Goal: Task Accomplishment & Management: Complete application form

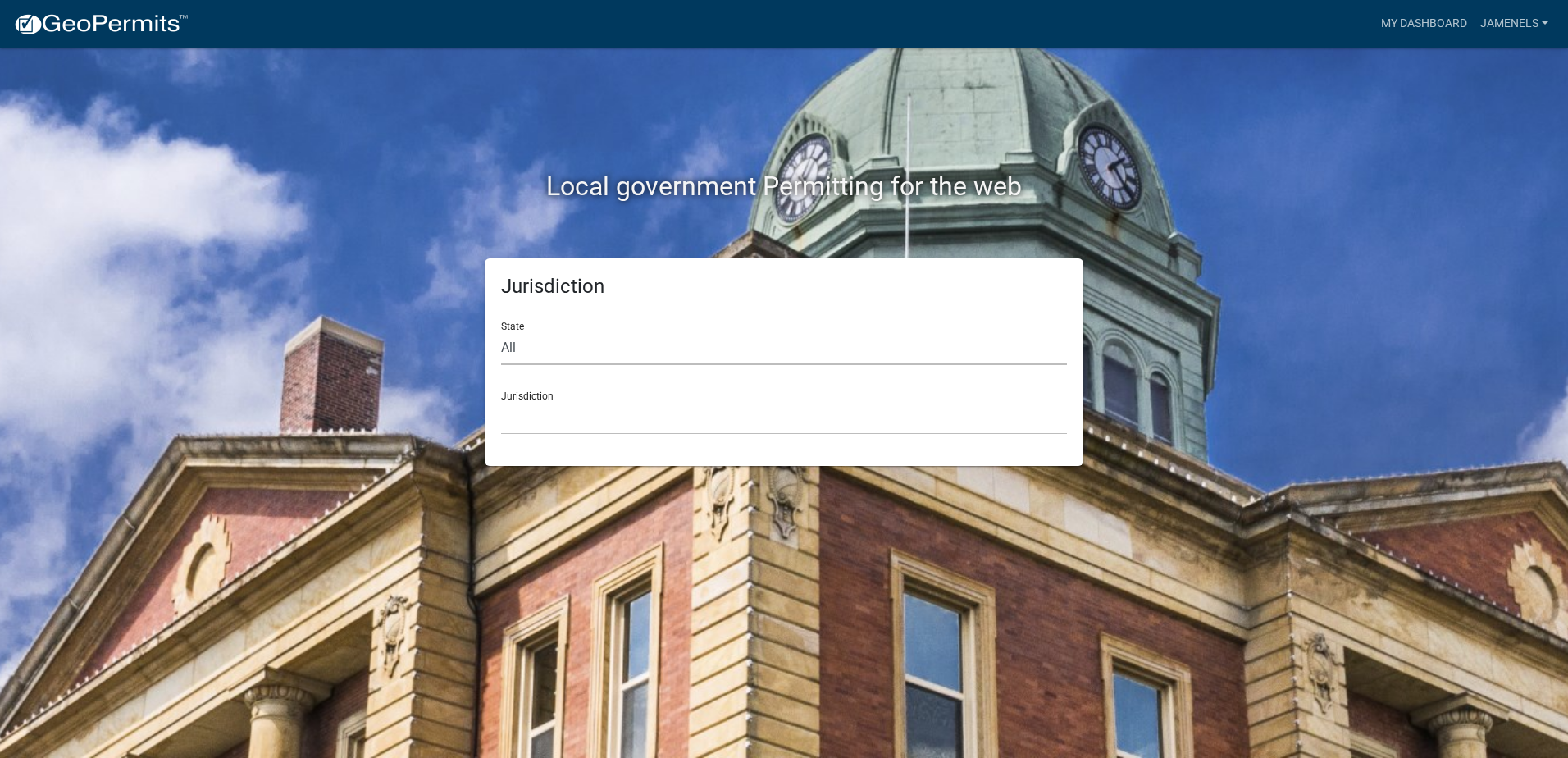
click at [525, 346] on select "All [US_STATE] [US_STATE] [US_STATE] [US_STATE] [US_STATE] [US_STATE] [US_STATE…" at bounding box center [784, 348] width 566 height 33
select select "[US_STATE]"
click at [501, 331] on select "All [US_STATE] [US_STATE] [US_STATE] [US_STATE] [US_STATE] [US_STATE] [US_STATE…" at bounding box center [784, 348] width 566 height 33
click at [582, 423] on select "[GEOGRAPHIC_DATA], [US_STATE] [GEOGRAPHIC_DATA], [US_STATE] [GEOGRAPHIC_DATA], …" at bounding box center [784, 417] width 566 height 33
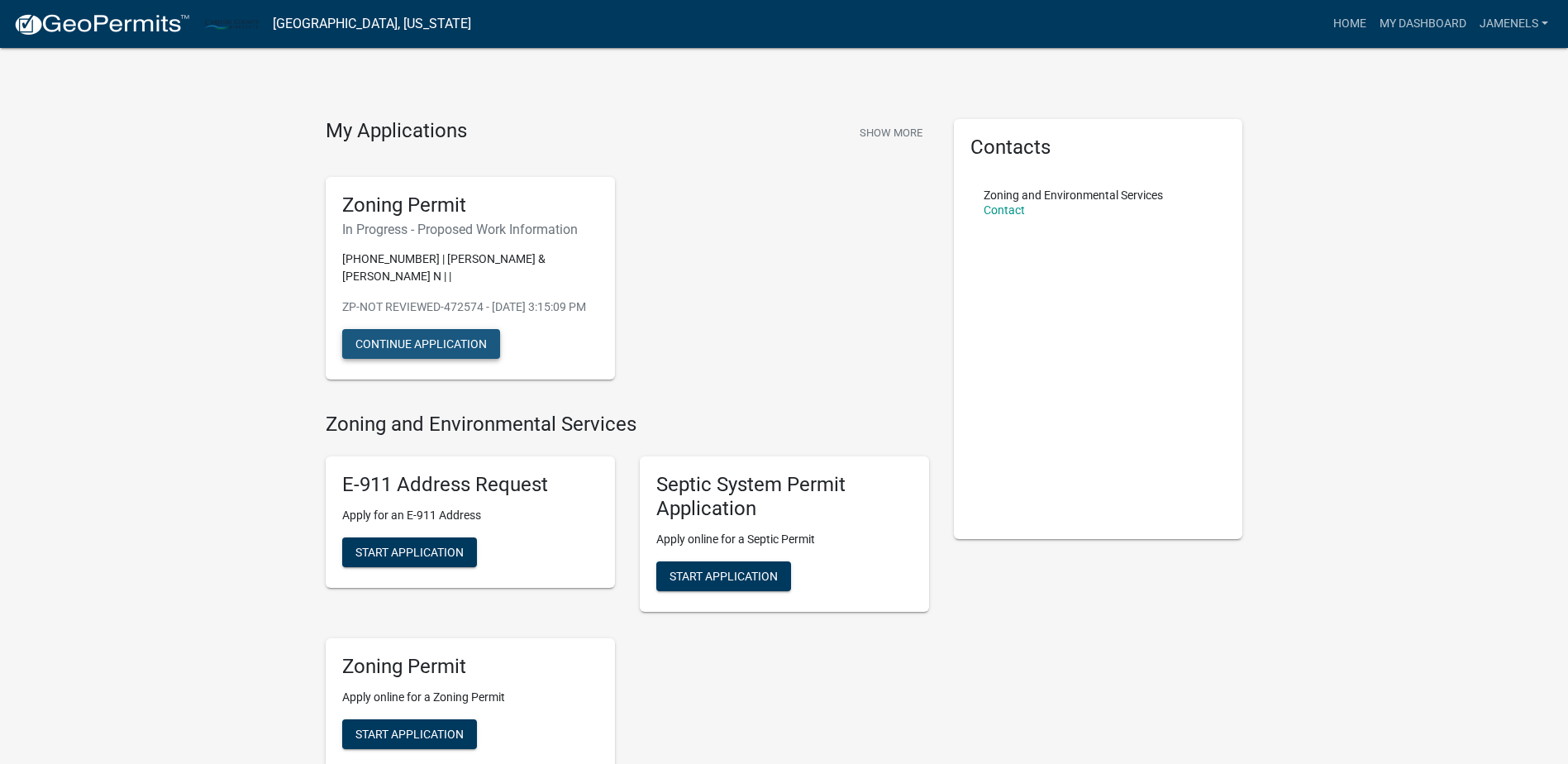
click at [450, 345] on button "Continue Application" at bounding box center [421, 343] width 158 height 30
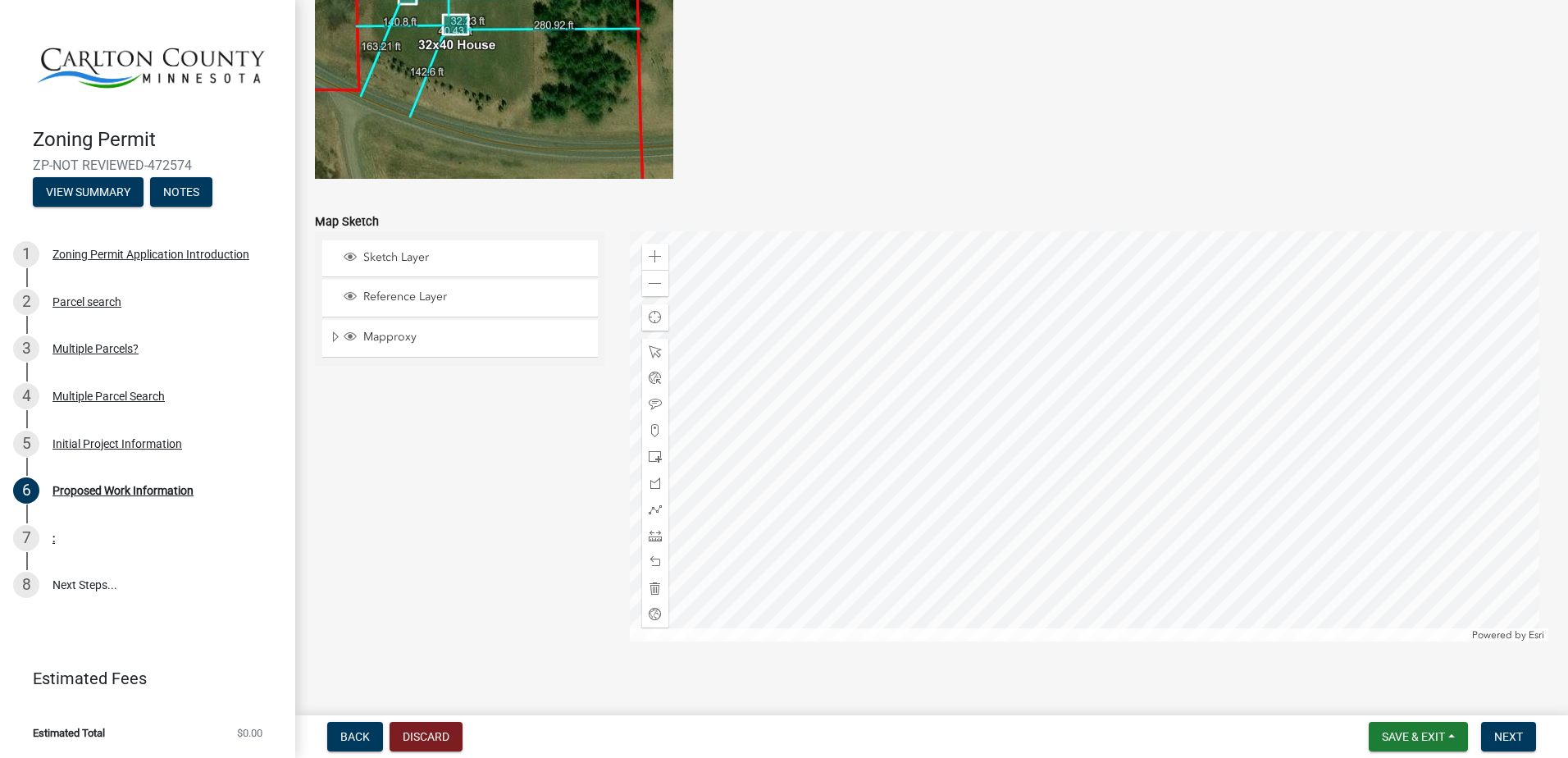
scroll to position [3206, 0]
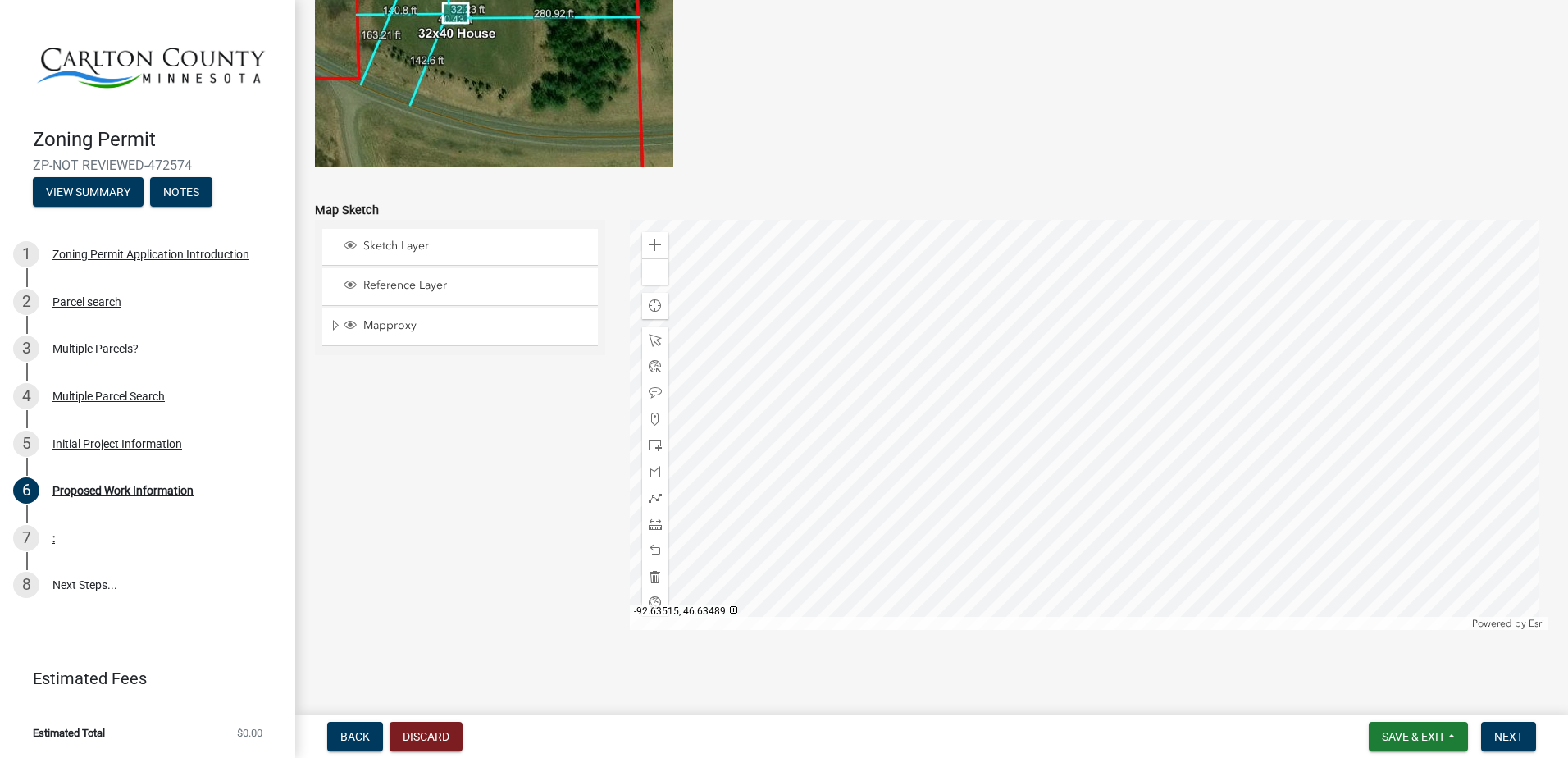
click at [1204, 387] on div at bounding box center [1089, 425] width 920 height 410
click at [650, 243] on span at bounding box center [655, 245] width 13 height 13
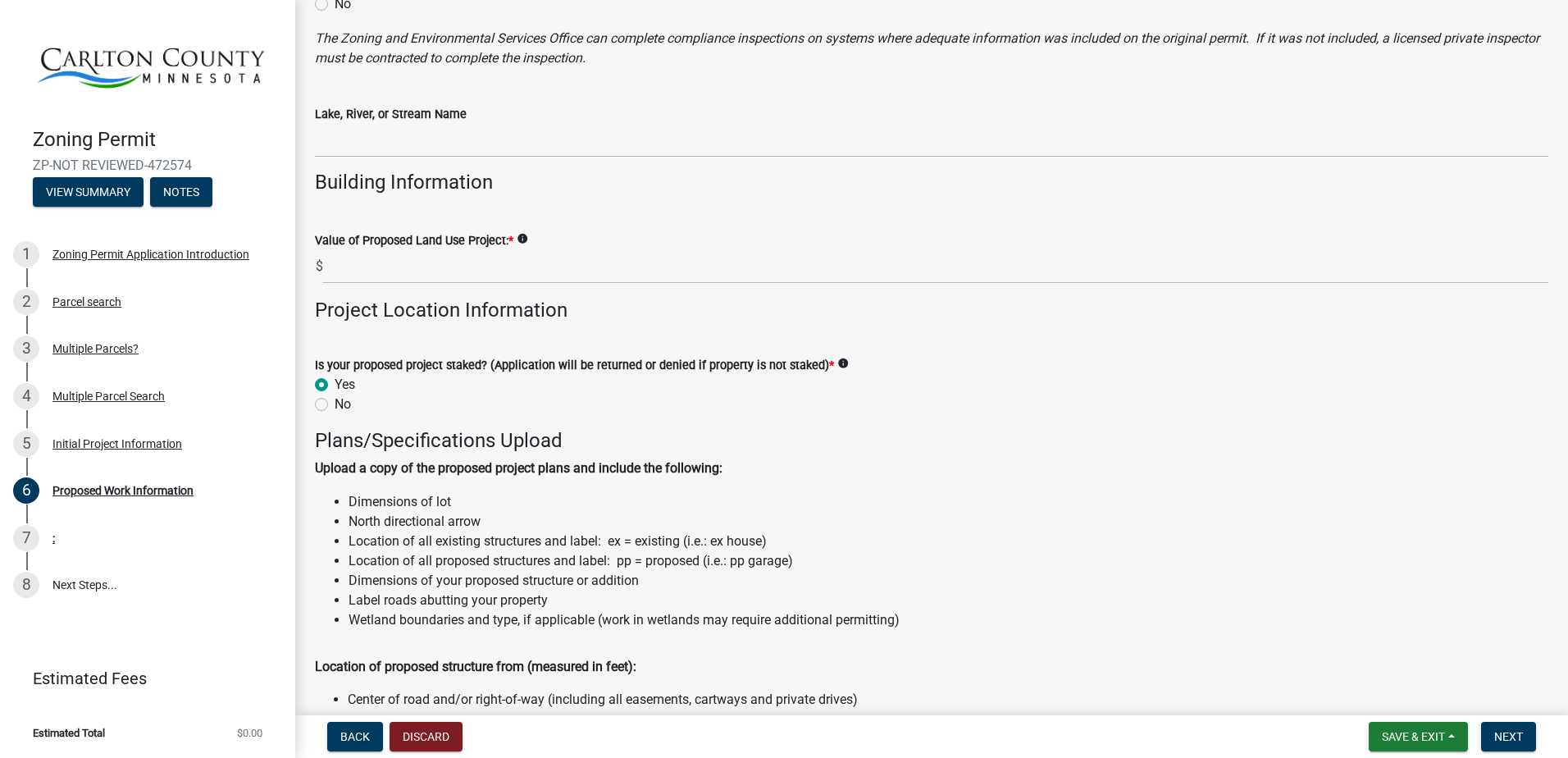
scroll to position [1312, 0]
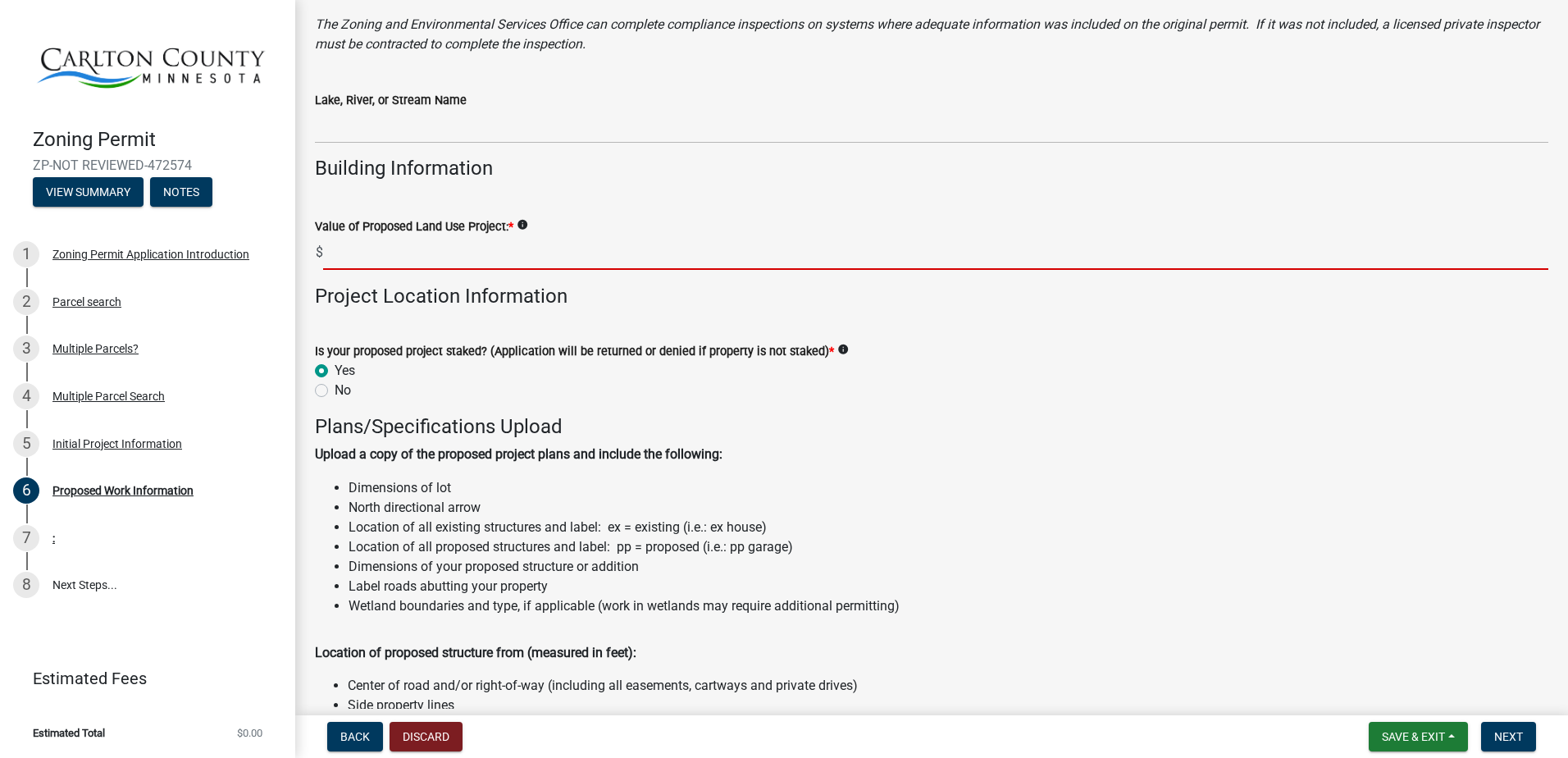
click at [354, 254] on input "text" at bounding box center [935, 253] width 1225 height 33
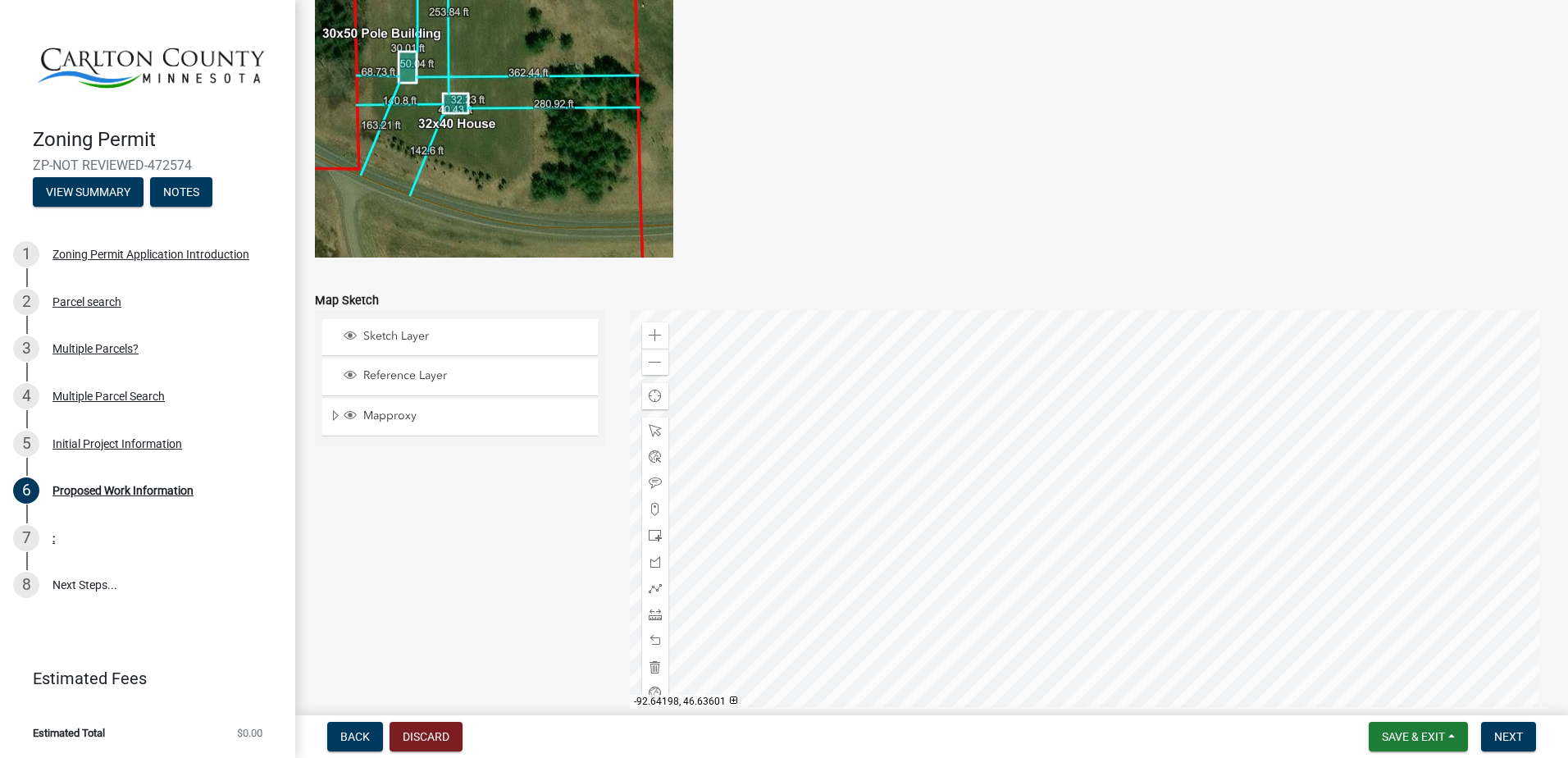
scroll to position [3206, 0]
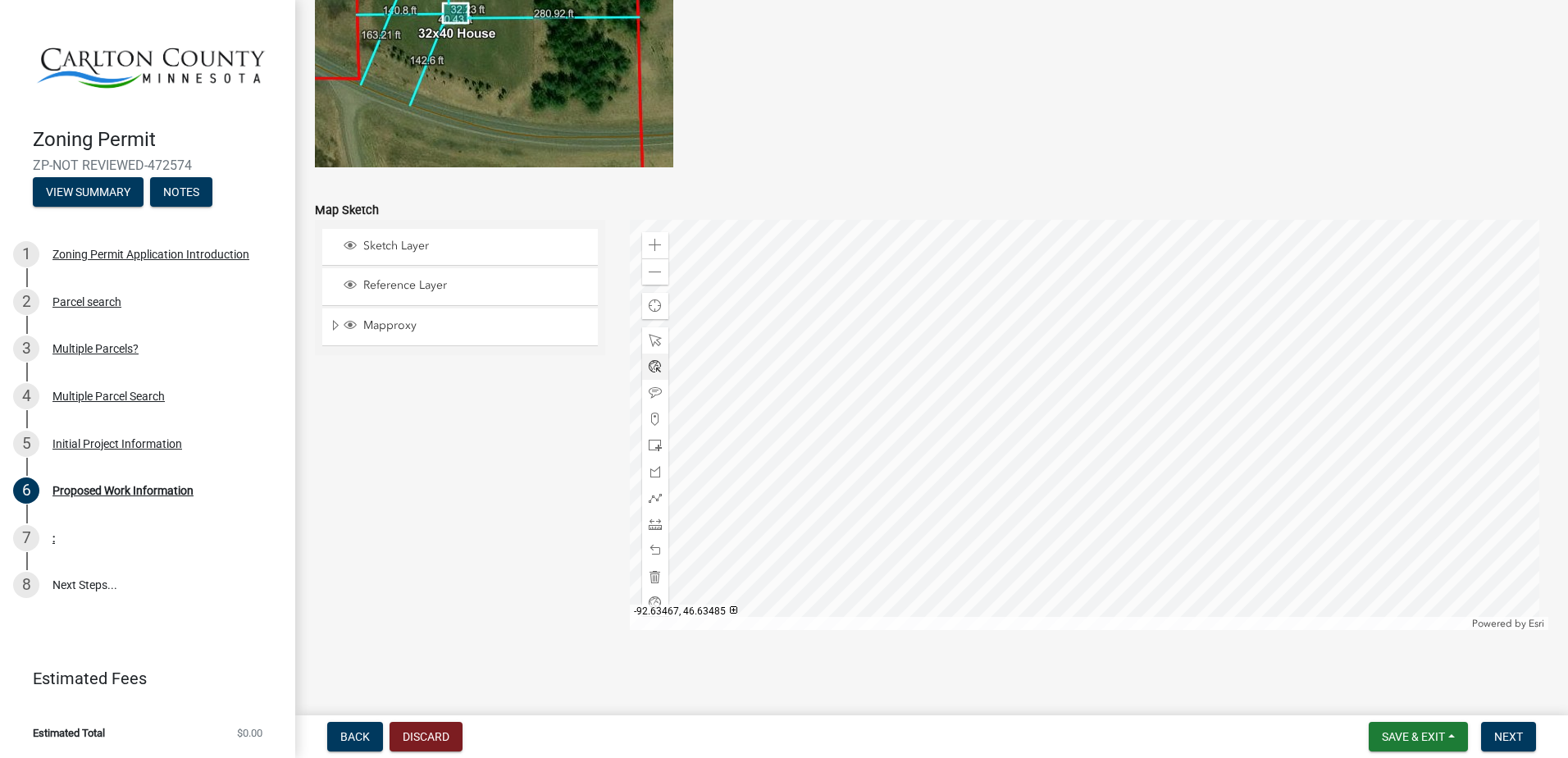
type input "50000"
click at [1009, 394] on div at bounding box center [1089, 425] width 920 height 410
click at [657, 245] on span at bounding box center [655, 245] width 13 height 13
click at [658, 245] on span at bounding box center [655, 245] width 13 height 13
click at [1012, 551] on div at bounding box center [1089, 425] width 920 height 410
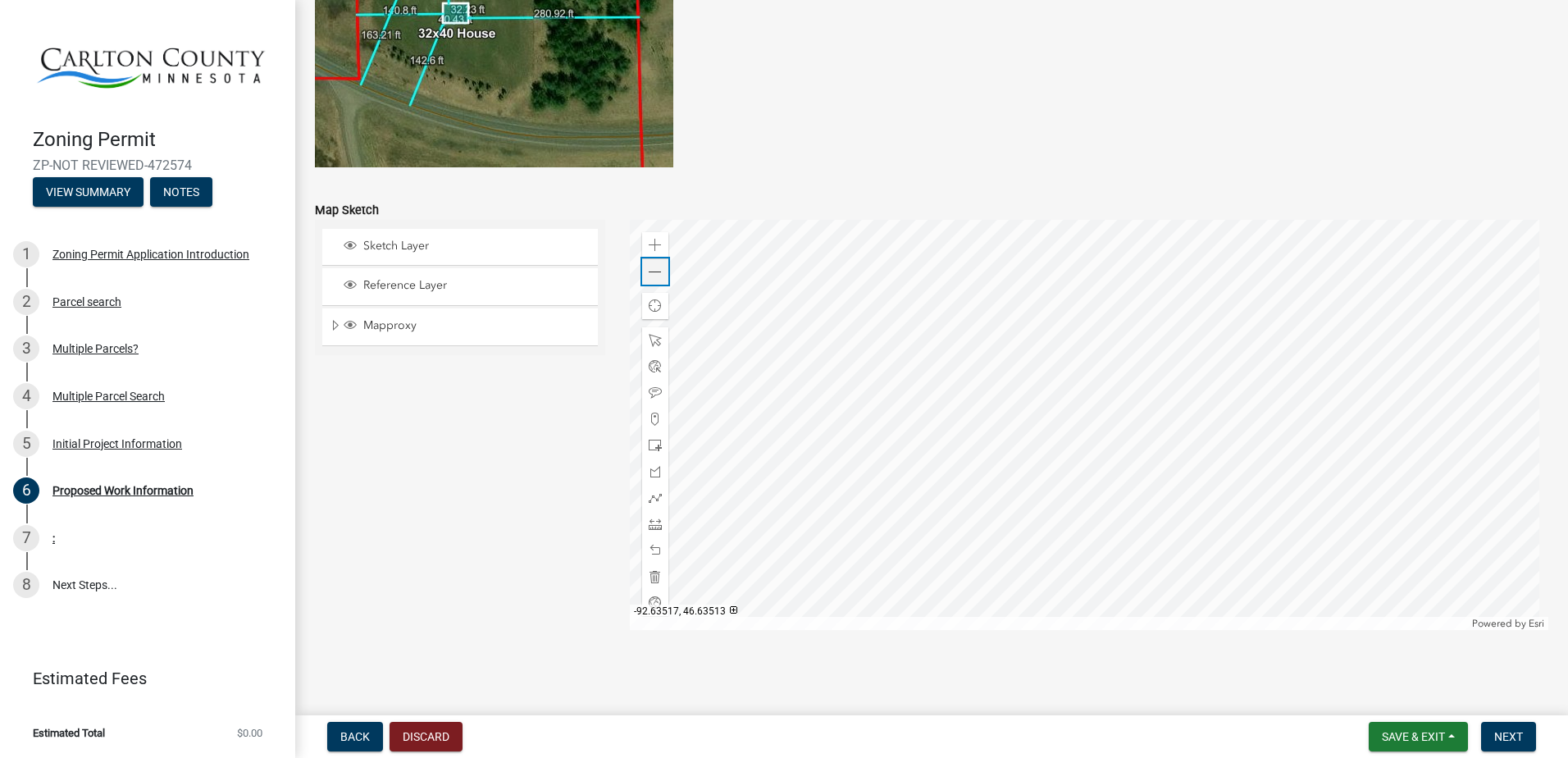
click at [648, 270] on span at bounding box center [655, 273] width 13 height 13
click at [1079, 407] on div at bounding box center [1089, 425] width 920 height 410
click at [652, 422] on span at bounding box center [655, 419] width 13 height 13
click at [1202, 409] on div at bounding box center [1089, 425] width 920 height 410
click at [1187, 419] on div at bounding box center [1089, 425] width 920 height 410
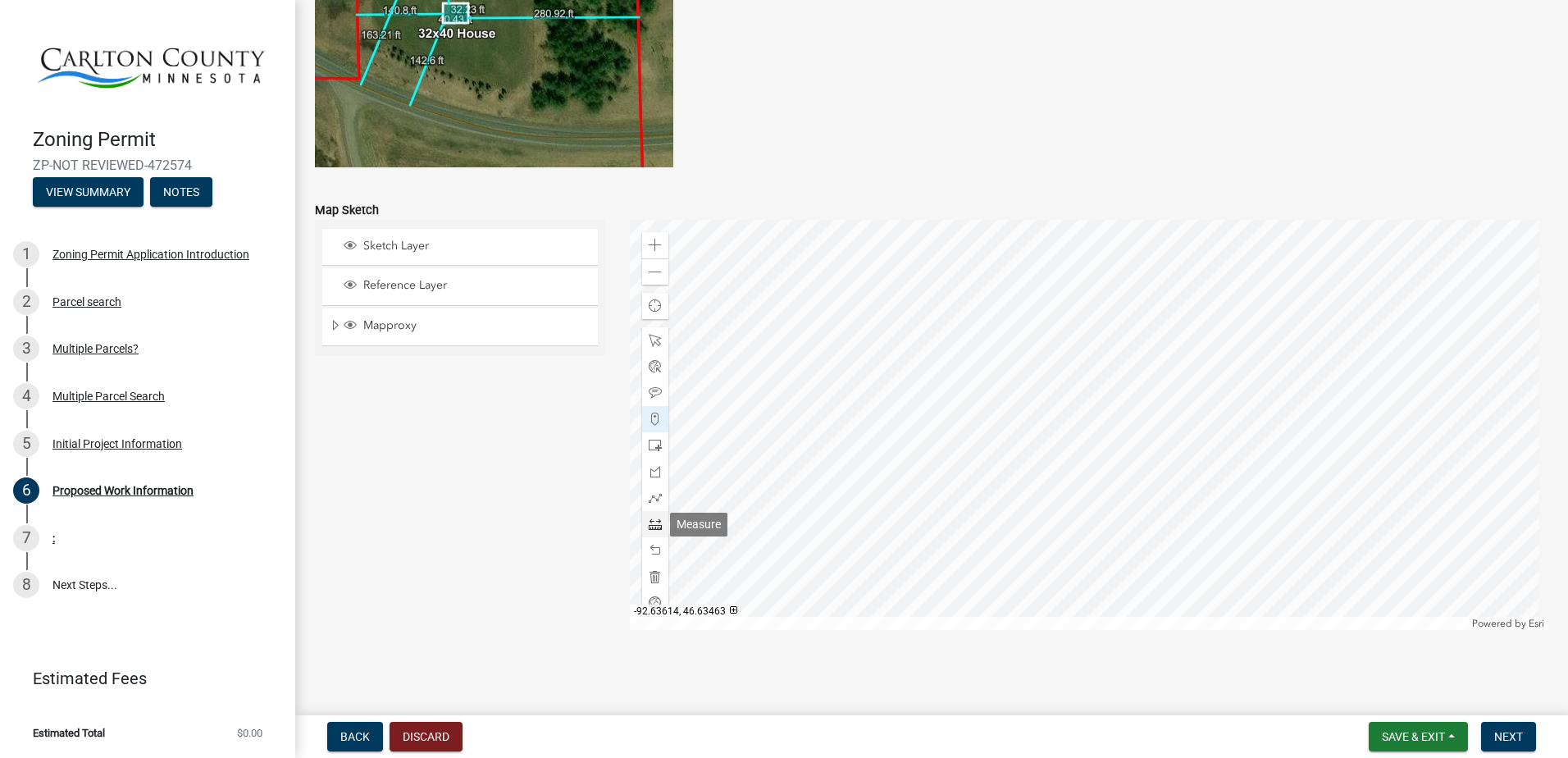
click at [653, 527] on span at bounding box center [655, 524] width 13 height 13
click at [1205, 418] on div at bounding box center [1089, 425] width 920 height 410
click at [1413, 421] on div at bounding box center [1089, 425] width 920 height 410
click at [1410, 419] on div at bounding box center [1089, 425] width 920 height 410
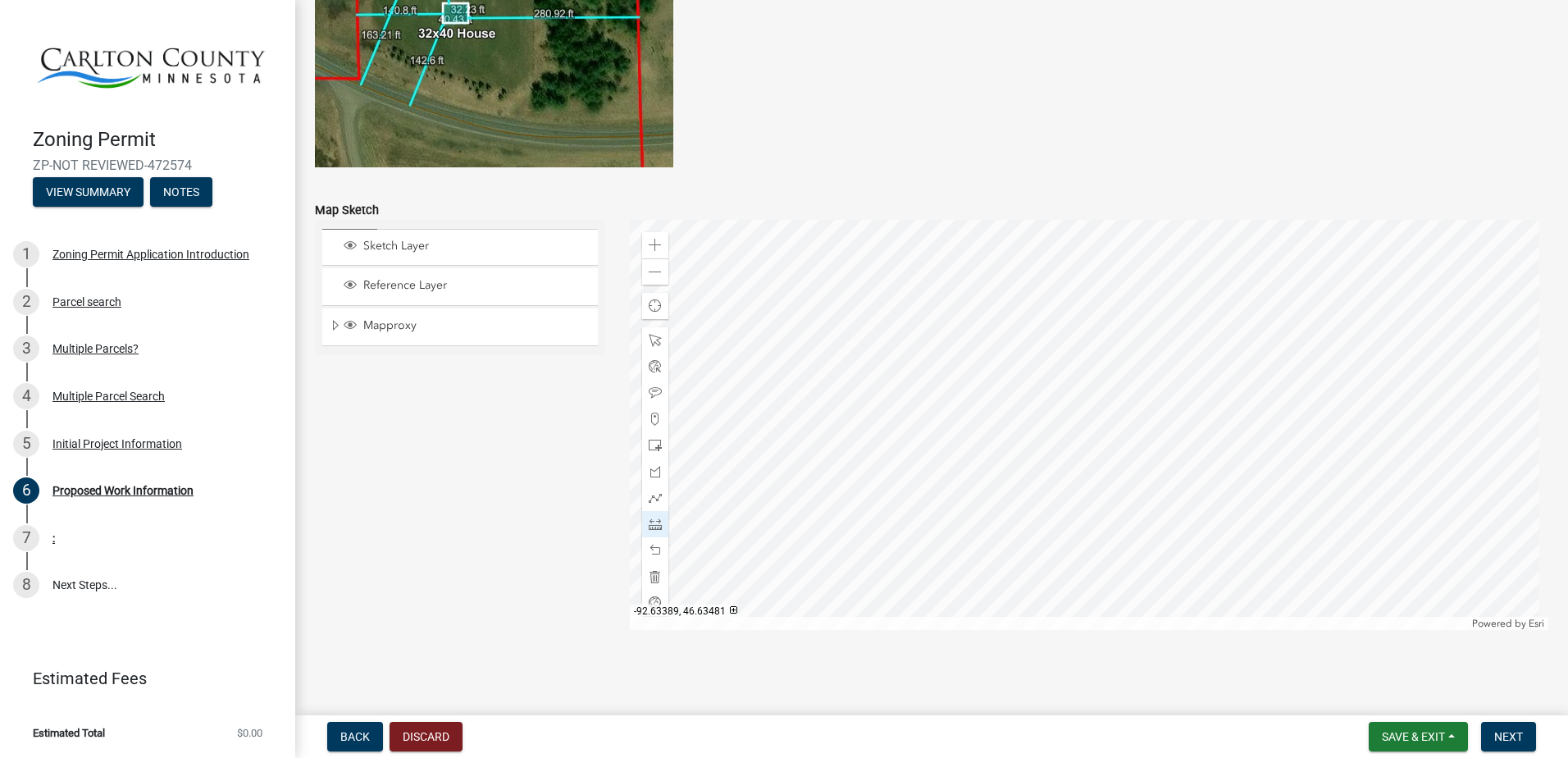
click at [1410, 419] on div at bounding box center [1089, 425] width 920 height 410
click at [654, 549] on span at bounding box center [655, 551] width 13 height 13
click at [654, 525] on span at bounding box center [655, 524] width 13 height 13
click at [1204, 460] on div at bounding box center [1089, 425] width 920 height 410
click at [1203, 456] on div at bounding box center [1089, 425] width 920 height 410
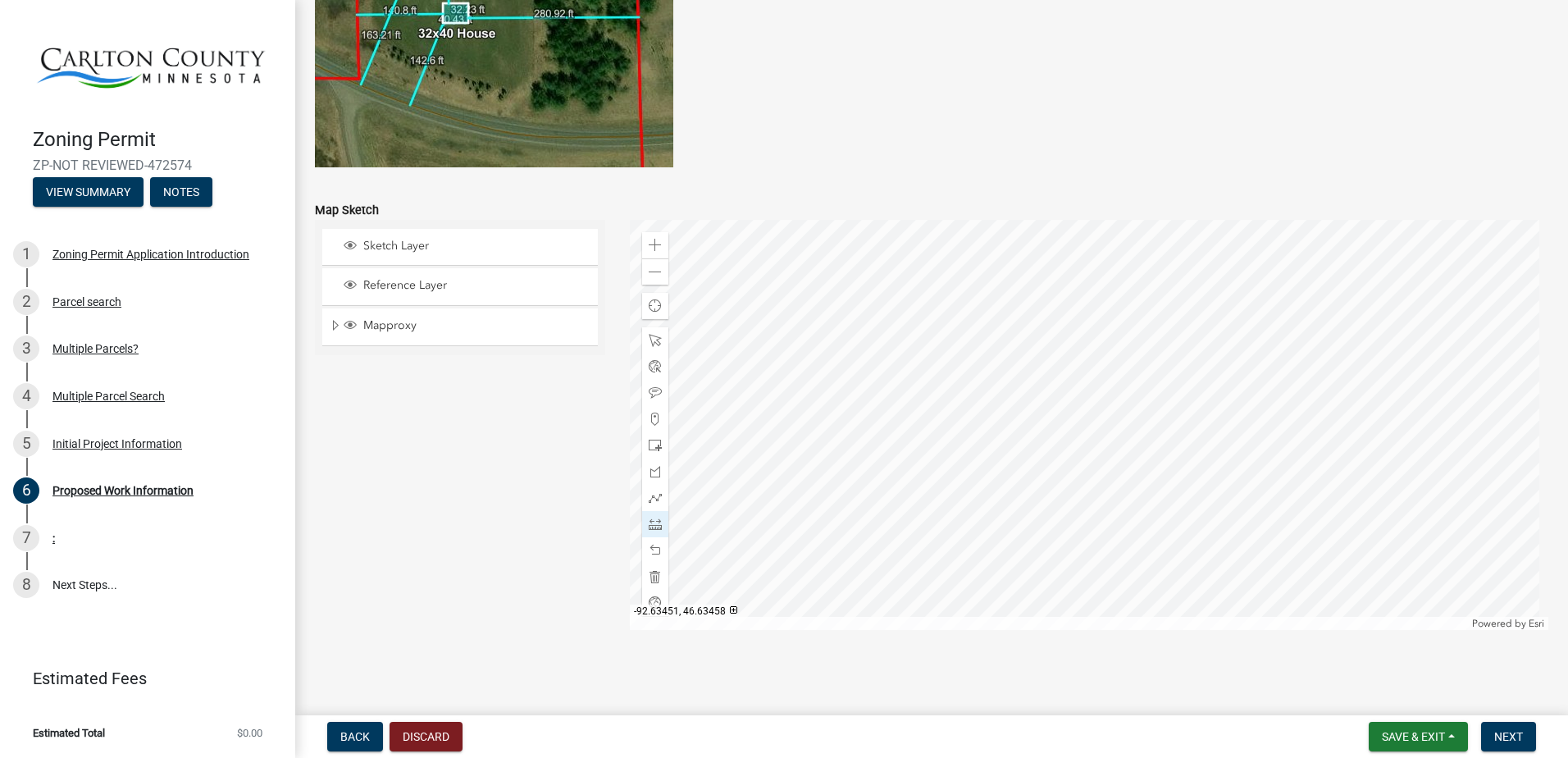
click at [1207, 561] on div at bounding box center [1089, 425] width 920 height 410
click at [661, 522] on div at bounding box center [654, 524] width 26 height 26
click at [653, 523] on span at bounding box center [655, 524] width 13 height 13
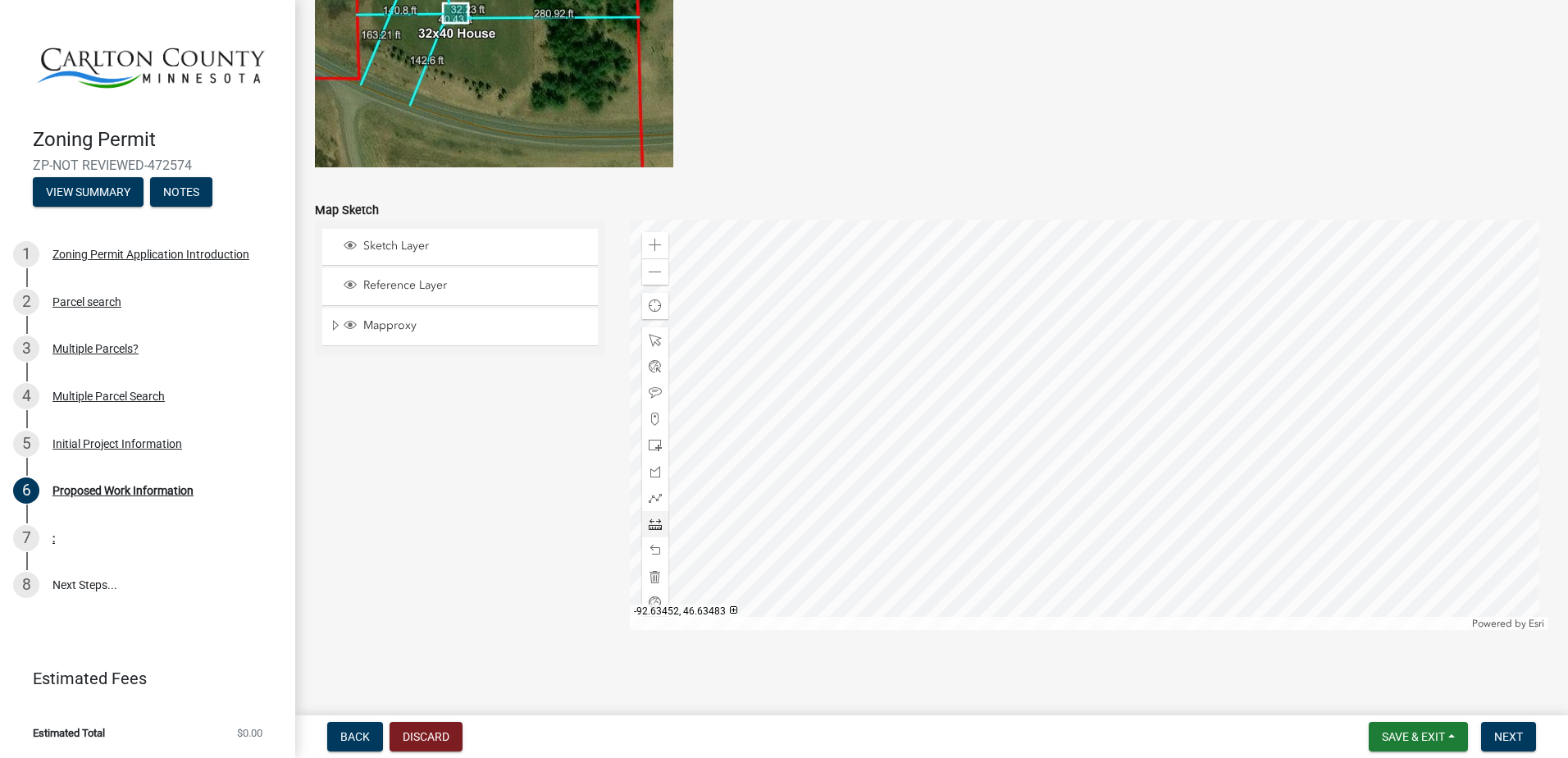
click at [1204, 445] on div at bounding box center [1089, 425] width 920 height 410
click at [1198, 291] on div at bounding box center [1089, 425] width 920 height 410
click at [1201, 290] on div at bounding box center [1089, 425] width 920 height 410
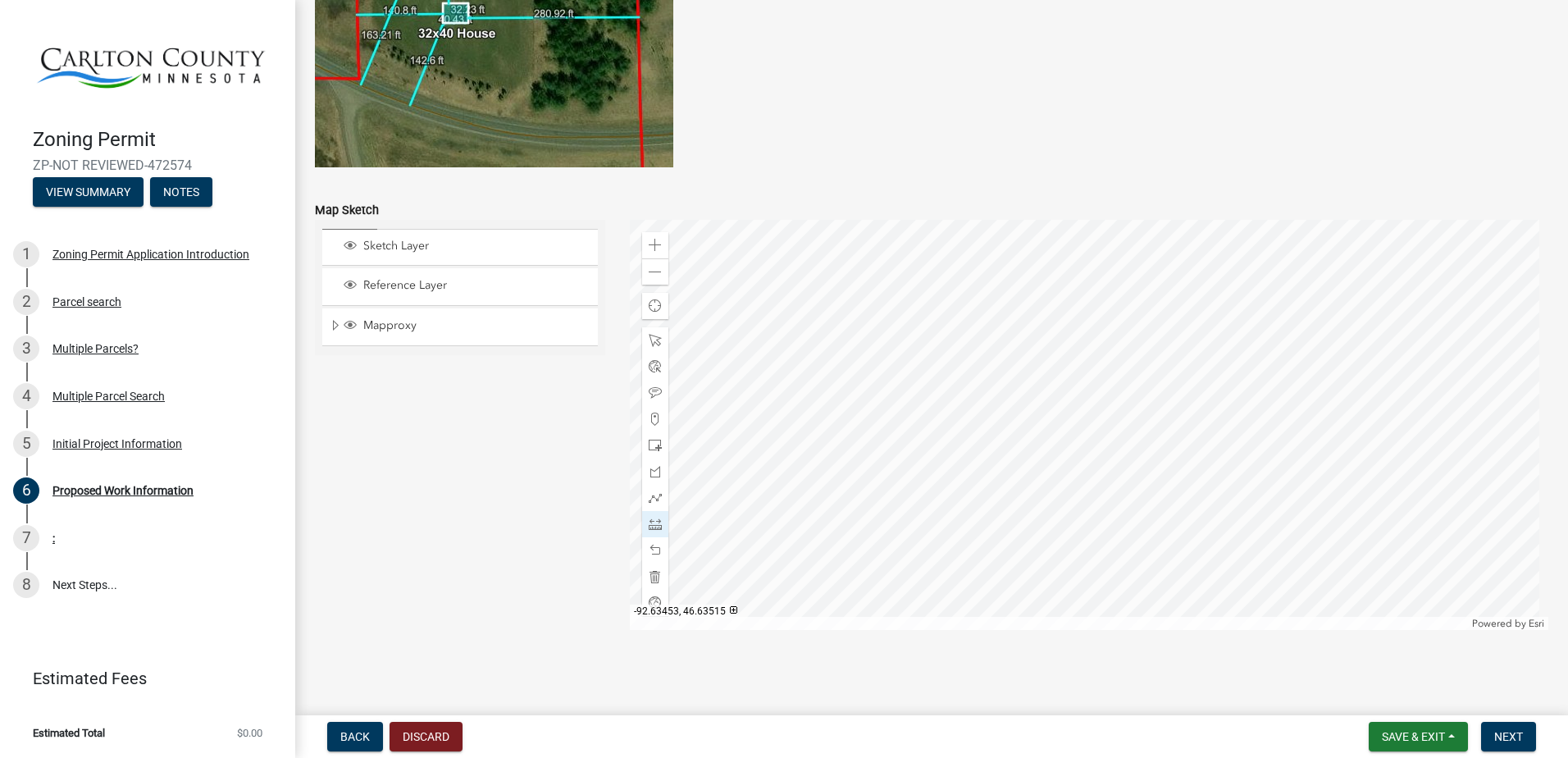
click at [1201, 290] on div at bounding box center [1089, 425] width 920 height 410
click at [650, 546] on span at bounding box center [655, 551] width 13 height 13
click at [1189, 455] on div at bounding box center [1089, 425] width 920 height 410
click at [727, 458] on div at bounding box center [1089, 425] width 920 height 410
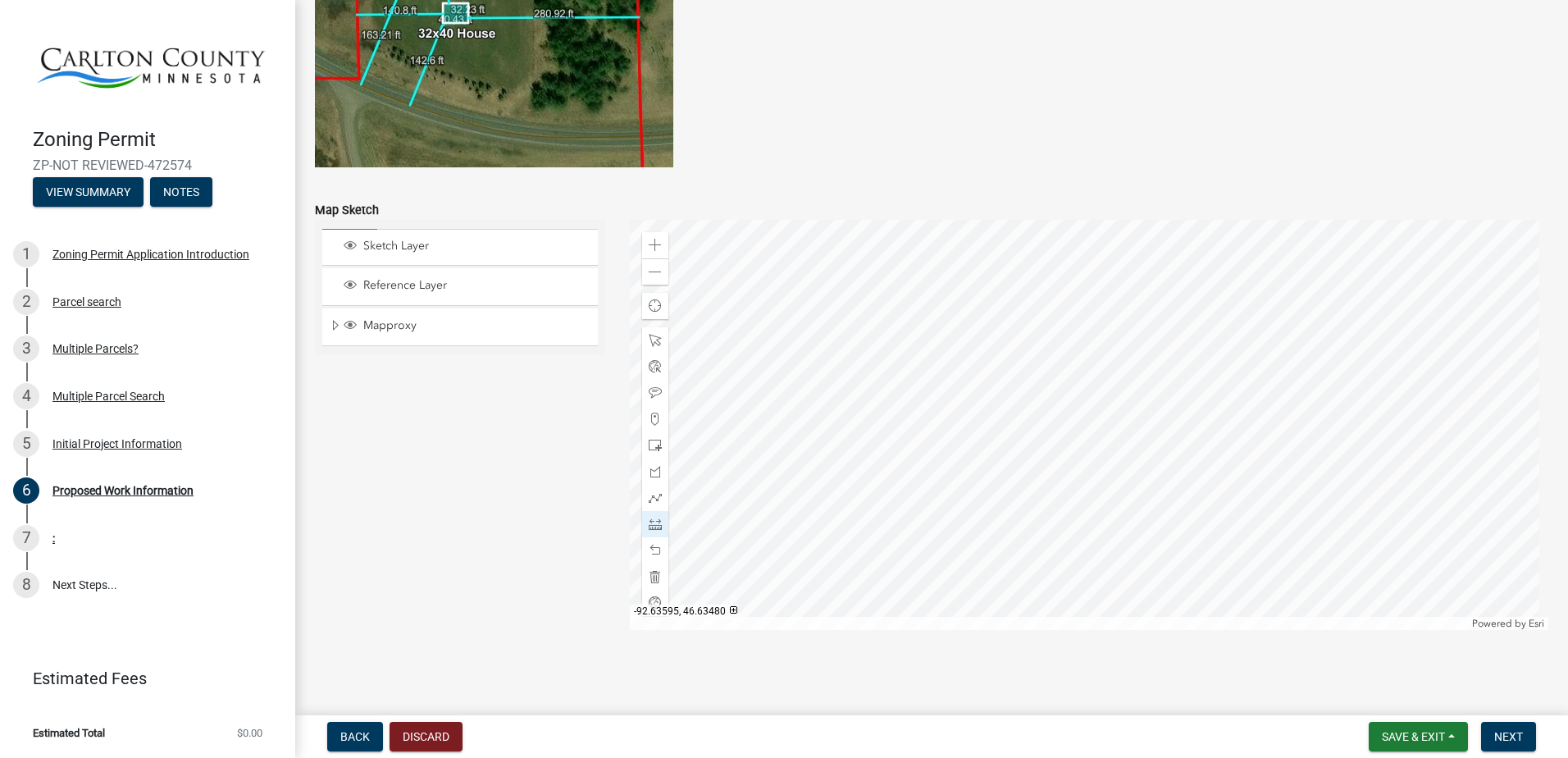
click at [727, 458] on div at bounding box center [1089, 425] width 920 height 410
drag, startPoint x: 1514, startPoint y: 737, endPoint x: 1505, endPoint y: 732, distance: 10.3
click at [1513, 738] on span "Next" at bounding box center [1509, 736] width 28 height 13
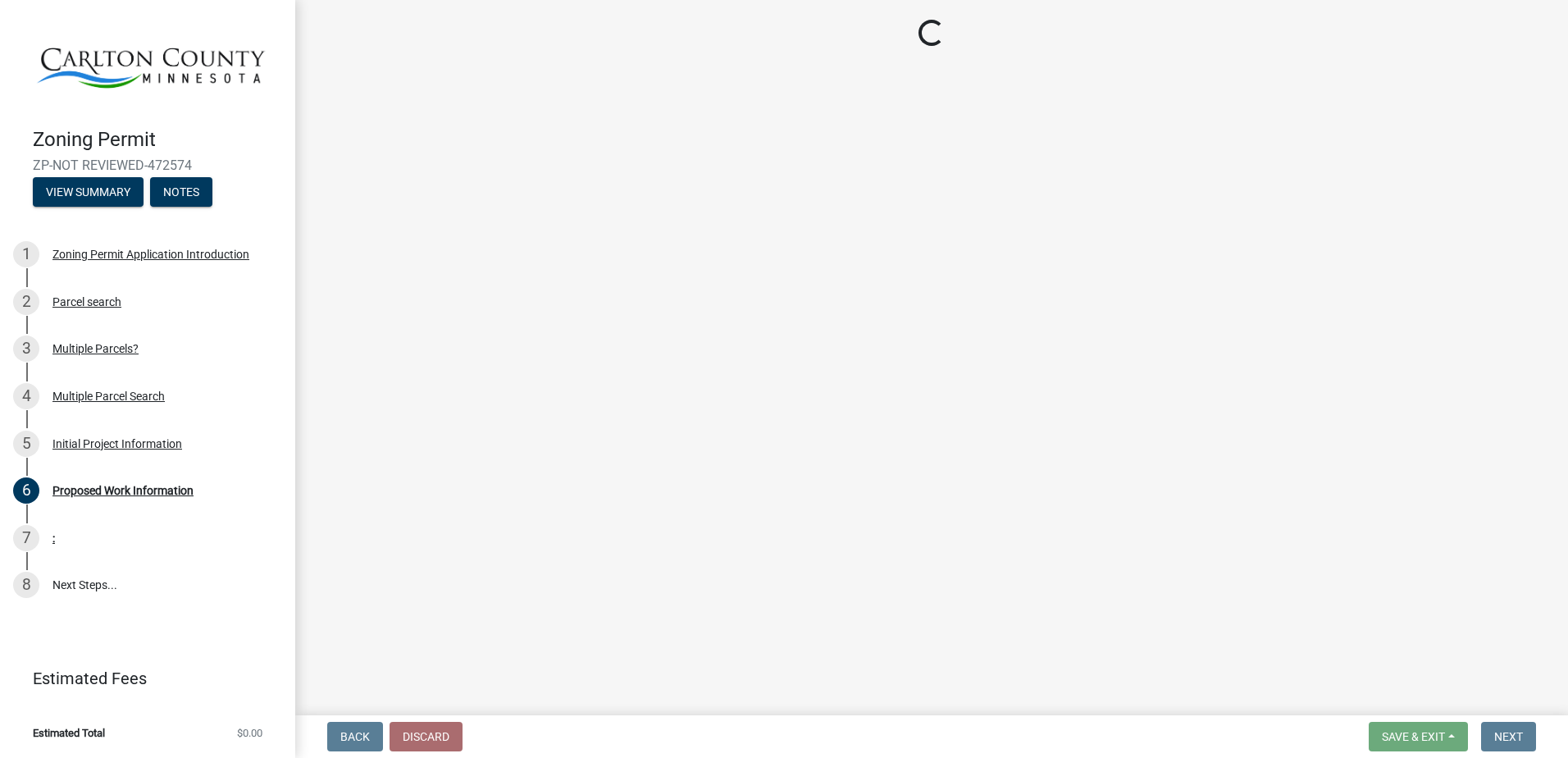
scroll to position [0, 0]
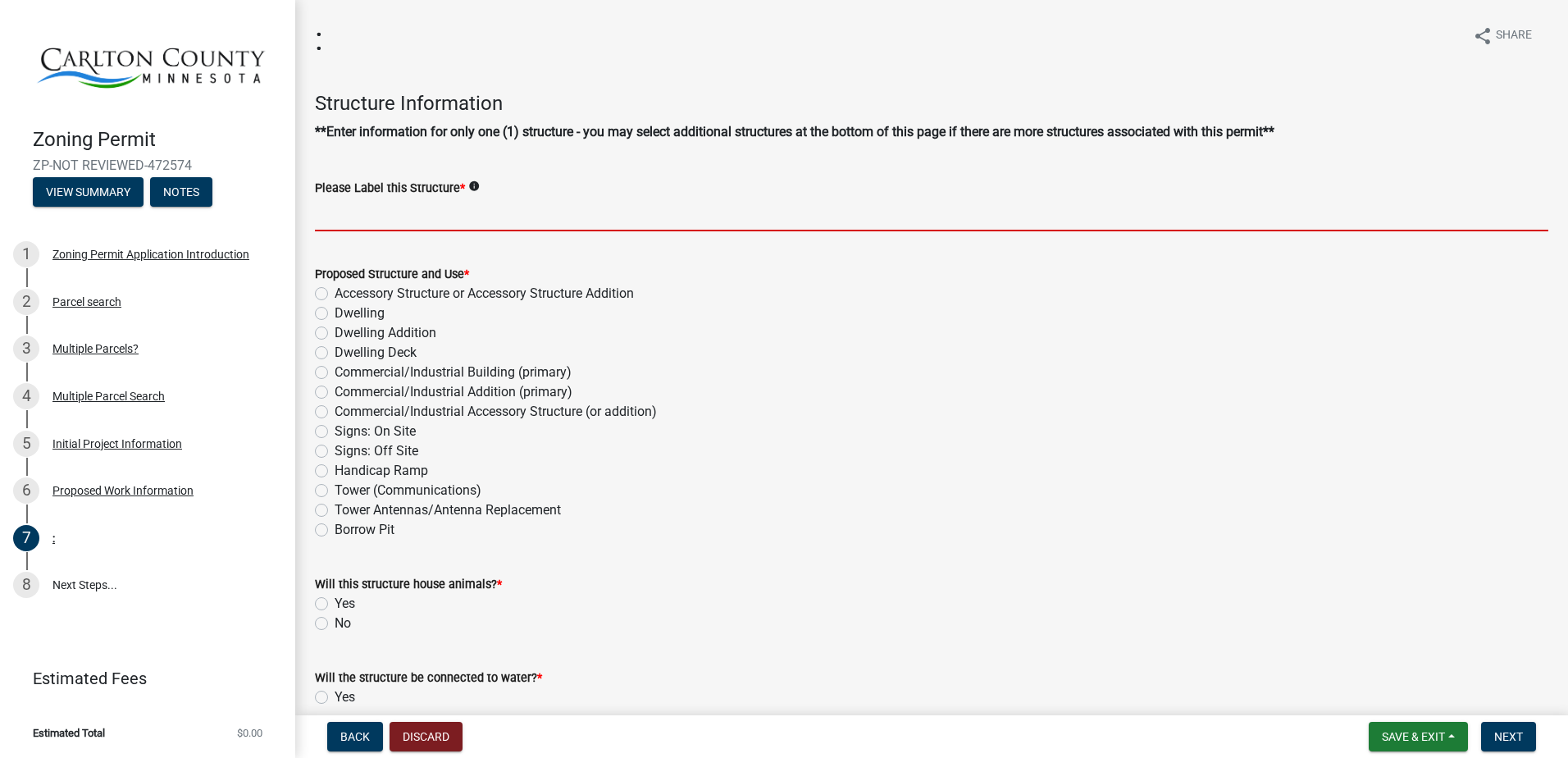
click at [336, 204] on input "Please Label this Structure *" at bounding box center [931, 214] width 1233 height 33
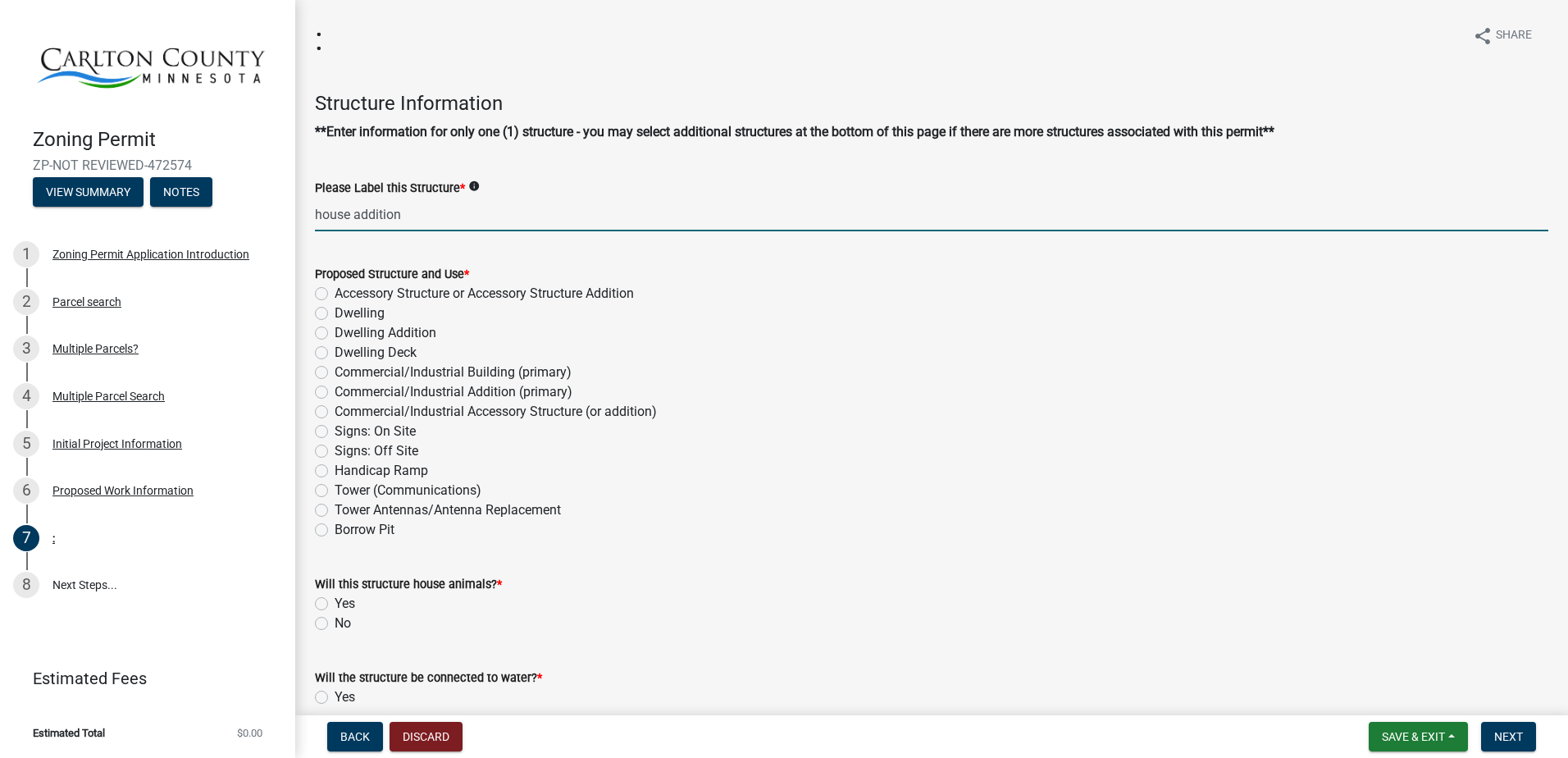
type input "house addition"
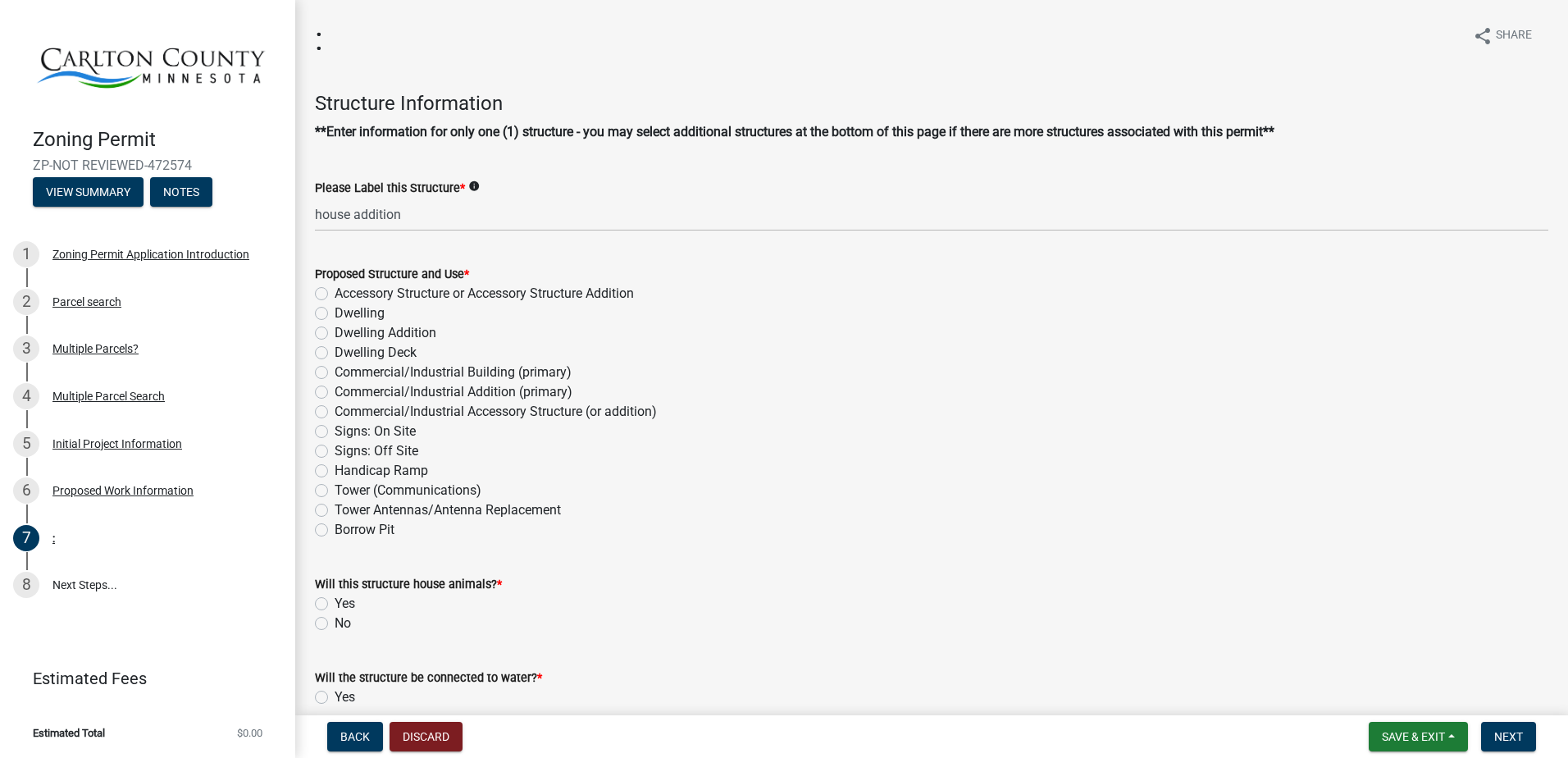
click at [335, 333] on label "Dwelling Addition" at bounding box center [386, 333] width 102 height 20
click at [335, 333] on input "Dwelling Addition" at bounding box center [340, 328] width 11 height 11
radio input "true"
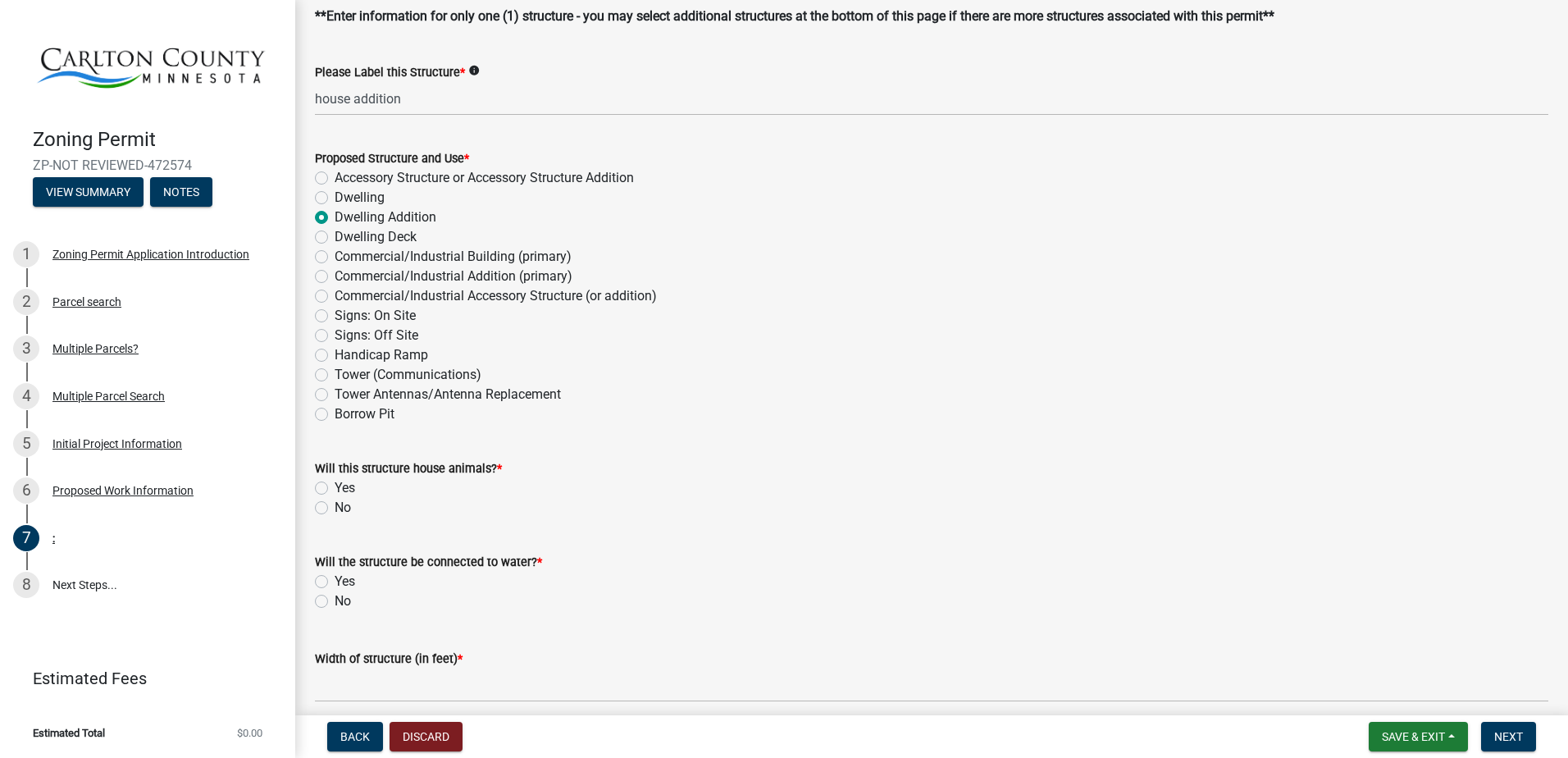
scroll to position [116, 0]
click at [335, 505] on label "No" at bounding box center [343, 507] width 17 height 20
click at [335, 505] on input "No" at bounding box center [340, 502] width 11 height 11
radio input "true"
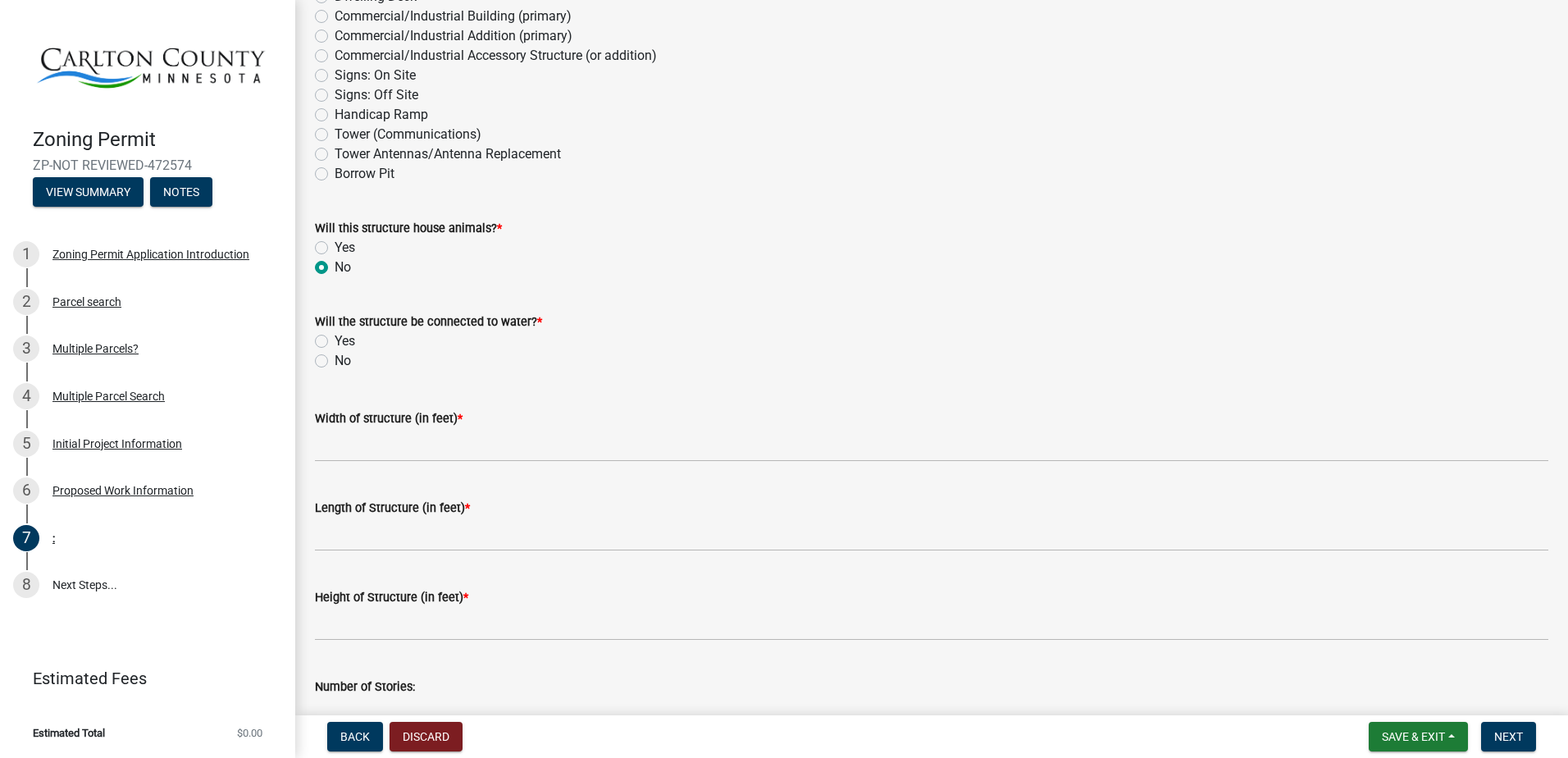
scroll to position [356, 0]
click at [335, 339] on label "Yes" at bounding box center [345, 341] width 20 height 20
click at [335, 339] on input "Yes" at bounding box center [340, 335] width 11 height 11
radio input "true"
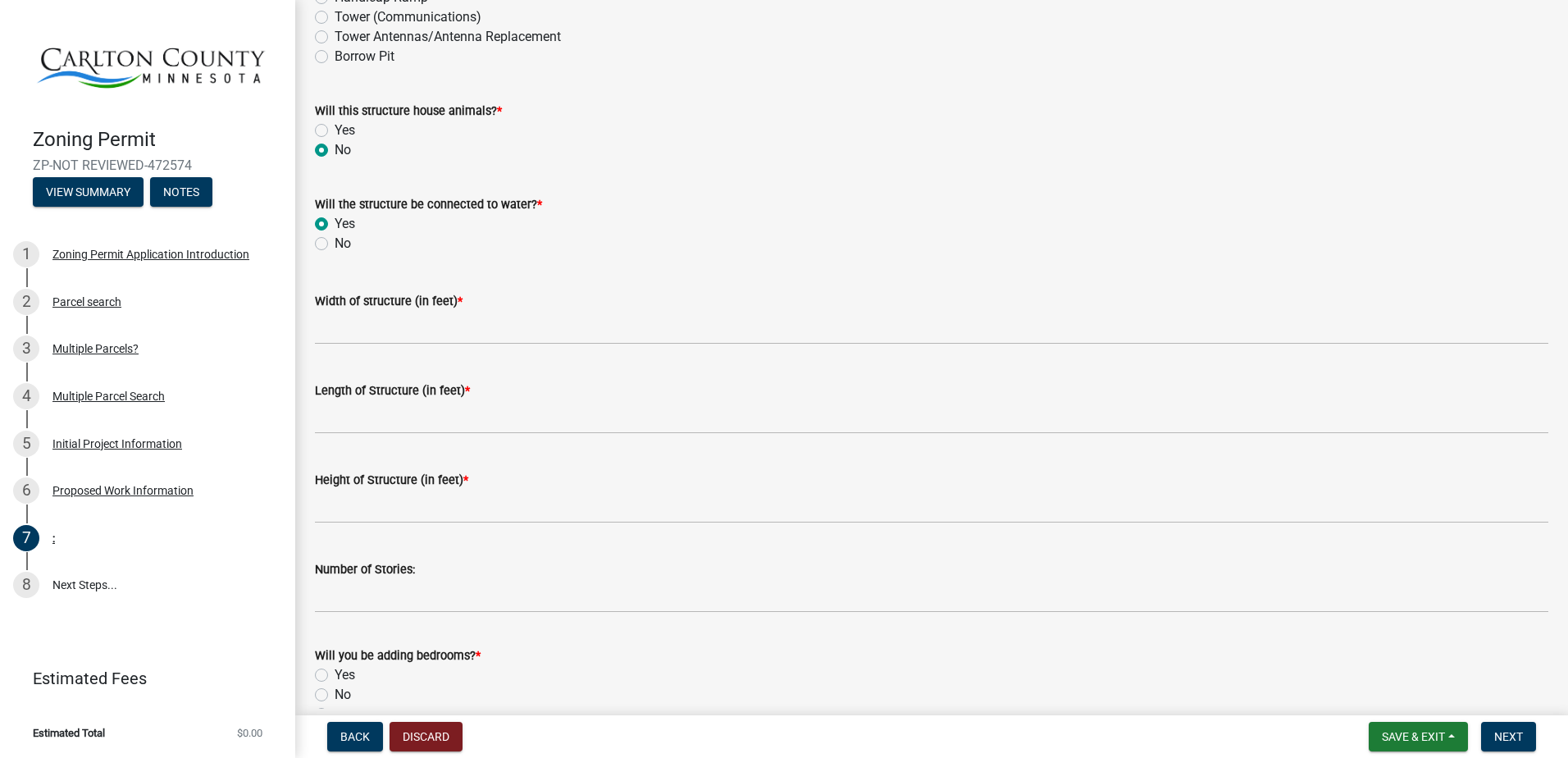
scroll to position [474, 0]
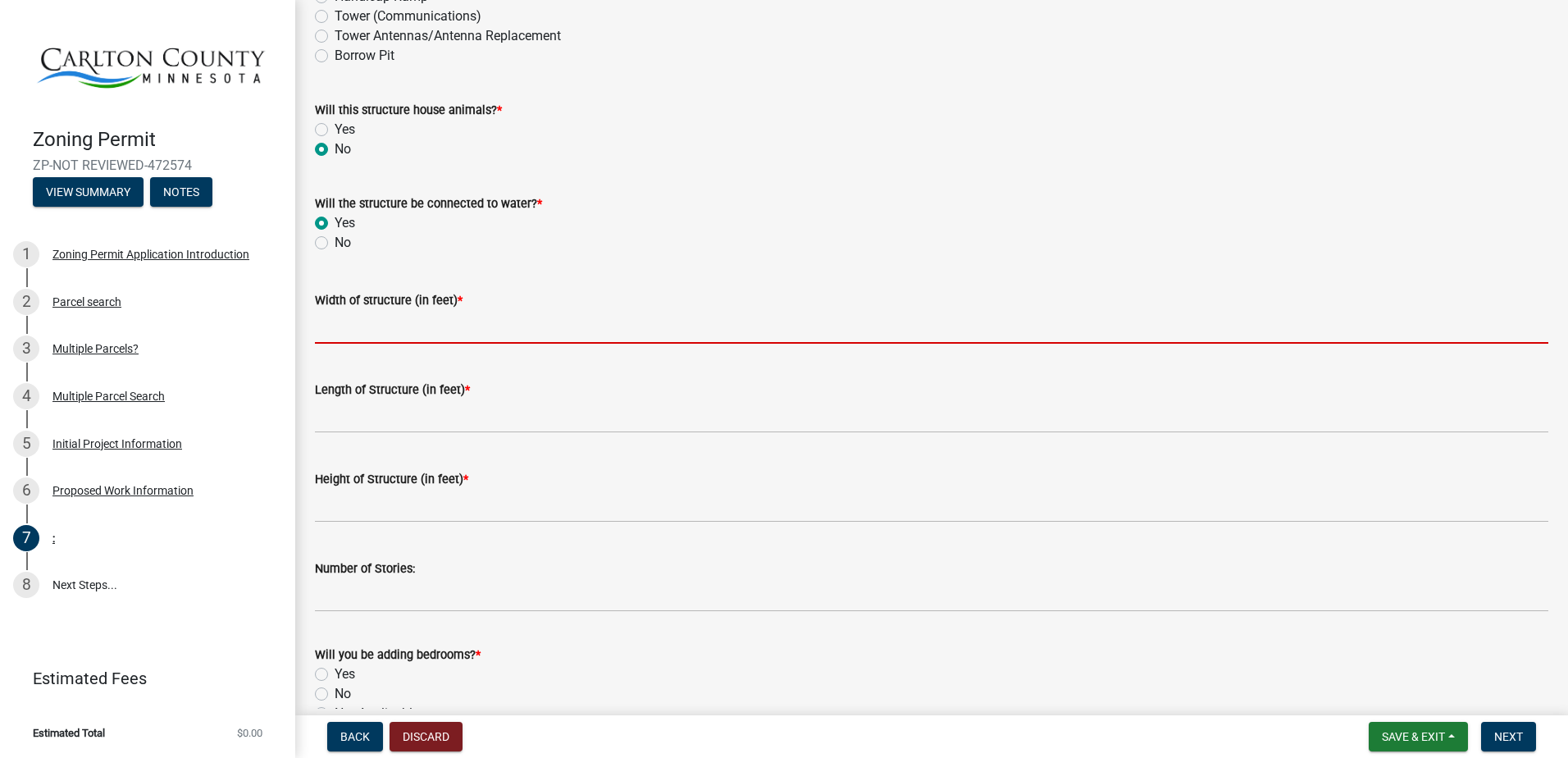
click at [493, 324] on input "Width of structure (in feet) *" at bounding box center [931, 326] width 1233 height 33
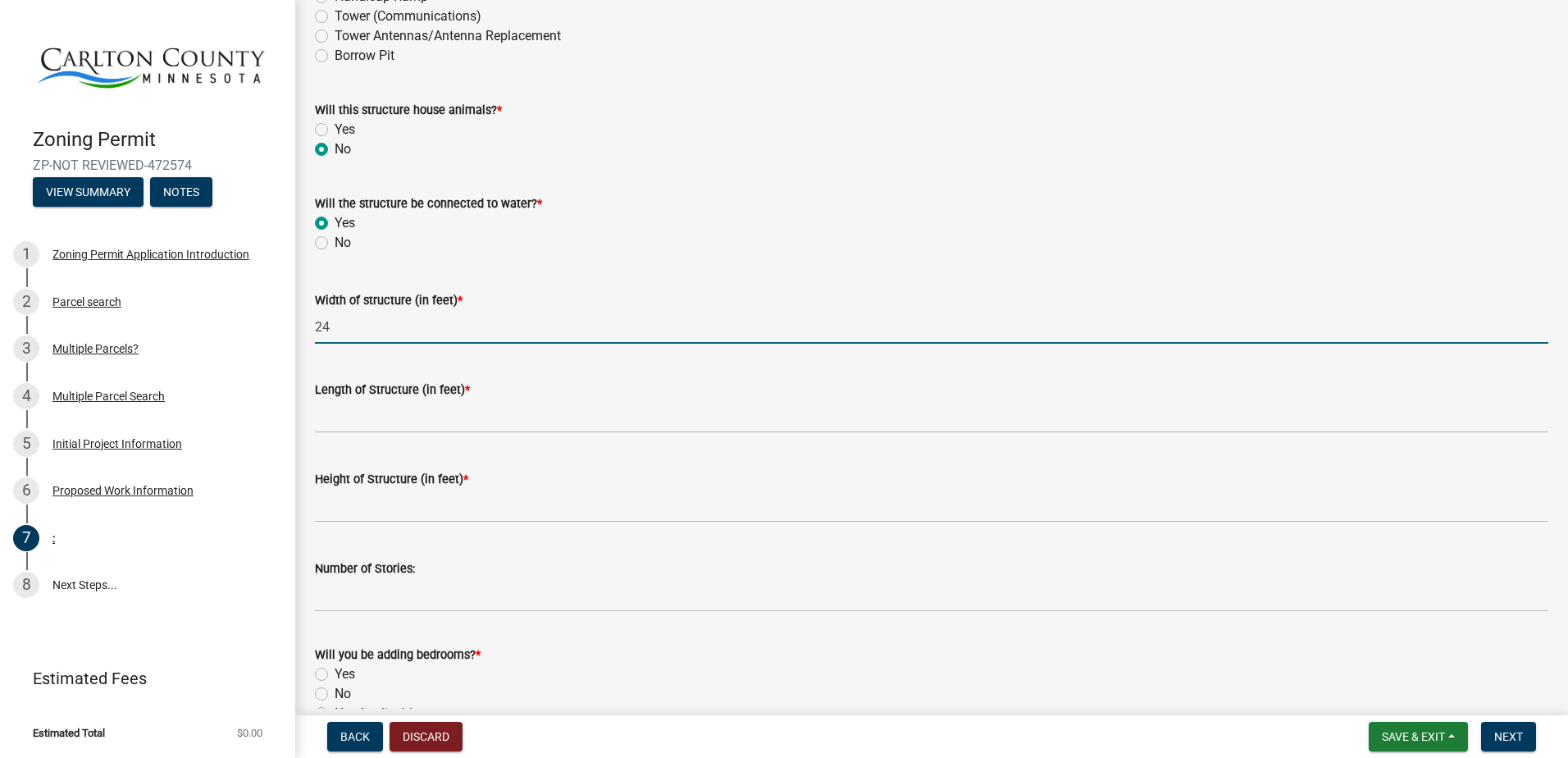
type input "24"
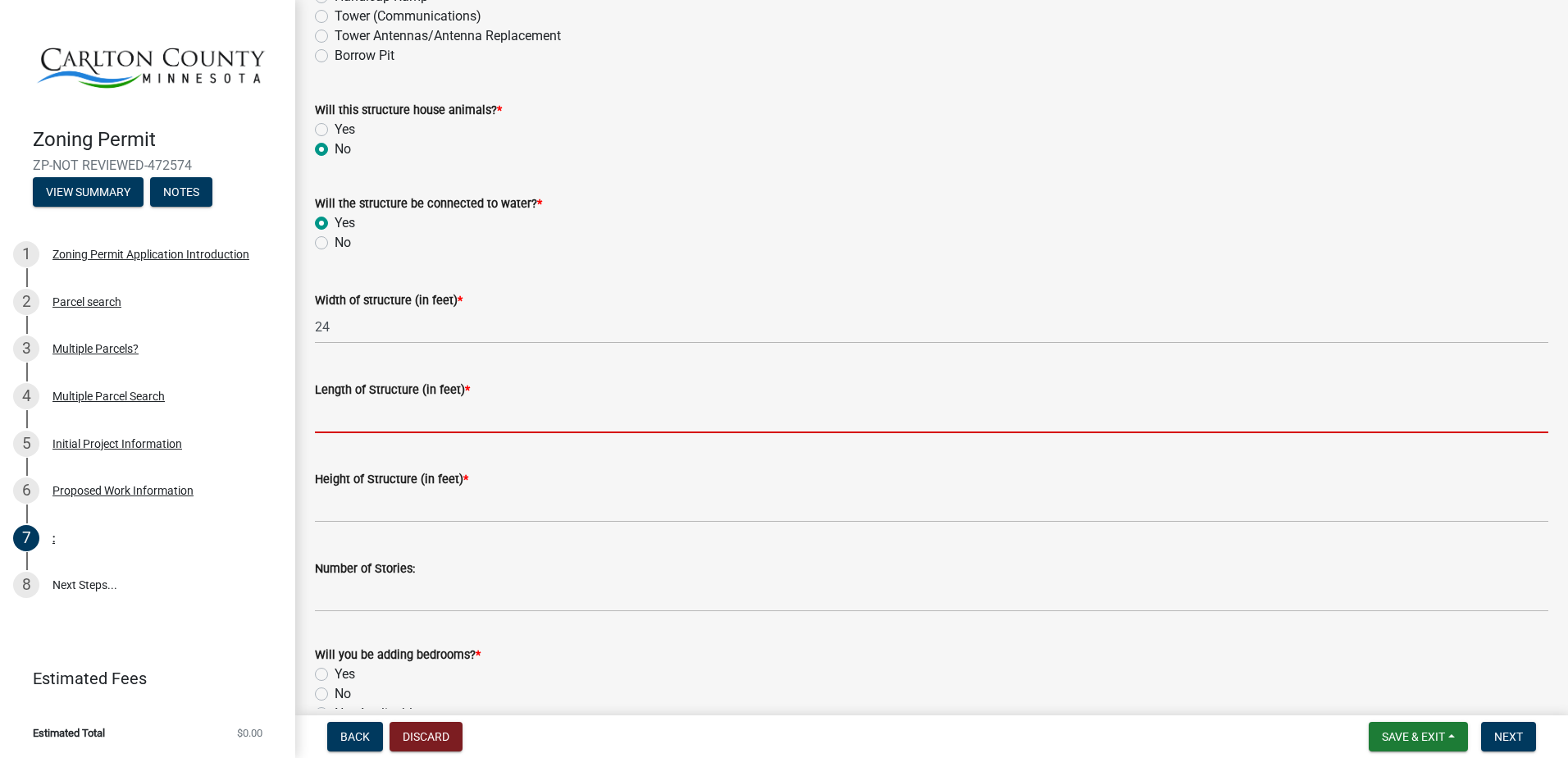
click at [425, 423] on input "Length of Structure (in feet) *" at bounding box center [931, 416] width 1233 height 33
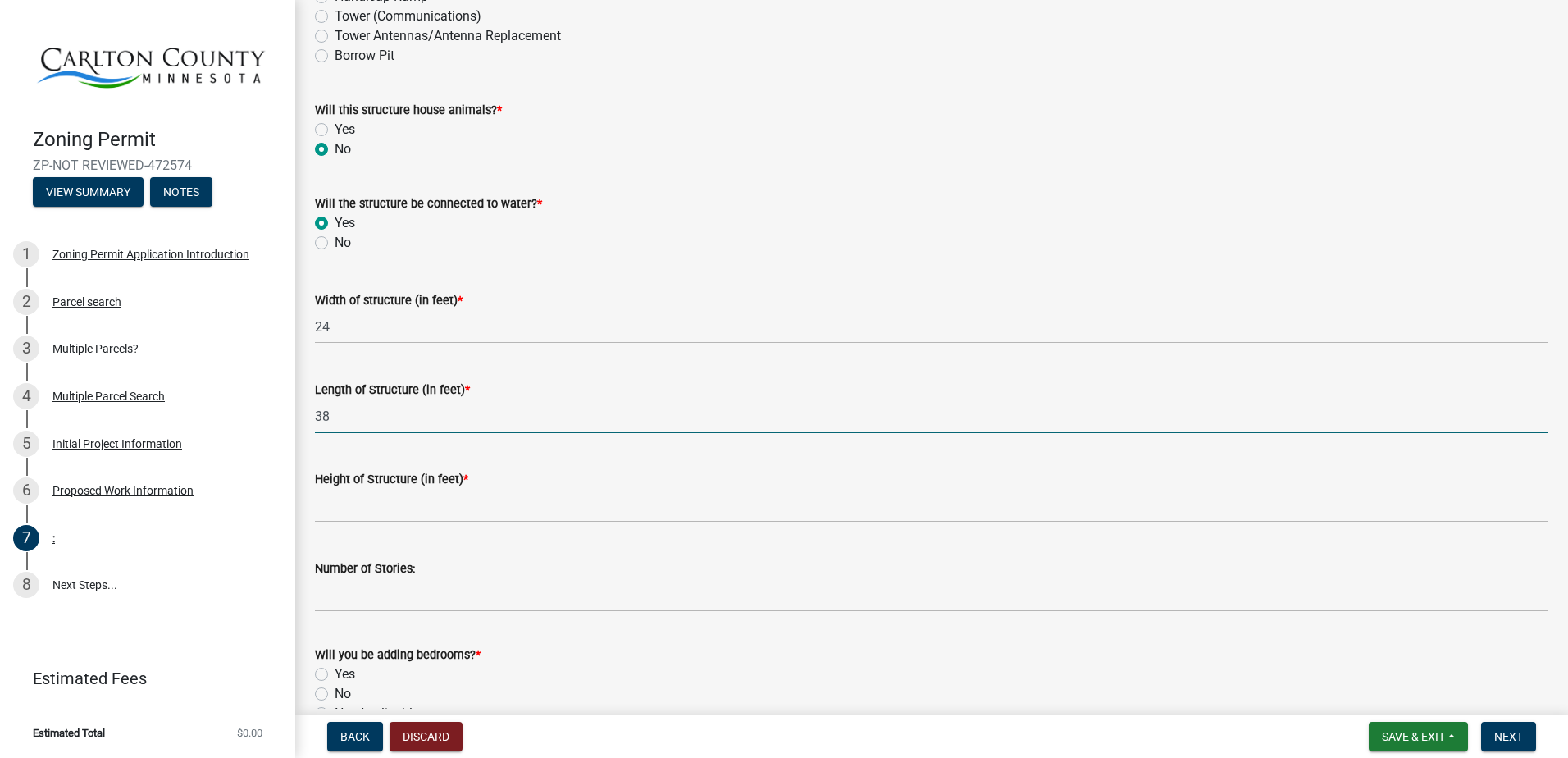
type input "38"
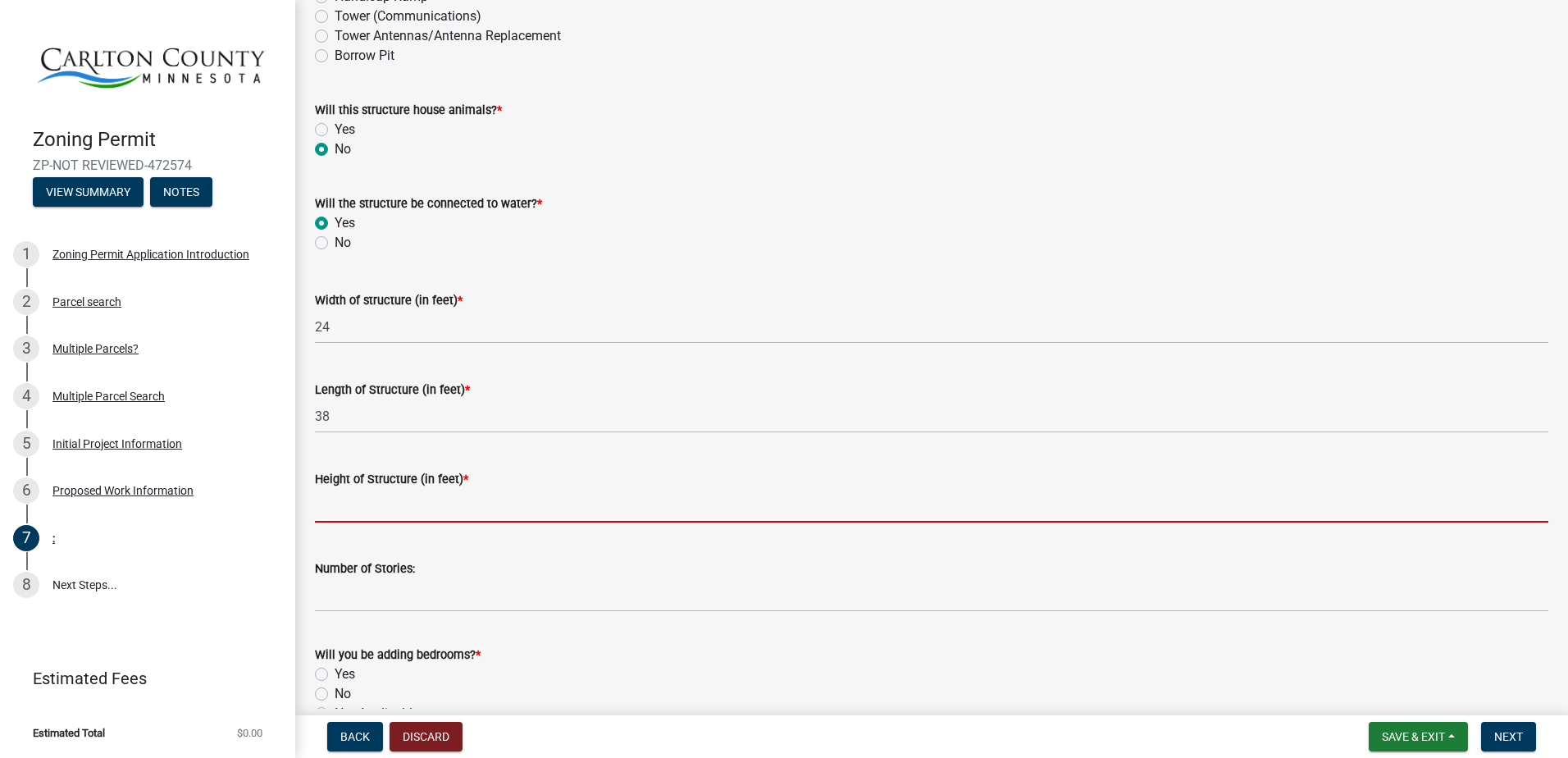
click at [404, 507] on input "Height of Structure (in feet) *" at bounding box center [931, 505] width 1233 height 33
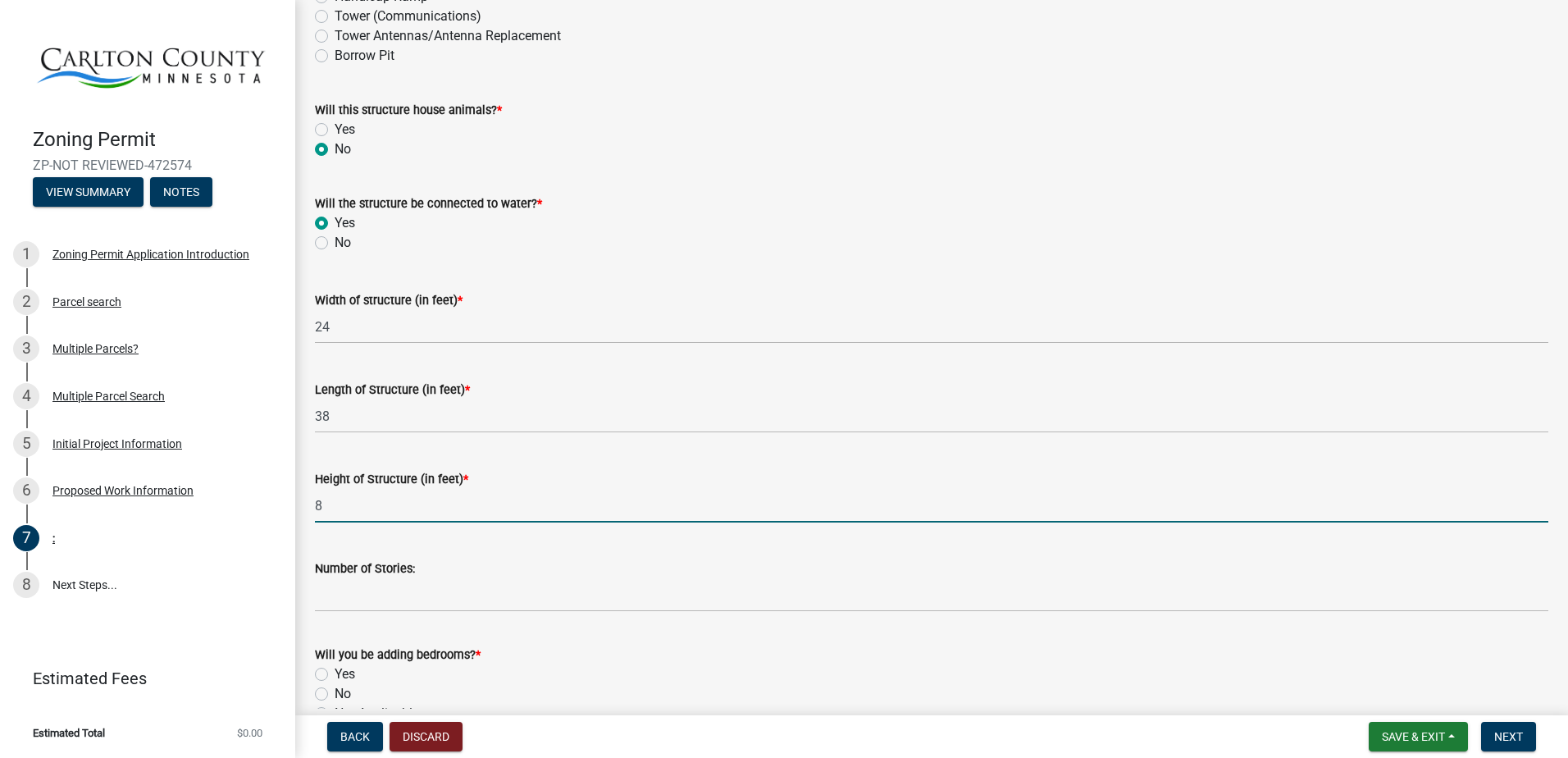
type input "8"
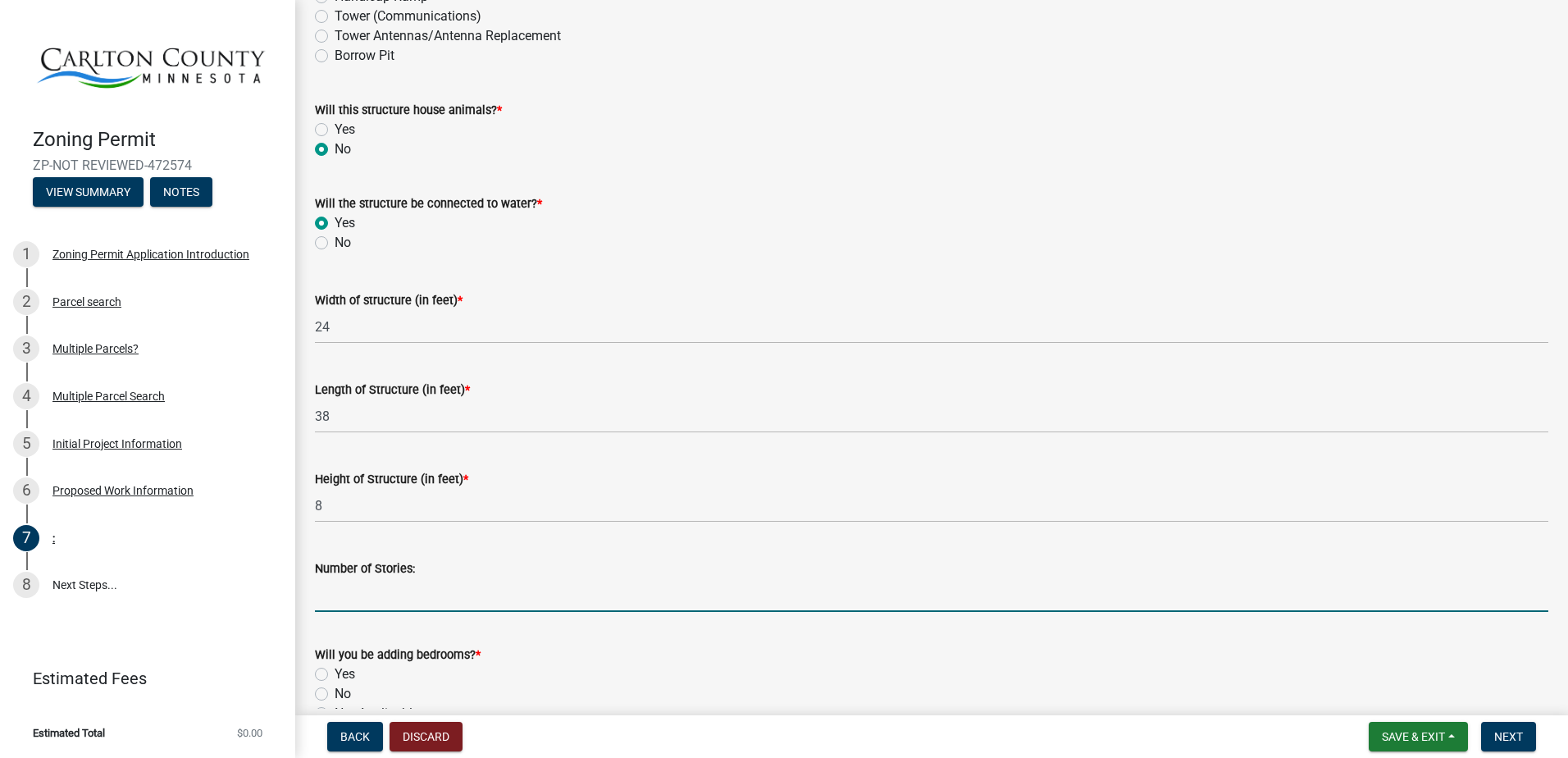
click at [407, 603] on input "Number of Stories:" at bounding box center [931, 595] width 1233 height 33
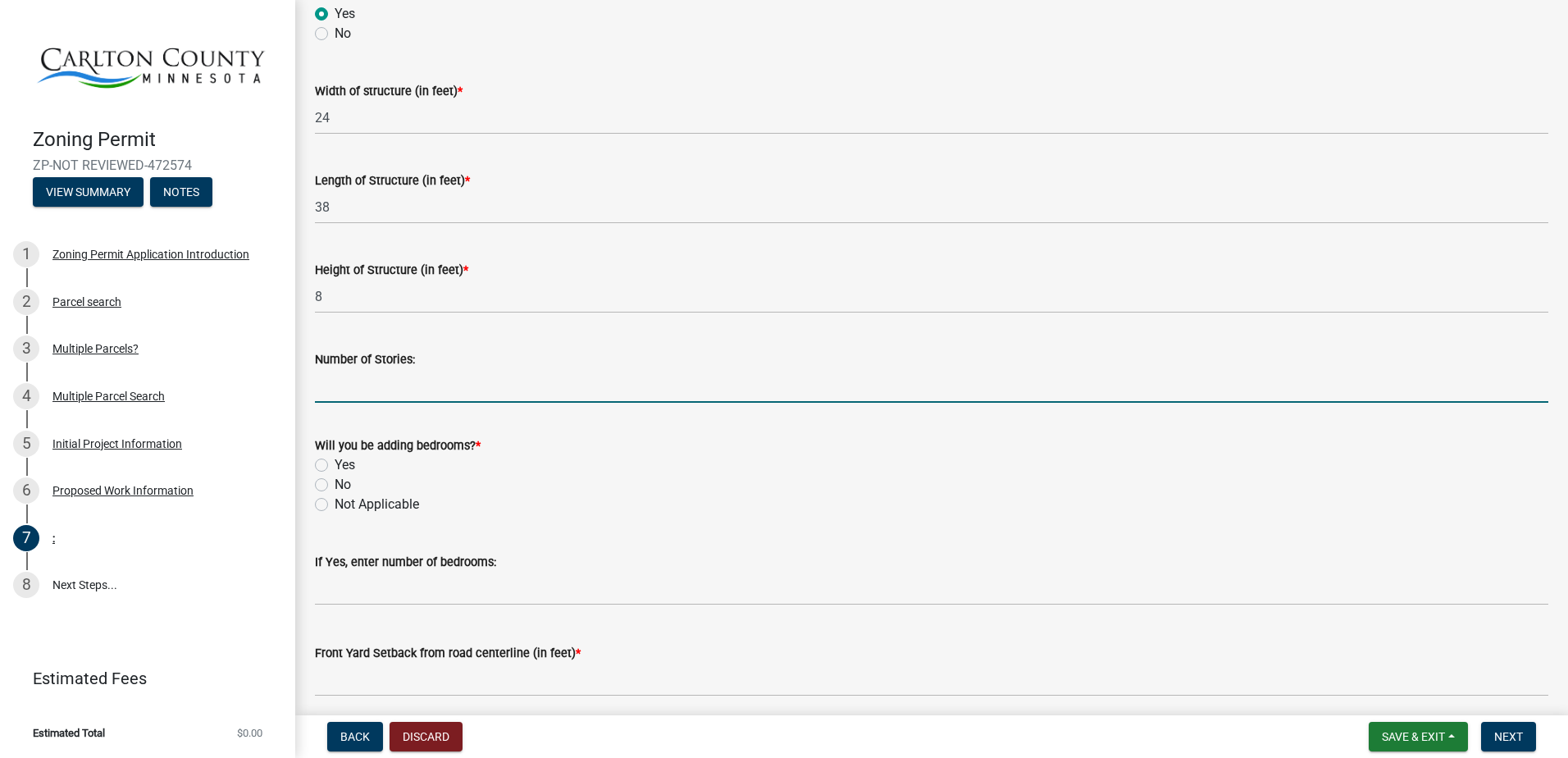
scroll to position [684, 0]
click at [335, 464] on label "Yes" at bounding box center [345, 464] width 20 height 20
click at [335, 464] on input "Yes" at bounding box center [340, 459] width 11 height 11
radio input "true"
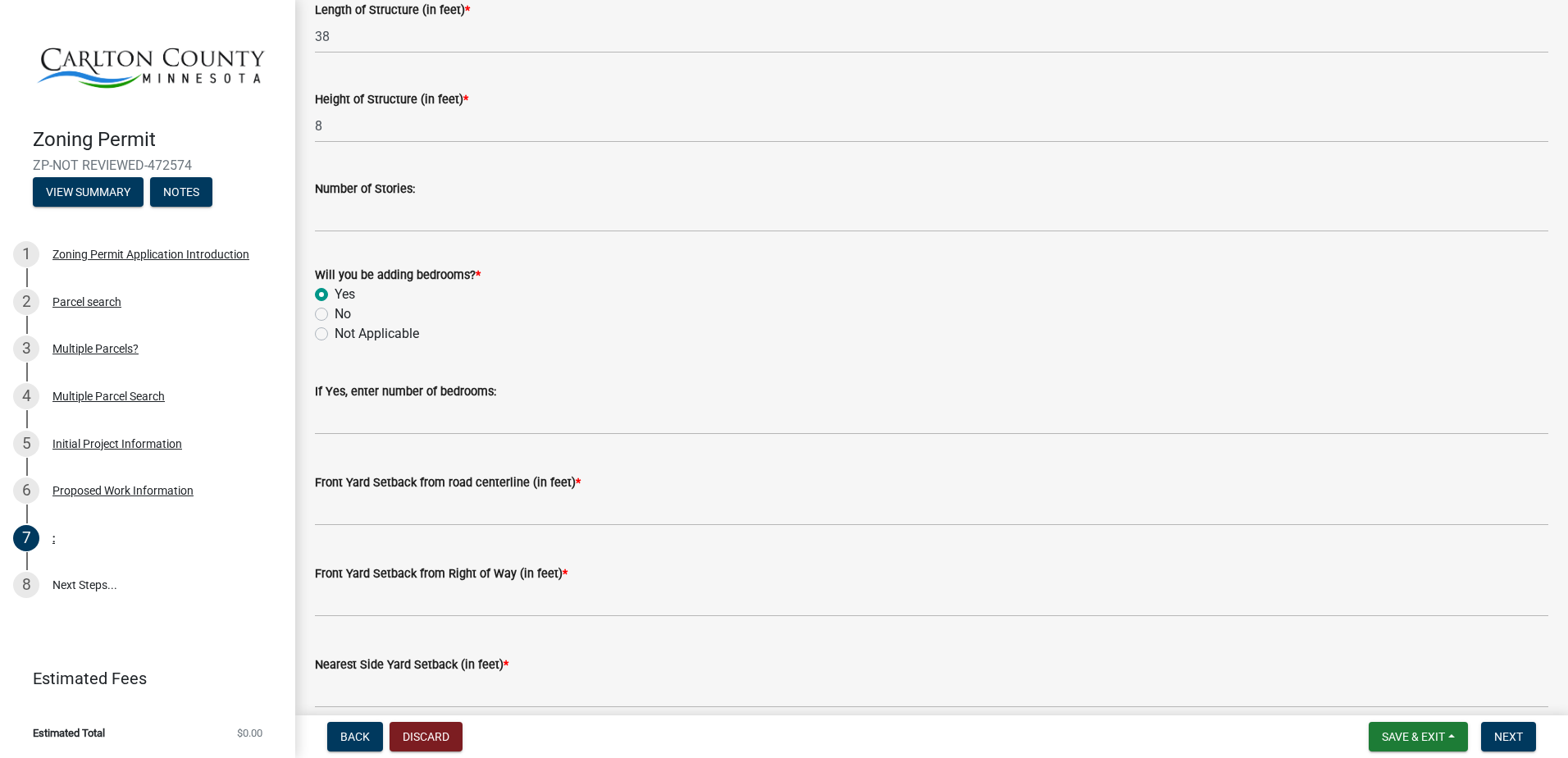
scroll to position [855, 0]
click at [335, 313] on label "No" at bounding box center [343, 313] width 17 height 20
click at [335, 313] on input "No" at bounding box center [340, 308] width 11 height 11
radio input "true"
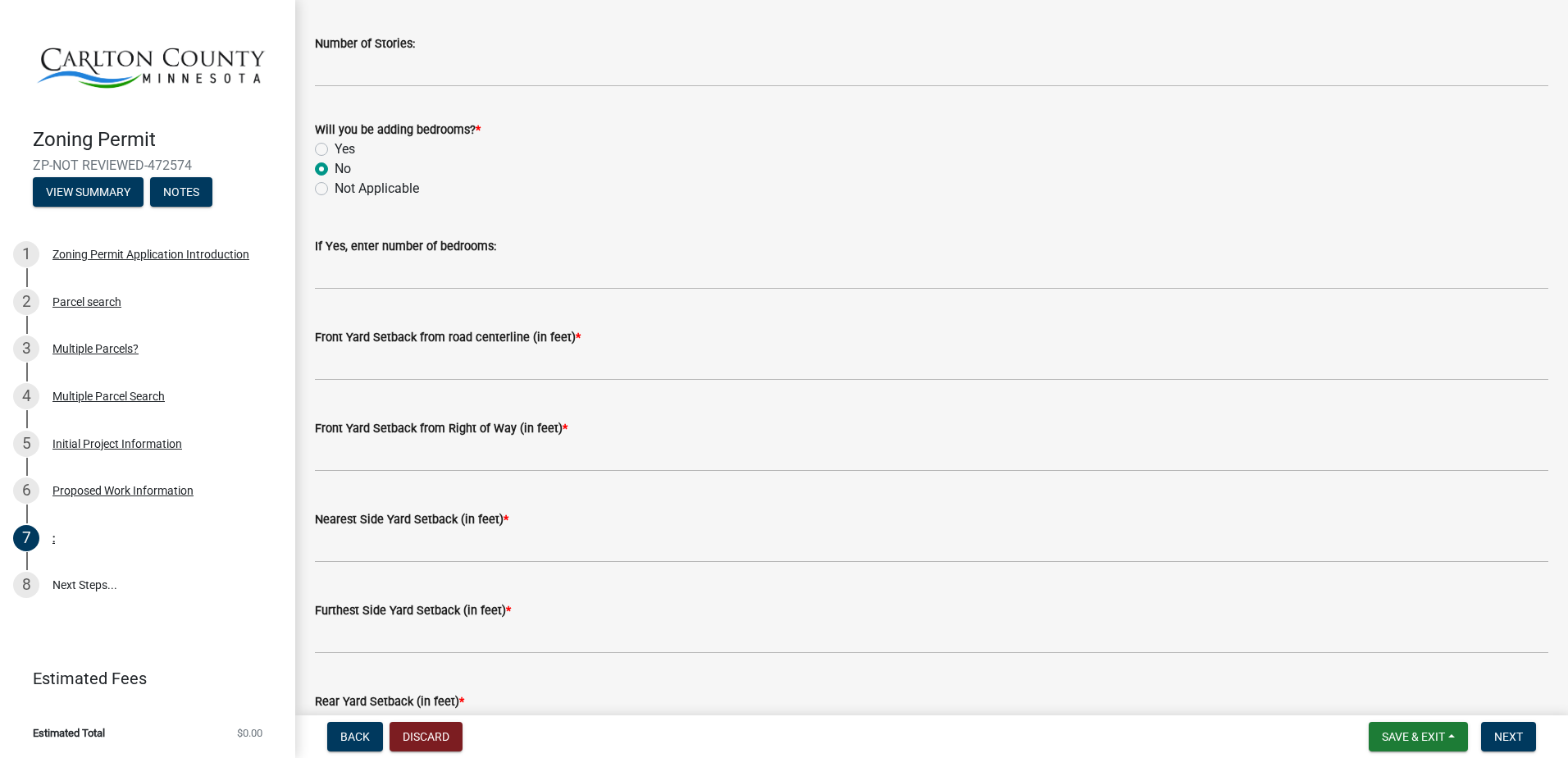
scroll to position [1001, 0]
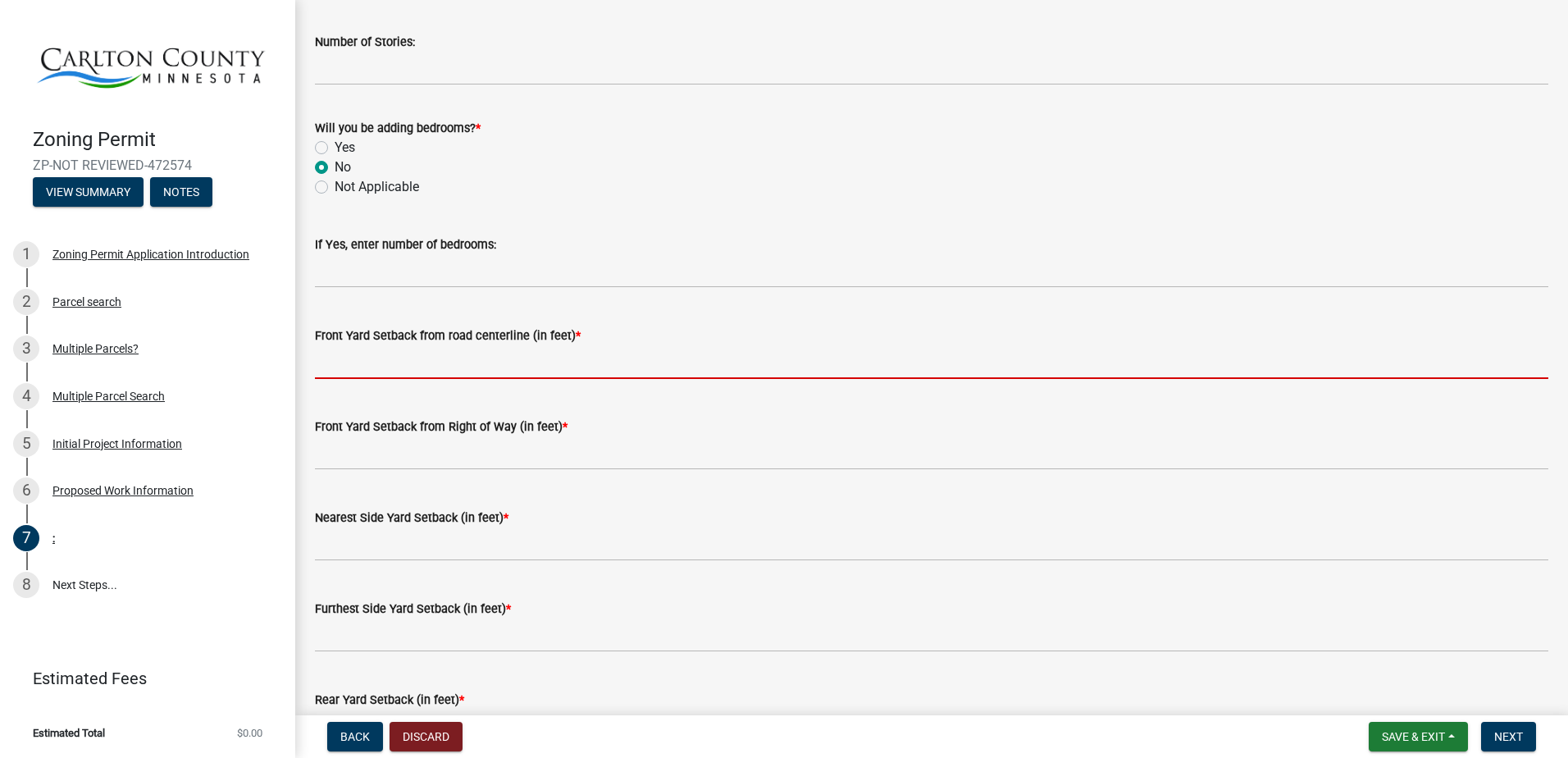
click at [394, 366] on input "text" at bounding box center [931, 362] width 1233 height 33
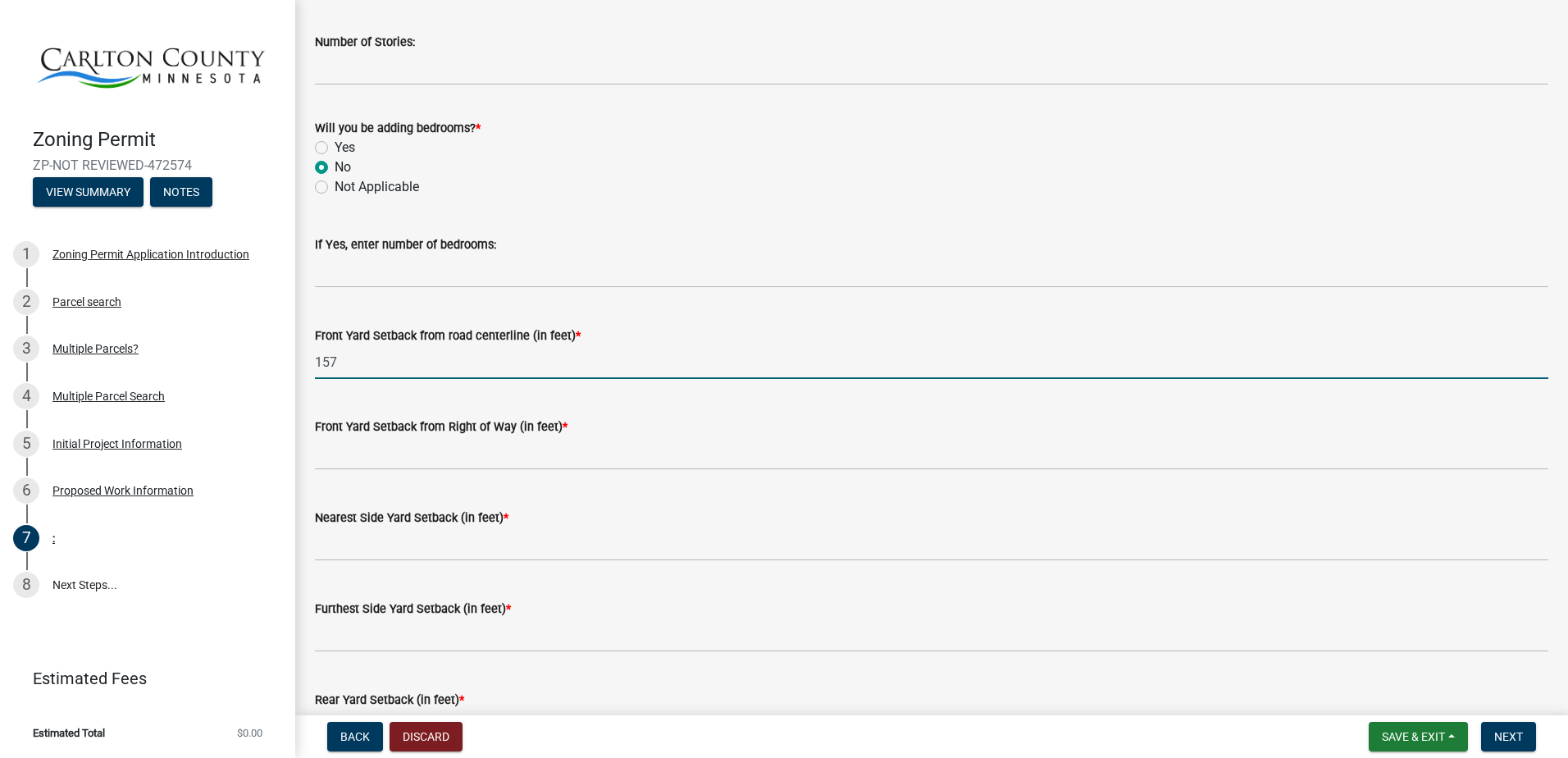
type input "157"
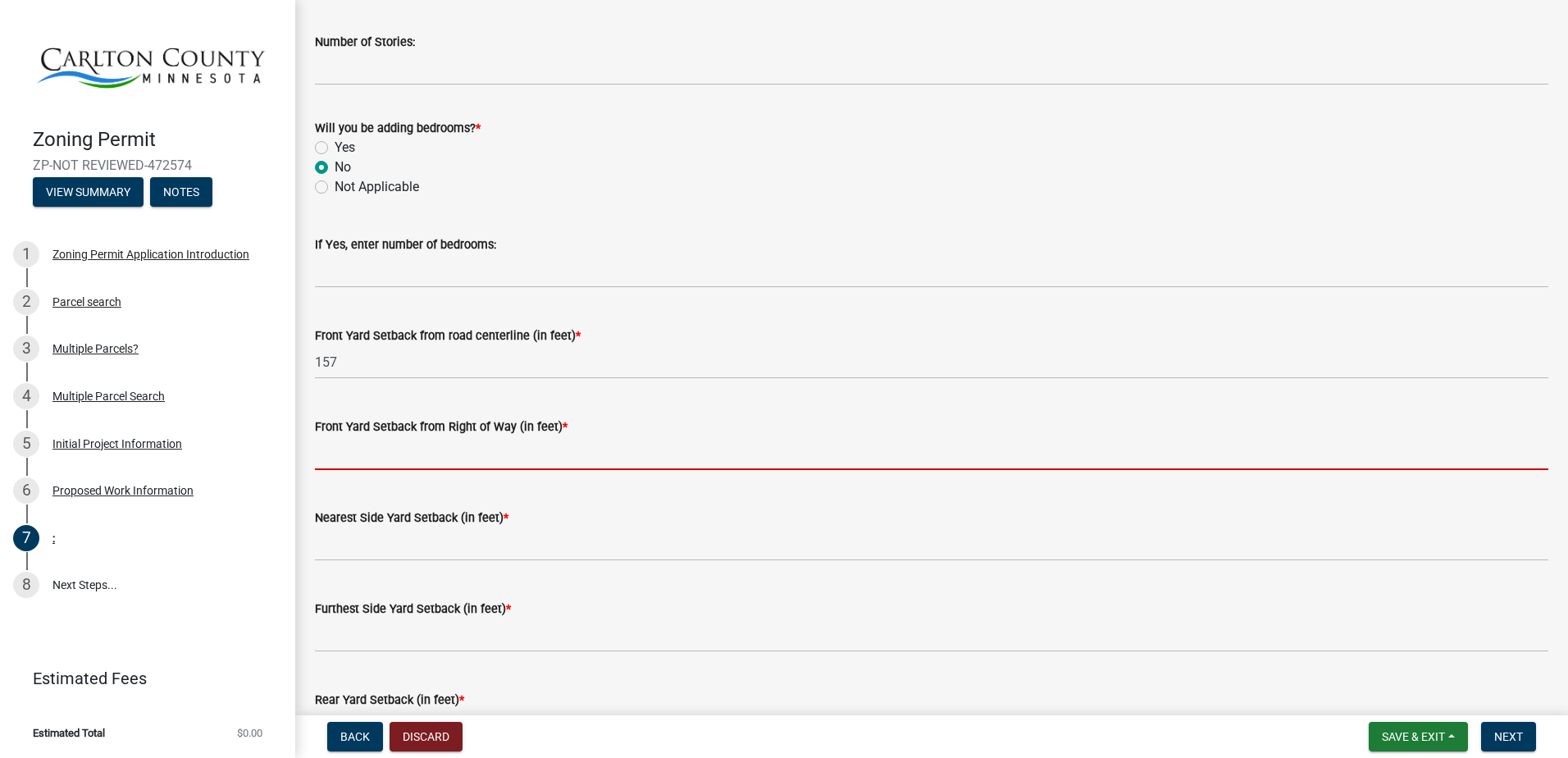
click at [407, 468] on input "text" at bounding box center [931, 453] width 1233 height 33
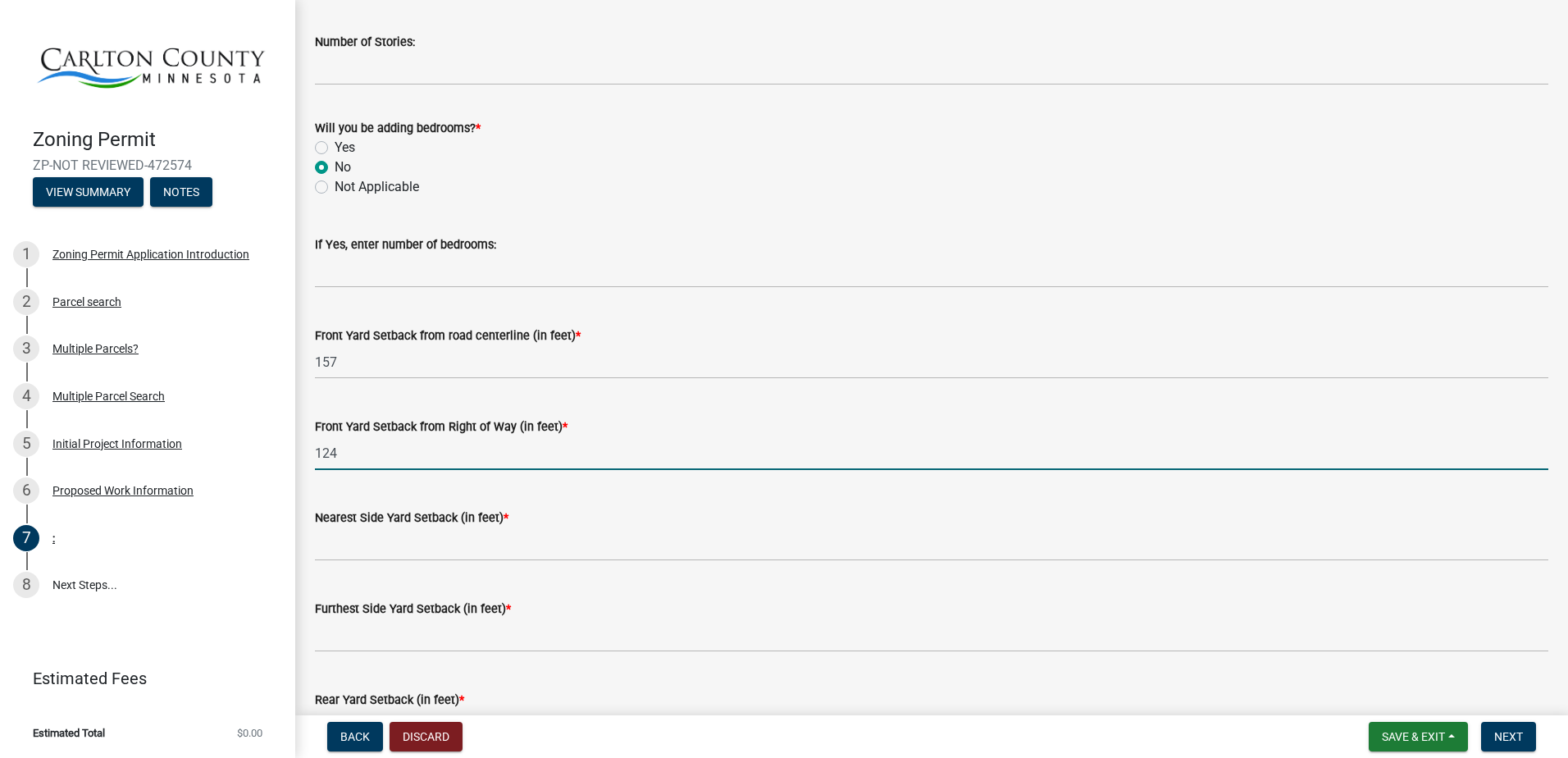
type input "124"
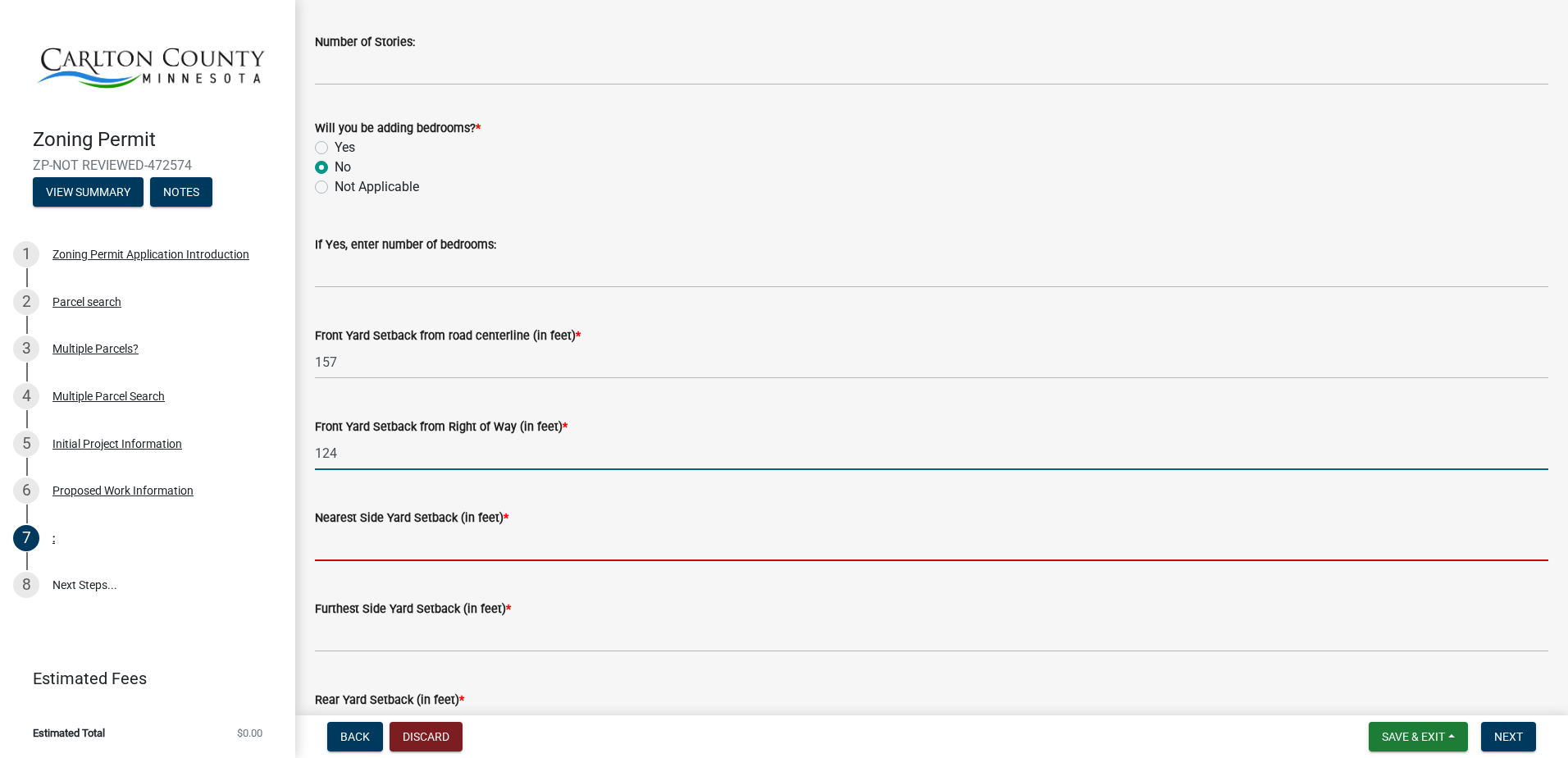
click at [410, 555] on input "text" at bounding box center [931, 544] width 1233 height 33
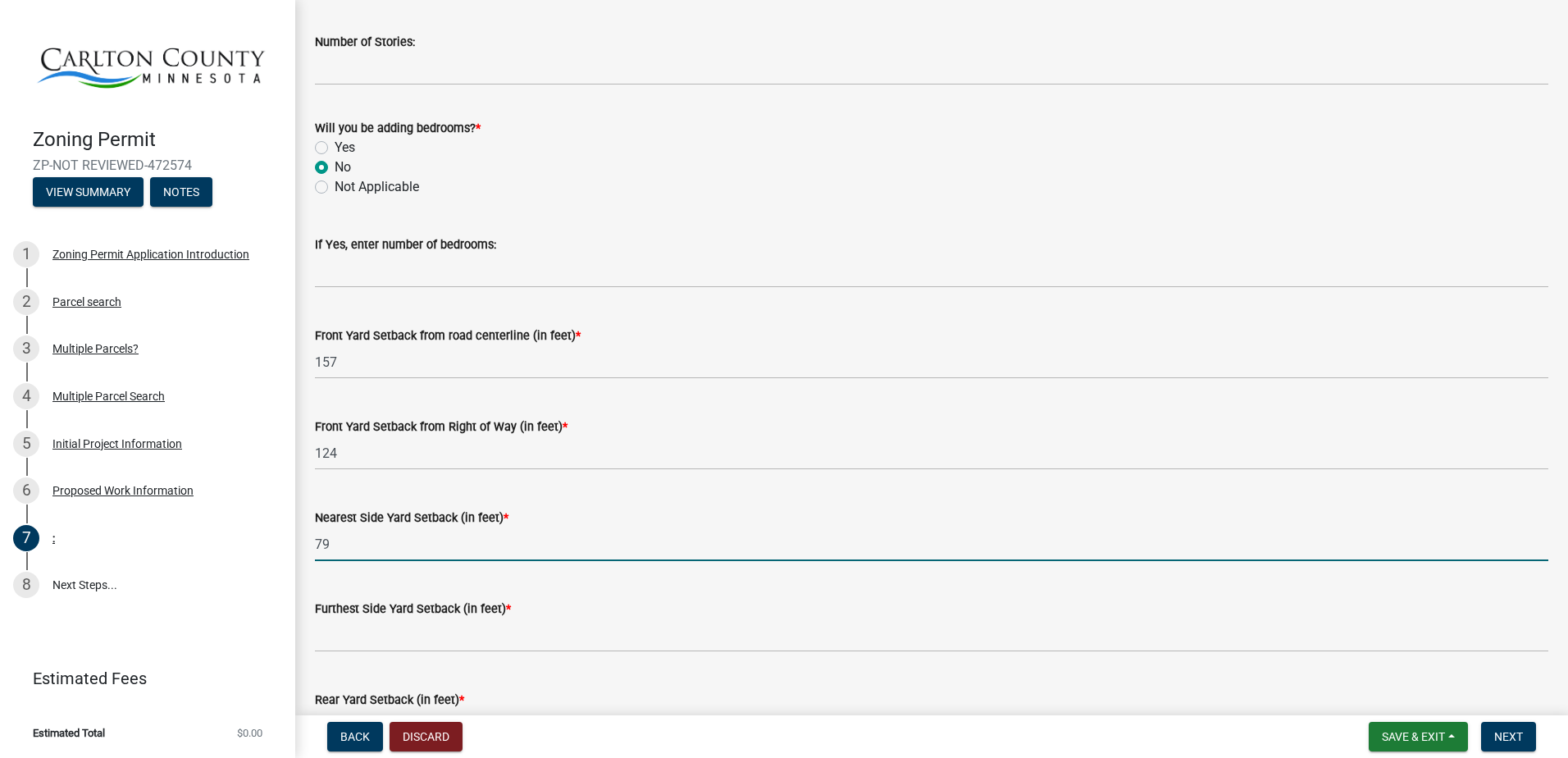
type input "79"
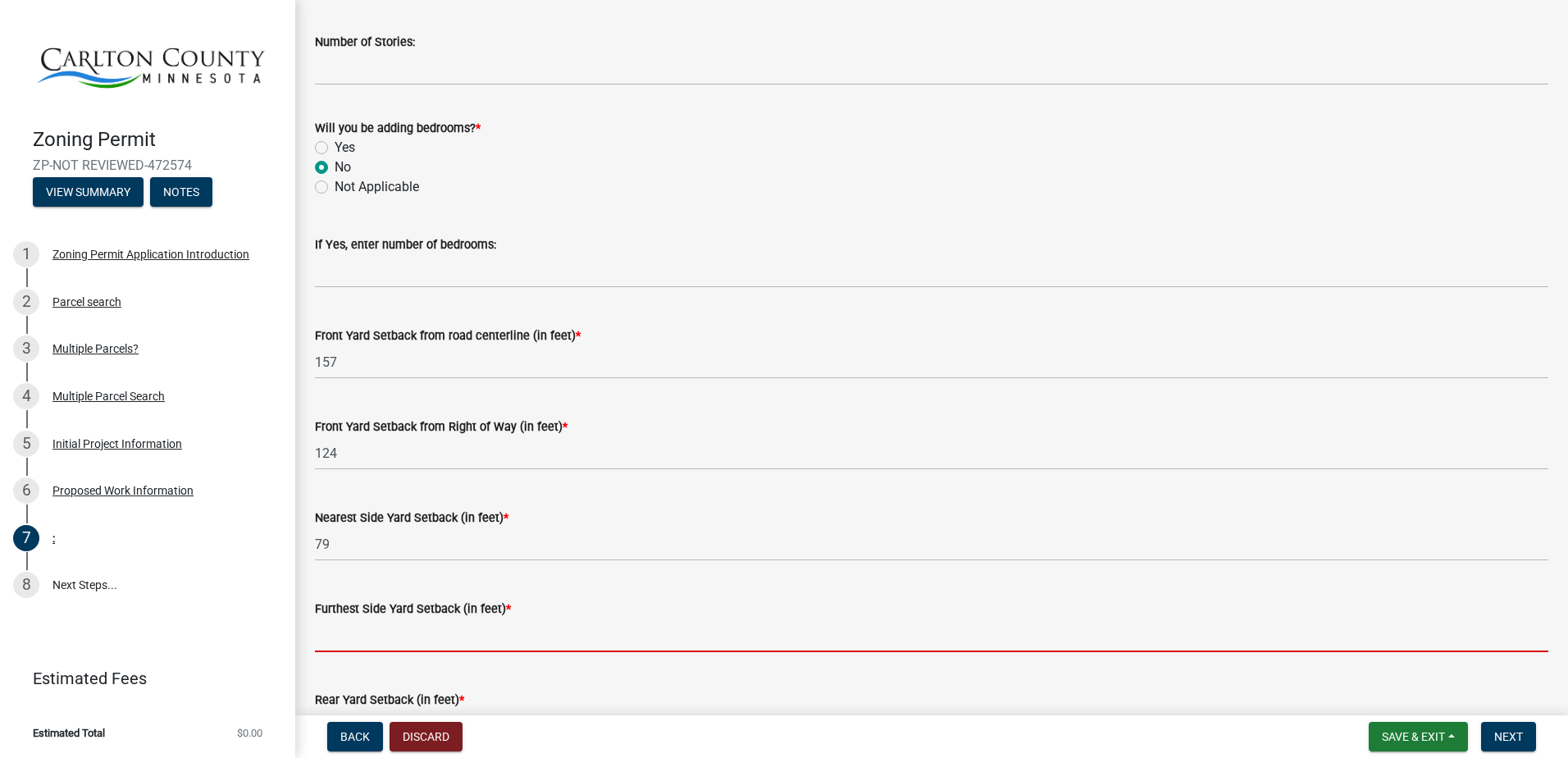
click at [422, 630] on input "text" at bounding box center [931, 635] width 1233 height 33
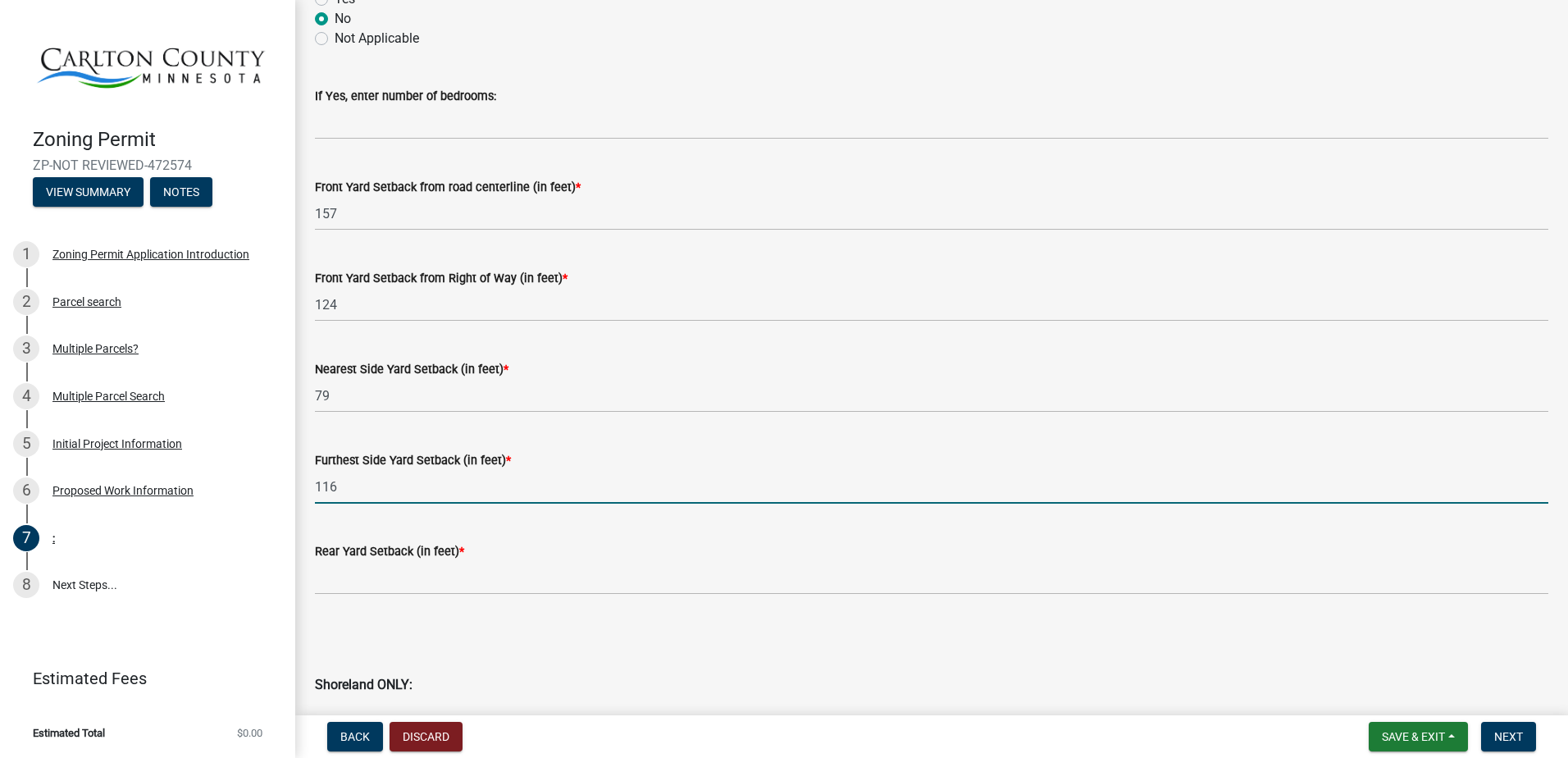
scroll to position [1160, 0]
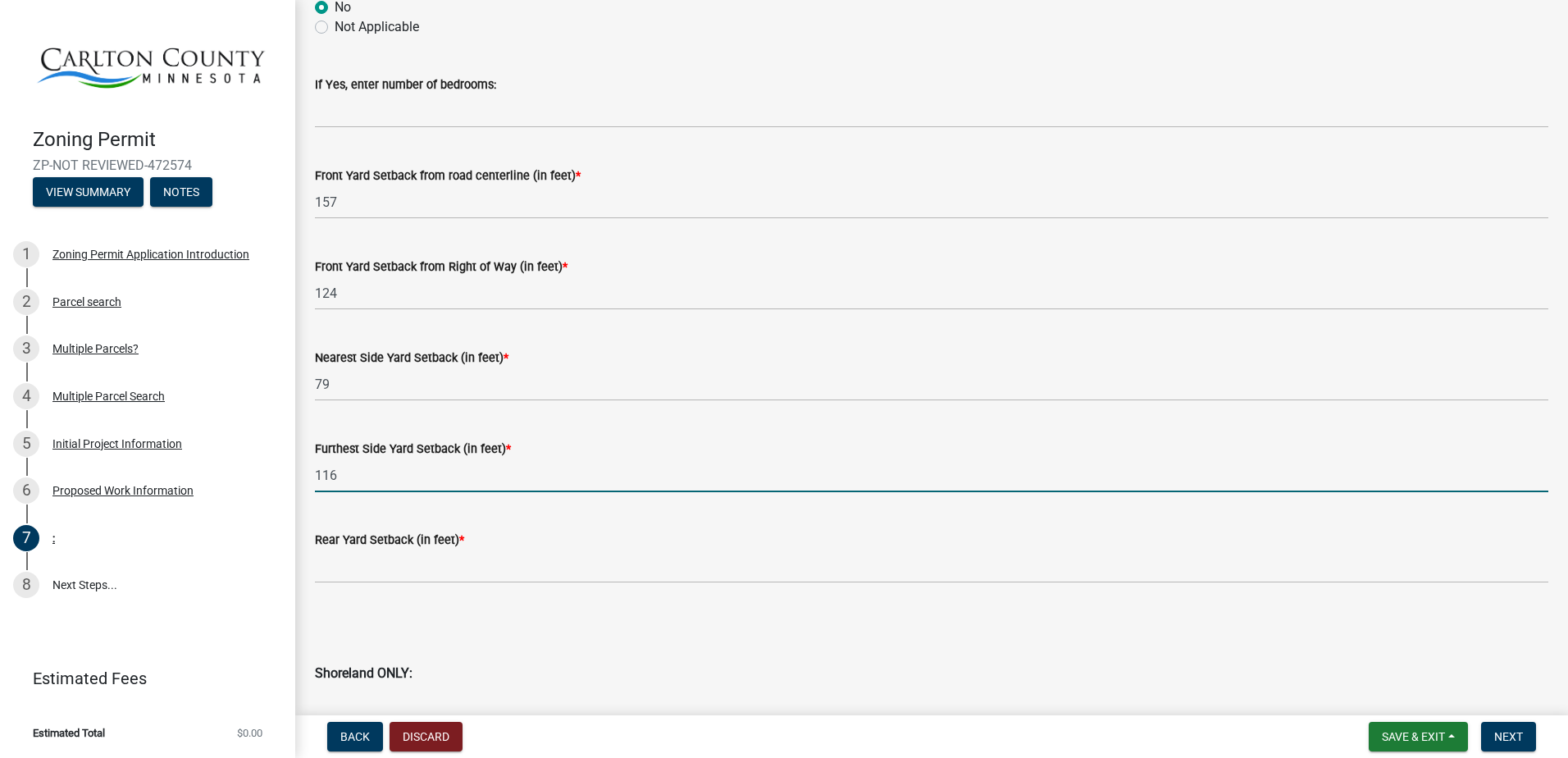
type input "116"
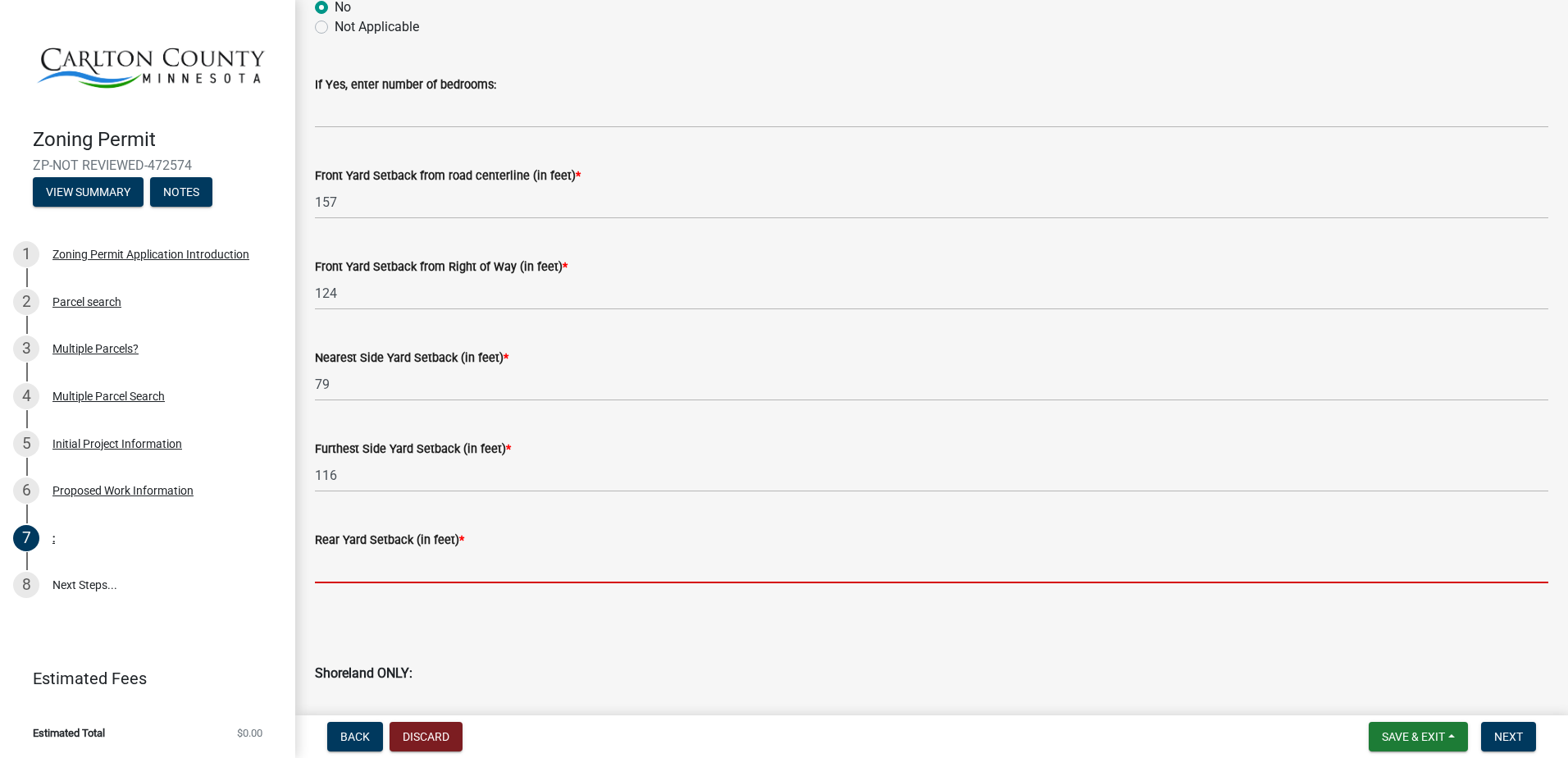
click at [418, 577] on input "text" at bounding box center [931, 566] width 1233 height 33
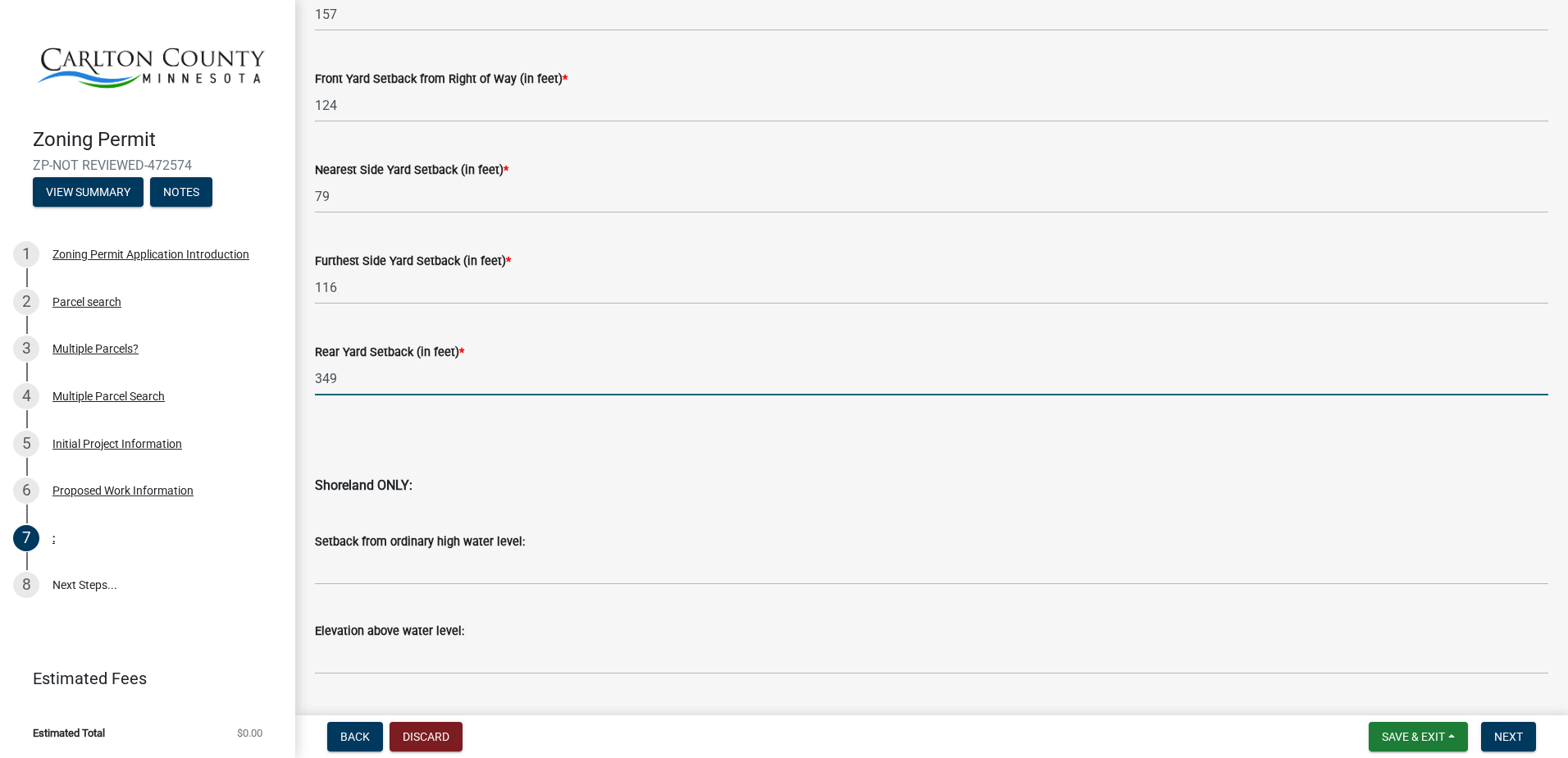
type input "349"
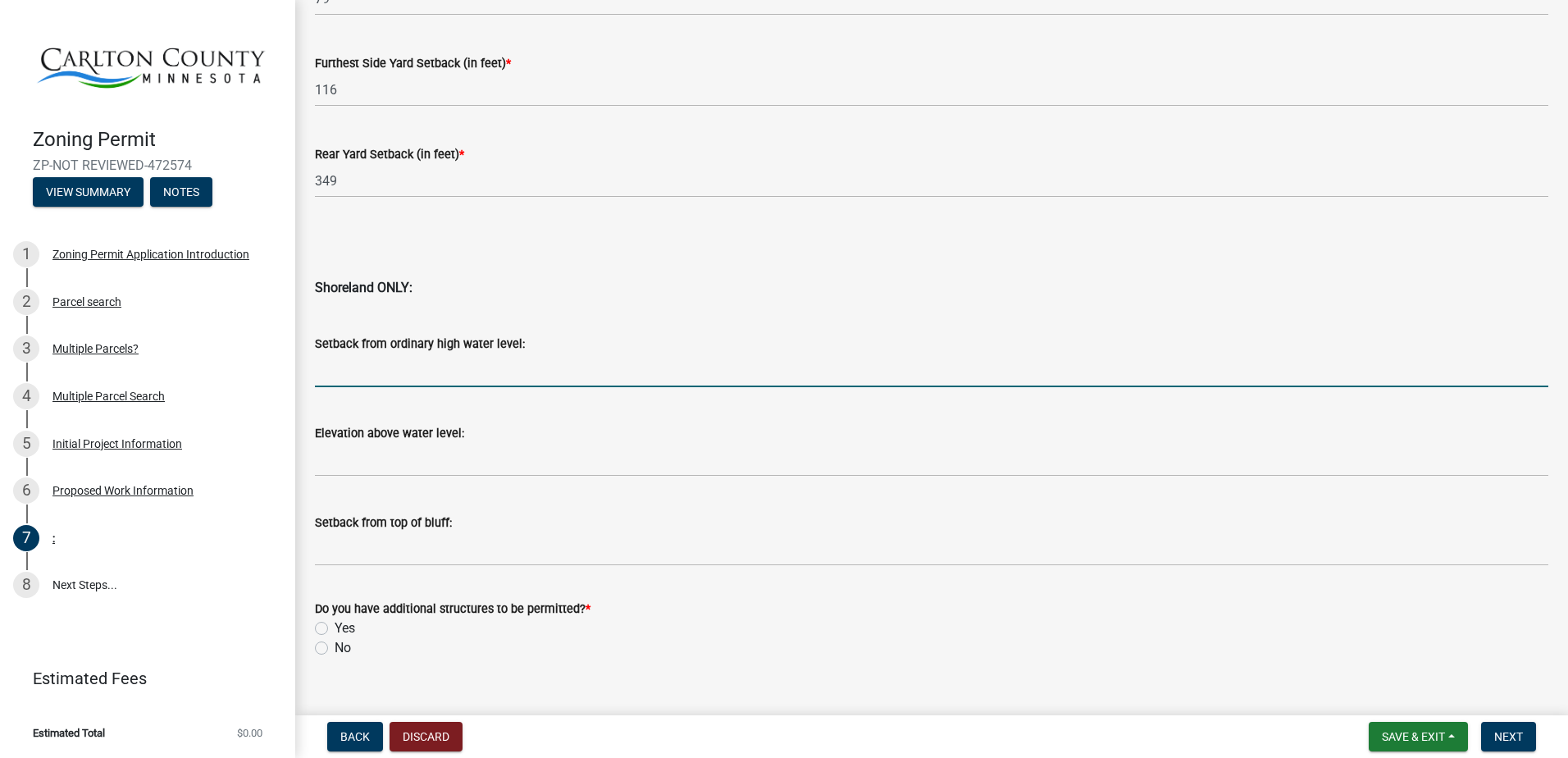
scroll to position [1574, 0]
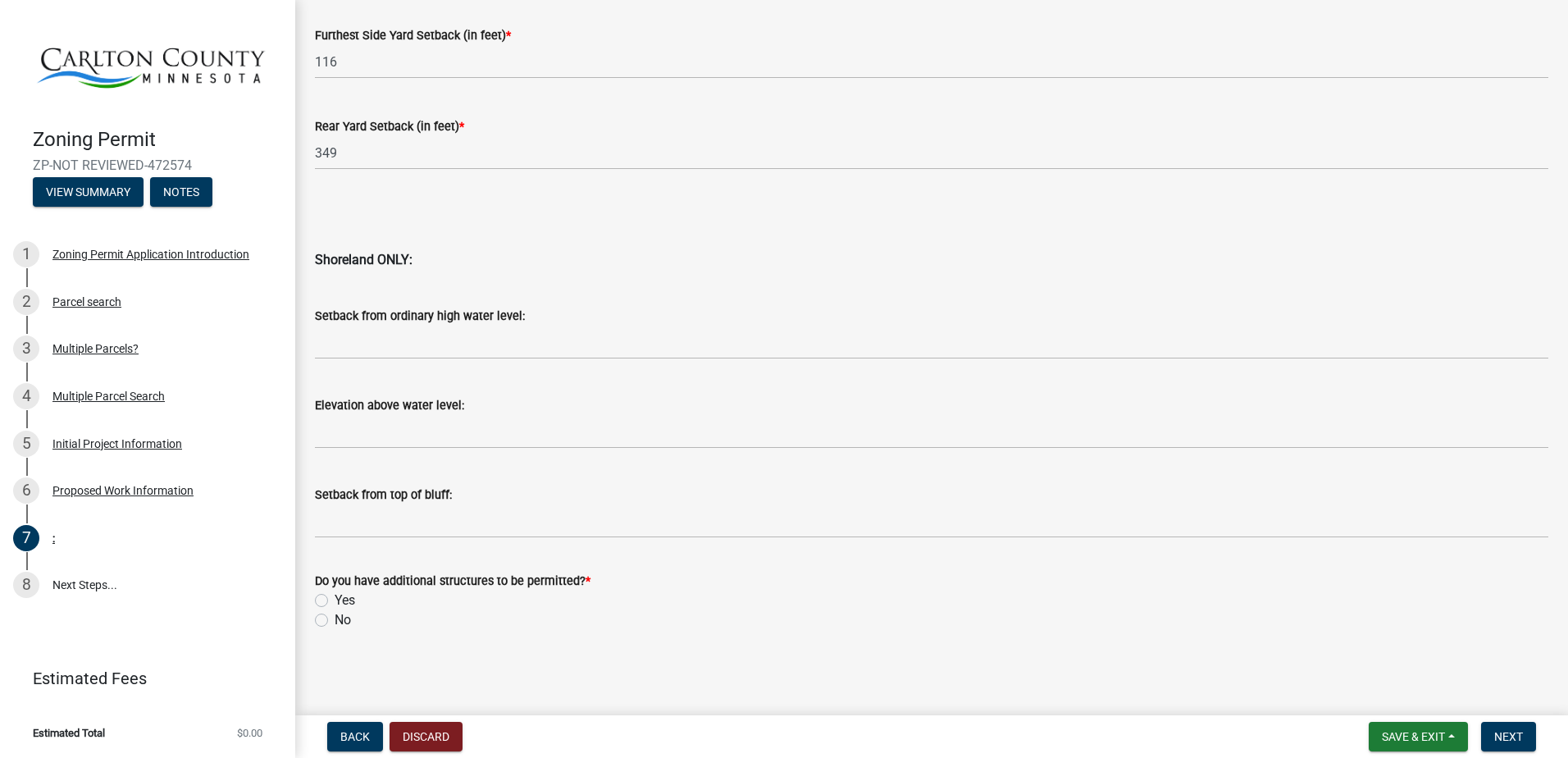
click at [511, 216] on div "Shoreland ONLY:" at bounding box center [931, 227] width 1233 height 85
click at [335, 599] on label "Yes" at bounding box center [345, 601] width 20 height 20
click at [335, 599] on input "Yes" at bounding box center [340, 596] width 11 height 11
radio input "true"
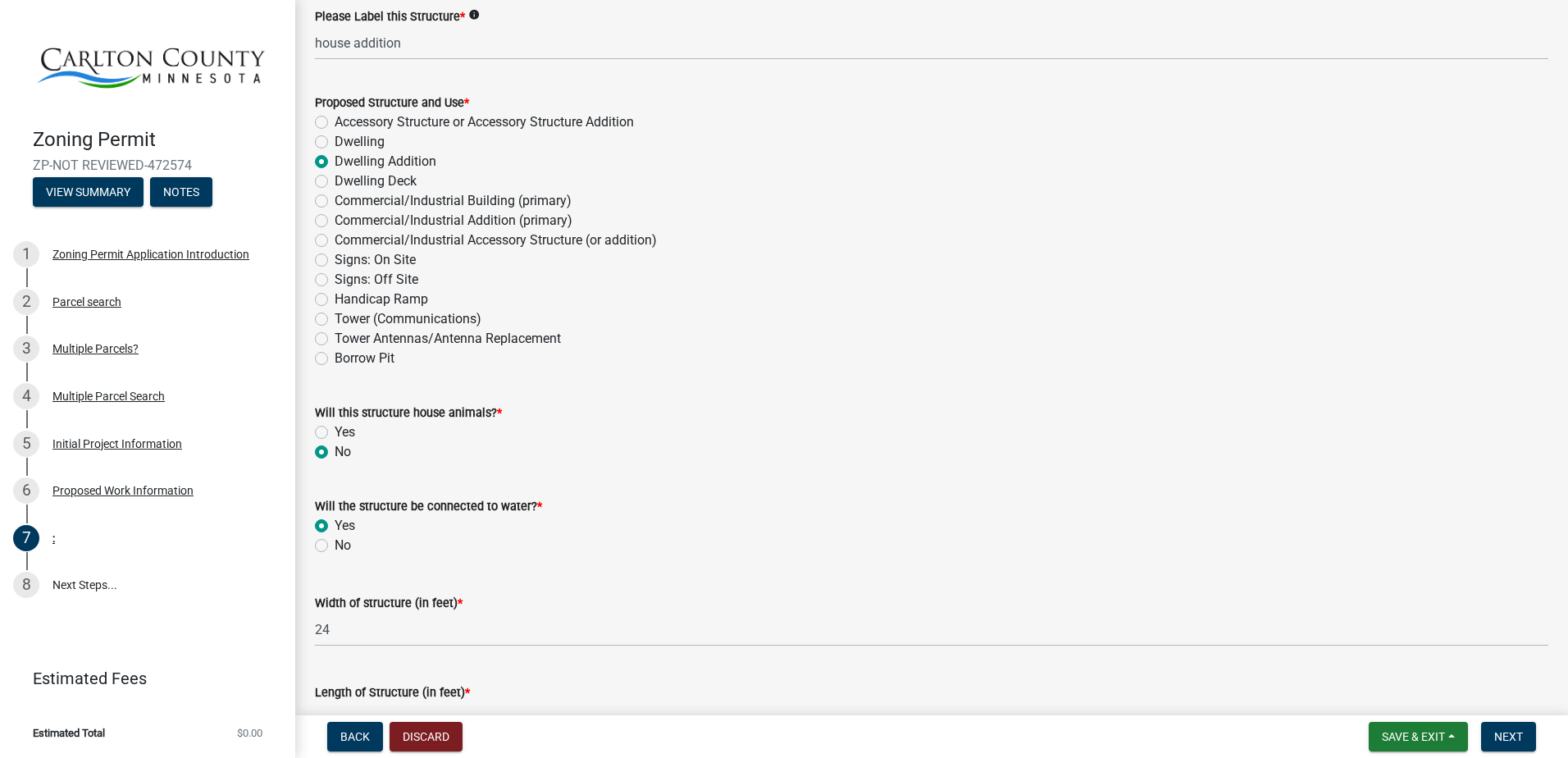
scroll to position [0, 0]
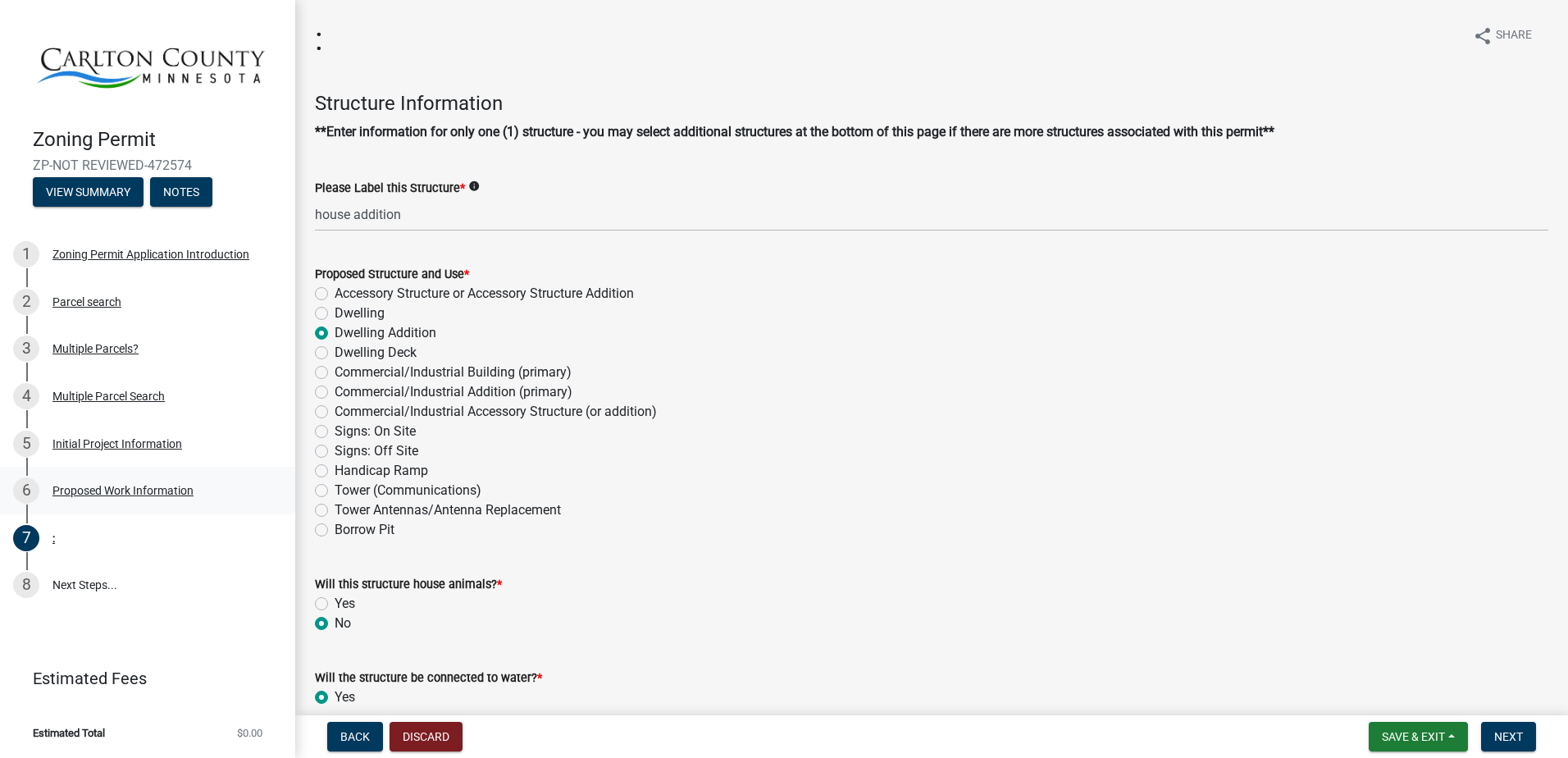
click at [126, 492] on div "Proposed Work Information" at bounding box center [123, 490] width 141 height 12
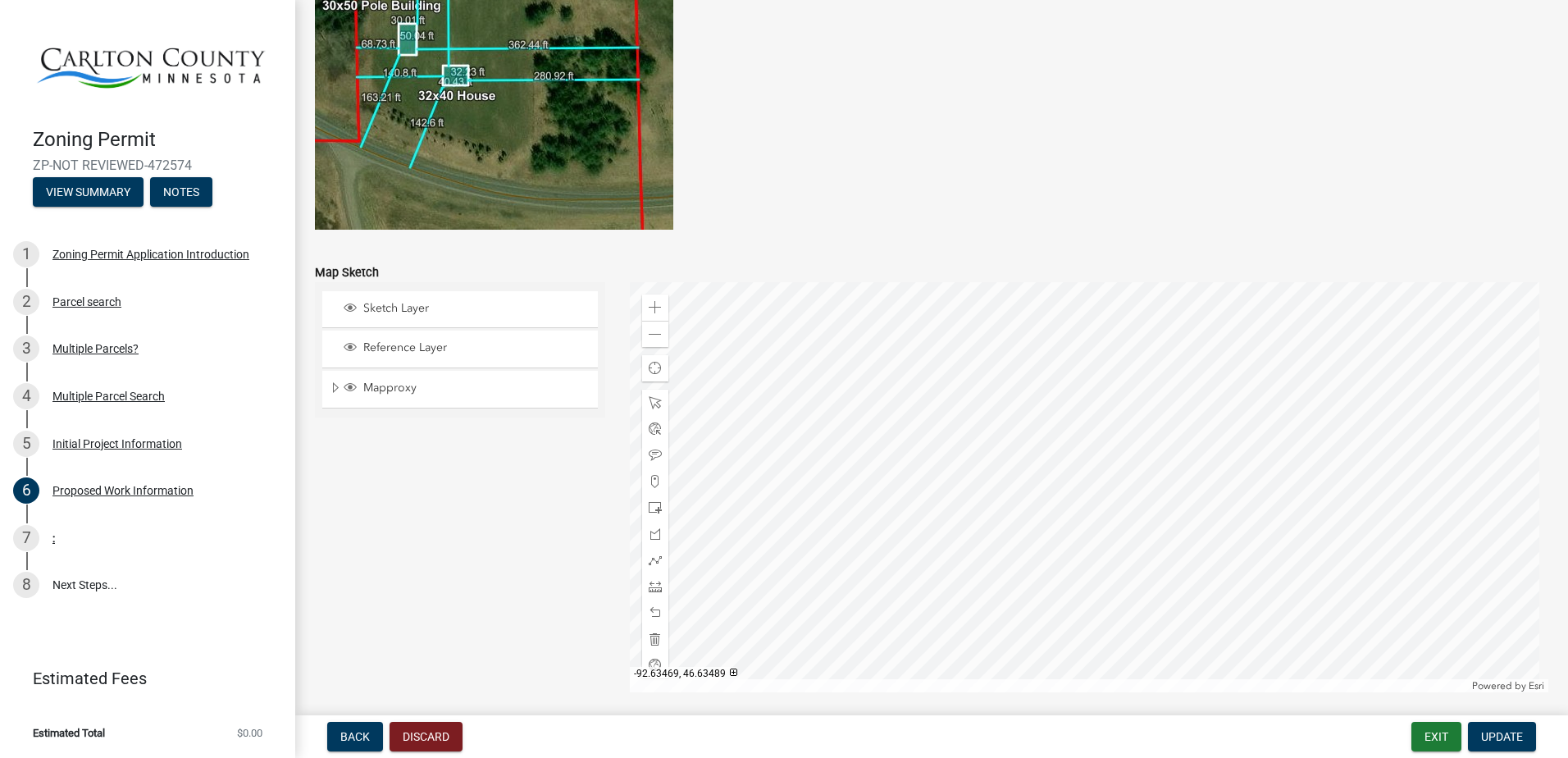
scroll to position [3116, 0]
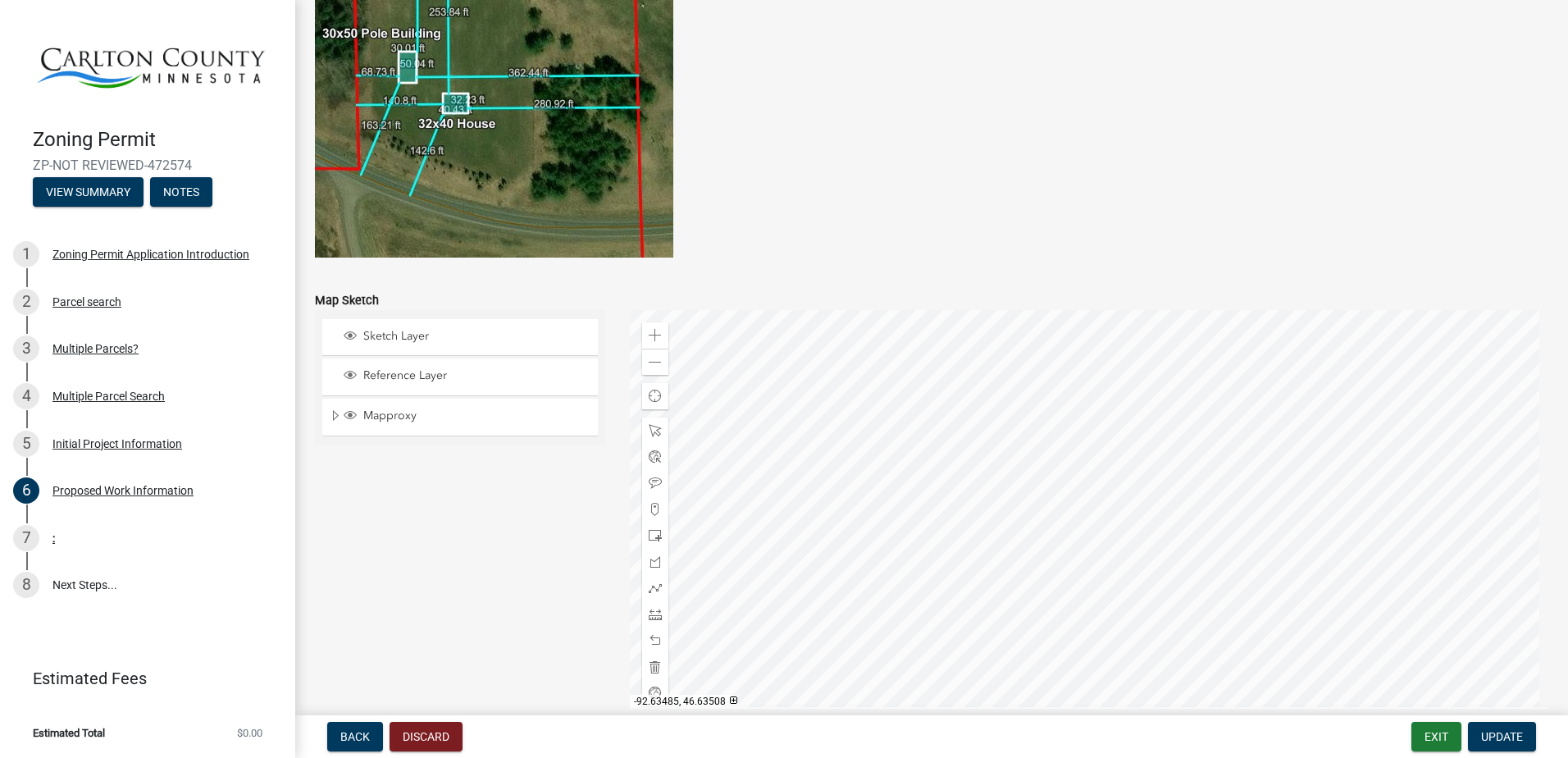
click at [1095, 449] on div at bounding box center [1089, 515] width 920 height 410
click at [1027, 355] on div at bounding box center [1089, 515] width 920 height 410
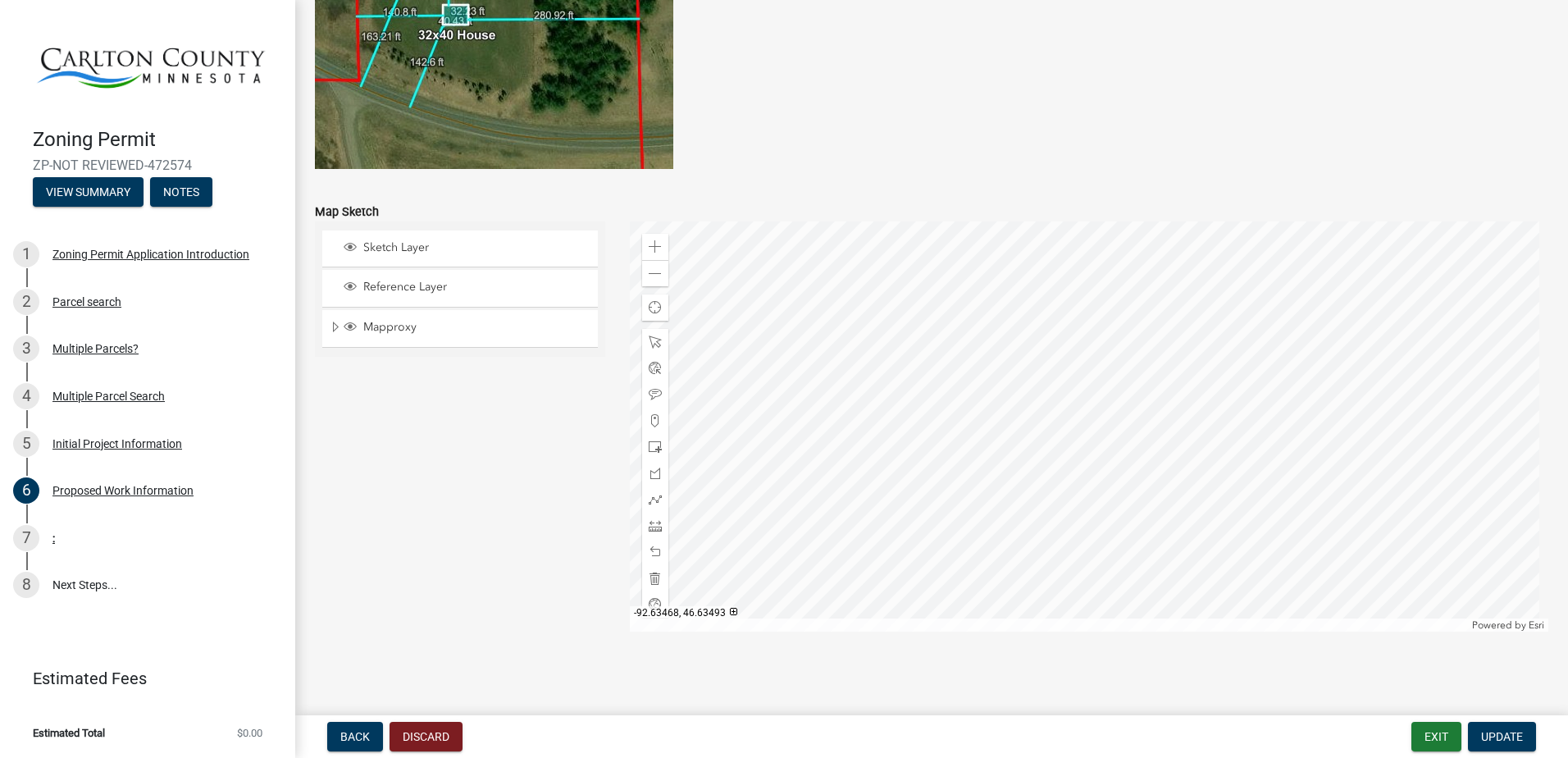
scroll to position [3206, 0]
click at [1096, 362] on div at bounding box center [1089, 425] width 920 height 410
click at [1168, 364] on div at bounding box center [1089, 425] width 920 height 410
click at [657, 420] on span at bounding box center [655, 419] width 13 height 13
click at [1261, 315] on div at bounding box center [1089, 425] width 920 height 410
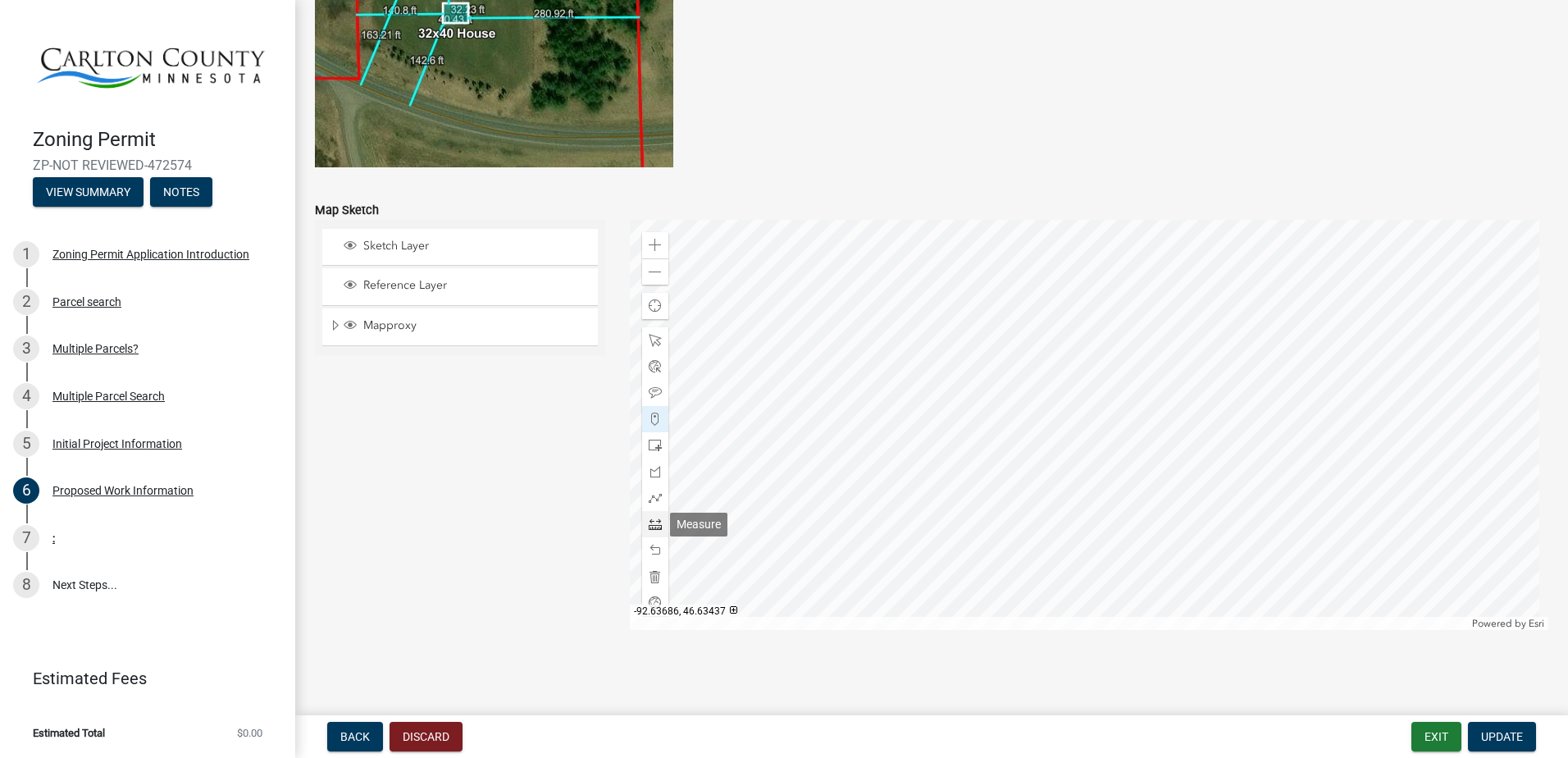
click at [652, 524] on span at bounding box center [655, 524] width 13 height 13
click at [1284, 315] on div at bounding box center [1089, 425] width 920 height 410
click at [1284, 315] on div at bounding box center [1089, 425] width 920 height 410
click at [1335, 314] on div at bounding box center [1089, 425] width 920 height 410
click at [1338, 315] on div at bounding box center [1089, 425] width 920 height 410
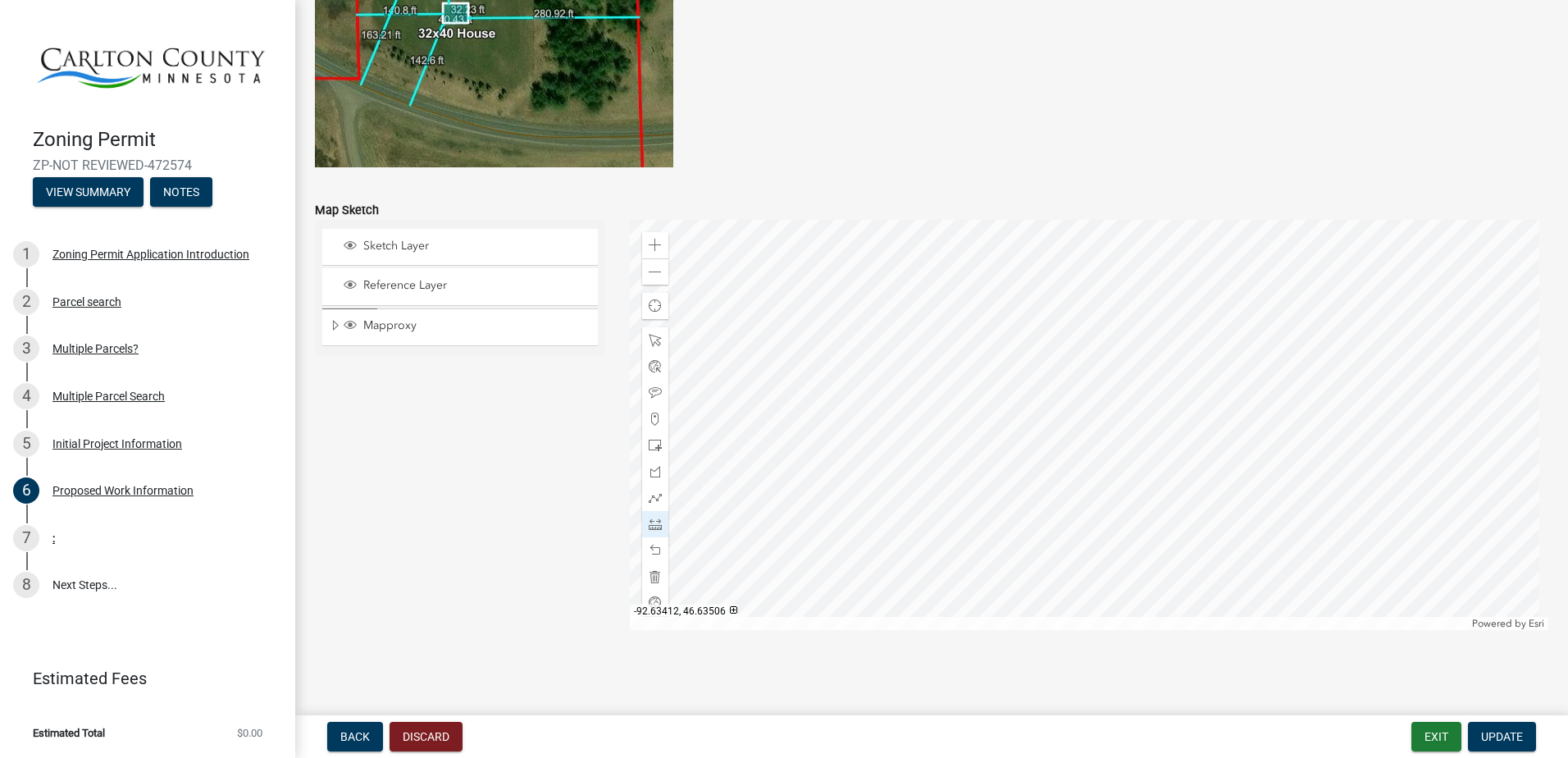
click at [1289, 321] on div at bounding box center [1089, 425] width 920 height 410
click at [1290, 312] on div at bounding box center [1089, 425] width 920 height 410
click at [648, 553] on span at bounding box center [655, 551] width 13 height 13
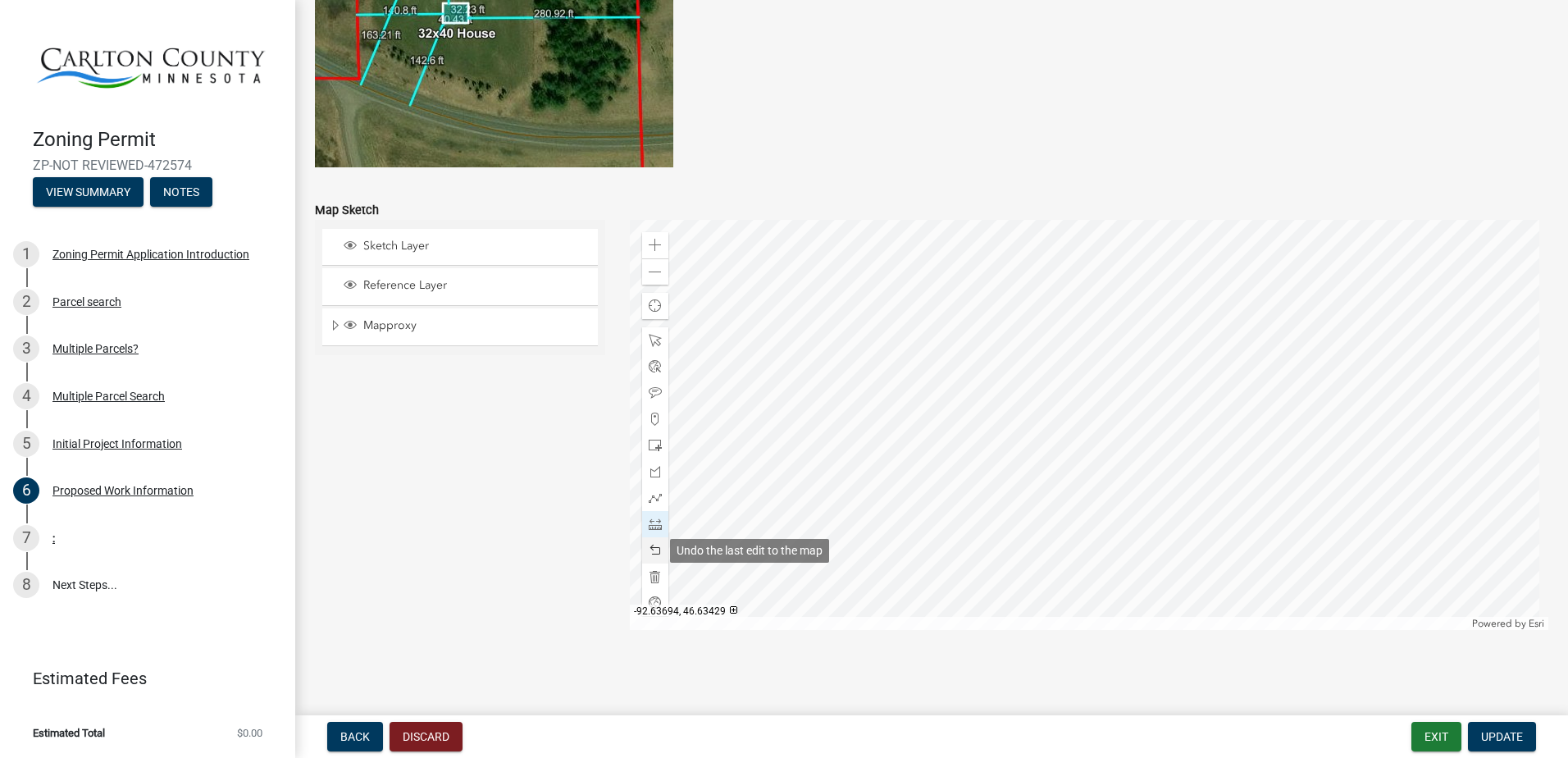
click at [648, 551] on span at bounding box center [655, 551] width 13 height 13
click at [648, 525] on span at bounding box center [655, 524] width 13 height 13
click at [1282, 315] on div at bounding box center [1089, 425] width 920 height 410
click at [1359, 315] on div at bounding box center [1089, 425] width 920 height 410
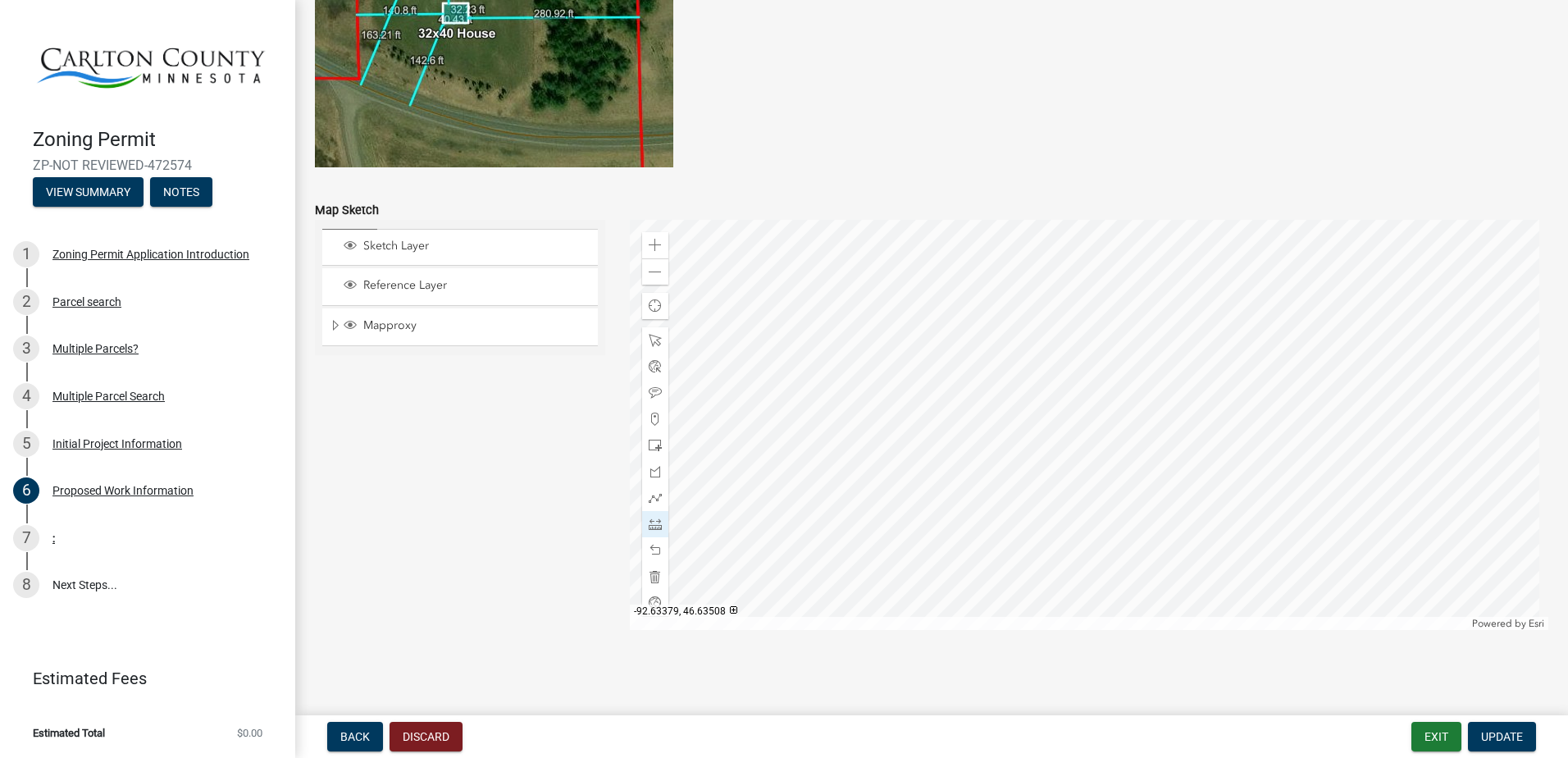
click at [1359, 315] on div at bounding box center [1089, 425] width 920 height 410
click at [1282, 310] on div at bounding box center [1089, 425] width 920 height 410
click at [1278, 300] on div at bounding box center [1089, 425] width 920 height 410
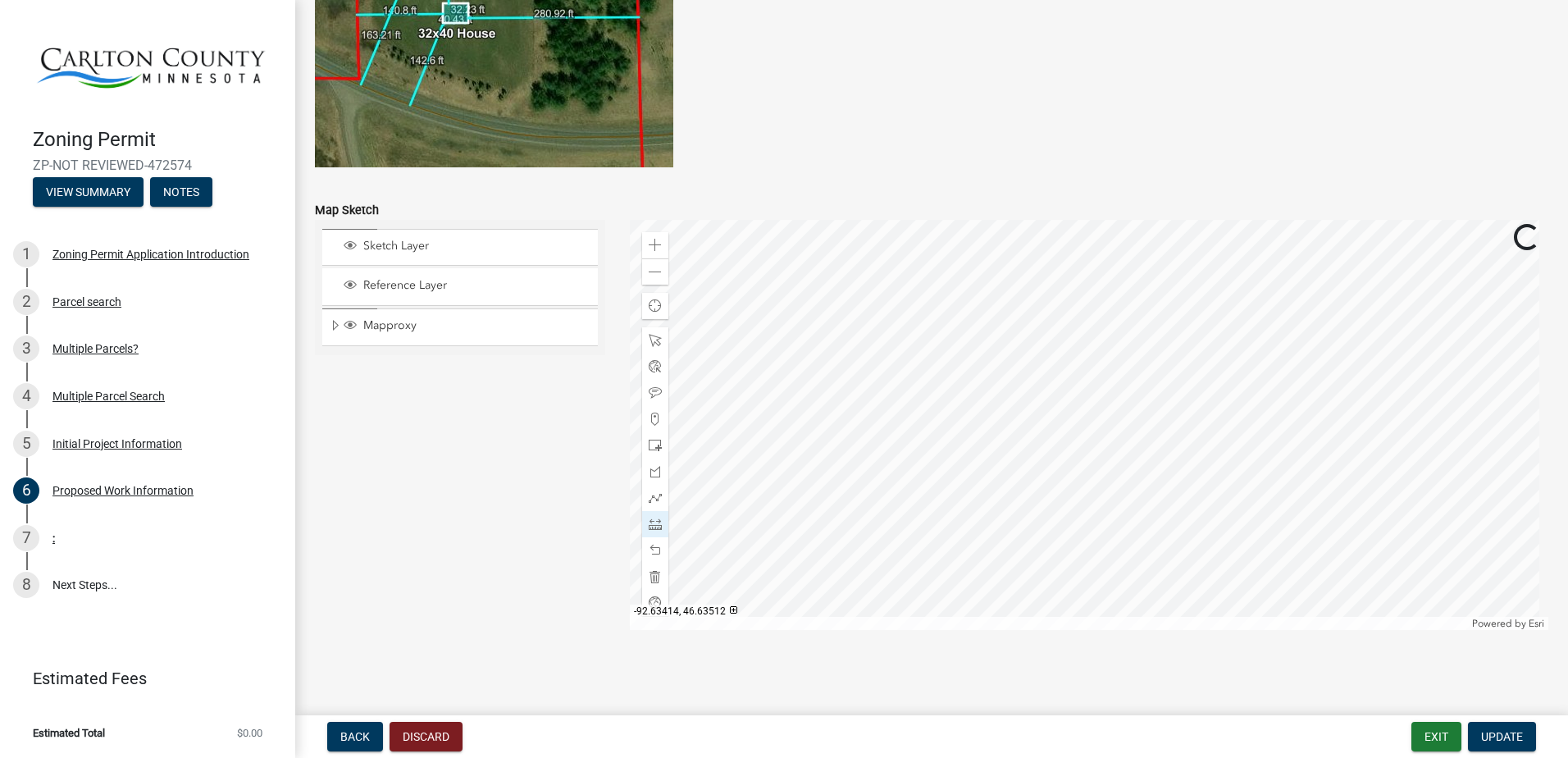
click at [1278, 300] on div at bounding box center [1089, 425] width 920 height 410
click at [649, 553] on span at bounding box center [655, 551] width 13 height 13
click at [1278, 309] on div at bounding box center [1089, 425] width 920 height 410
click at [1276, 288] on div at bounding box center [1089, 425] width 920 height 410
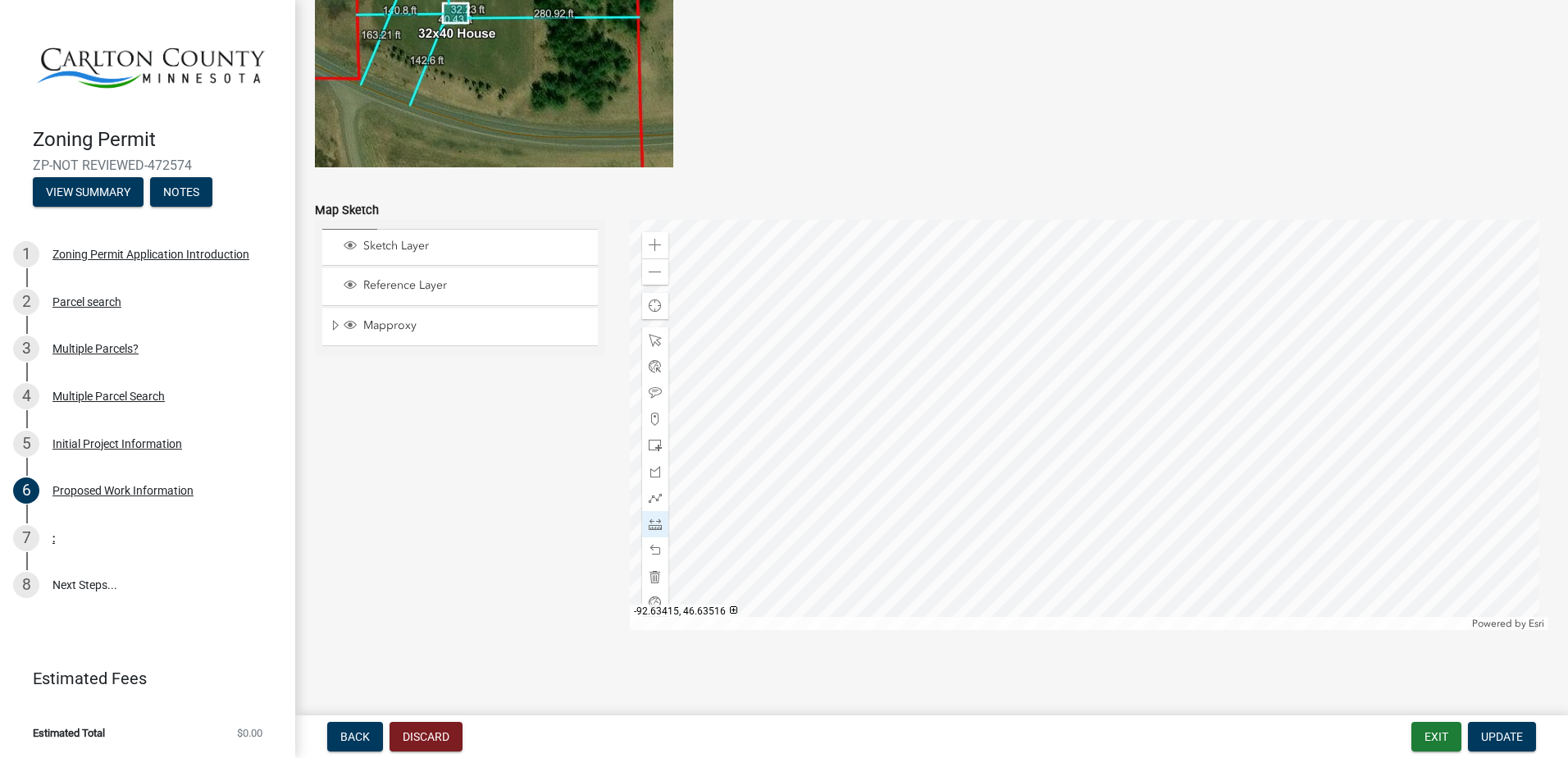
click at [1276, 288] on div at bounding box center [1089, 425] width 920 height 410
click at [1279, 316] on div at bounding box center [1089, 425] width 920 height 410
click at [1279, 318] on div at bounding box center [1089, 425] width 920 height 410
click at [1276, 351] on div at bounding box center [1089, 425] width 920 height 410
click at [1277, 347] on div at bounding box center [1089, 425] width 920 height 410
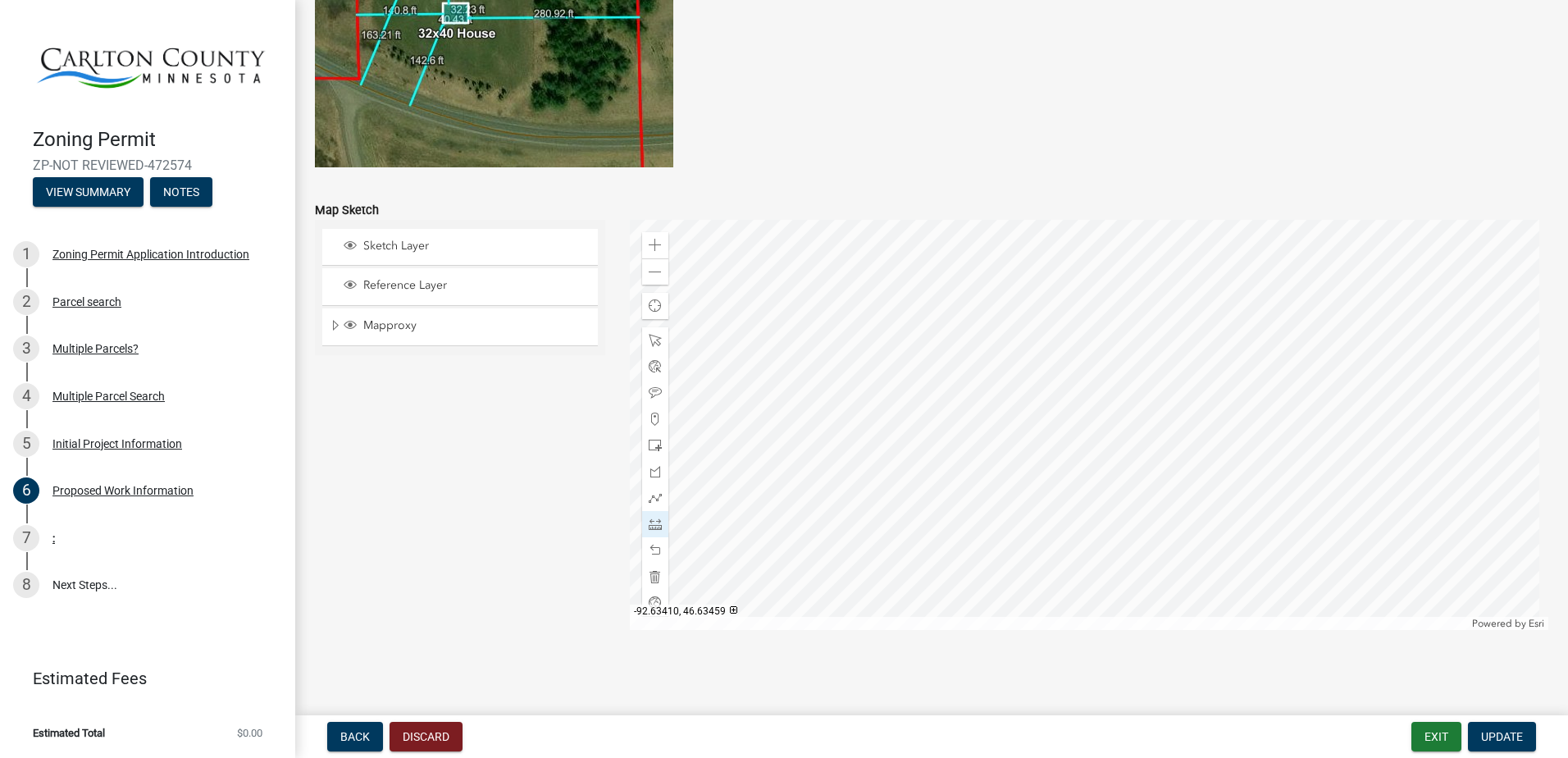
click at [1283, 498] on div at bounding box center [1089, 425] width 920 height 410
click at [648, 545] on span at bounding box center [655, 551] width 13 height 13
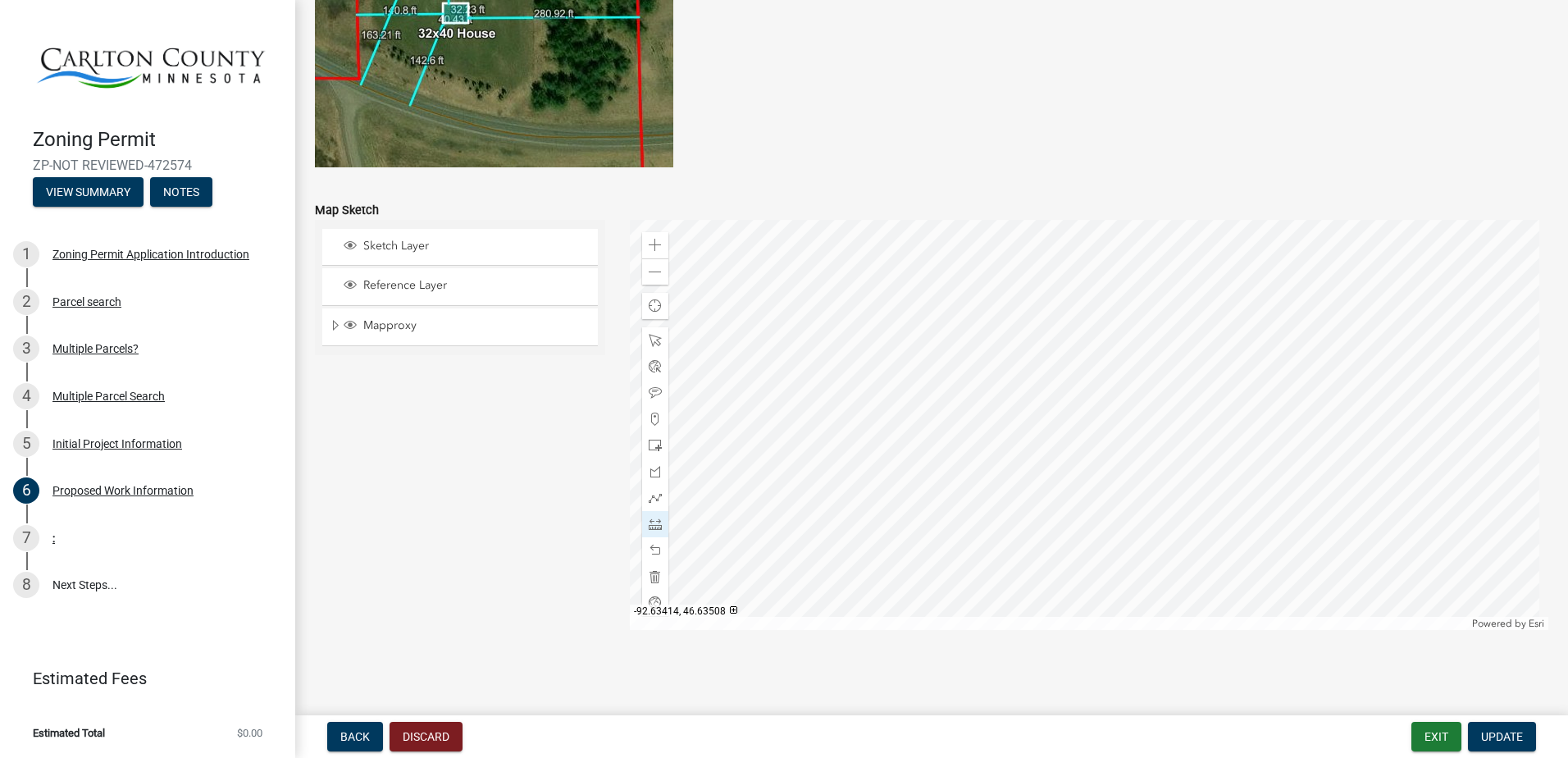
click at [1274, 341] on div at bounding box center [1089, 425] width 920 height 410
click at [879, 347] on div at bounding box center [1089, 425] width 920 height 410
click at [650, 412] on div at bounding box center [654, 418] width 26 height 26
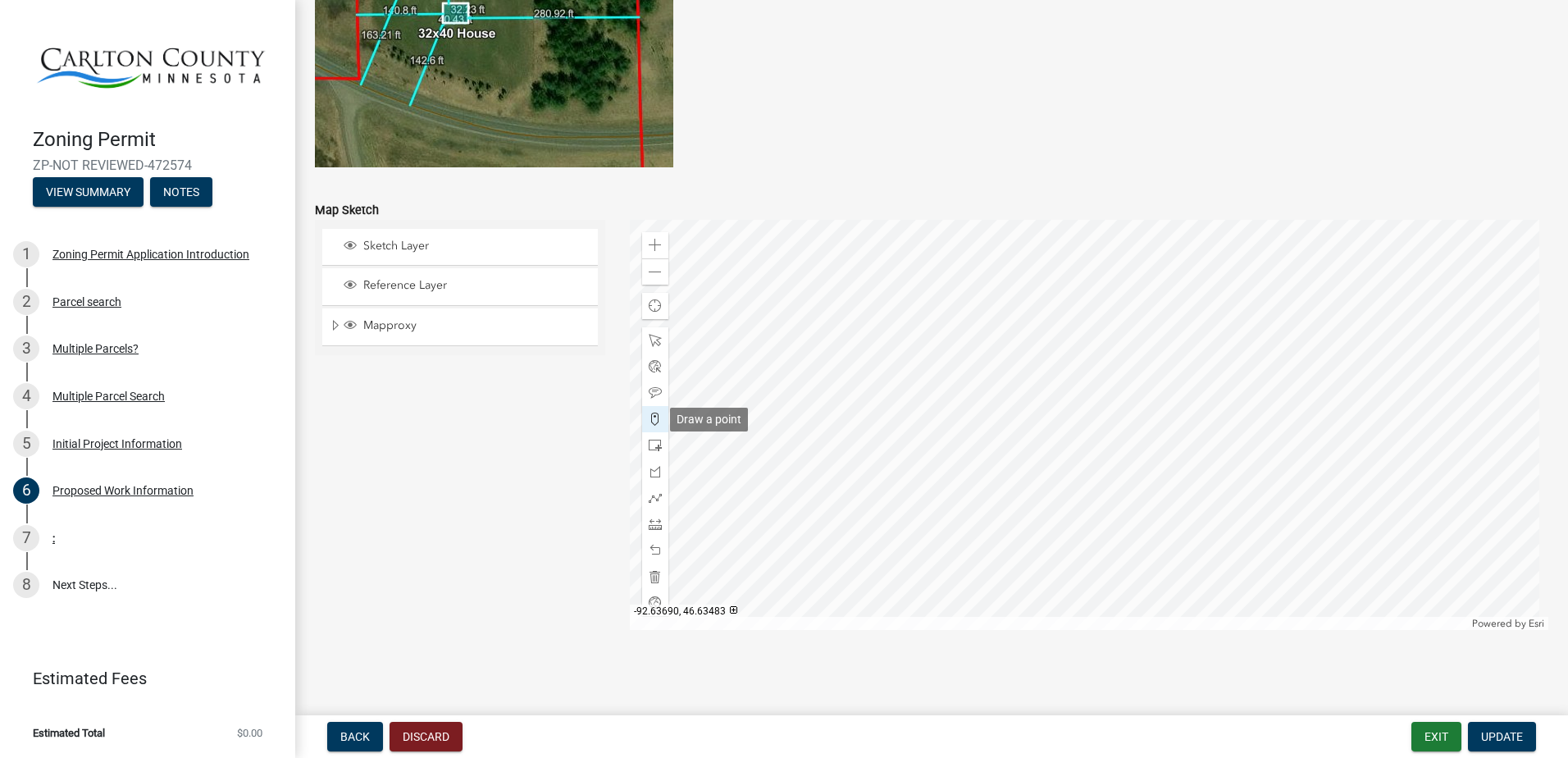
click at [650, 416] on span at bounding box center [655, 419] width 13 height 13
click at [1150, 476] on div at bounding box center [1089, 425] width 920 height 410
click at [653, 524] on span at bounding box center [655, 524] width 13 height 13
click at [1150, 478] on div at bounding box center [1089, 425] width 920 height 410
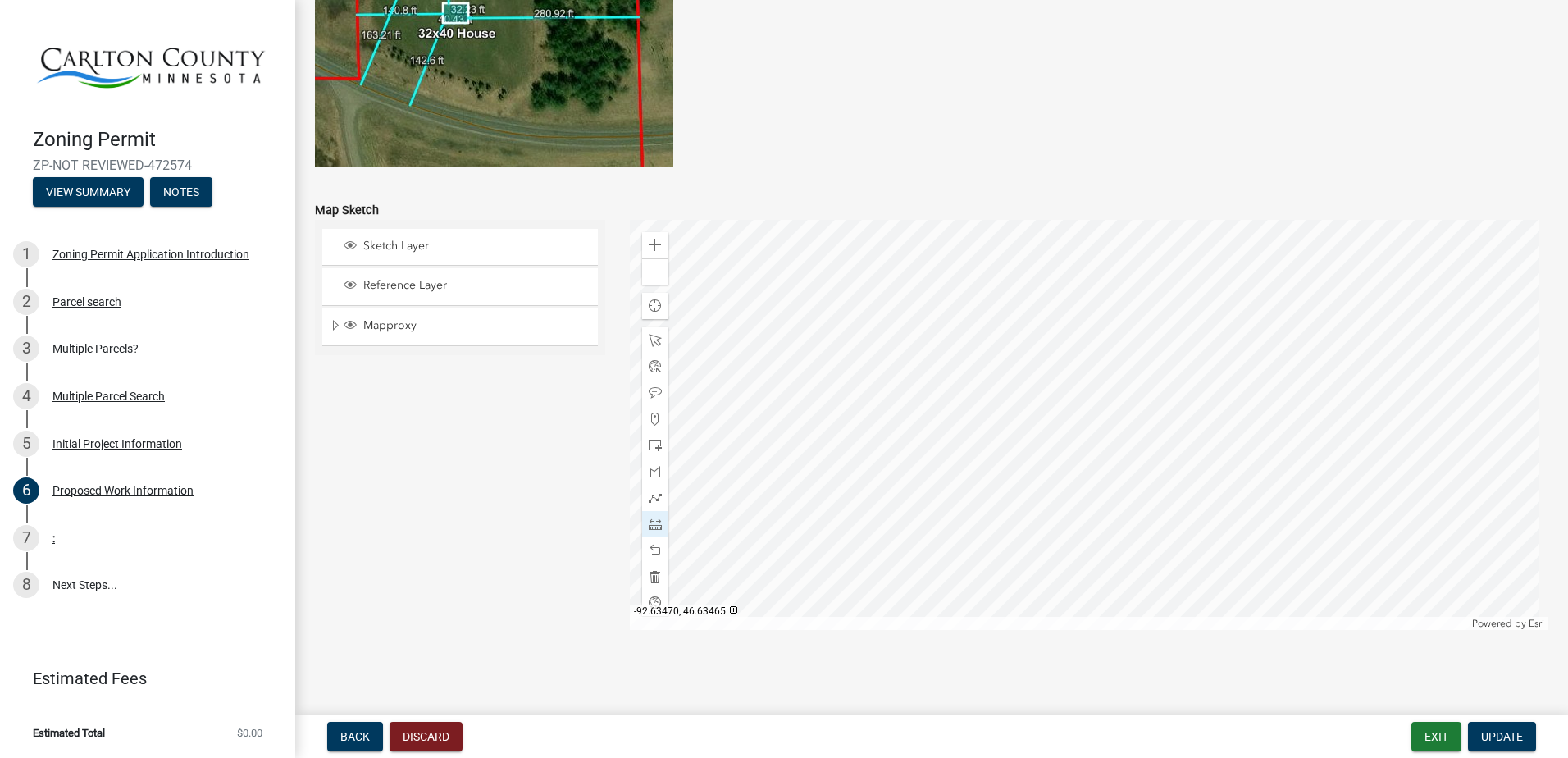
click at [1150, 478] on div at bounding box center [1089, 425] width 920 height 410
click at [1151, 493] on div at bounding box center [1089, 425] width 920 height 410
click at [1154, 514] on div at bounding box center [1089, 425] width 920 height 410
click at [1152, 489] on div at bounding box center [1089, 425] width 920 height 410
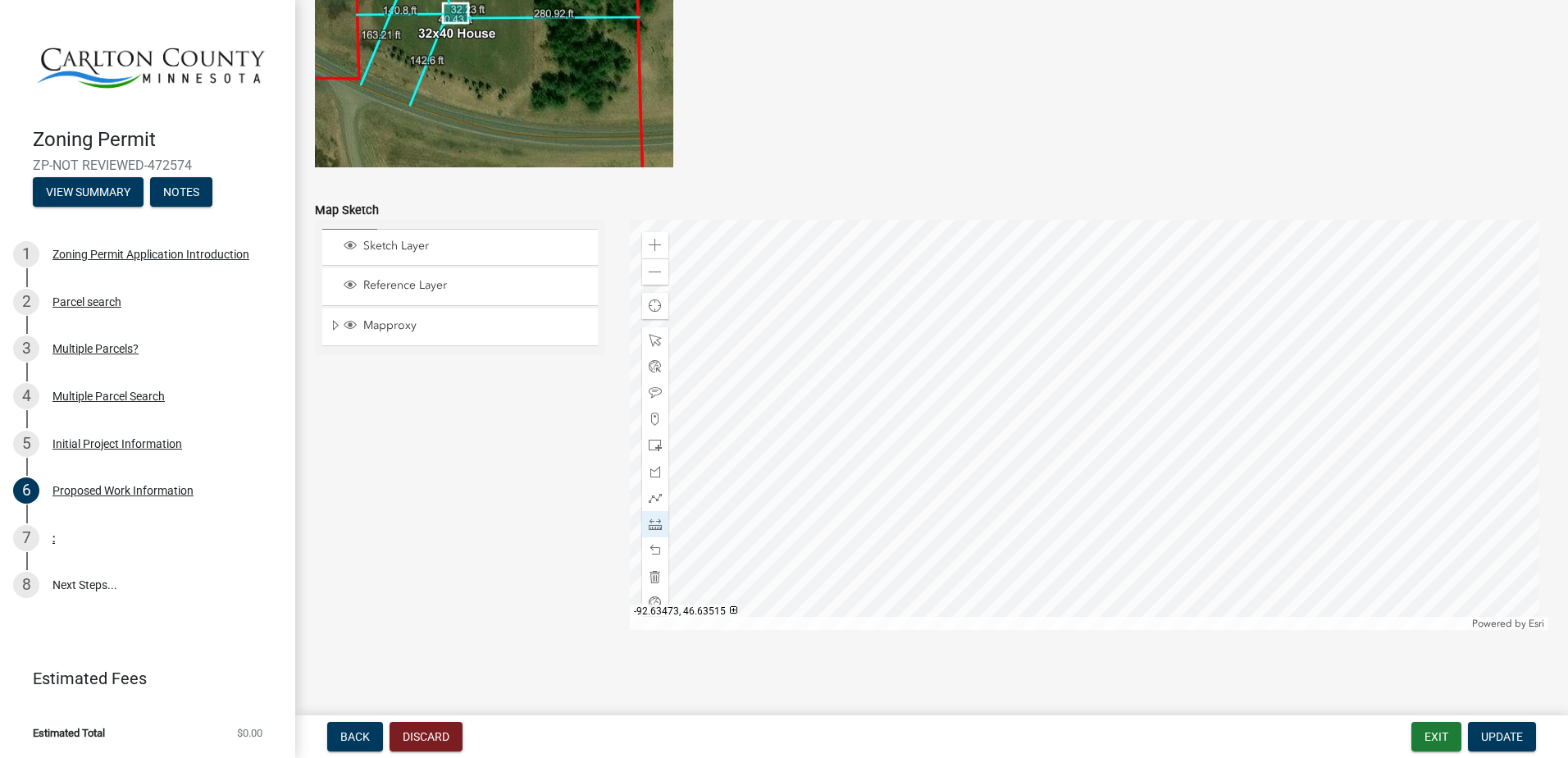
click at [1146, 333] on div at bounding box center [1089, 425] width 920 height 410
click at [1152, 491] on div at bounding box center [1089, 425] width 920 height 410
click at [1332, 489] on div at bounding box center [1089, 425] width 920 height 410
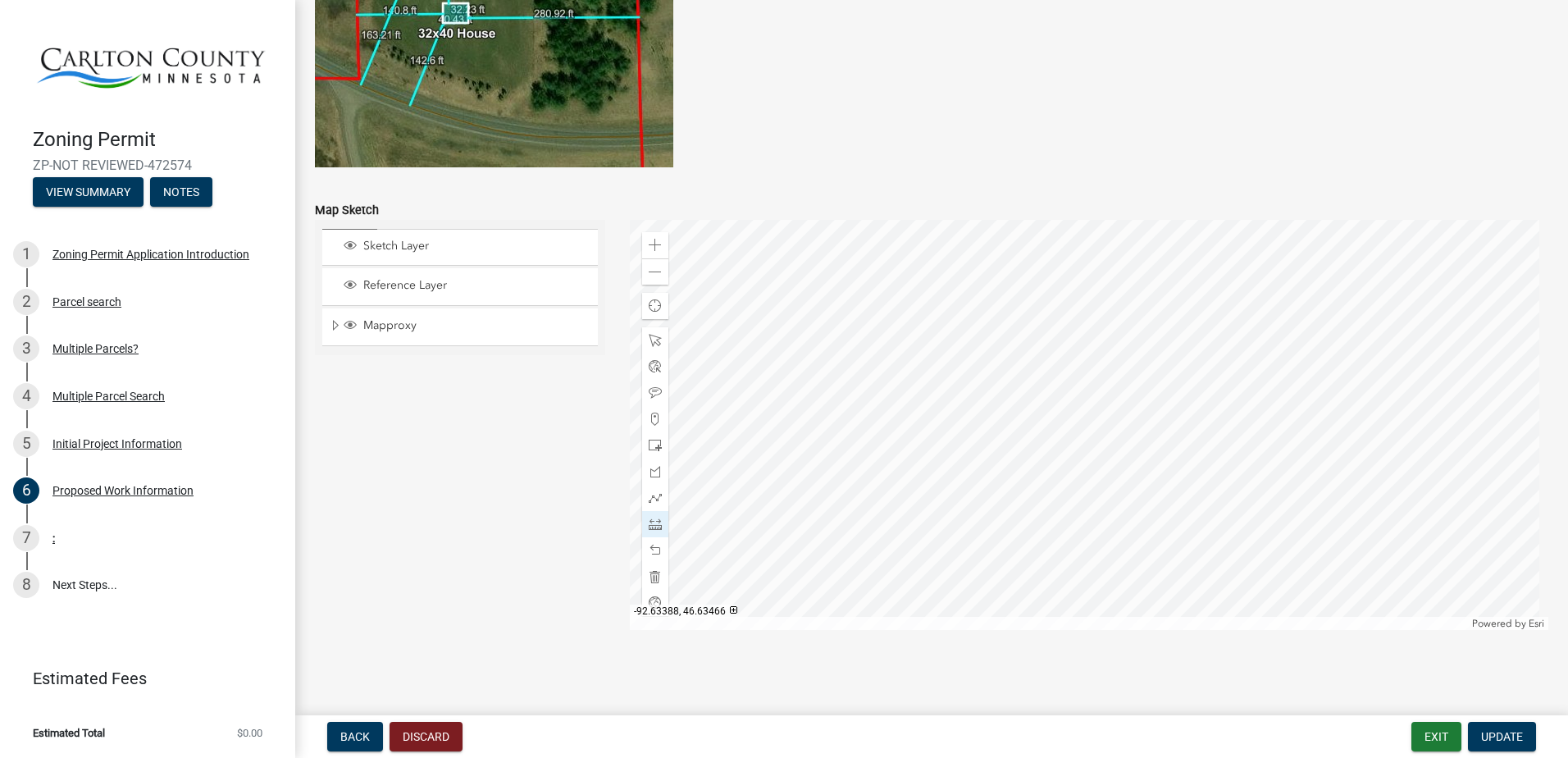
click at [1332, 489] on div at bounding box center [1089, 425] width 920 height 410
click at [1085, 493] on div at bounding box center [1089, 425] width 920 height 410
click at [1089, 494] on div at bounding box center [1089, 425] width 920 height 410
click at [812, 498] on div at bounding box center [1089, 425] width 920 height 410
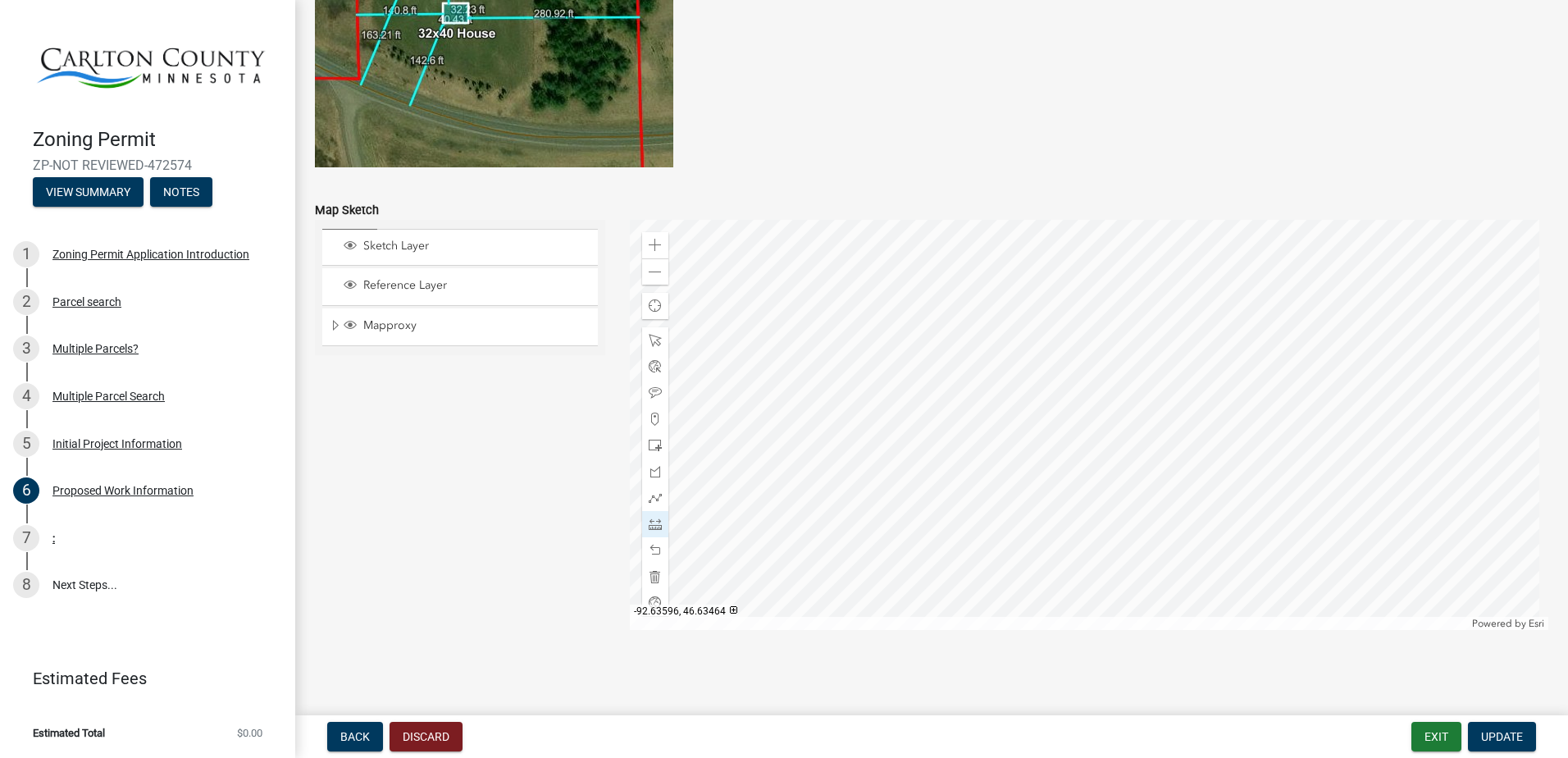
click at [812, 497] on div at bounding box center [1089, 425] width 920 height 410
click at [966, 413] on div at bounding box center [1089, 425] width 920 height 410
click at [1018, 348] on div at bounding box center [1089, 425] width 920 height 410
click at [822, 302] on div at bounding box center [1089, 425] width 920 height 410
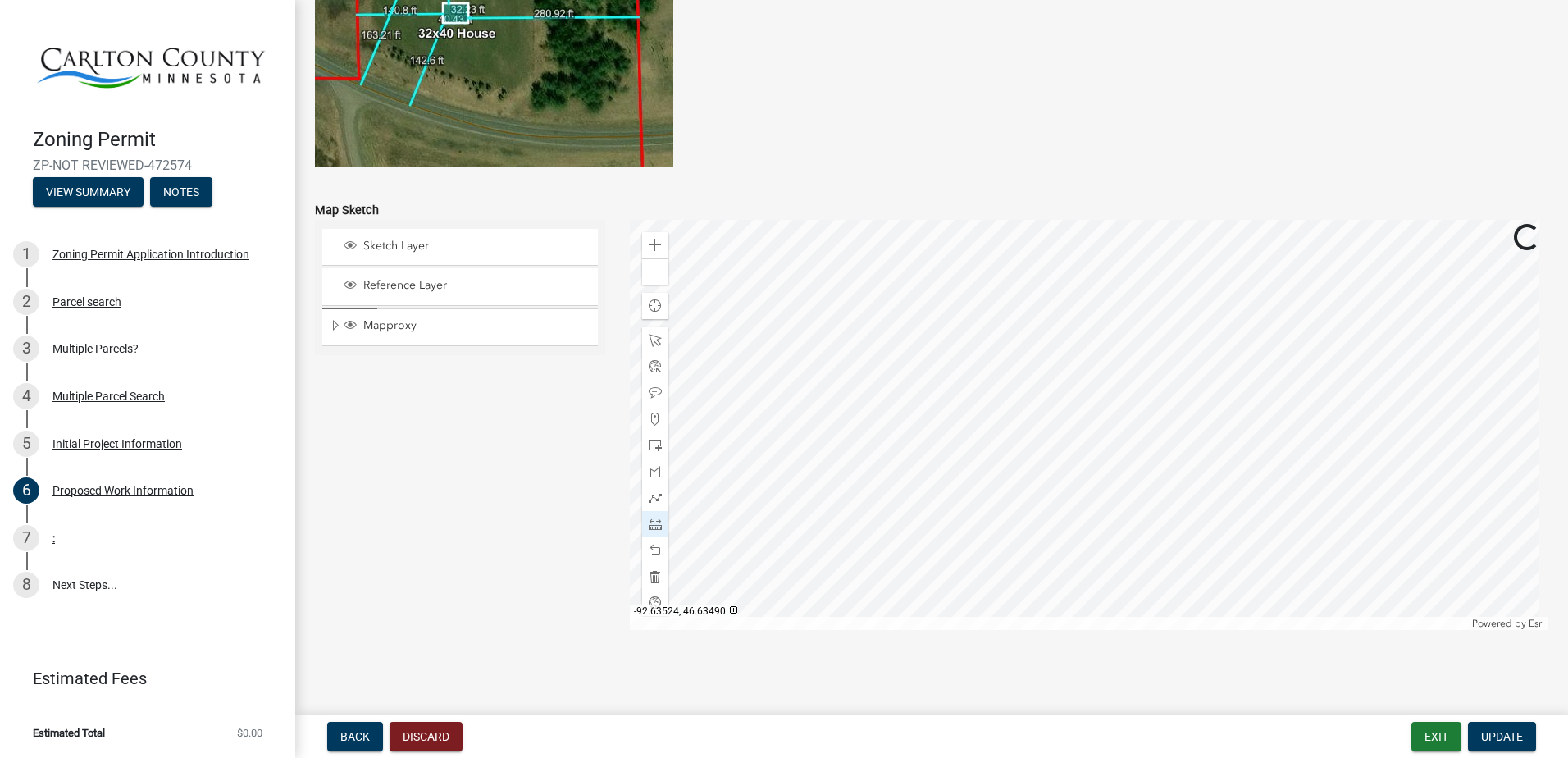
click at [822, 302] on div at bounding box center [1089, 425] width 920 height 410
click at [647, 543] on div at bounding box center [654, 550] width 26 height 26
click at [651, 517] on span at bounding box center [655, 524] width 13 height 13
click at [648, 412] on div at bounding box center [654, 418] width 26 height 26
click at [804, 551] on div at bounding box center [1089, 425] width 920 height 410
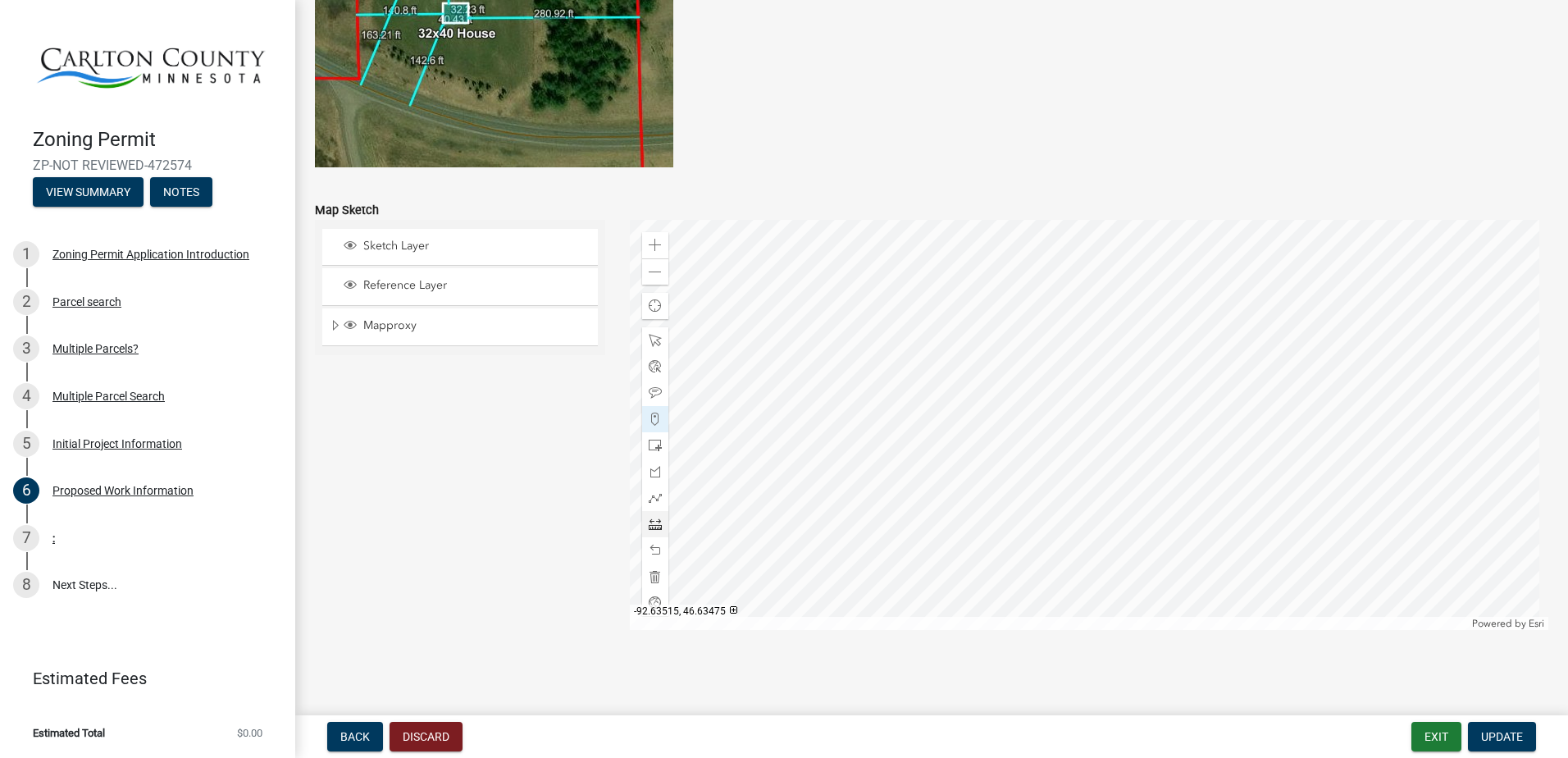
click at [879, 433] on div at bounding box center [1089, 425] width 920 height 410
click at [648, 545] on span at bounding box center [655, 551] width 13 height 13
click at [651, 412] on div at bounding box center [654, 418] width 26 height 26
click at [650, 423] on span at bounding box center [655, 419] width 13 height 13
click at [538, 433] on div "Sketch Layer Reference Layer Mapproxy Roads Streams and Rivers Subdivisions Lak…" at bounding box center [460, 425] width 315 height 410
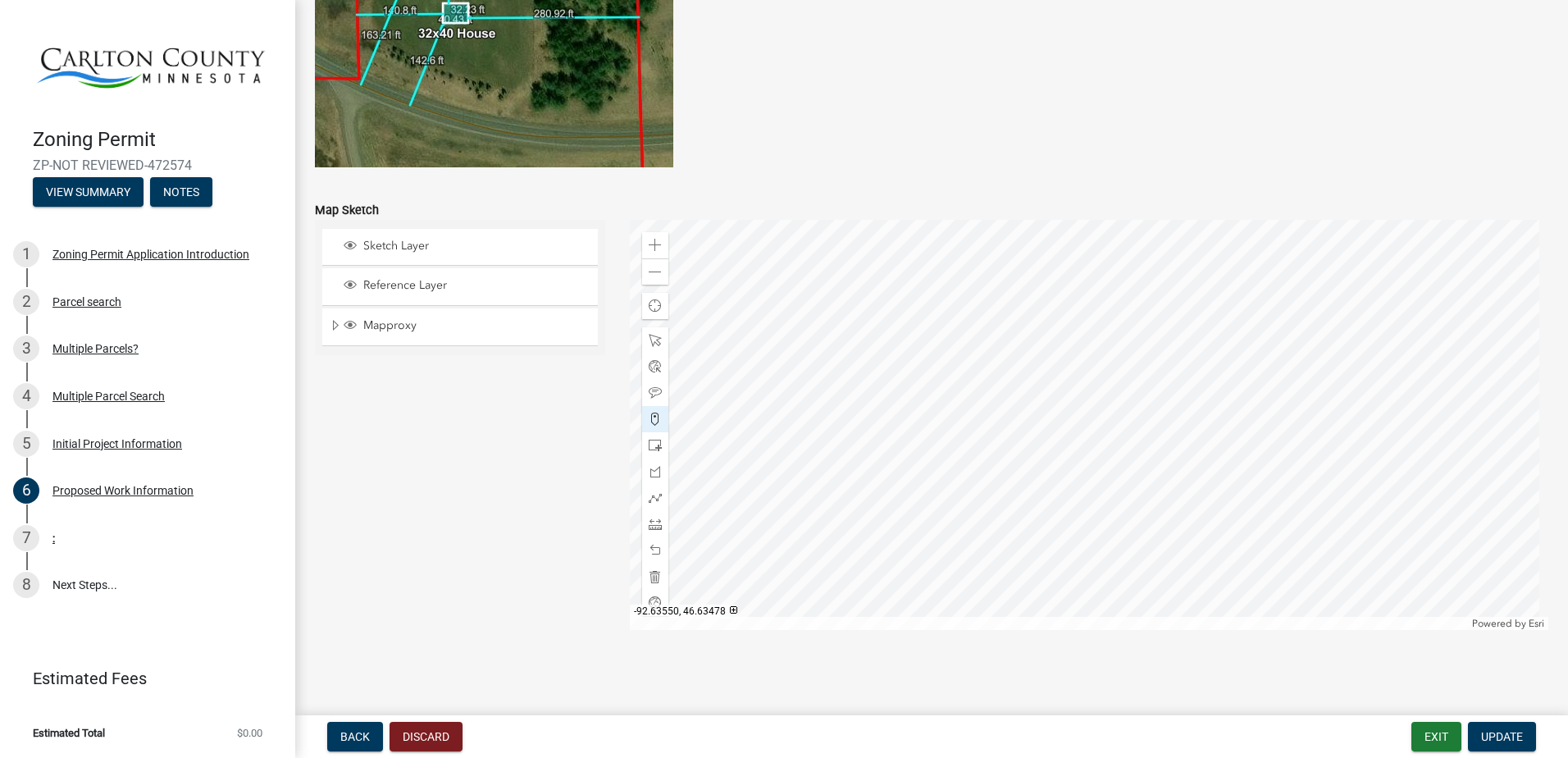
click at [657, 415] on span at bounding box center [655, 419] width 13 height 13
click at [648, 520] on span at bounding box center [655, 524] width 13 height 13
click at [802, 553] on div at bounding box center [1089, 425] width 920 height 410
click at [806, 590] on div at bounding box center [1089, 425] width 920 height 410
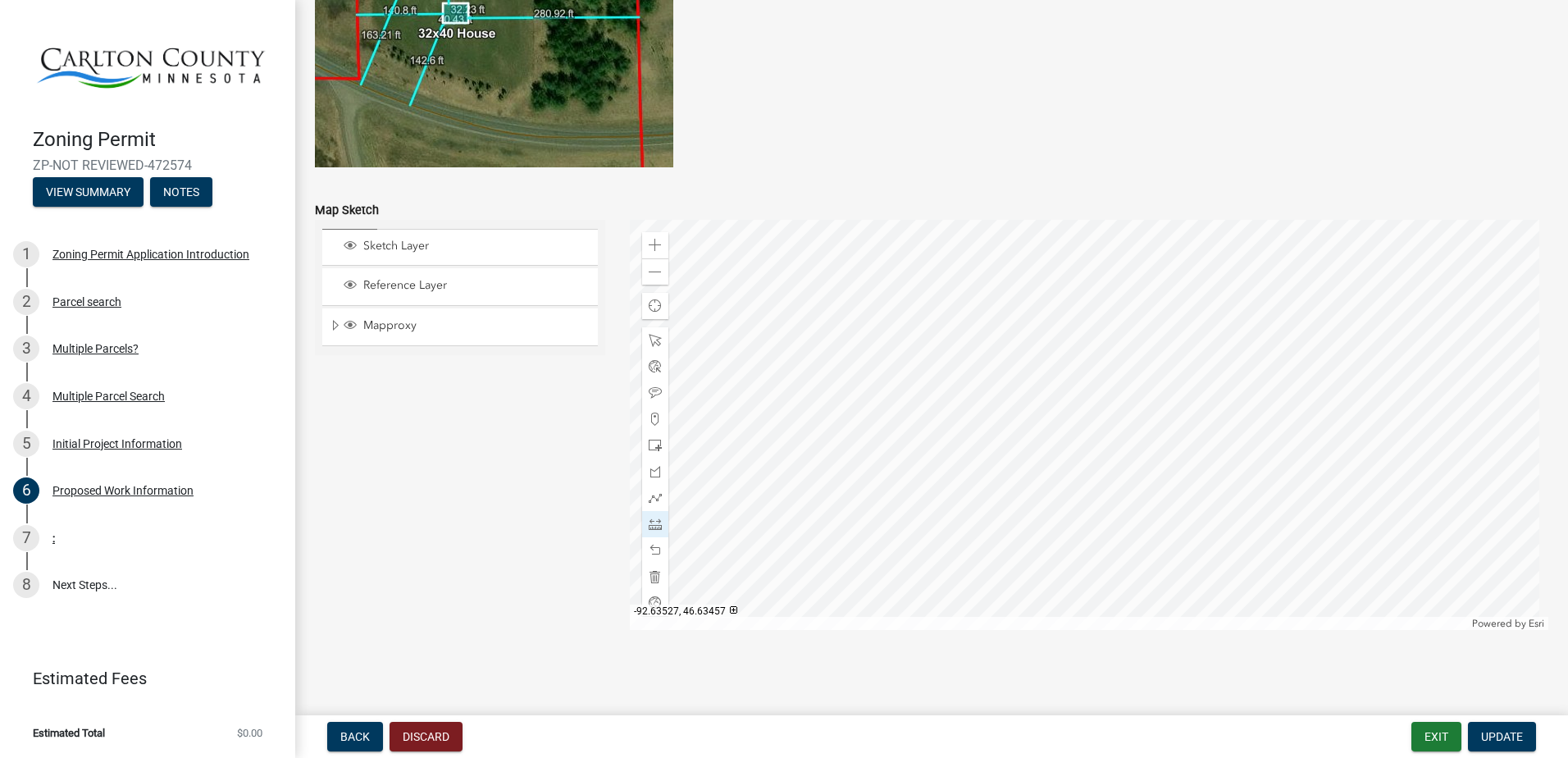
click at [806, 590] on div at bounding box center [1089, 425] width 920 height 410
click at [959, 539] on div at bounding box center [1089, 425] width 920 height 410
click at [1017, 445] on div at bounding box center [1089, 425] width 920 height 410
click at [1012, 438] on div at bounding box center [1089, 425] width 920 height 410
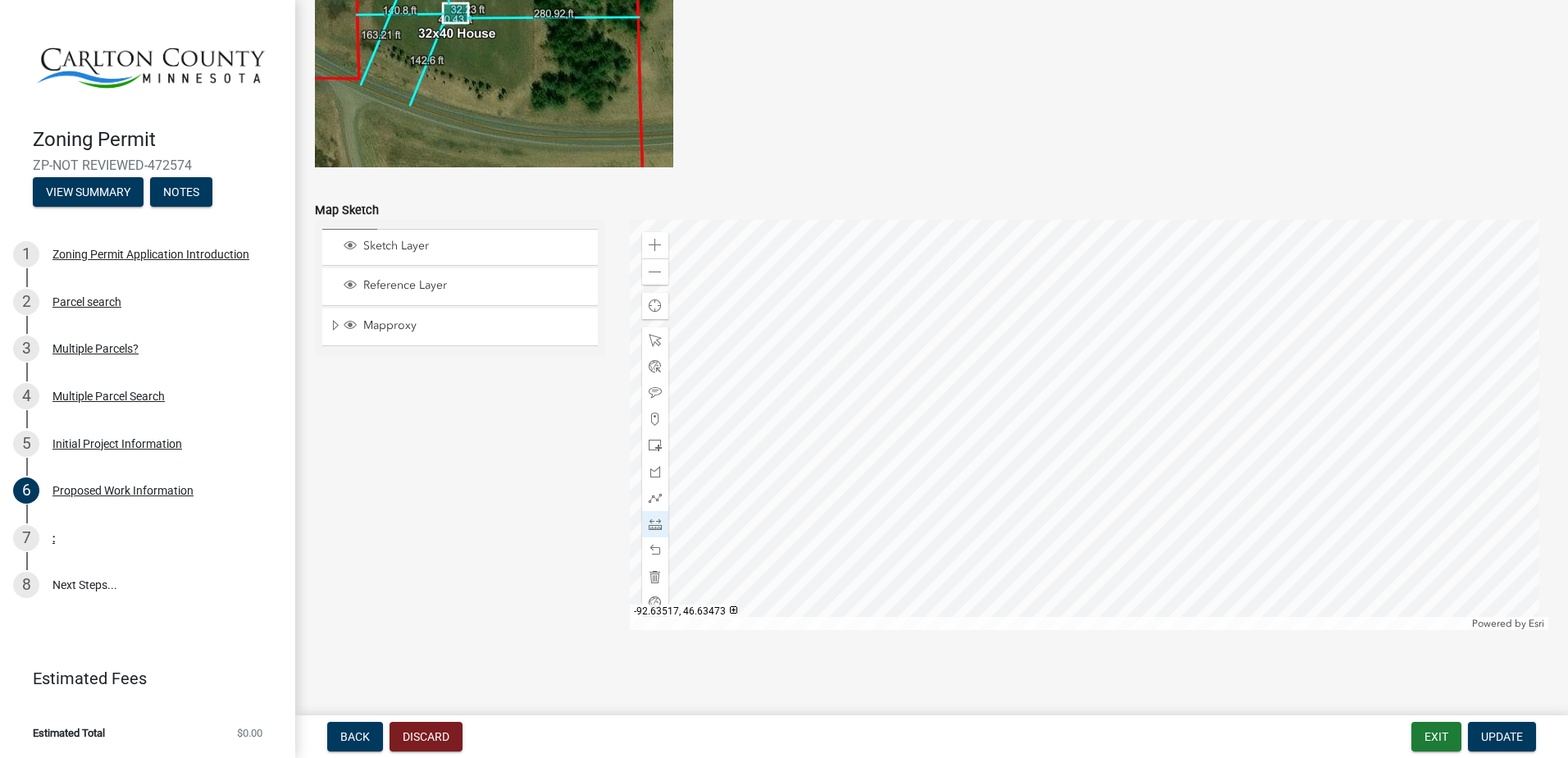
click at [1013, 438] on div at bounding box center [1089, 425] width 920 height 410
click at [658, 550] on div at bounding box center [654, 550] width 26 height 26
click at [975, 502] on div at bounding box center [1089, 425] width 920 height 410
click at [1484, 497] on div at bounding box center [1089, 425] width 920 height 410
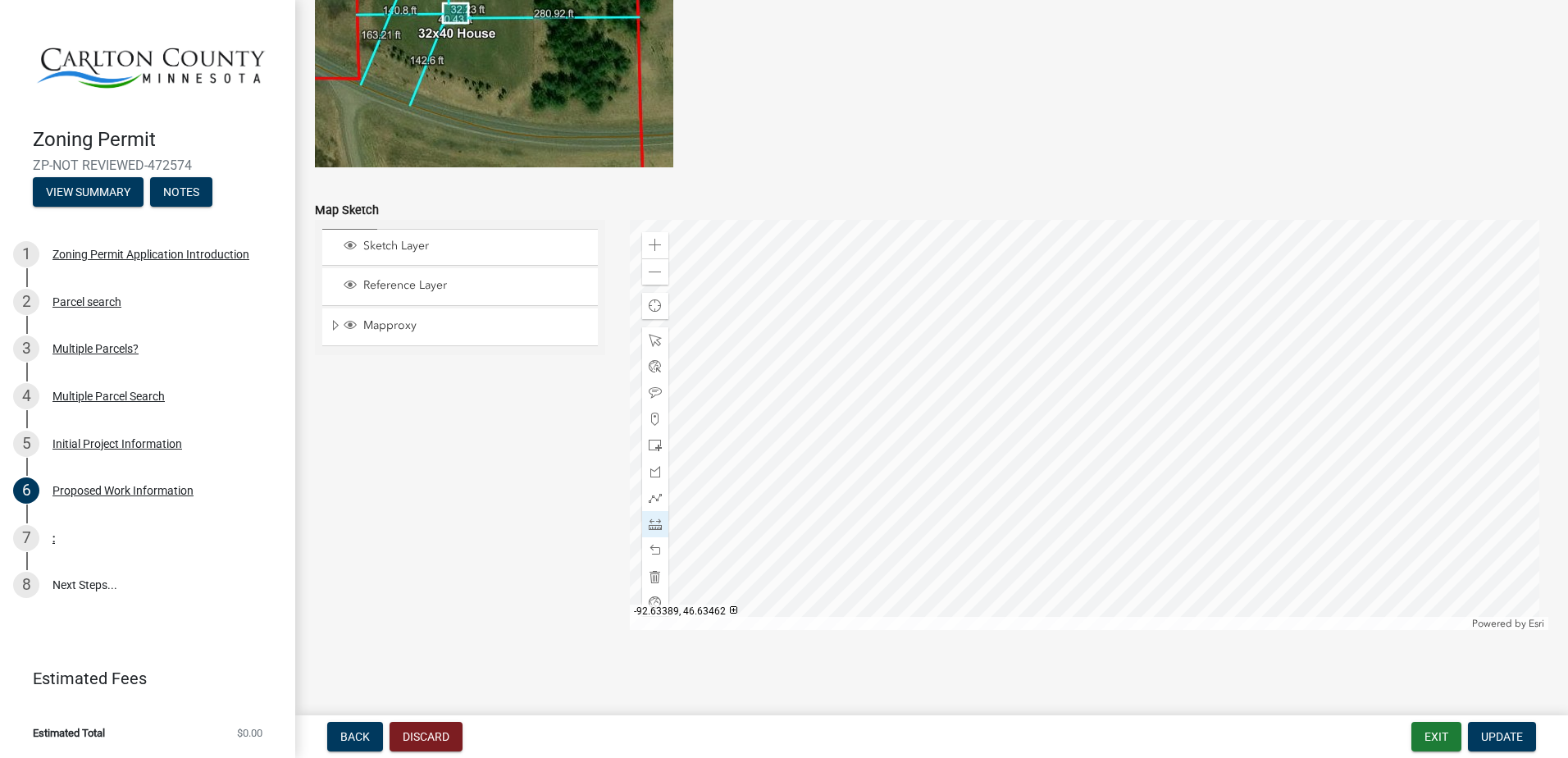
click at [1484, 497] on div at bounding box center [1089, 425] width 920 height 410
click at [976, 499] on div at bounding box center [1089, 425] width 920 height 410
click at [967, 220] on div at bounding box center [1089, 425] width 920 height 410
click at [967, 219] on div "Map Sketch" at bounding box center [931, 210] width 1233 height 20
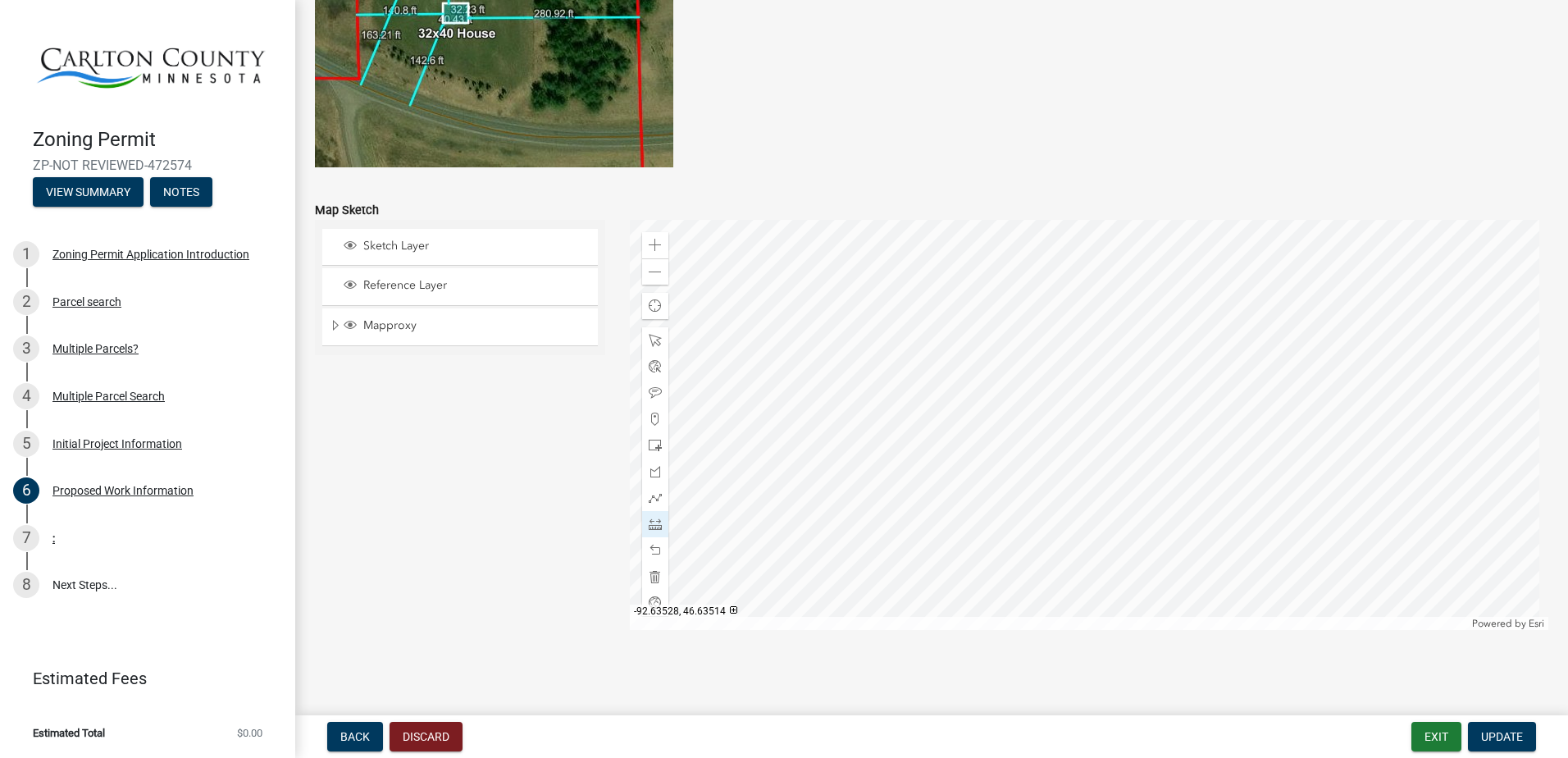
click at [973, 224] on div at bounding box center [1089, 425] width 920 height 410
click at [976, 500] on div at bounding box center [1089, 425] width 920 height 410
click at [725, 506] on div at bounding box center [1089, 425] width 920 height 410
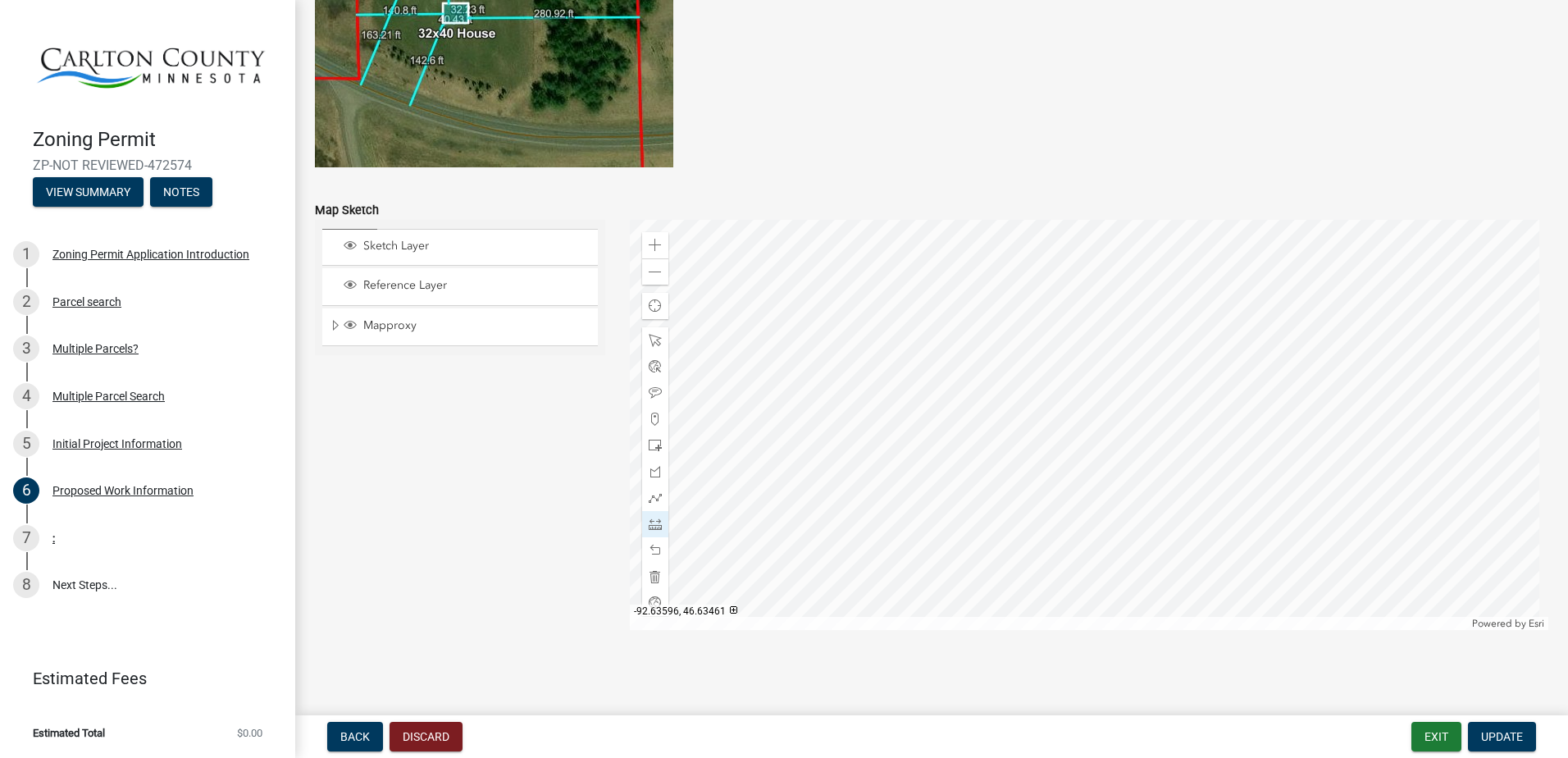
click at [725, 506] on div at bounding box center [1089, 425] width 920 height 410
click at [1502, 725] on button "Update" at bounding box center [1501, 735] width 68 height 29
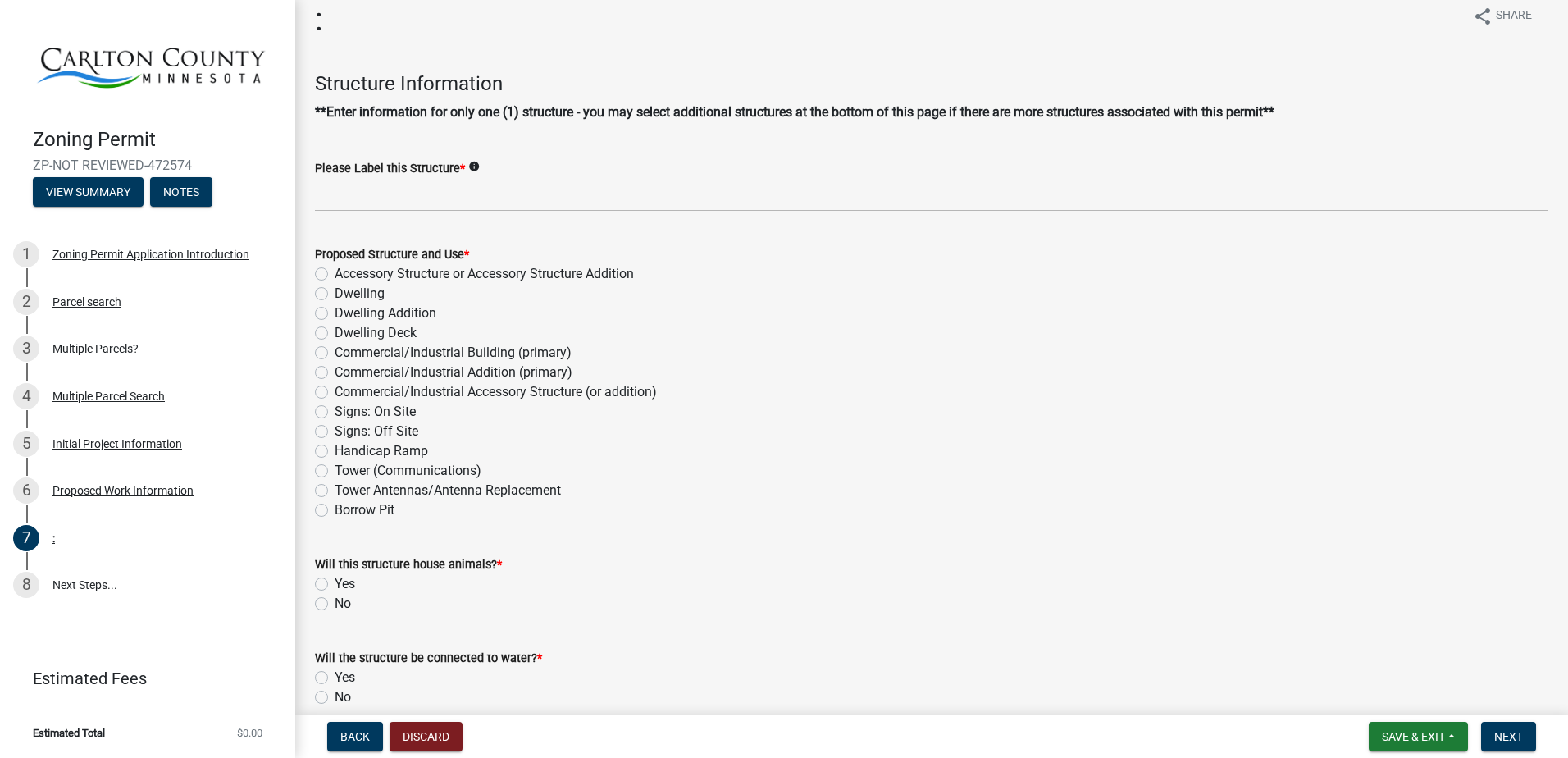
scroll to position [0, 0]
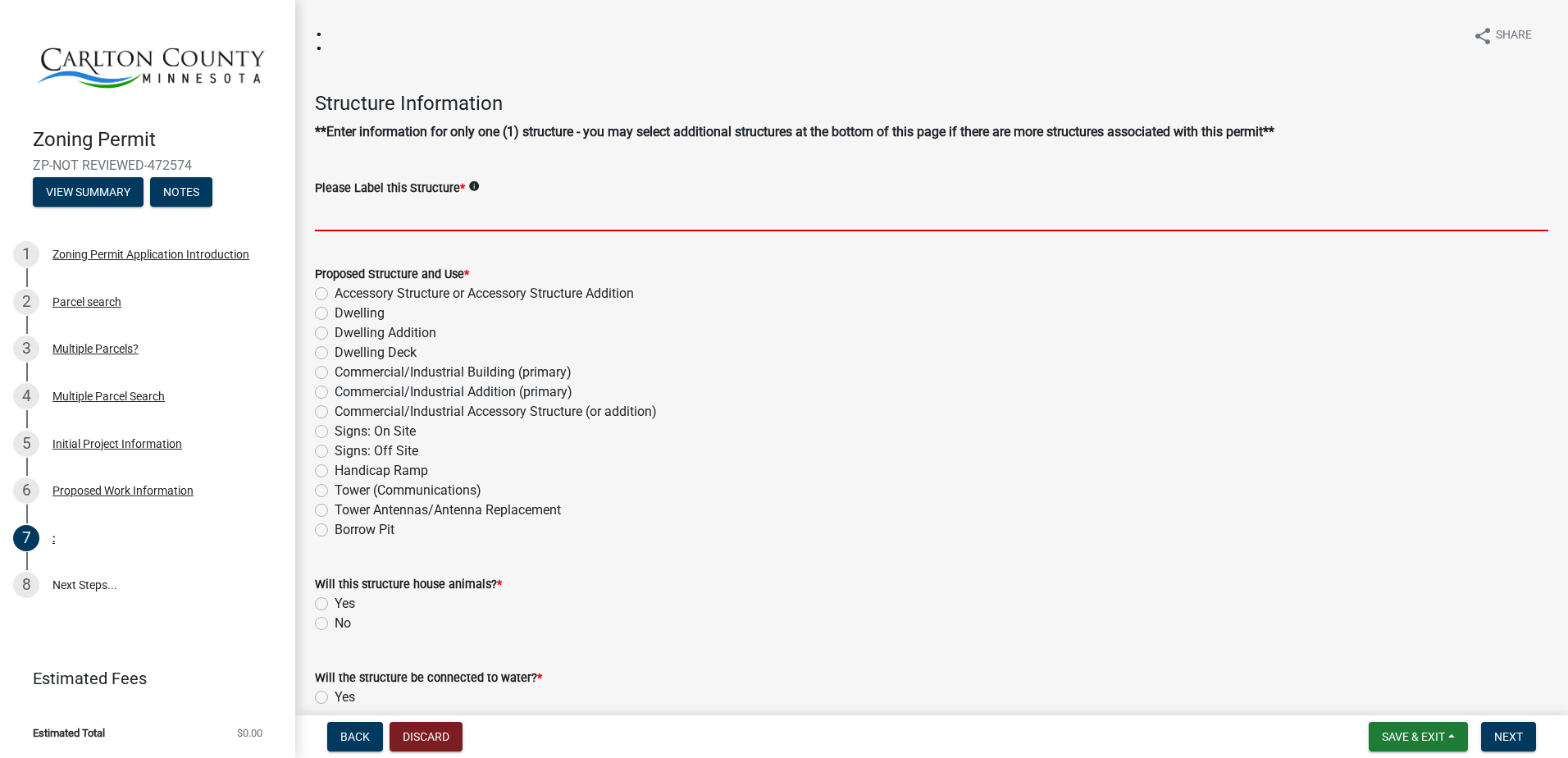
click at [347, 203] on input "Please Label this Structure *" at bounding box center [931, 214] width 1233 height 33
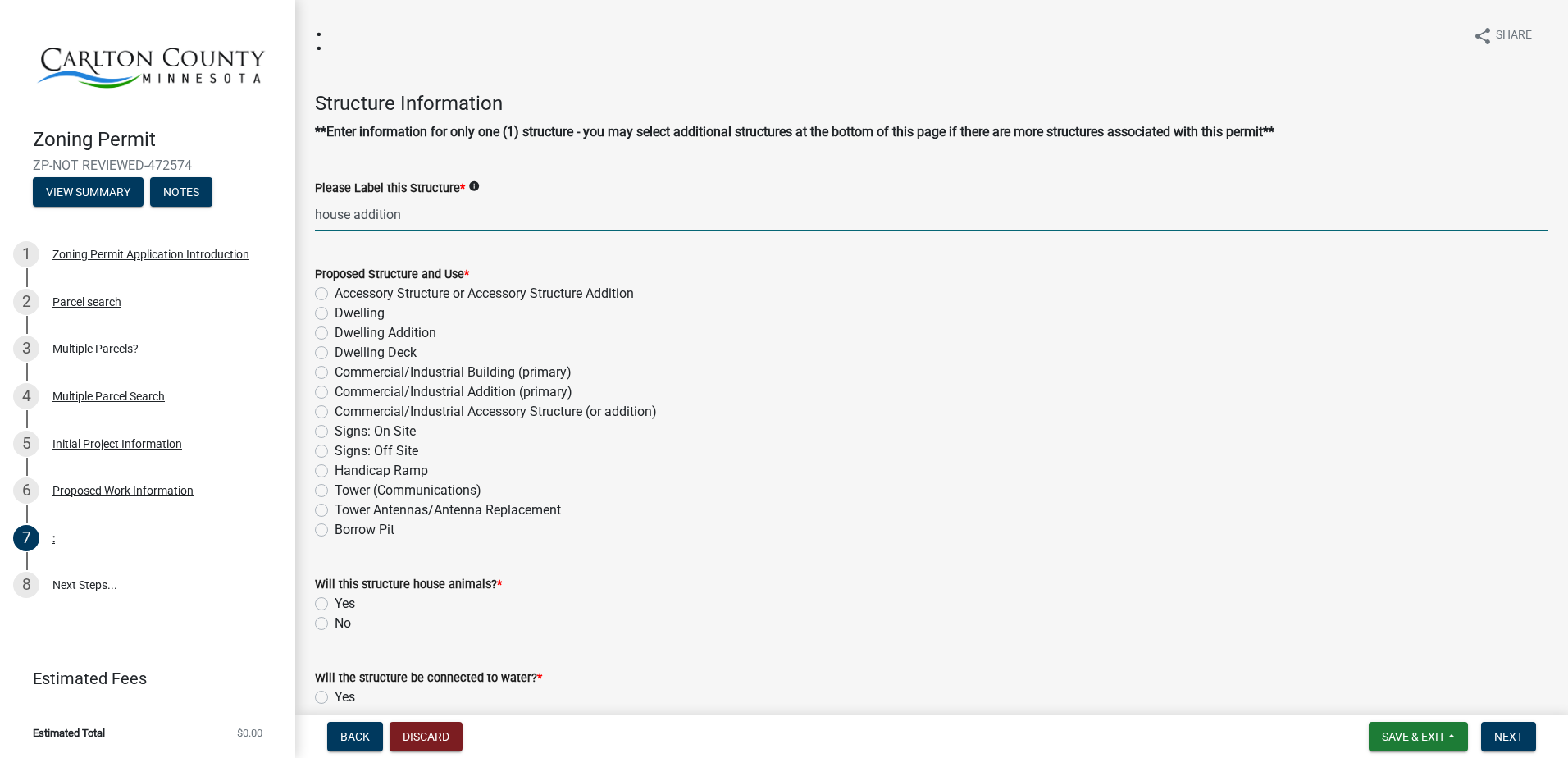
type input "house addition"
click at [323, 341] on div "Dwelling Addition" at bounding box center [931, 333] width 1233 height 20
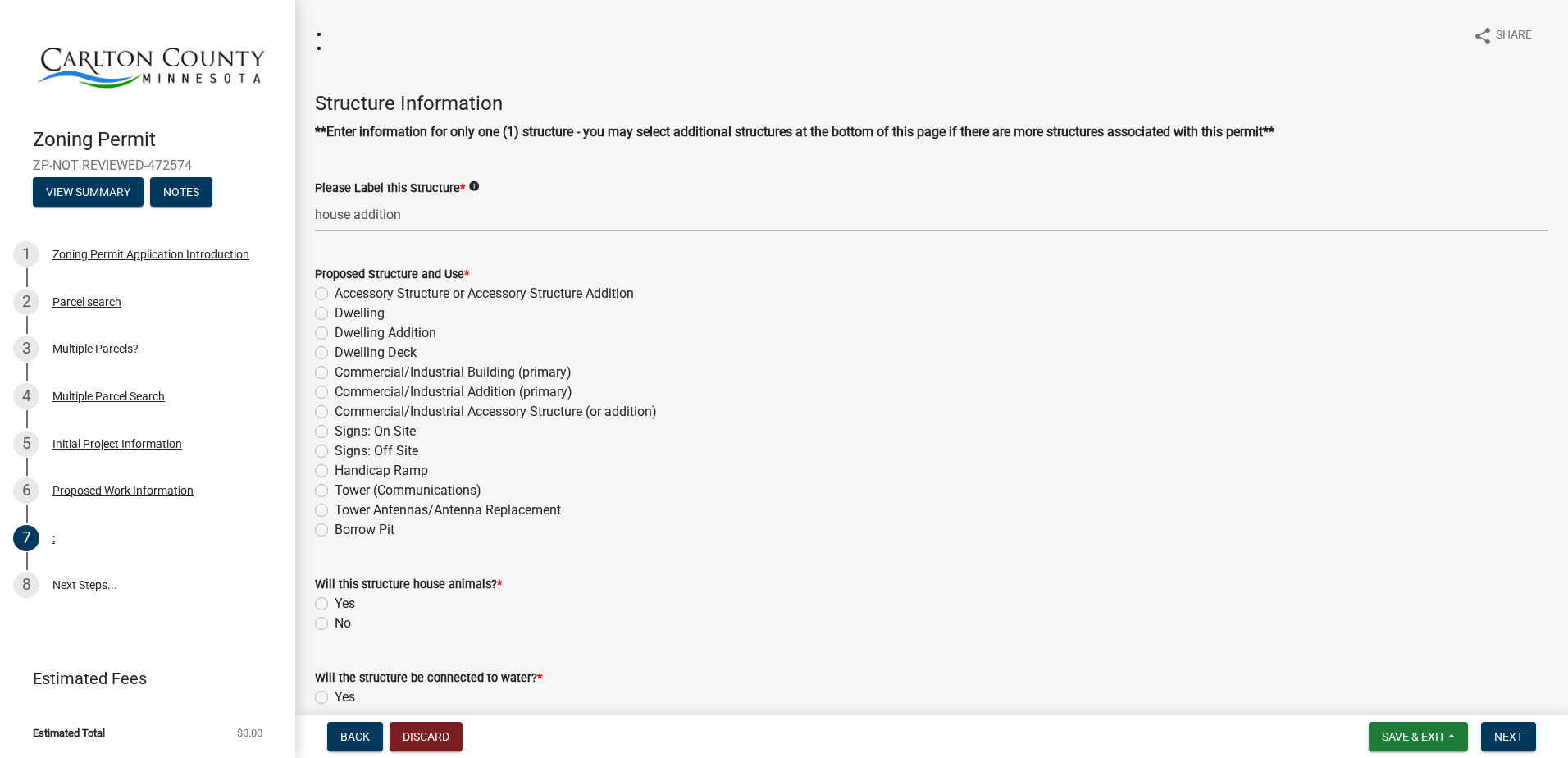
drag, startPoint x: 316, startPoint y: 334, endPoint x: 333, endPoint y: 340, distance: 18.0
click at [335, 336] on label "Dwelling Addition" at bounding box center [386, 333] width 102 height 20
click at [335, 334] on input "Dwelling Addition" at bounding box center [340, 328] width 11 height 11
radio input "true"
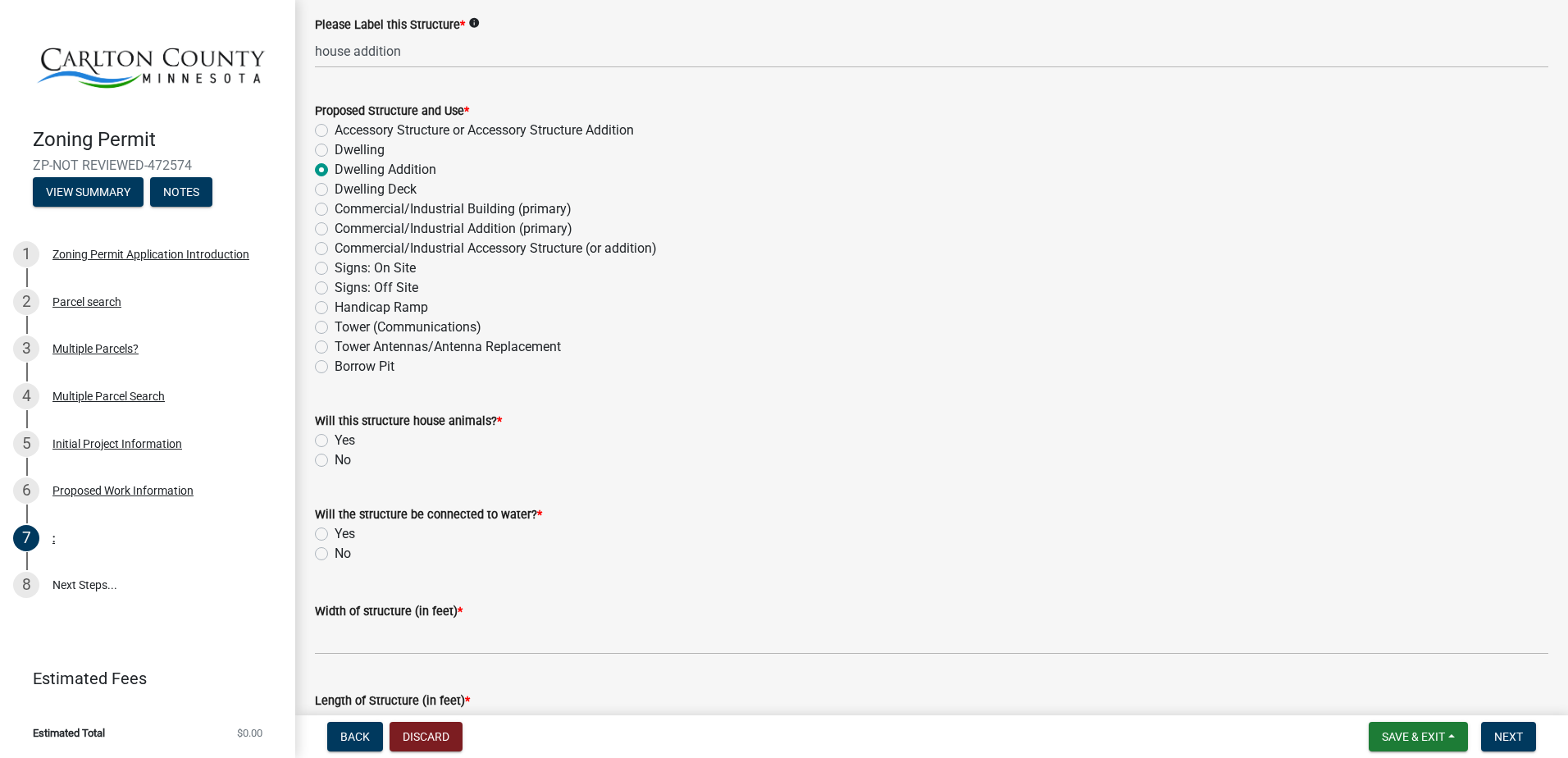
scroll to position [164, 0]
drag, startPoint x: 325, startPoint y: 454, endPoint x: 389, endPoint y: 459, distance: 64.2
click at [335, 455] on label "No" at bounding box center [343, 459] width 17 height 20
click at [335, 455] on input "No" at bounding box center [340, 454] width 11 height 11
radio input "true"
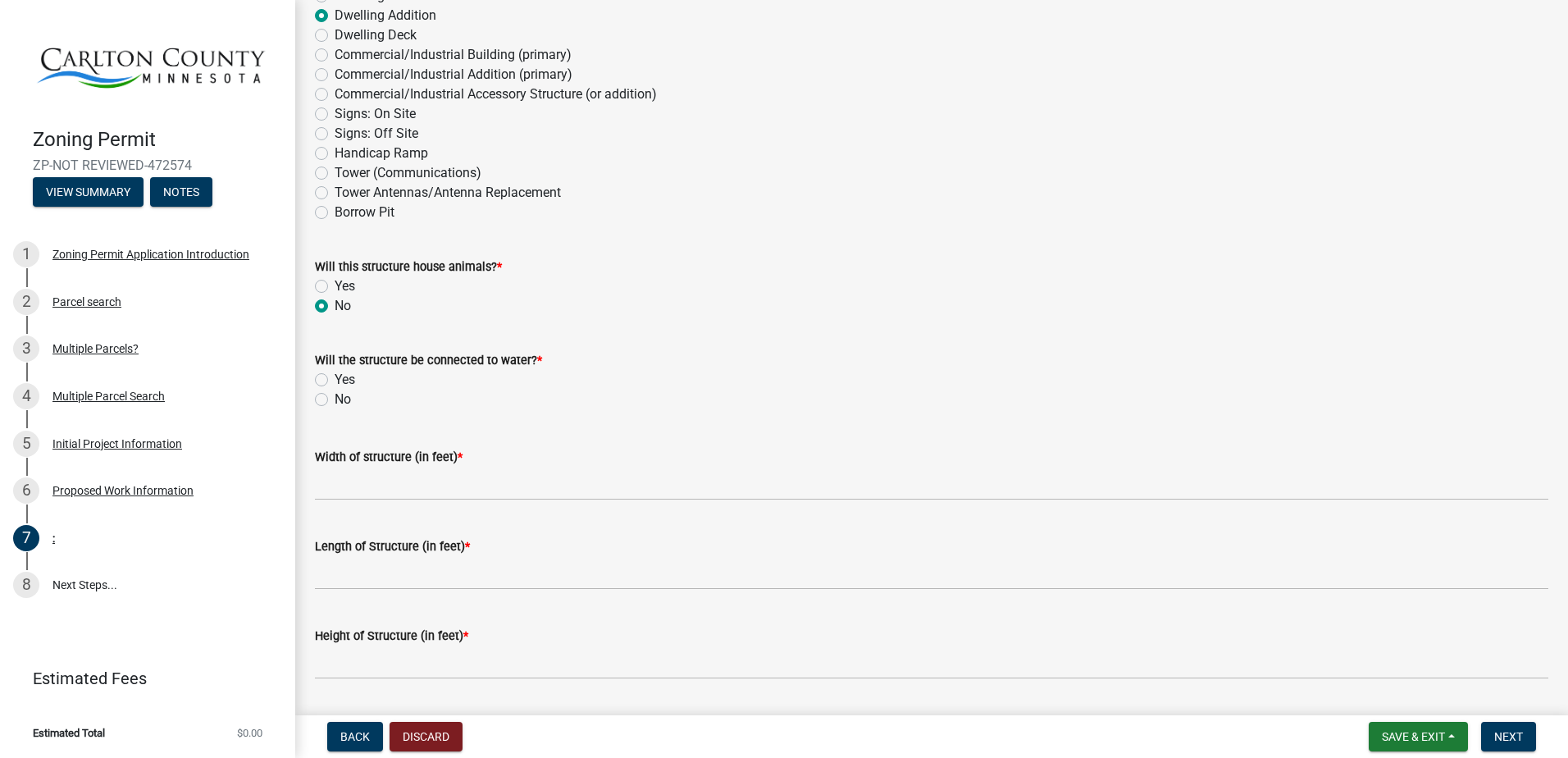
scroll to position [328, 0]
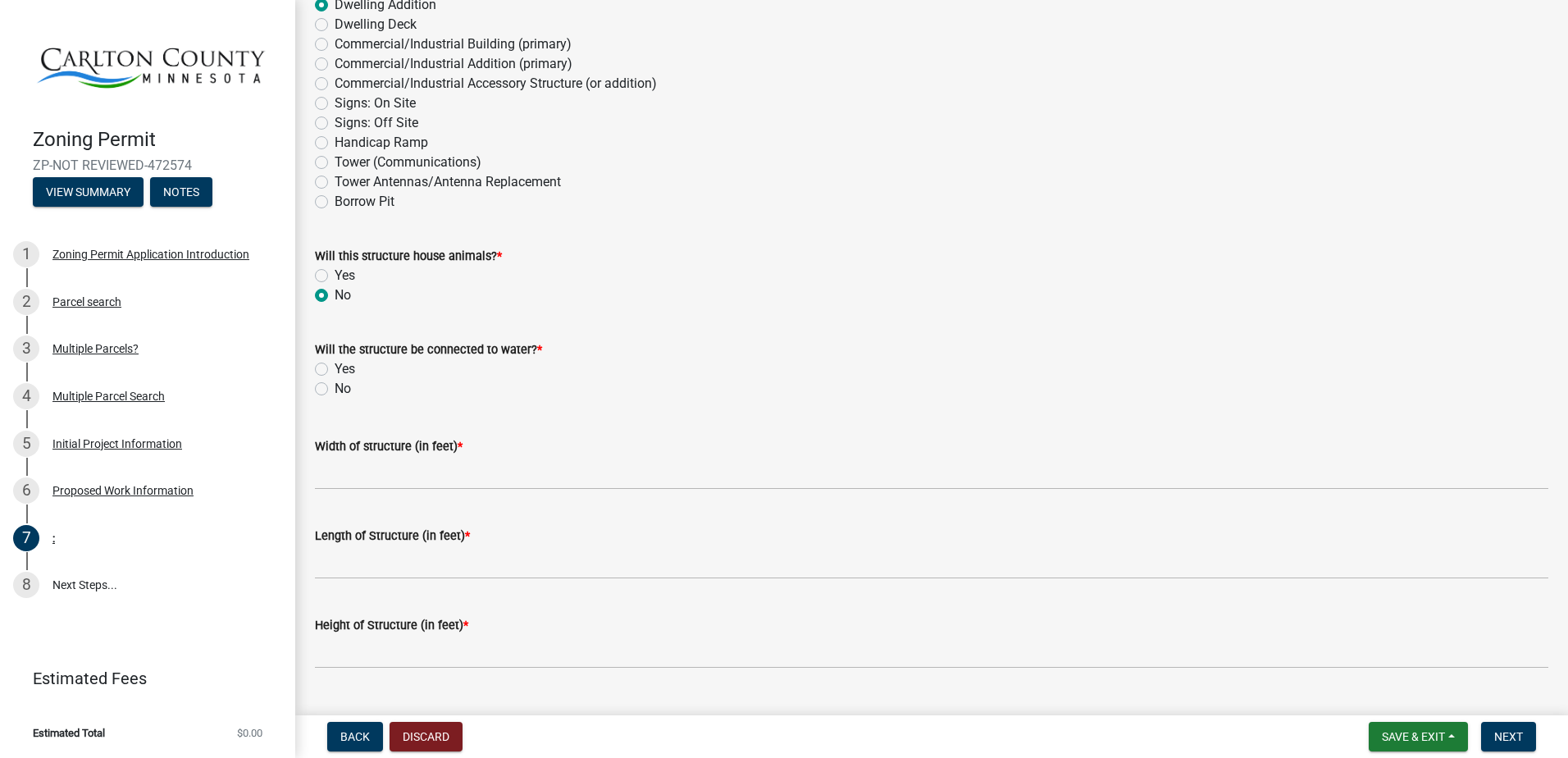
click at [335, 364] on label "Yes" at bounding box center [345, 369] width 20 height 20
click at [335, 364] on input "Yes" at bounding box center [340, 364] width 11 height 11
radio input "true"
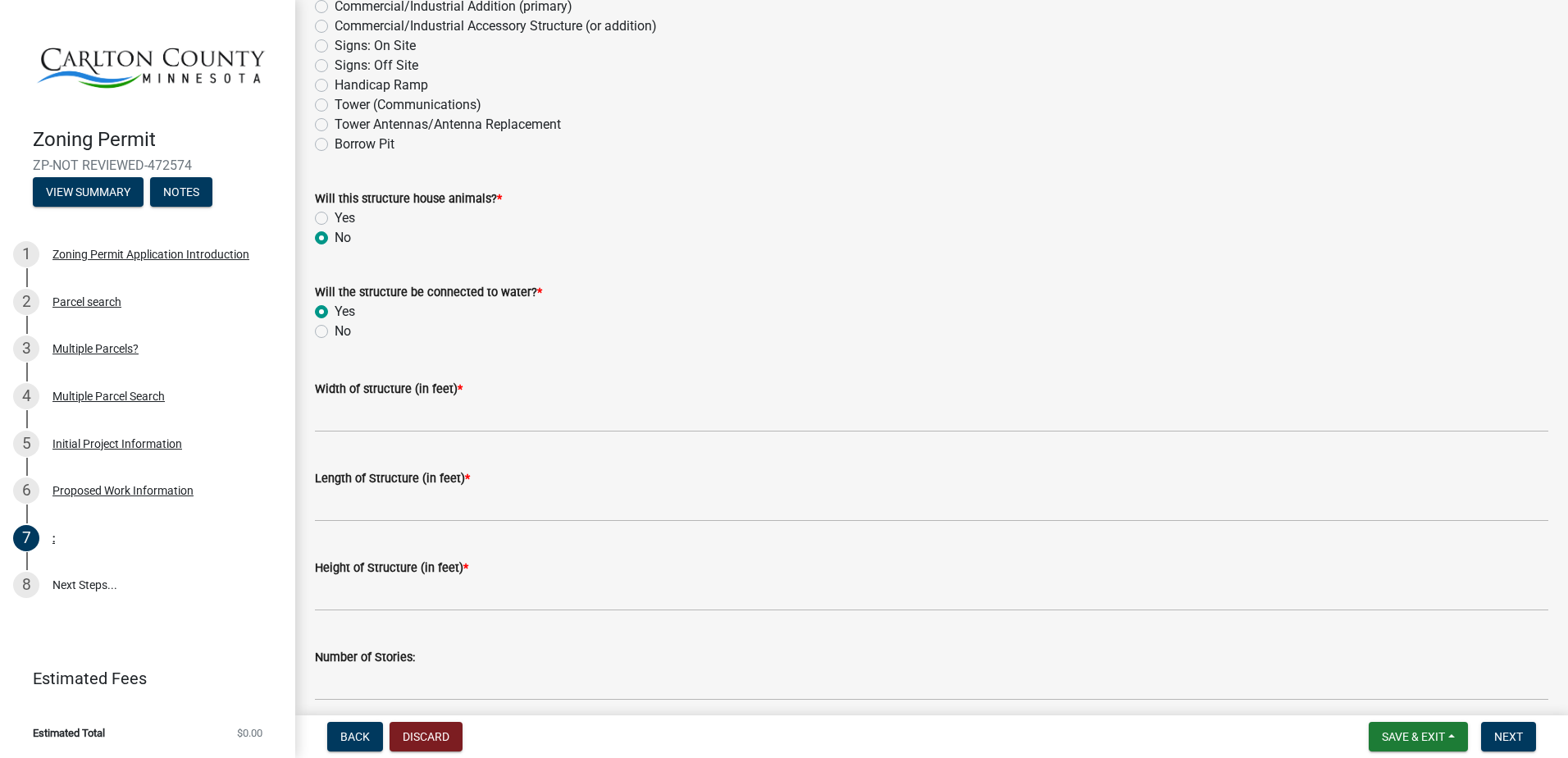
scroll to position [410, 0]
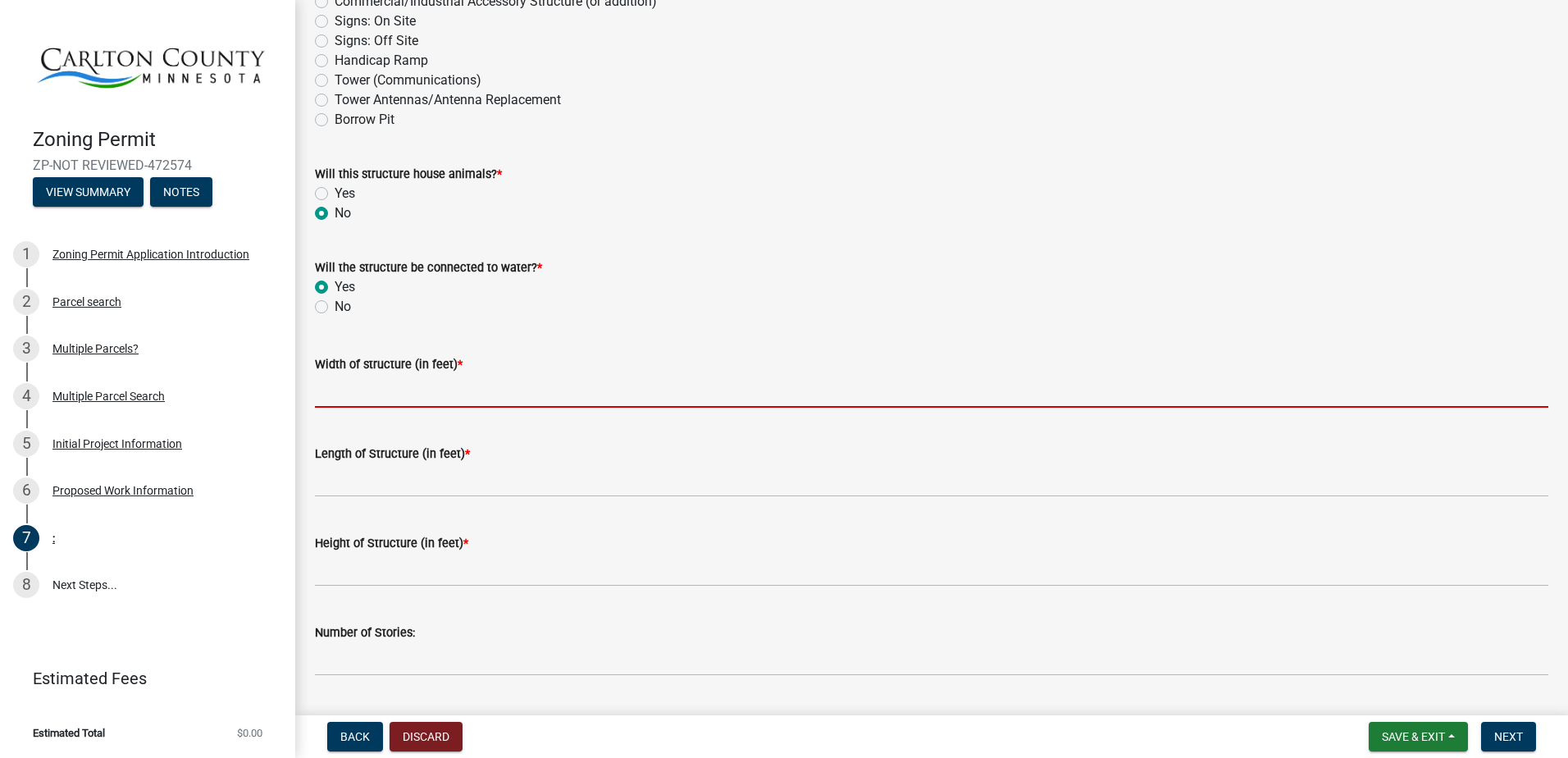
click at [356, 388] on input "Width of structure (in feet) *" at bounding box center [931, 391] width 1233 height 33
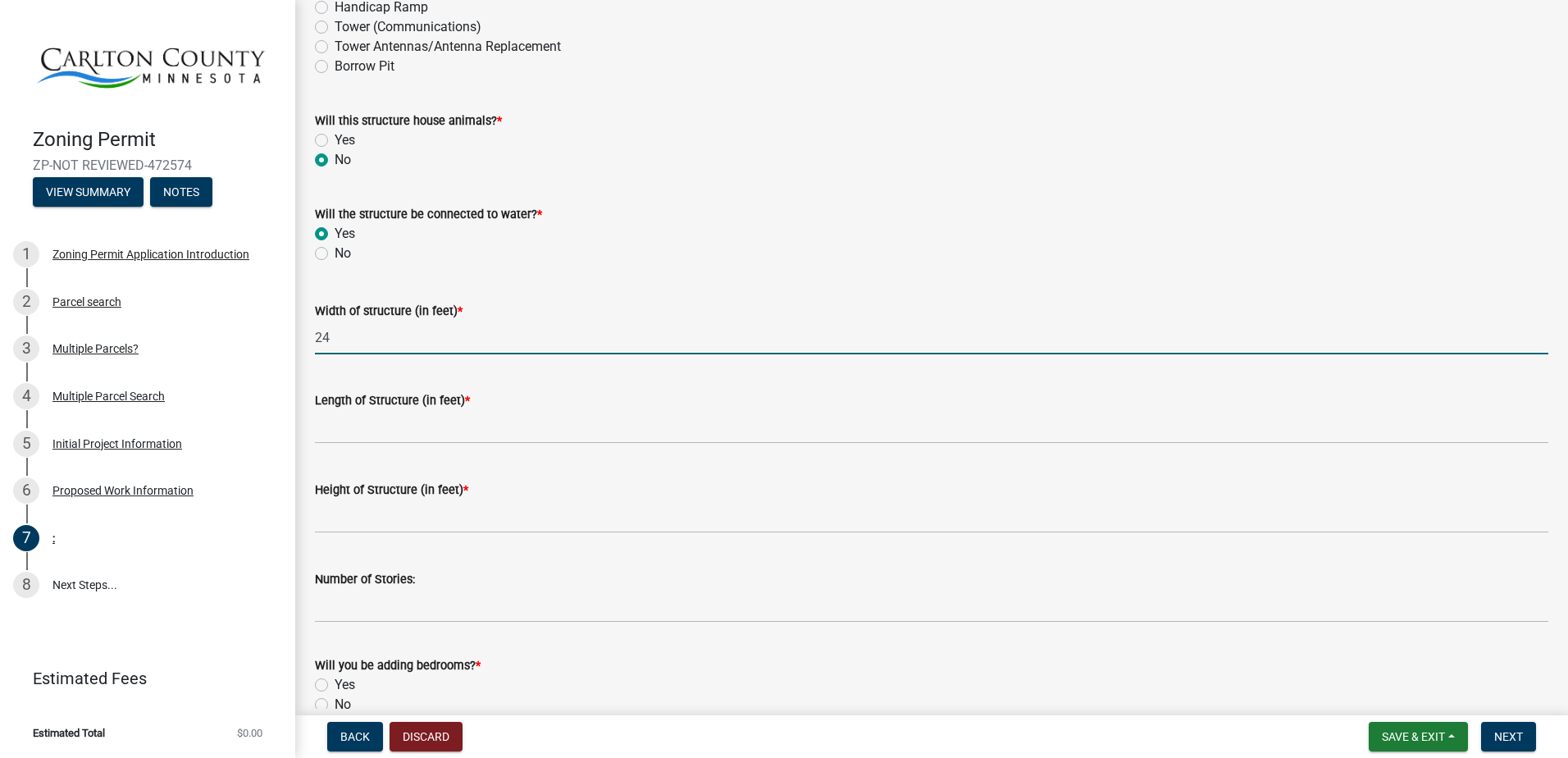
scroll to position [492, 0]
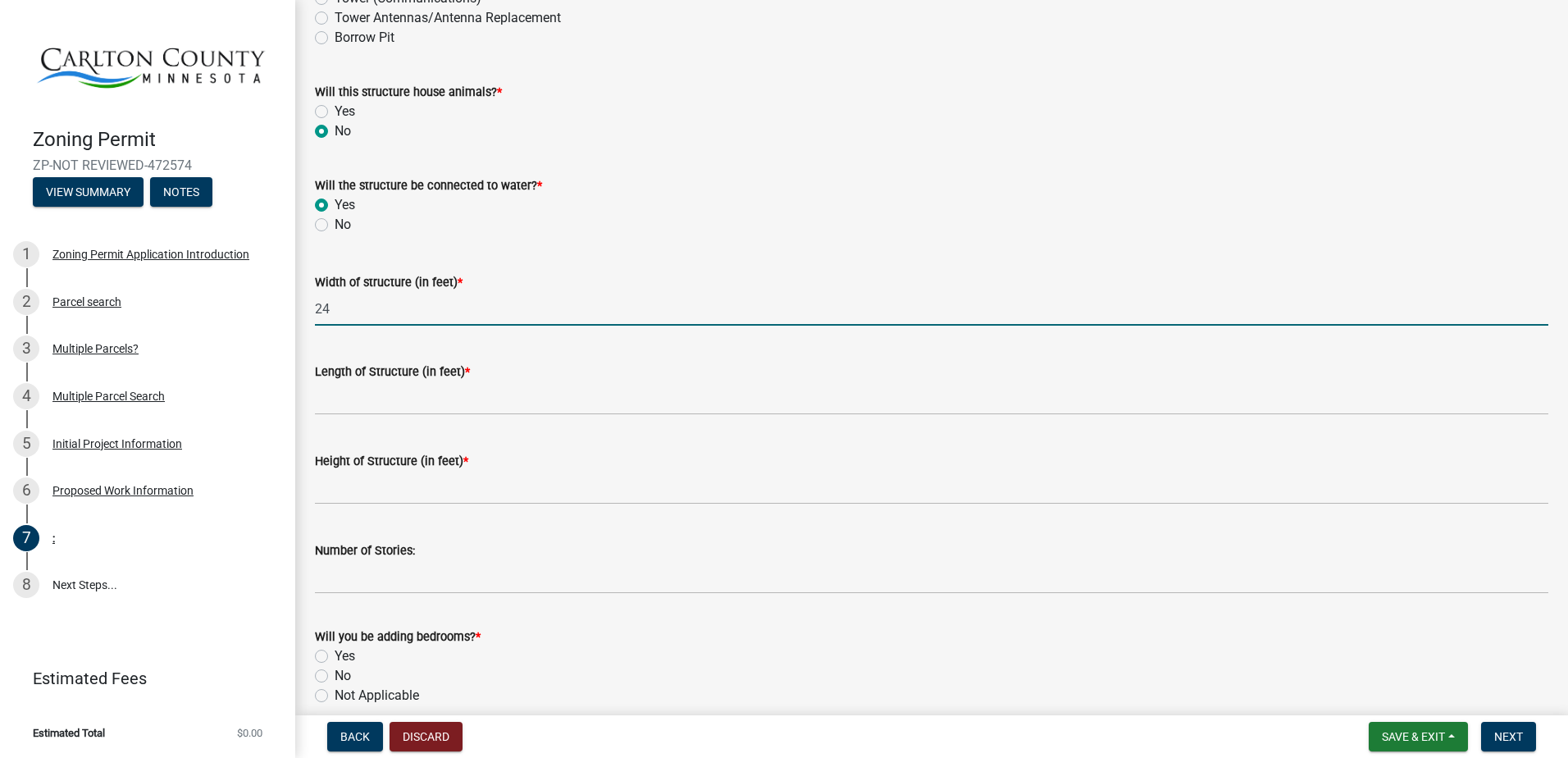
type input "24"
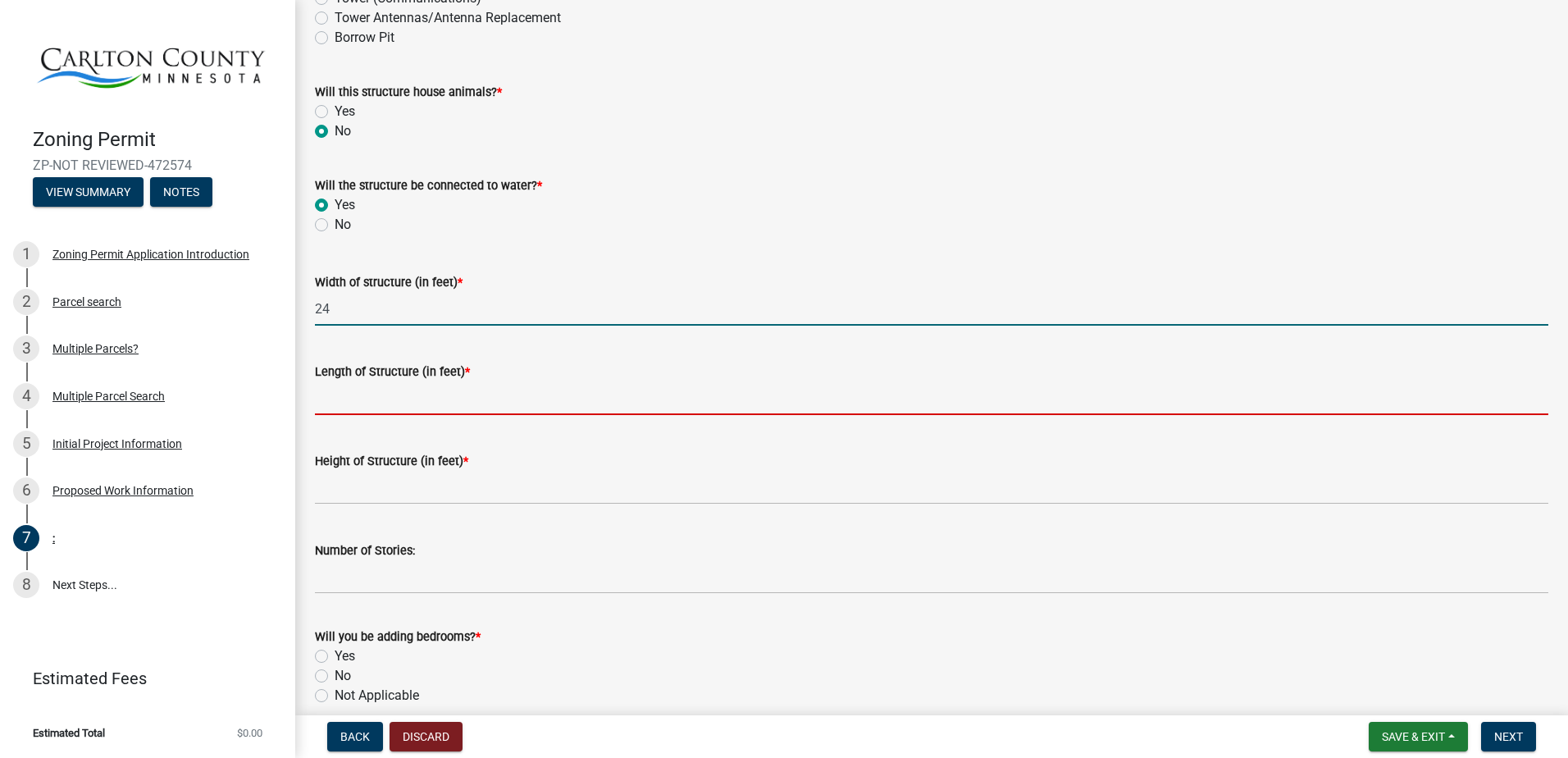
click at [325, 395] on input "Length of Structure (in feet) *" at bounding box center [931, 398] width 1233 height 33
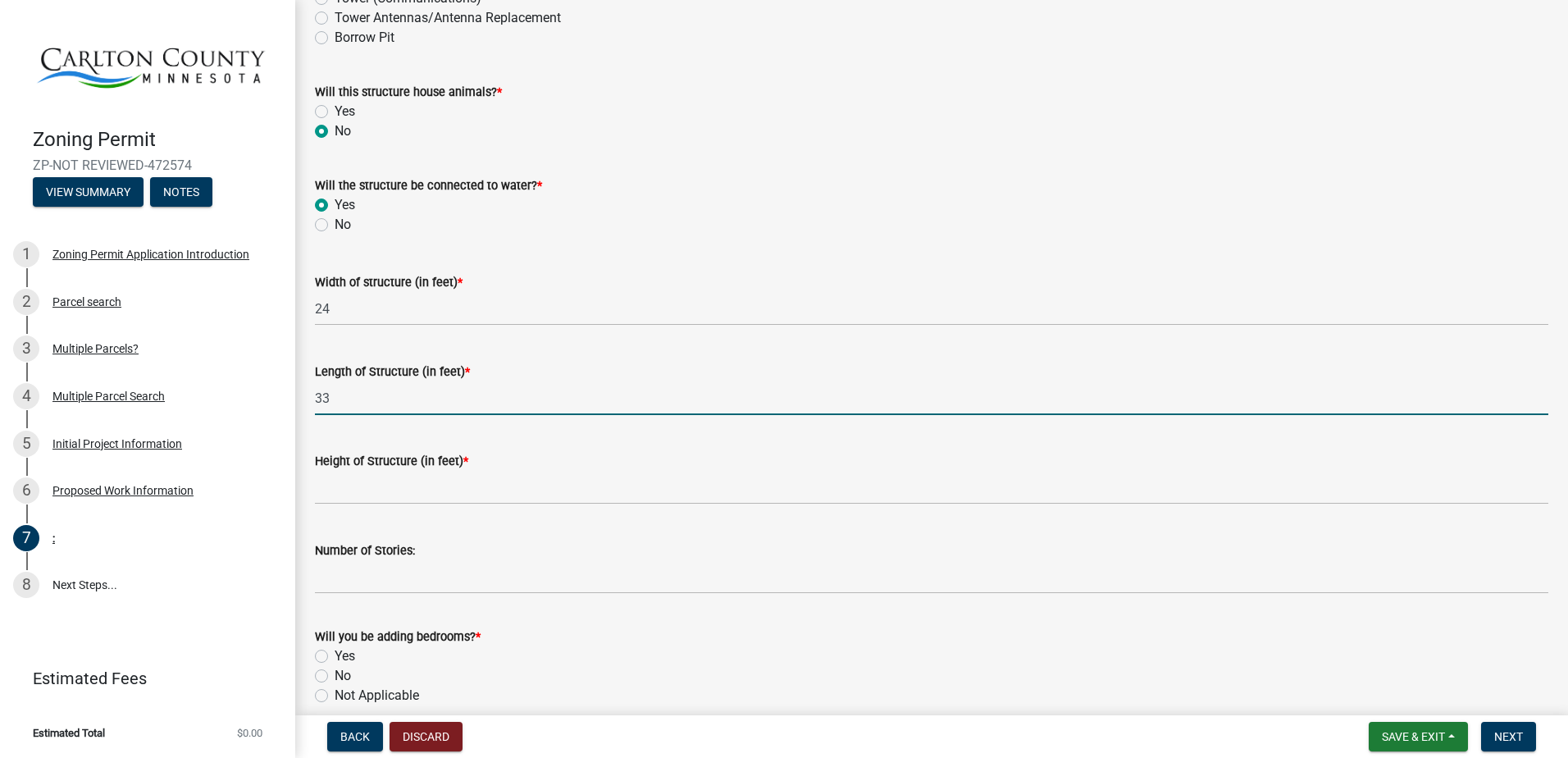
type input "33"
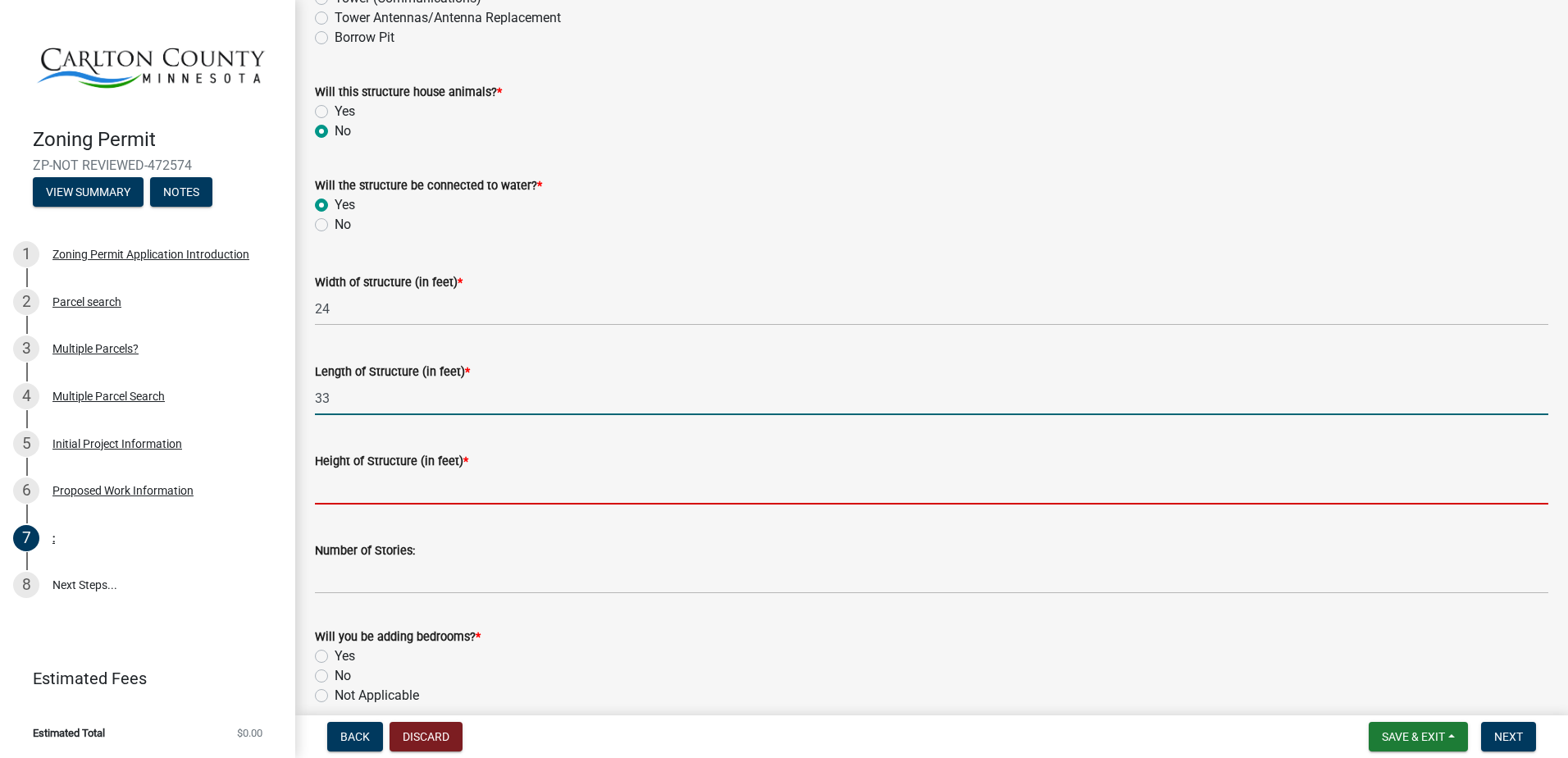
click at [353, 488] on input "Height of Structure (in feet) *" at bounding box center [931, 488] width 1233 height 33
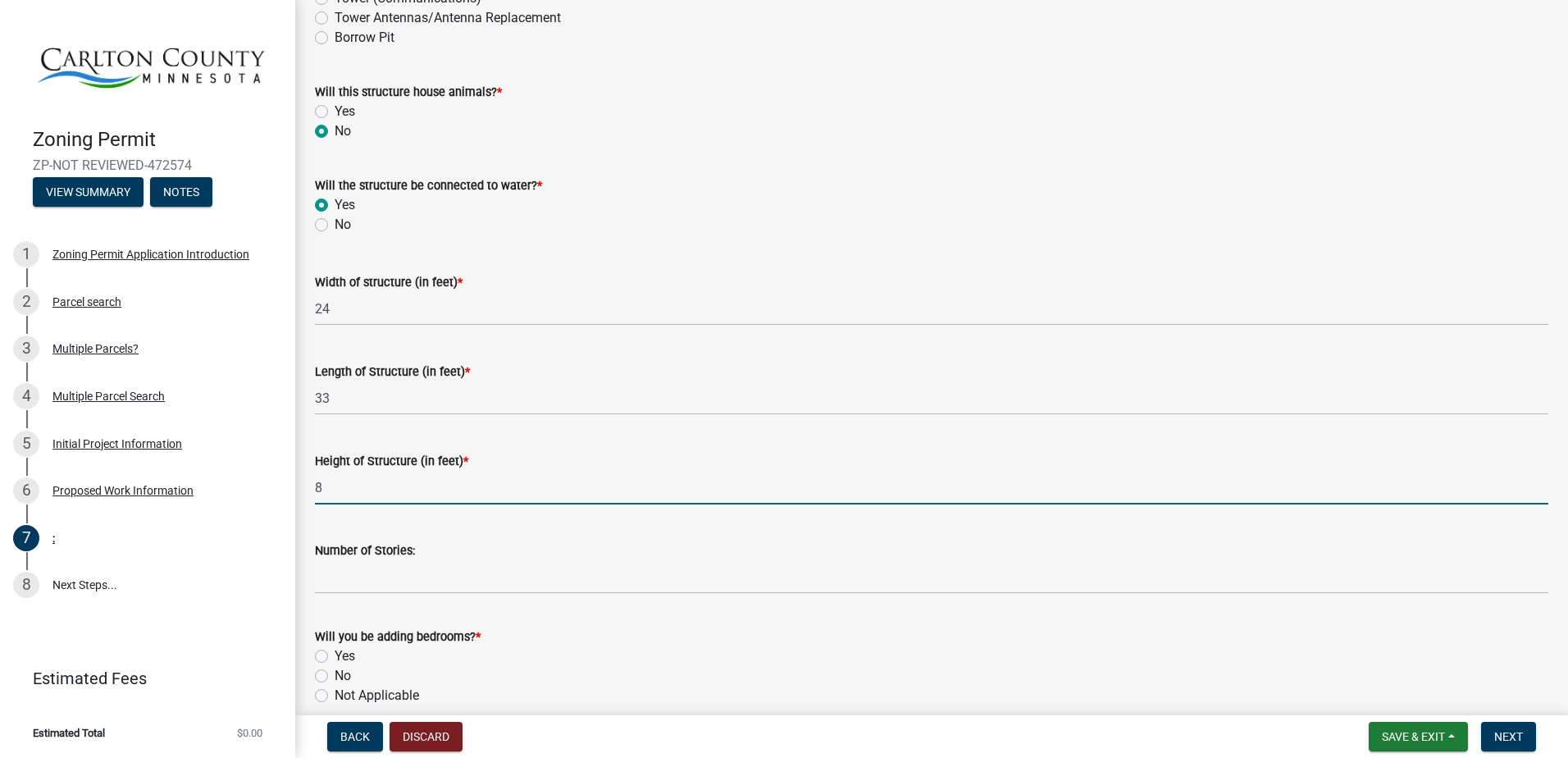
scroll to position [656, 0]
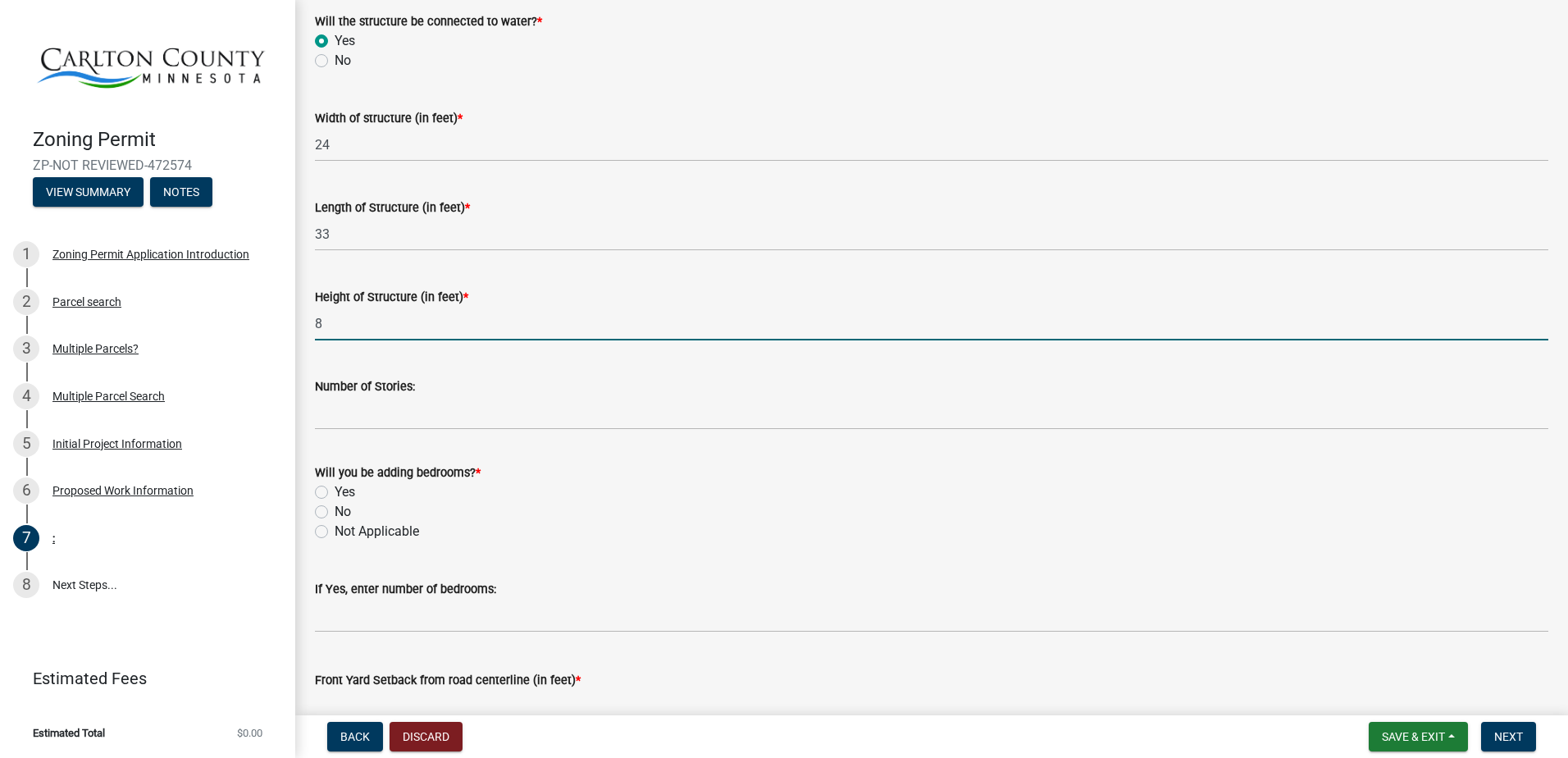
type input "8"
click at [335, 512] on label "No" at bounding box center [343, 512] width 17 height 20
click at [335, 512] on input "No" at bounding box center [340, 507] width 11 height 11
radio input "true"
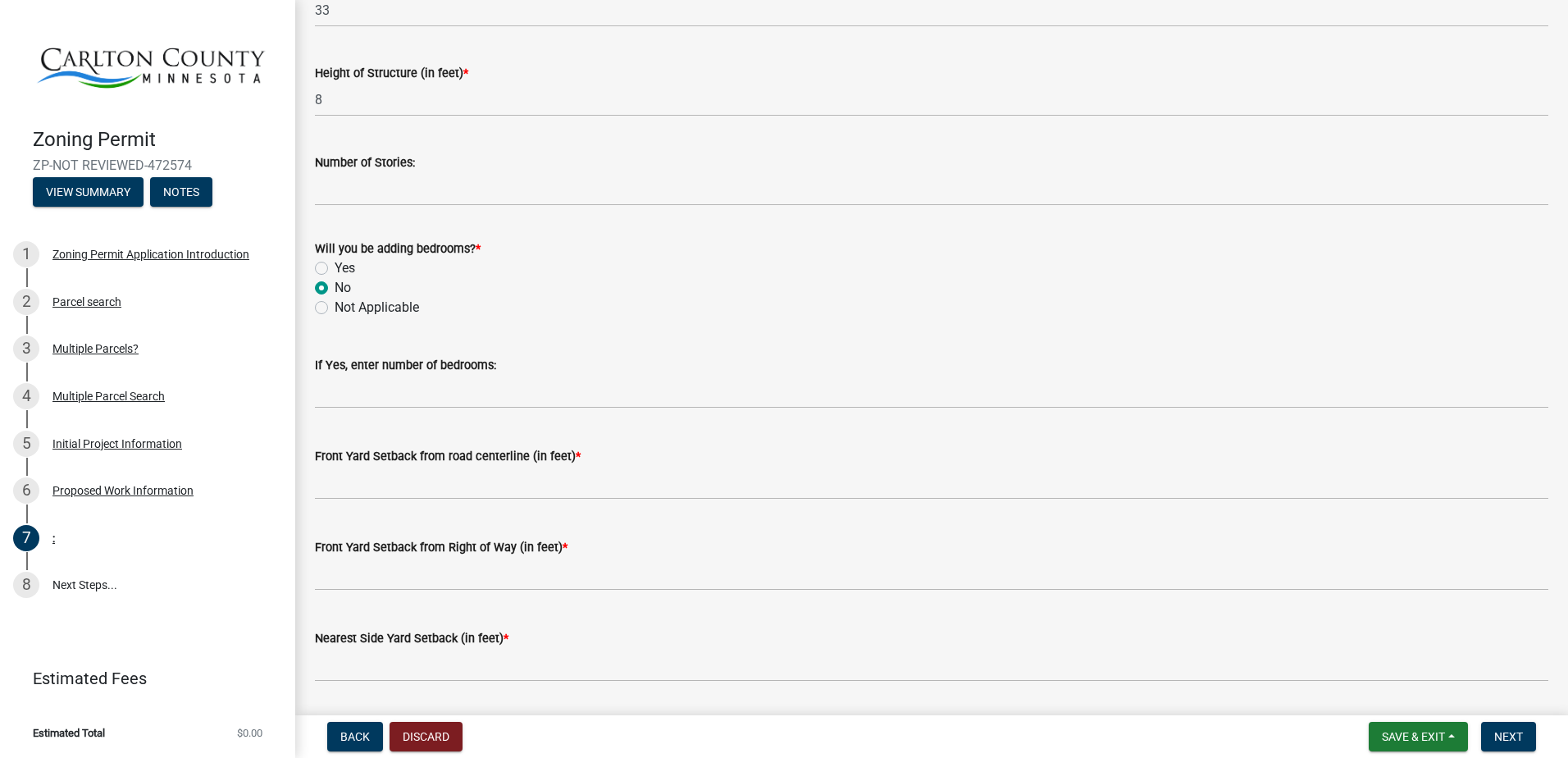
scroll to position [902, 0]
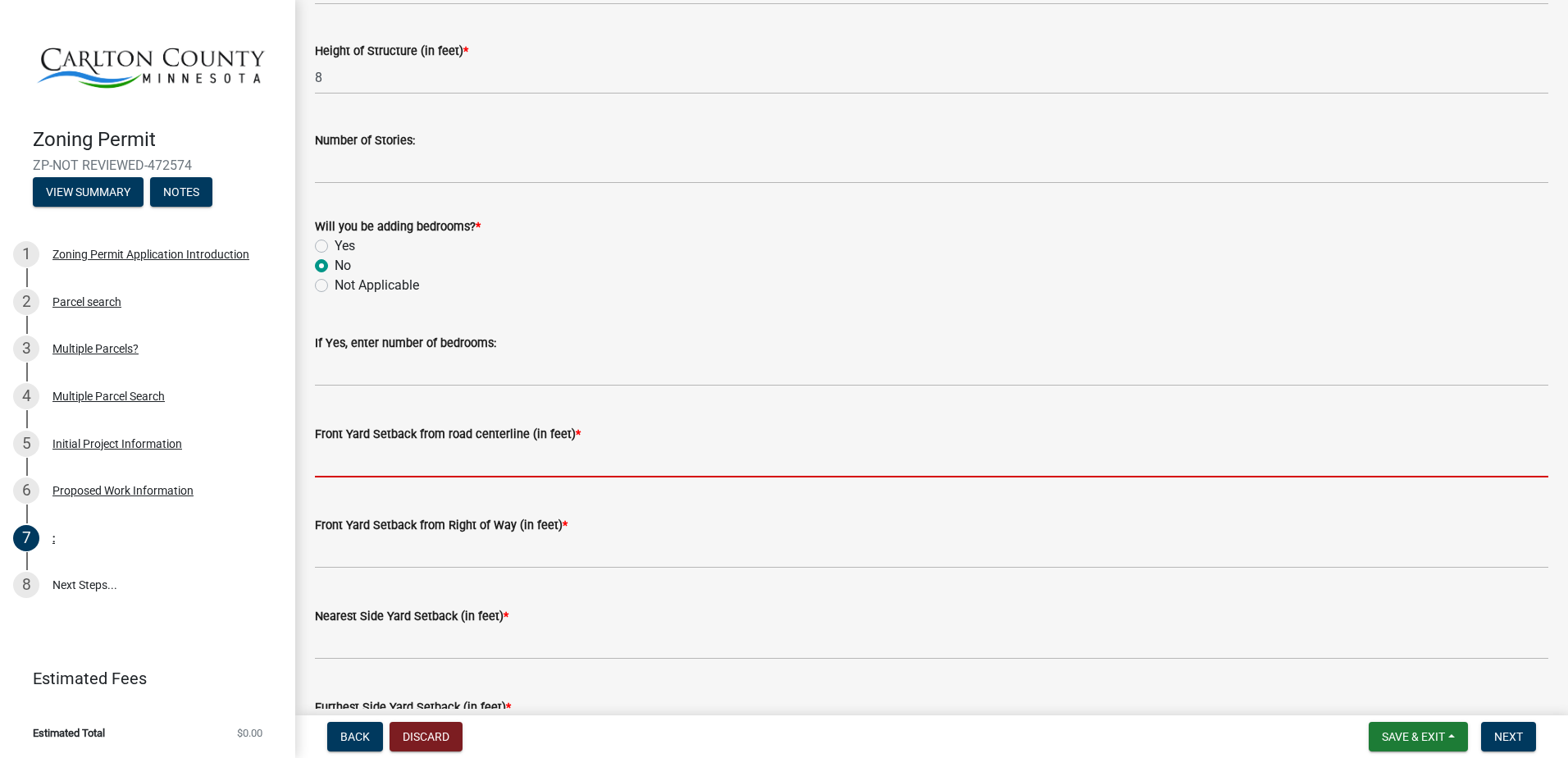
click at [341, 458] on input "text" at bounding box center [931, 460] width 1233 height 33
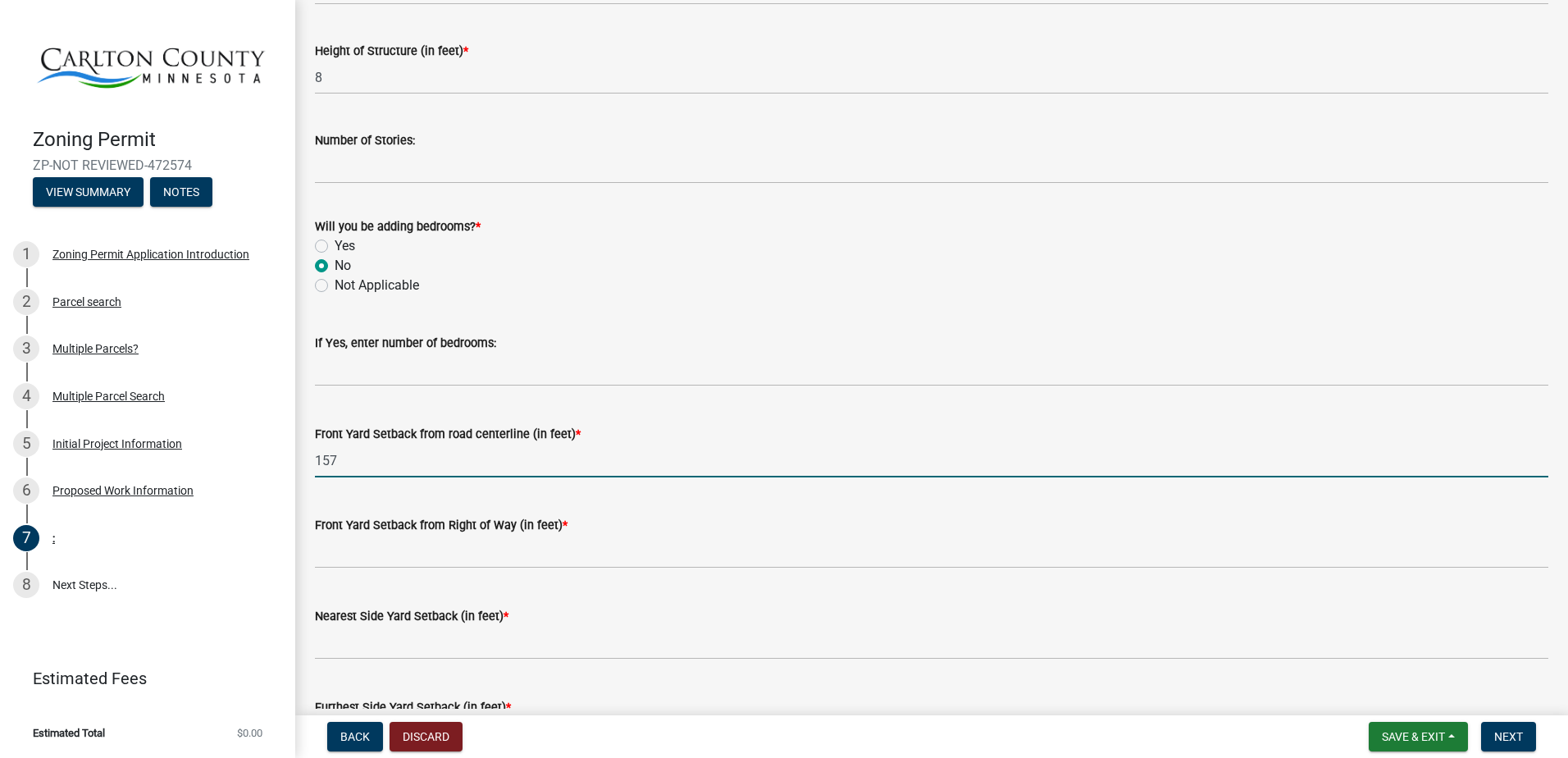
type input "157"
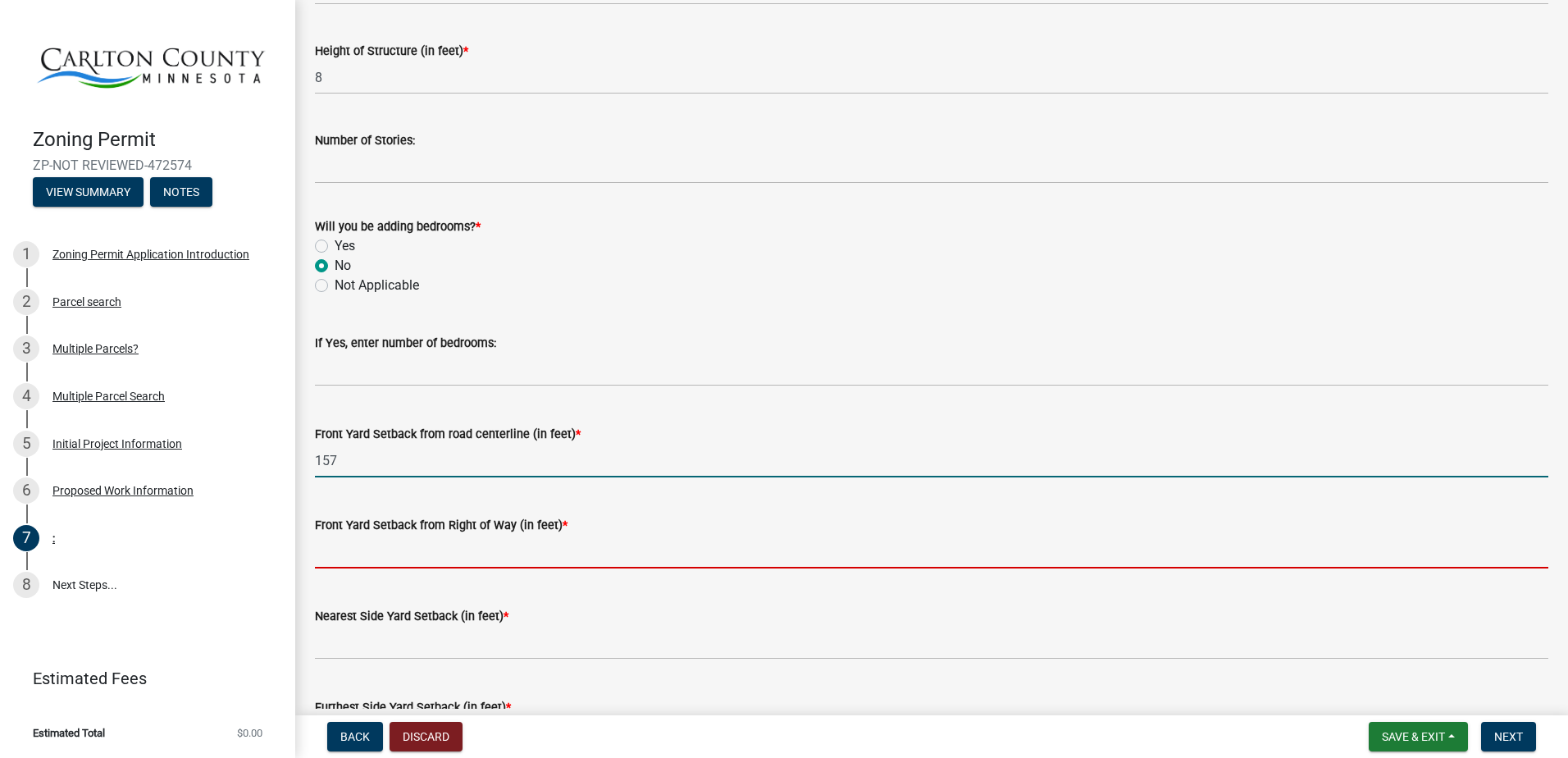
click at [348, 546] on input "text" at bounding box center [931, 551] width 1233 height 33
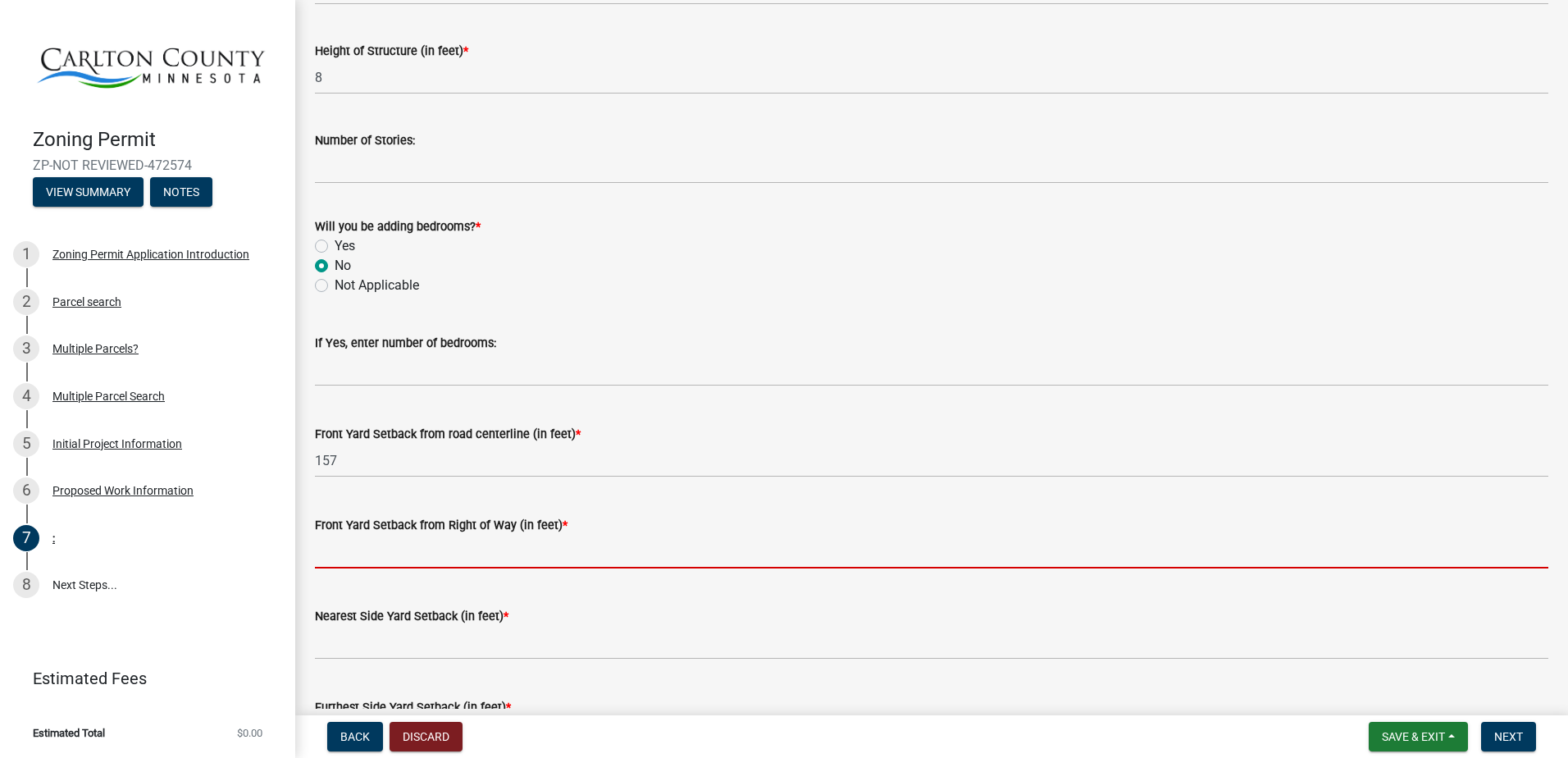
type input "2"
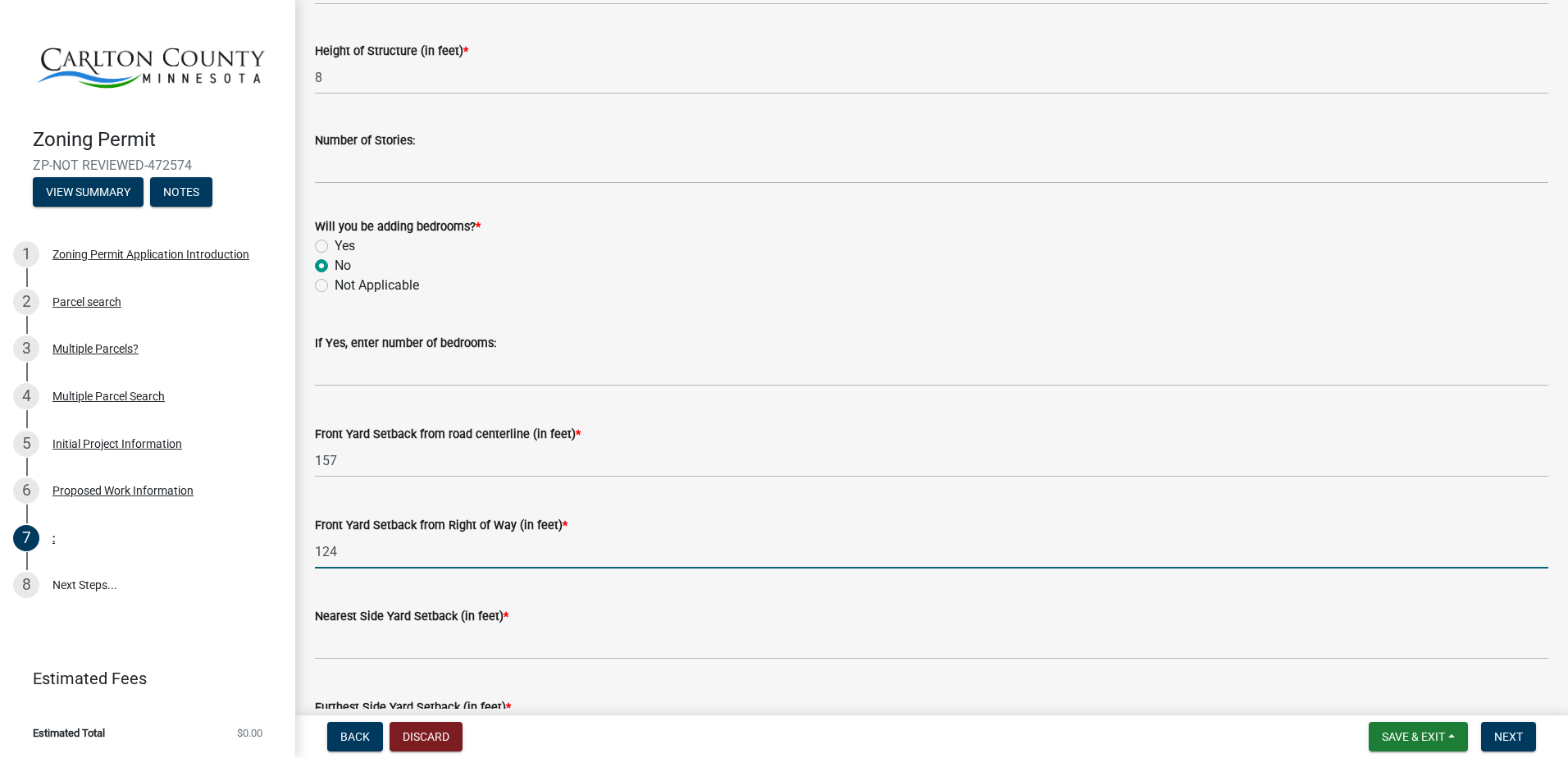
type input "124"
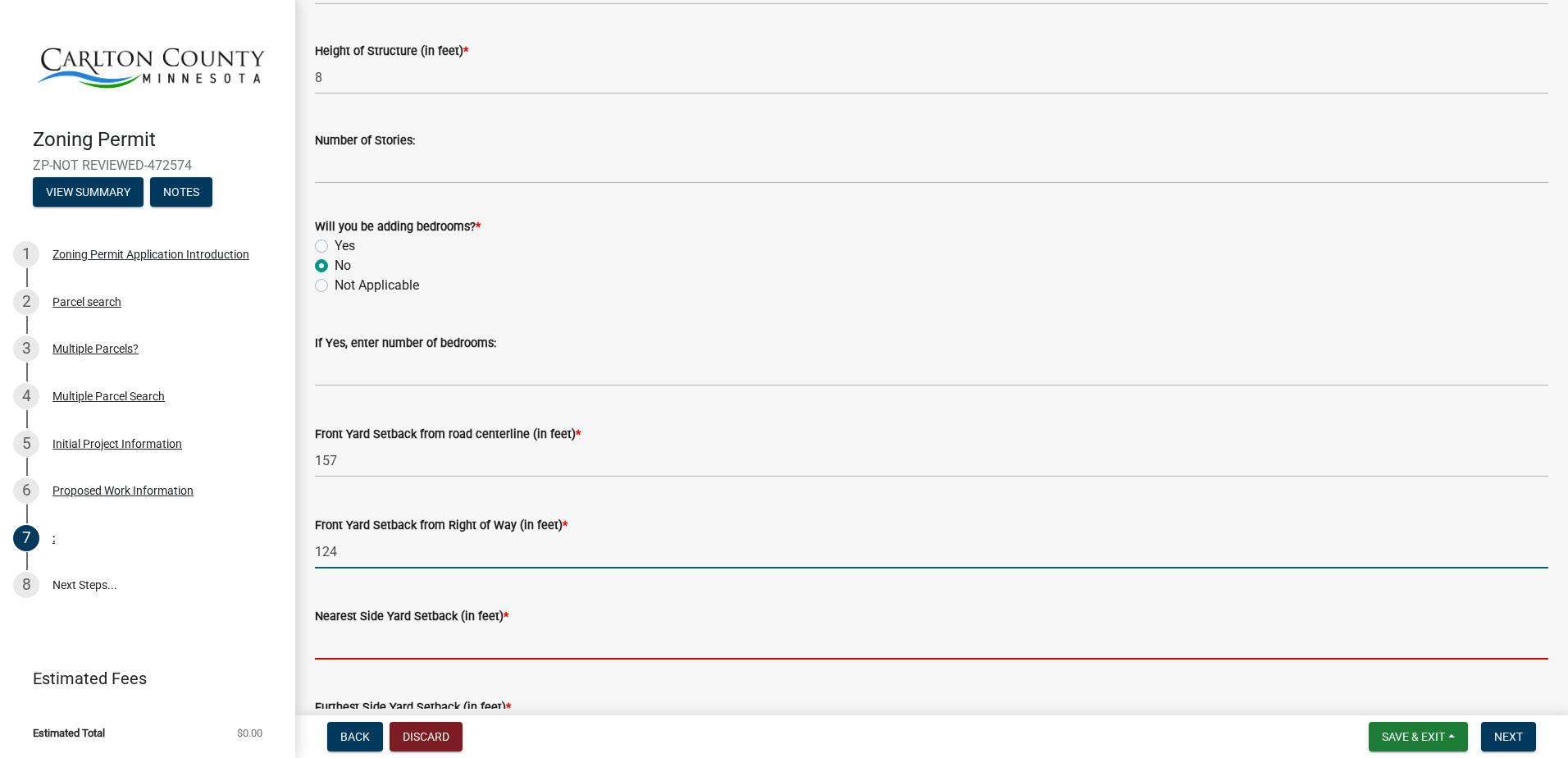
click at [361, 648] on input "text" at bounding box center [931, 643] width 1233 height 33
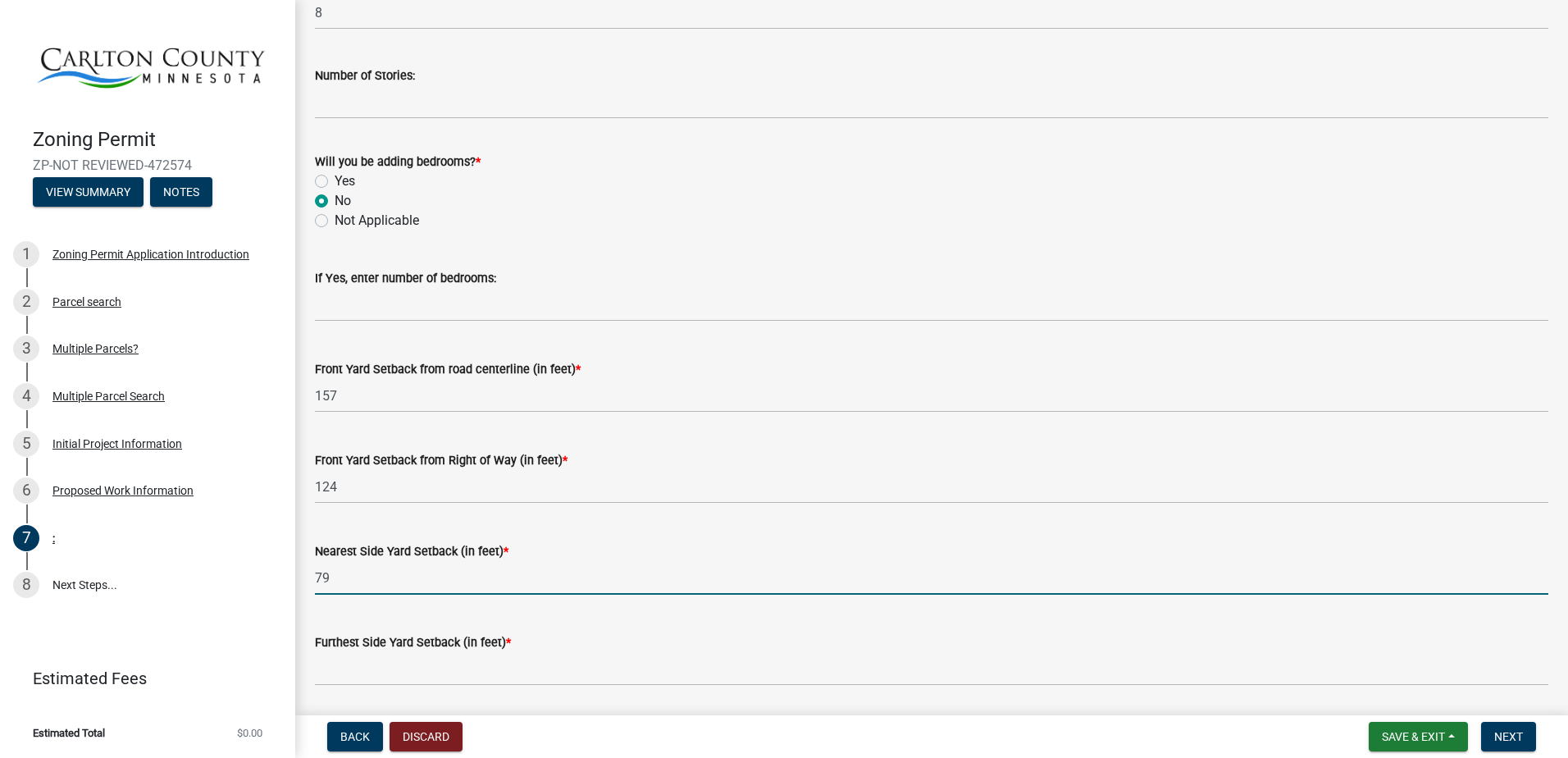
scroll to position [1066, 0]
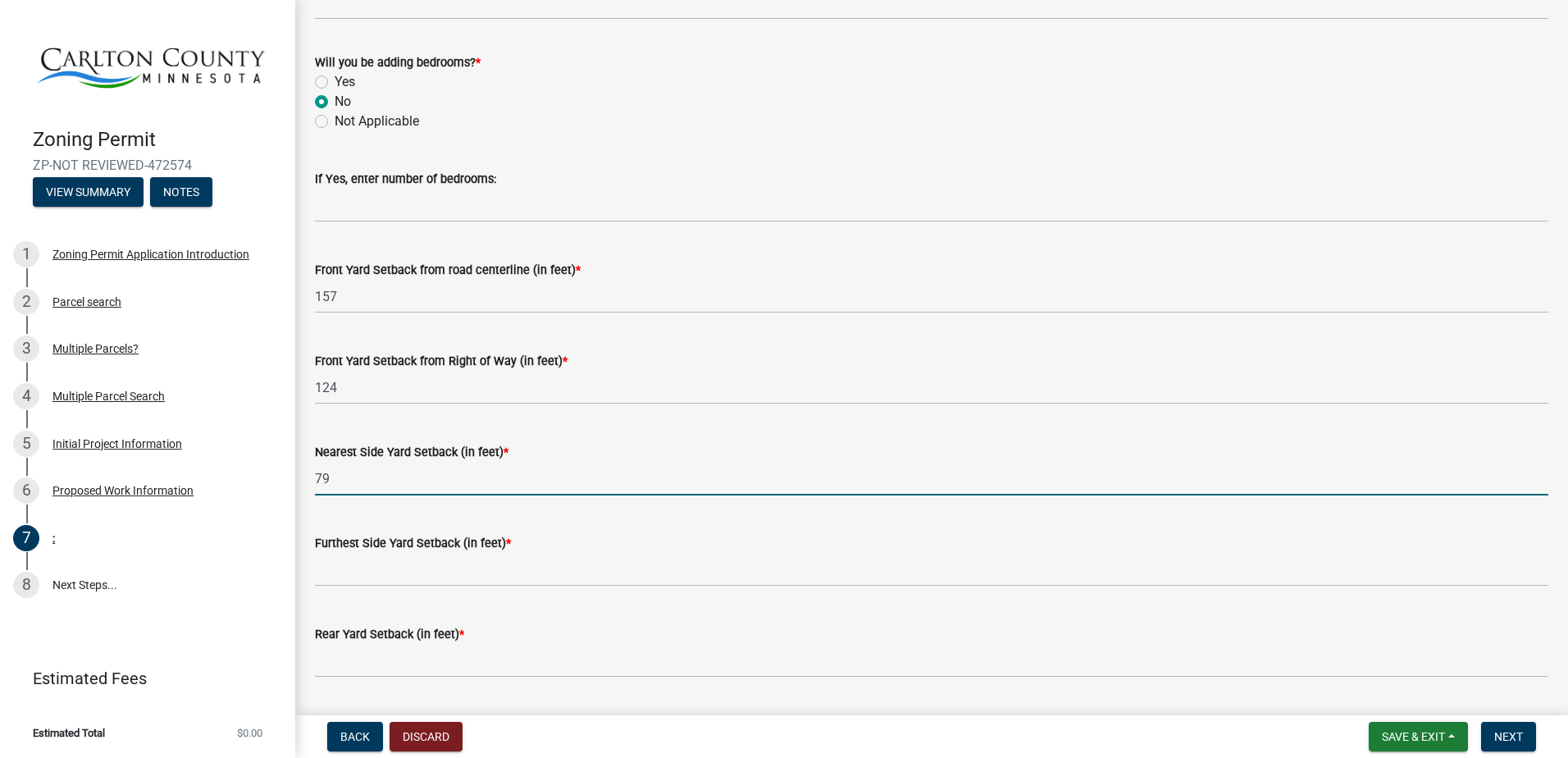
type input "79"
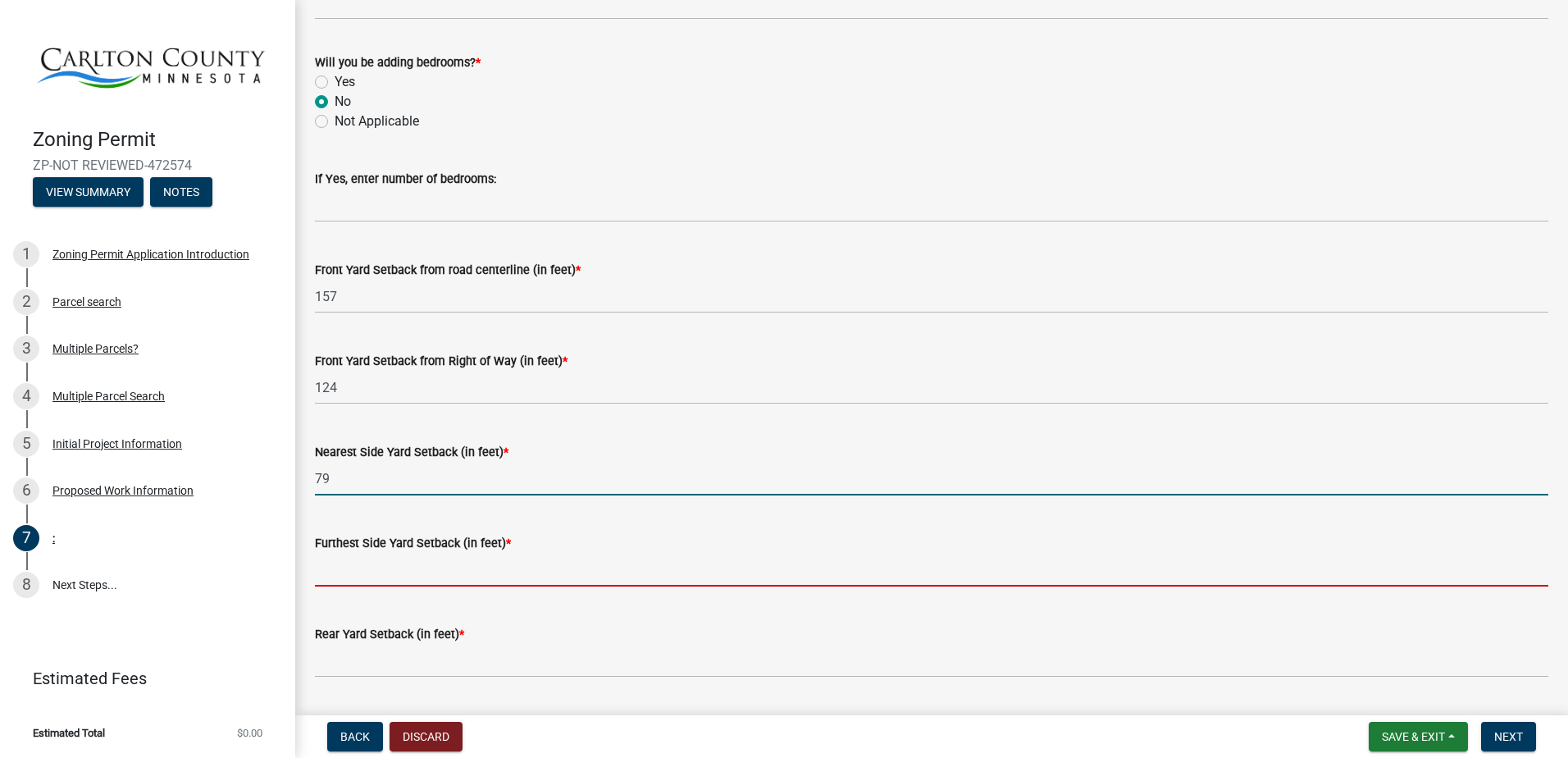
click at [330, 568] on input "text" at bounding box center [931, 570] width 1233 height 33
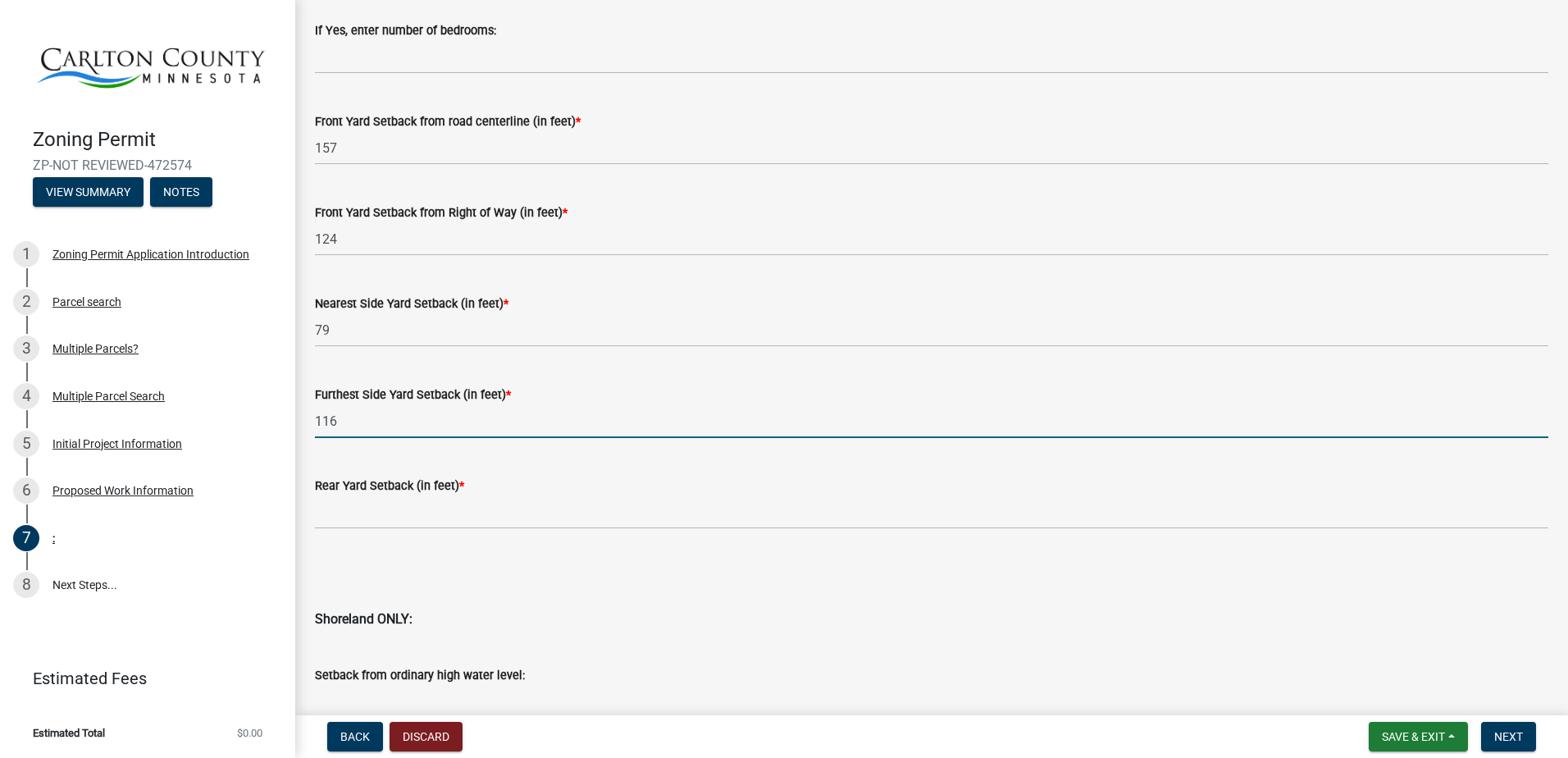
scroll to position [1230, 0]
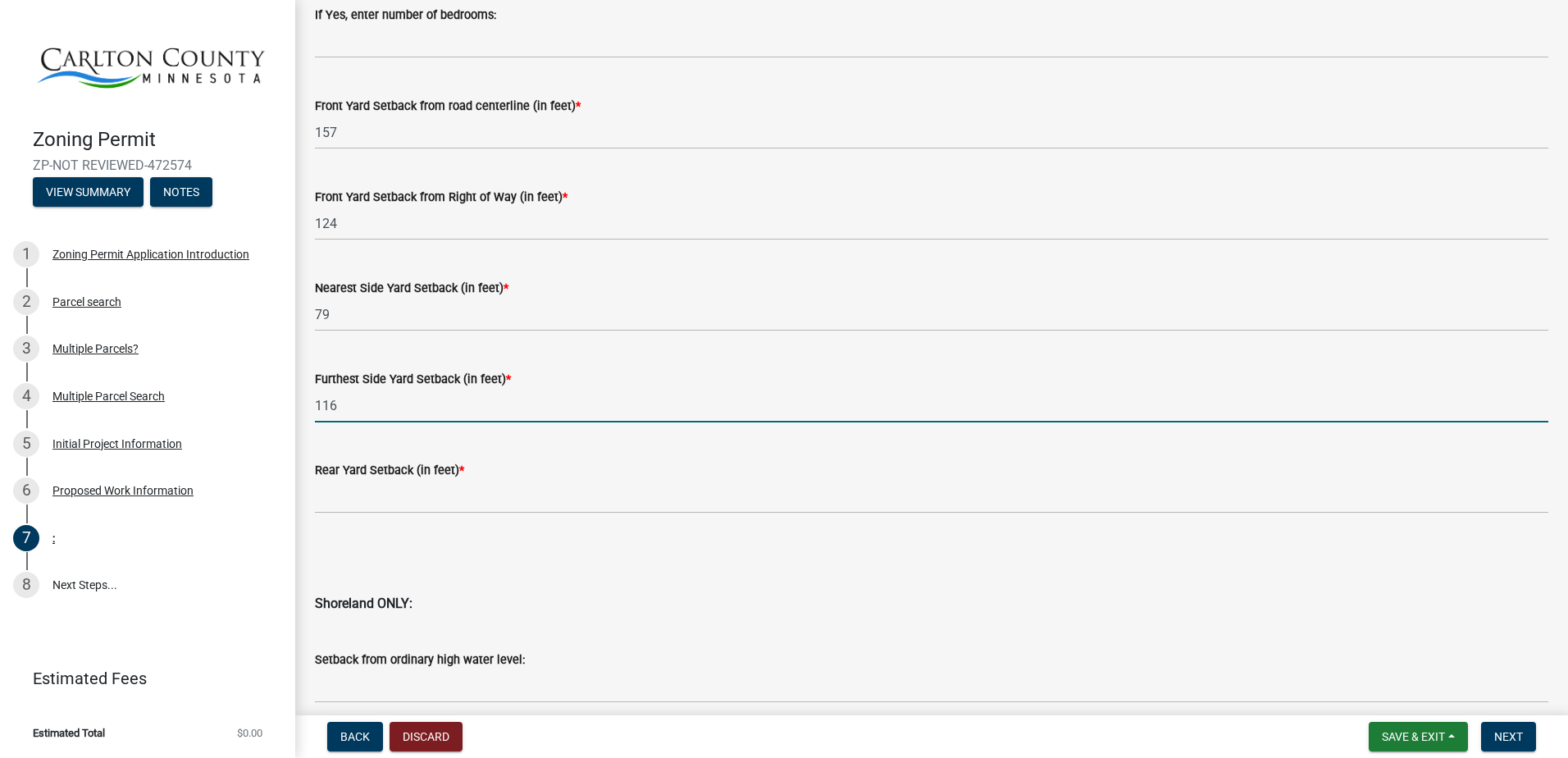
type input "116"
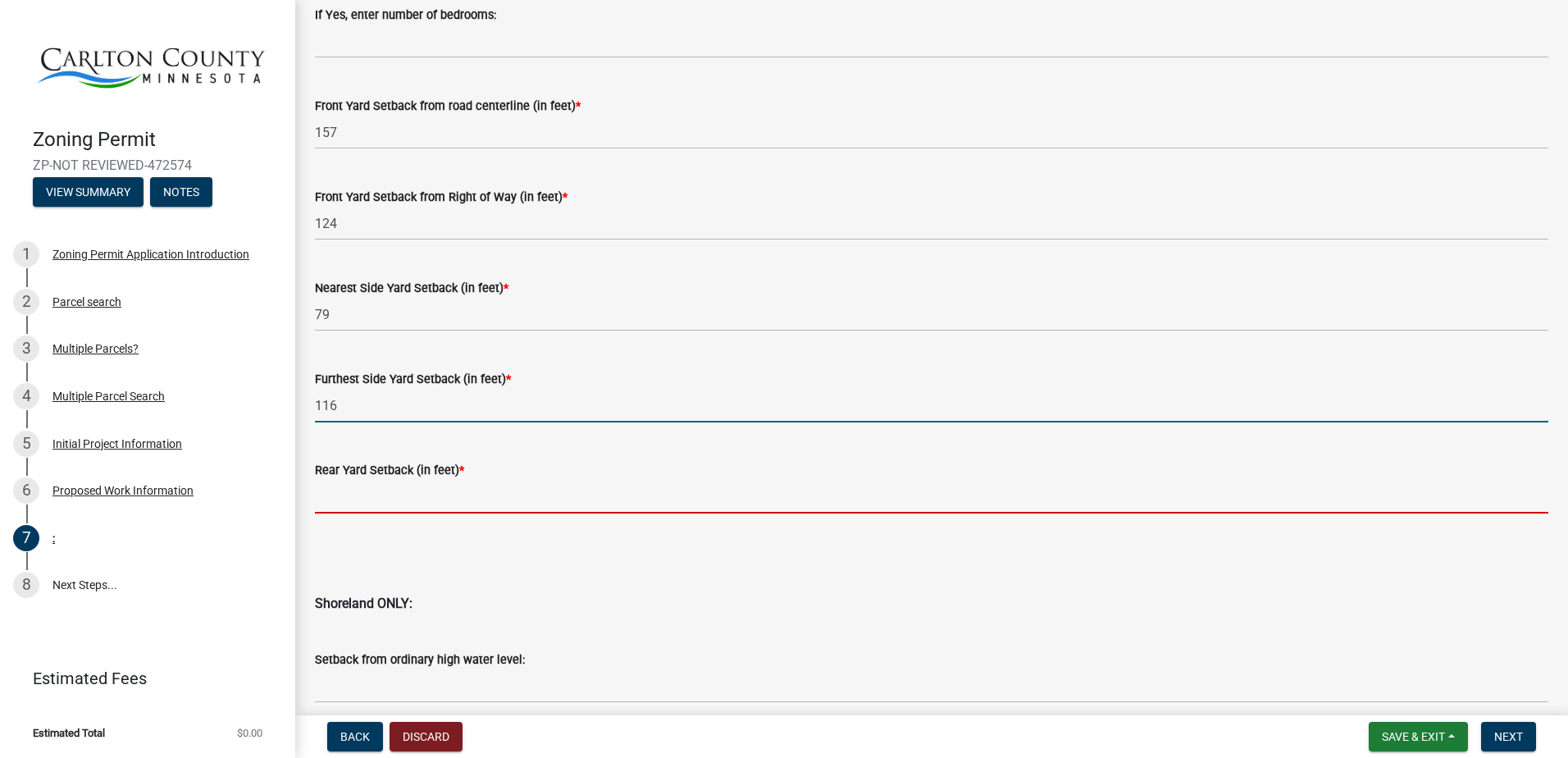
click at [342, 491] on input "text" at bounding box center [931, 496] width 1233 height 33
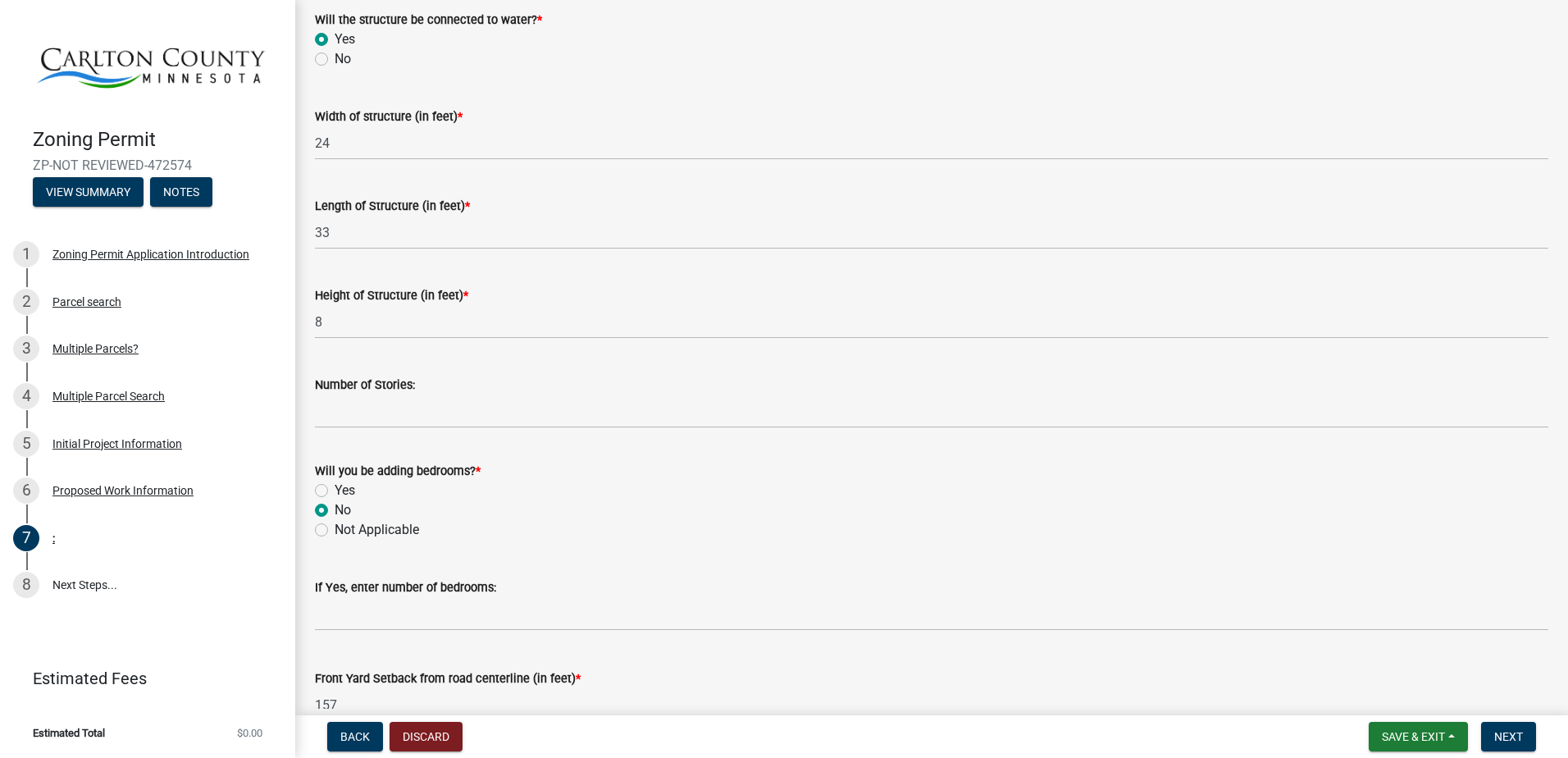
scroll to position [656, 0]
type input "349"
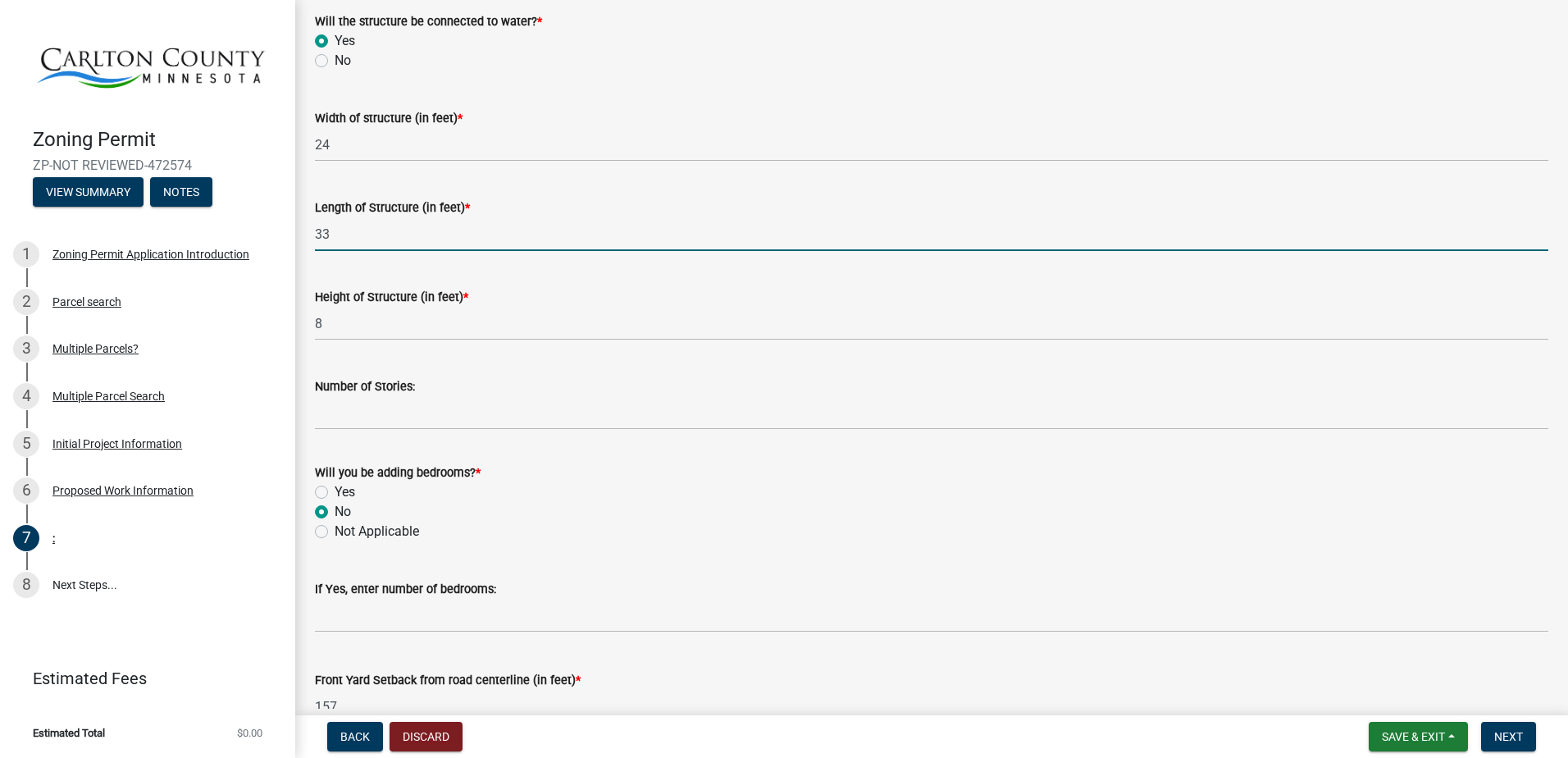
click at [335, 230] on input "33" at bounding box center [931, 234] width 1233 height 33
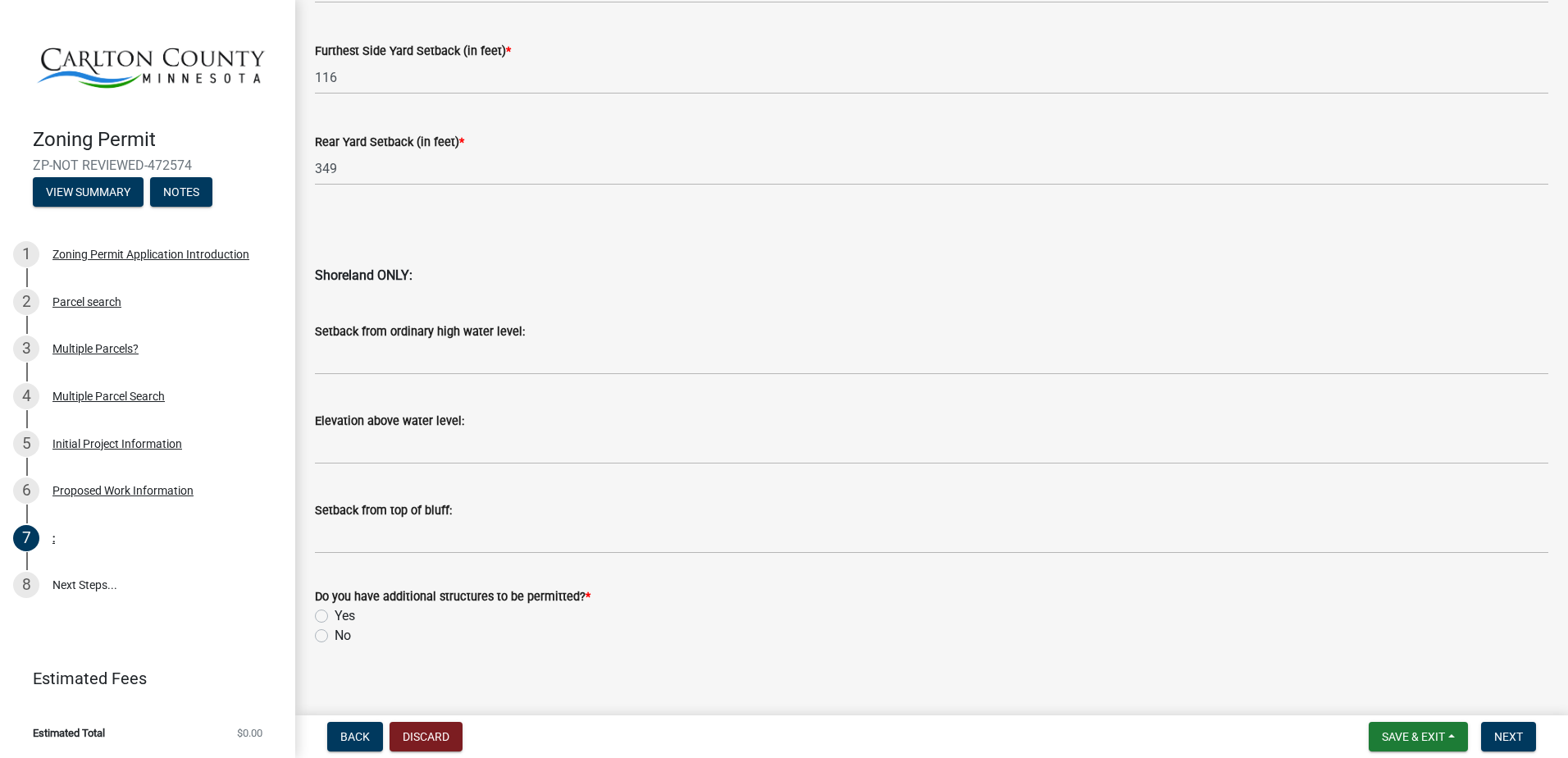
scroll to position [1574, 0]
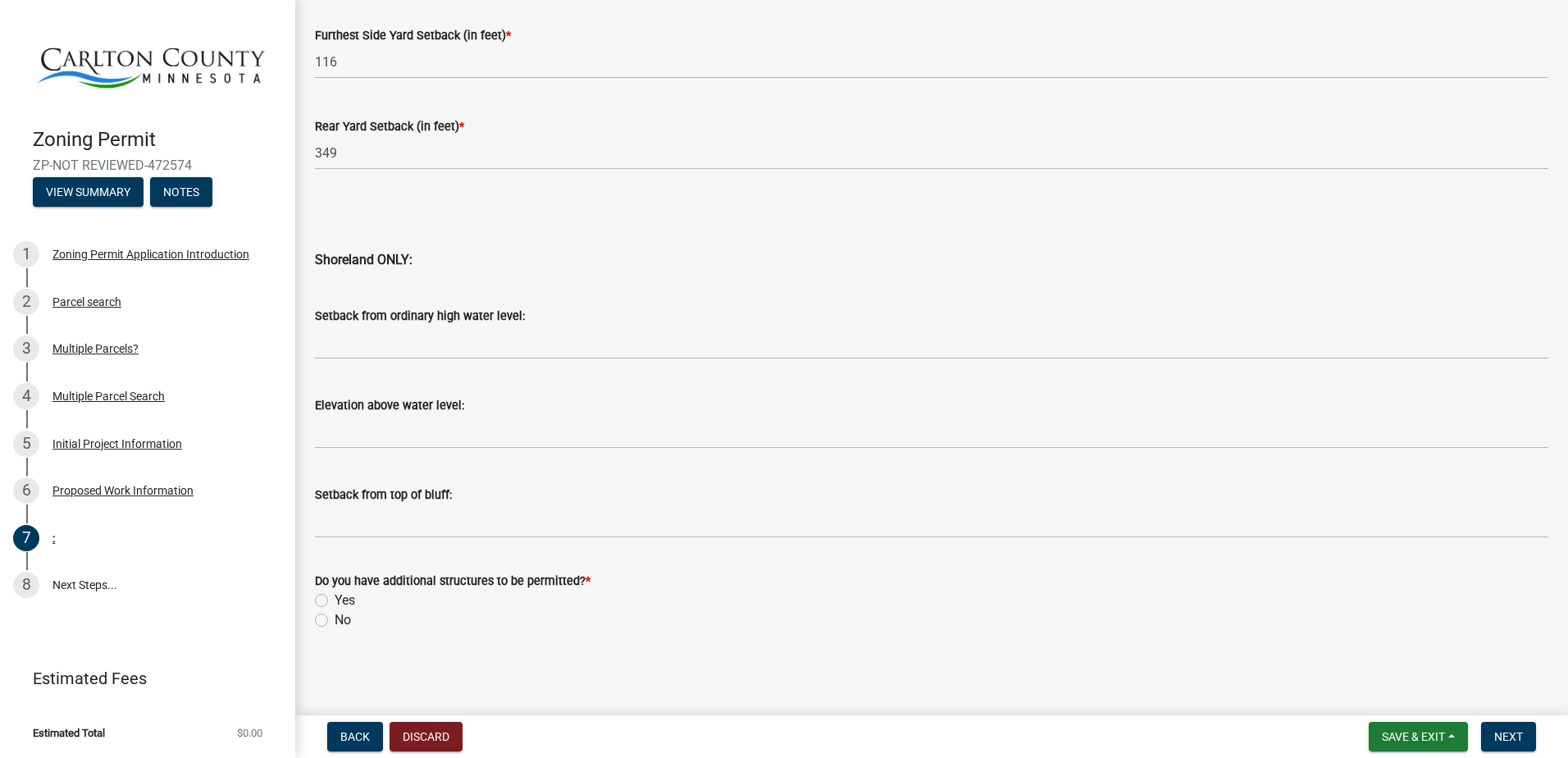
type input "38"
click at [335, 599] on label "Yes" at bounding box center [345, 601] width 20 height 20
click at [335, 599] on input "Yes" at bounding box center [340, 596] width 11 height 11
radio input "true"
click at [1502, 733] on span "Next" at bounding box center [1509, 736] width 28 height 13
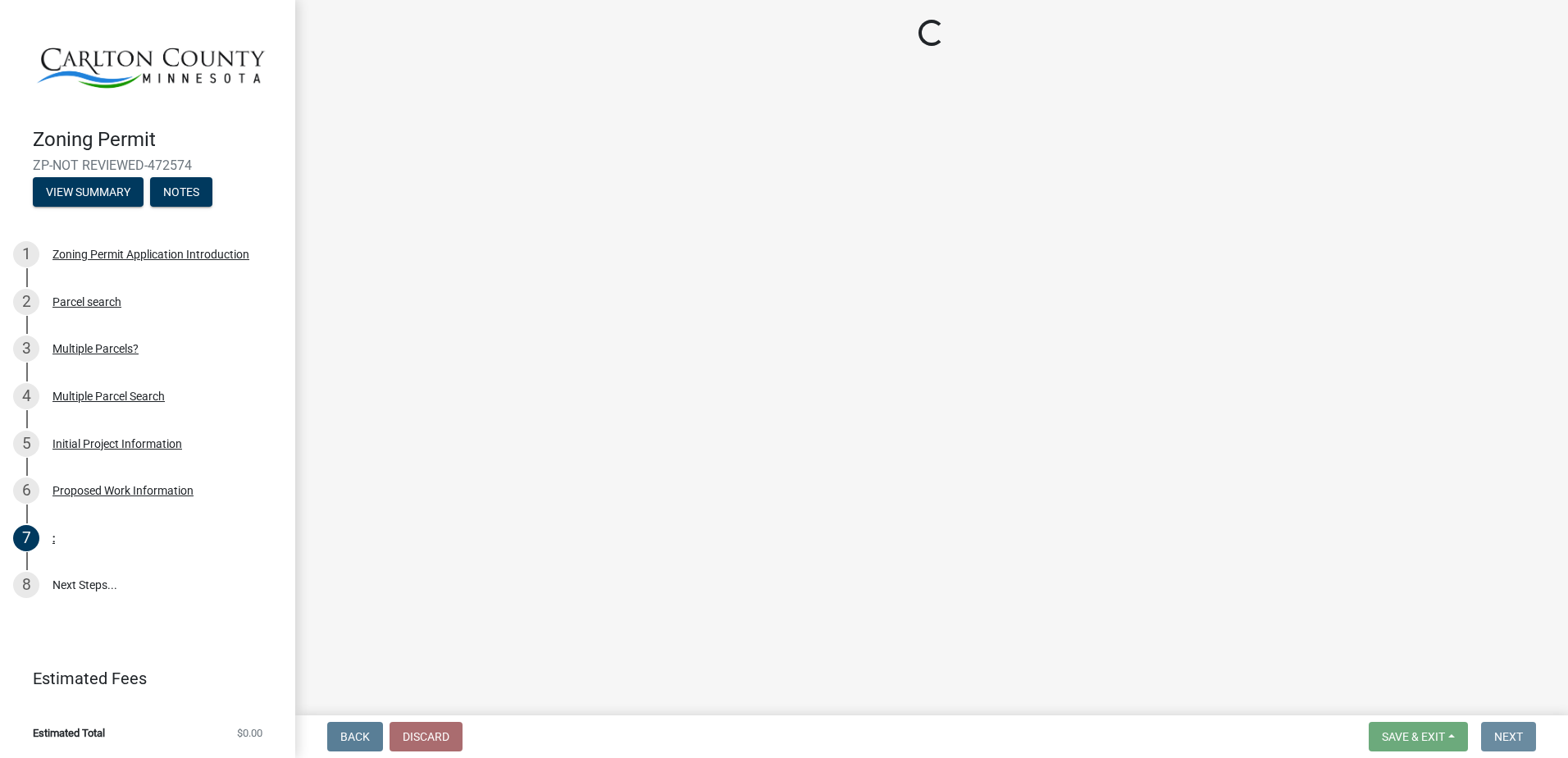
scroll to position [0, 0]
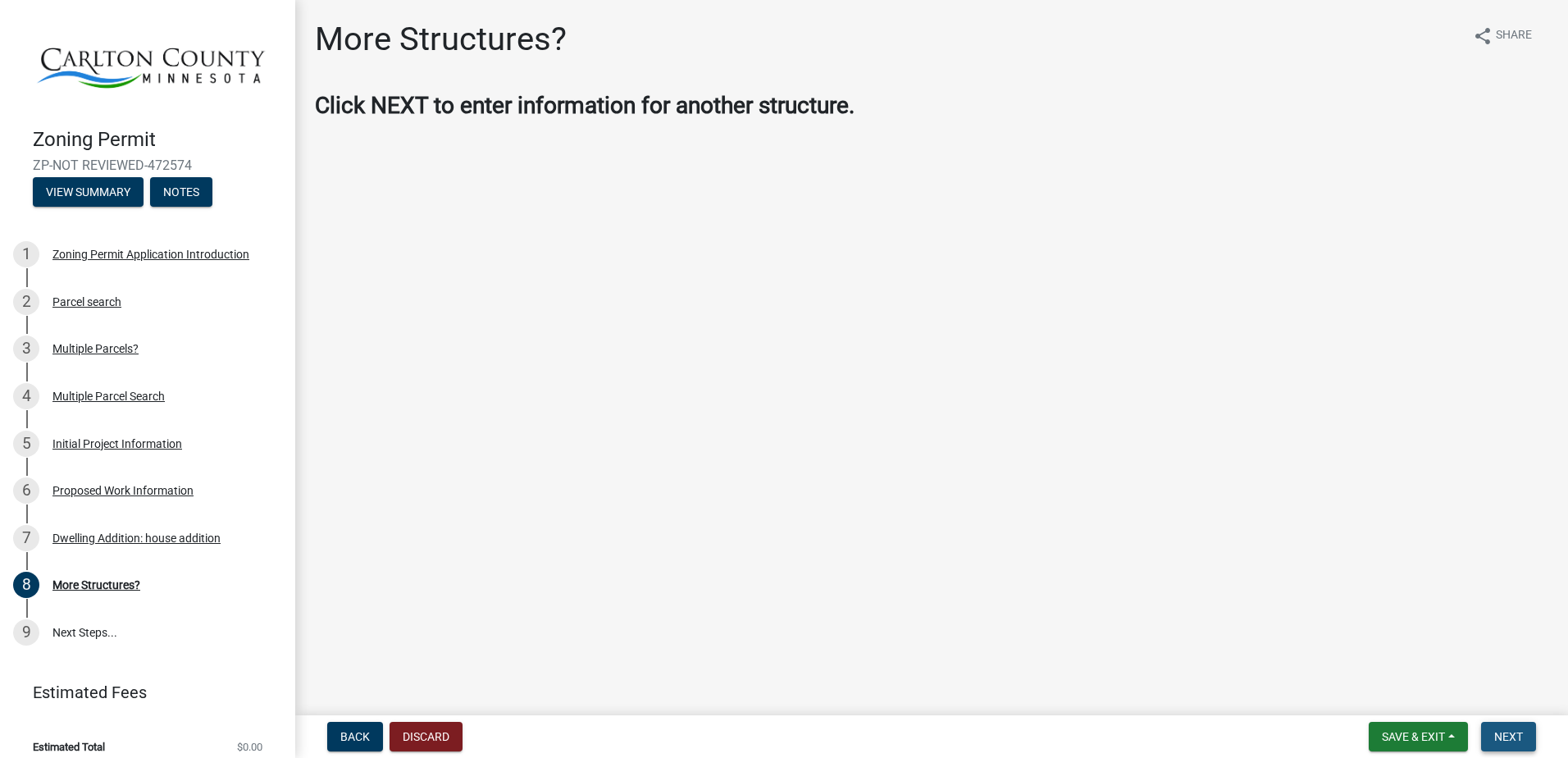
click at [1512, 736] on span "Next" at bounding box center [1509, 736] width 28 height 13
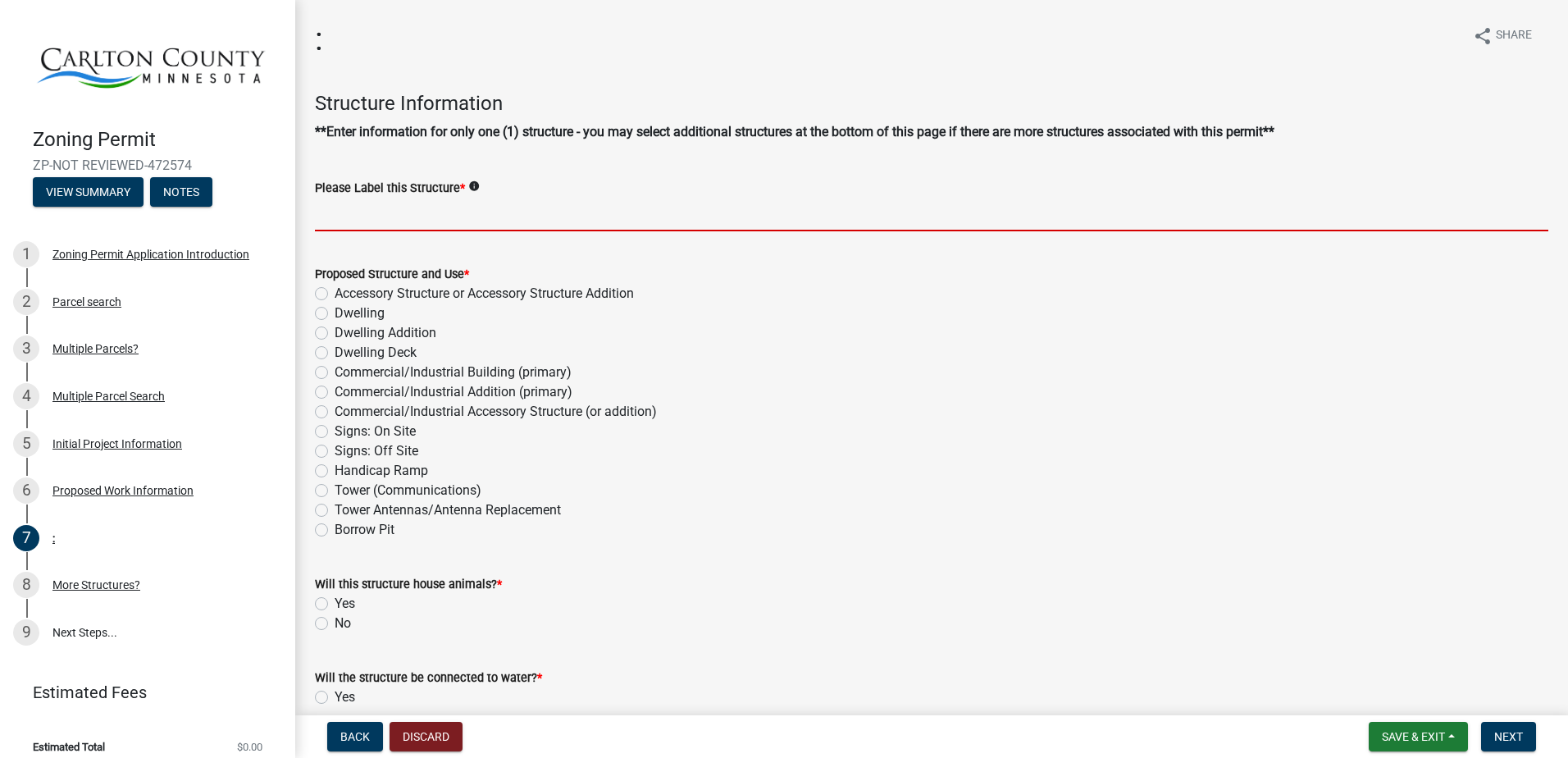
click at [337, 214] on input "Please Label this Structure *" at bounding box center [931, 214] width 1233 height 33
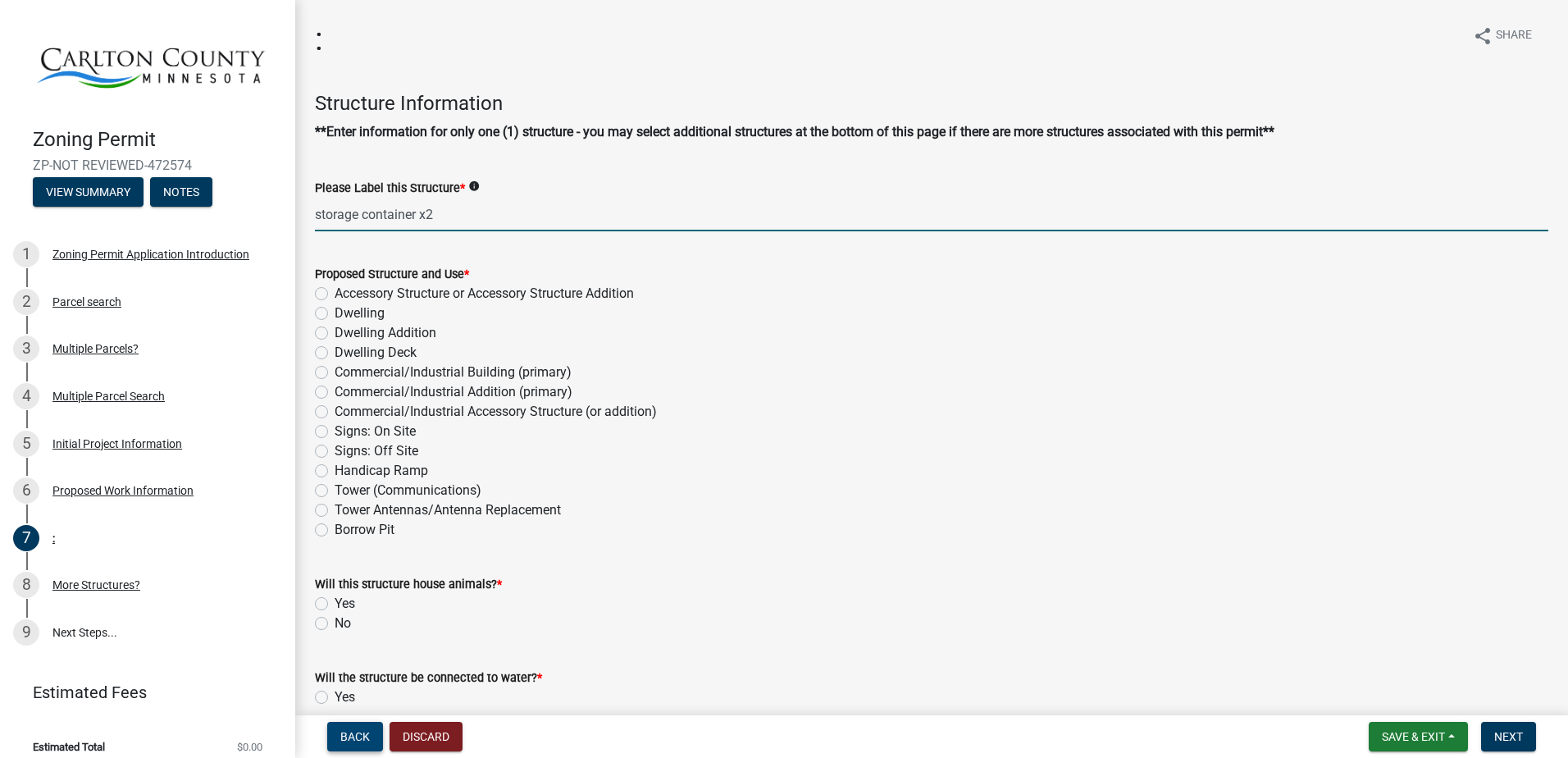
type input "storage container x2"
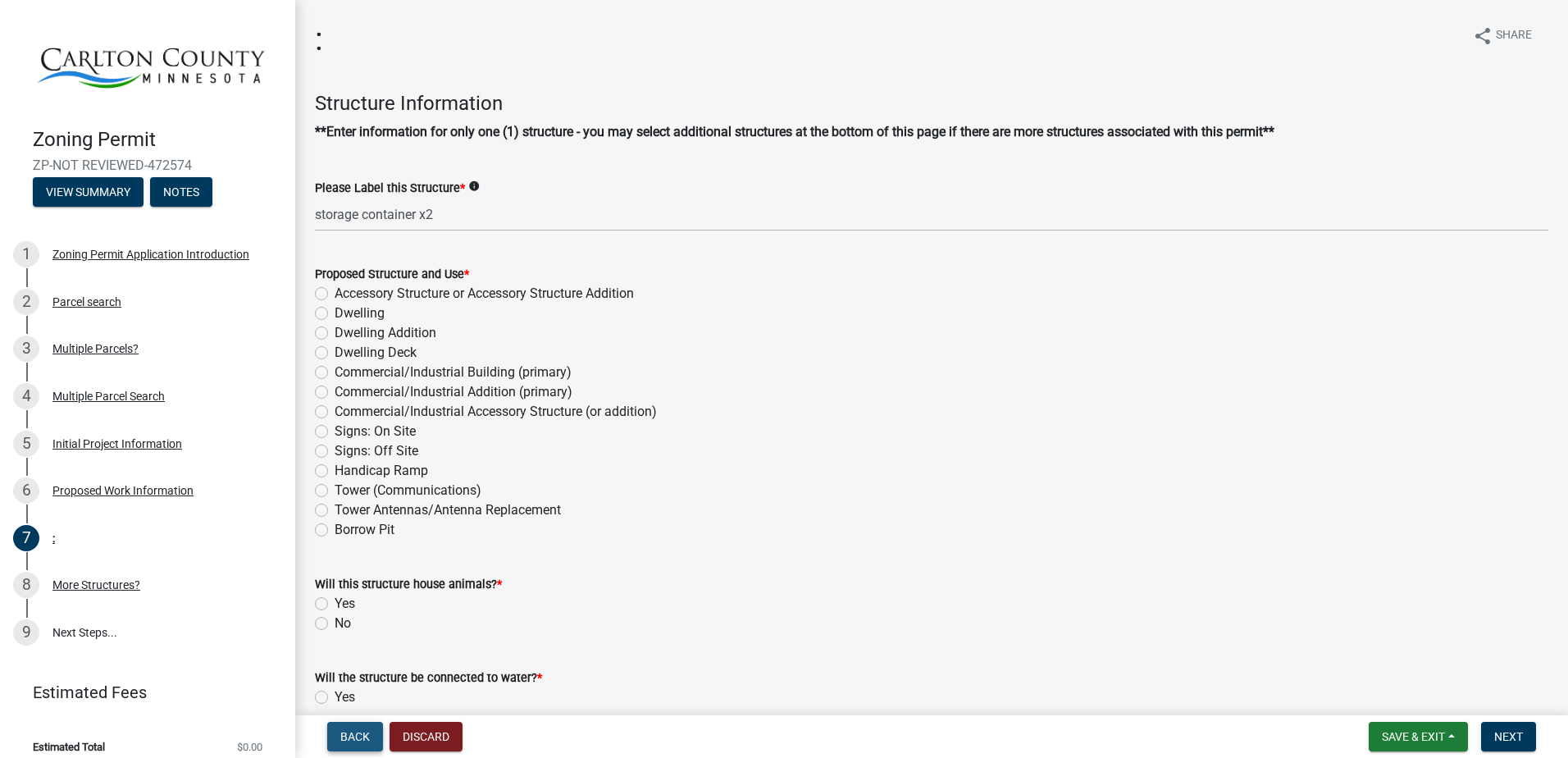
click at [364, 741] on span "Back" at bounding box center [355, 736] width 29 height 13
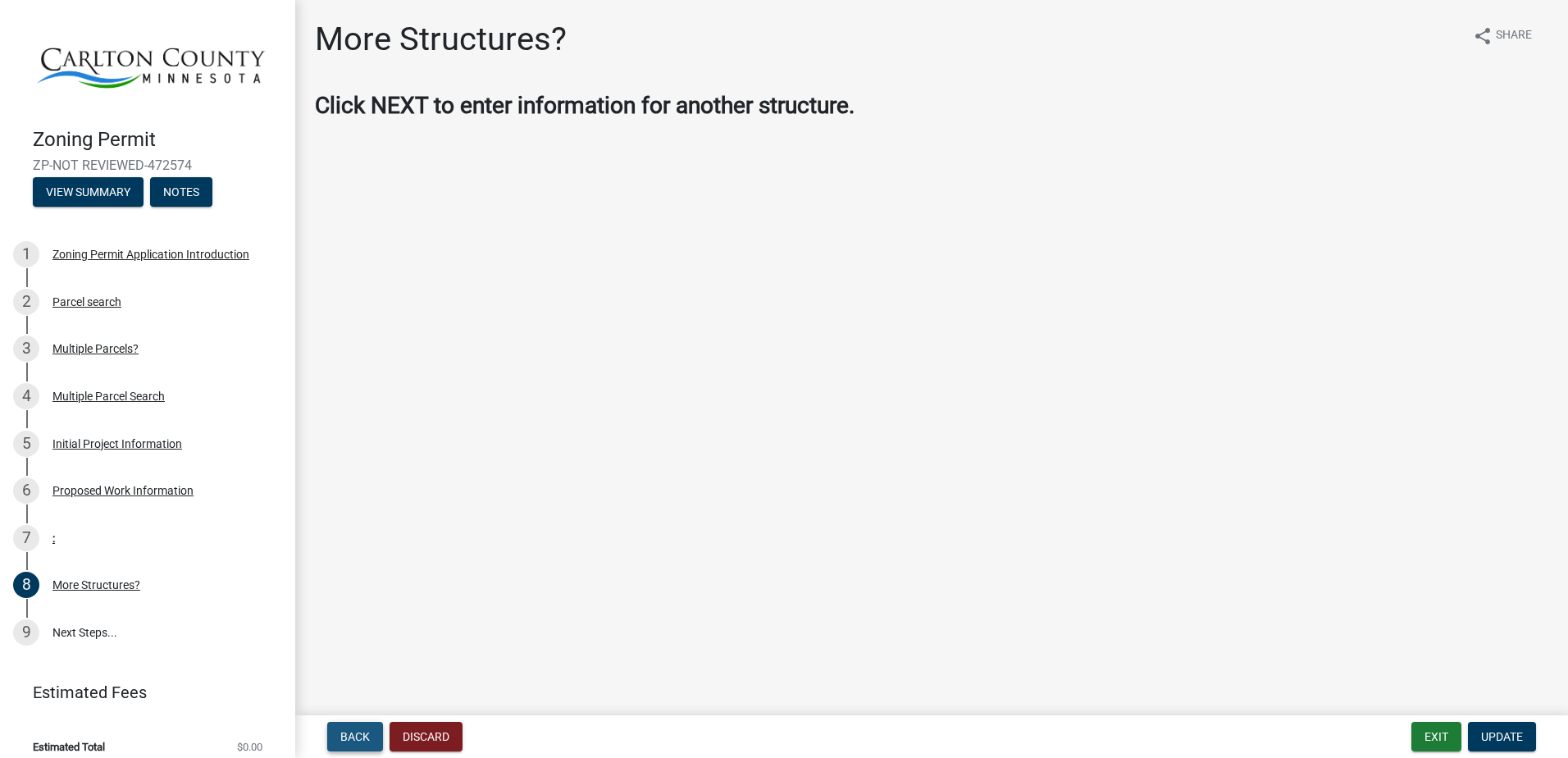
click at [350, 738] on span "Back" at bounding box center [355, 736] width 29 height 13
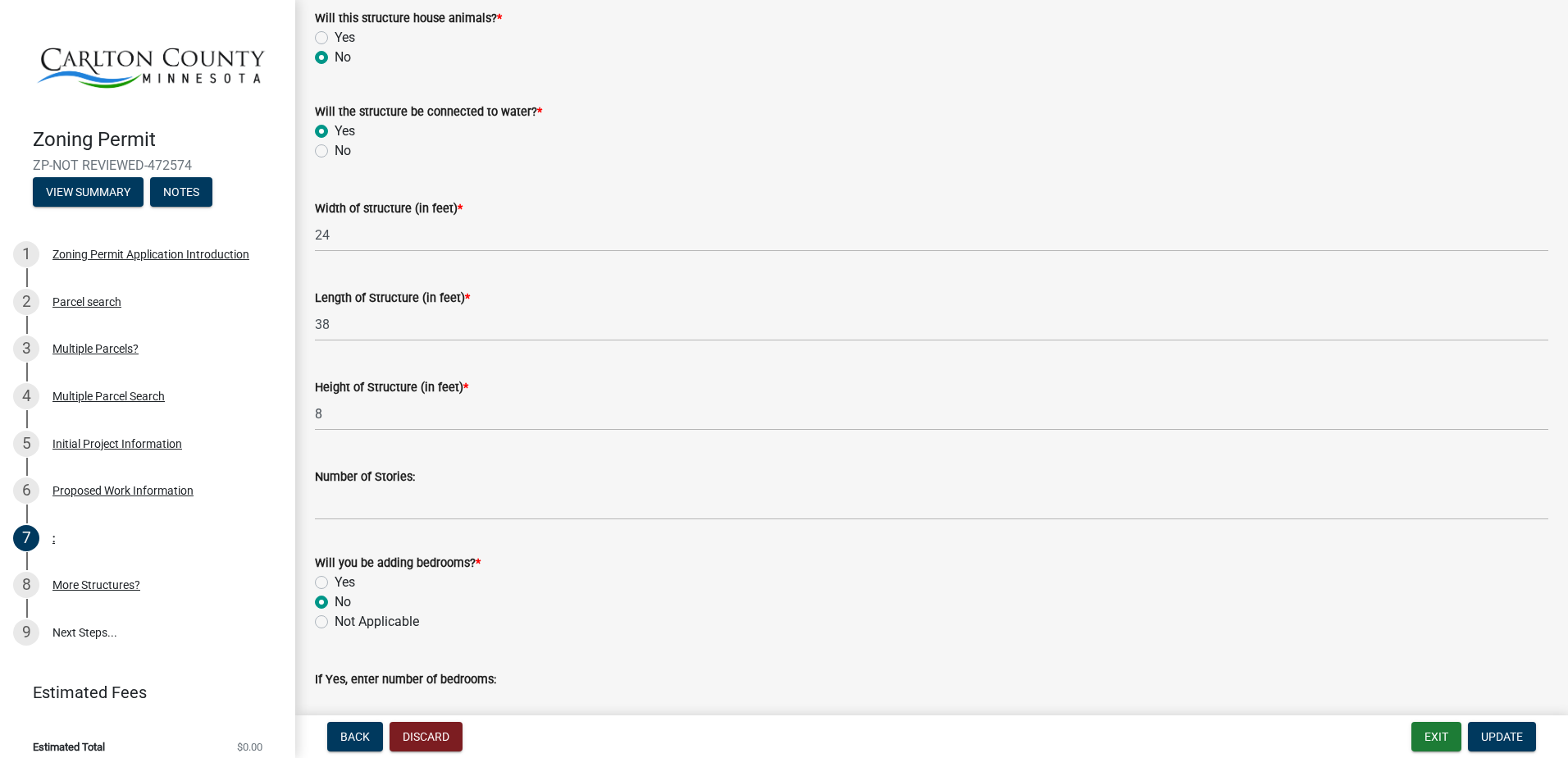
scroll to position [508, 0]
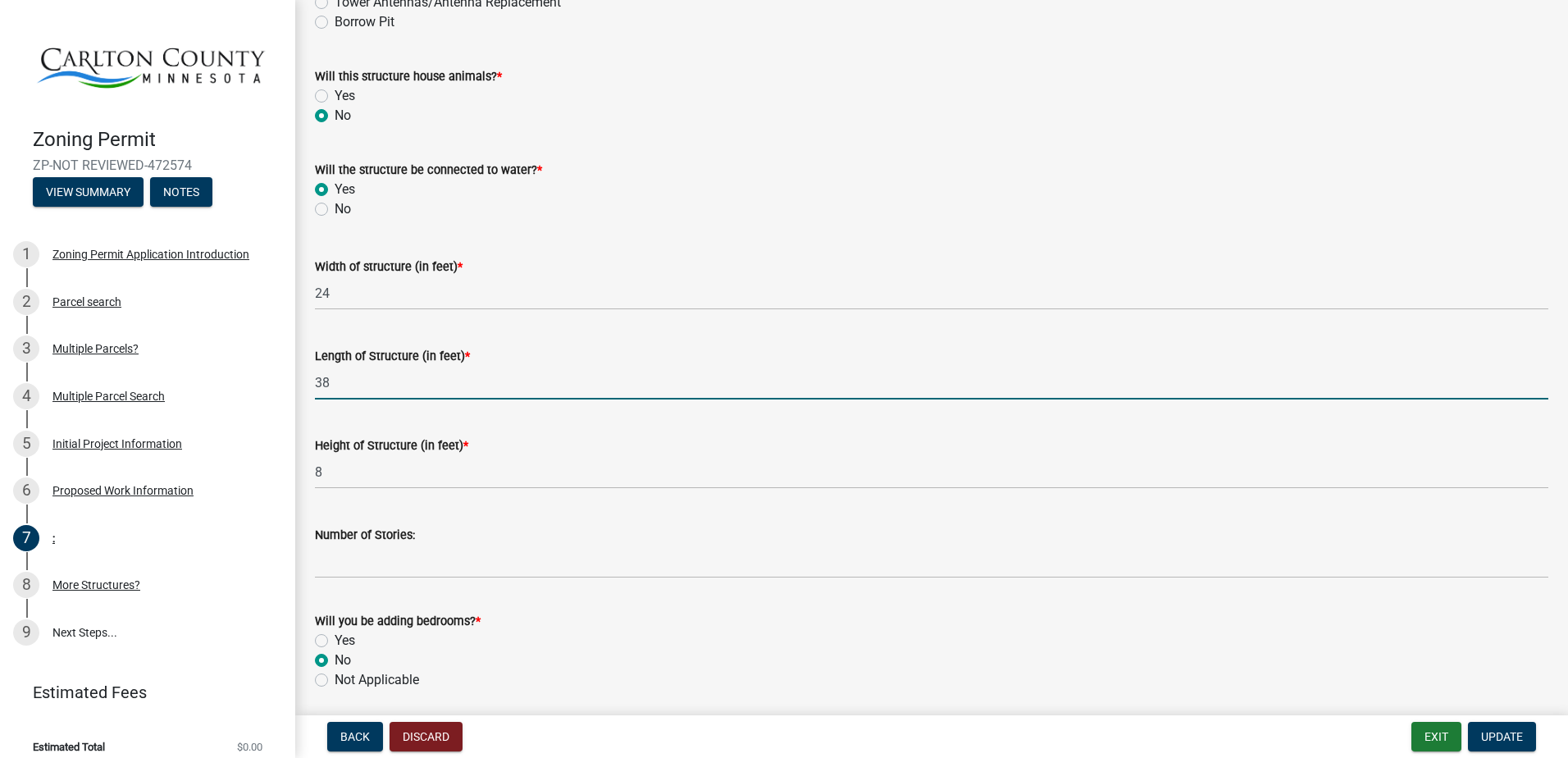
click at [356, 375] on input "38" at bounding box center [931, 382] width 1233 height 33
type input "36"
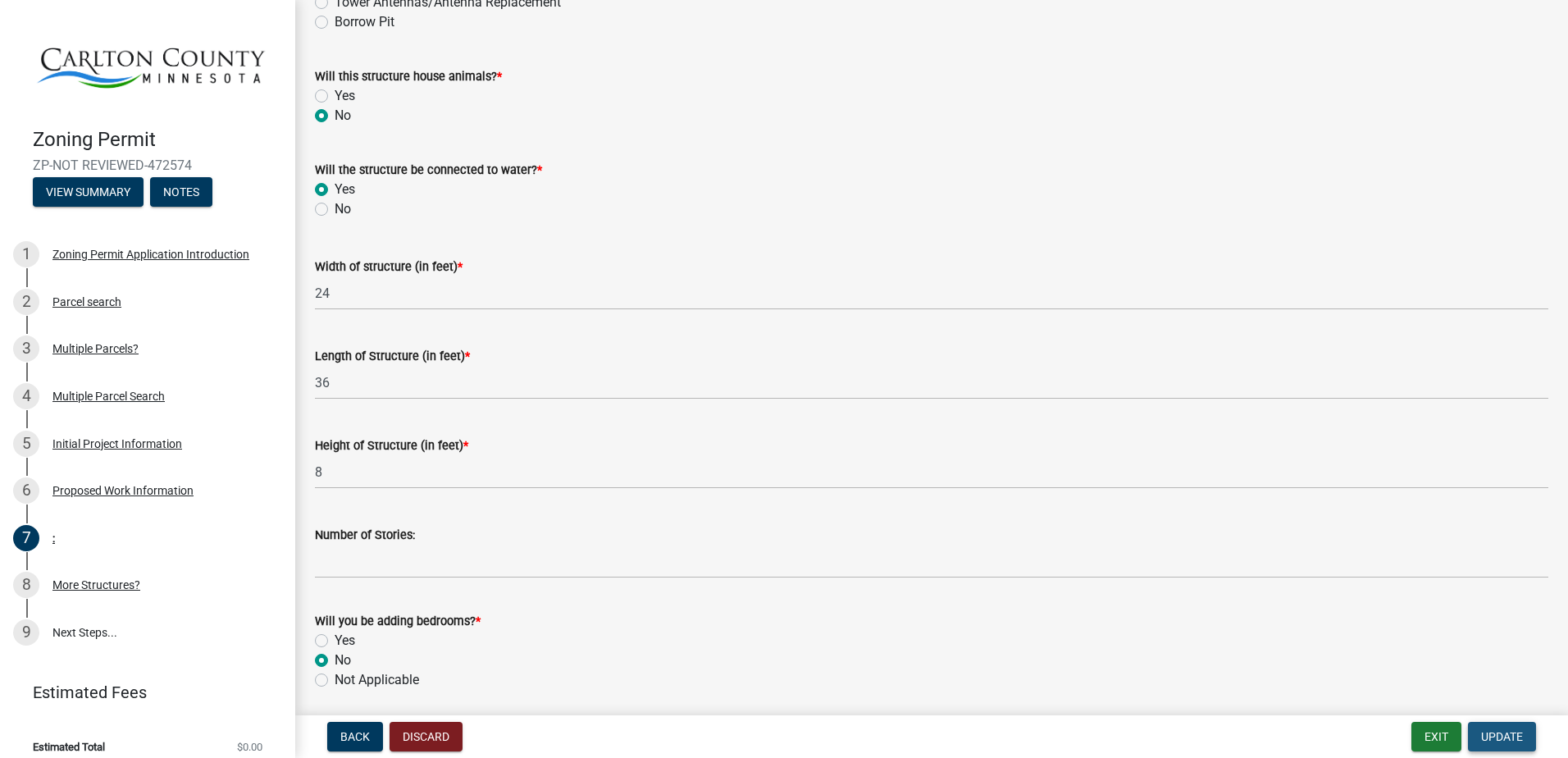
click at [1511, 742] on span "Update" at bounding box center [1502, 736] width 42 height 13
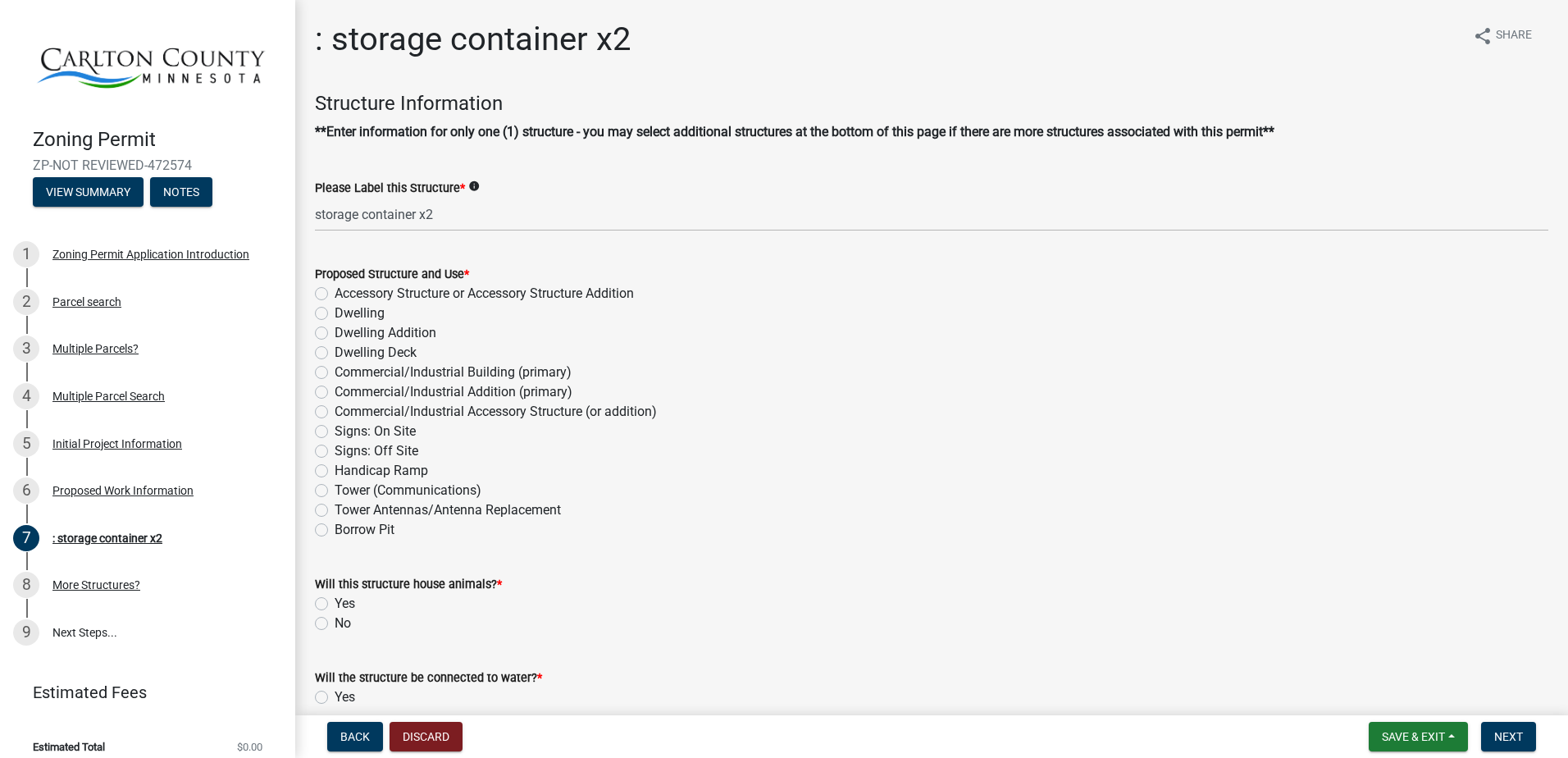
click at [335, 294] on label "Accessory Structure or Accessory Structure Addition" at bounding box center [484, 294] width 300 height 20
click at [335, 294] on input "Accessory Structure or Accessory Structure Addition" at bounding box center [340, 289] width 11 height 11
radio input "true"
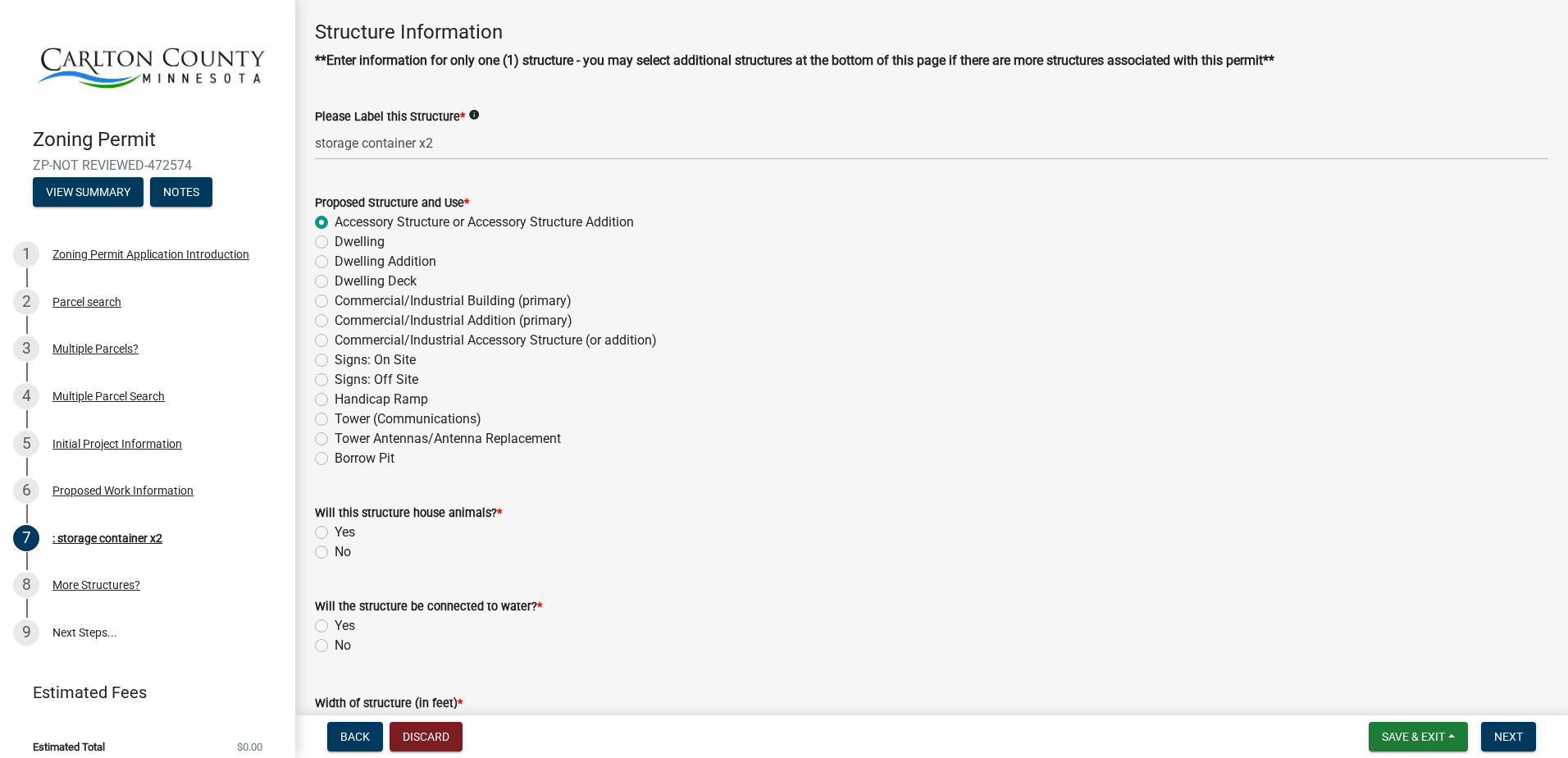
scroll to position [164, 0]
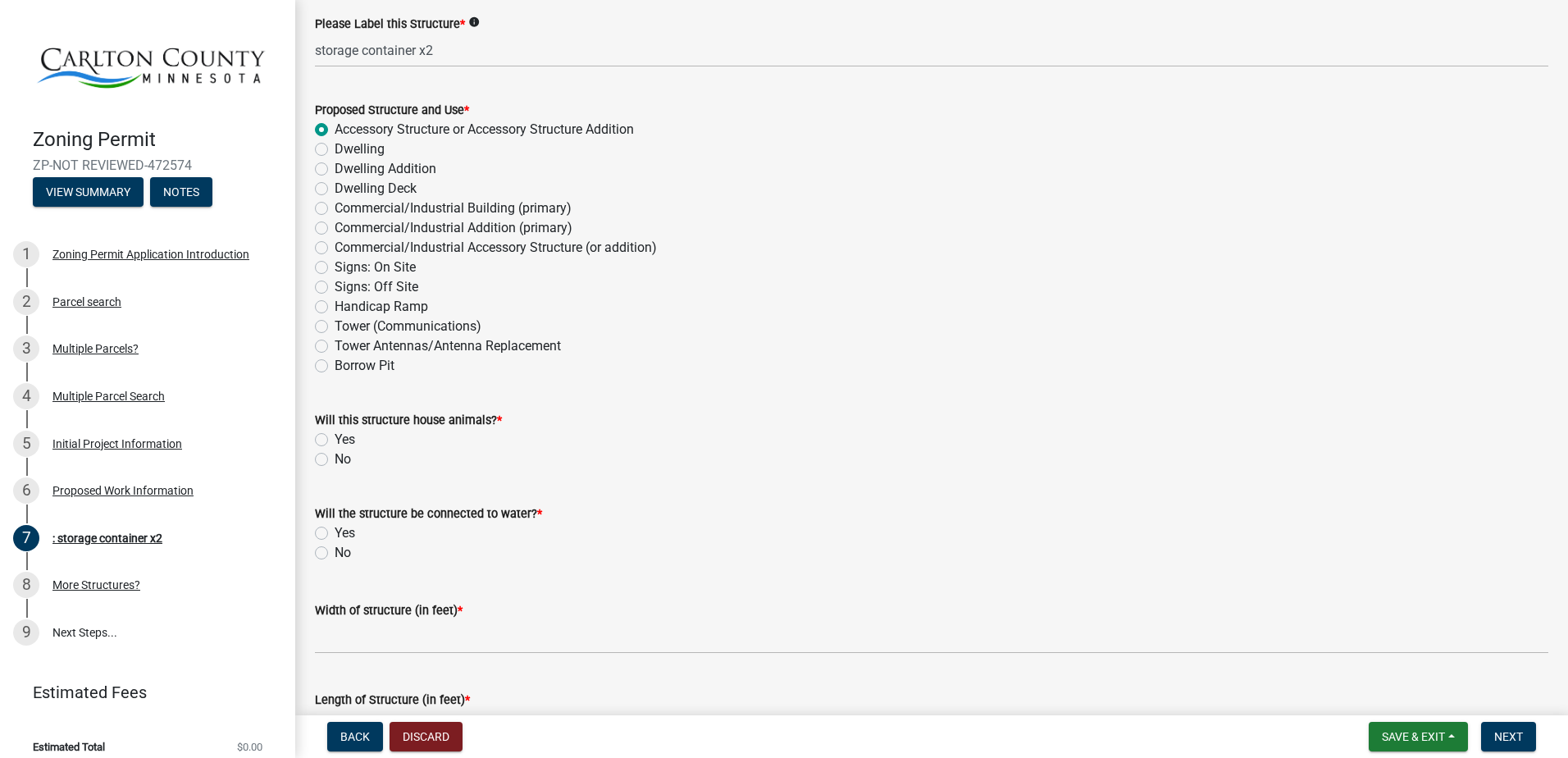
click at [335, 459] on label "No" at bounding box center [343, 459] width 17 height 20
click at [335, 459] on input "No" at bounding box center [340, 454] width 11 height 11
radio input "true"
click at [335, 552] on label "No" at bounding box center [343, 553] width 17 height 20
click at [335, 552] on input "No" at bounding box center [340, 548] width 11 height 11
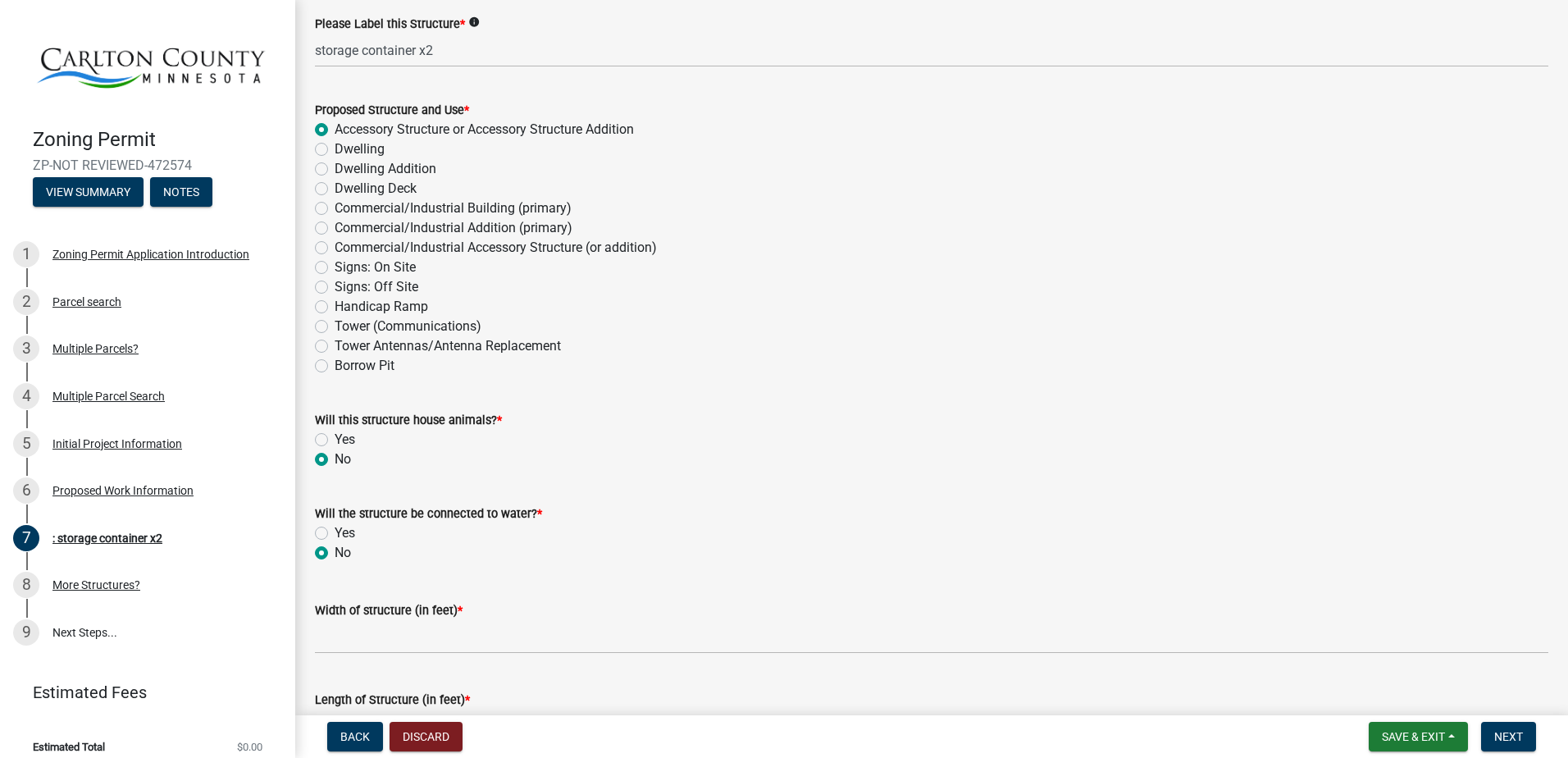
radio input "true"
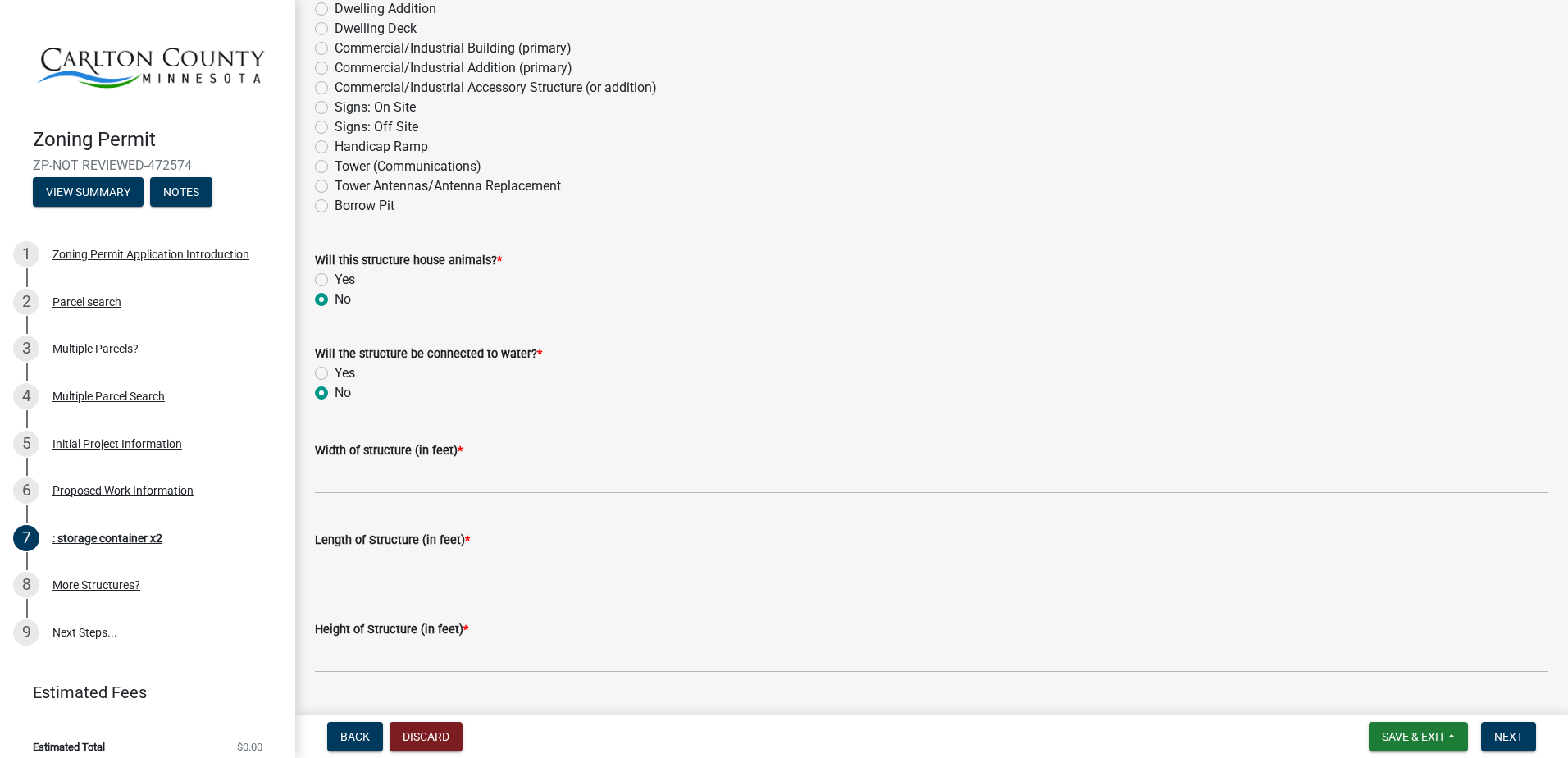
scroll to position [328, 0]
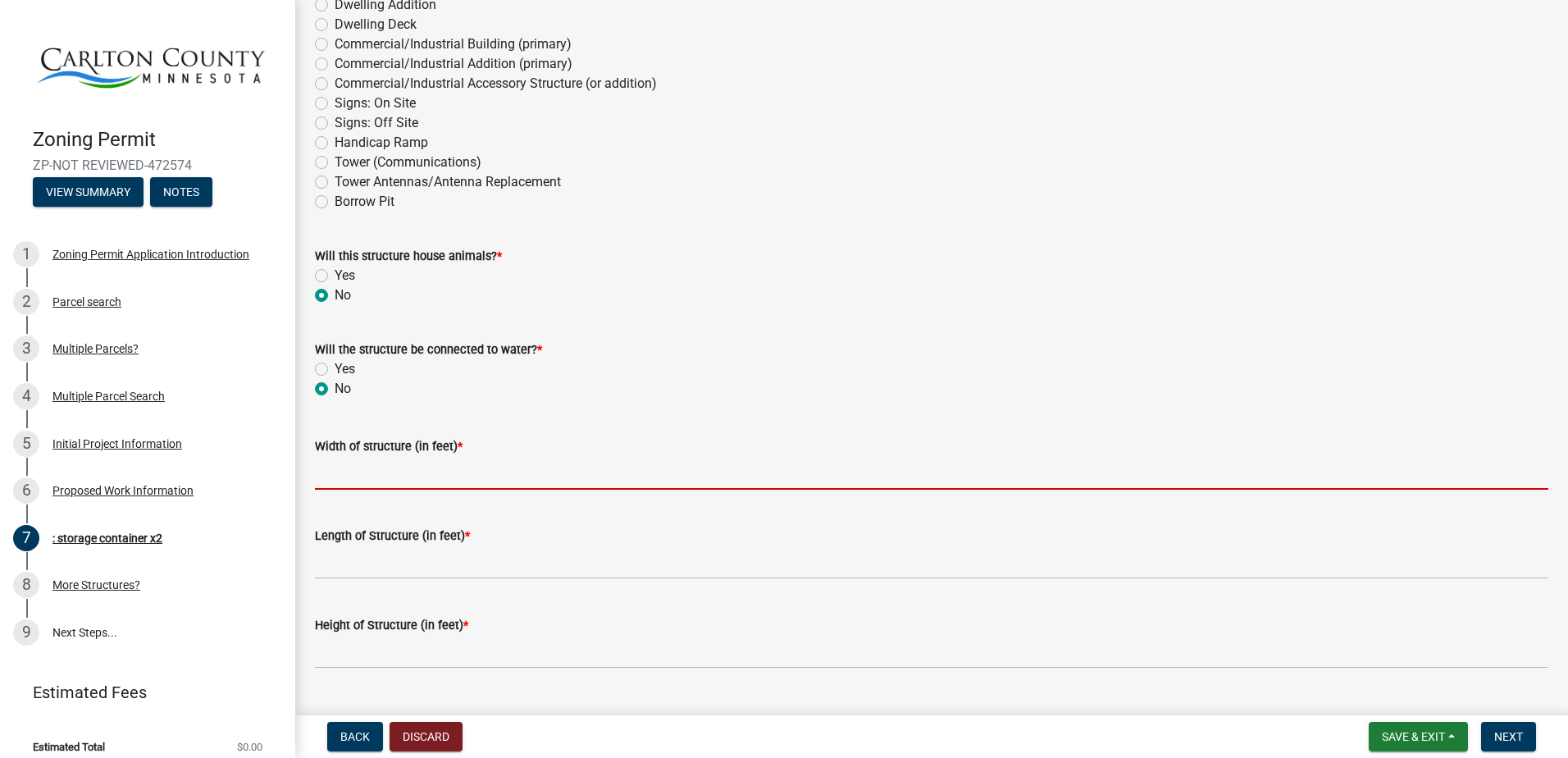
click at [359, 469] on input "Width of structure (in feet) *" at bounding box center [931, 473] width 1233 height 33
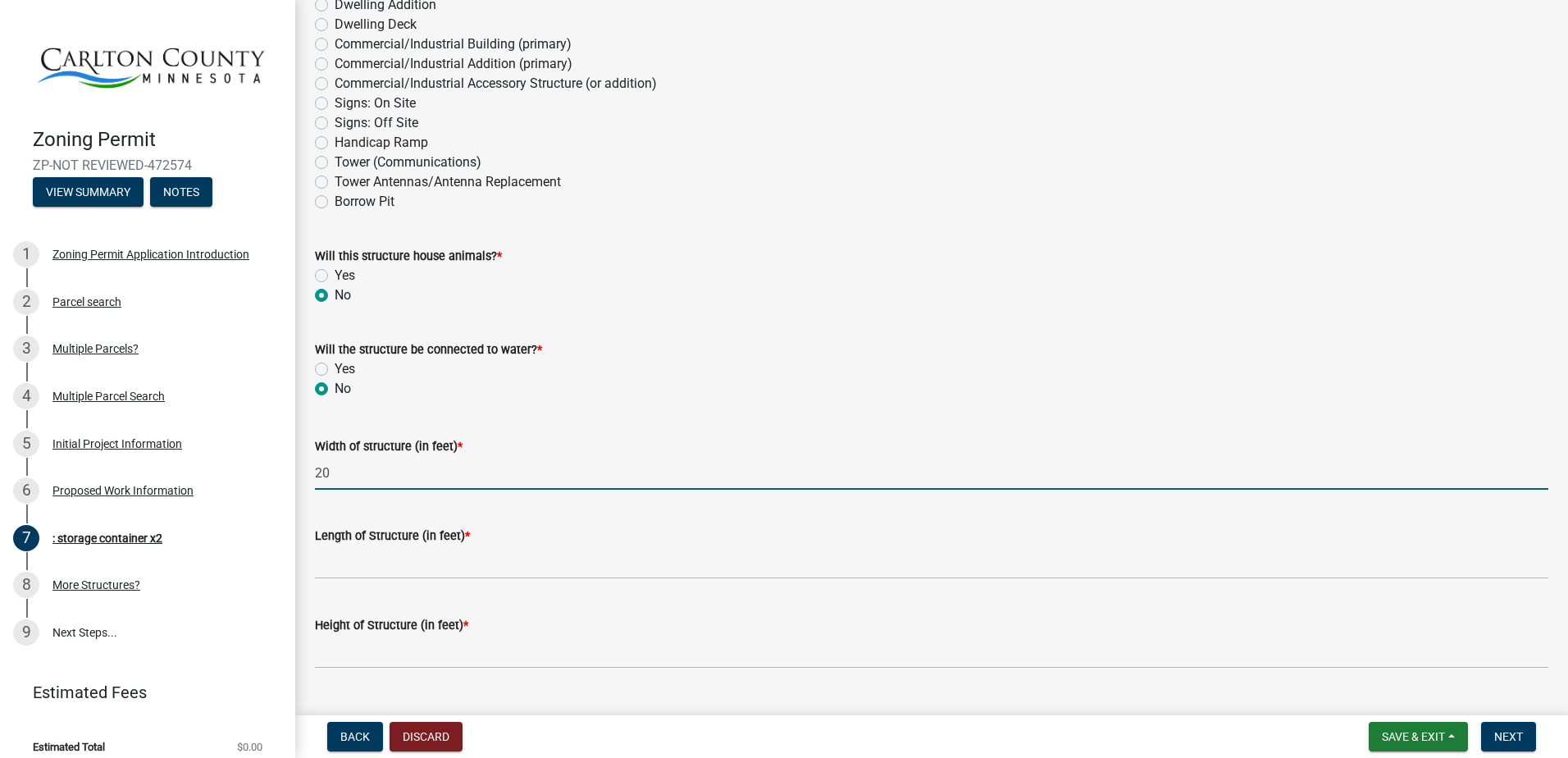
type input "20"
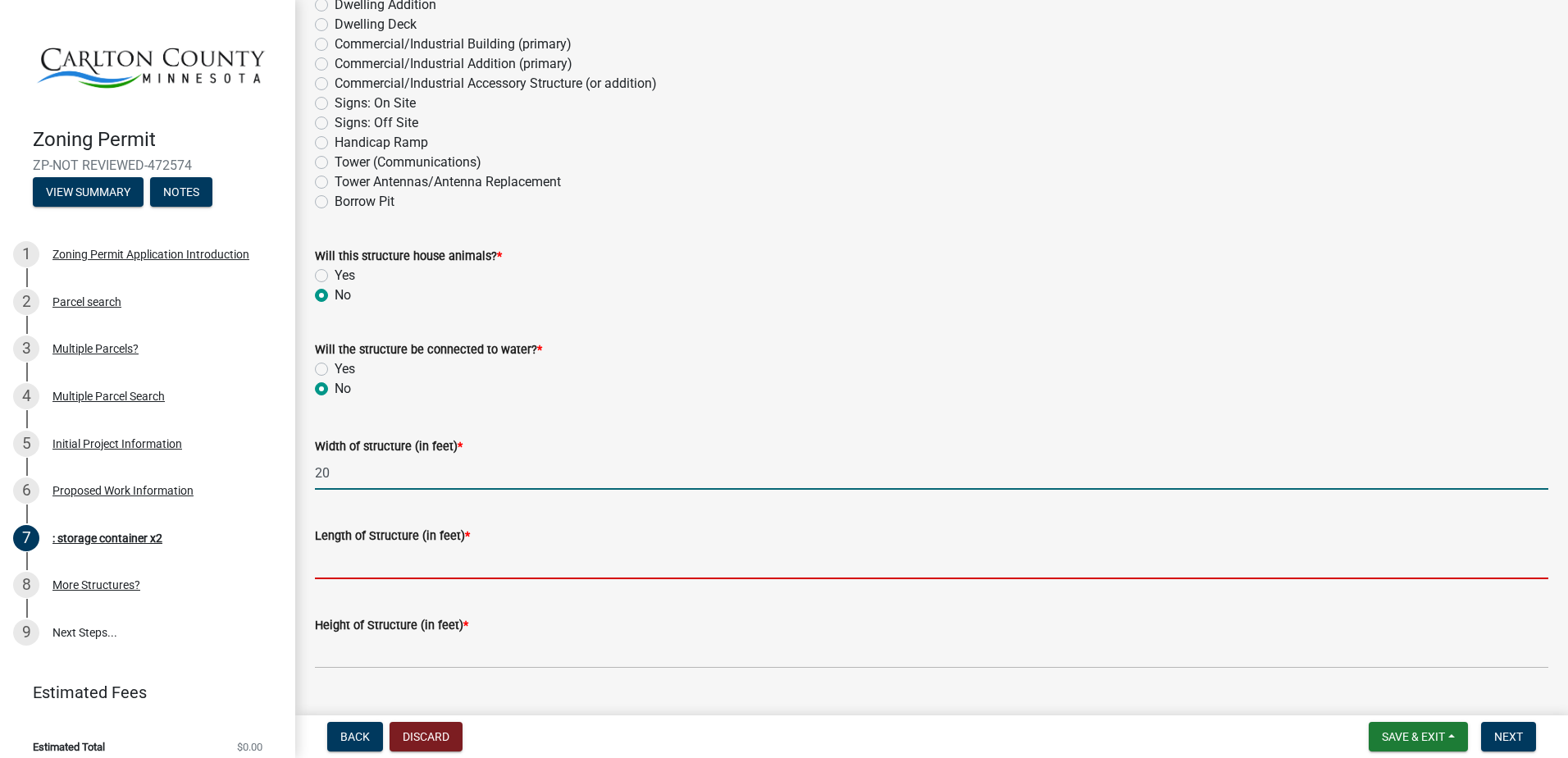
click at [345, 566] on input "Length of Structure (in feet) *" at bounding box center [931, 562] width 1233 height 33
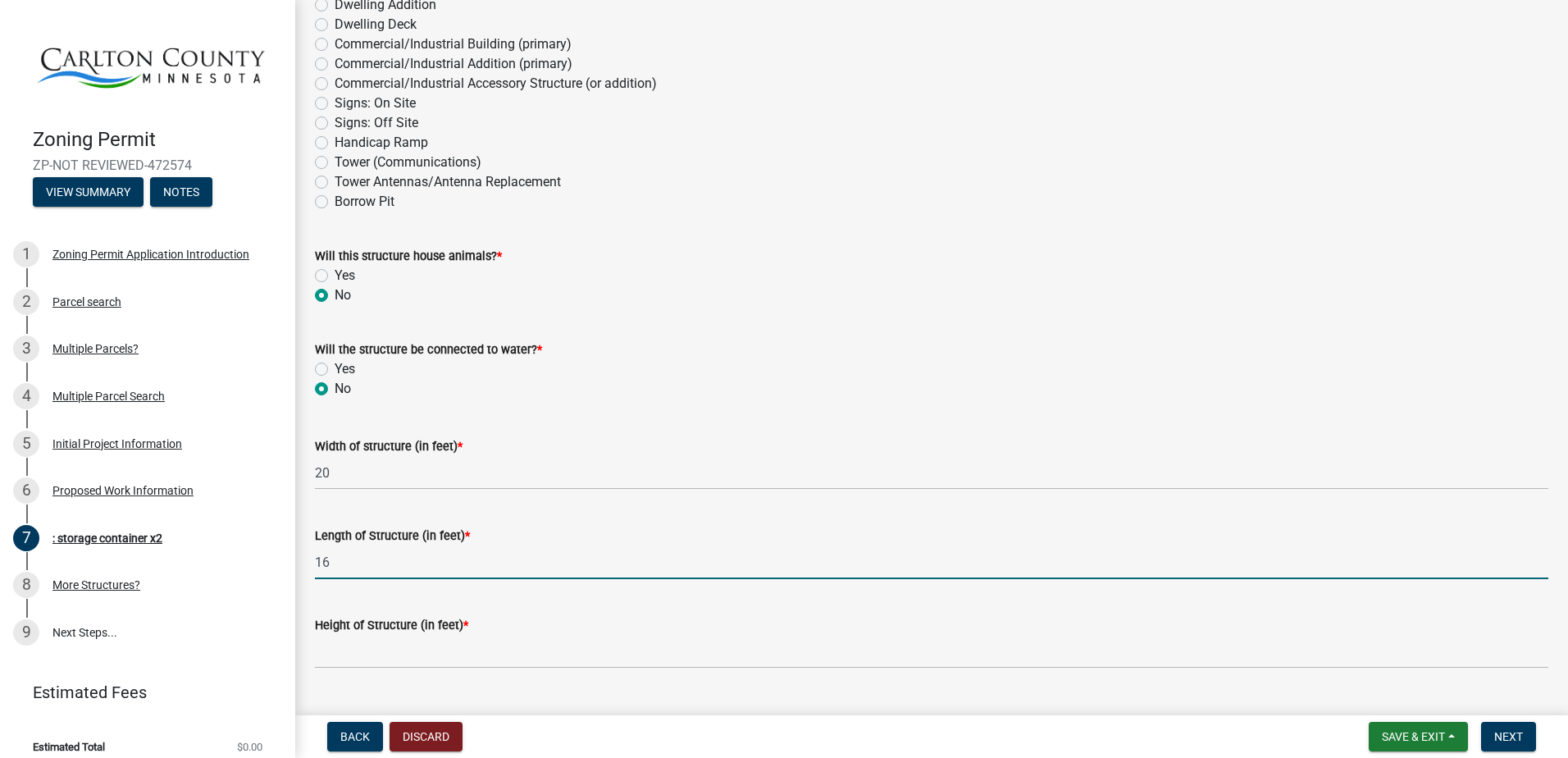
scroll to position [410, 0]
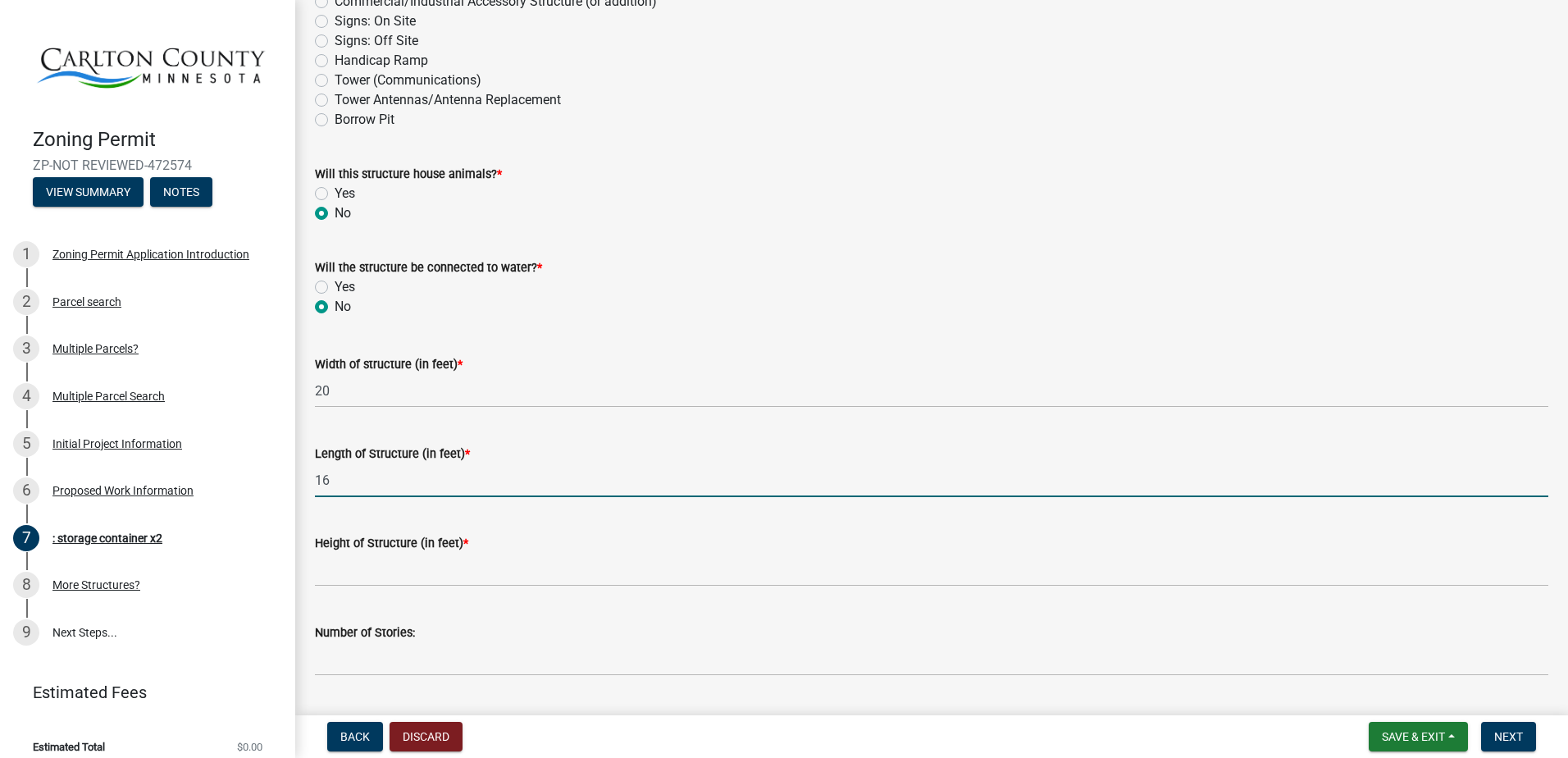
type input "16"
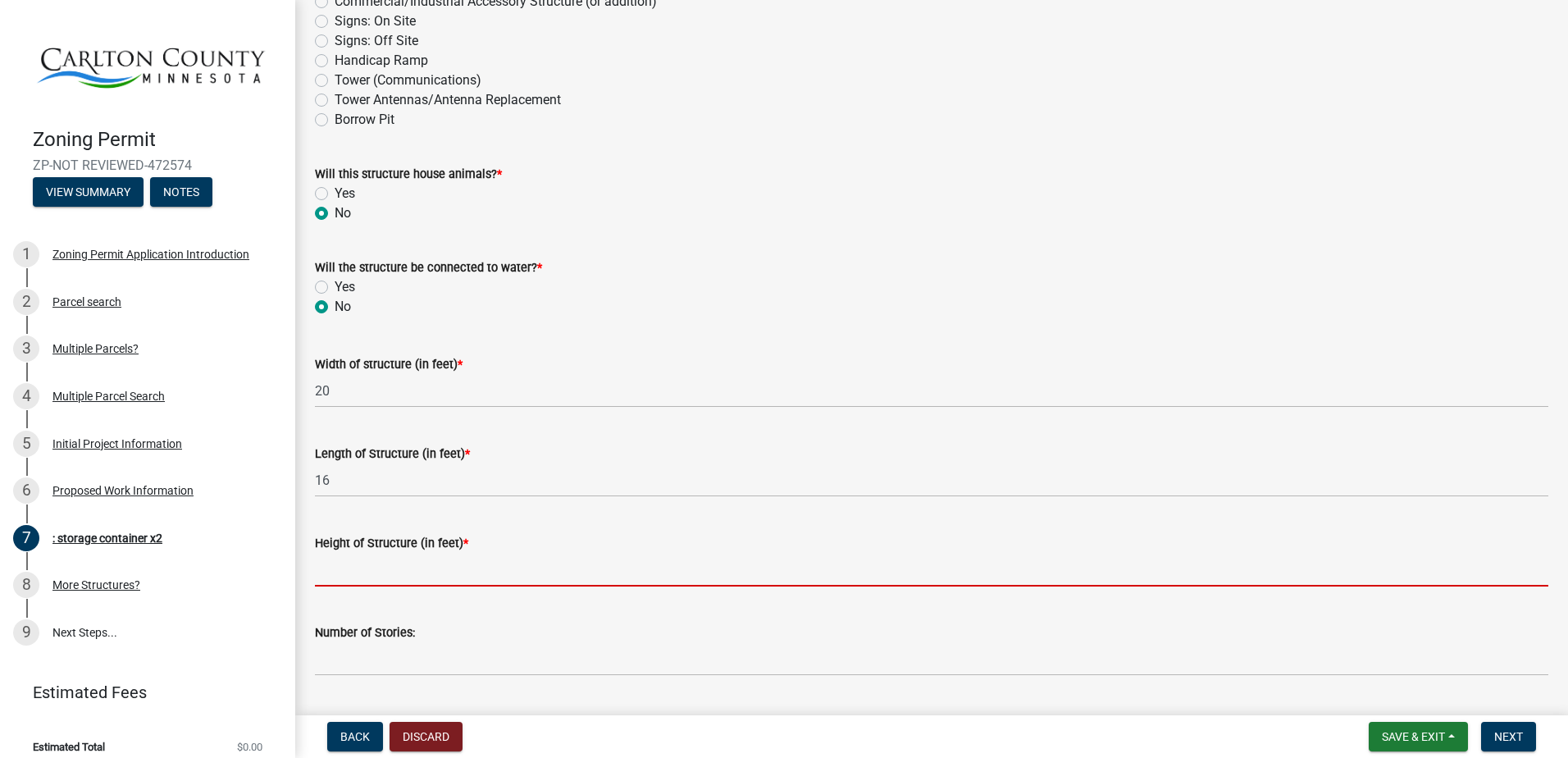
click at [357, 569] on input "Height of Structure (in feet) *" at bounding box center [931, 570] width 1233 height 33
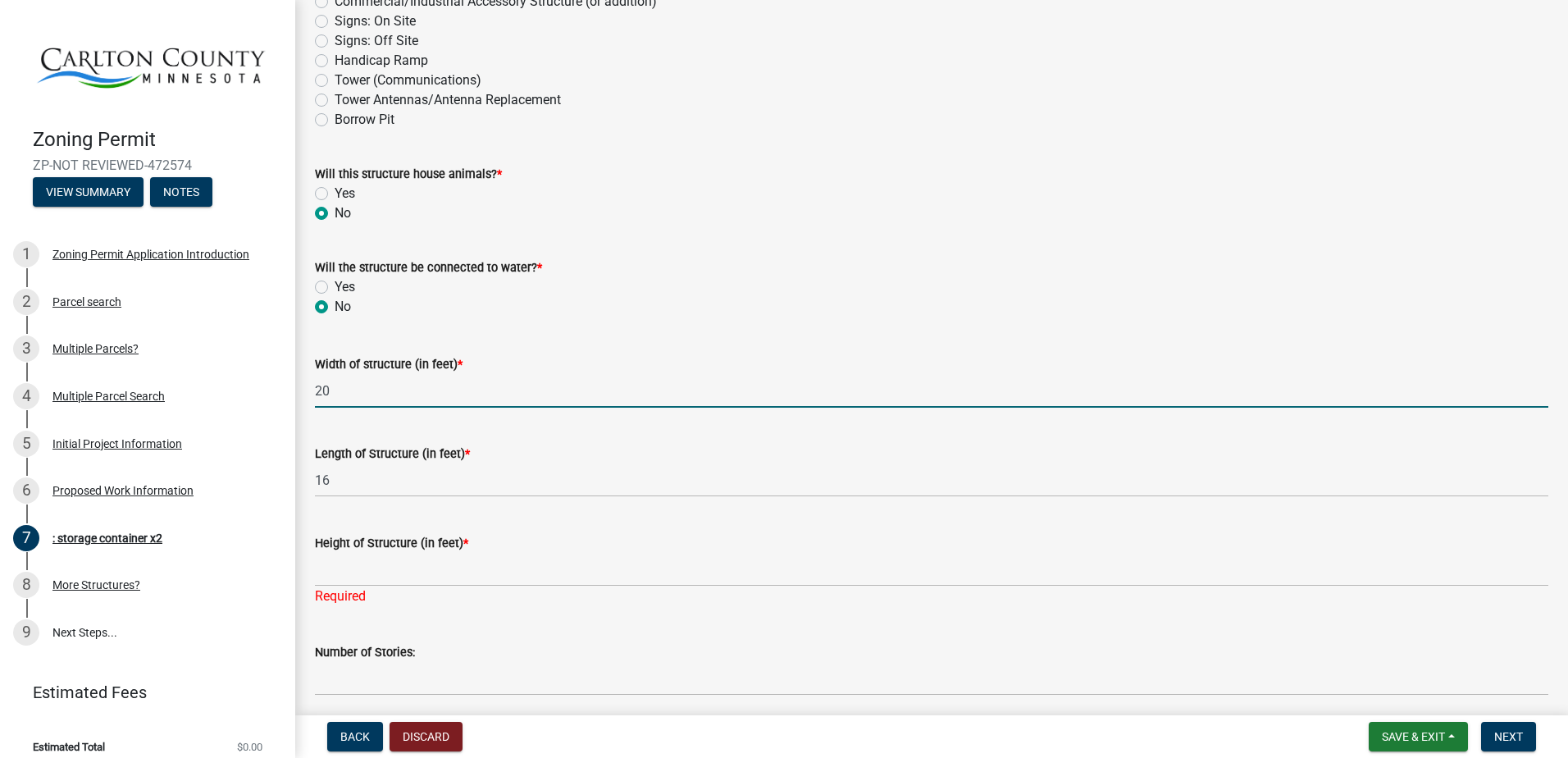
click at [357, 388] on input "20" at bounding box center [931, 391] width 1233 height 33
type input "2"
type input "16"
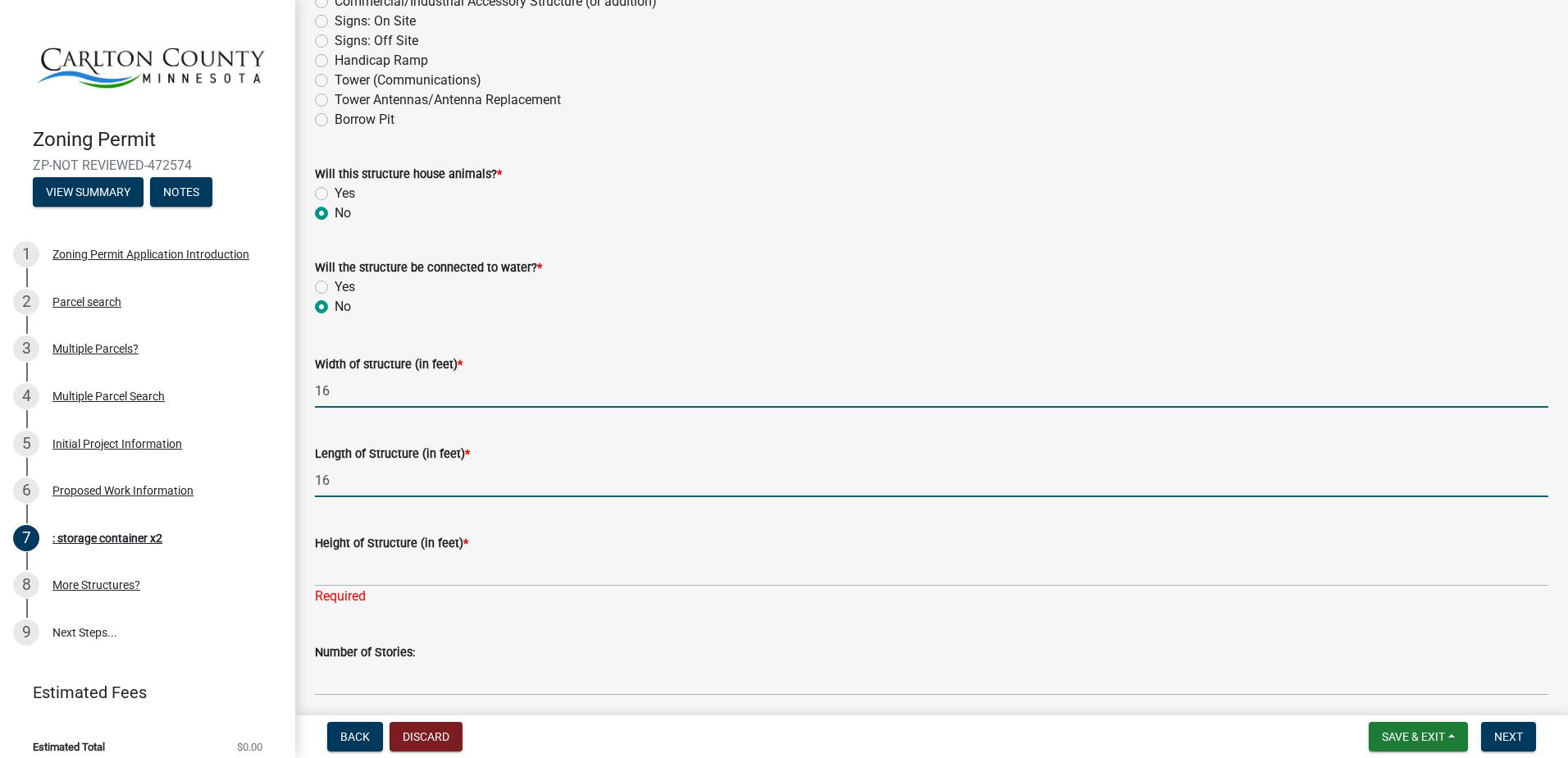
click at [338, 479] on input "16" at bounding box center [931, 480] width 1233 height 33
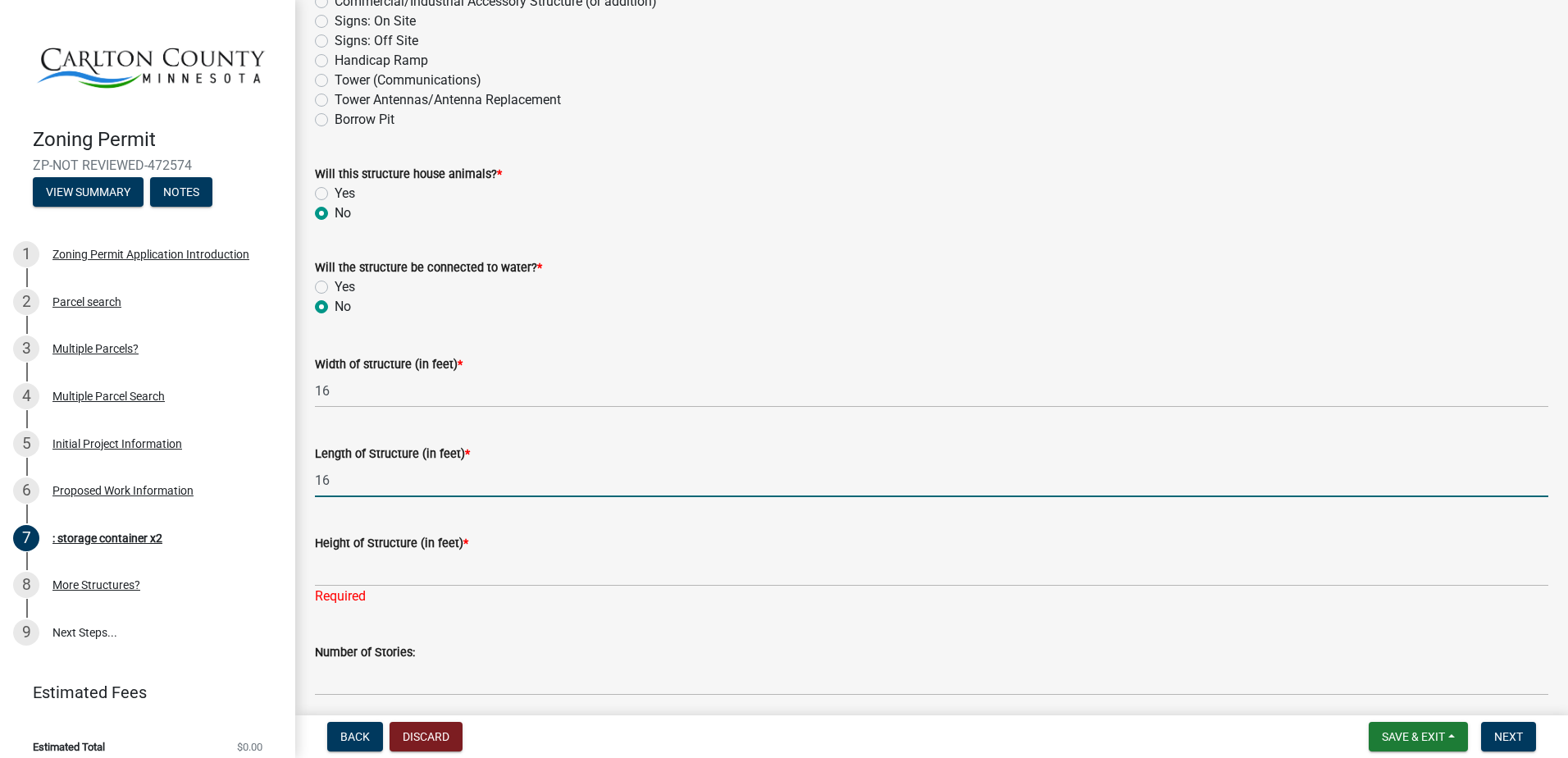
type input "1"
type input "20"
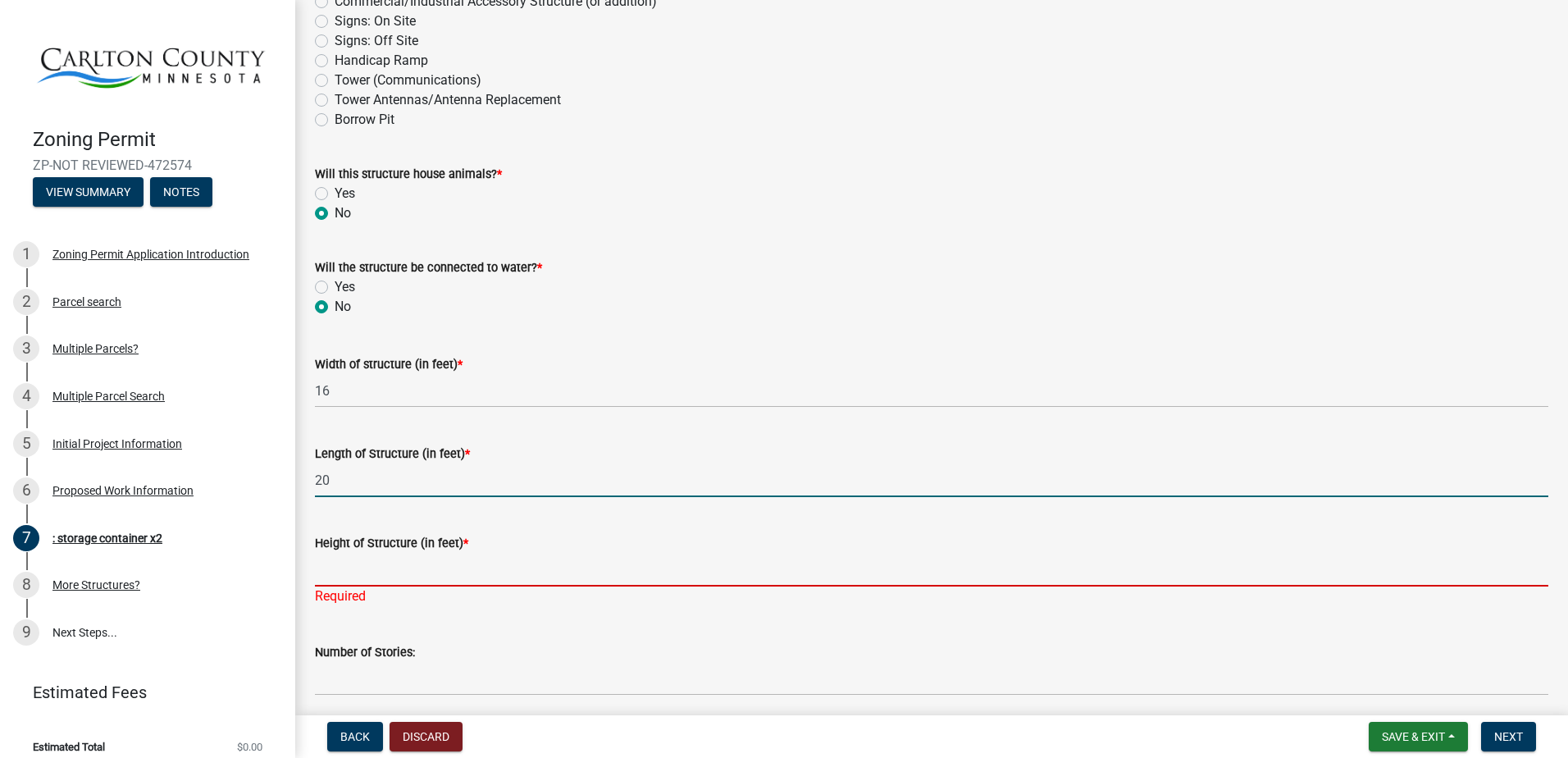
click at [325, 560] on input "Height of Structure (in feet) *" at bounding box center [931, 570] width 1233 height 33
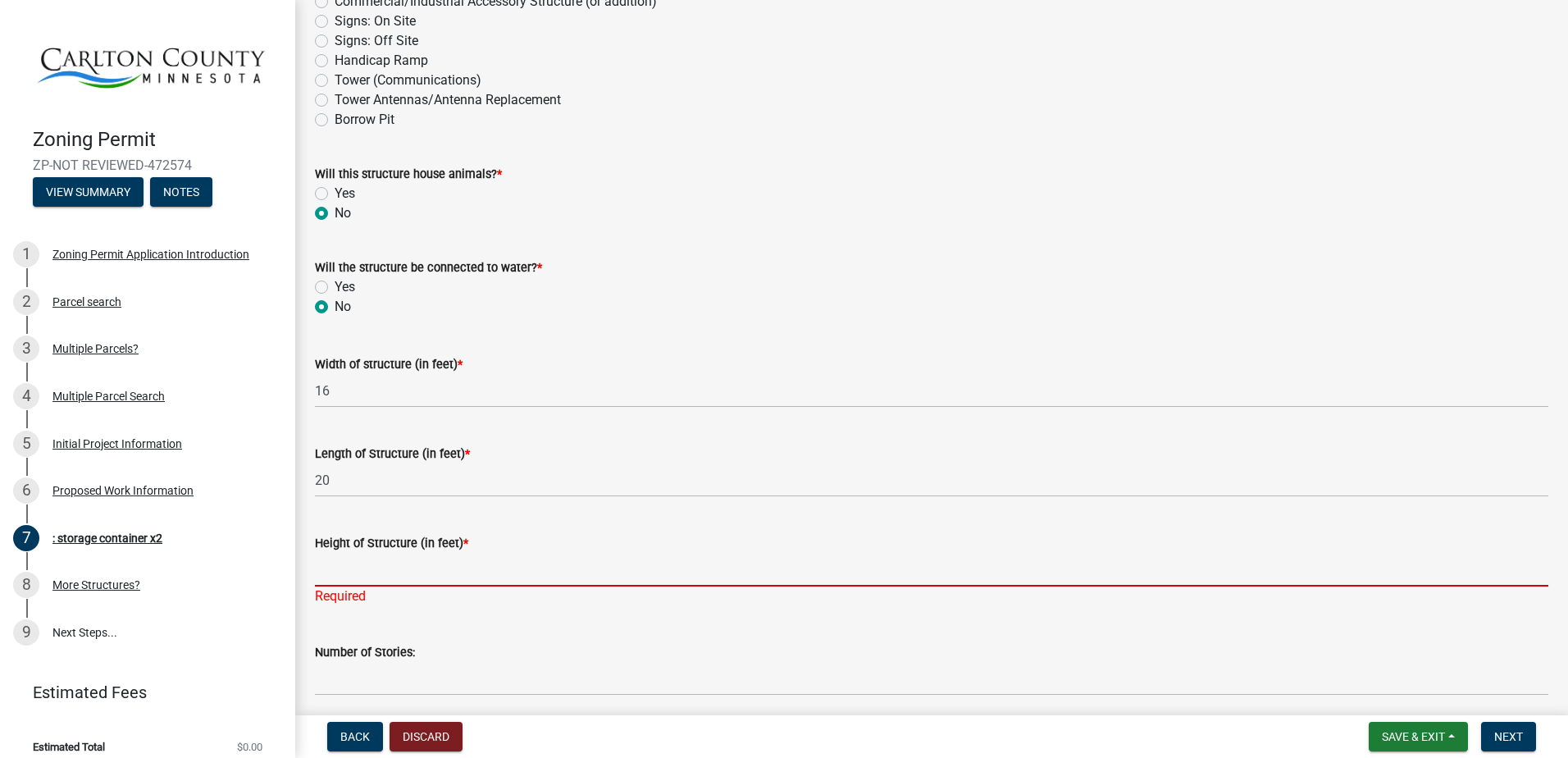
type input "8"
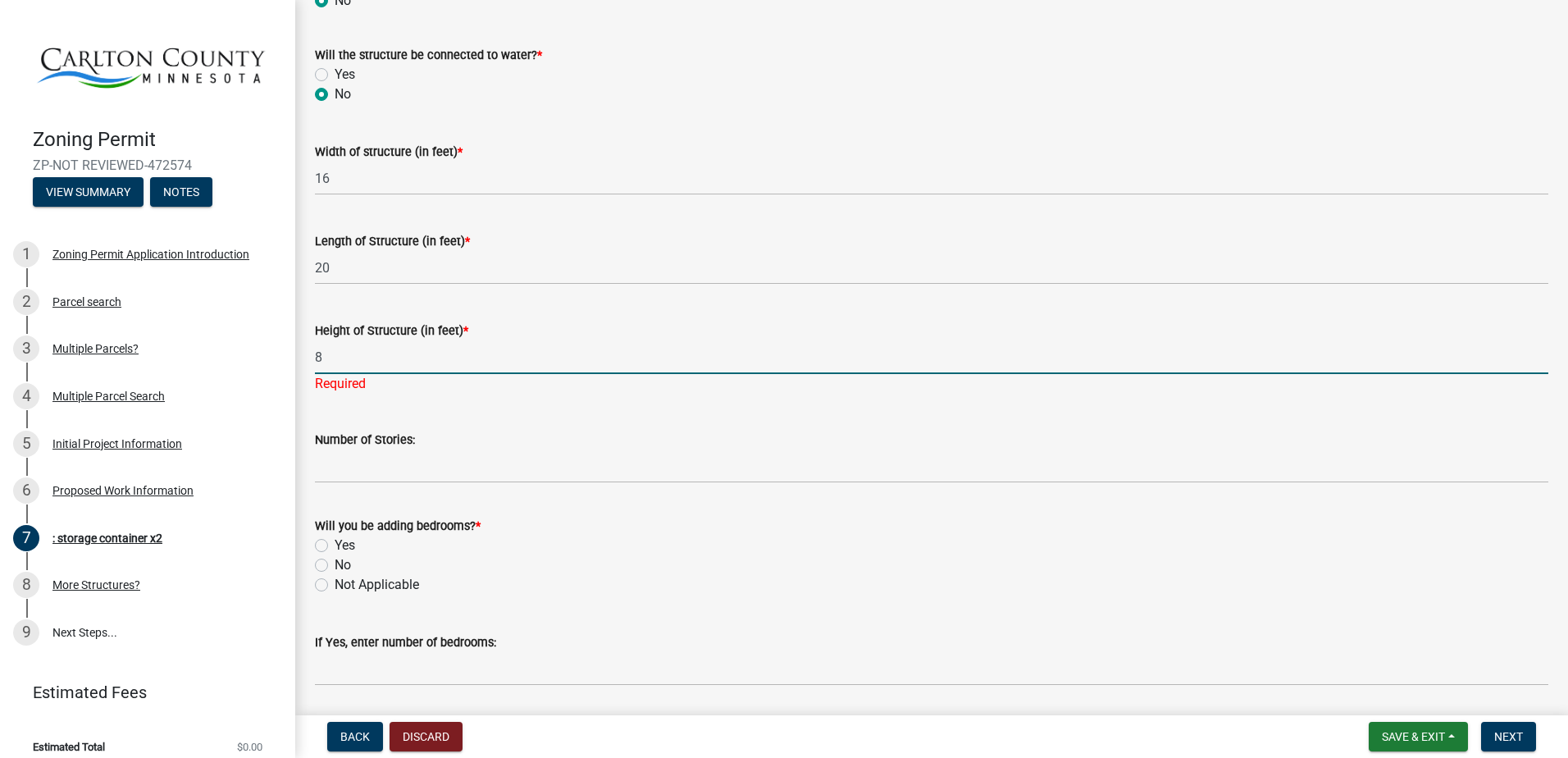
scroll to position [656, 0]
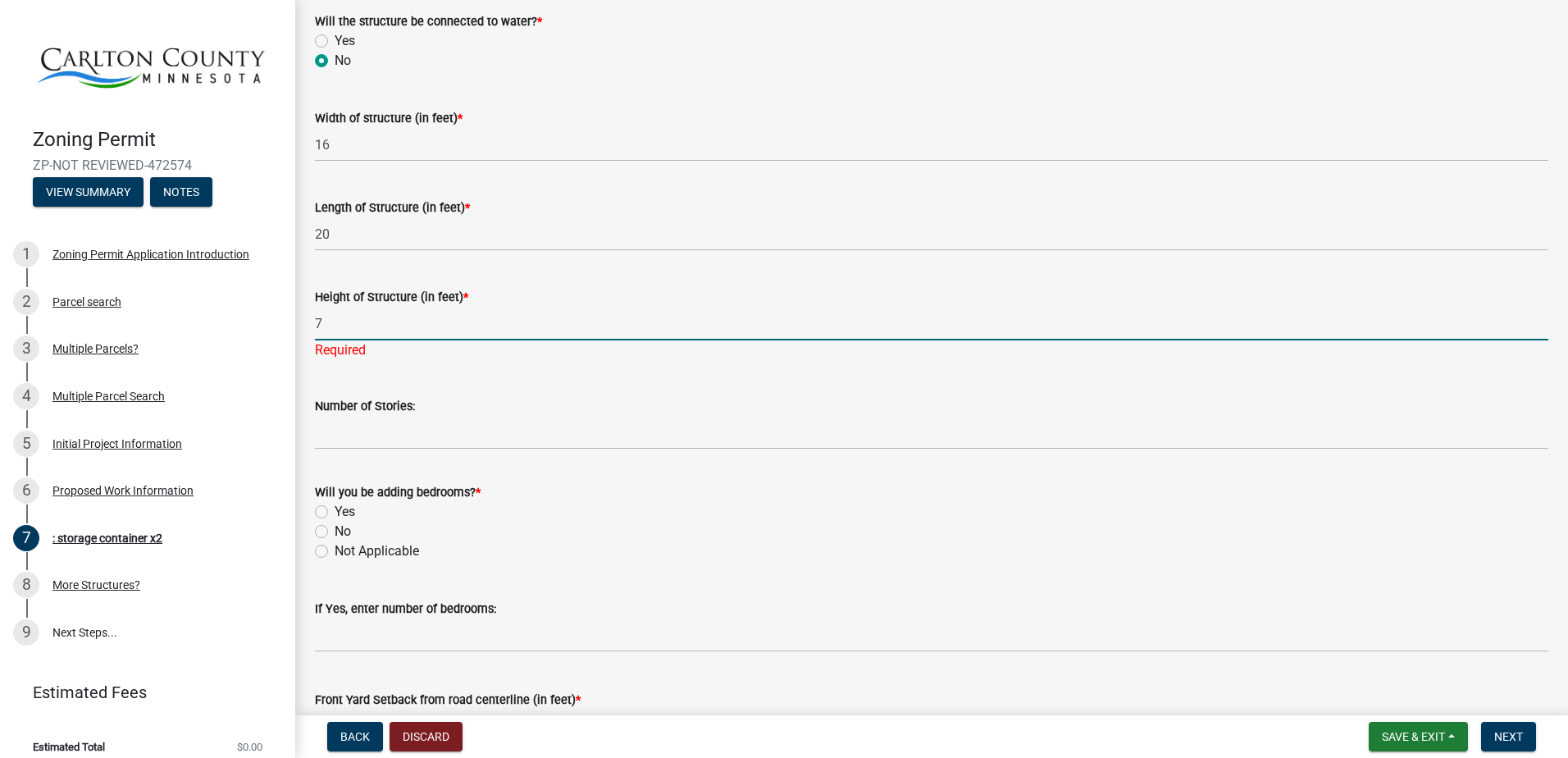
type input "7"
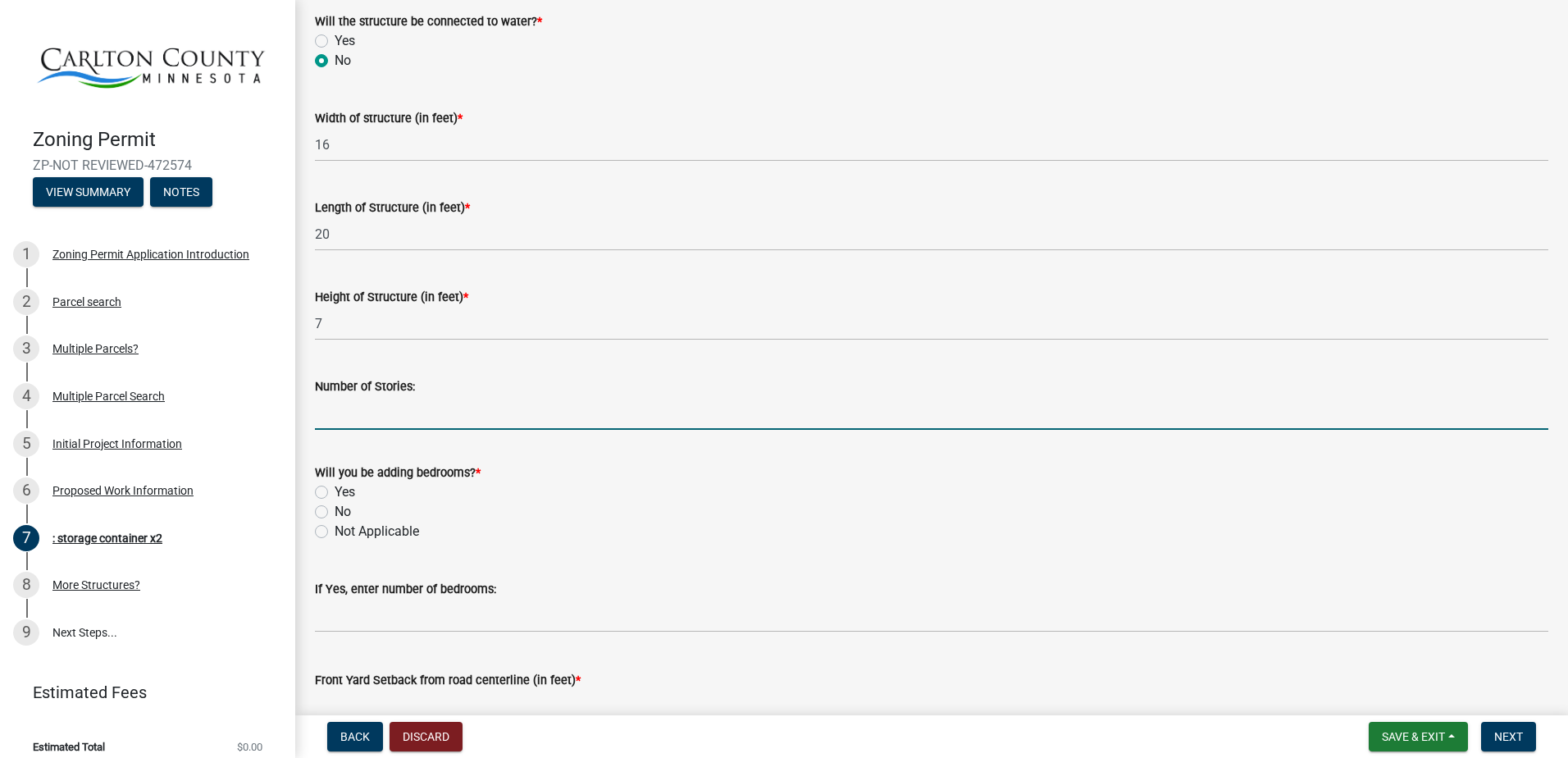
click at [382, 432] on wm-data-entity-input "Number of Stories:" at bounding box center [931, 397] width 1233 height 90
click at [335, 510] on label "No" at bounding box center [343, 512] width 17 height 20
click at [335, 510] on input "No" at bounding box center [340, 507] width 11 height 11
radio input "true"
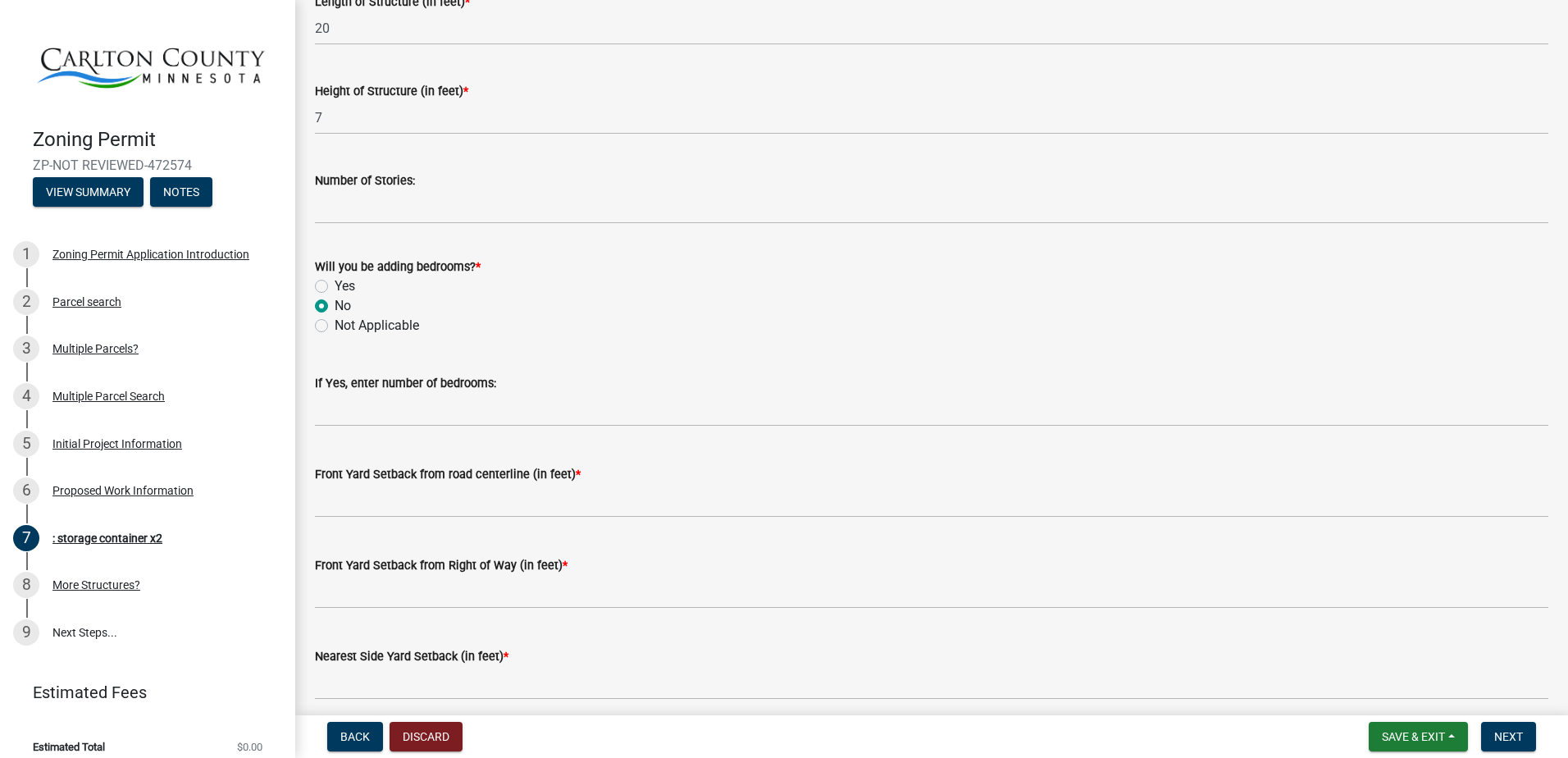
scroll to position [902, 0]
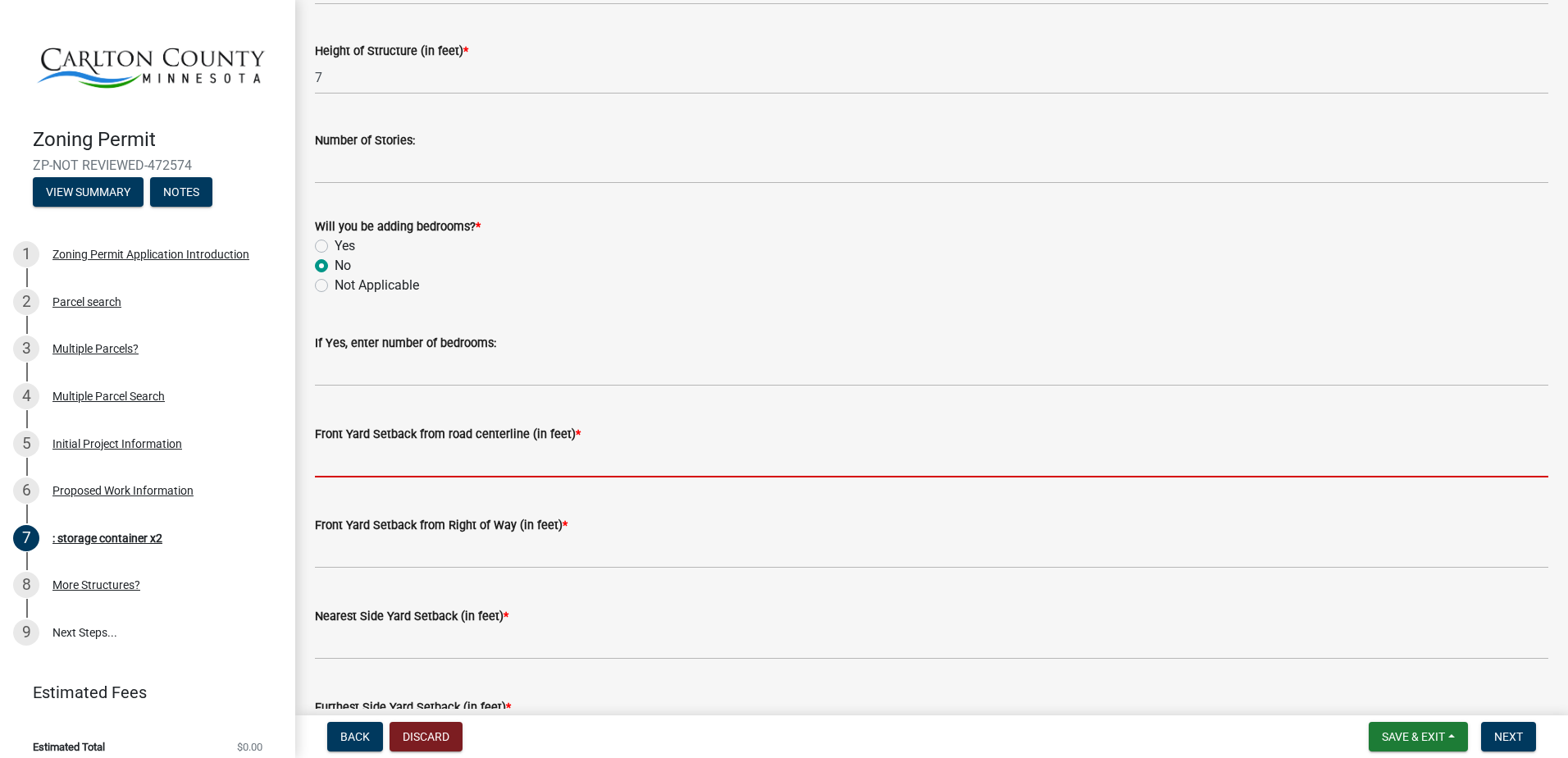
click at [356, 456] on input "text" at bounding box center [931, 460] width 1233 height 33
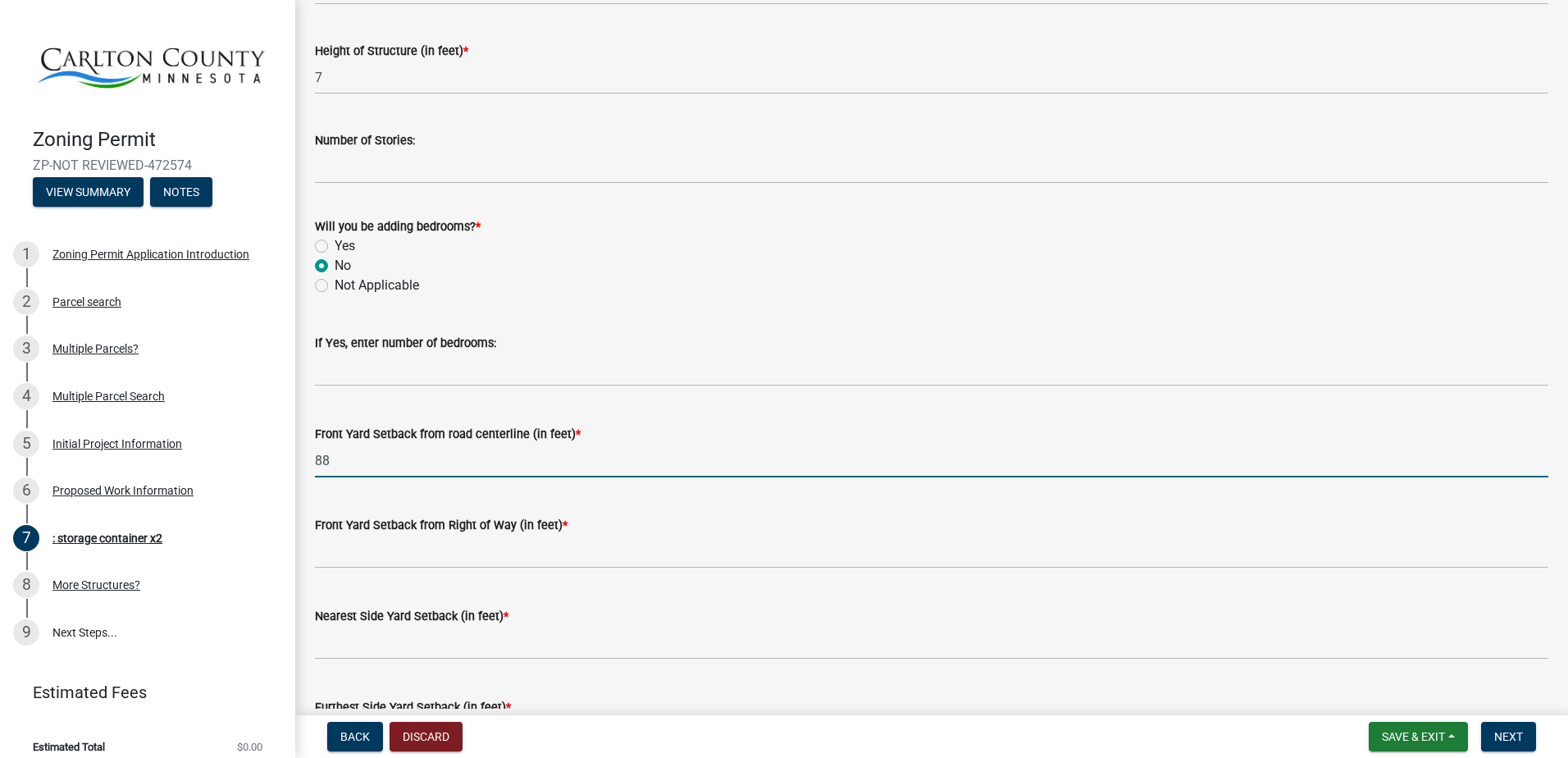
type input "88"
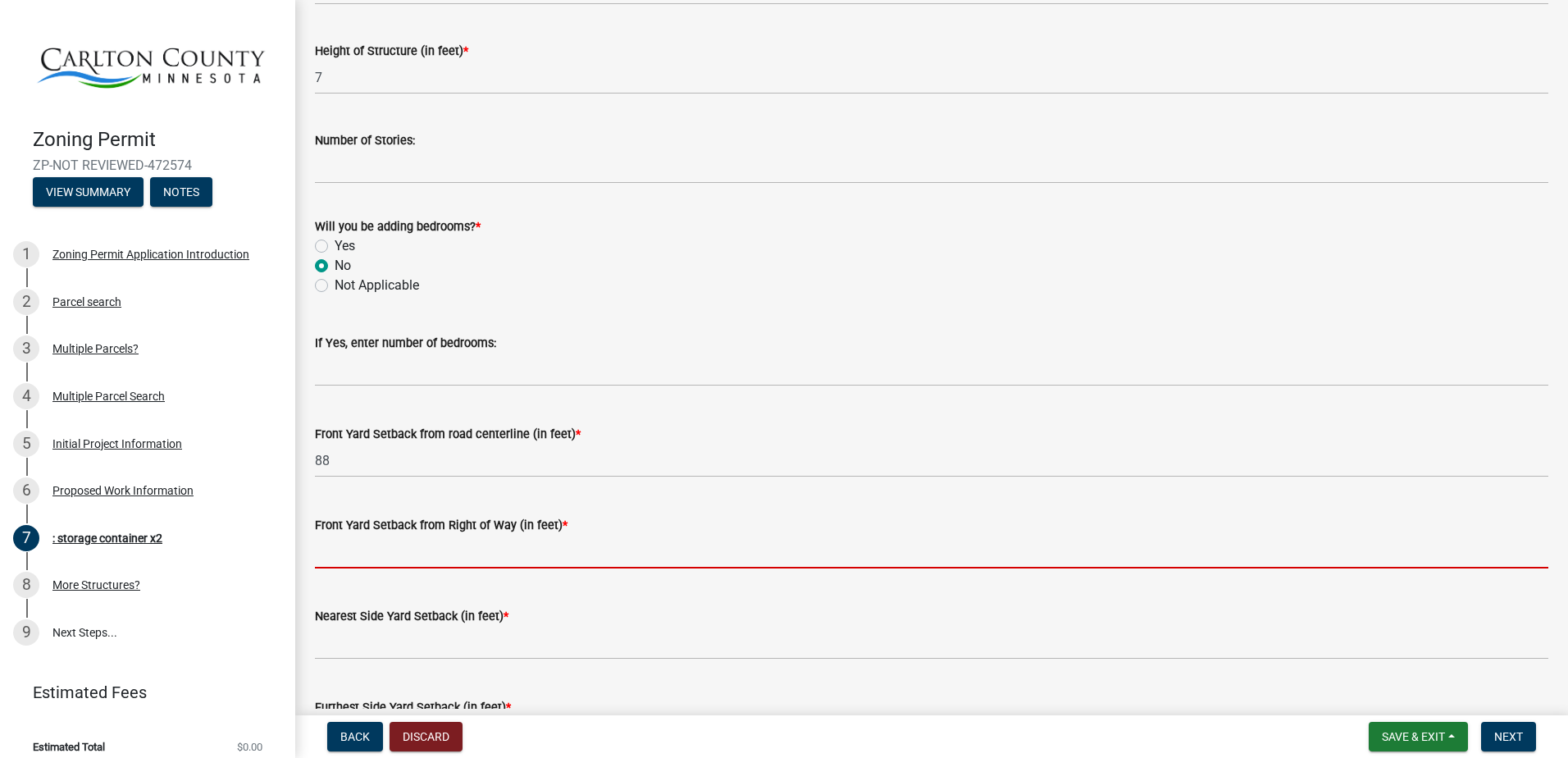
click at [331, 542] on input "text" at bounding box center [931, 551] width 1233 height 33
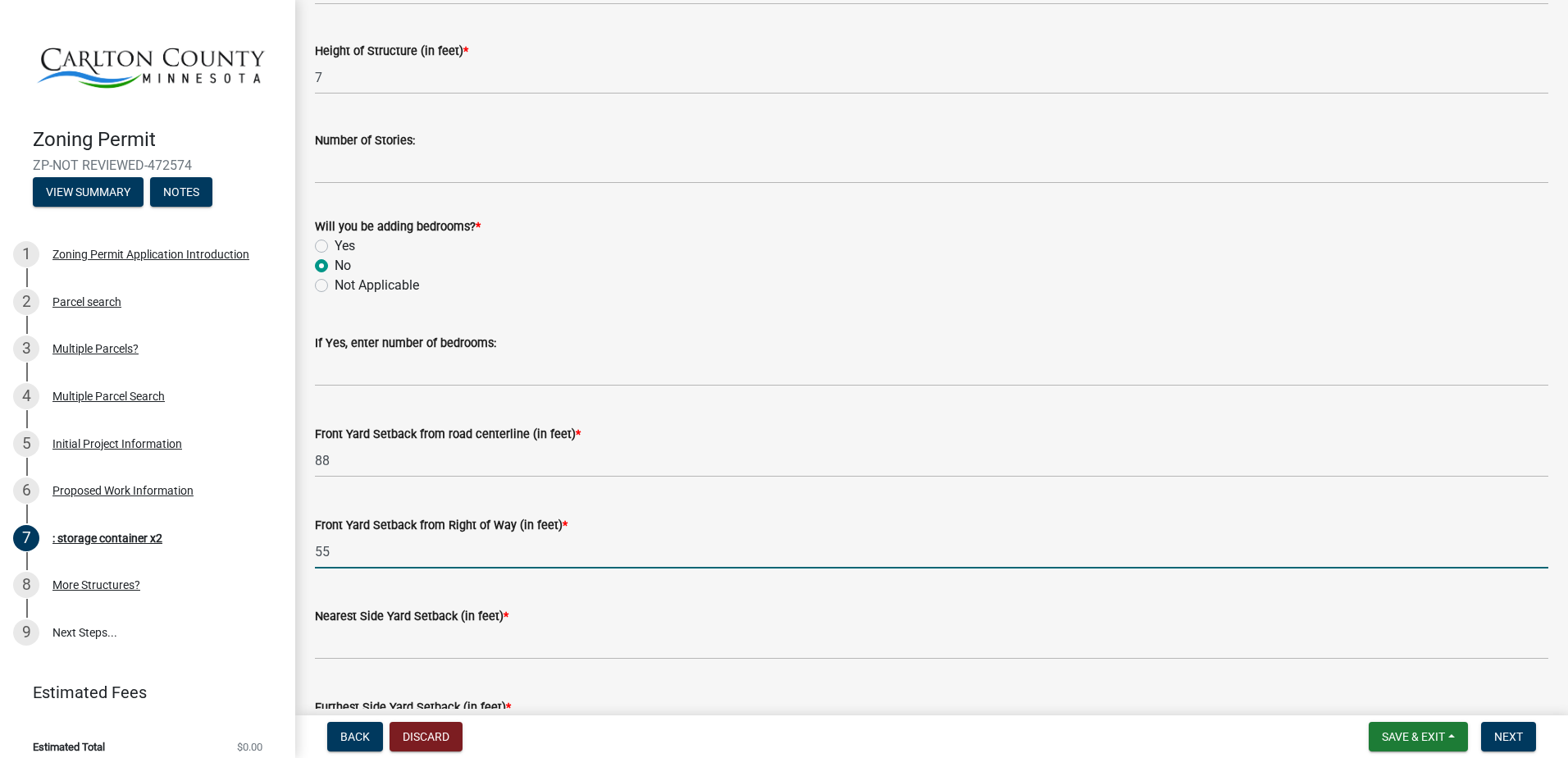
type input "55"
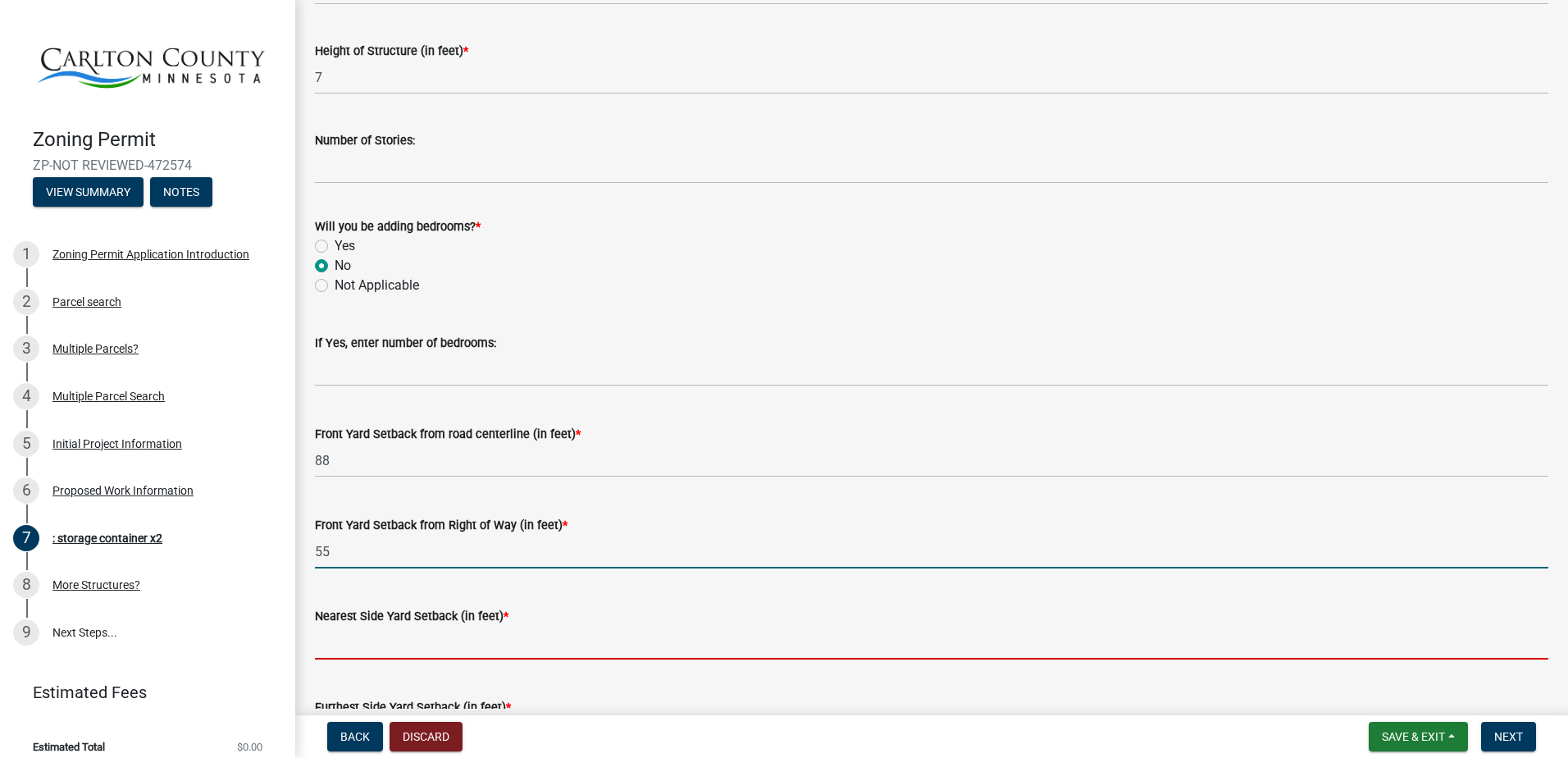
click at [327, 635] on input "text" at bounding box center [931, 643] width 1233 height 33
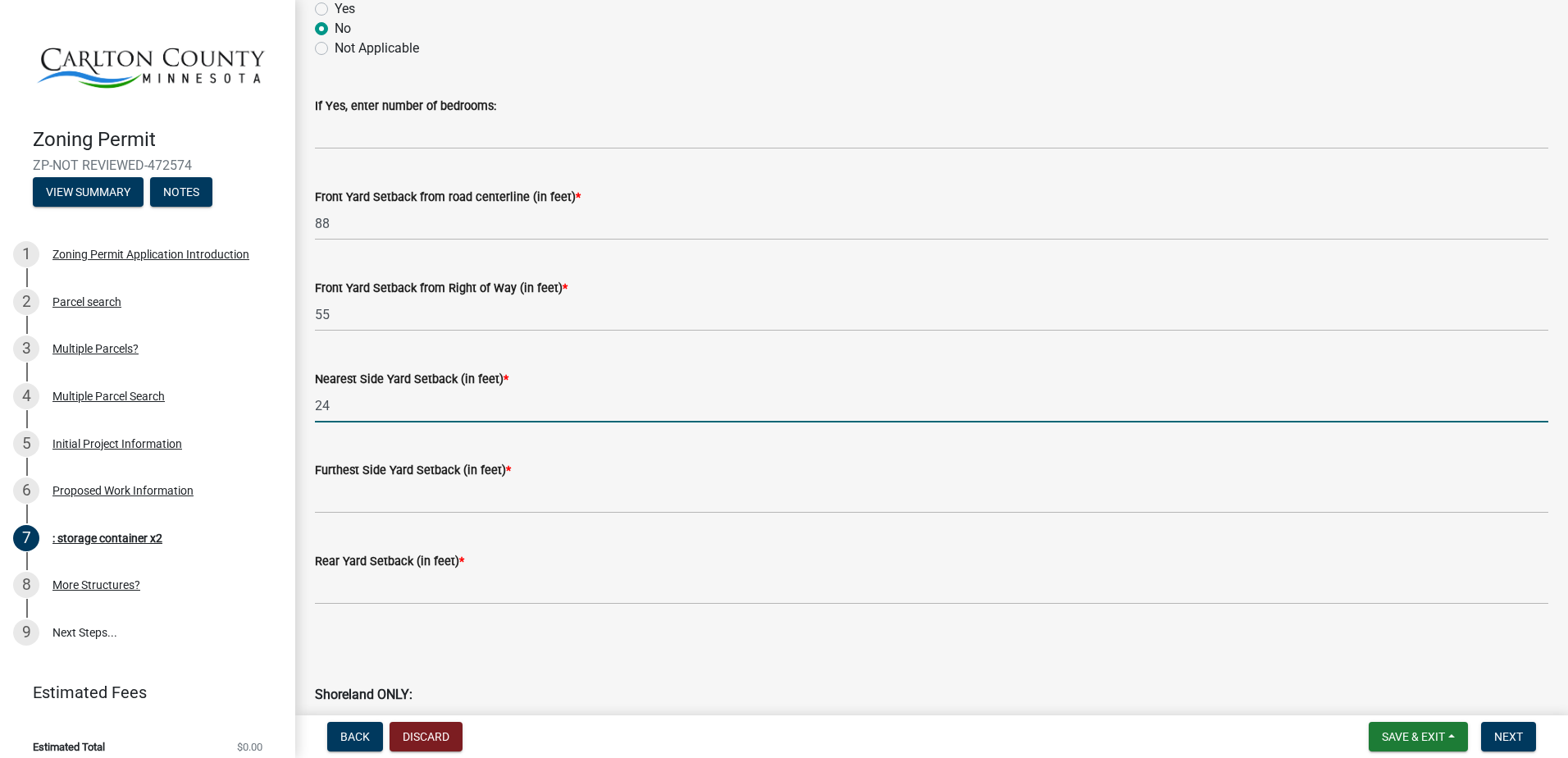
scroll to position [1148, 0]
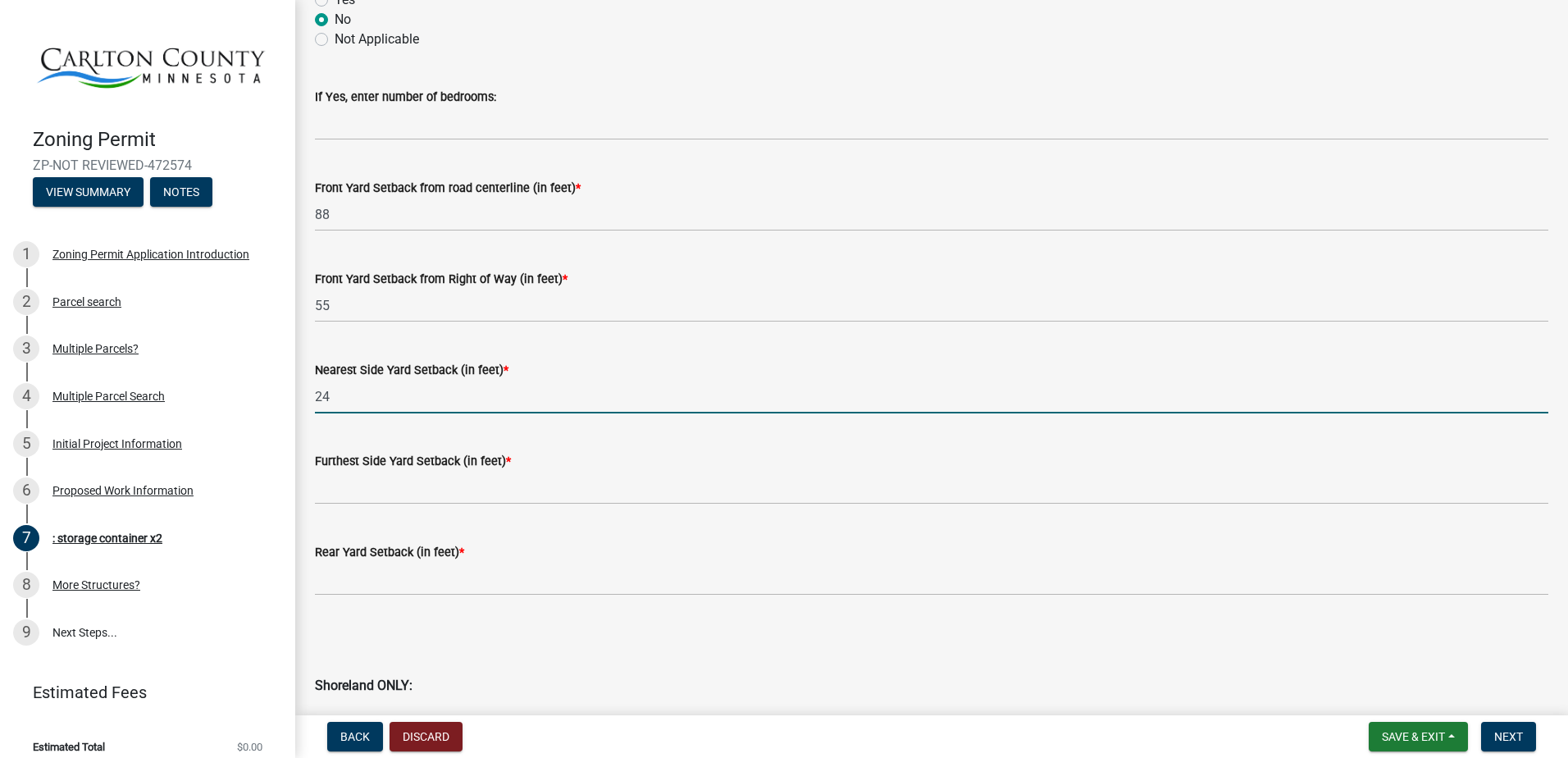
type input "24"
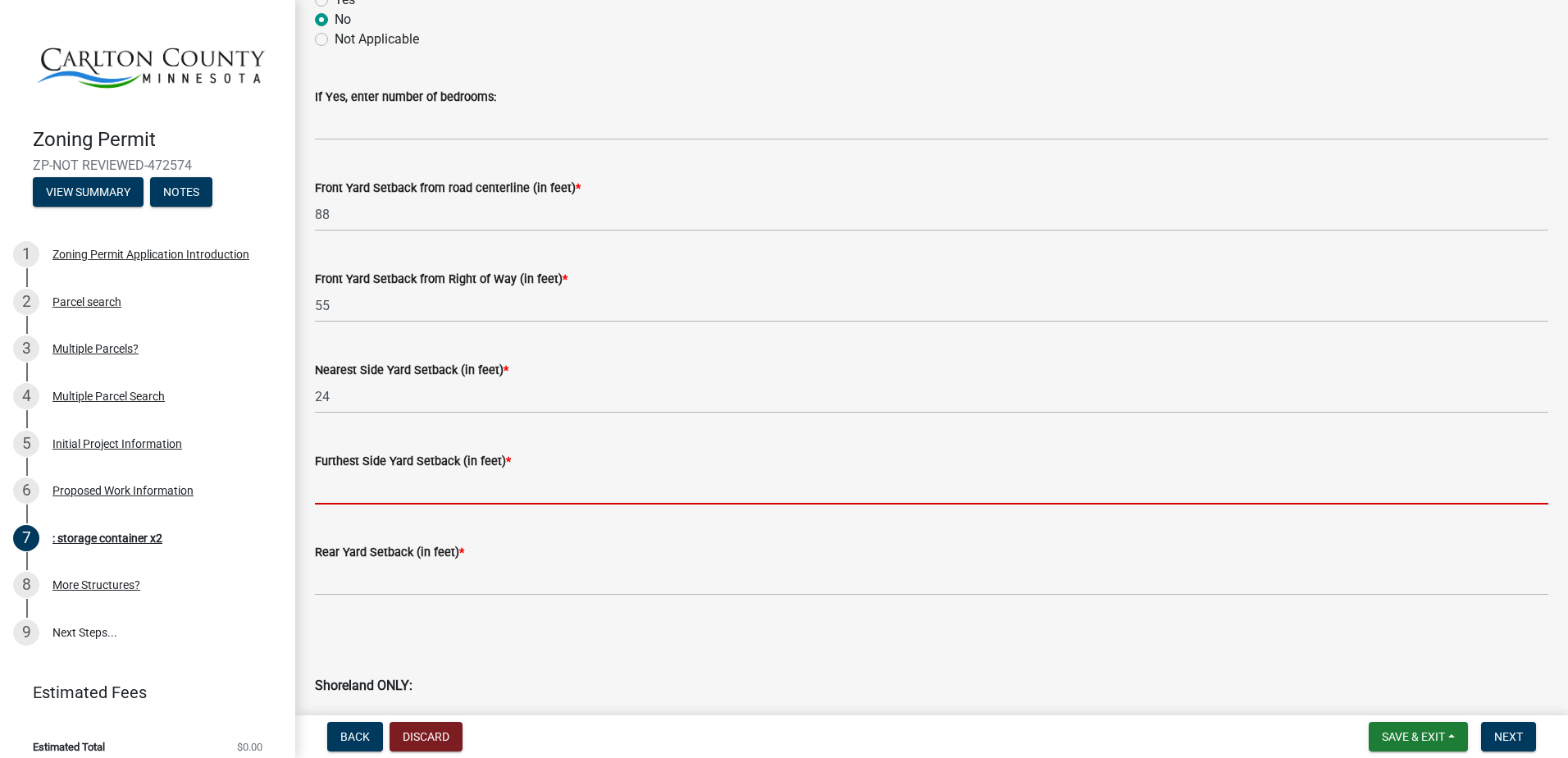
click at [342, 481] on input "text" at bounding box center [931, 488] width 1233 height 33
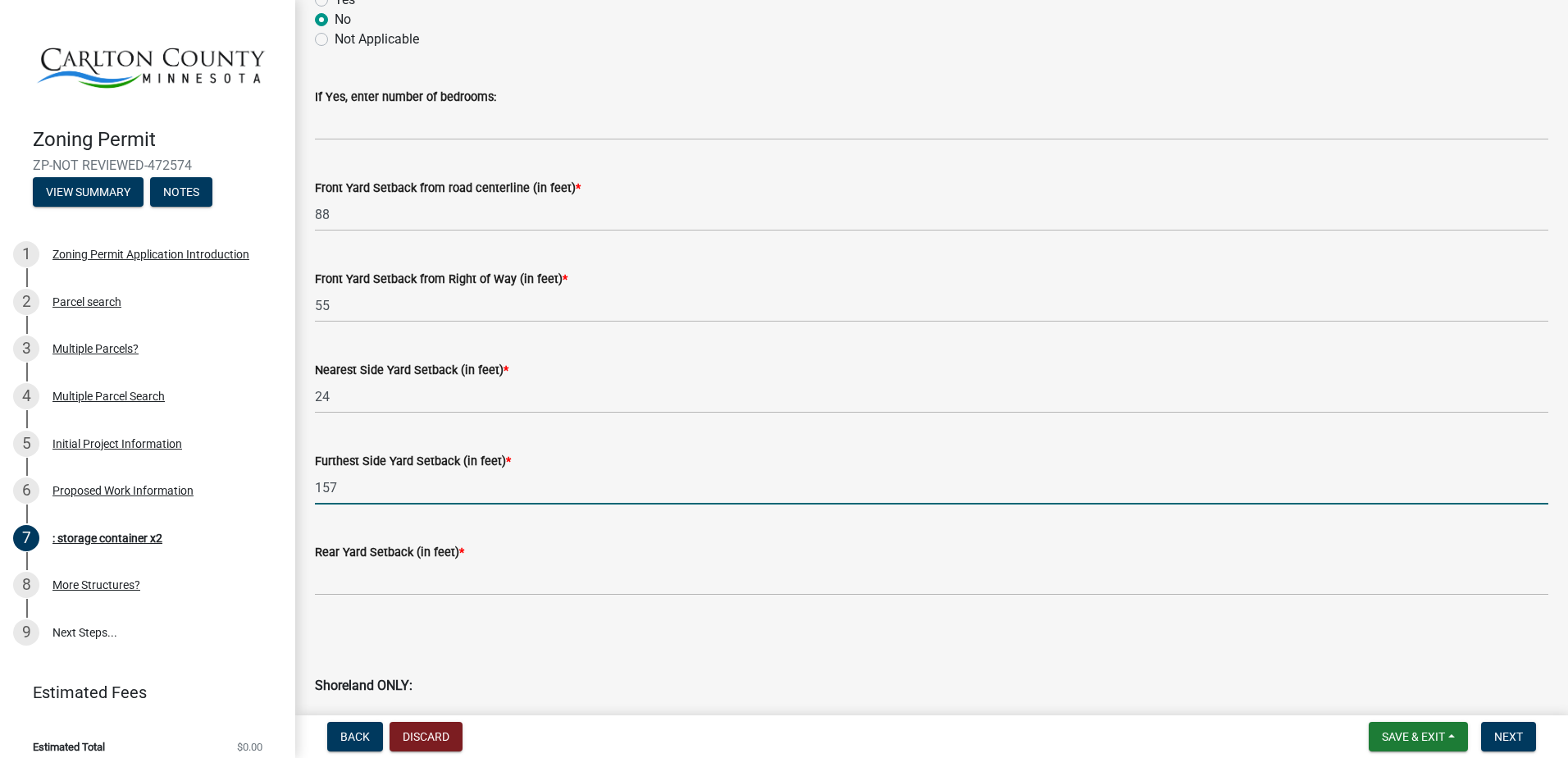
type input "157"
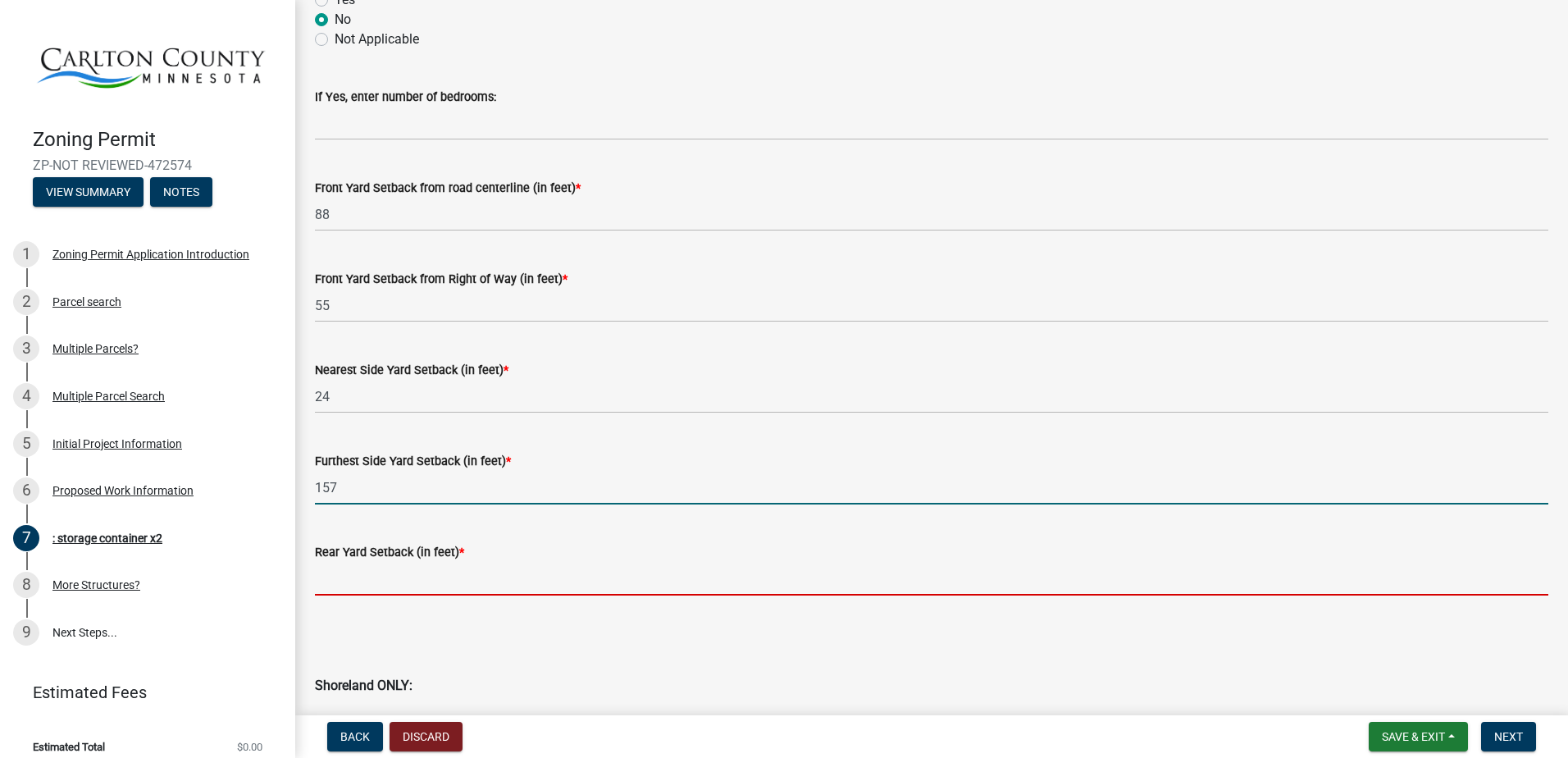
click at [331, 579] on input "text" at bounding box center [931, 578] width 1233 height 33
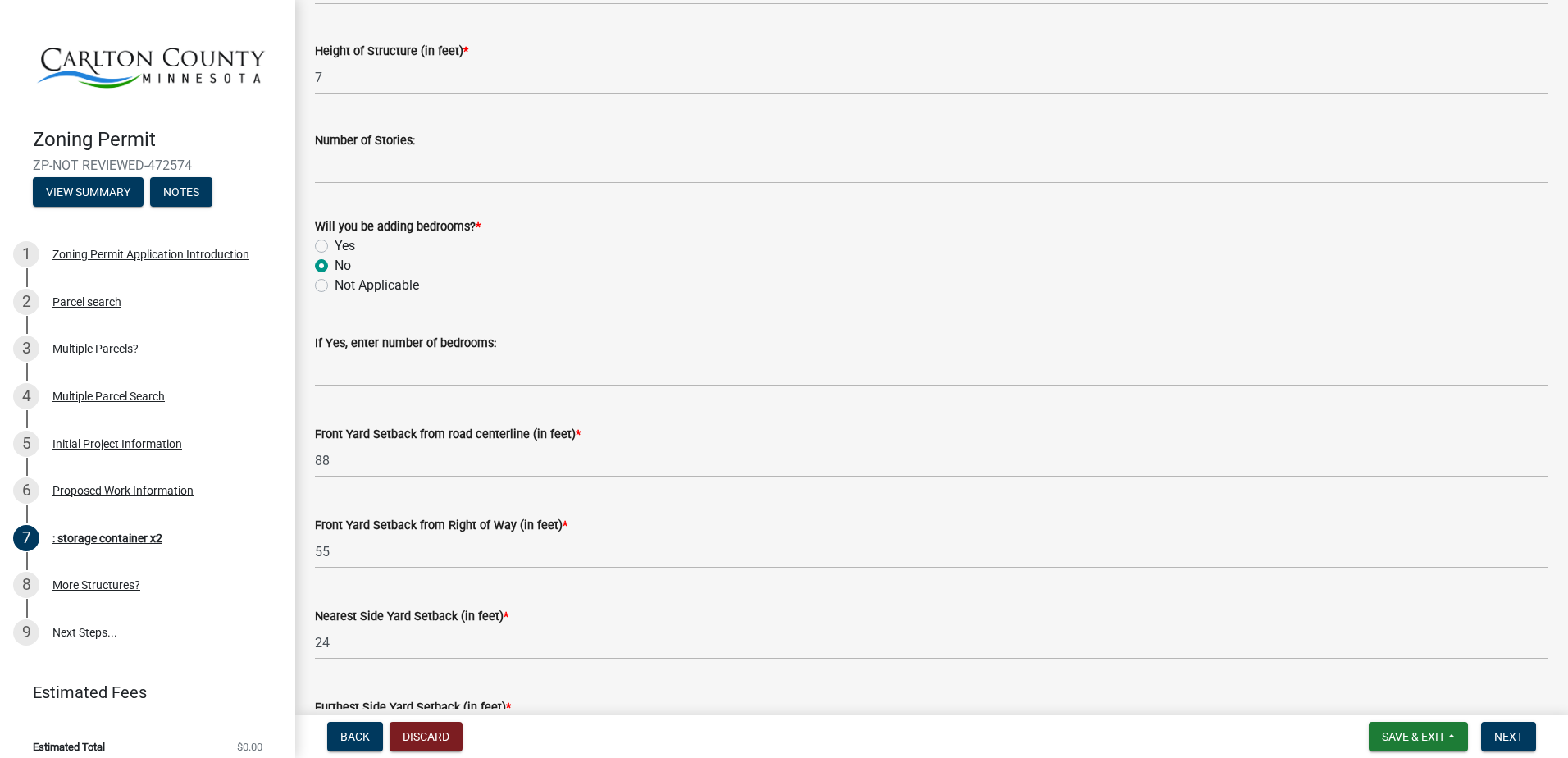
type input "452"
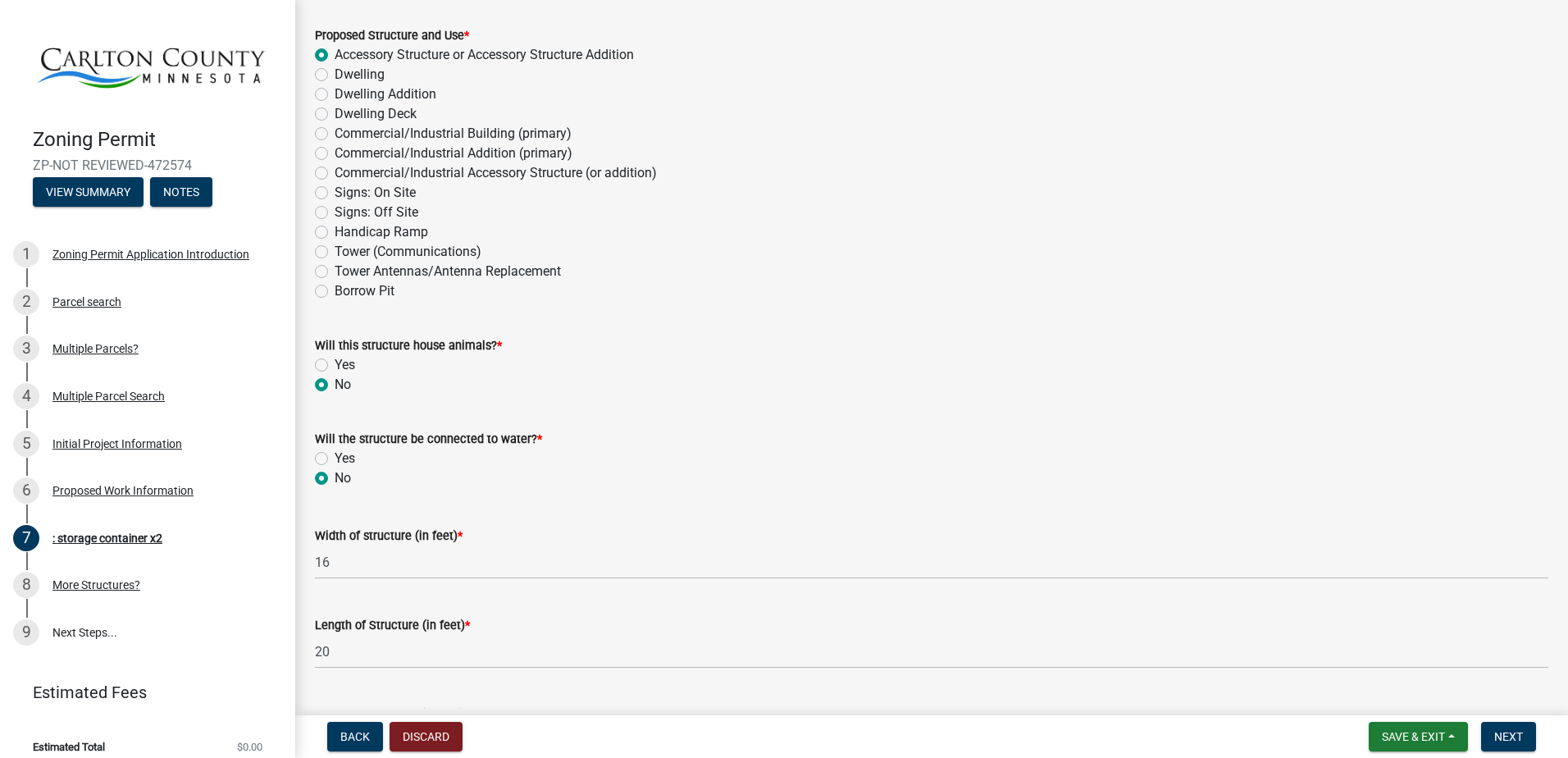
scroll to position [0, 0]
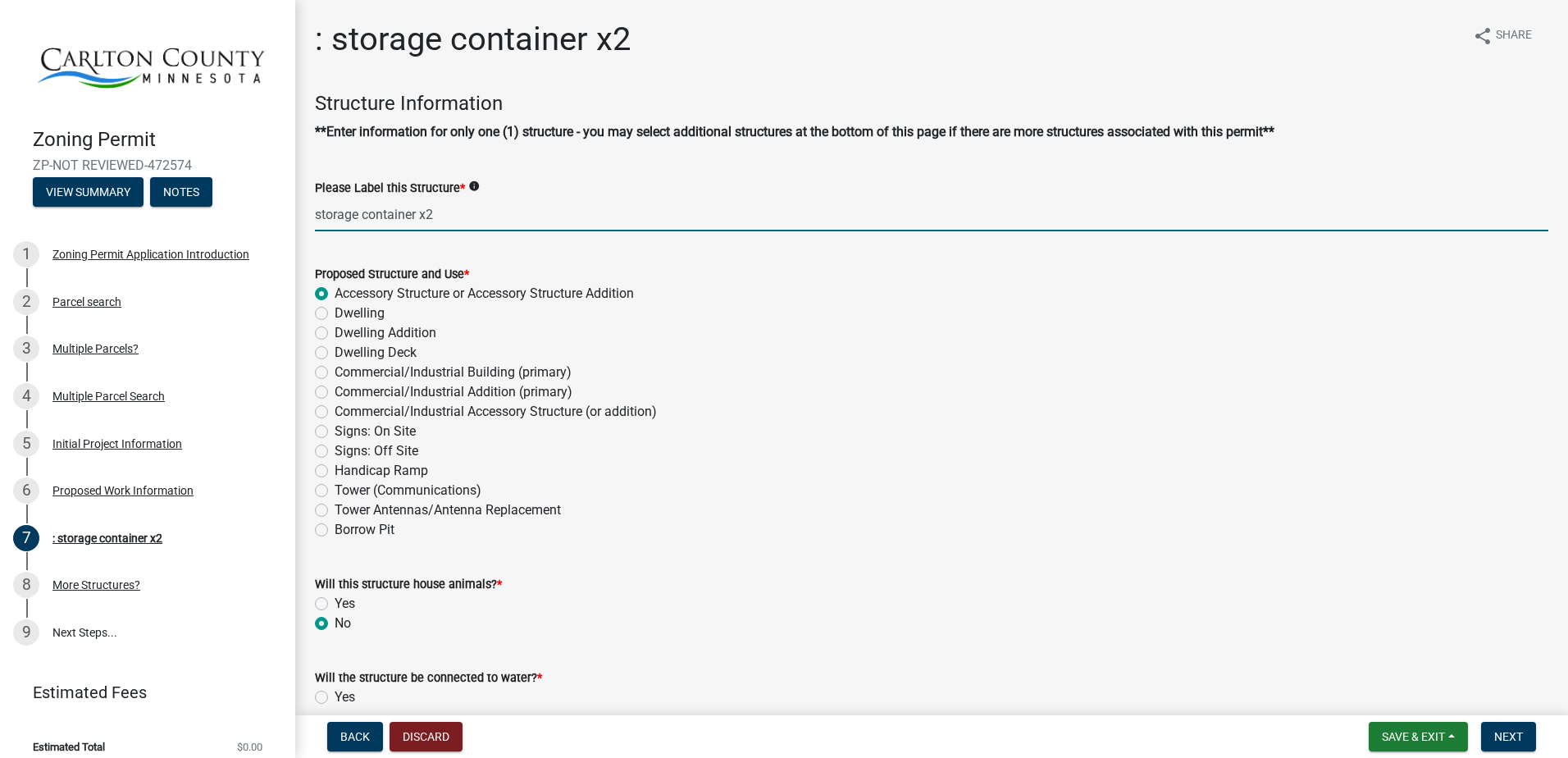
click at [449, 210] on input "storage container x2" at bounding box center [931, 214] width 1233 height 33
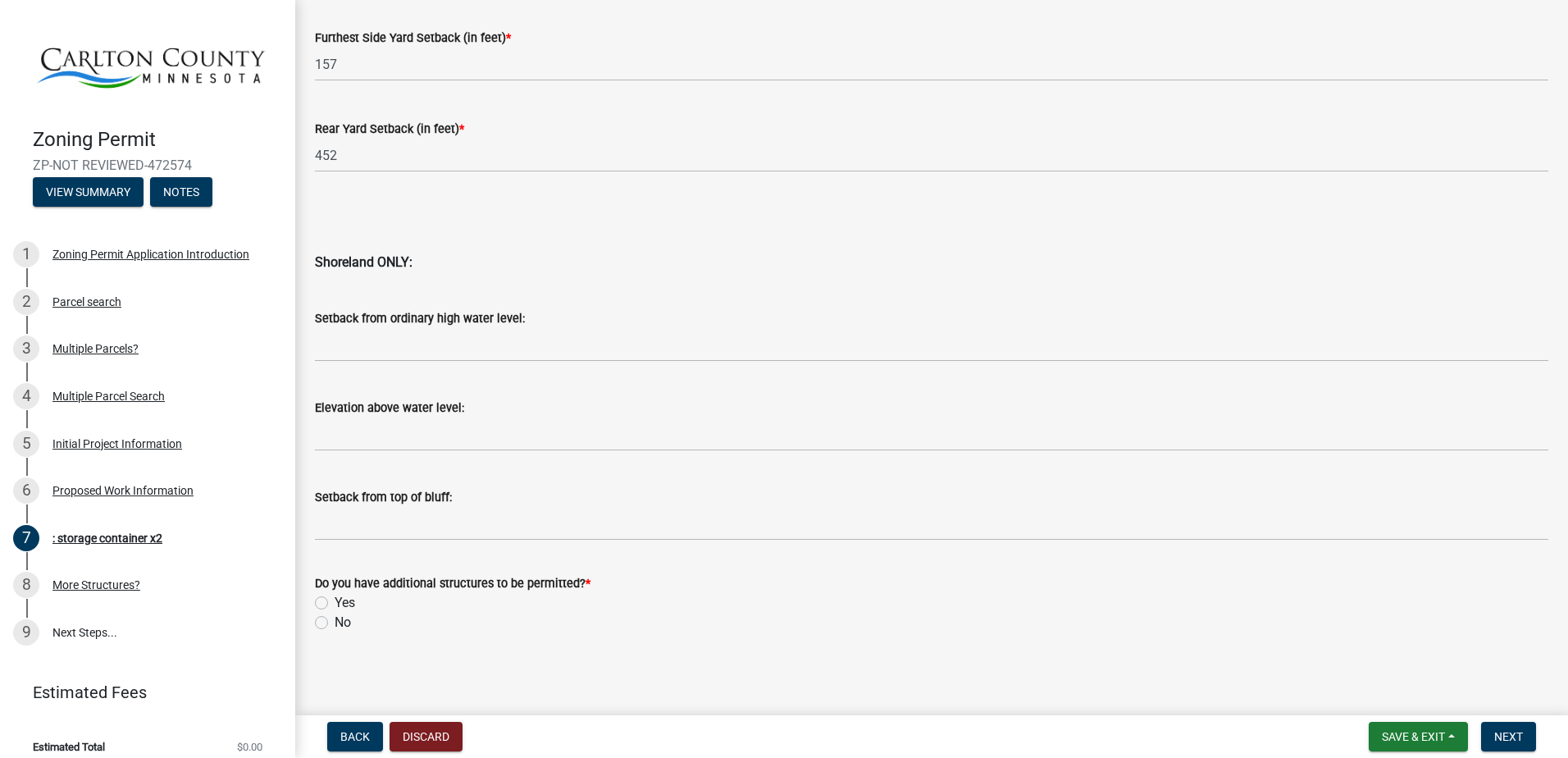
scroll to position [1574, 0]
type input "storage container x2 ATF"
click at [335, 598] on label "Yes" at bounding box center [345, 601] width 20 height 20
click at [335, 598] on input "Yes" at bounding box center [340, 596] width 11 height 11
radio input "true"
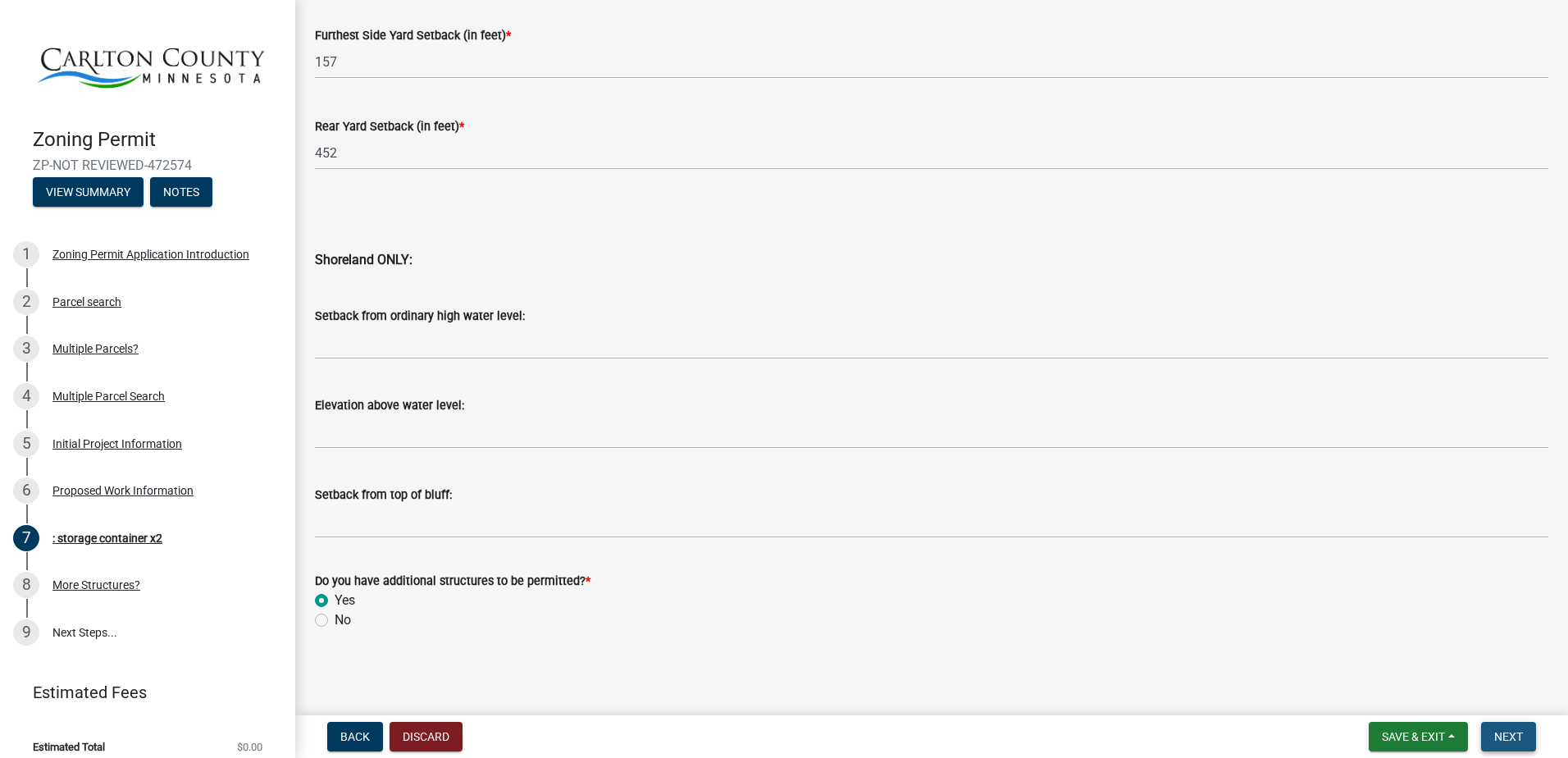
click at [1499, 730] on span "Next" at bounding box center [1509, 736] width 28 height 13
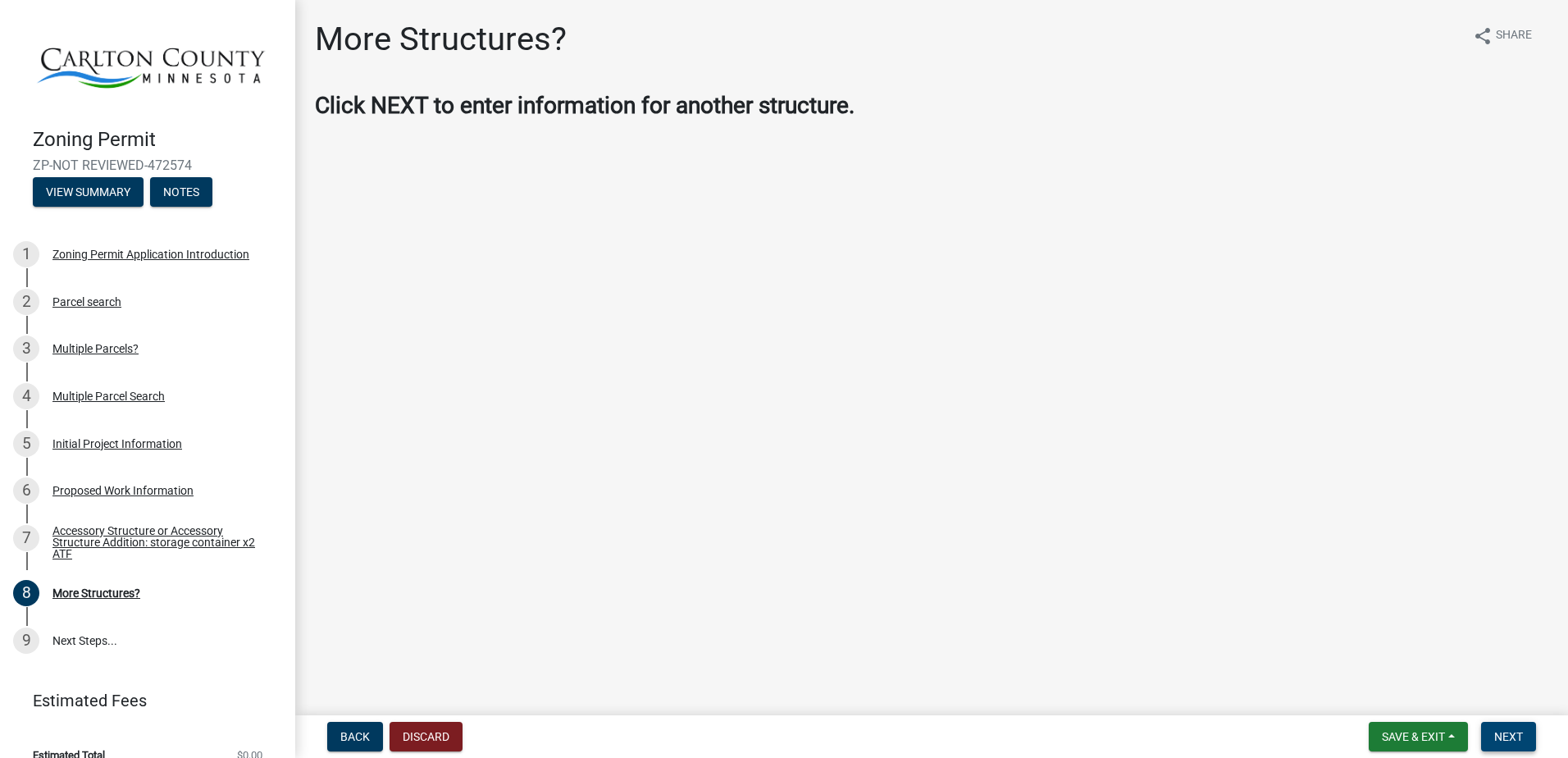
click at [1496, 736] on span "Next" at bounding box center [1509, 736] width 28 height 13
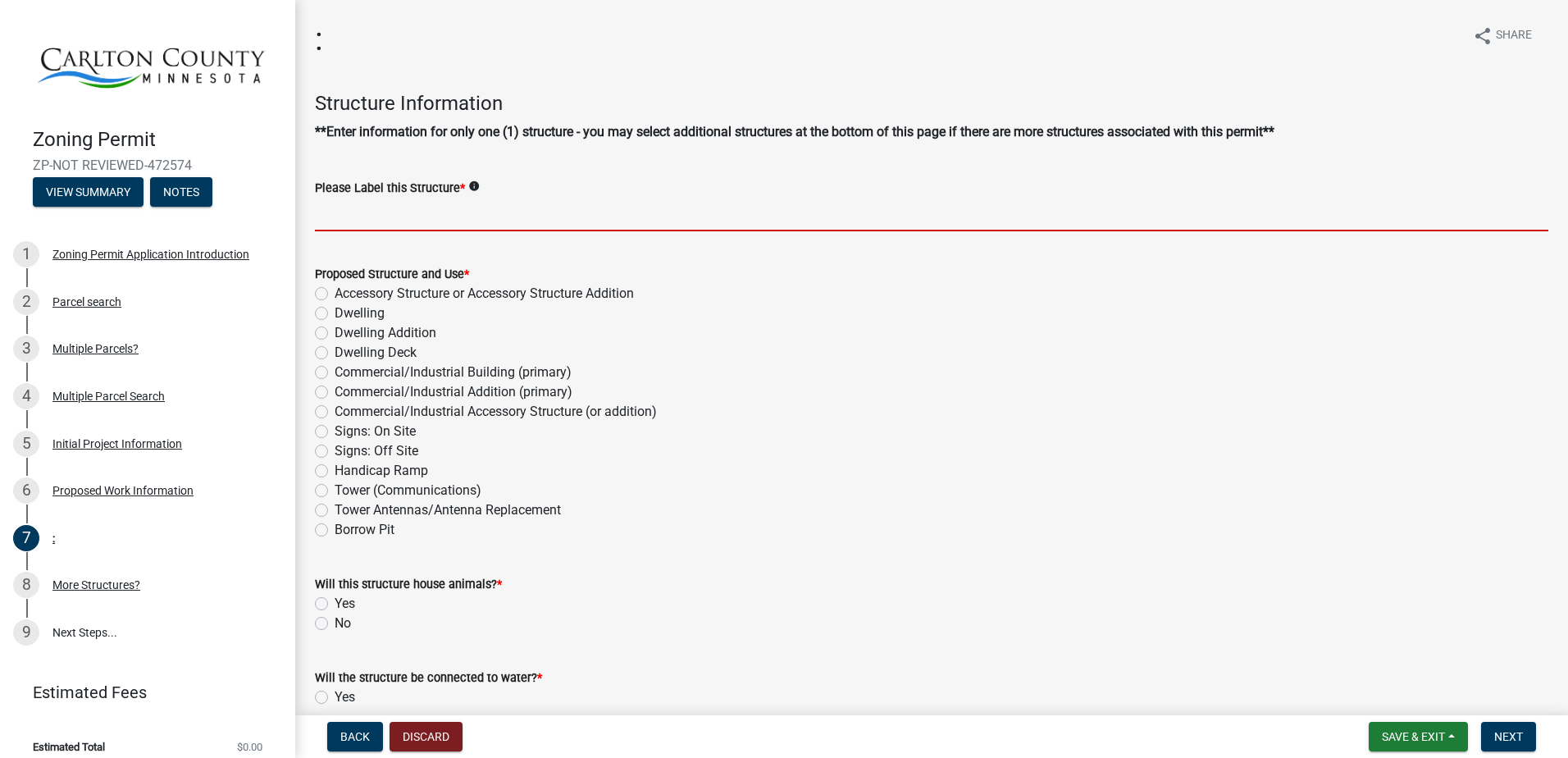
click at [336, 215] on input "Please Label this Structure *" at bounding box center [931, 214] width 1233 height 33
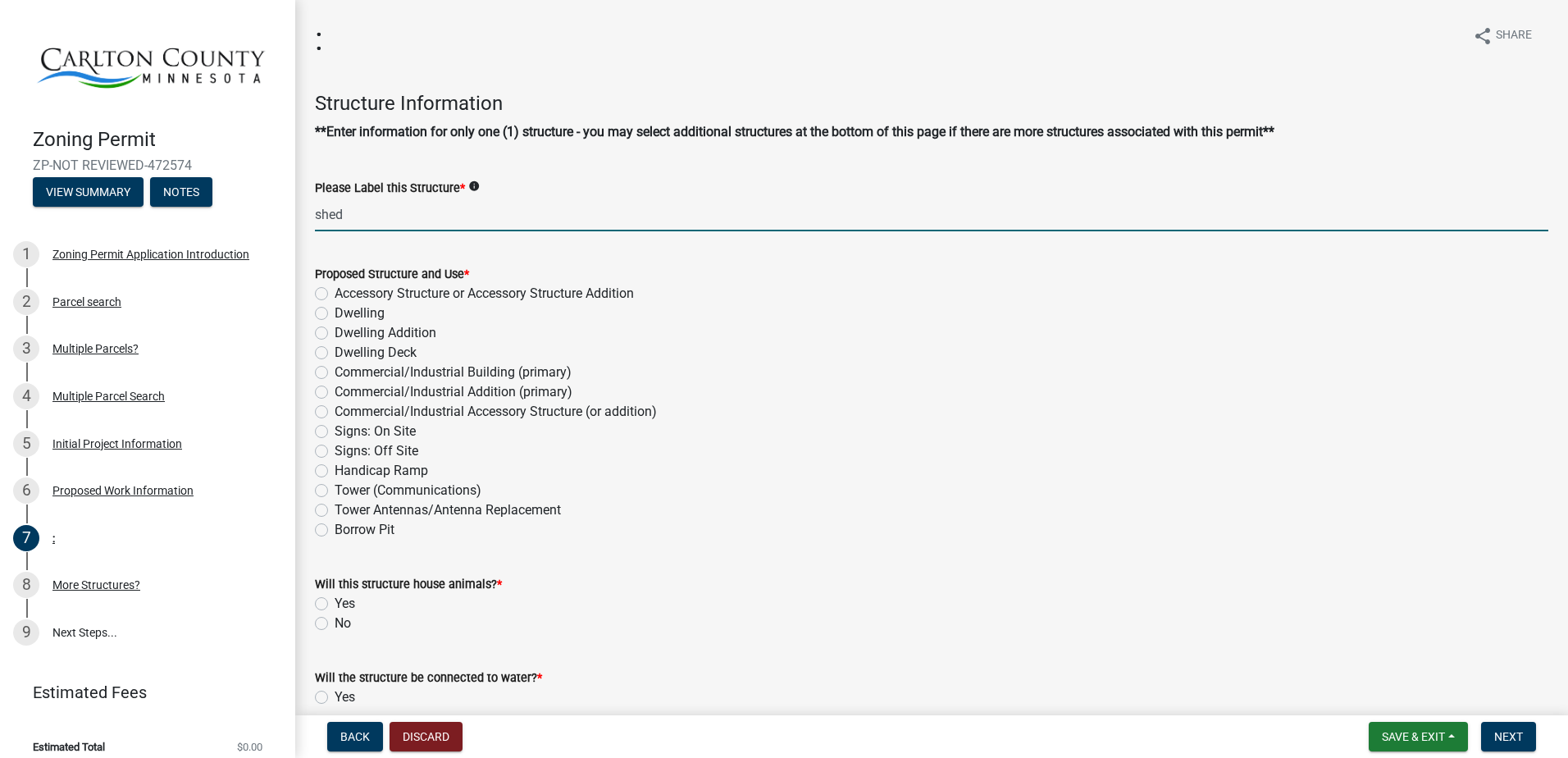
type input "shed"
click at [335, 290] on label "Accessory Structure or Accessory Structure Addition" at bounding box center [484, 294] width 300 height 20
click at [335, 290] on input "Accessory Structure or Accessory Structure Addition" at bounding box center [340, 289] width 11 height 11
radio input "true"
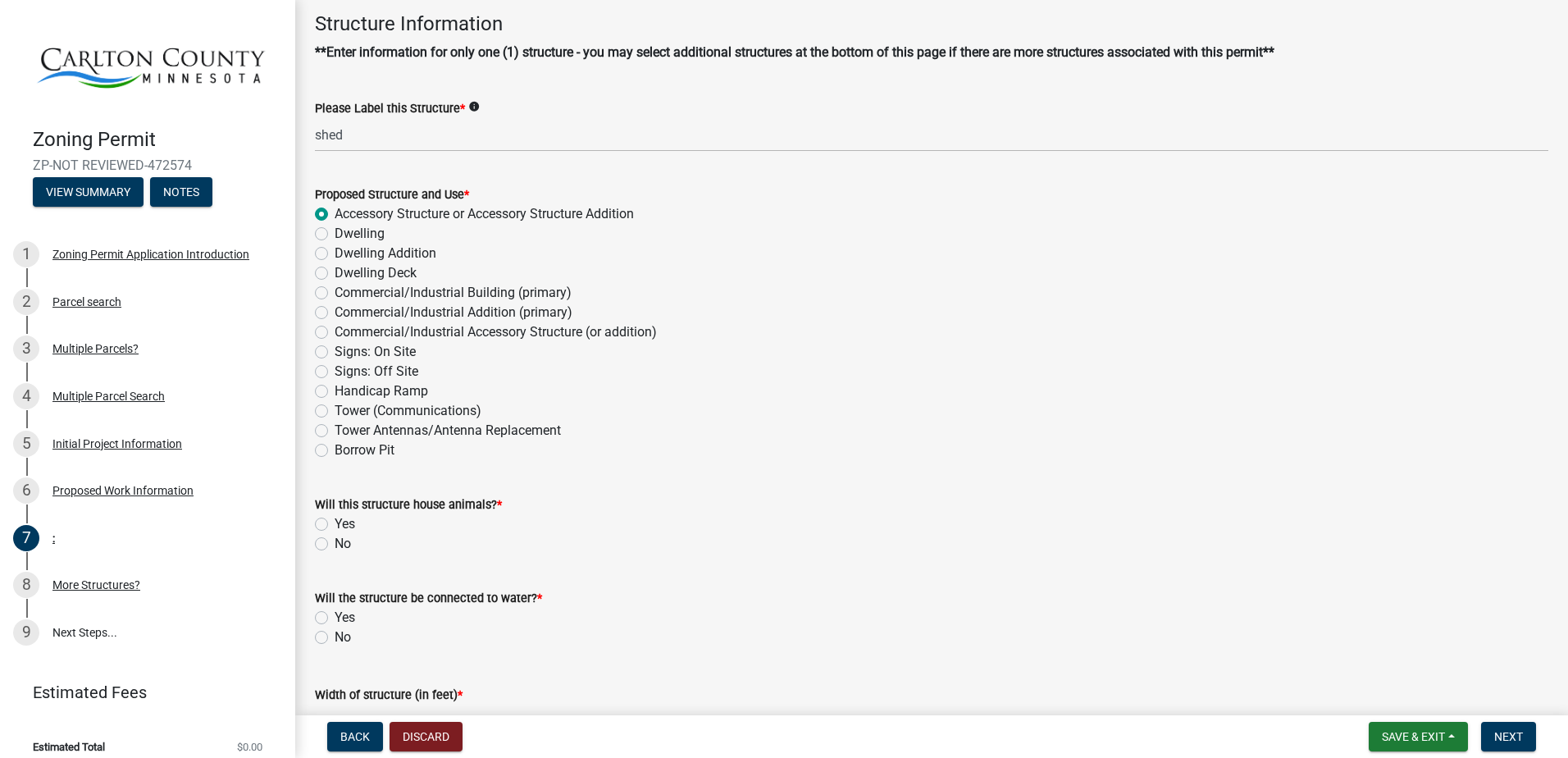
scroll to position [246, 0]
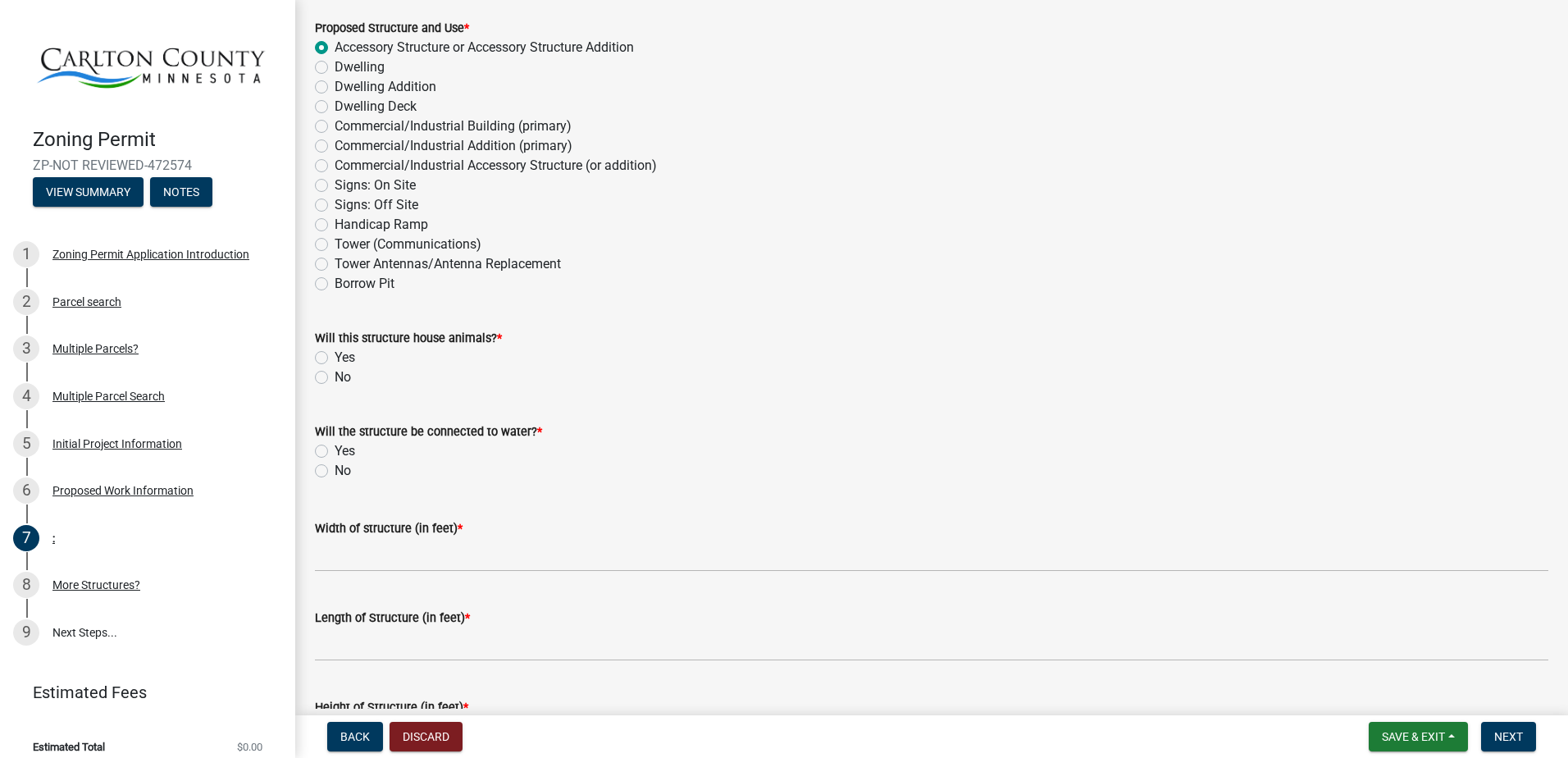
click at [335, 378] on label "No" at bounding box center [343, 377] width 17 height 20
click at [335, 378] on input "No" at bounding box center [340, 372] width 11 height 11
radio input "true"
click at [335, 468] on label "No" at bounding box center [343, 471] width 17 height 20
click at [335, 468] on input "No" at bounding box center [340, 466] width 11 height 11
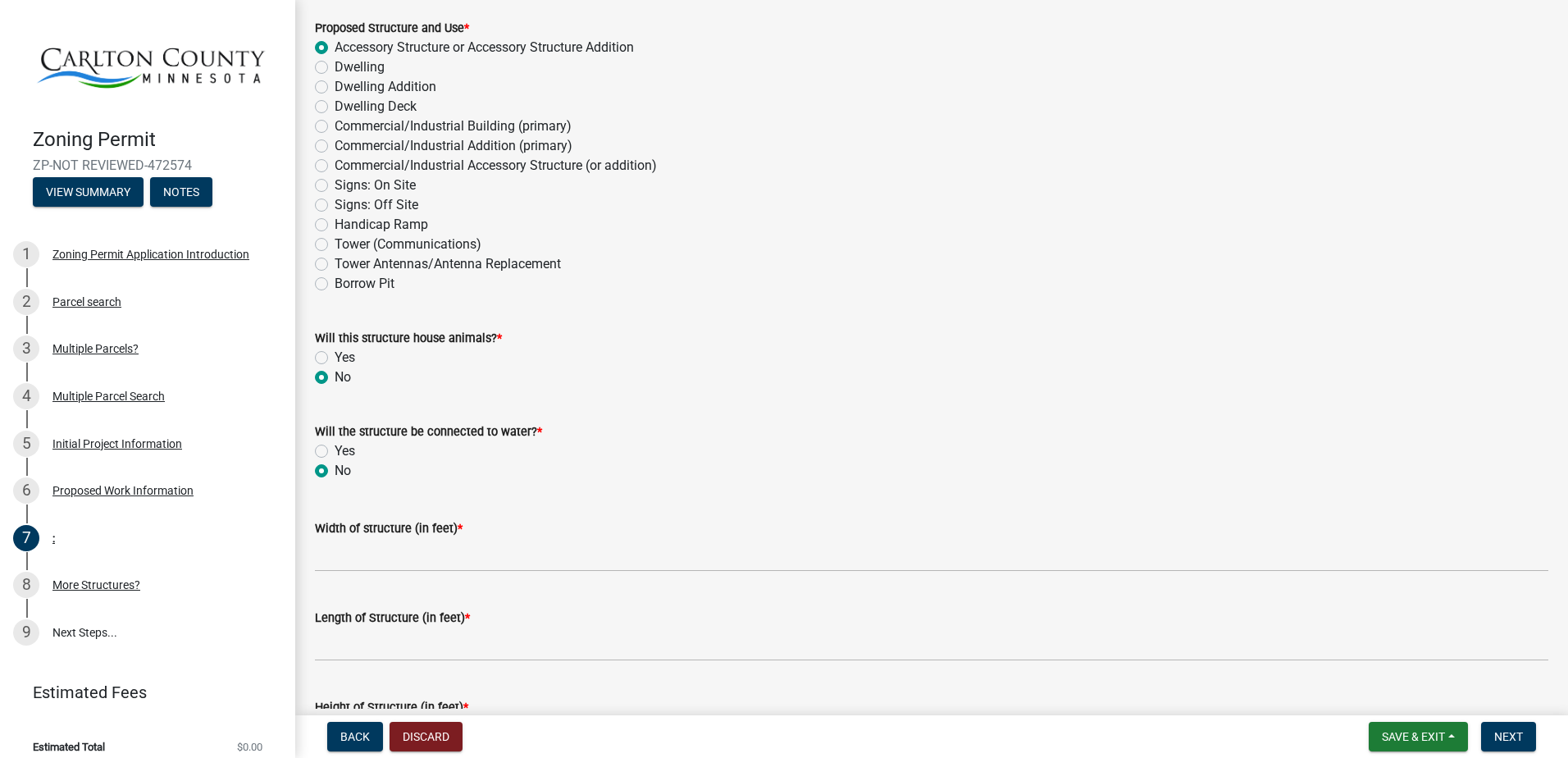
radio input "true"
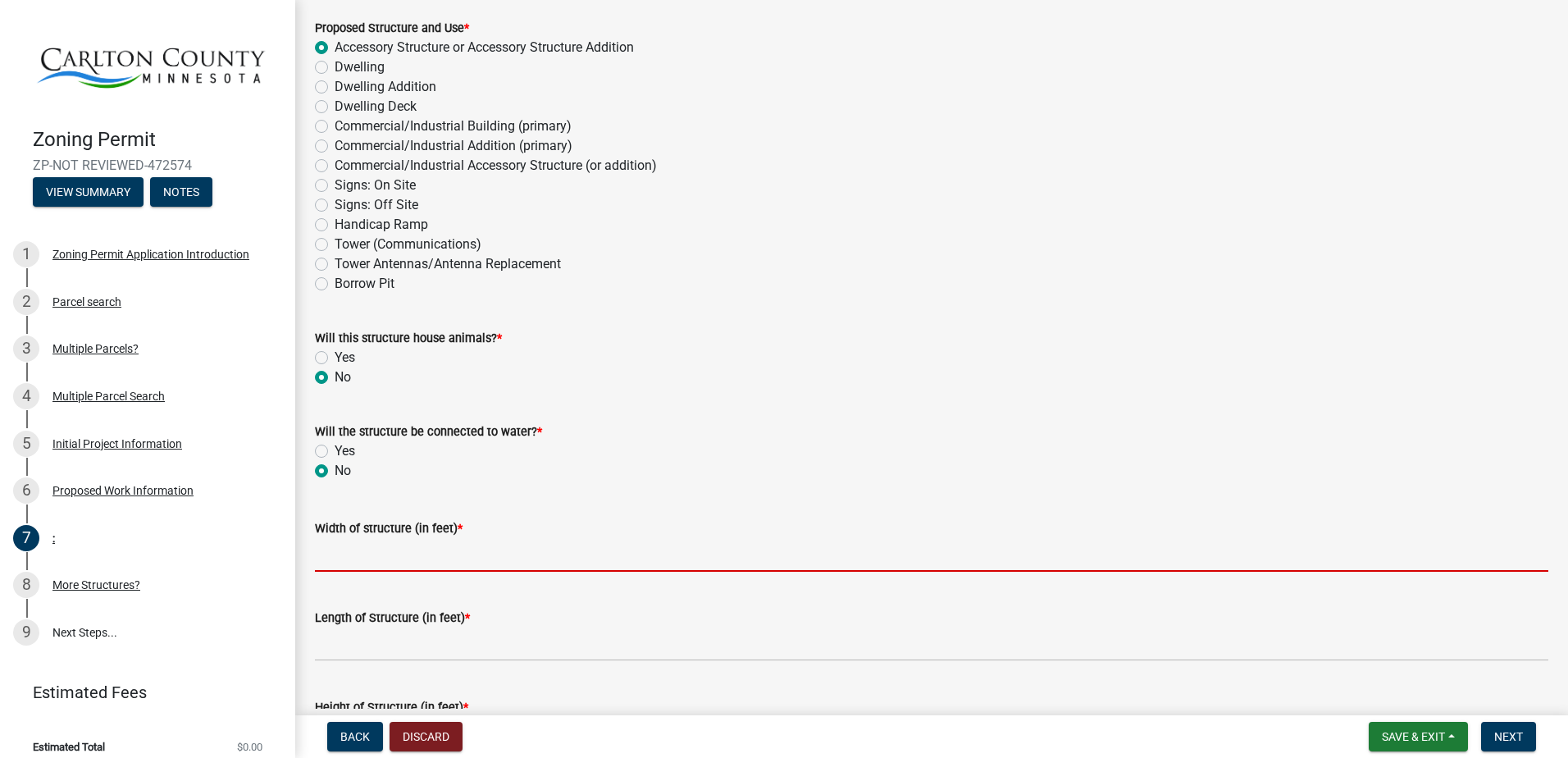
click at [338, 548] on input "Width of structure (in feet) *" at bounding box center [931, 555] width 1233 height 33
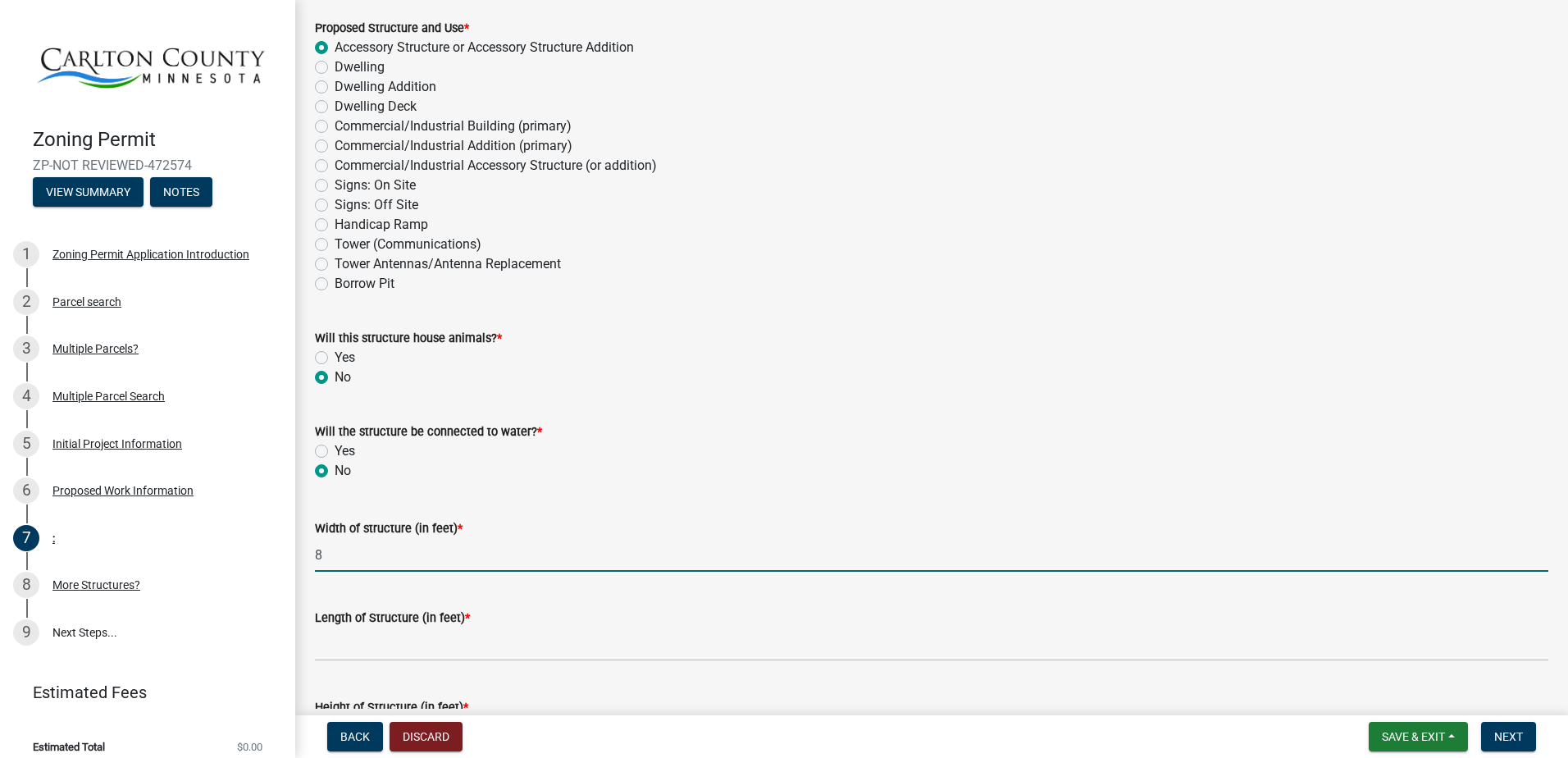
type input "8"
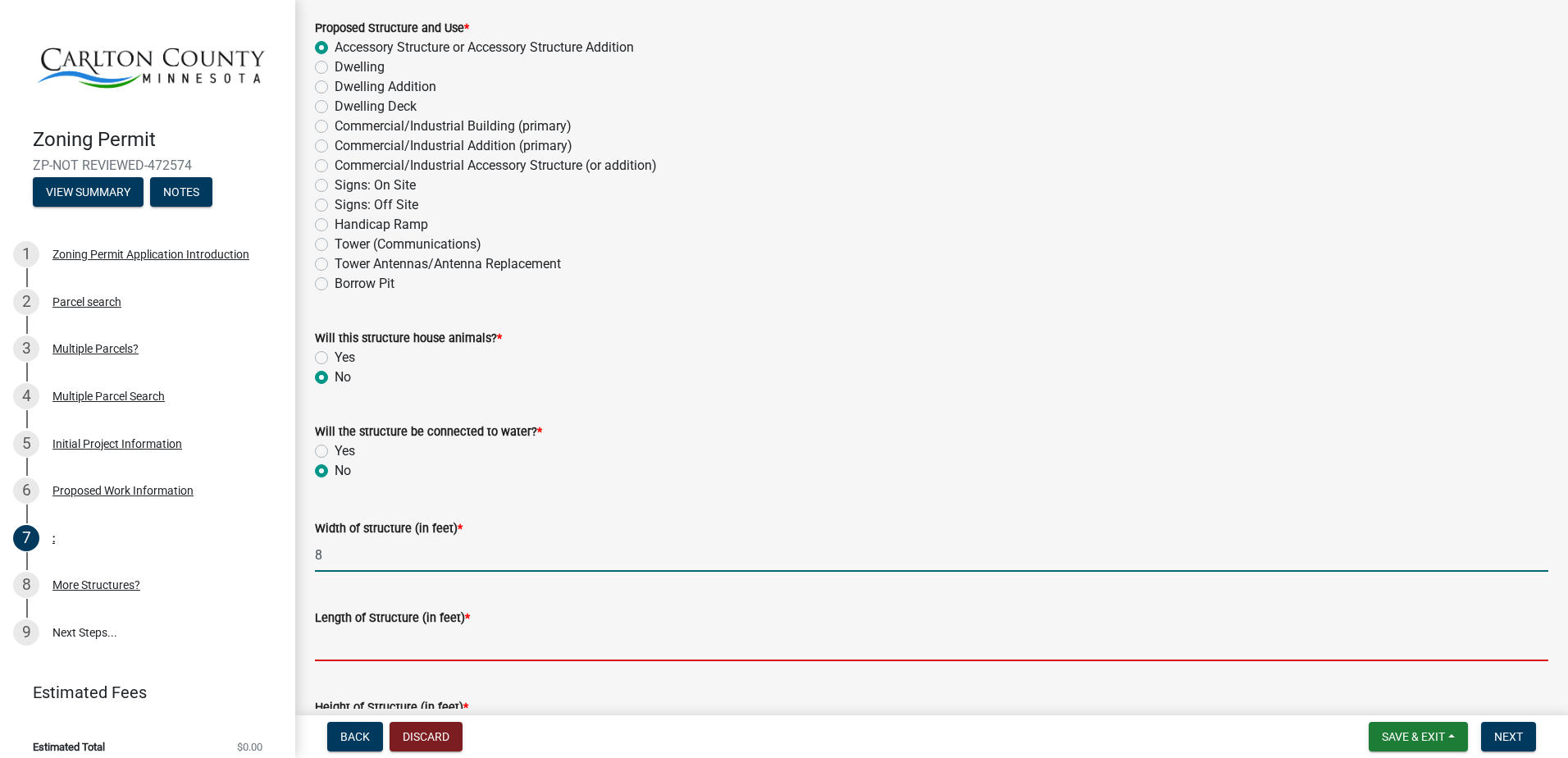
click at [359, 656] on input "Length of Structure (in feet) *" at bounding box center [931, 644] width 1233 height 33
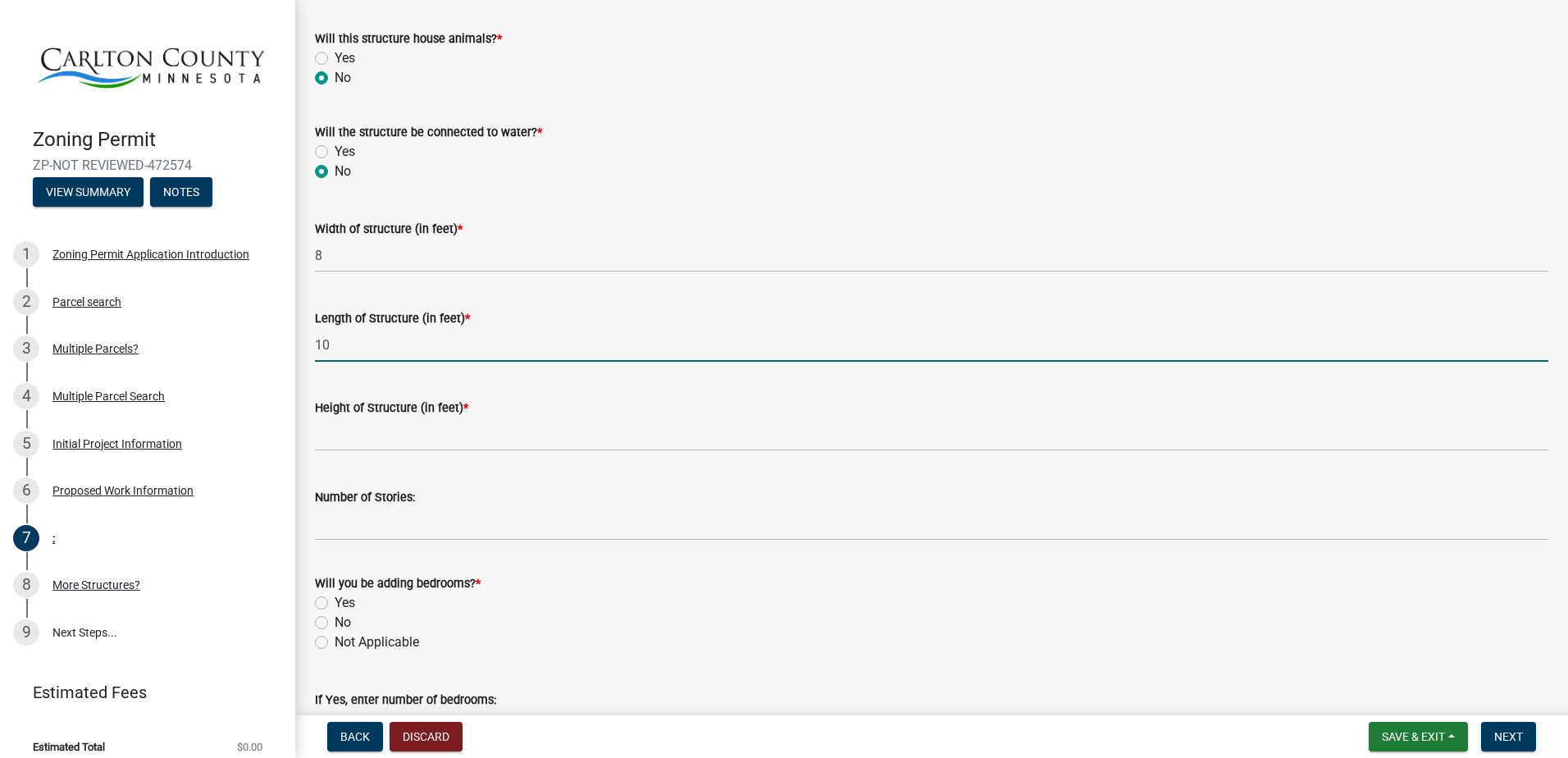
scroll to position [574, 0]
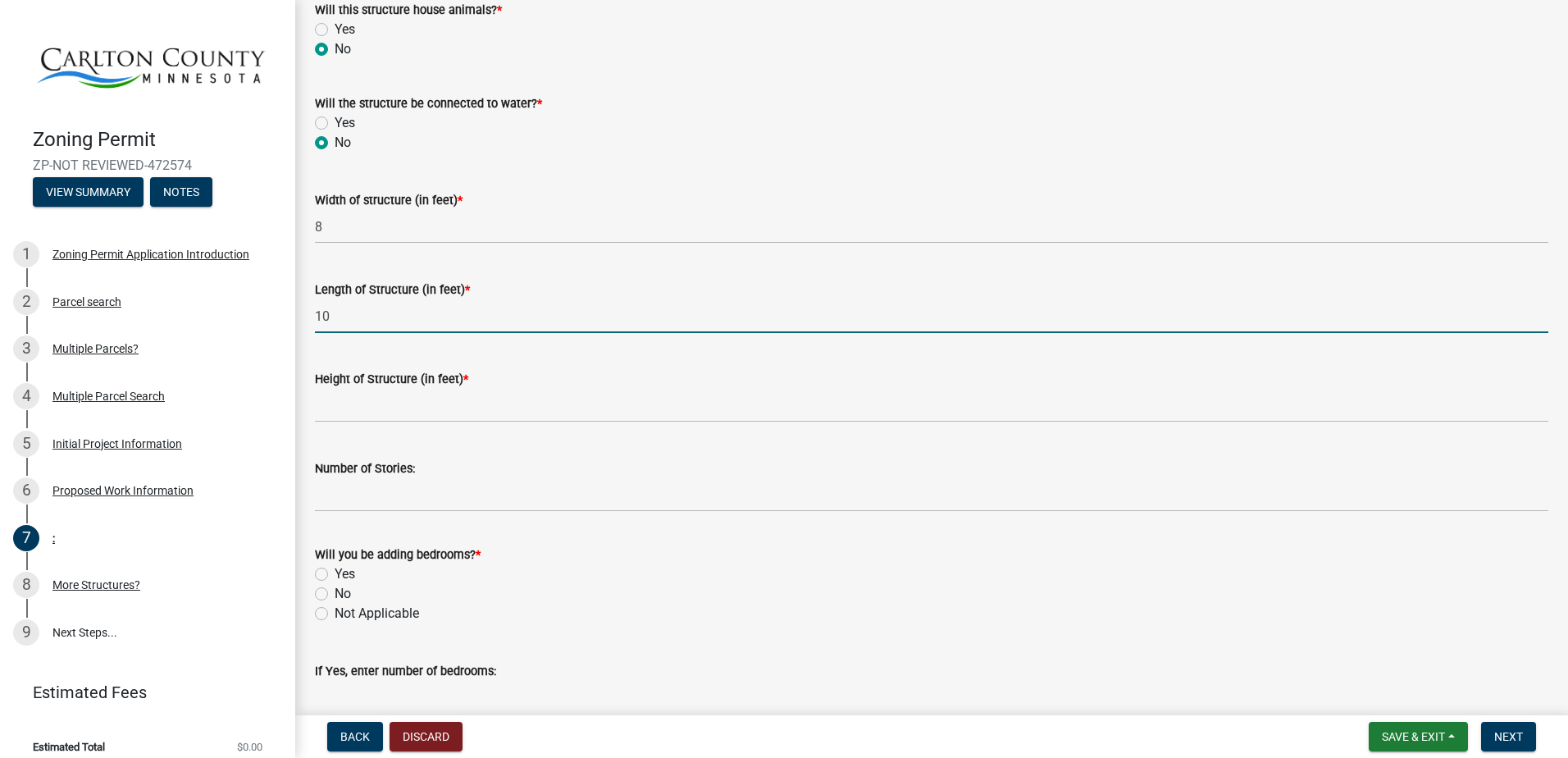
type input "10"
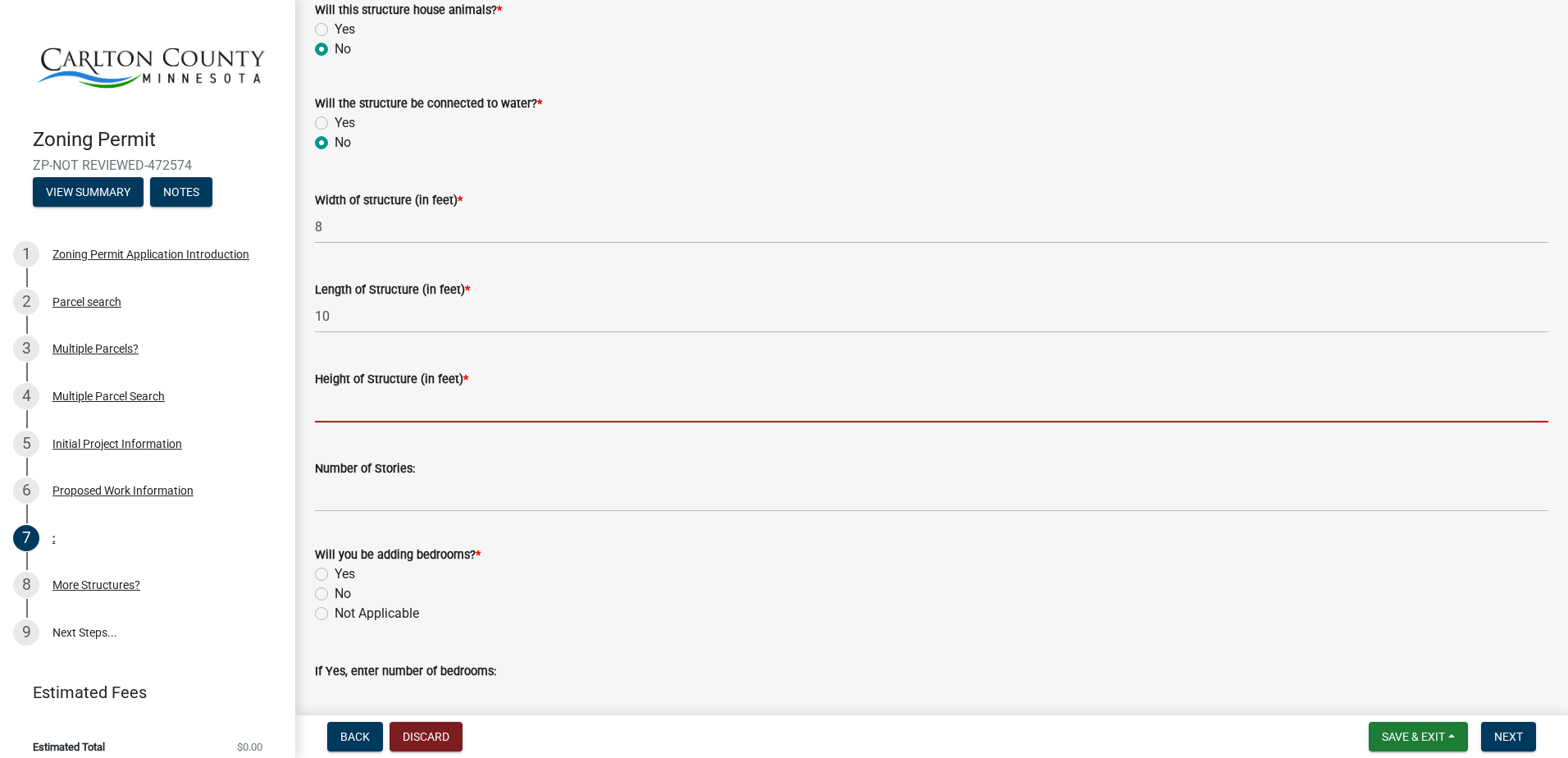
click at [322, 418] on input "Height of Structure (in feet) *" at bounding box center [931, 406] width 1233 height 33
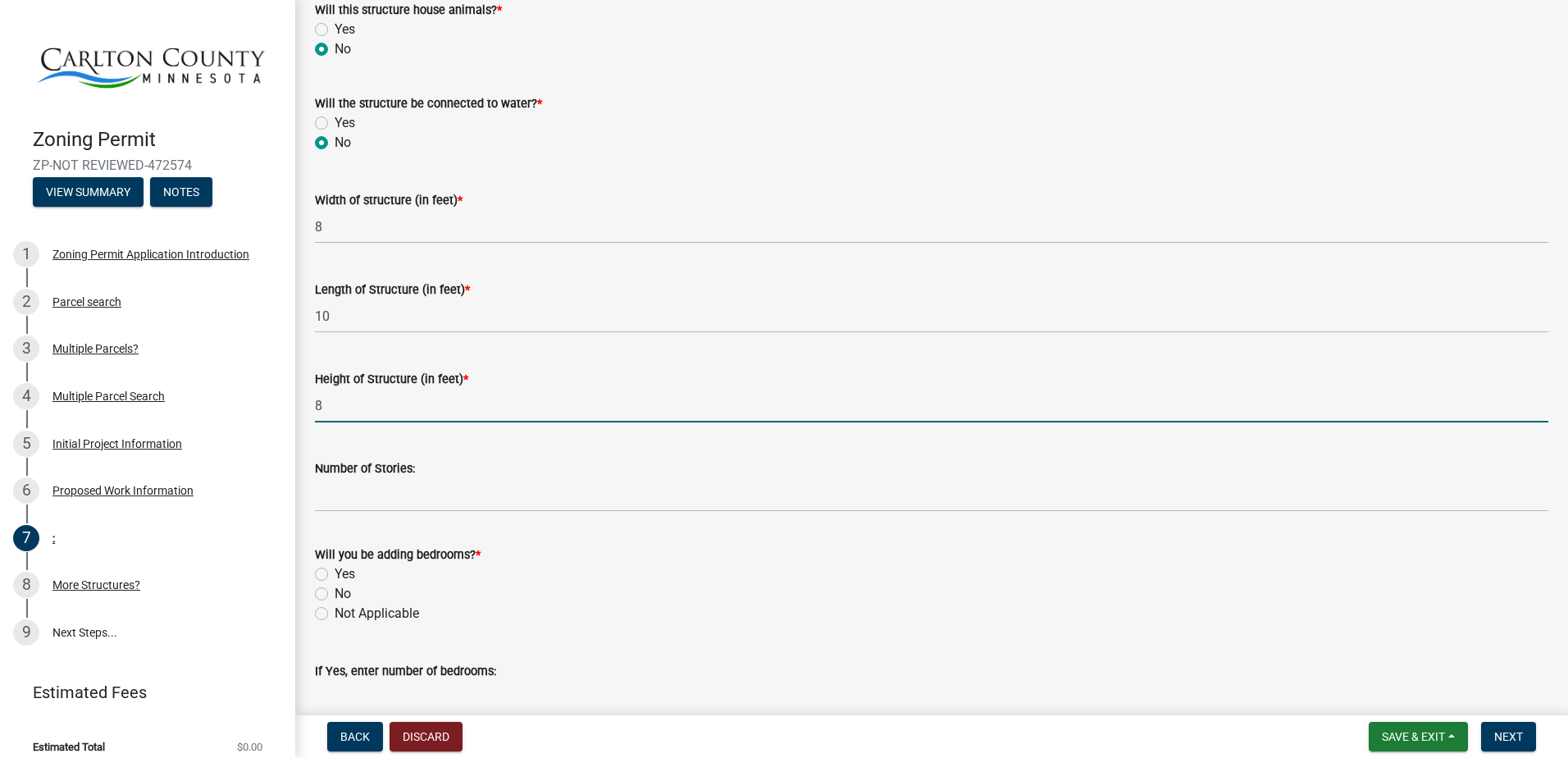
type input "8"
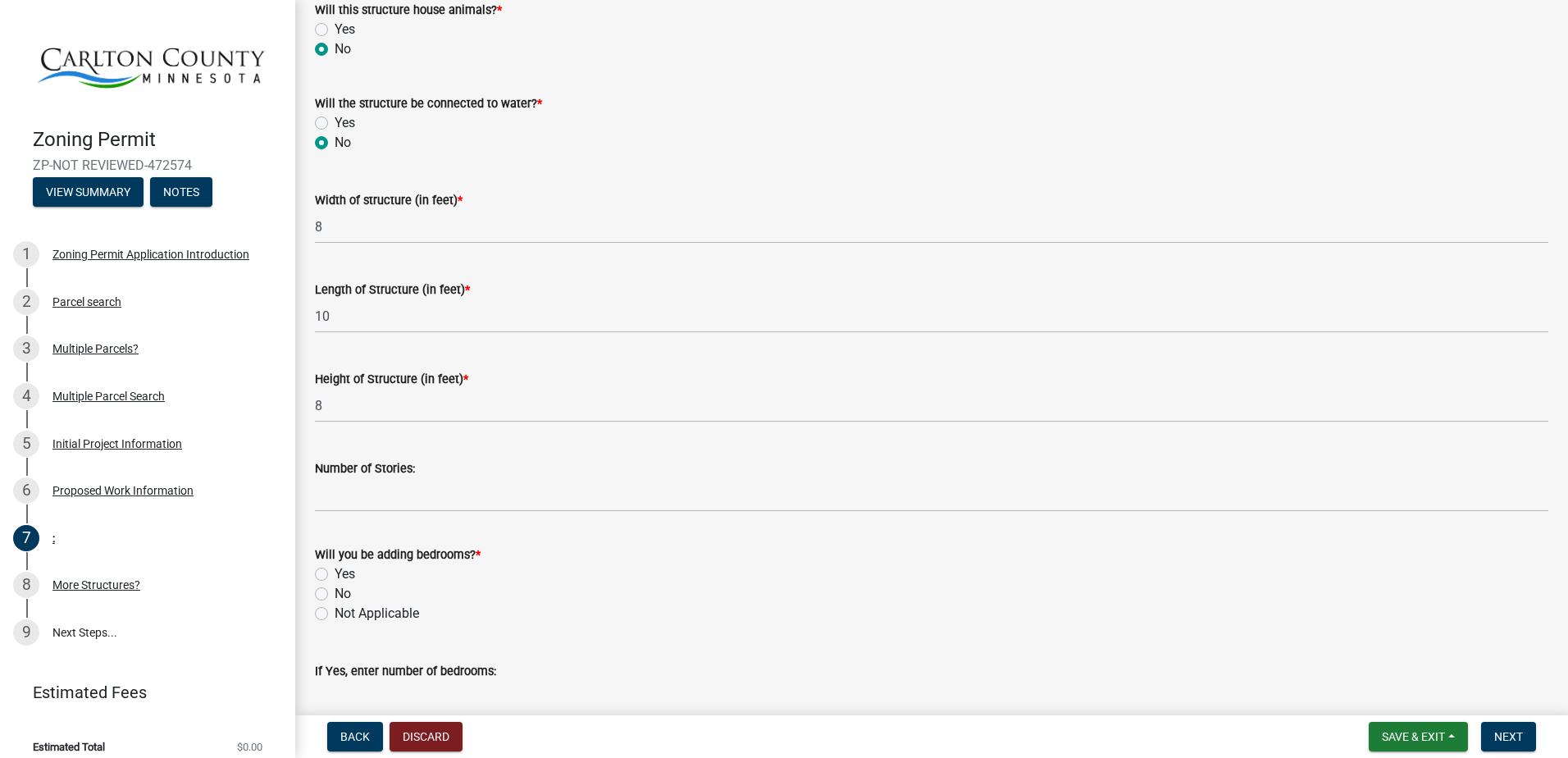
click at [335, 592] on label "No" at bounding box center [343, 594] width 17 height 20
click at [335, 592] on input "No" at bounding box center [340, 589] width 11 height 11
radio input "true"
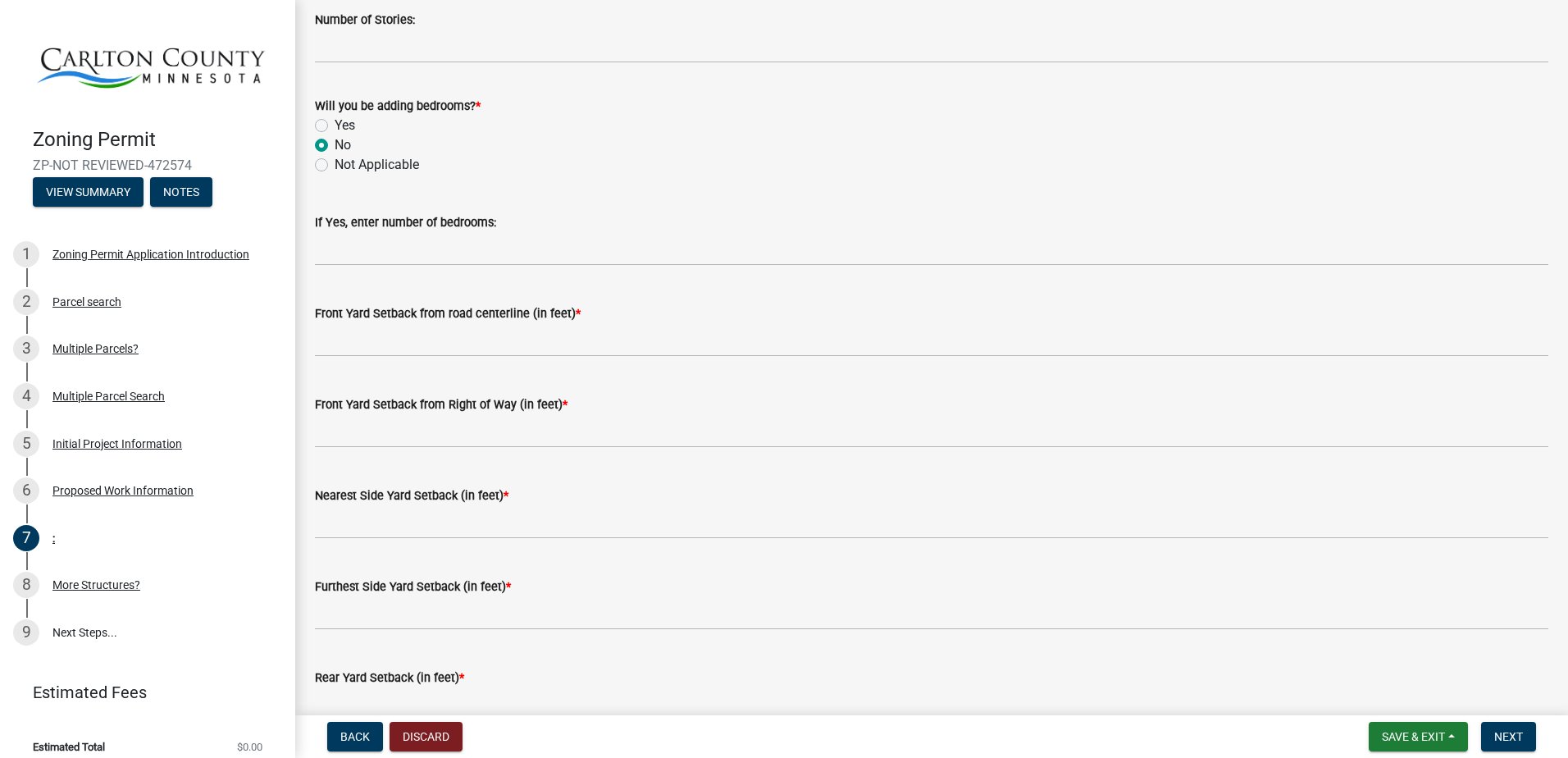
scroll to position [1066, 0]
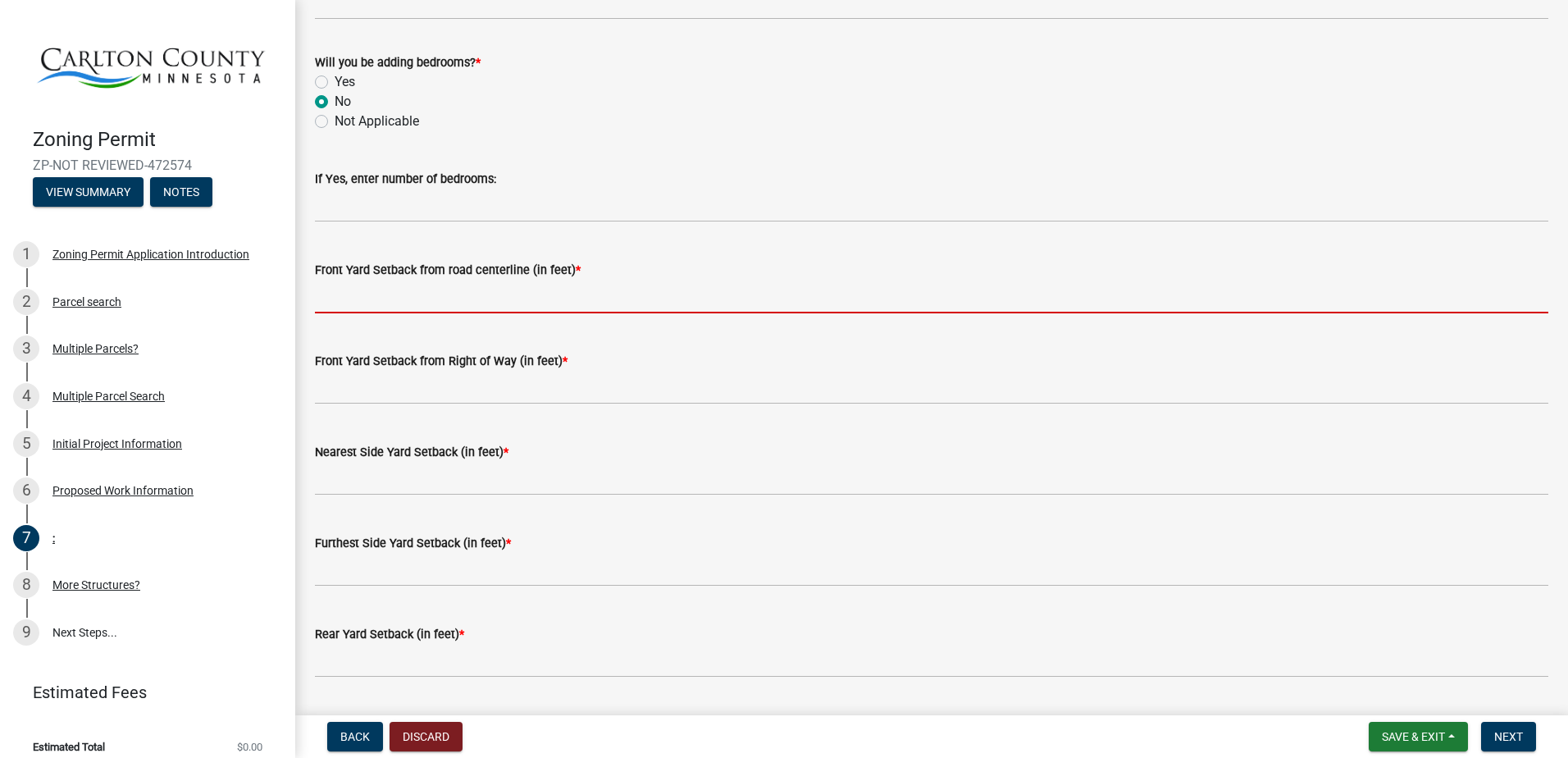
click at [338, 298] on input "text" at bounding box center [931, 296] width 1233 height 33
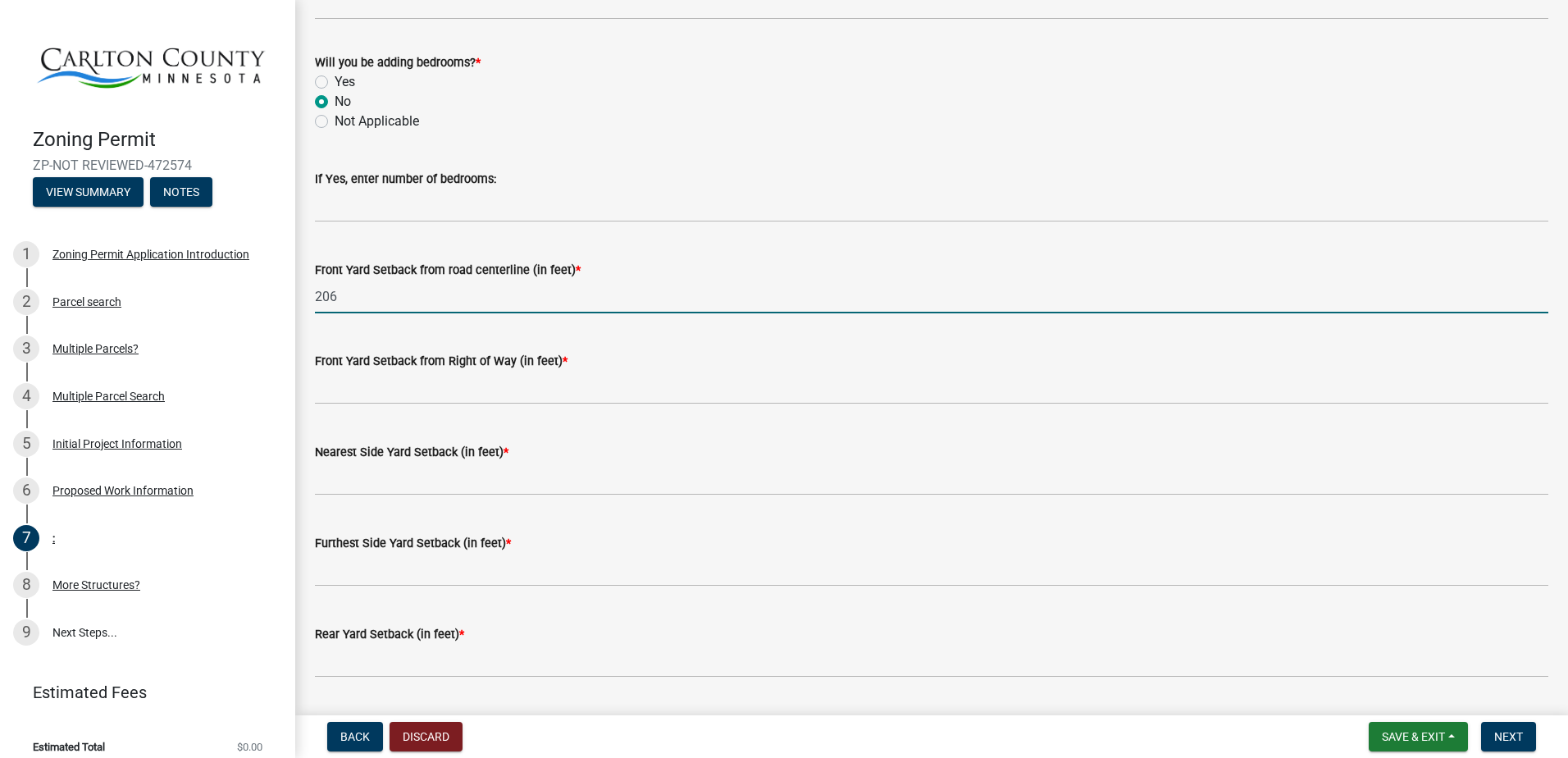
type input "206"
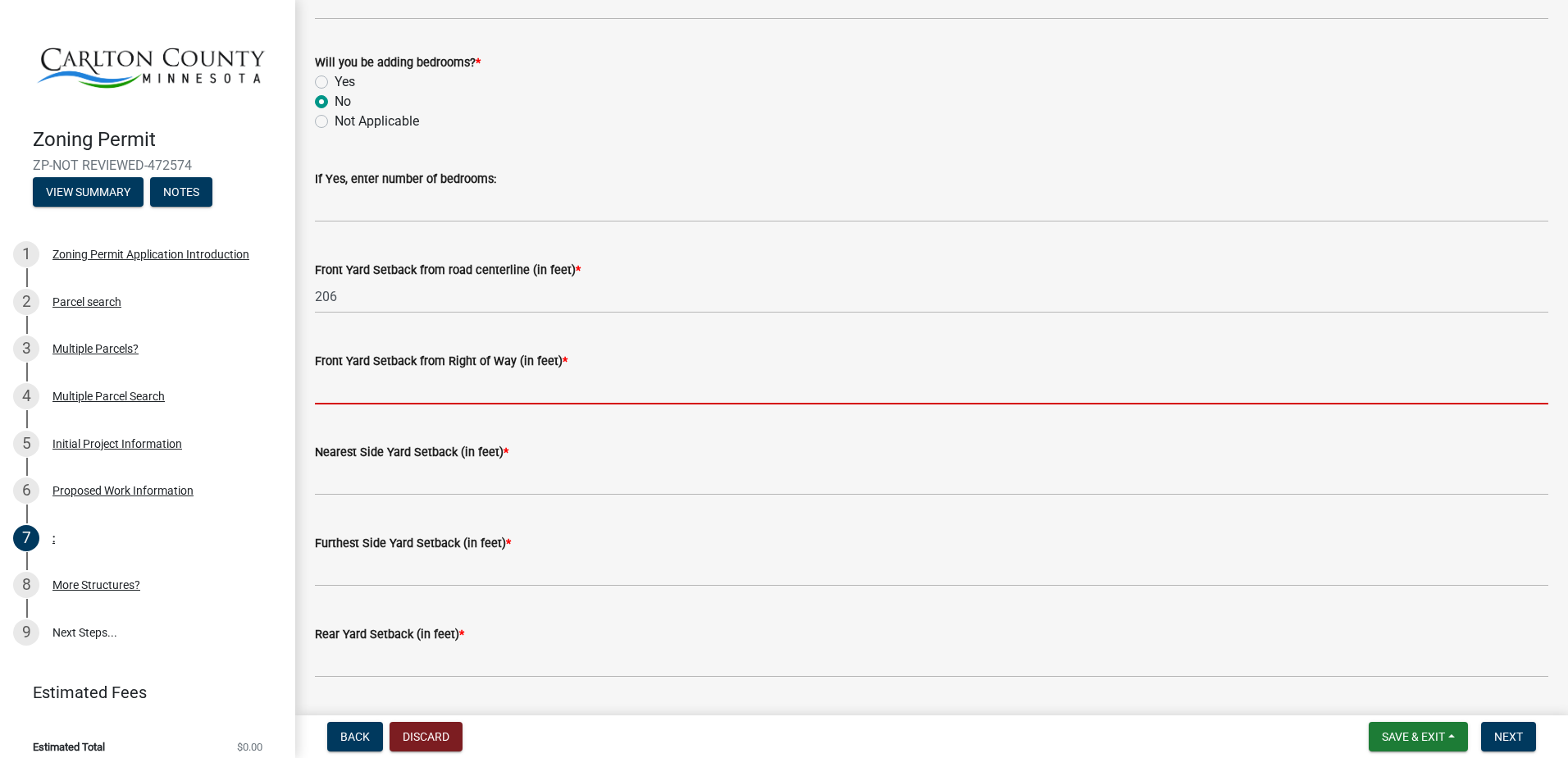
click at [333, 397] on input "text" at bounding box center [931, 387] width 1233 height 33
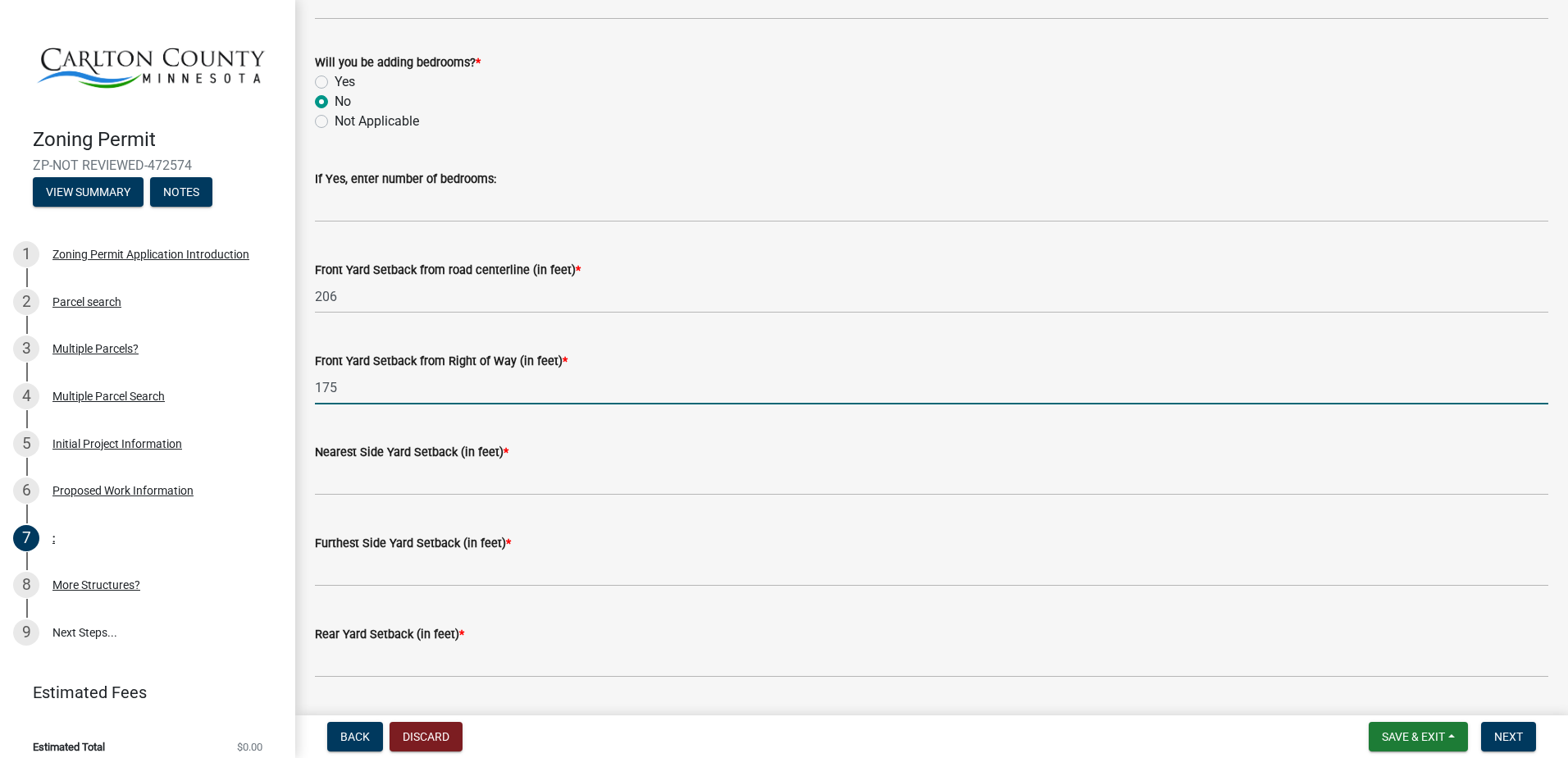
type input "175"
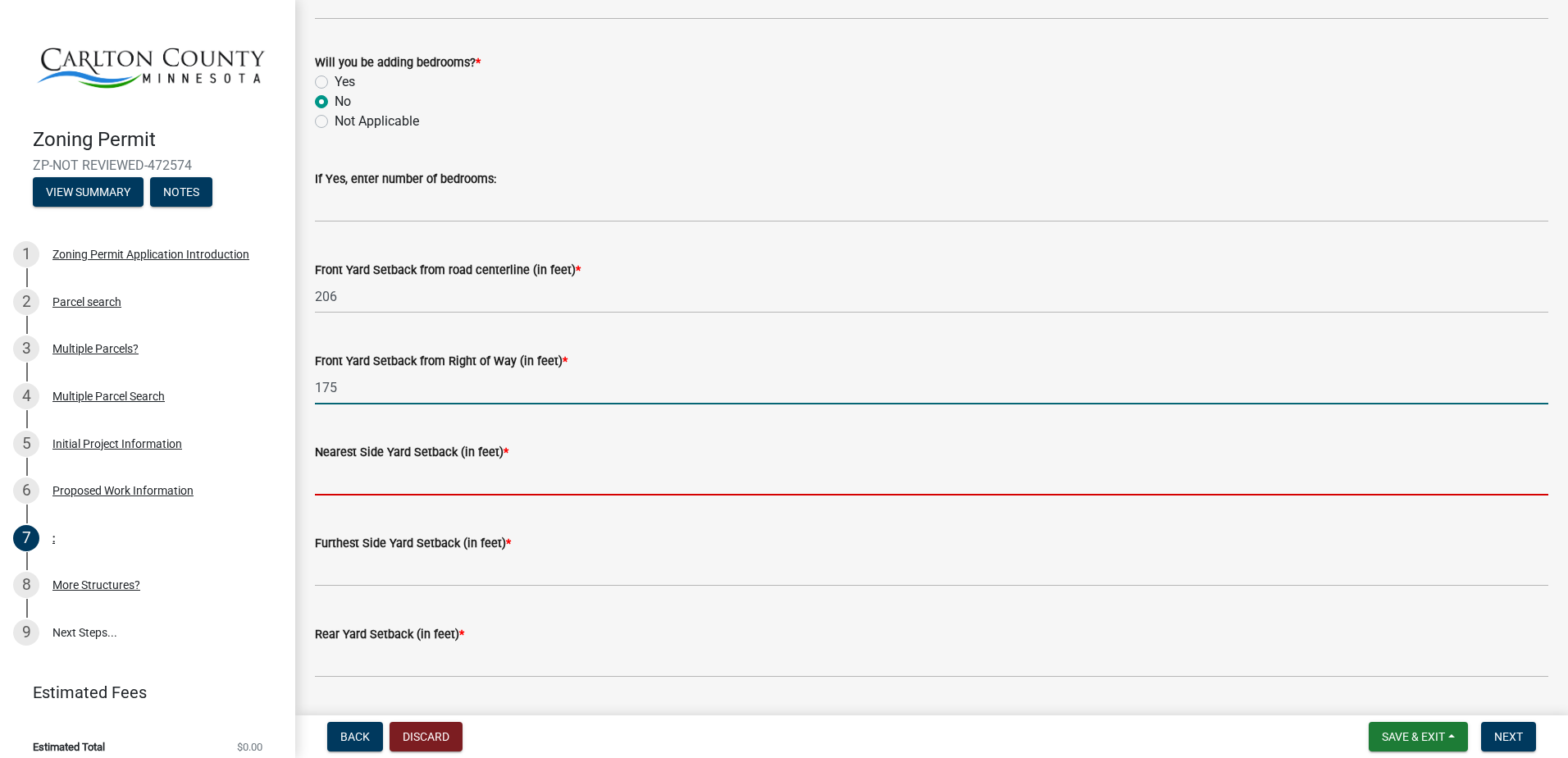
click at [361, 477] on input "text" at bounding box center [931, 479] width 1233 height 33
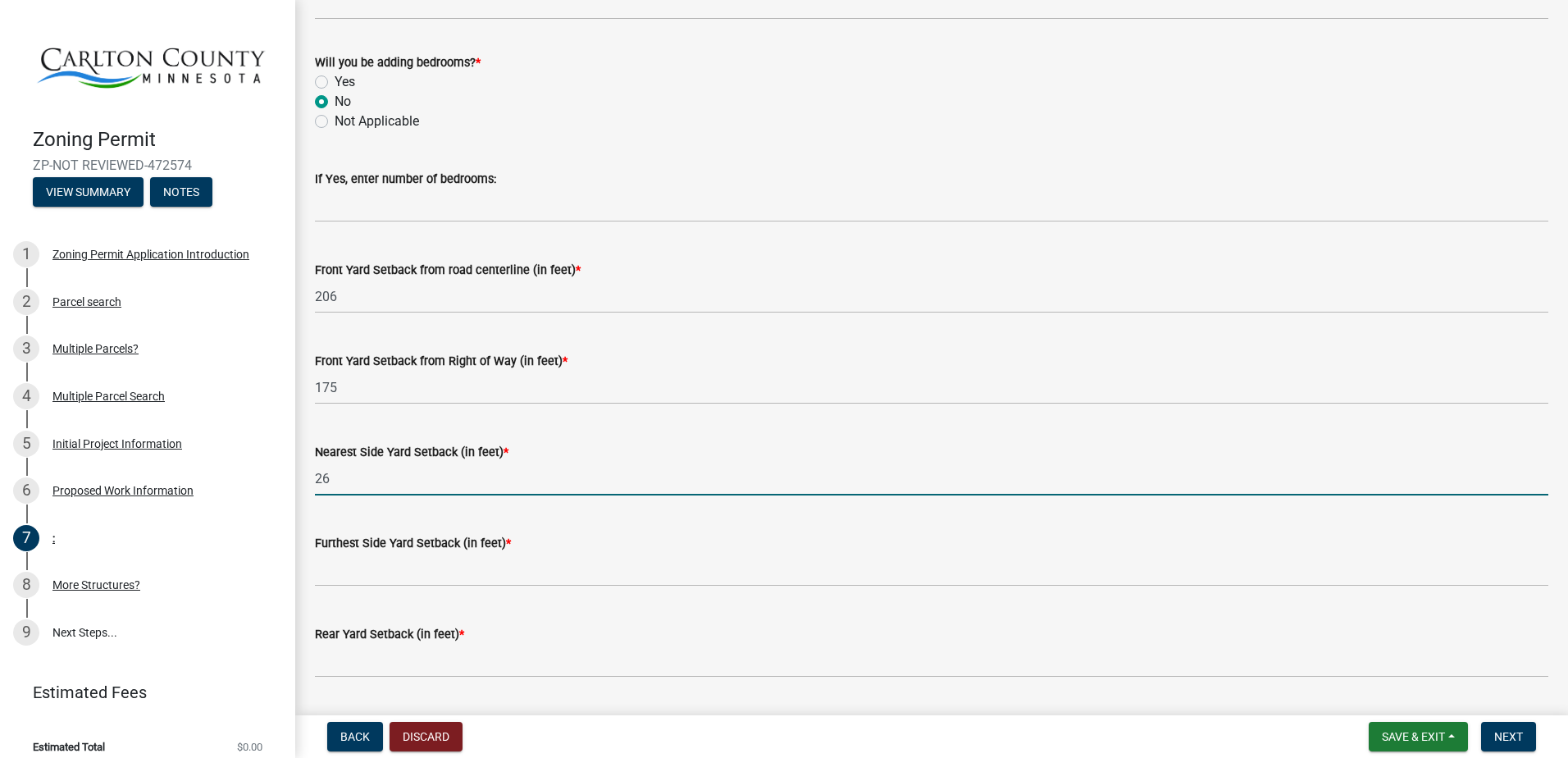
type input "26"
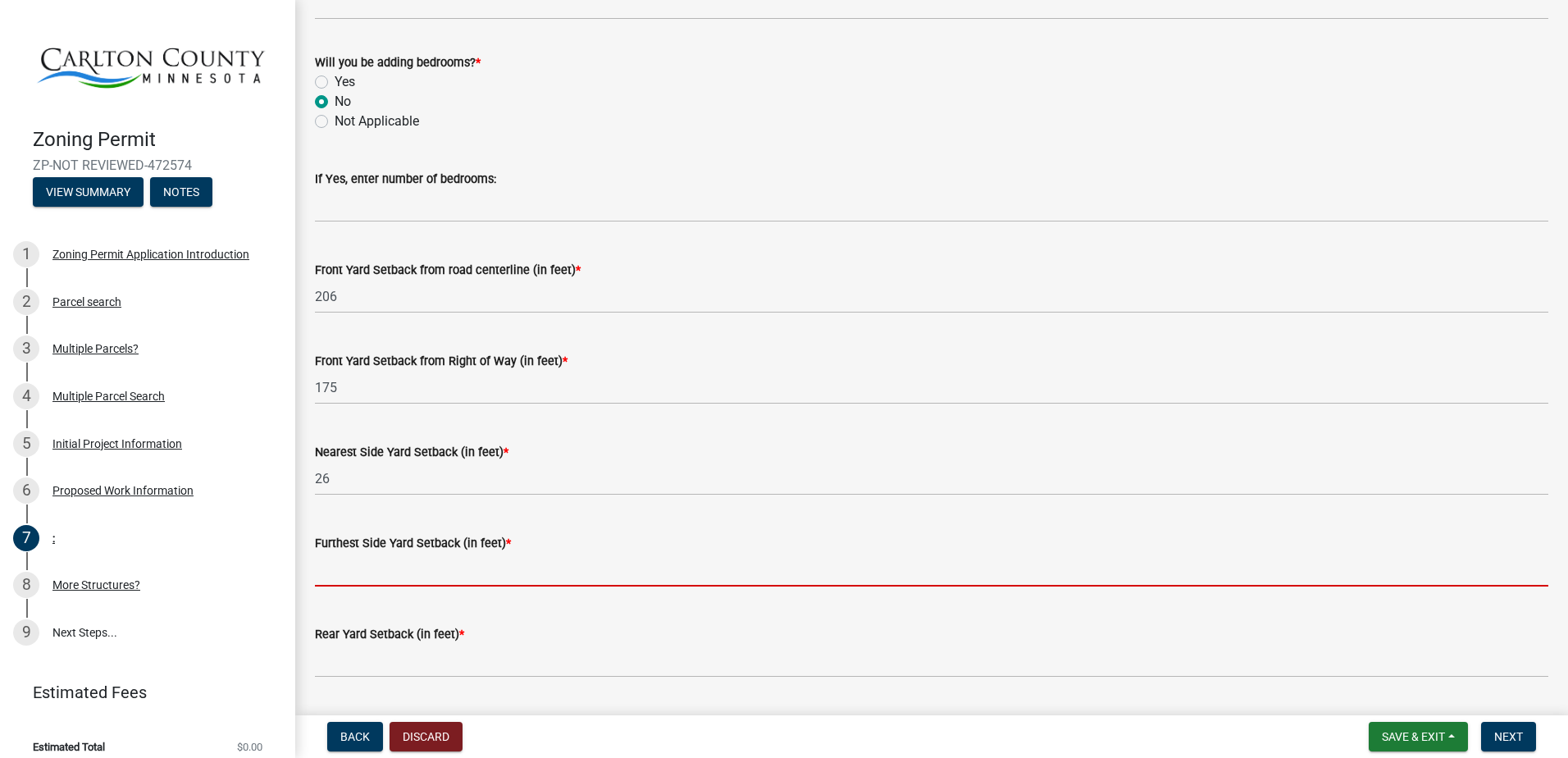
click at [342, 561] on input "text" at bounding box center [931, 570] width 1233 height 33
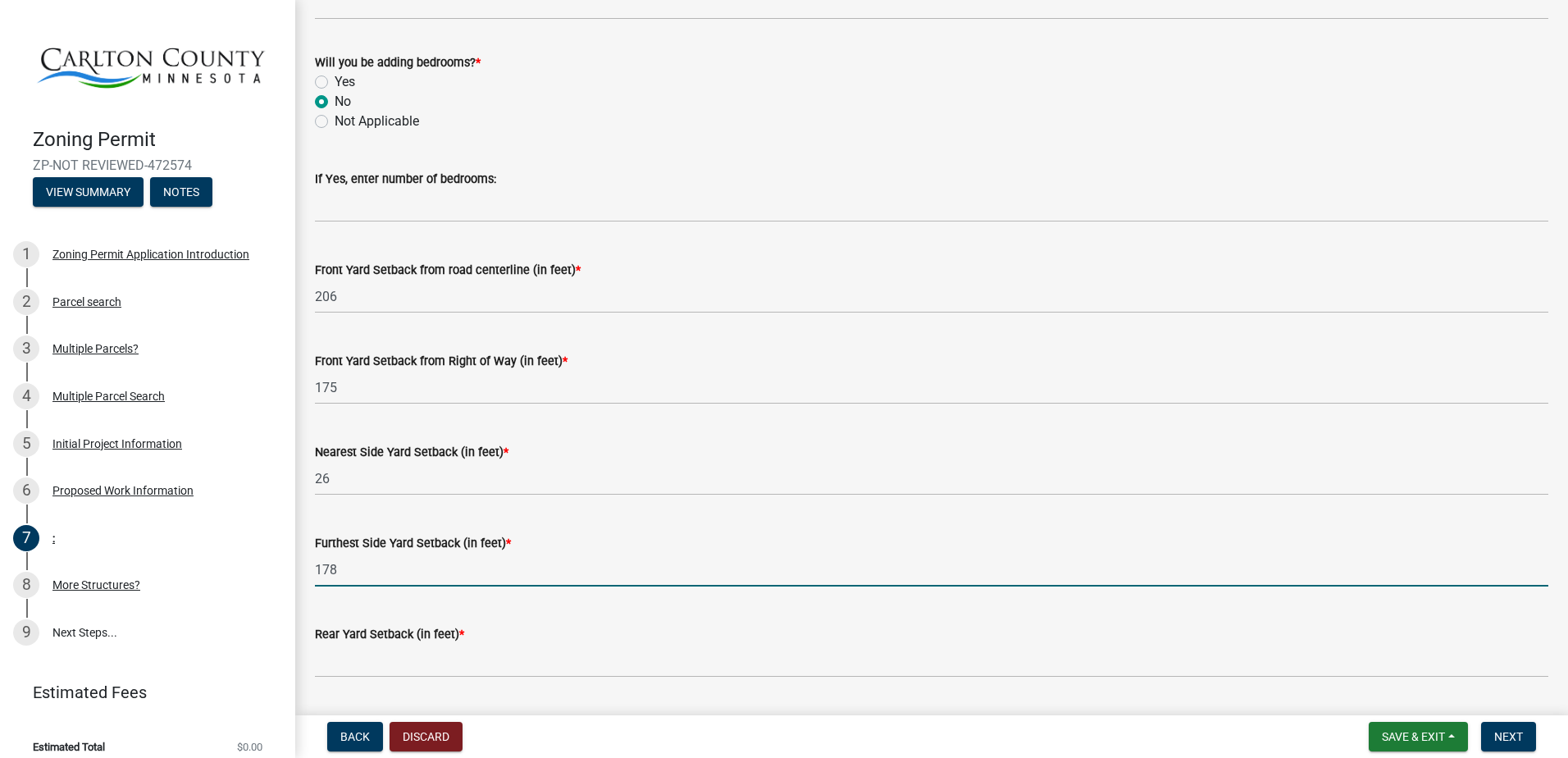
type input "178"
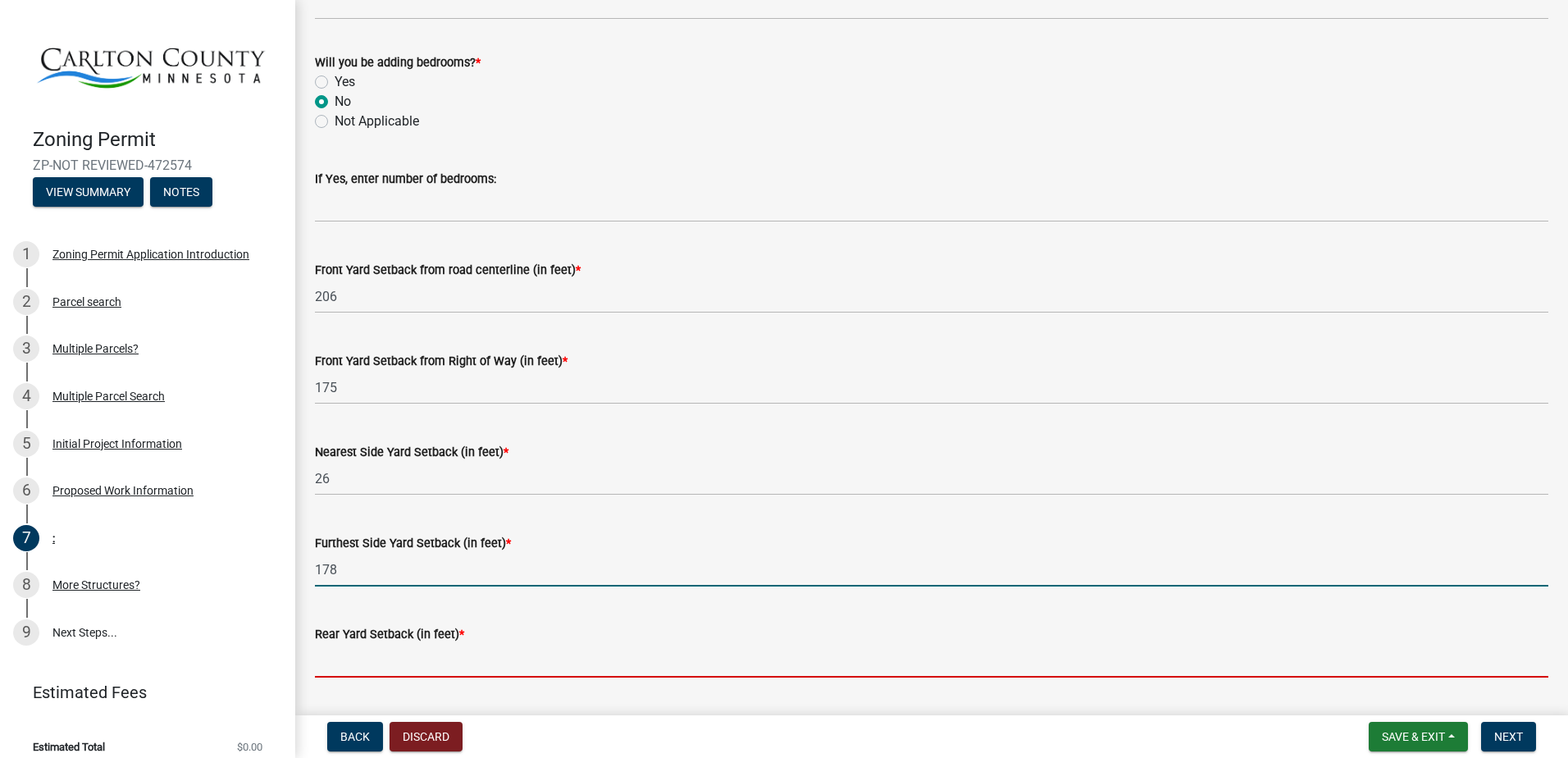
click at [375, 658] on input "text" at bounding box center [931, 660] width 1233 height 33
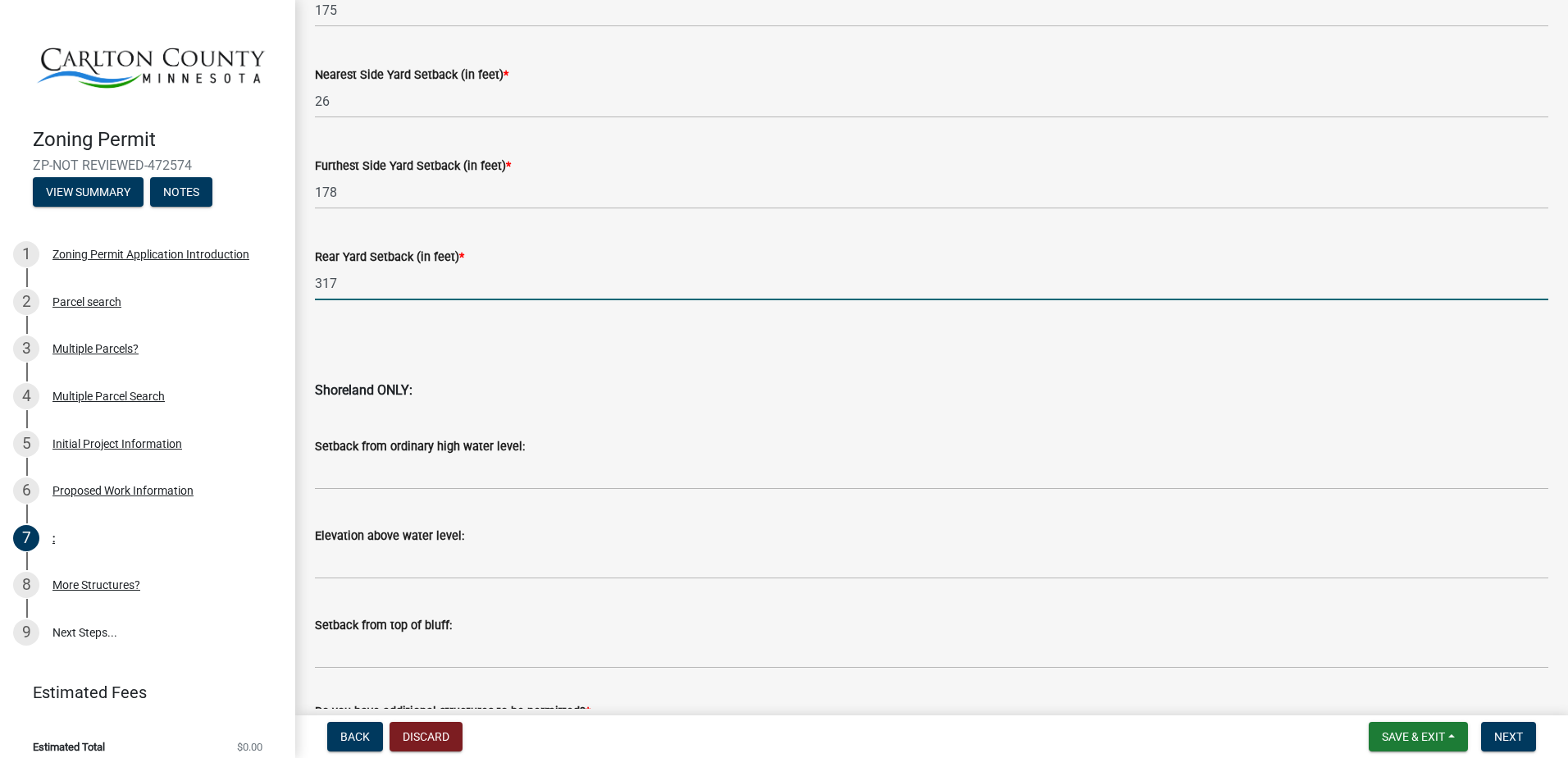
scroll to position [1574, 0]
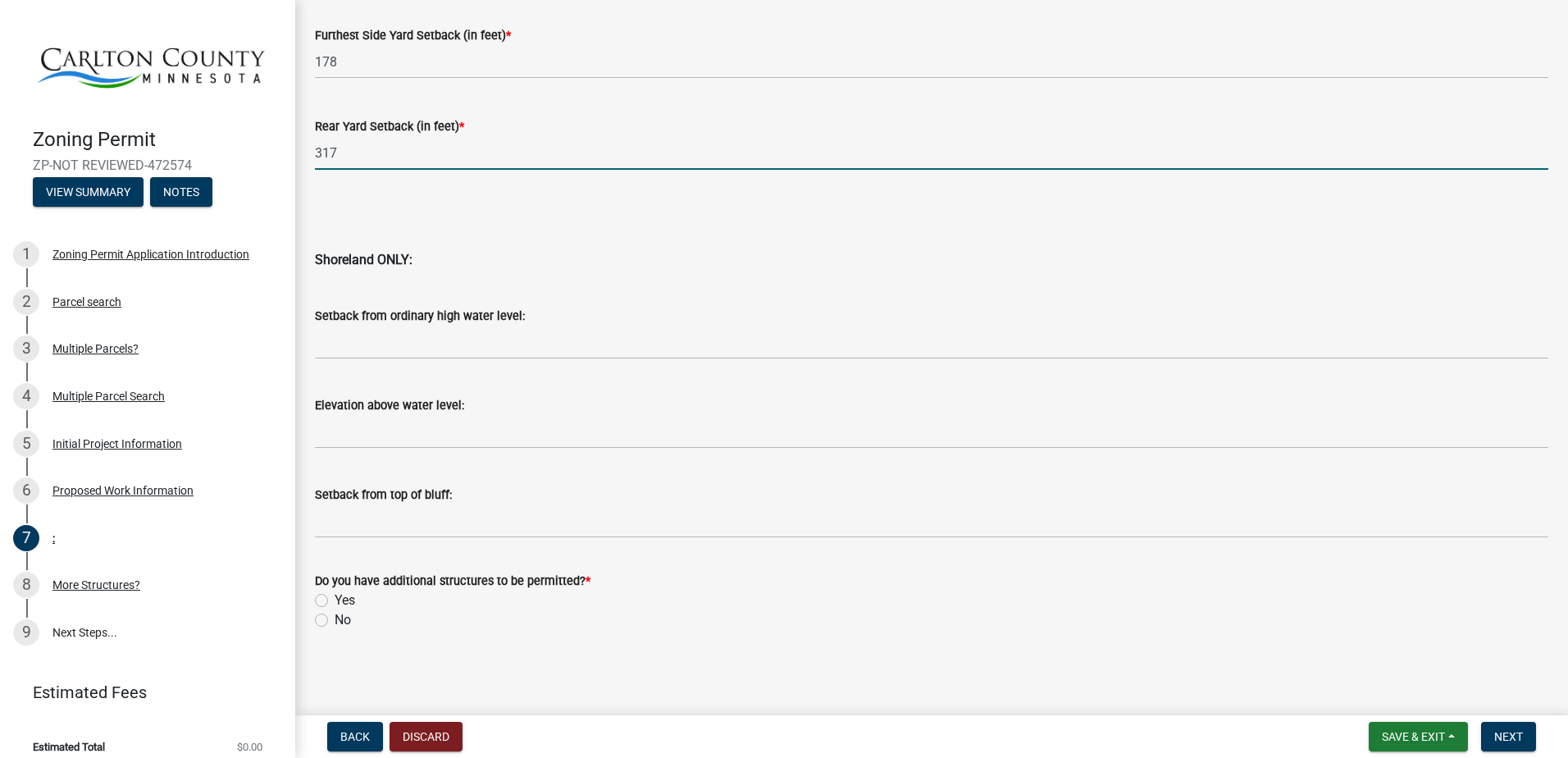
type input "317"
click at [335, 600] on label "Yes" at bounding box center [345, 601] width 20 height 20
click at [335, 600] on input "Yes" at bounding box center [340, 596] width 11 height 11
radio input "true"
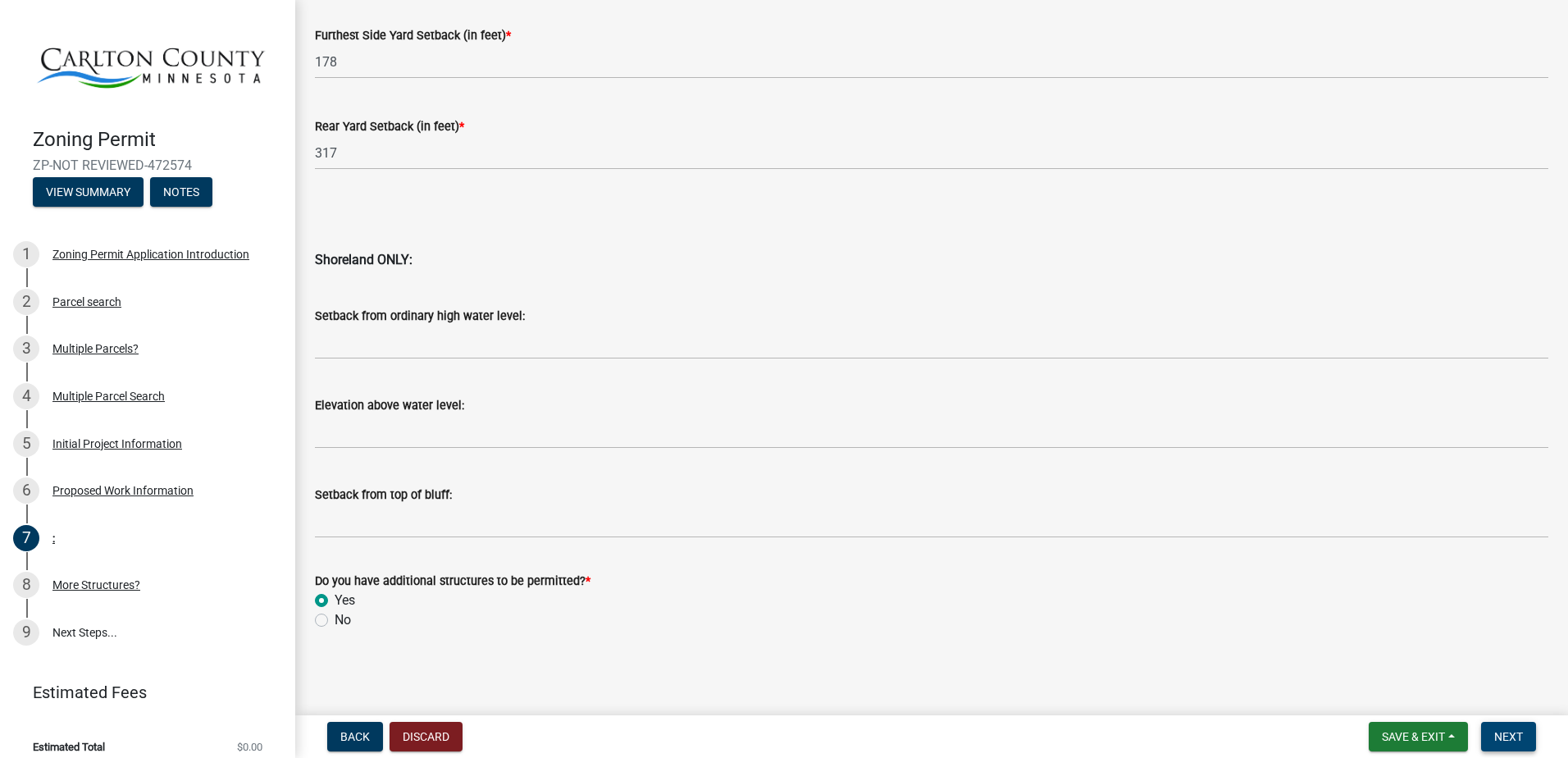
click at [1511, 730] on span "Next" at bounding box center [1509, 736] width 28 height 13
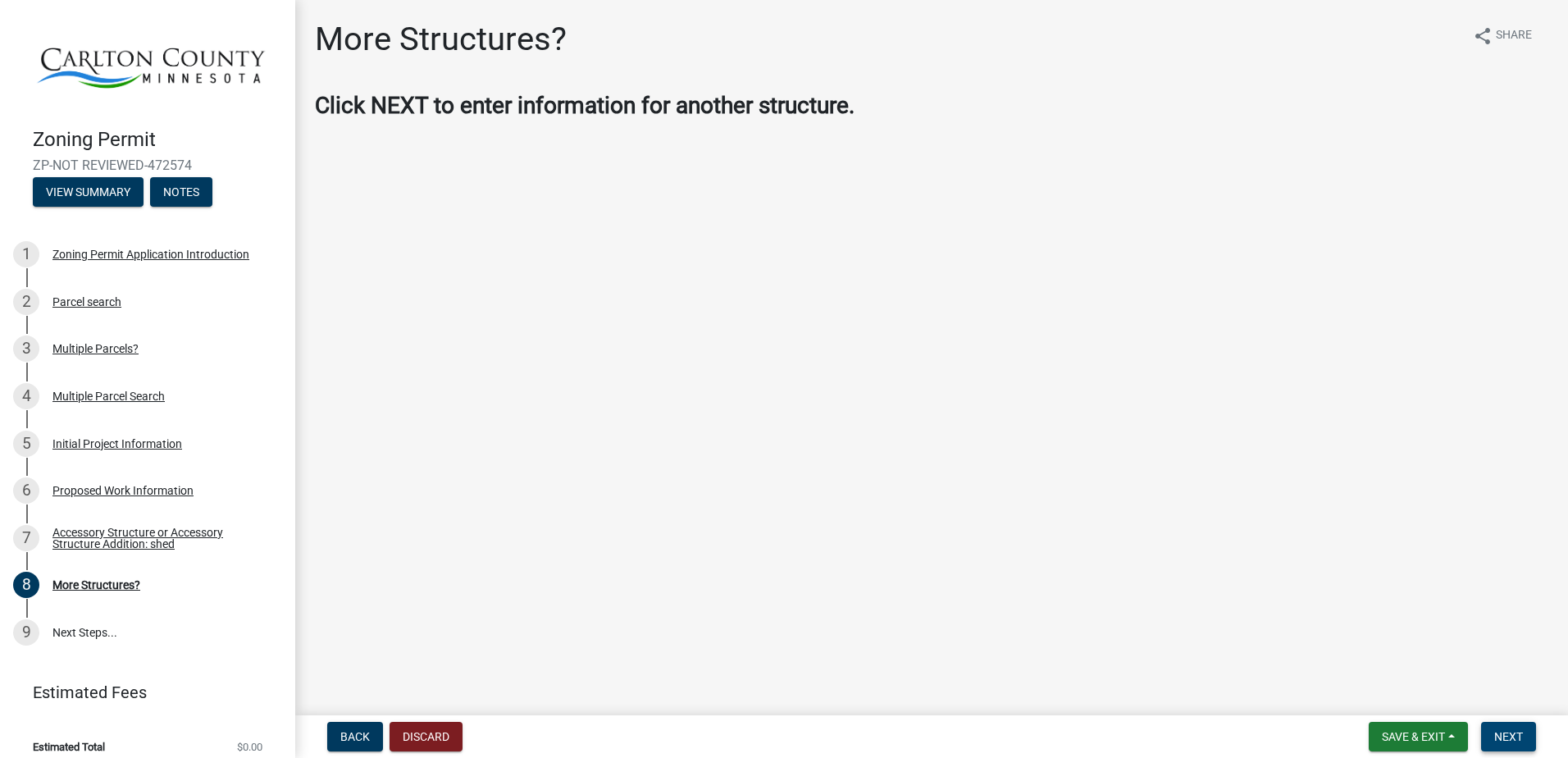
click at [1519, 735] on span "Next" at bounding box center [1509, 736] width 28 height 13
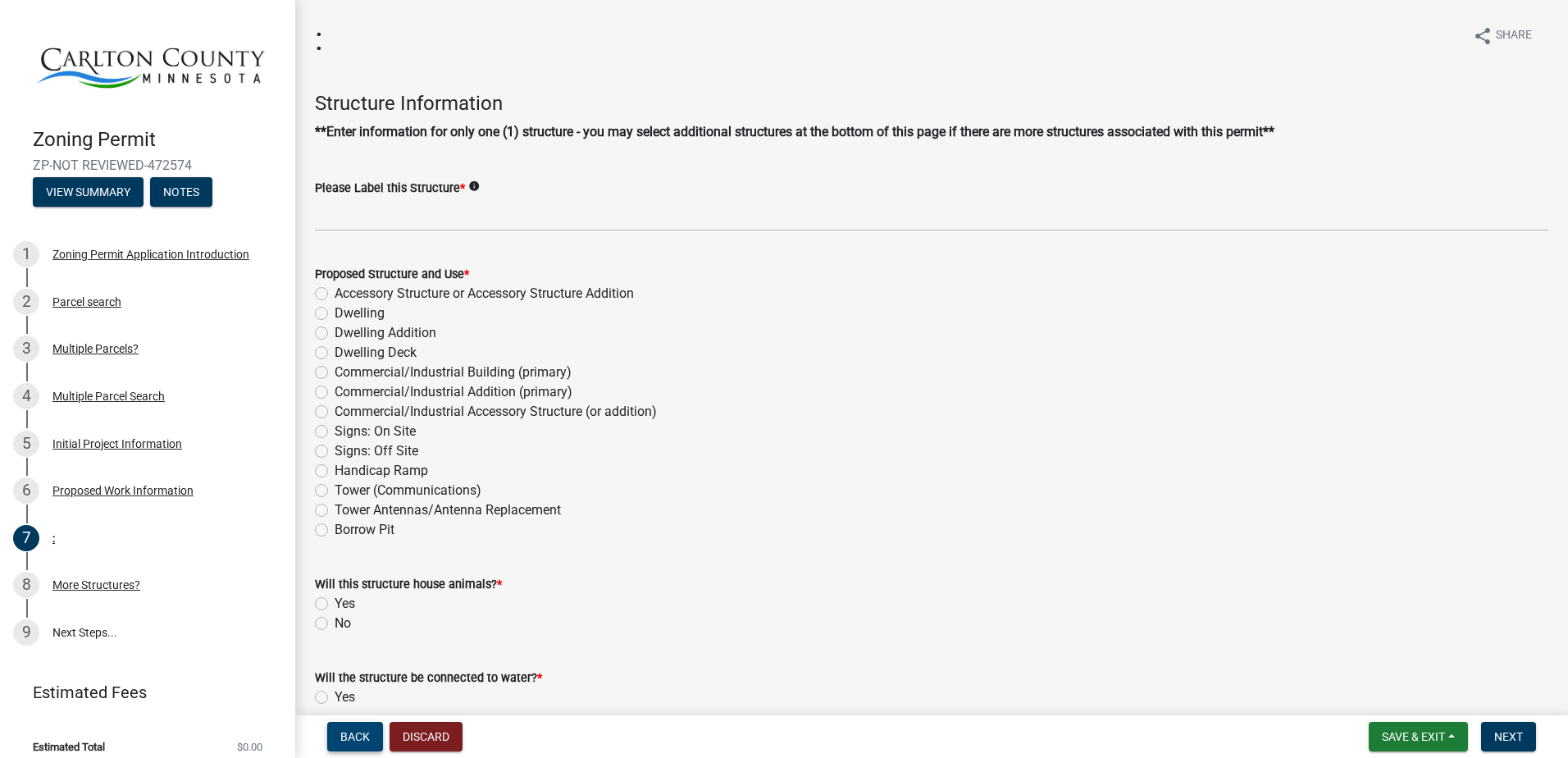
click at [357, 741] on span "Back" at bounding box center [355, 736] width 29 height 13
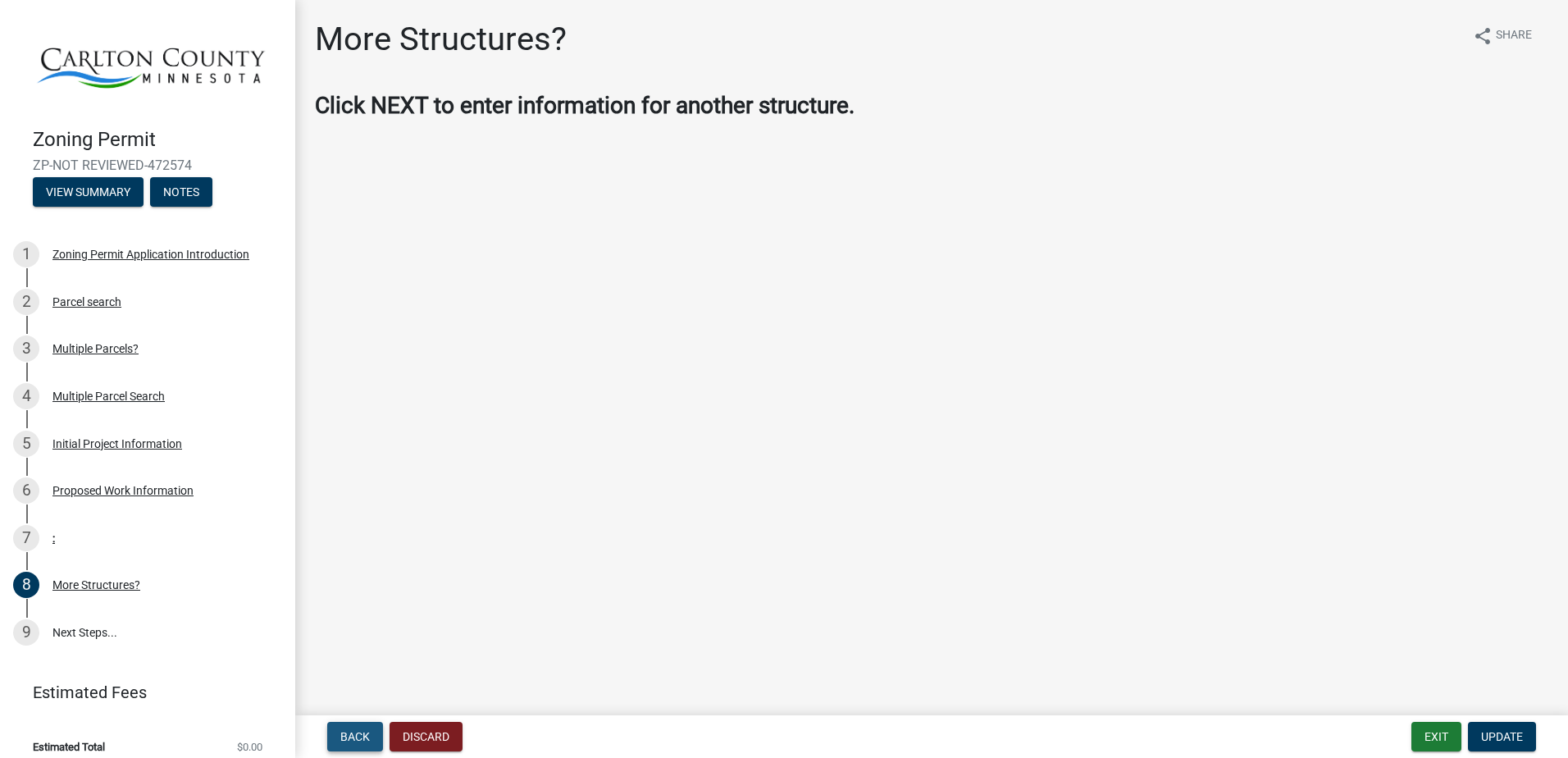
drag, startPoint x: 354, startPoint y: 735, endPoint x: 388, endPoint y: 681, distance: 63.8
click at [354, 735] on span "Back" at bounding box center [355, 736] width 29 height 13
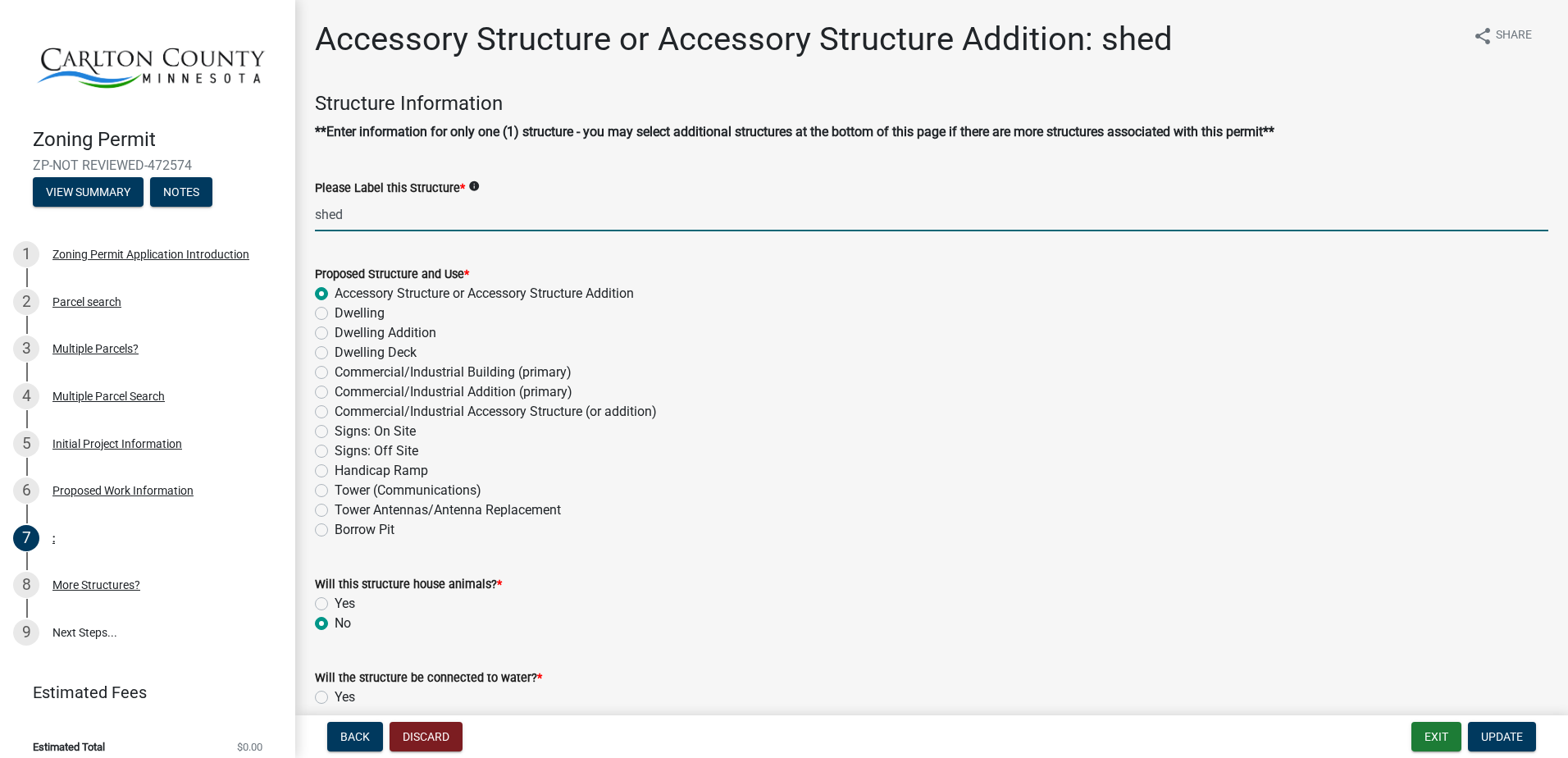
click at [361, 217] on input "shed" at bounding box center [931, 214] width 1233 height 33
type input "shed ATF"
click at [1510, 738] on span "Update" at bounding box center [1502, 736] width 42 height 13
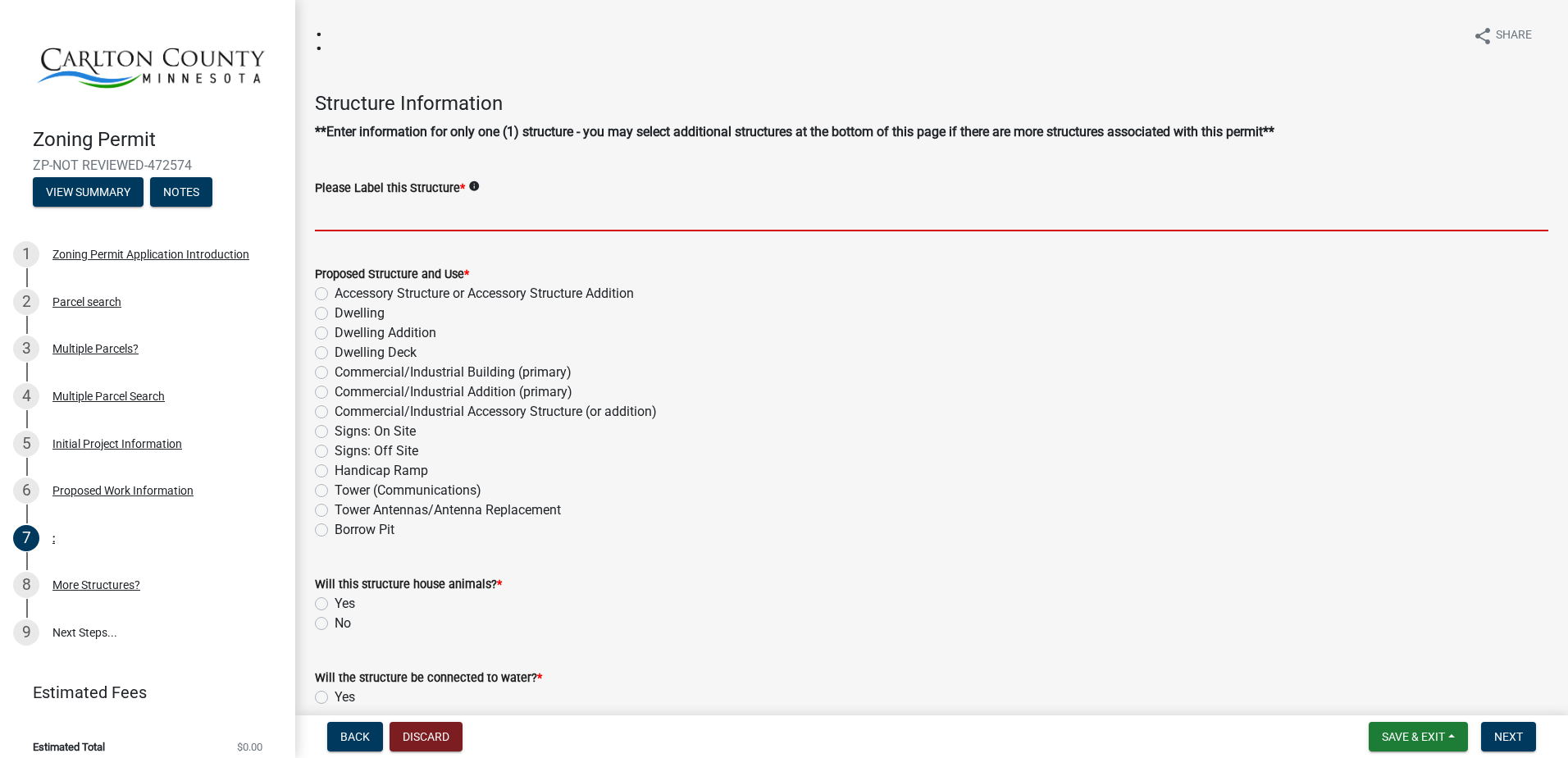
drag, startPoint x: 333, startPoint y: 225, endPoint x: 406, endPoint y: 225, distance: 73.0
click at [336, 225] on input "Please Label this Structure *" at bounding box center [931, 214] width 1233 height 33
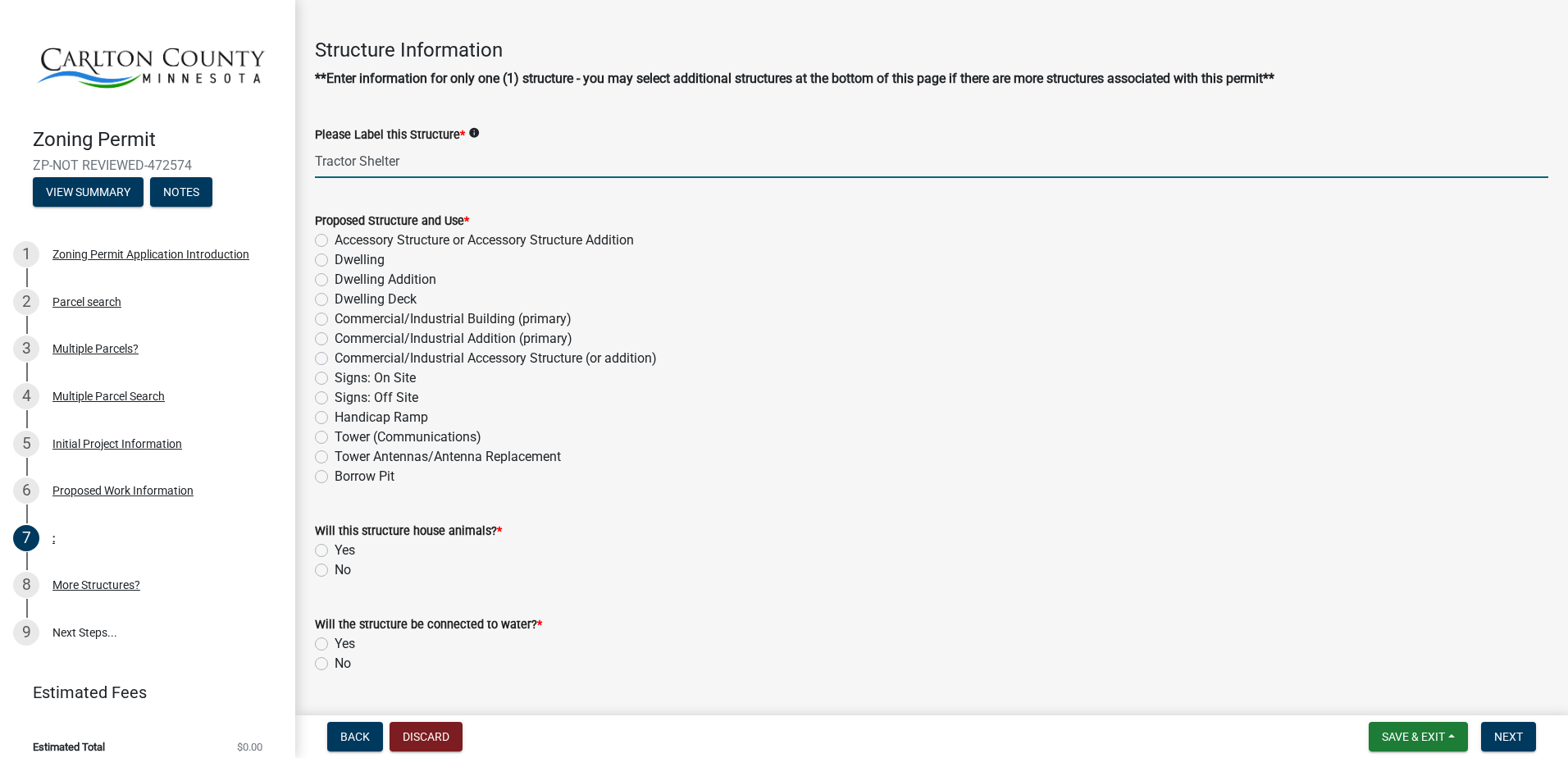
scroll to position [82, 0]
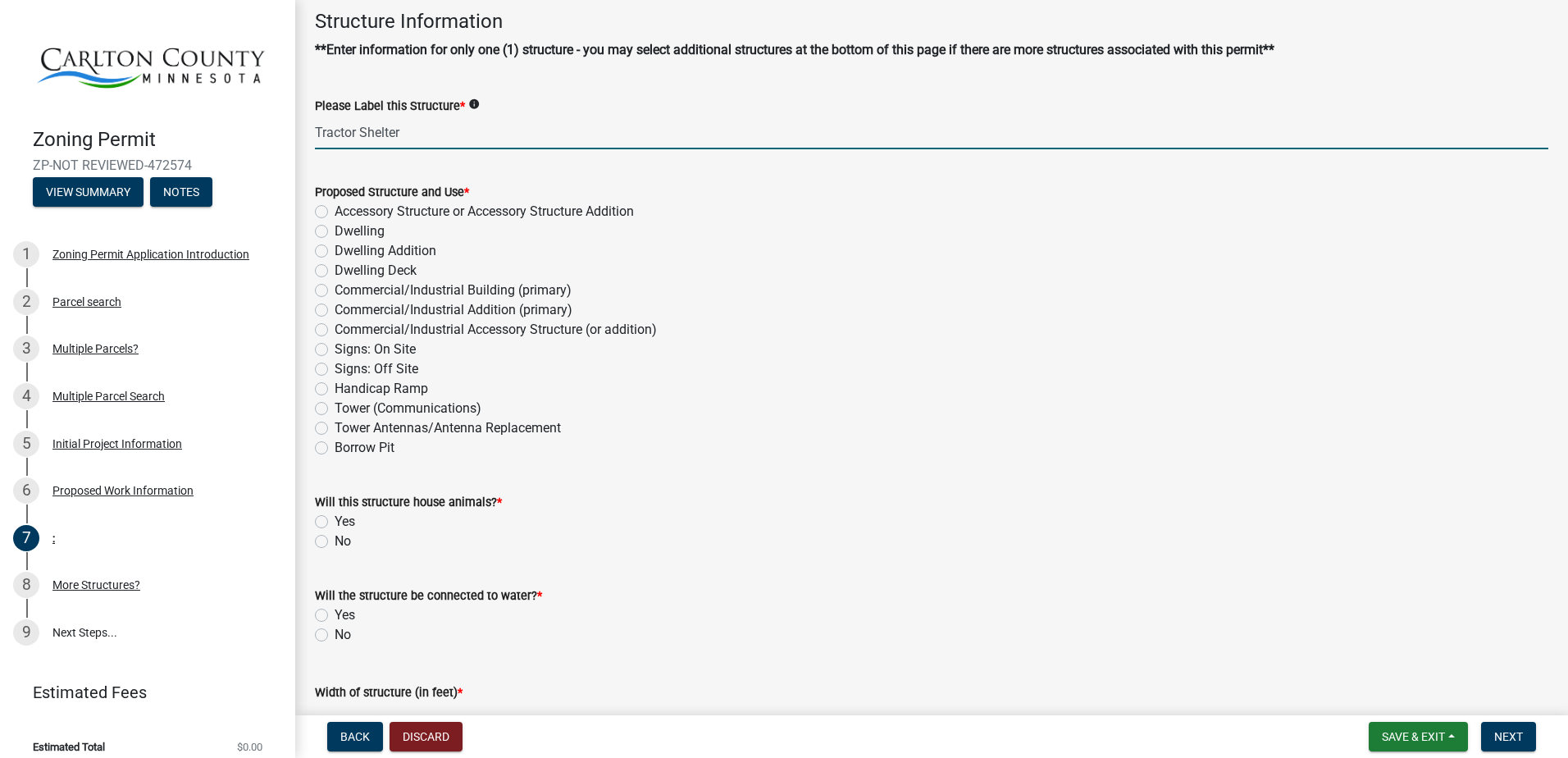
type input "Tractor Shelter"
click at [335, 212] on label "Accessory Structure or Accessory Structure Addition" at bounding box center [484, 212] width 300 height 20
click at [335, 212] on input "Accessory Structure or Accessory Structure Addition" at bounding box center [340, 207] width 11 height 11
radio input "true"
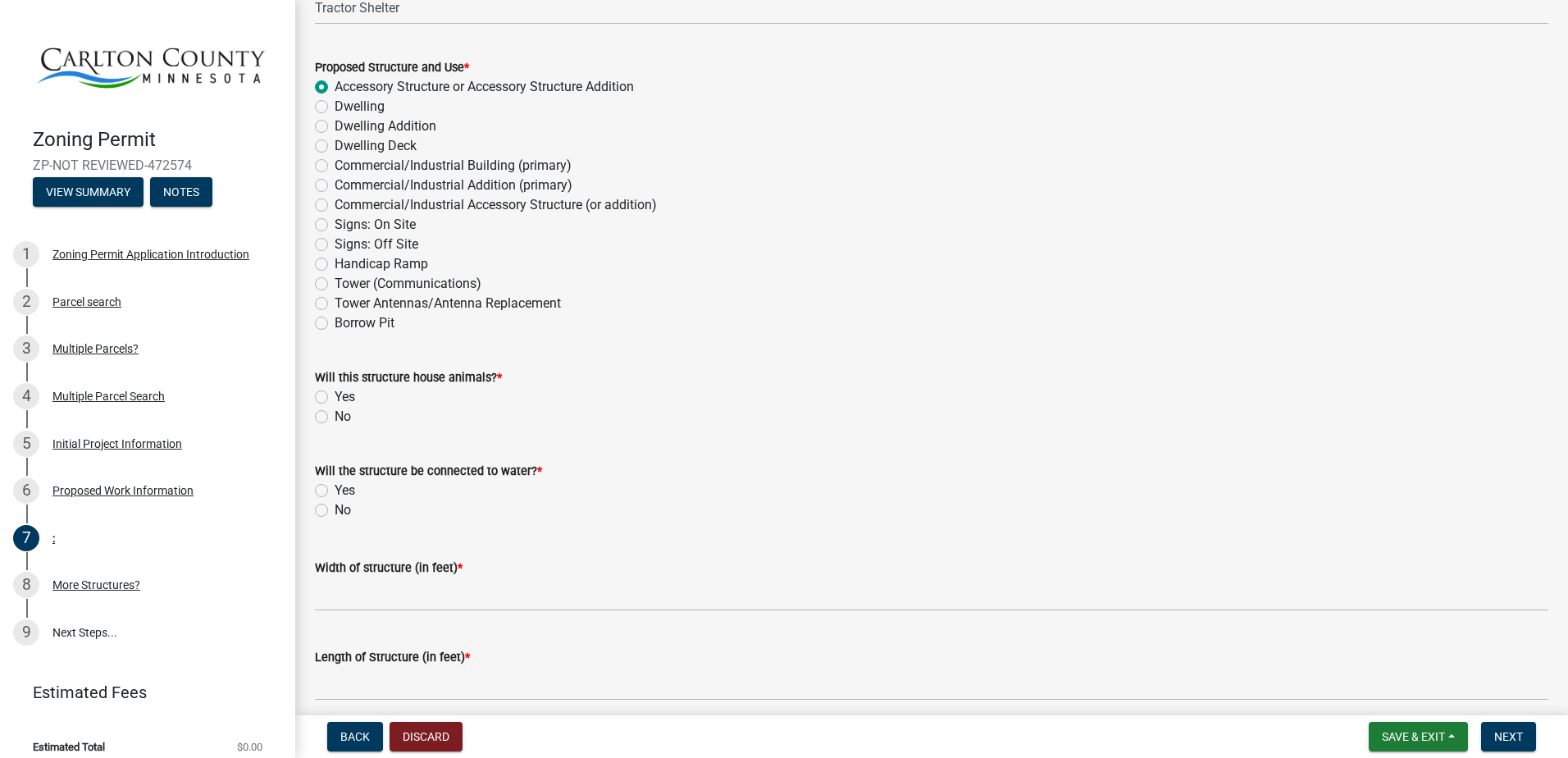
scroll to position [328, 0]
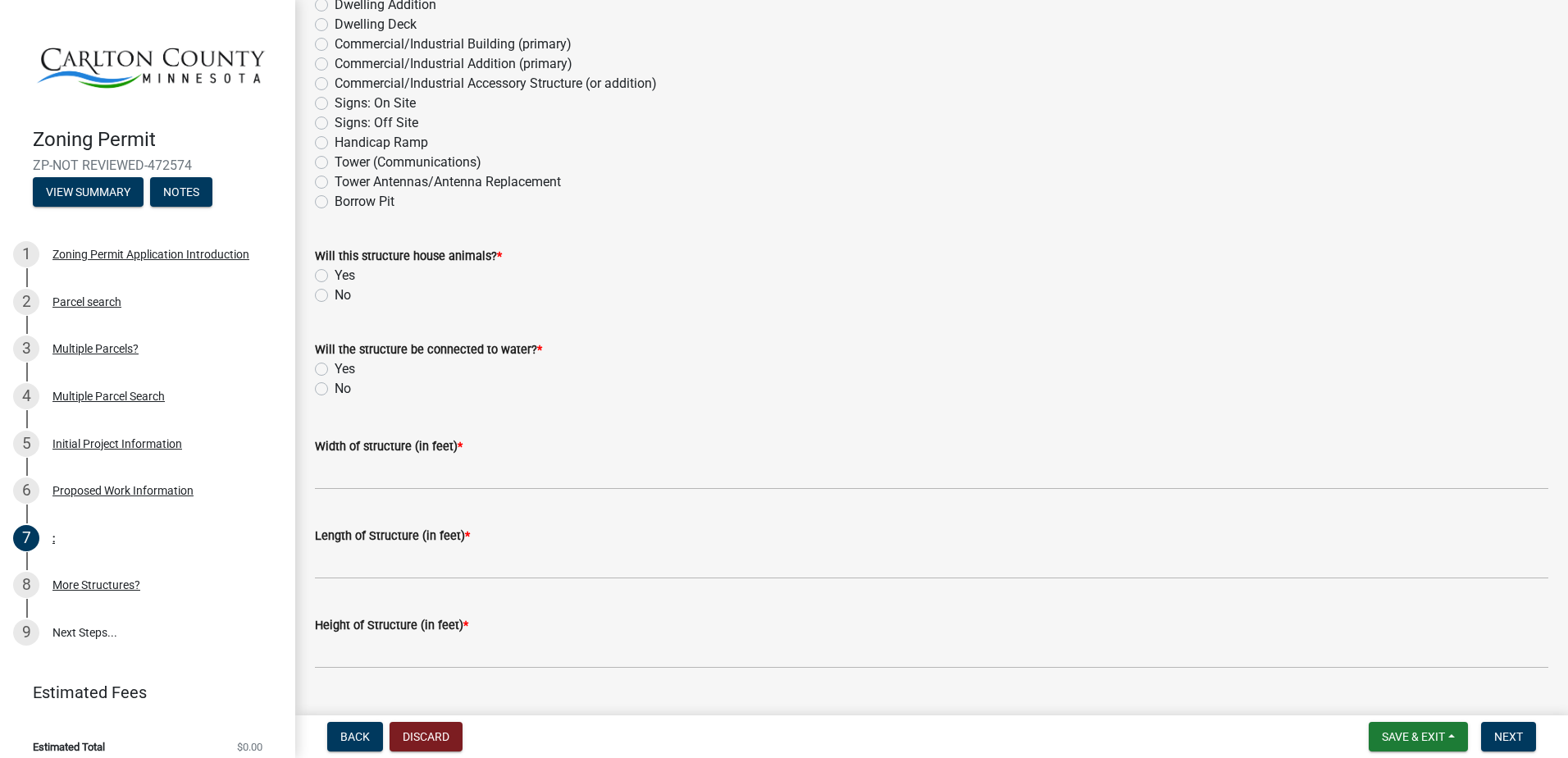
click at [335, 391] on label "No" at bounding box center [343, 389] width 17 height 20
click at [335, 389] on input "No" at bounding box center [340, 384] width 11 height 11
radio input "true"
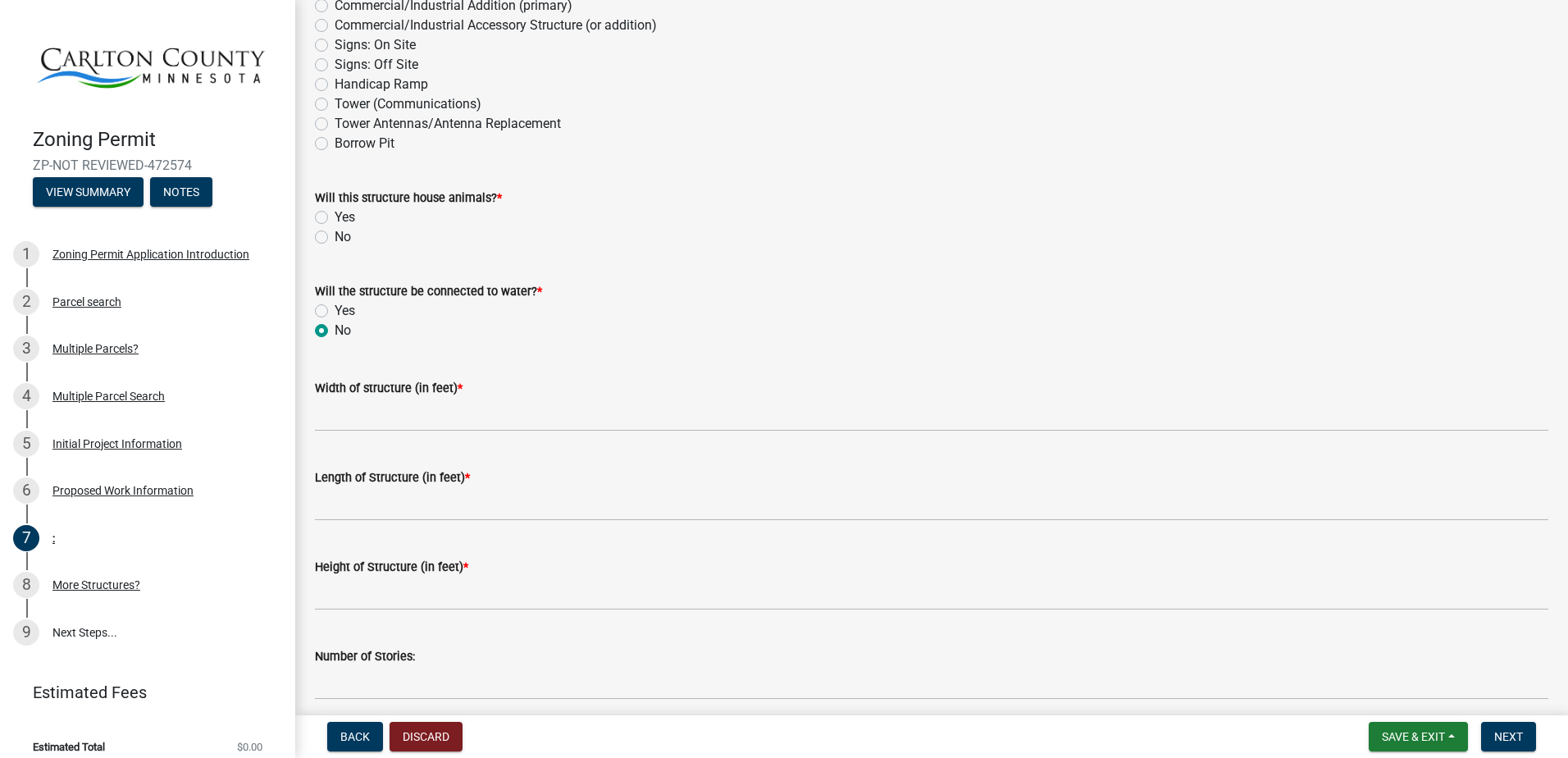
scroll to position [410, 0]
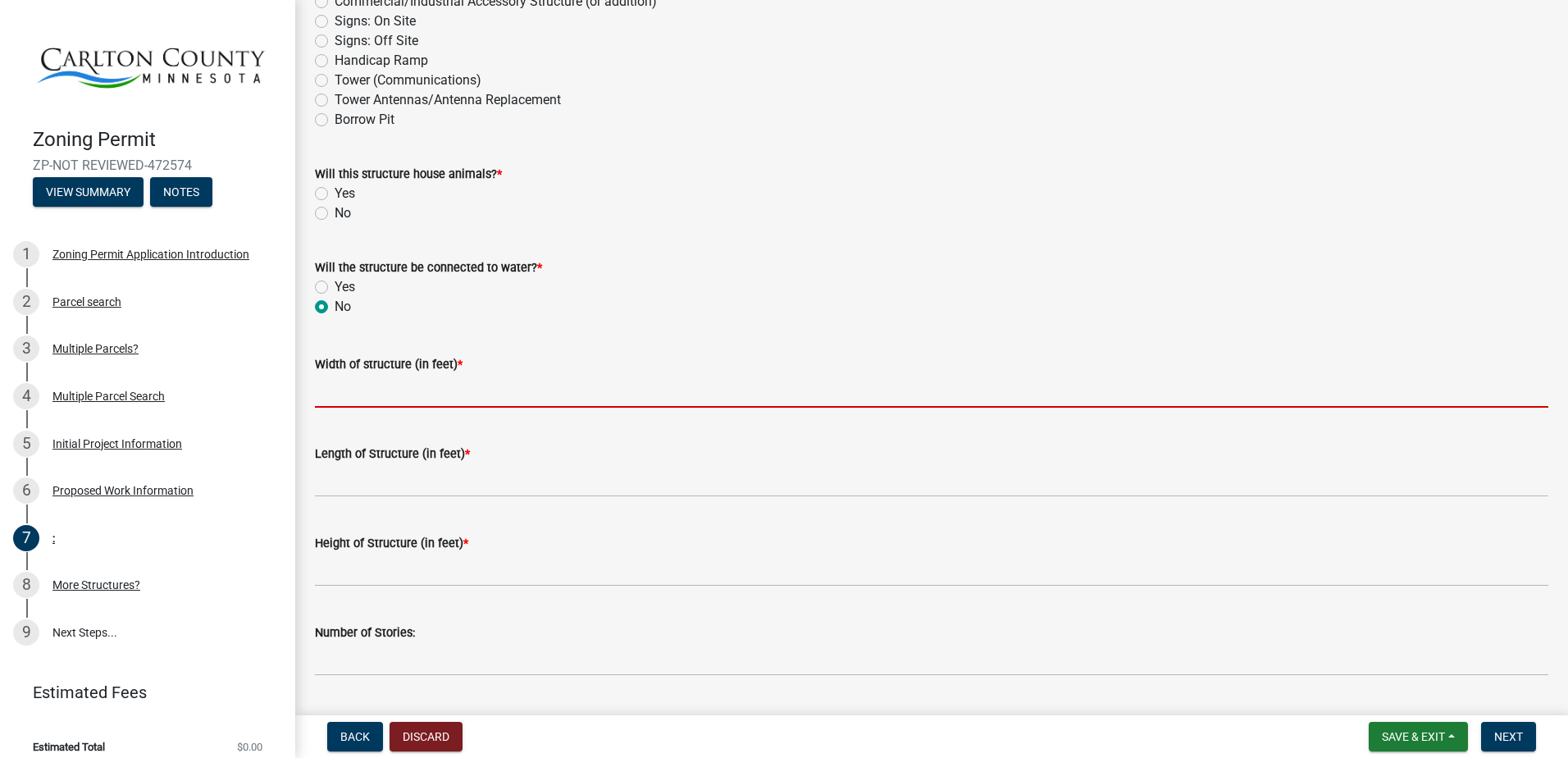
click at [366, 385] on input "Width of structure (in feet) *" at bounding box center [931, 391] width 1233 height 33
type input "9"
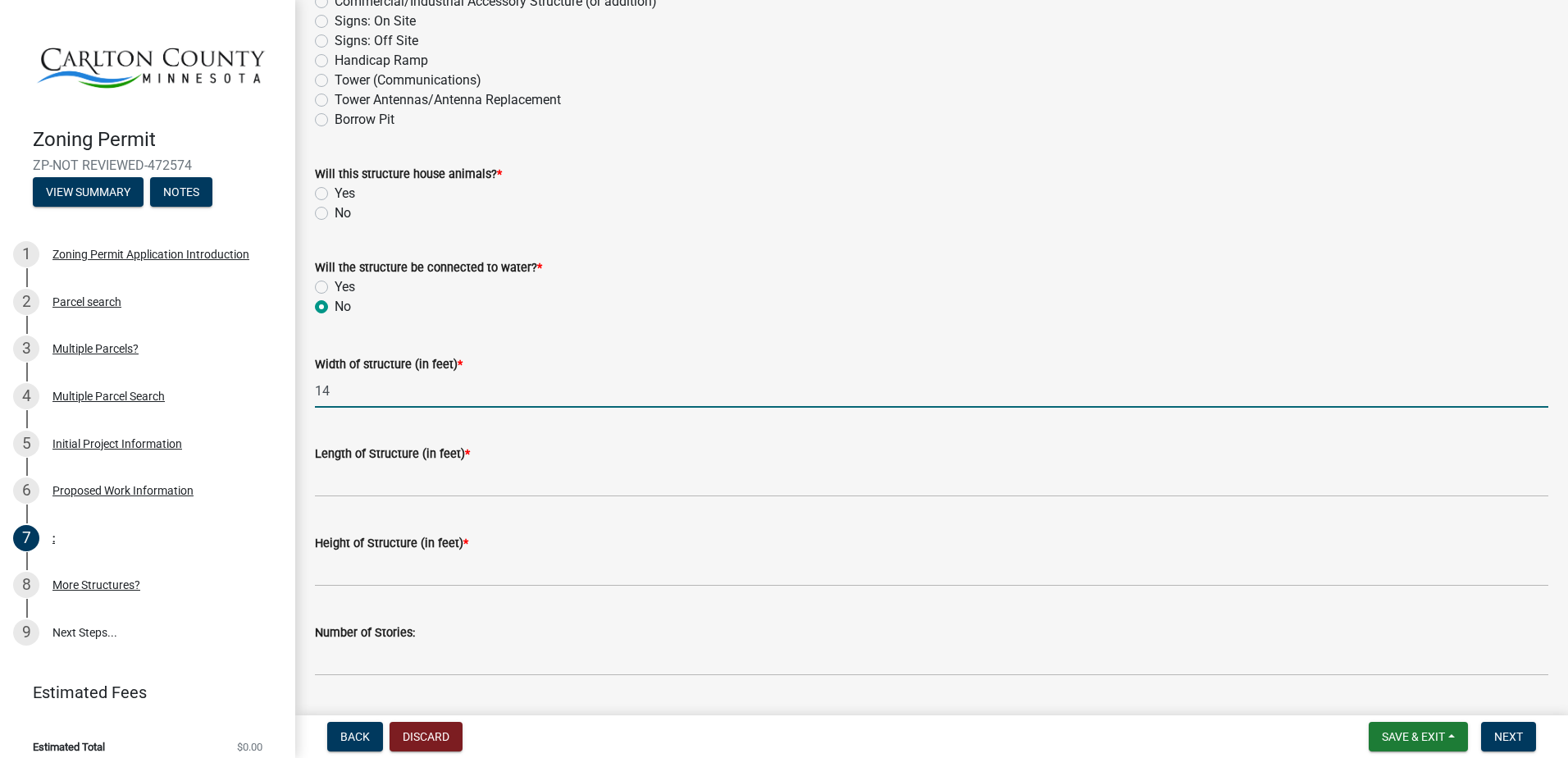
type input "14"
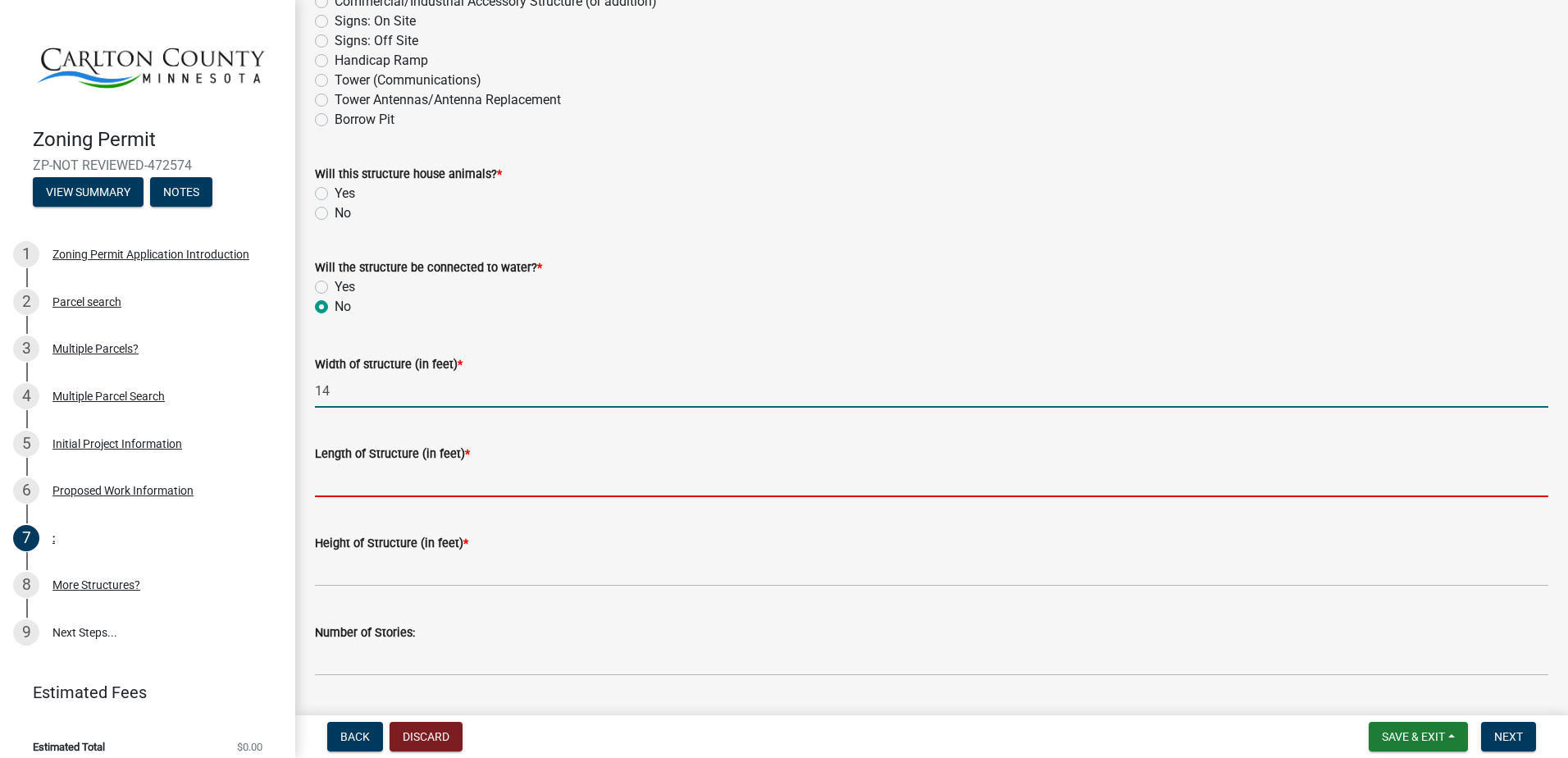
click at [325, 471] on input "Length of Structure (in feet) *" at bounding box center [931, 480] width 1233 height 33
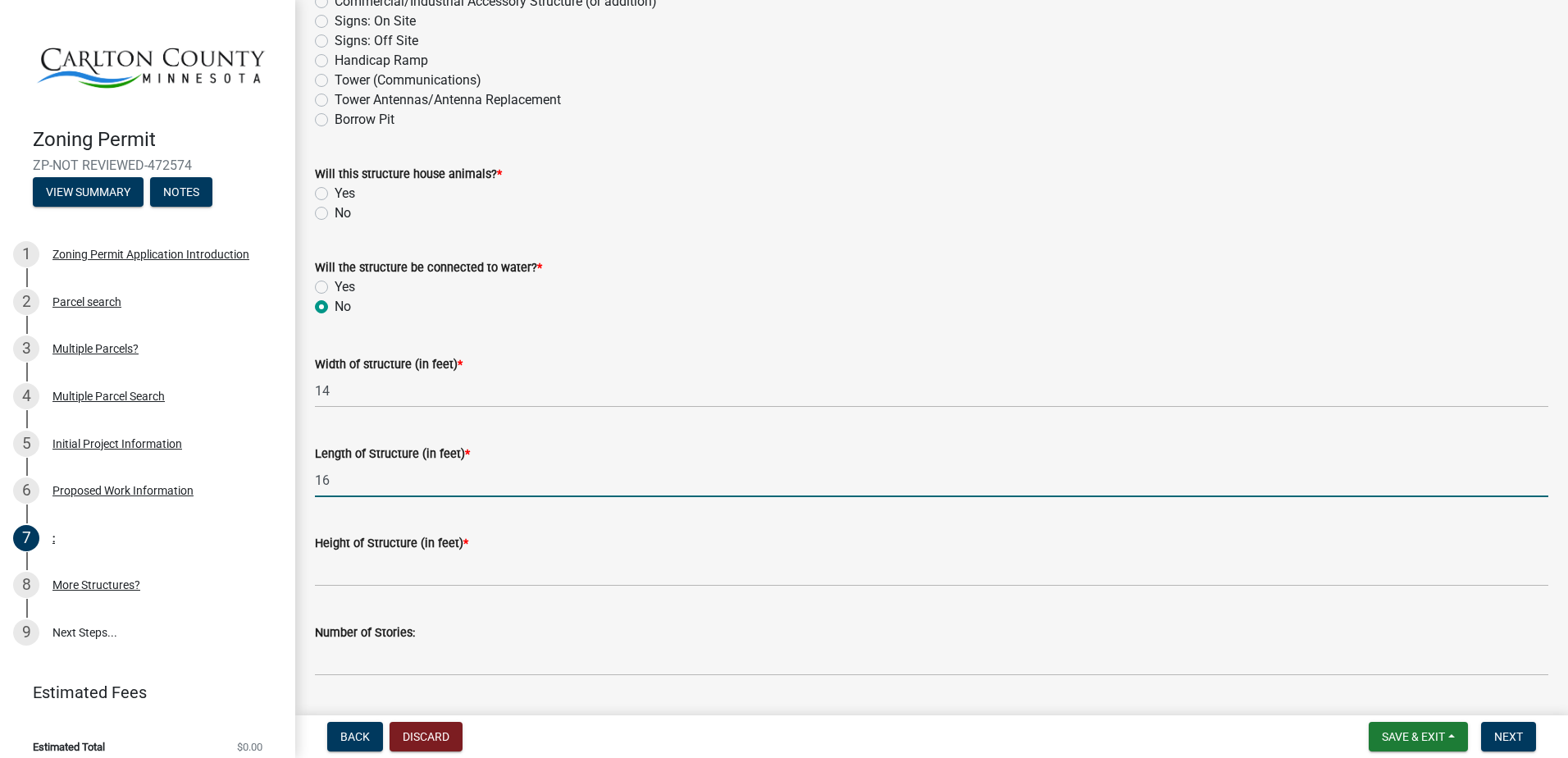
type input "16"
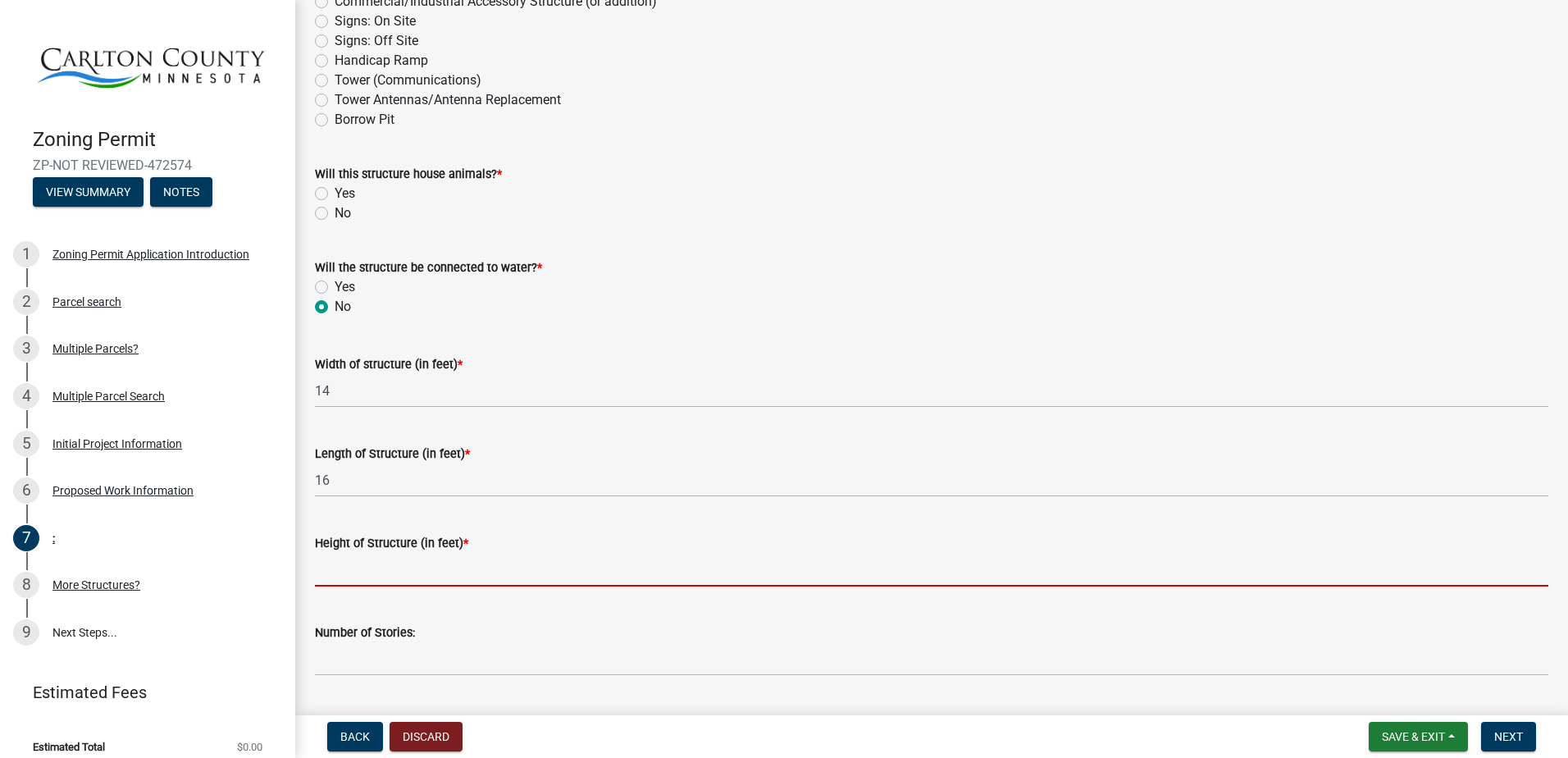
click at [348, 566] on input "Height of Structure (in feet) *" at bounding box center [931, 570] width 1233 height 33
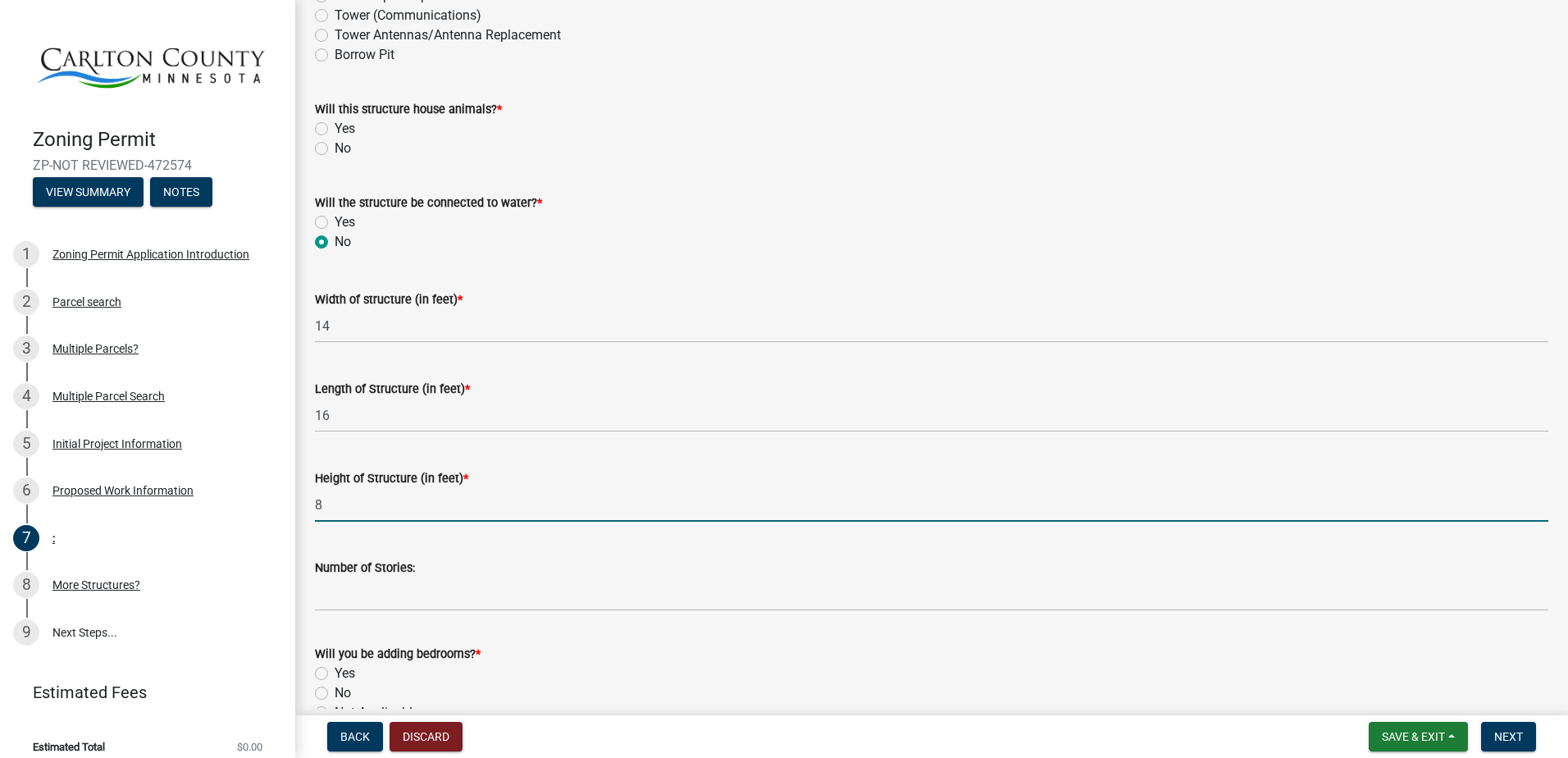
scroll to position [656, 0]
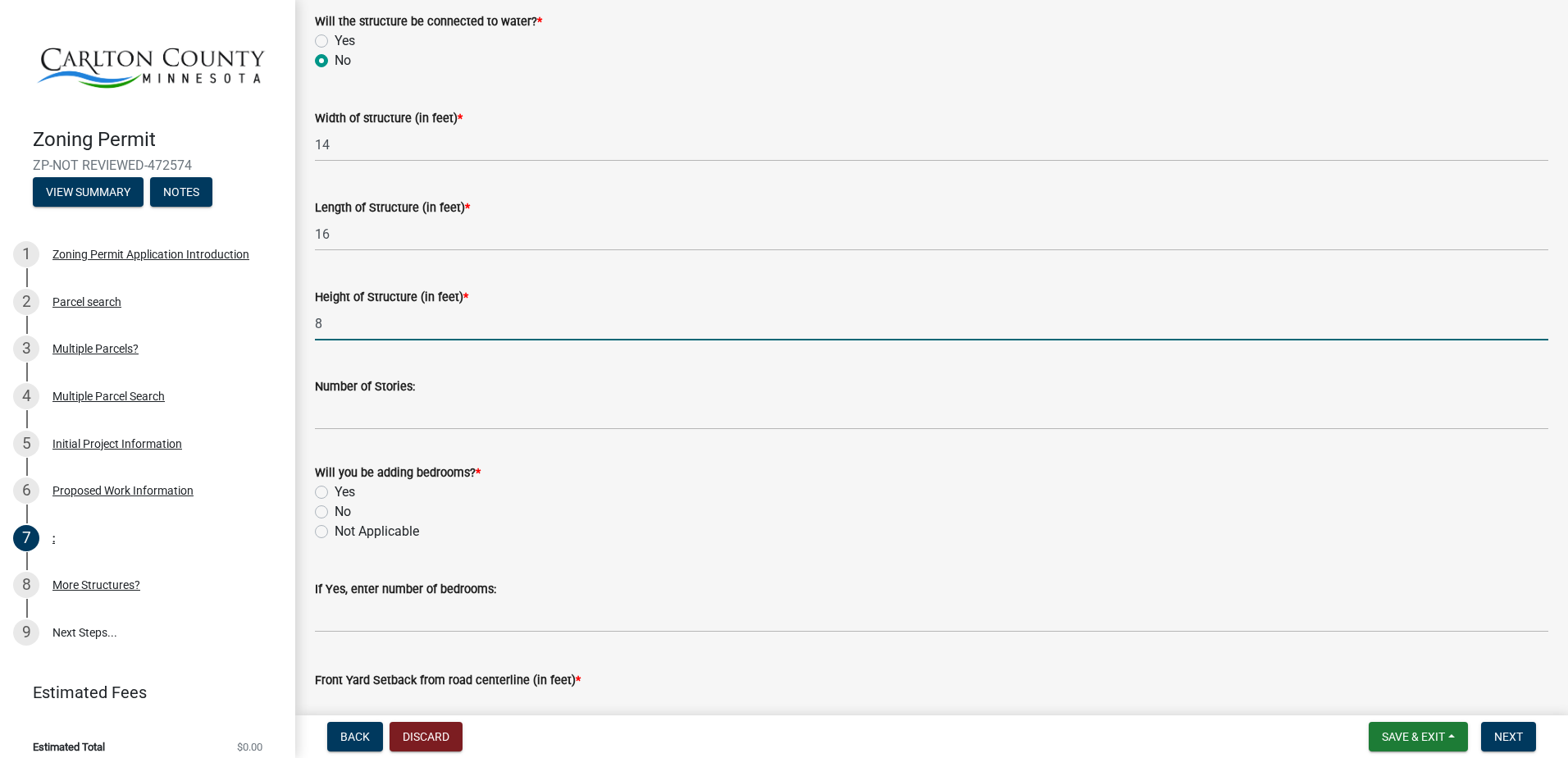
type input "8"
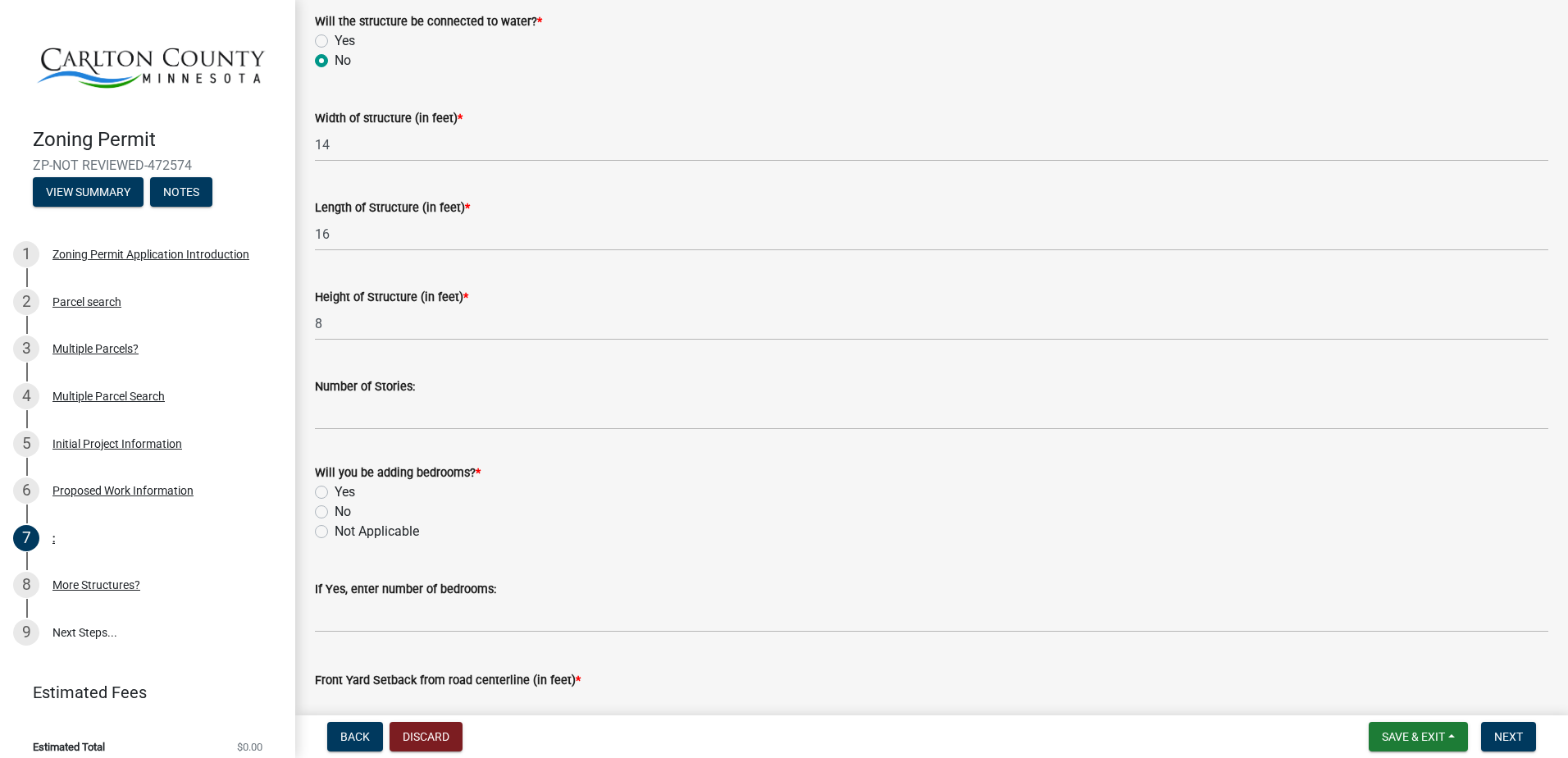
click at [335, 513] on label "No" at bounding box center [343, 512] width 17 height 20
click at [335, 512] on input "No" at bounding box center [340, 507] width 11 height 11
radio input "true"
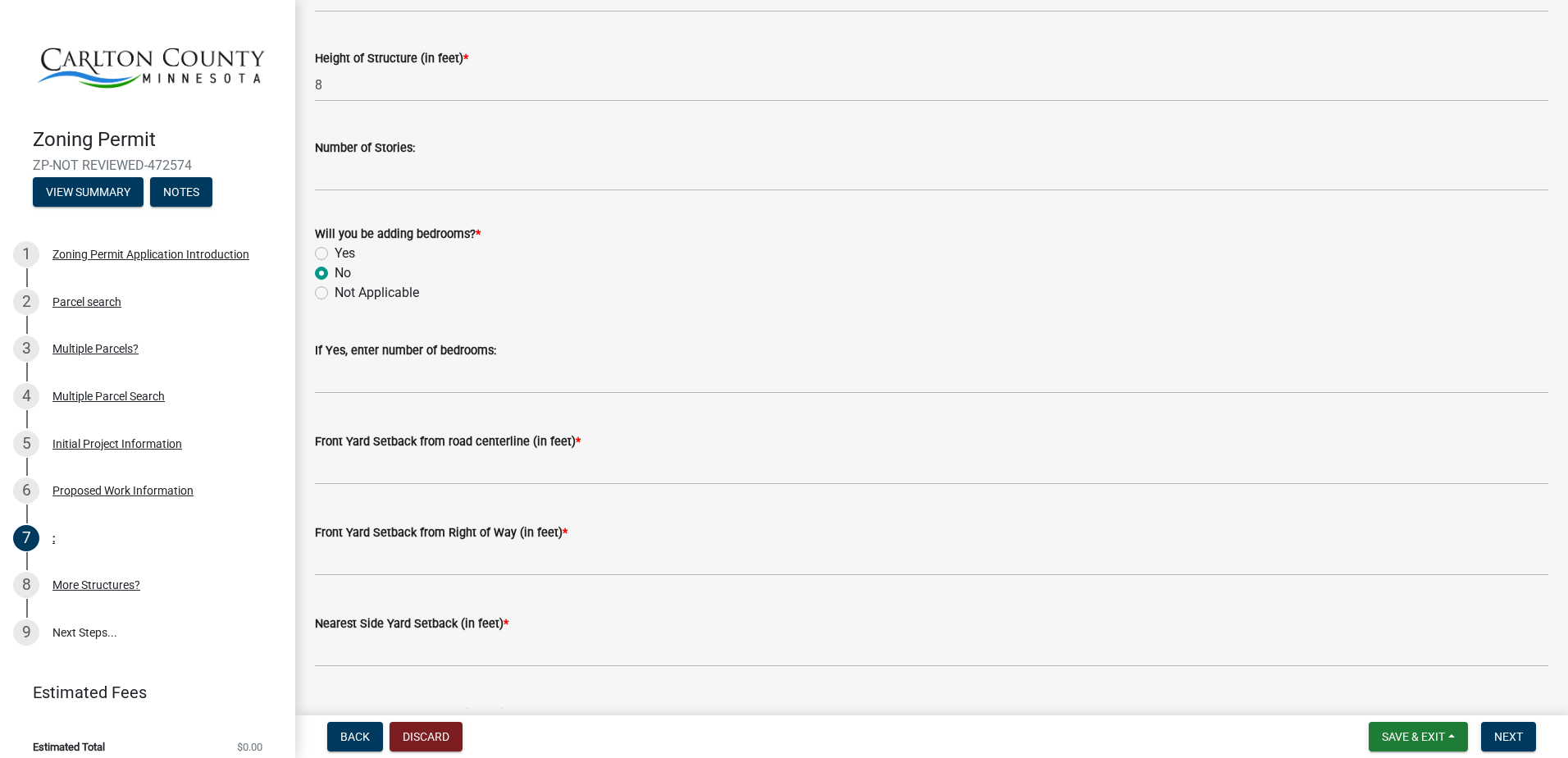
scroll to position [902, 0]
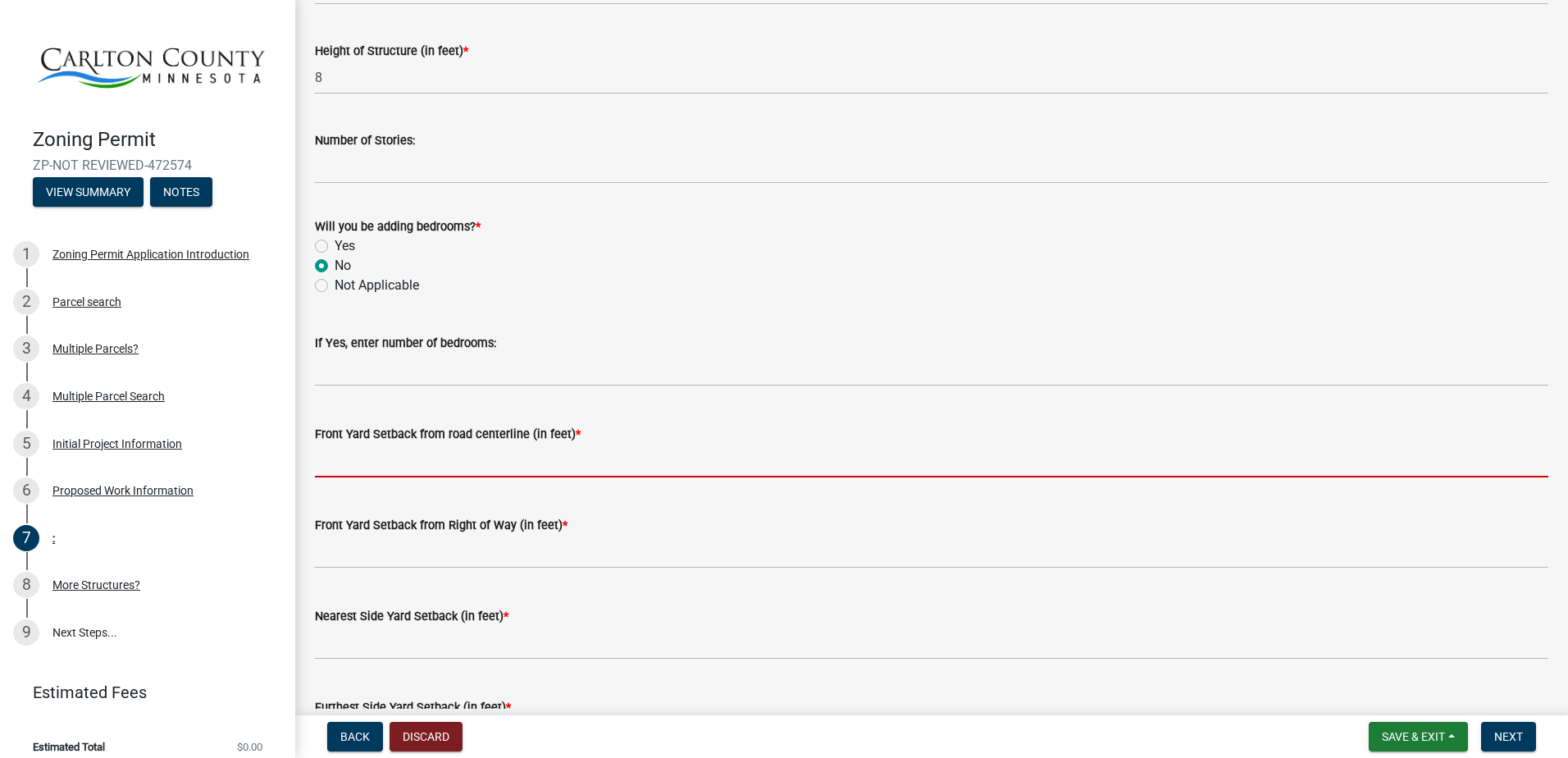
click at [358, 466] on input "text" at bounding box center [931, 460] width 1233 height 33
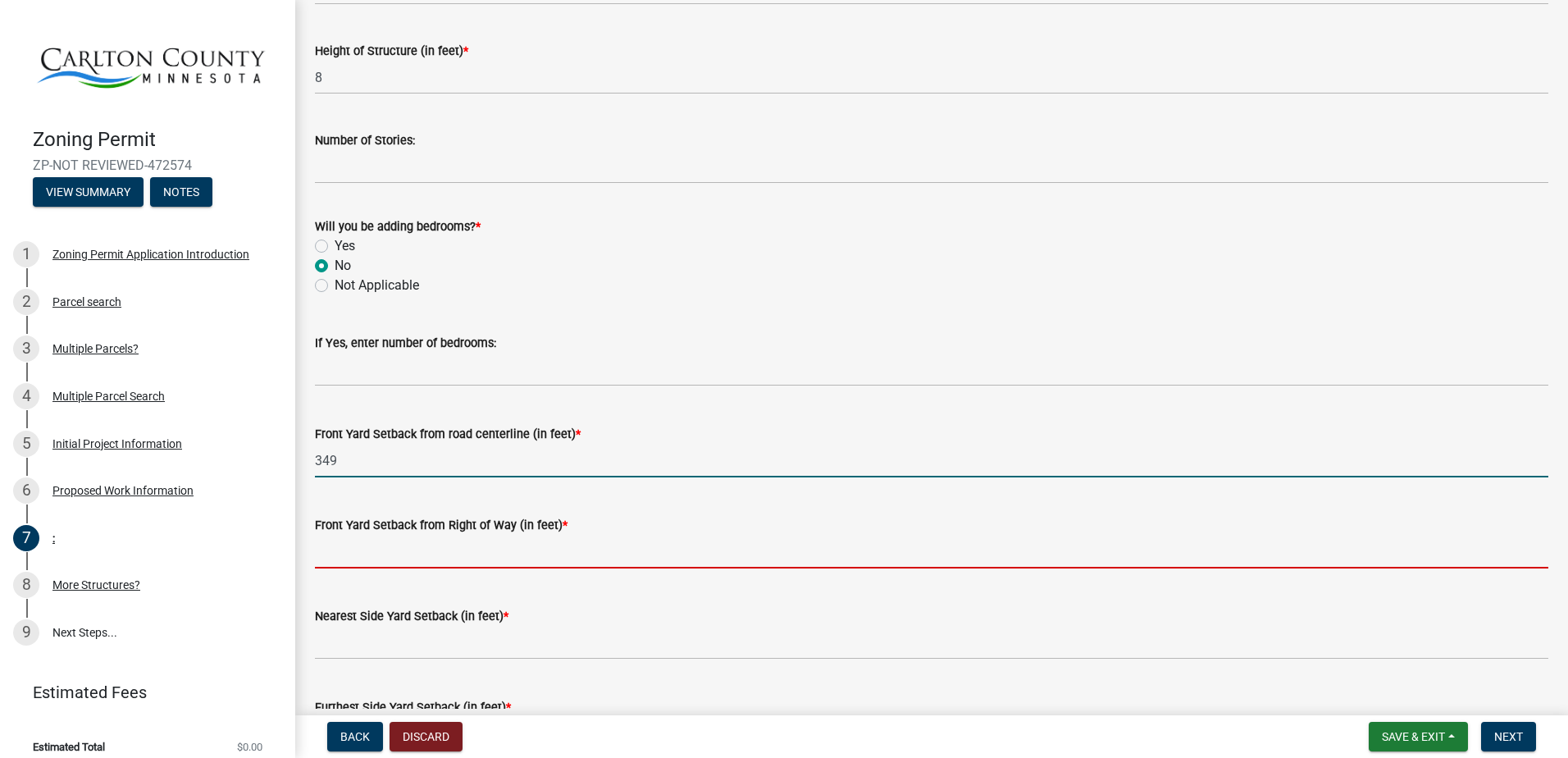
click at [326, 551] on input "text" at bounding box center [931, 551] width 1233 height 33
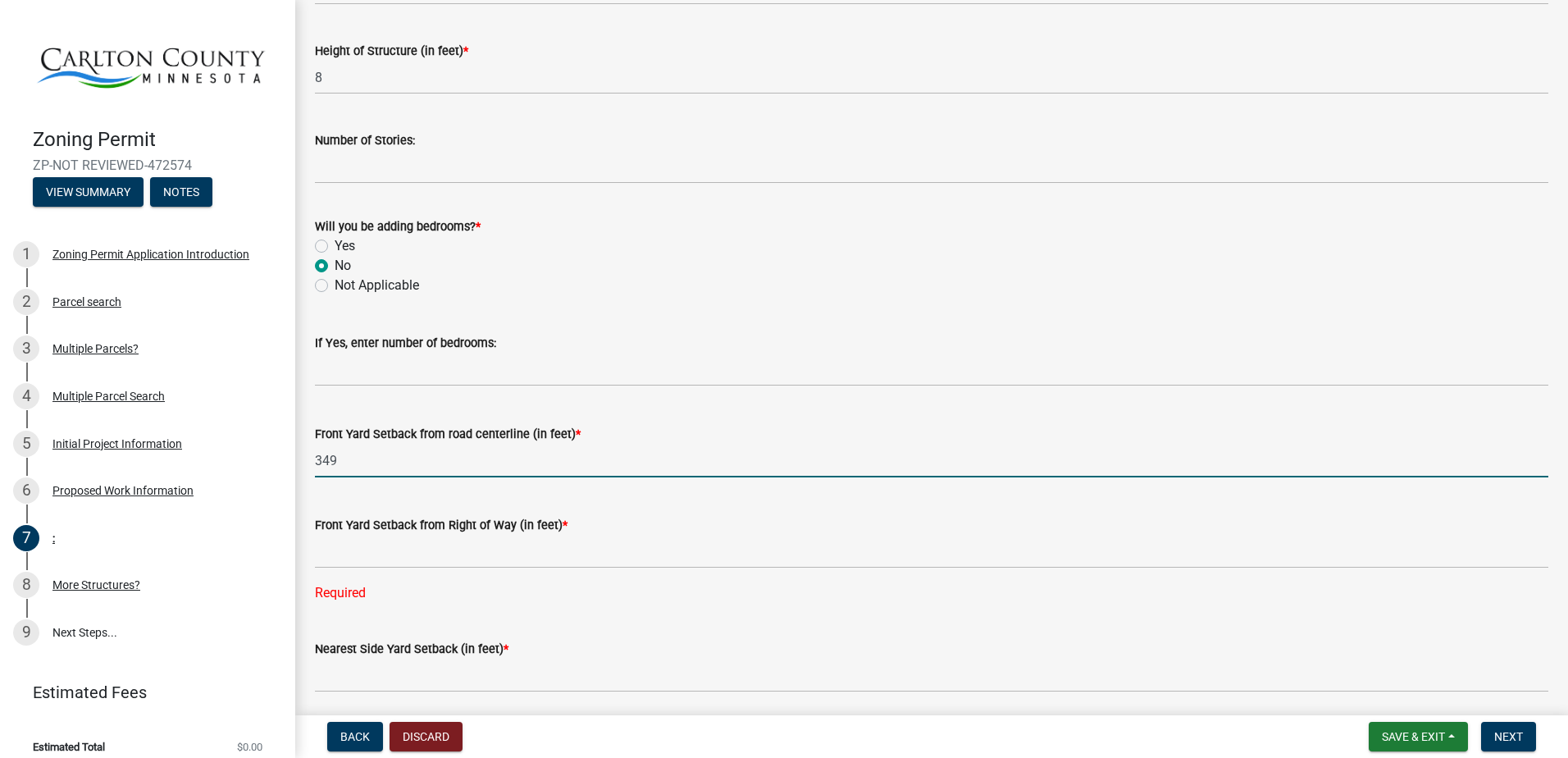
drag, startPoint x: 361, startPoint y: 463, endPoint x: 316, endPoint y: 458, distance: 45.3
click at [316, 458] on input "349" at bounding box center [931, 460] width 1233 height 33
type input "206"
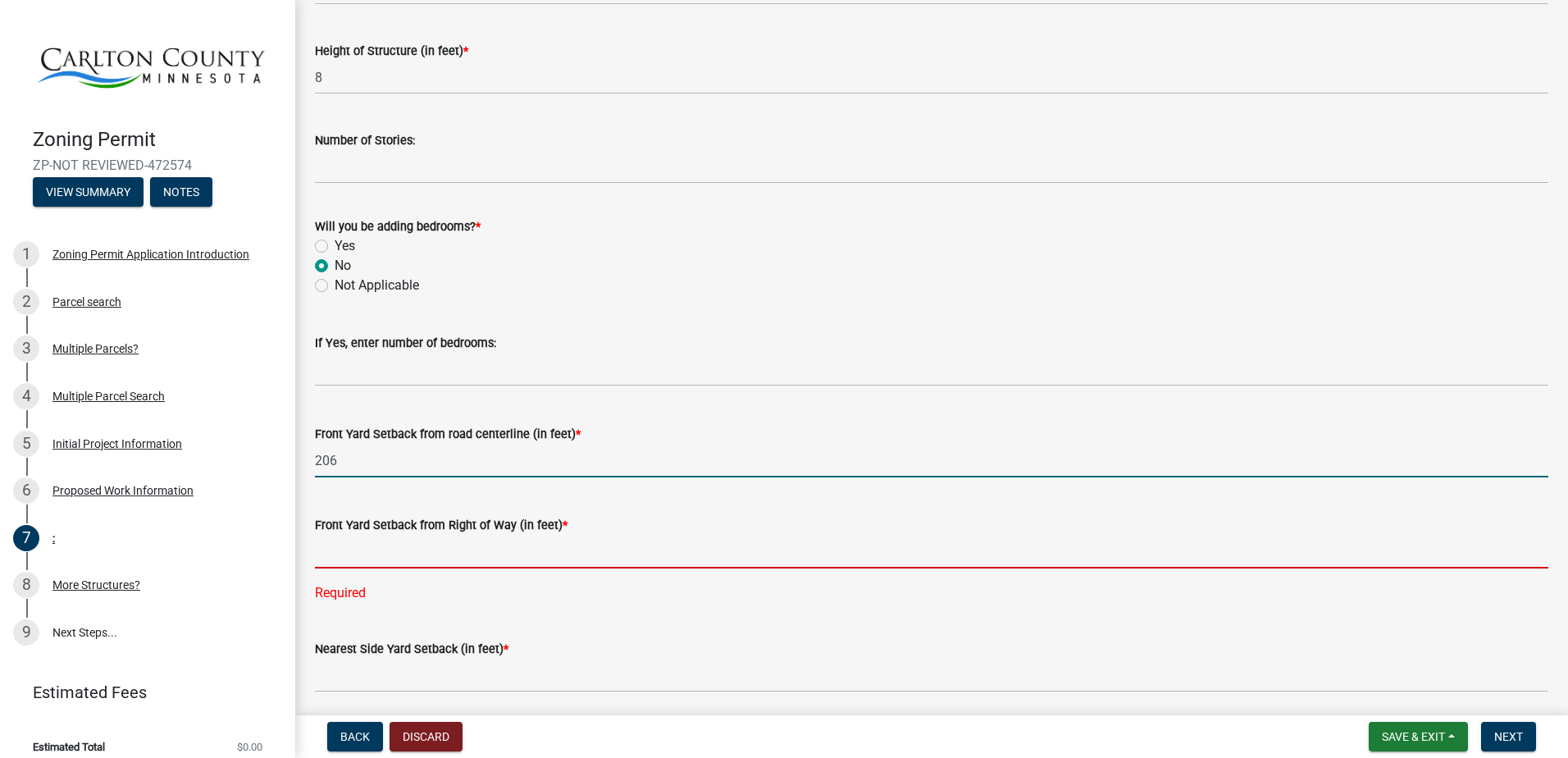
click at [328, 546] on input "text" at bounding box center [931, 551] width 1233 height 33
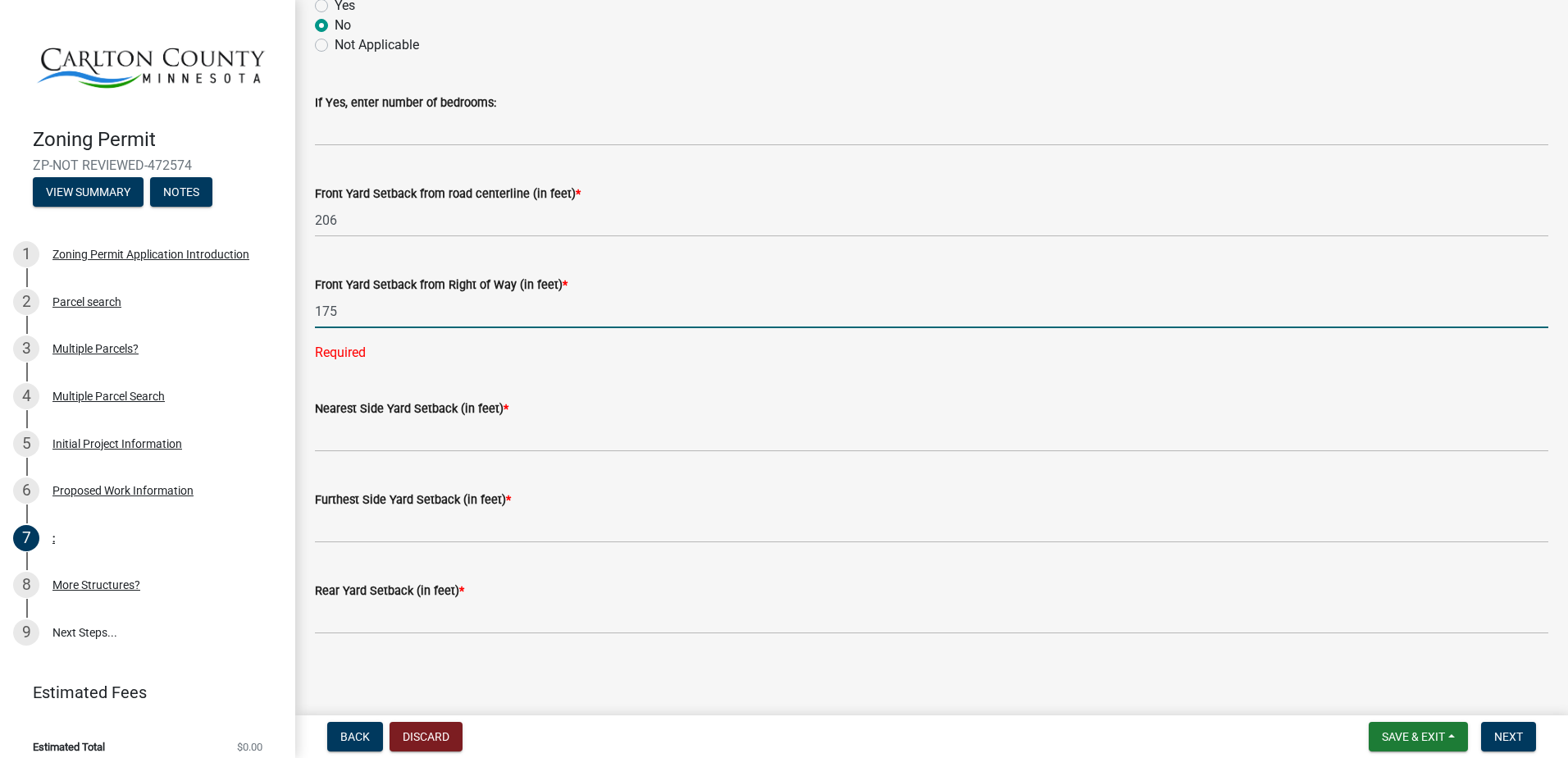
scroll to position [1148, 0]
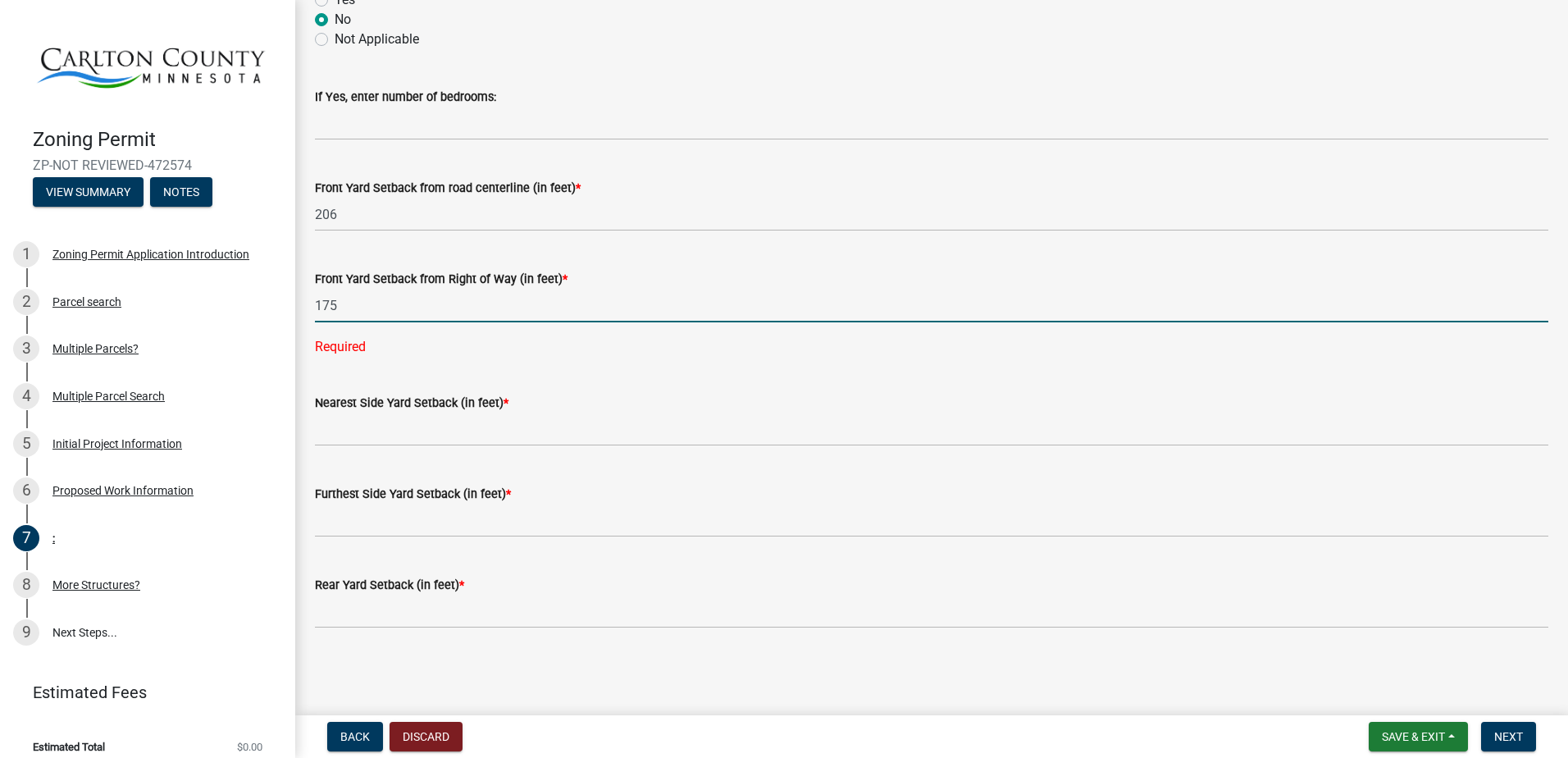
type input "175"
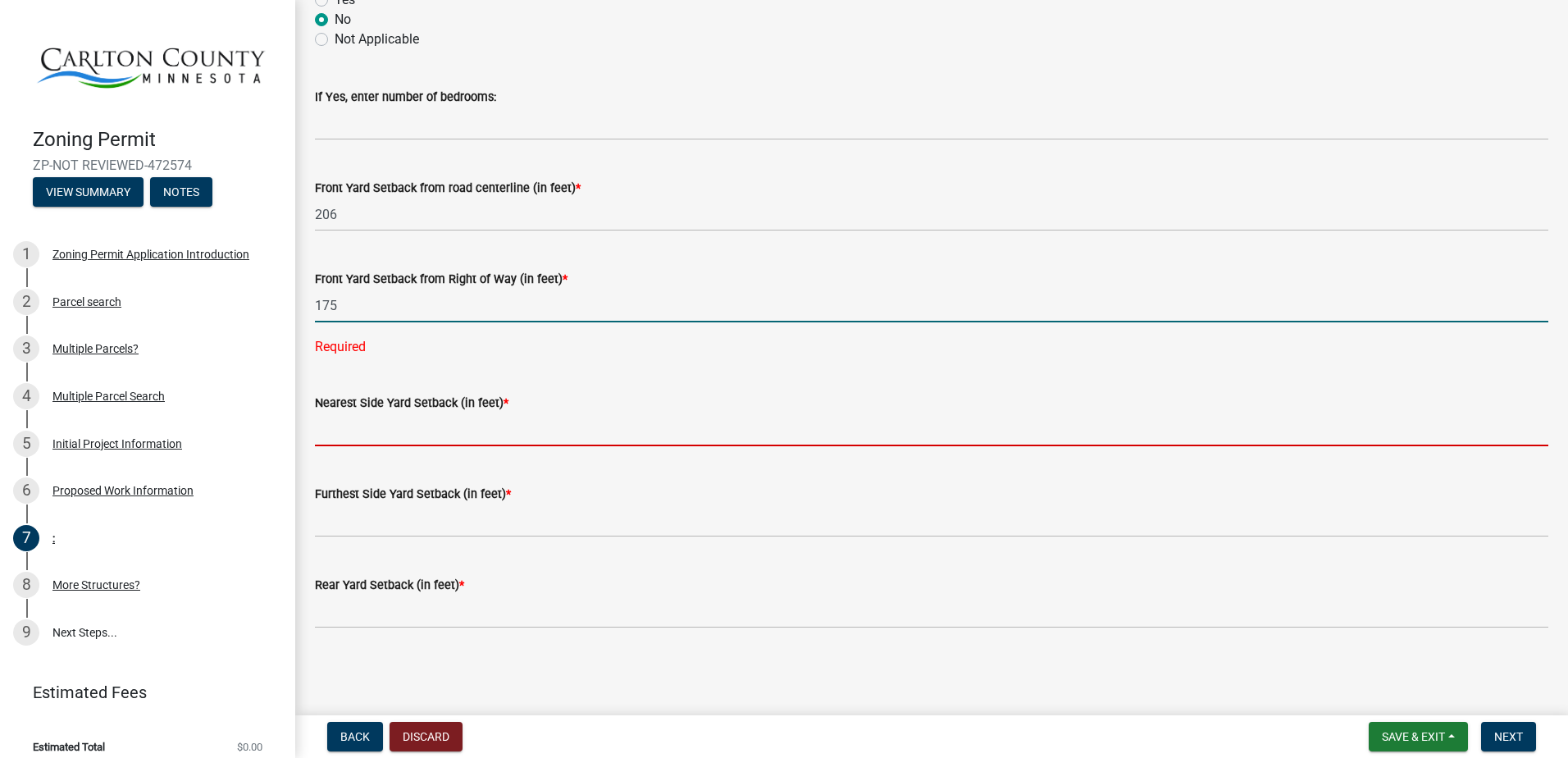
click at [345, 431] on wm-data-entity-input-list "Structure Information **Enter information for only one (1) structure - you may …" at bounding box center [931, 23] width 1233 height 2159
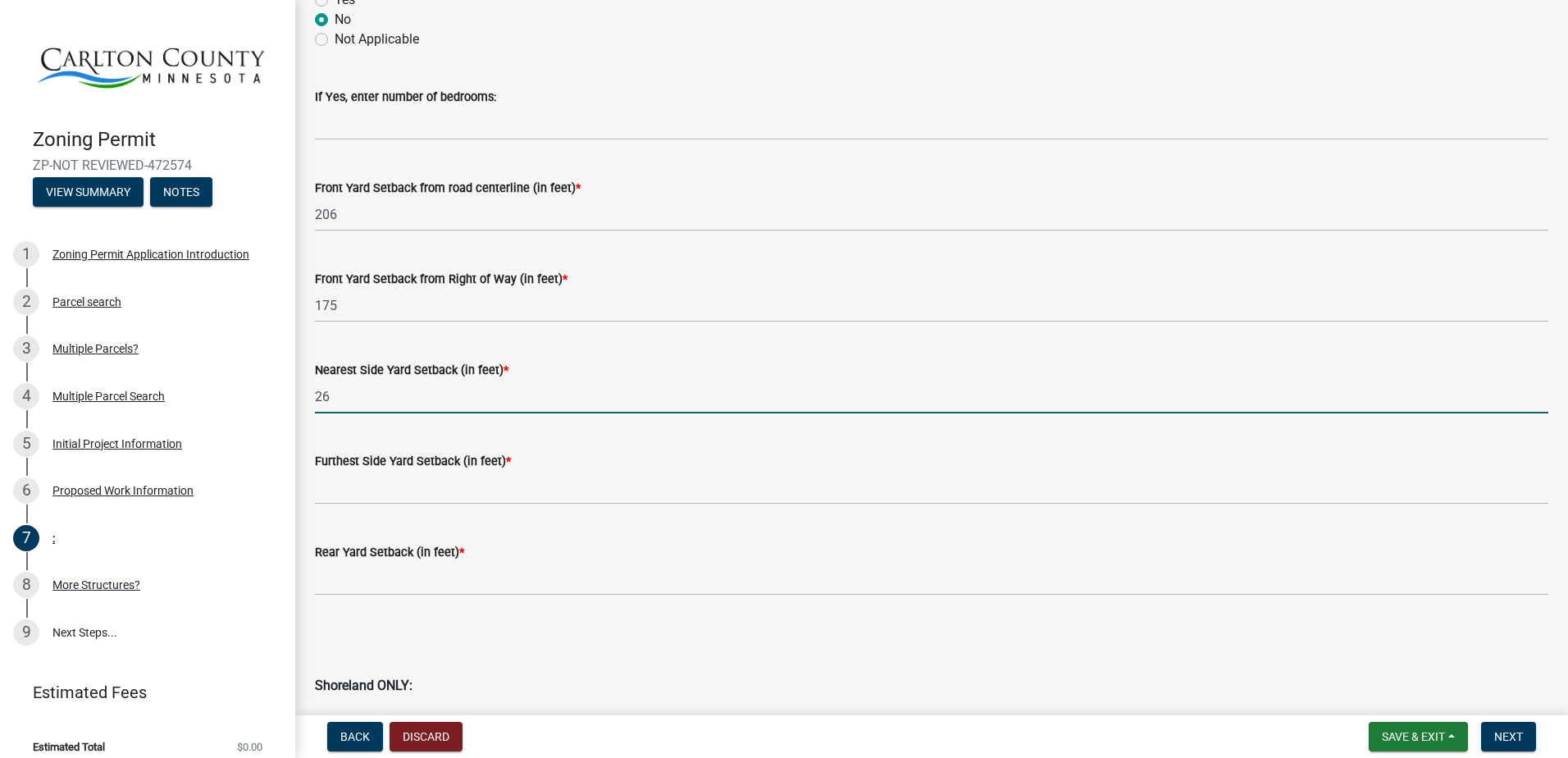
type input "26"
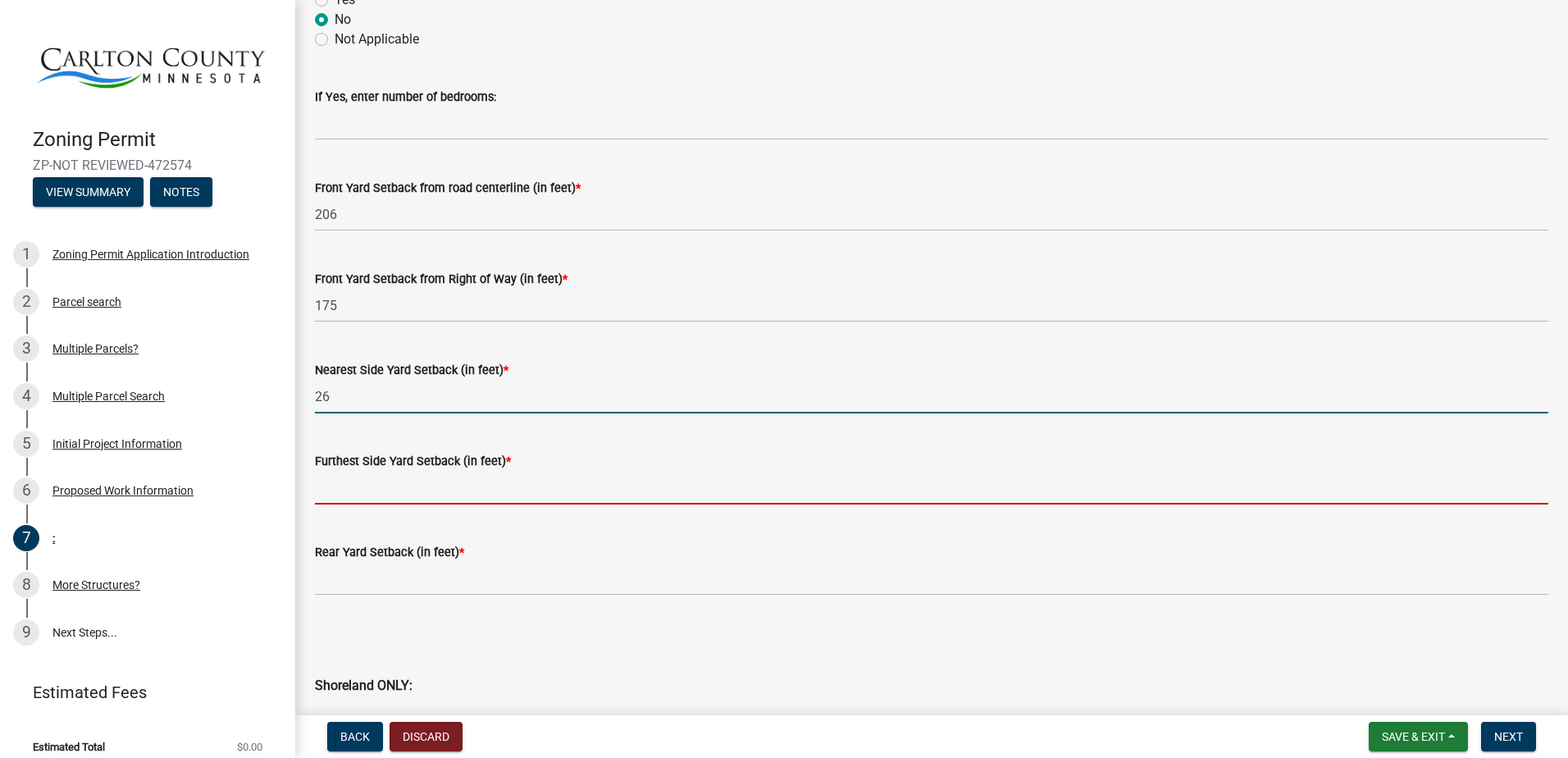
click at [336, 485] on input "text" at bounding box center [931, 488] width 1233 height 33
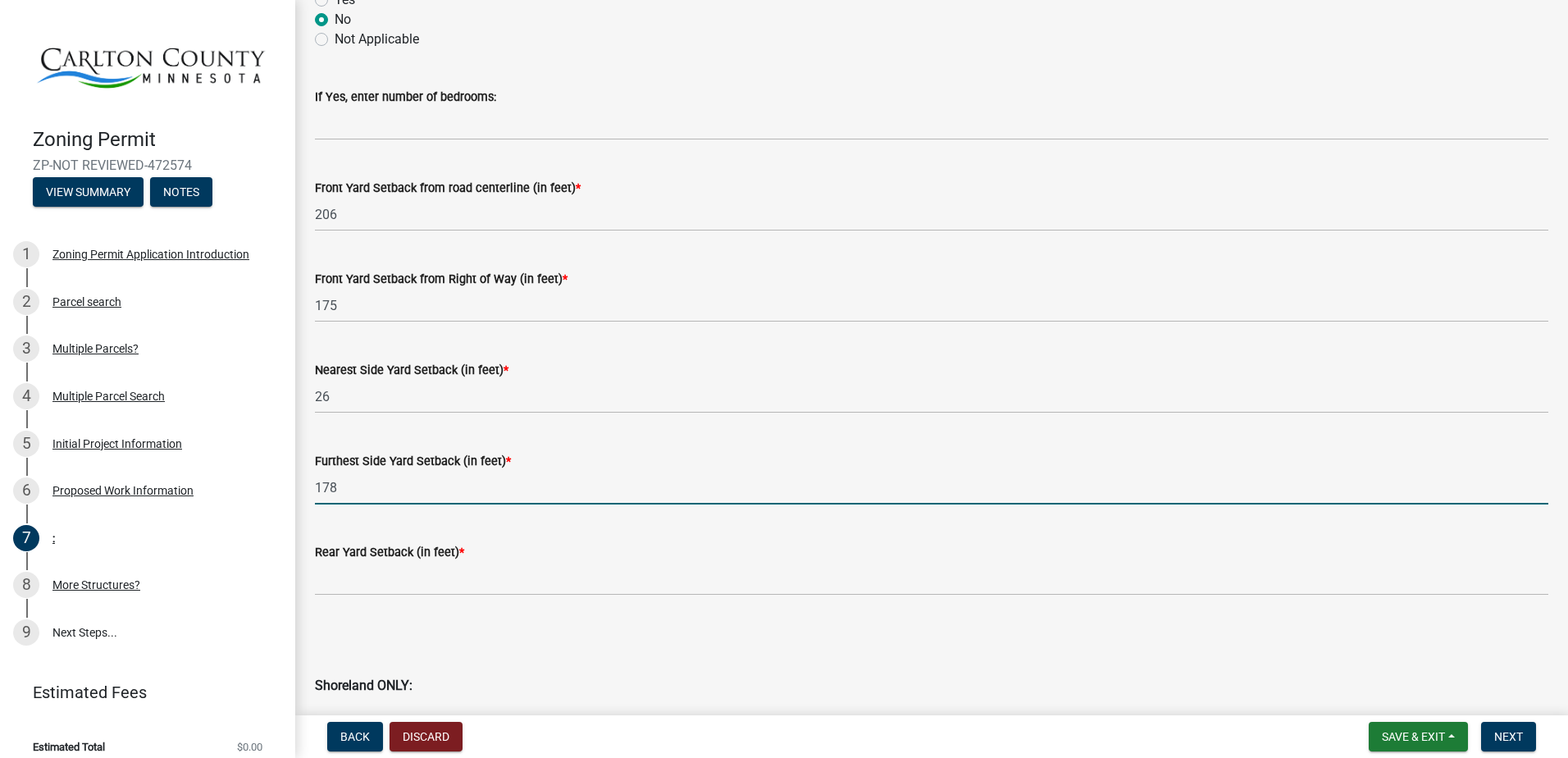
type input "178"
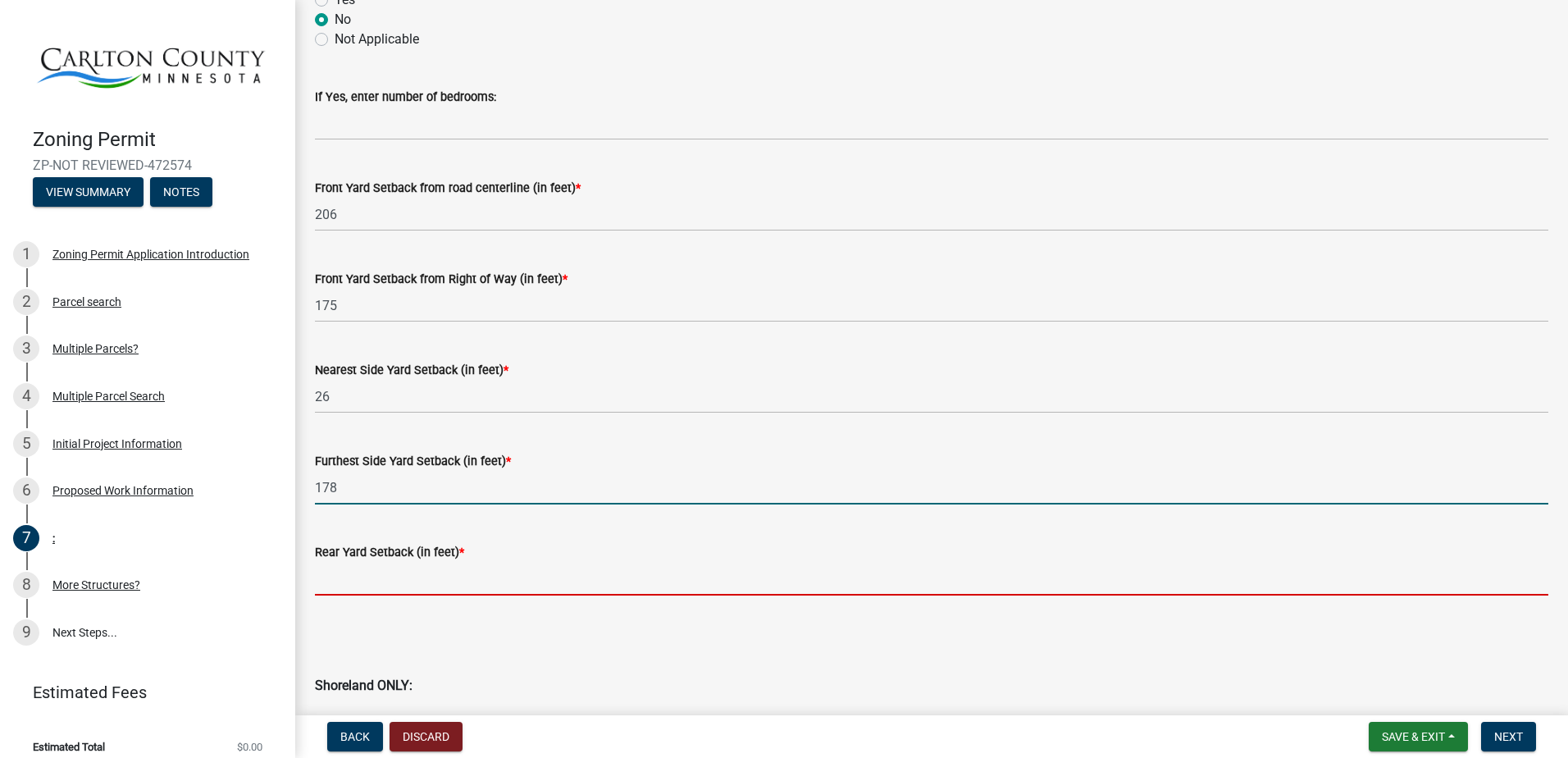
click at [367, 573] on input "text" at bounding box center [931, 578] width 1233 height 33
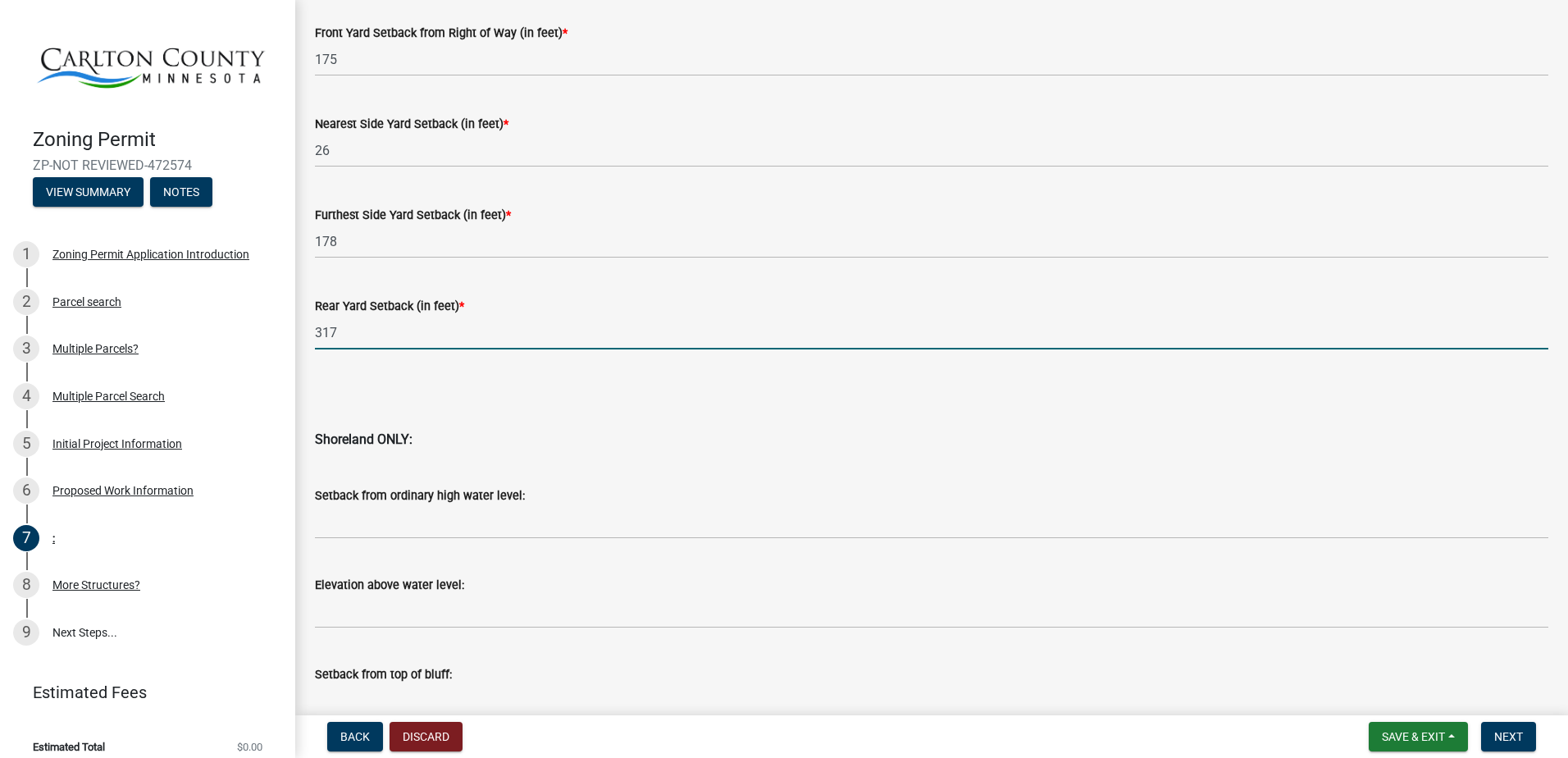
scroll to position [1574, 0]
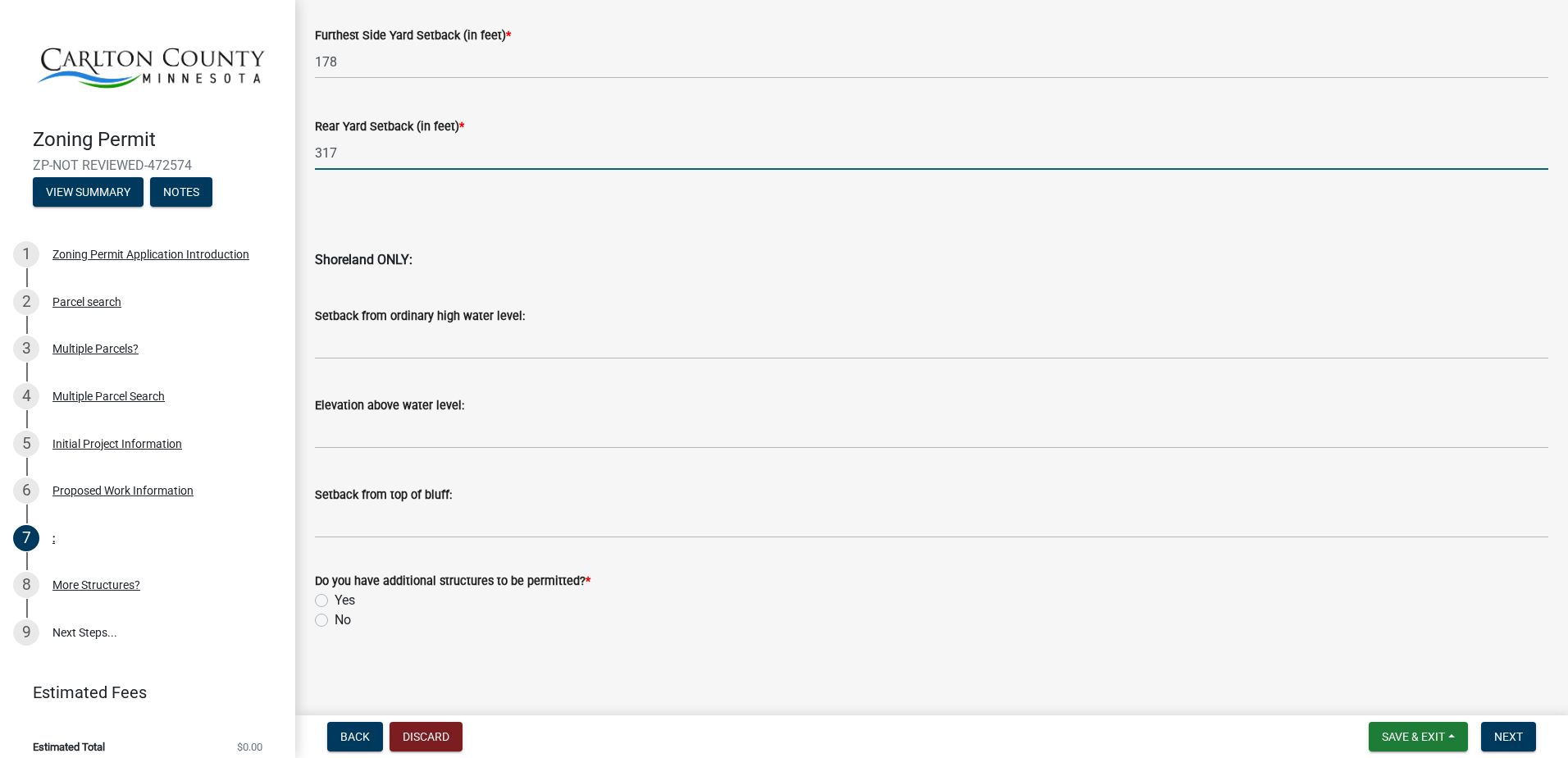
type input "317"
click at [335, 621] on label "No" at bounding box center [343, 620] width 17 height 20
click at [335, 621] on input "No" at bounding box center [340, 615] width 11 height 11
radio input "true"
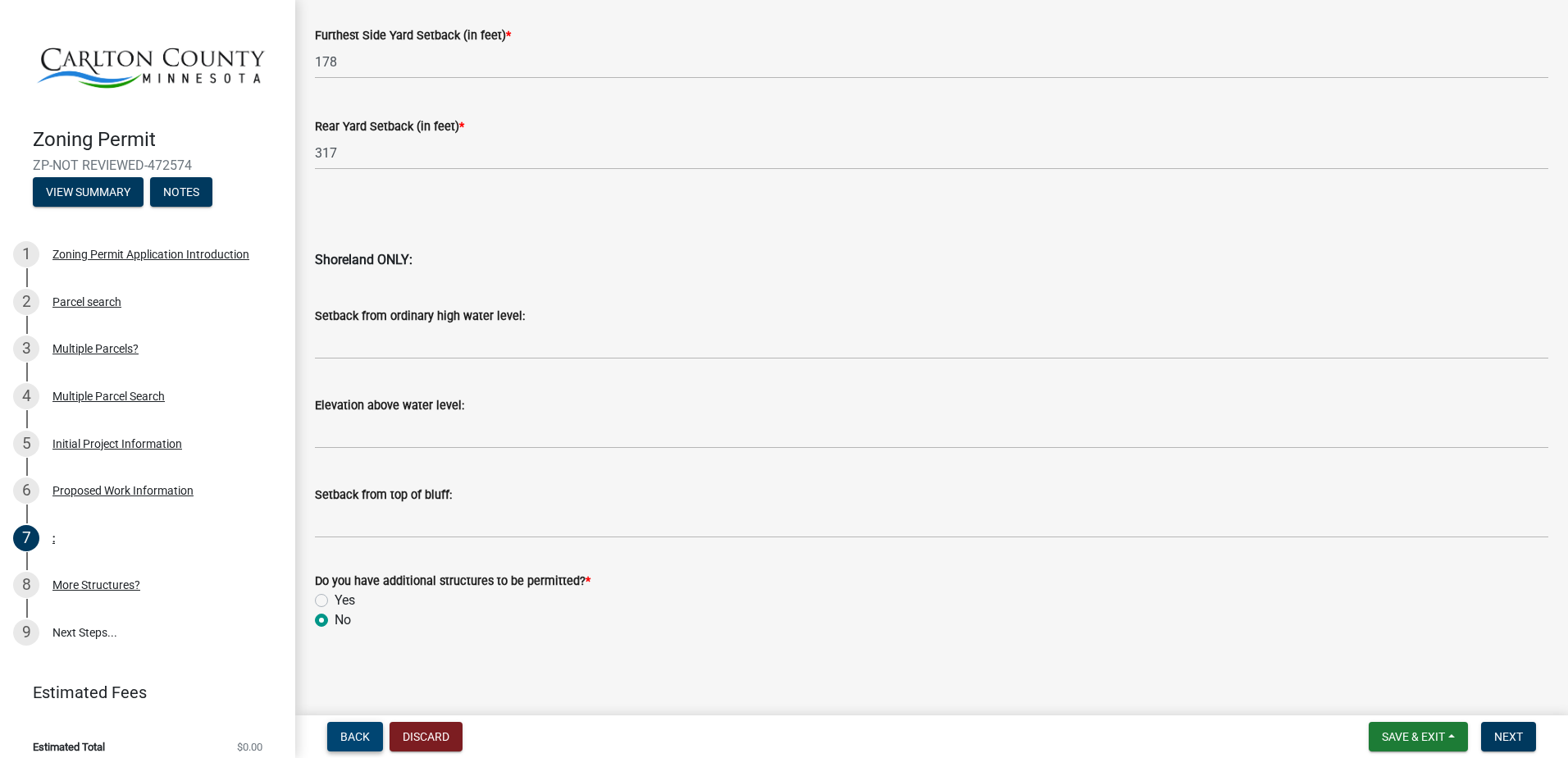
click at [361, 731] on span "Back" at bounding box center [355, 736] width 29 height 13
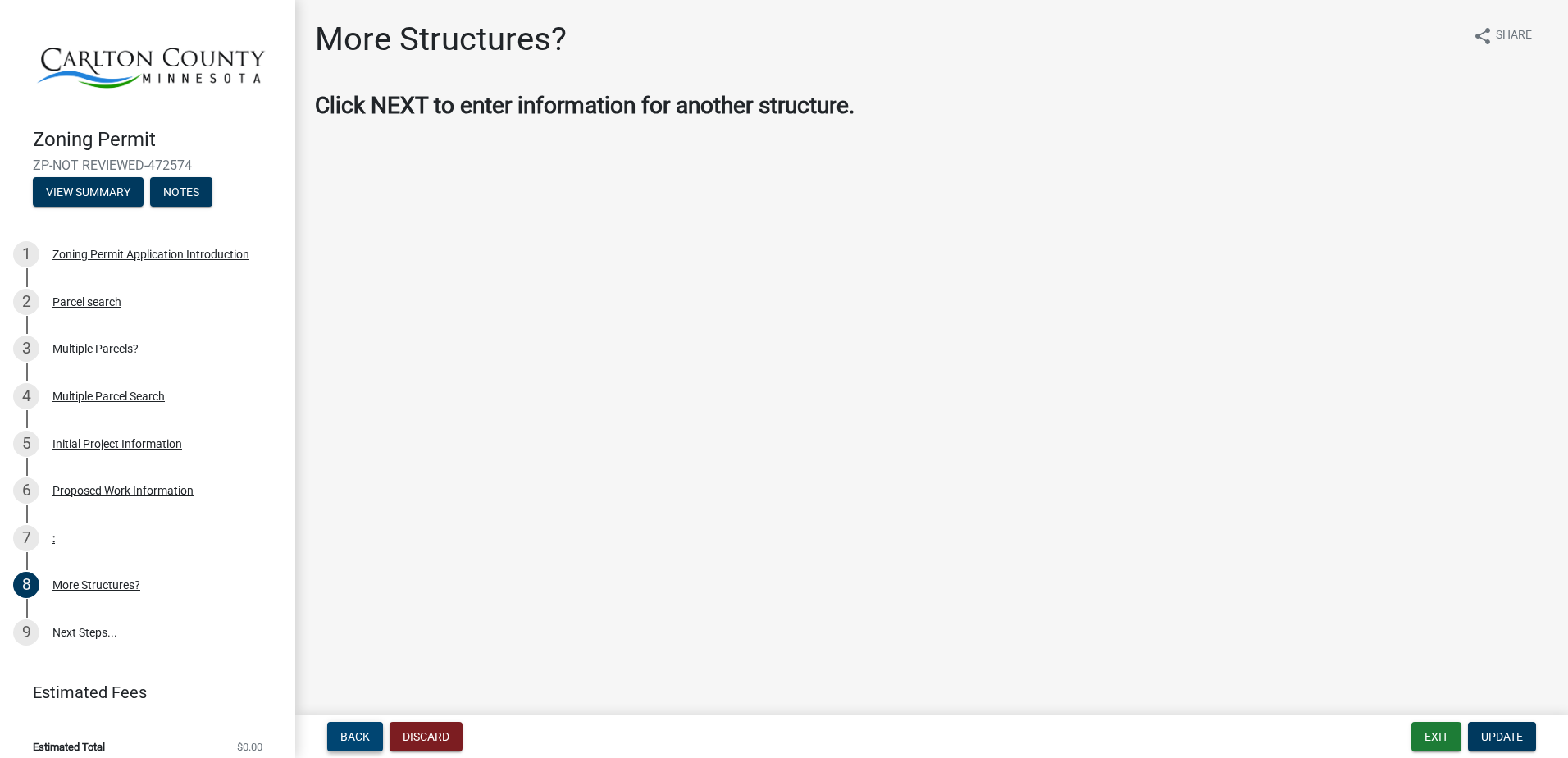
click at [347, 737] on span "Back" at bounding box center [355, 736] width 29 height 13
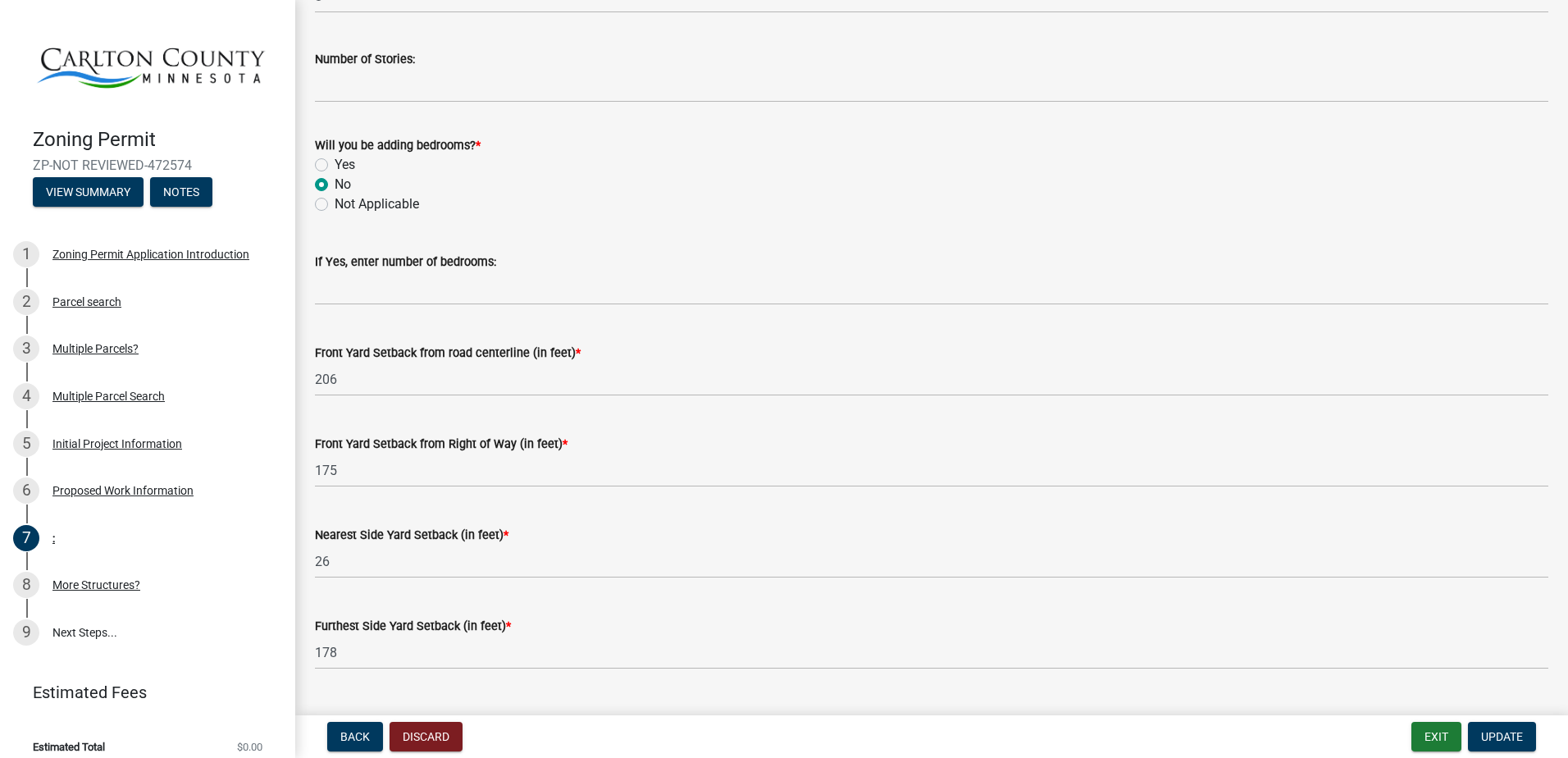
scroll to position [984, 0]
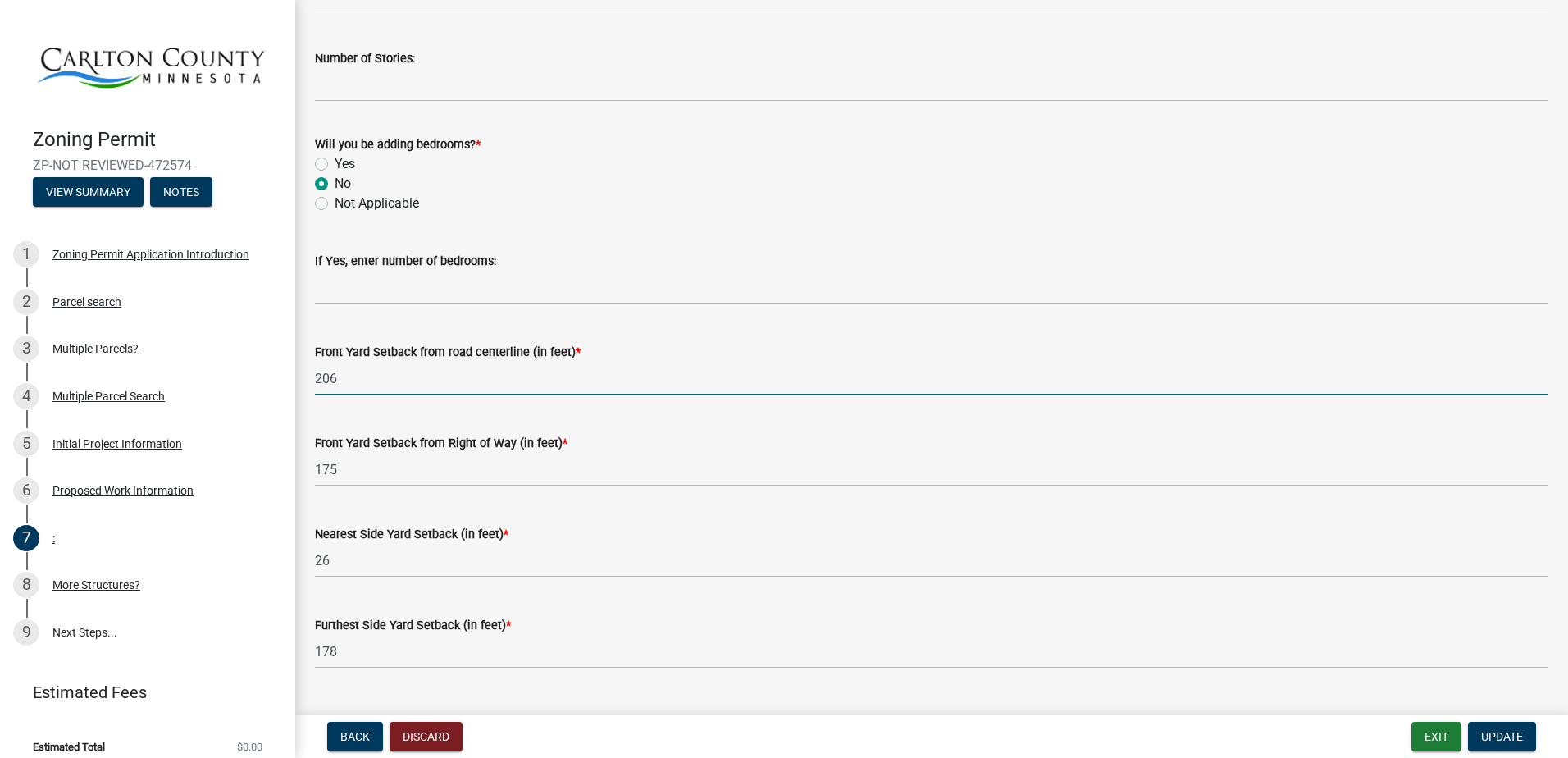
click at [371, 382] on input "206" at bounding box center [931, 378] width 1233 height 33
type input "2"
type input "349"
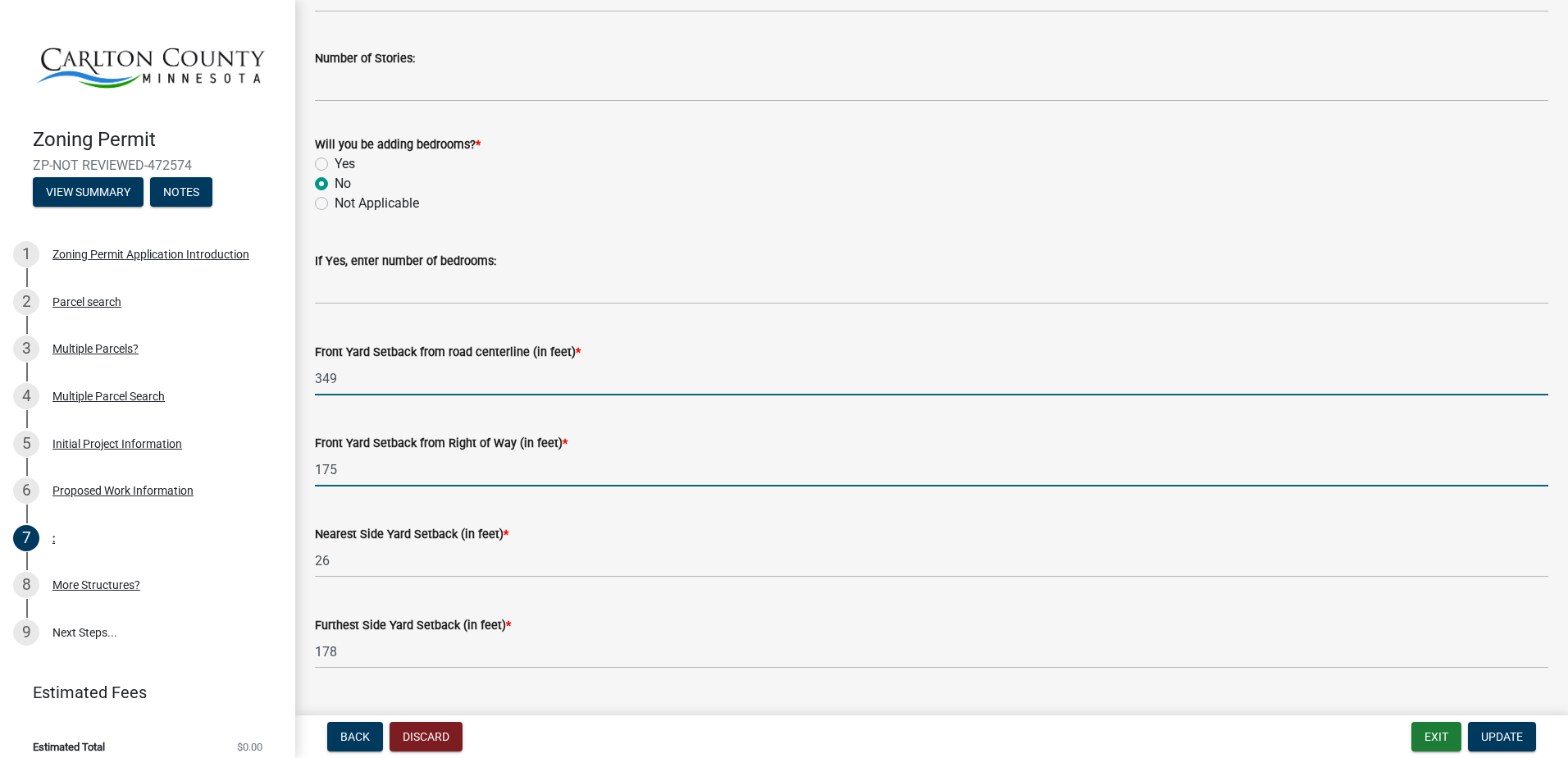
click at [351, 461] on input "175" at bounding box center [931, 469] width 1233 height 33
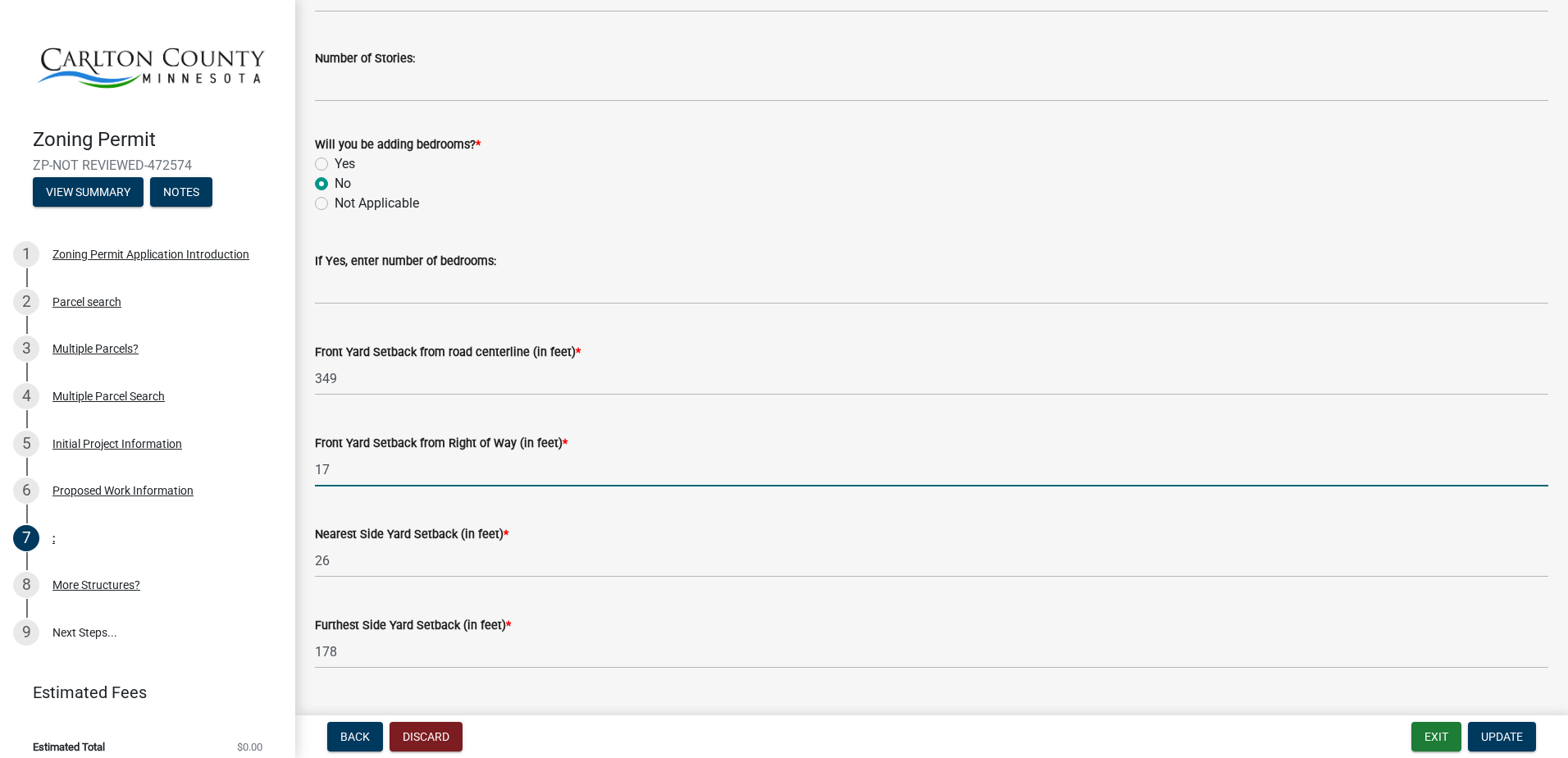
type input "1"
type input "316"
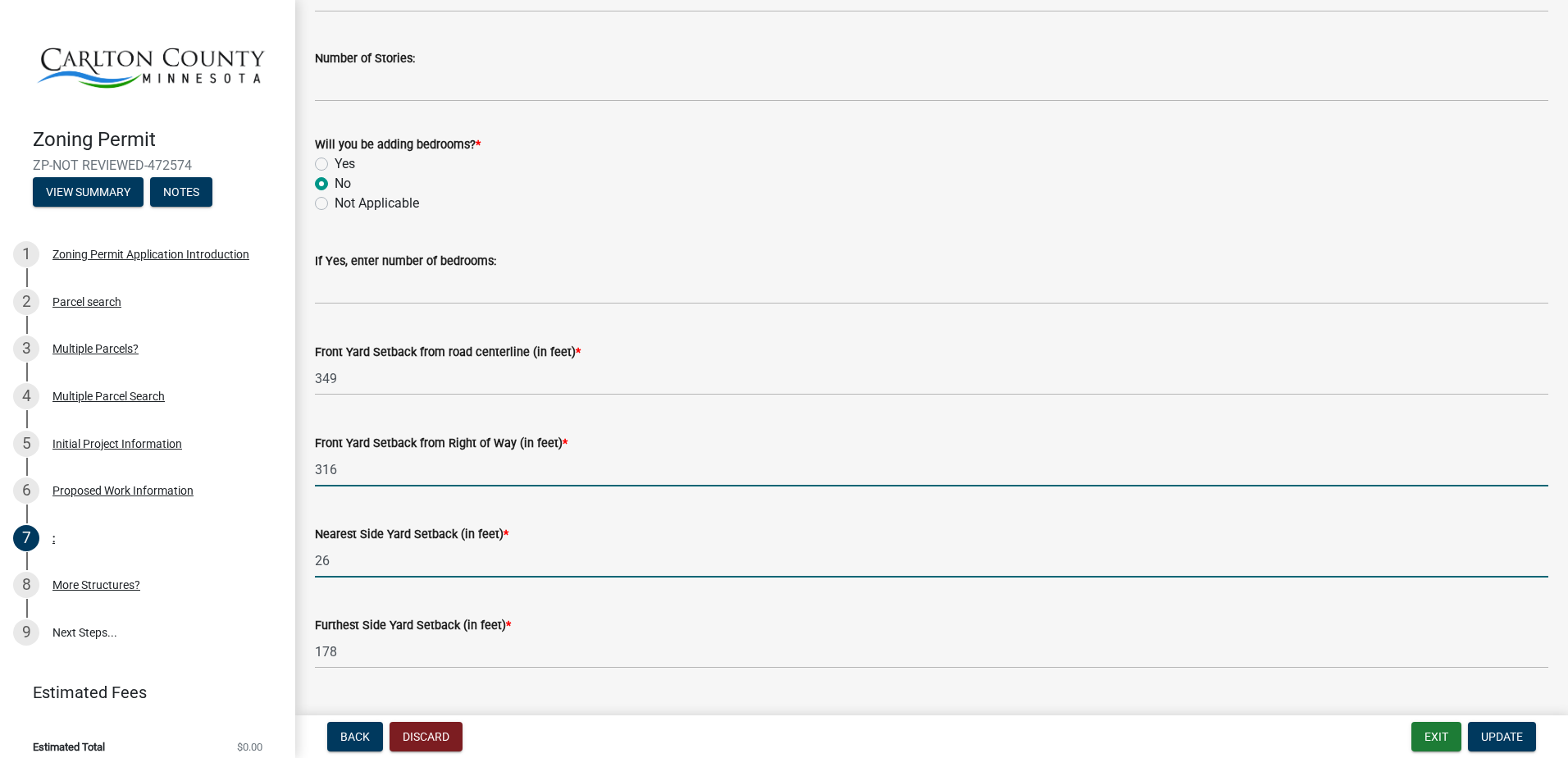
click at [350, 554] on input "26" at bounding box center [931, 561] width 1233 height 33
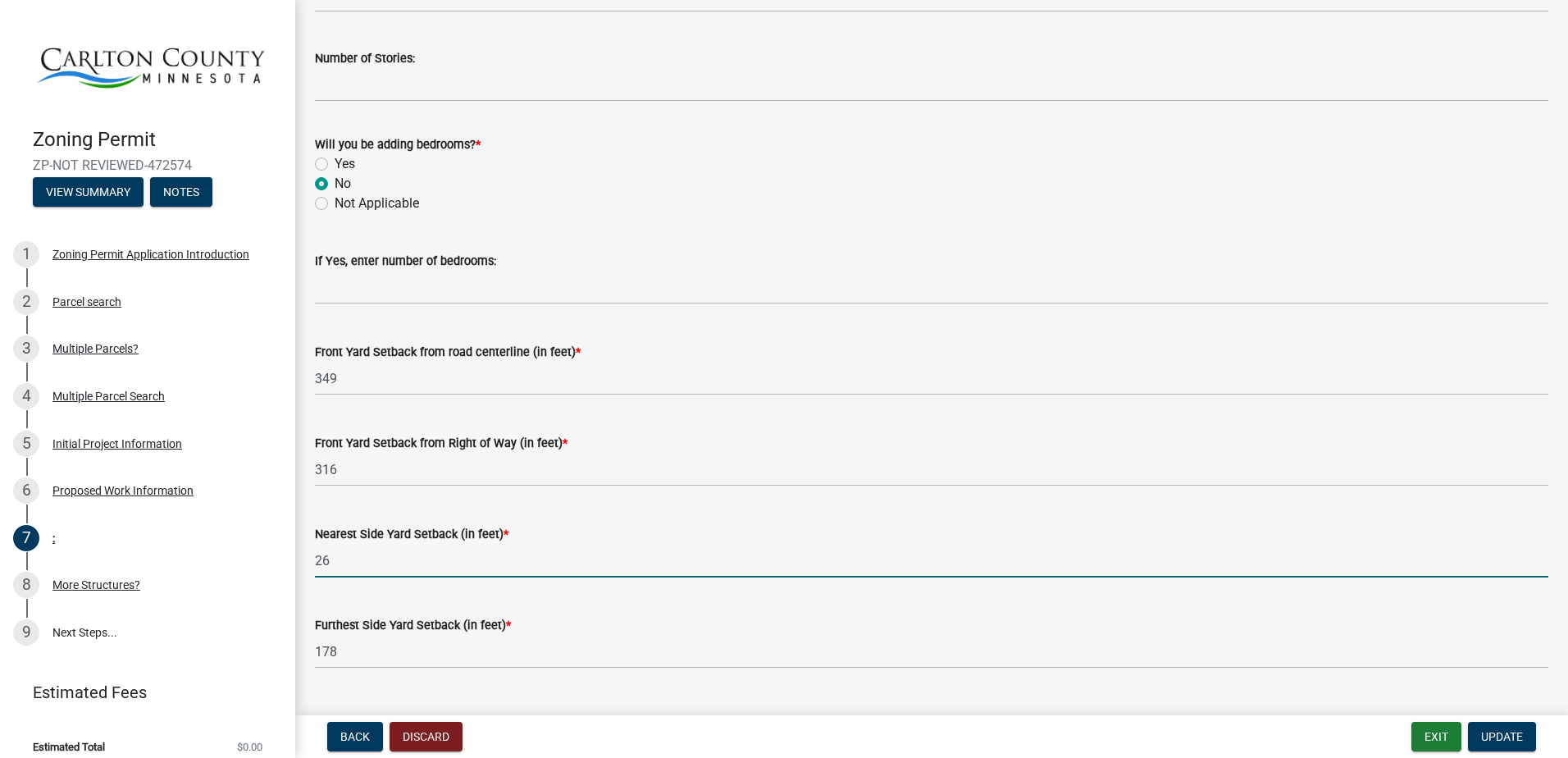
type input "2"
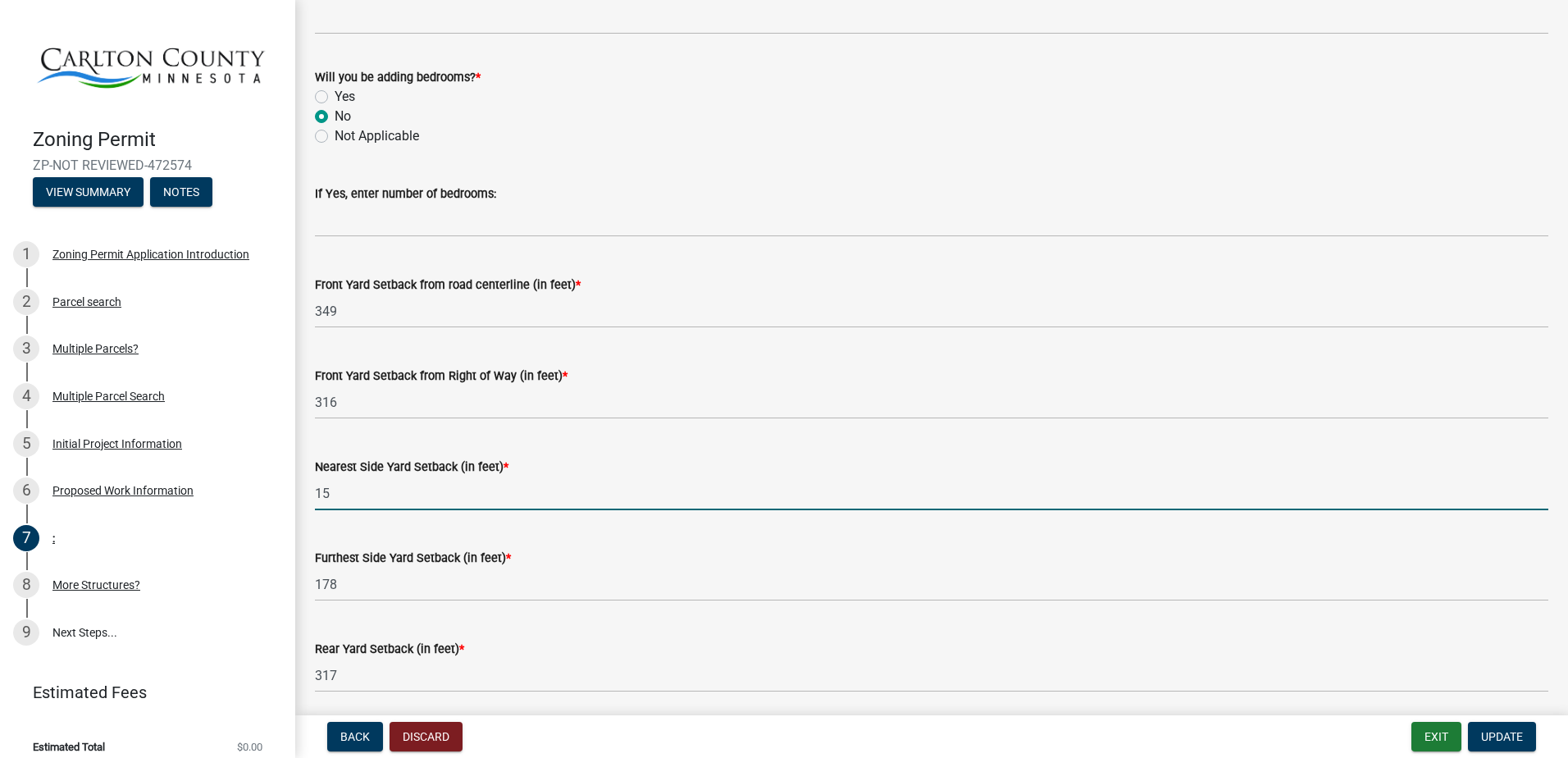
scroll to position [1148, 0]
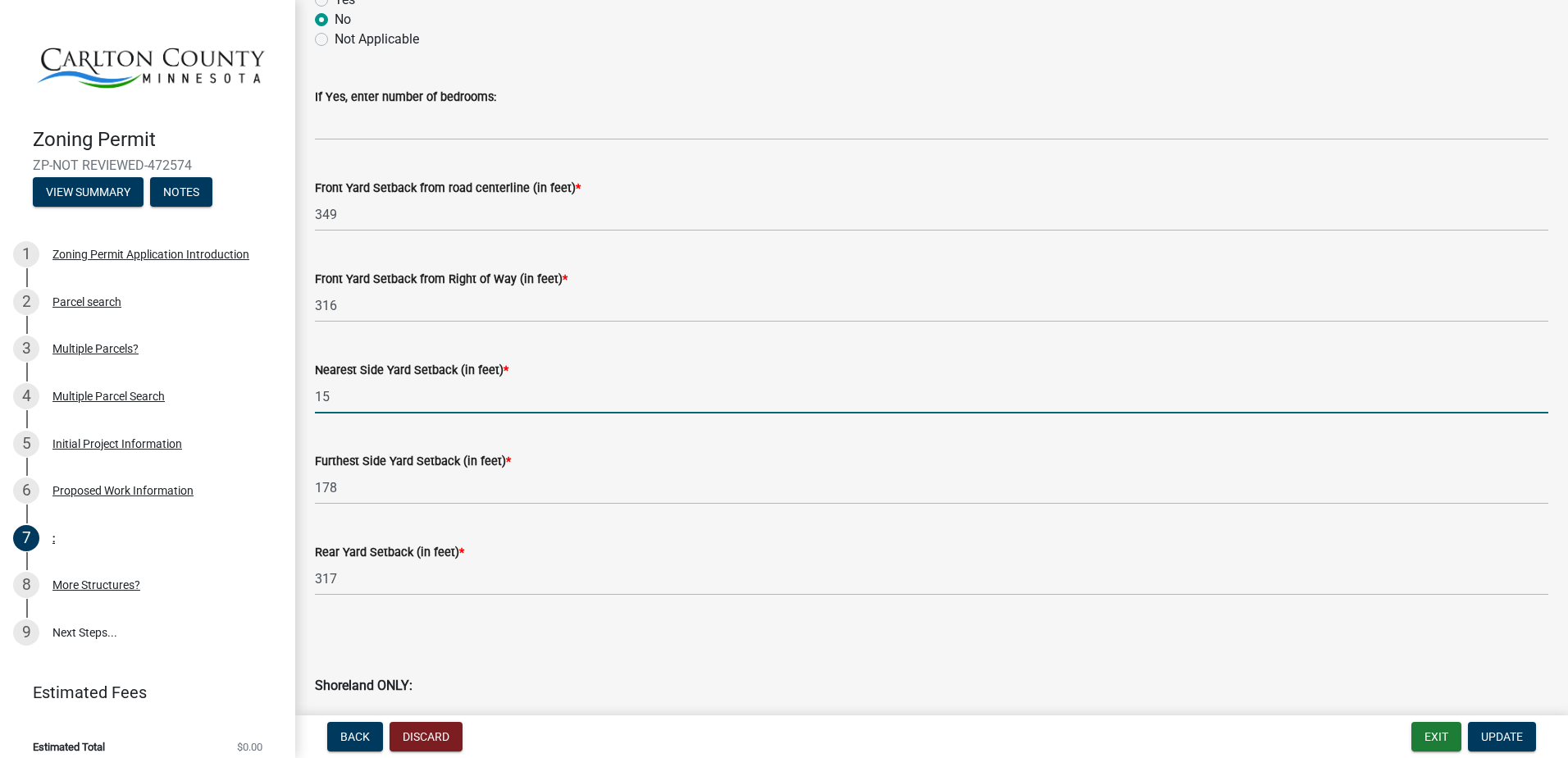
type input "15"
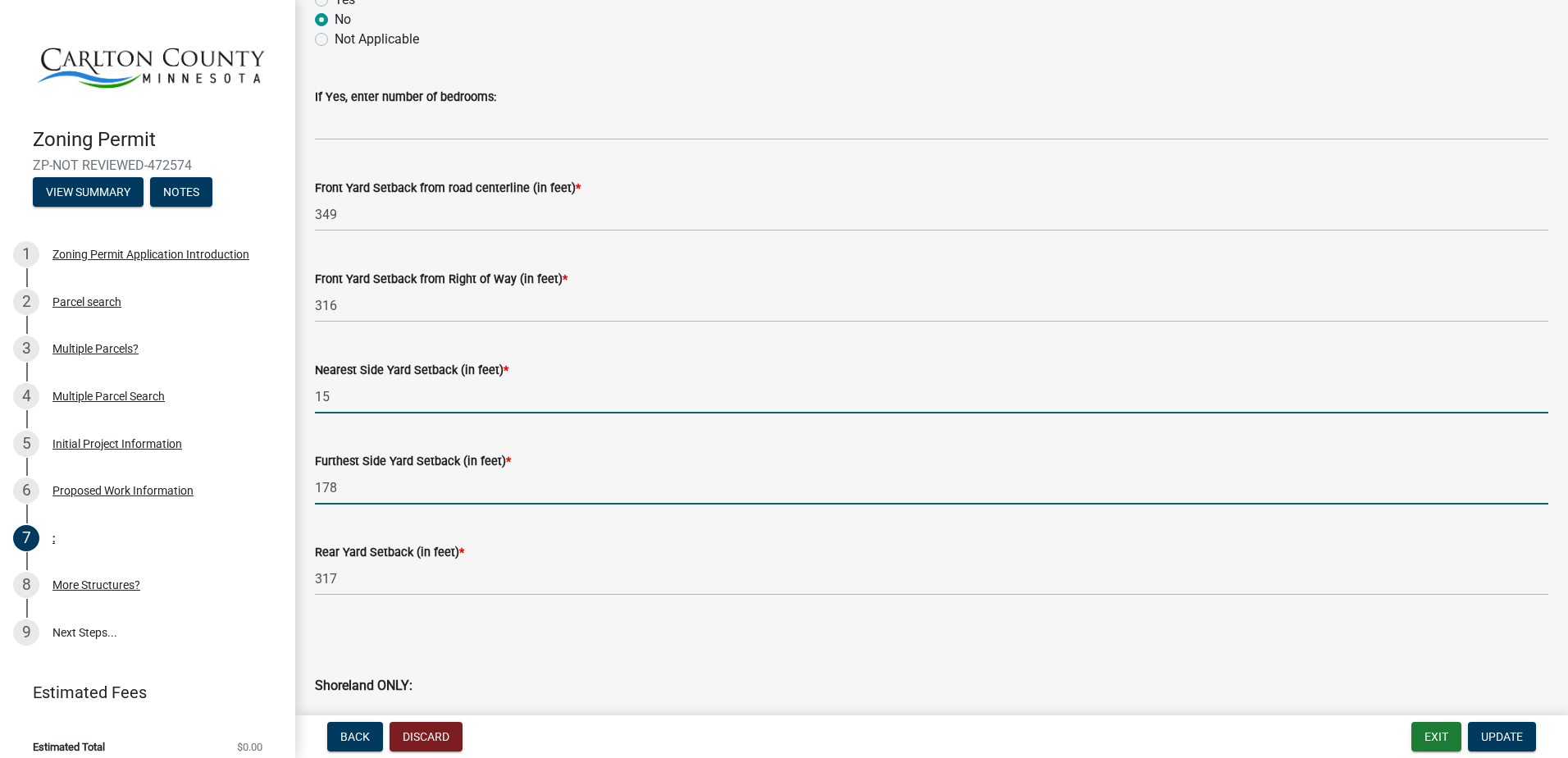
click at [345, 481] on input "178" at bounding box center [931, 488] width 1233 height 33
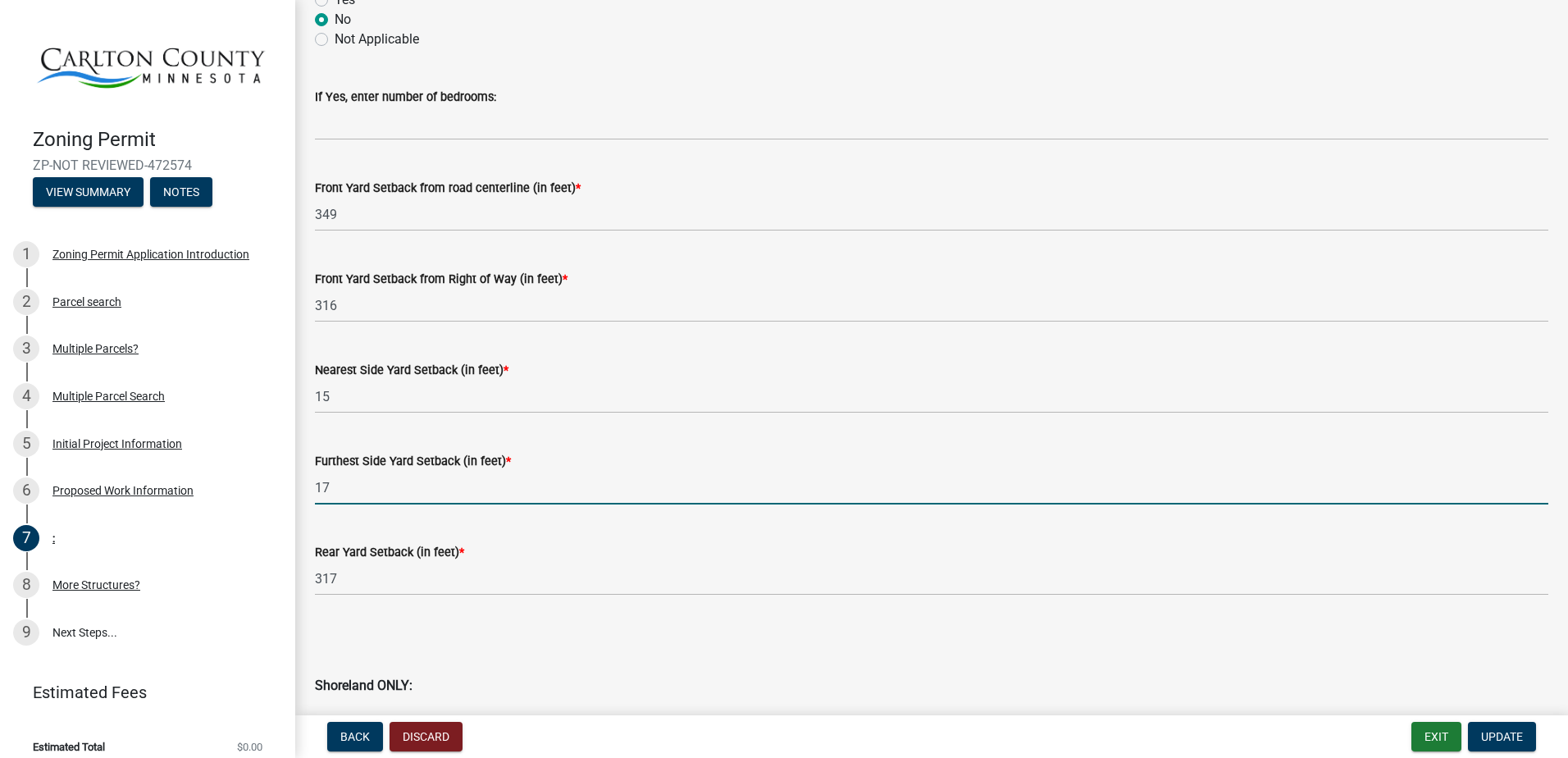
type input "1"
type input "188"
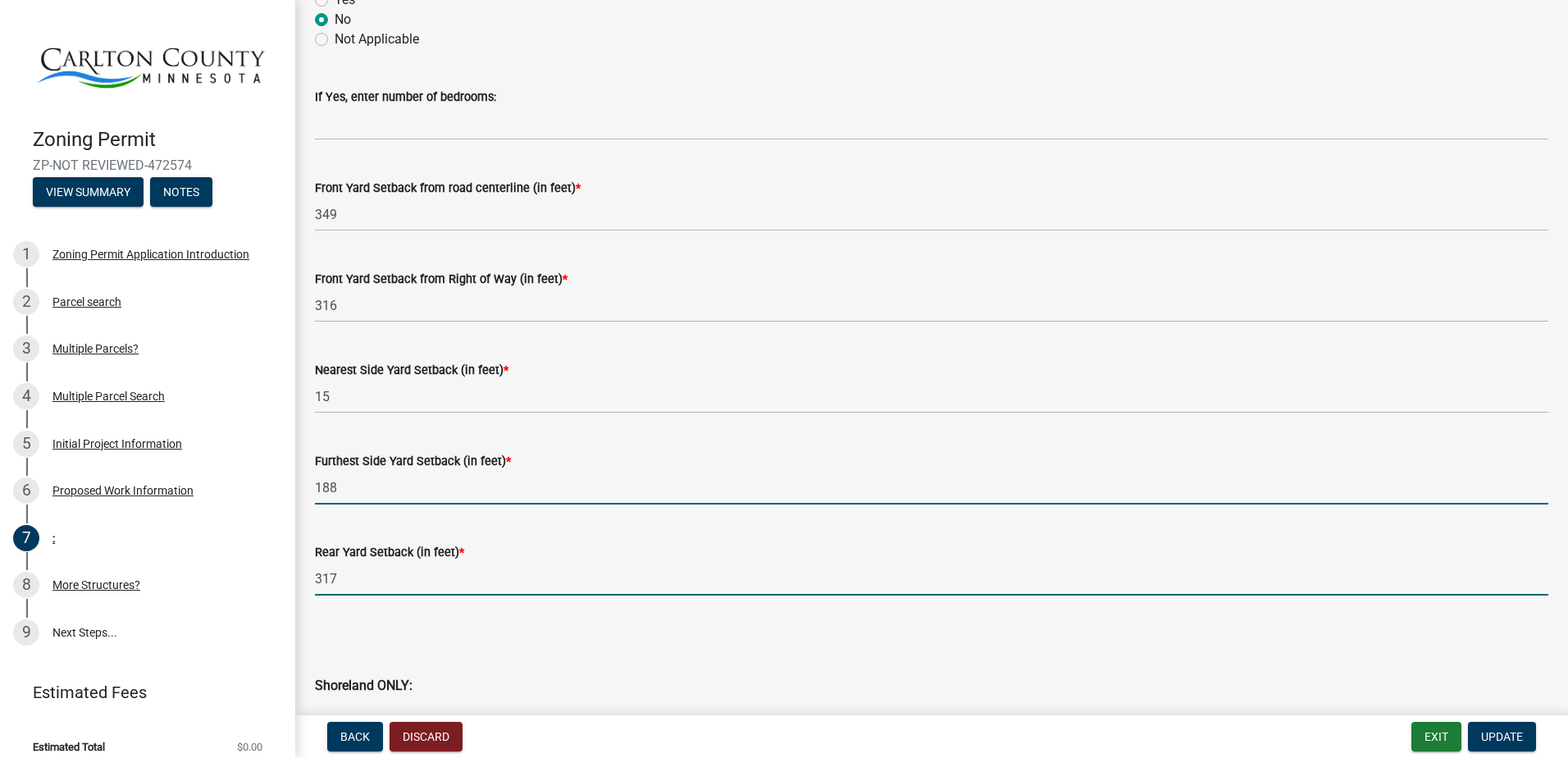
click at [358, 588] on input "317" at bounding box center [931, 578] width 1233 height 33
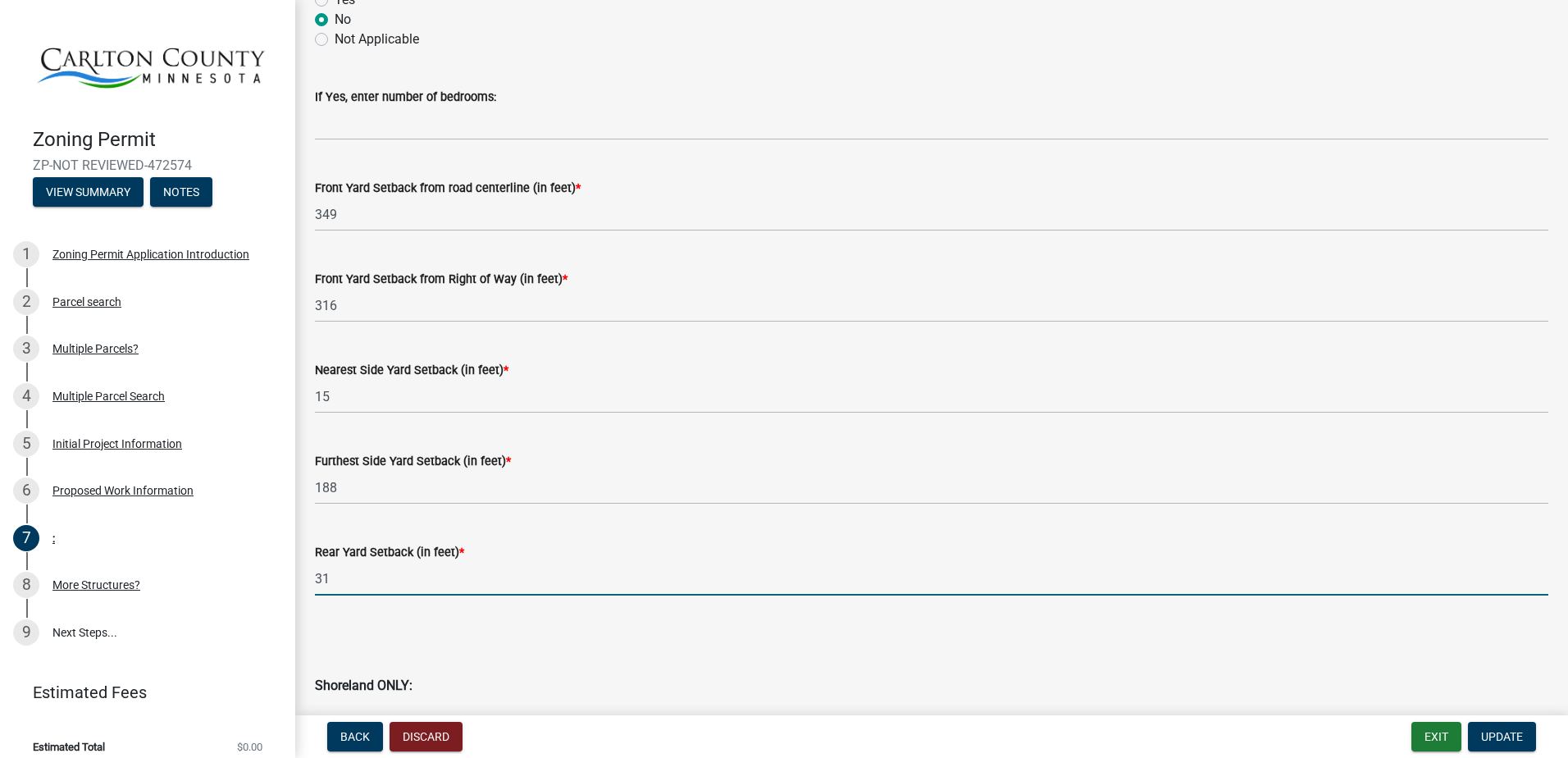
type input "3"
type input "172"
click at [1510, 735] on span "Update" at bounding box center [1502, 736] width 42 height 13
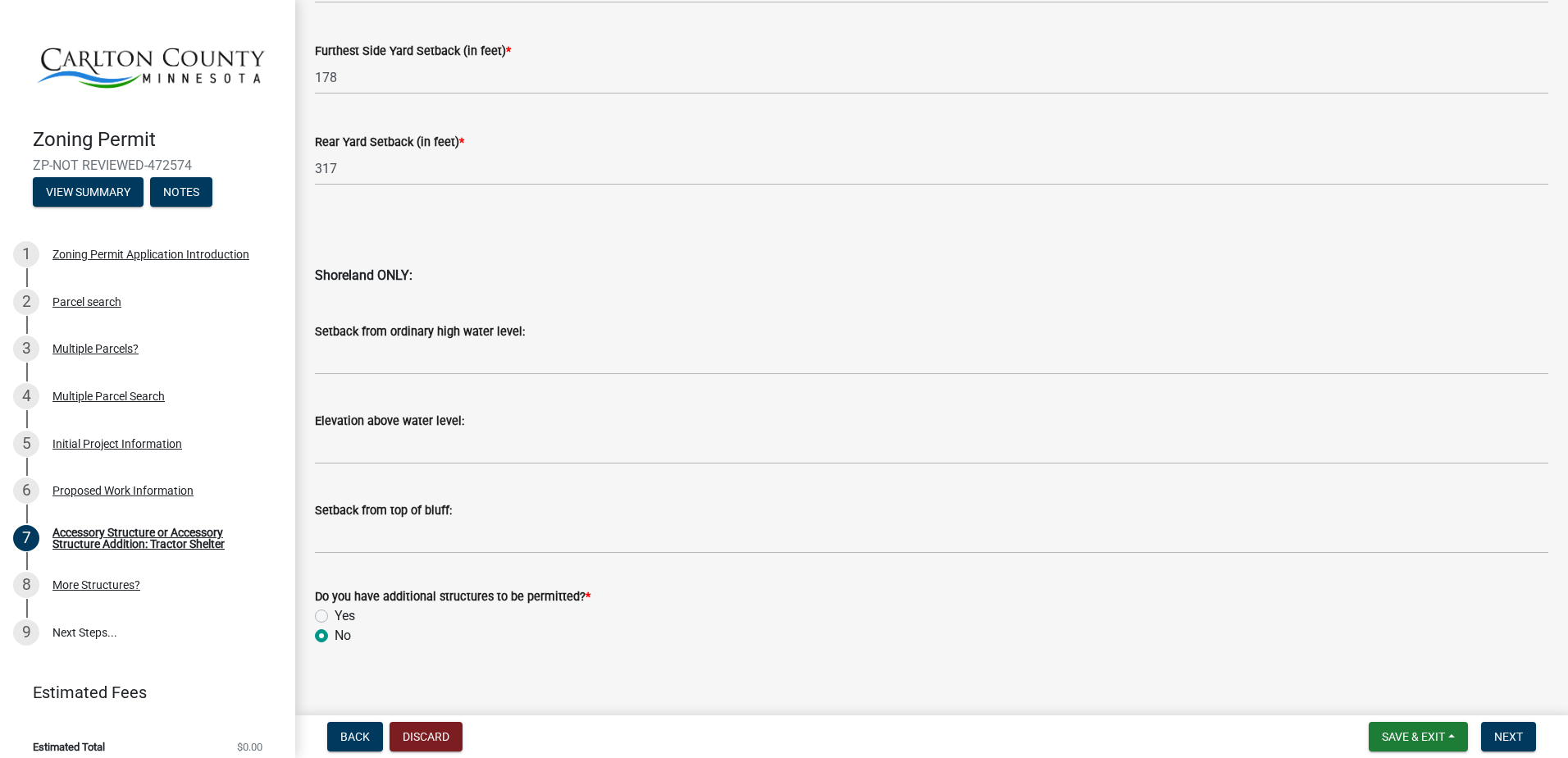
scroll to position [1574, 0]
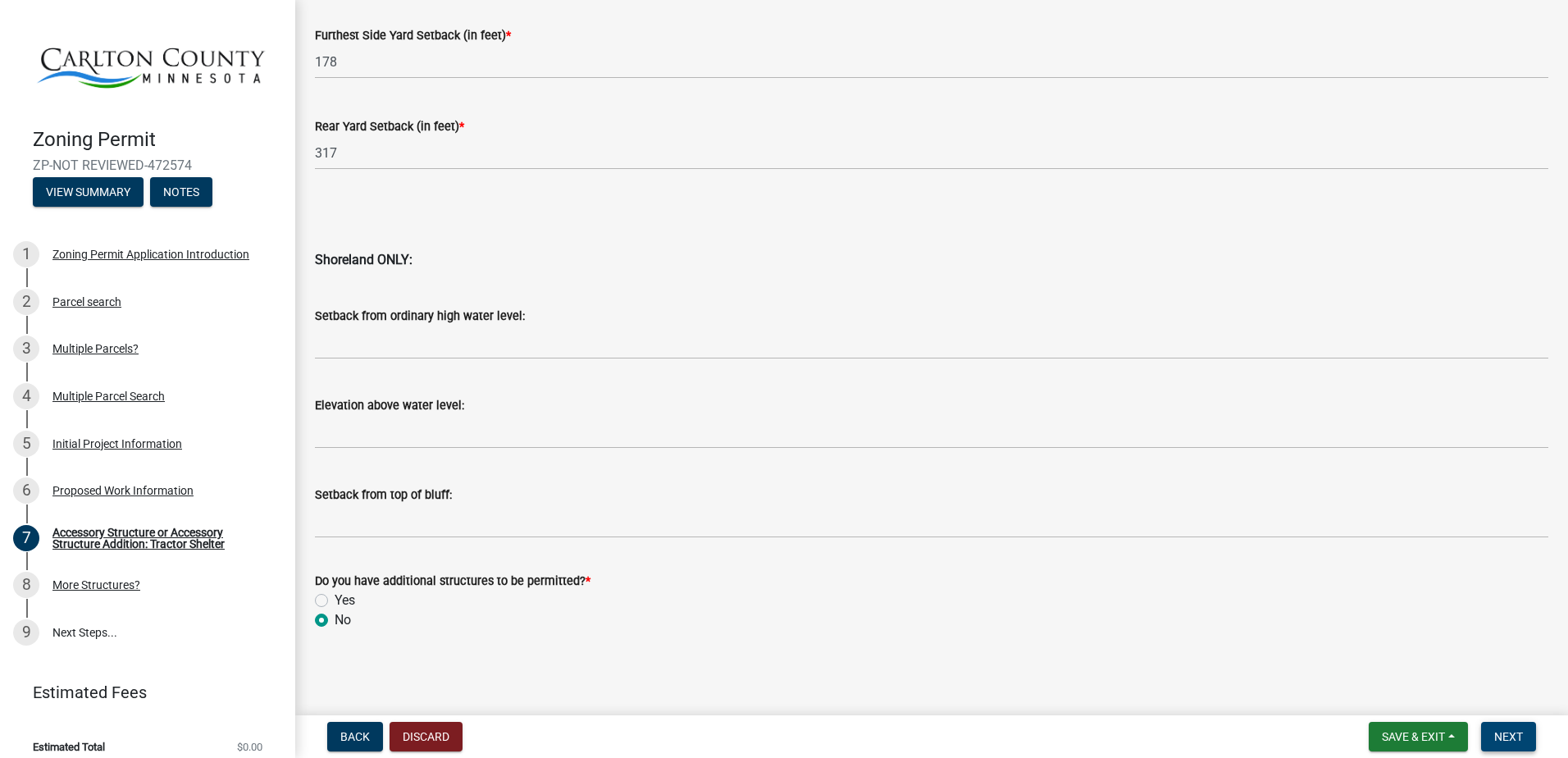
click at [1509, 734] on span "Next" at bounding box center [1509, 736] width 28 height 13
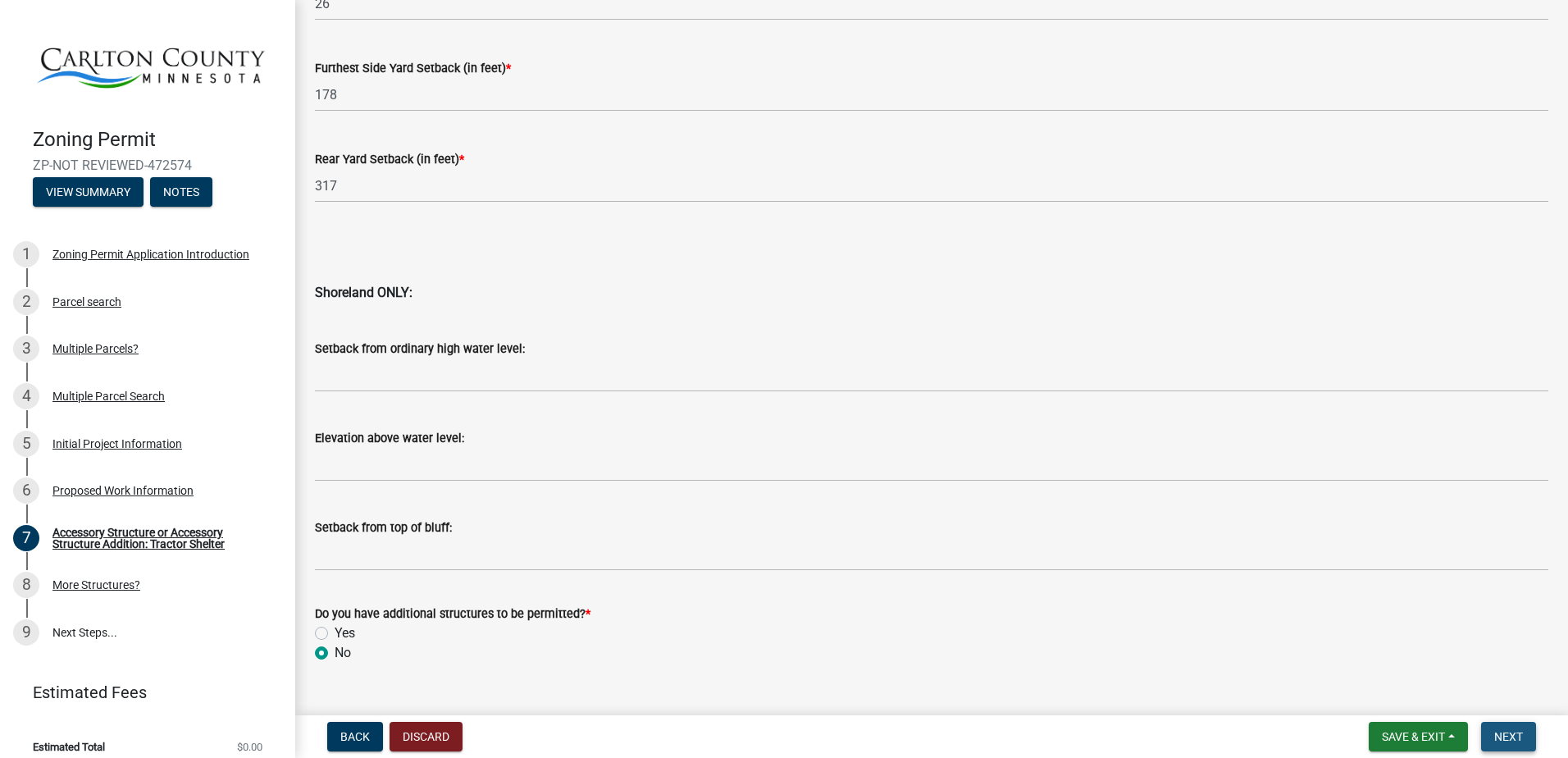
scroll to position [1606, 0]
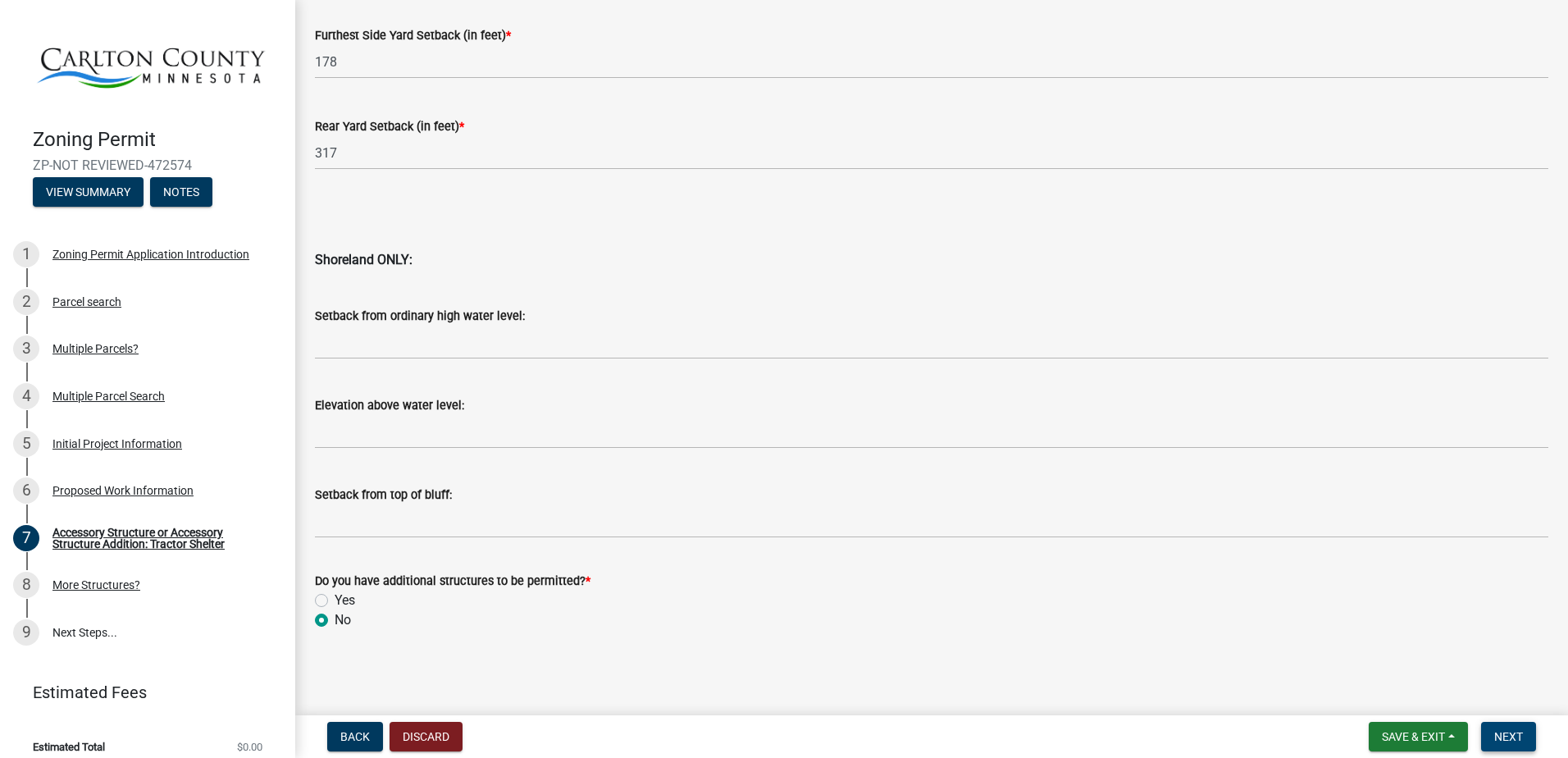
click at [1499, 740] on span "Next" at bounding box center [1509, 736] width 28 height 13
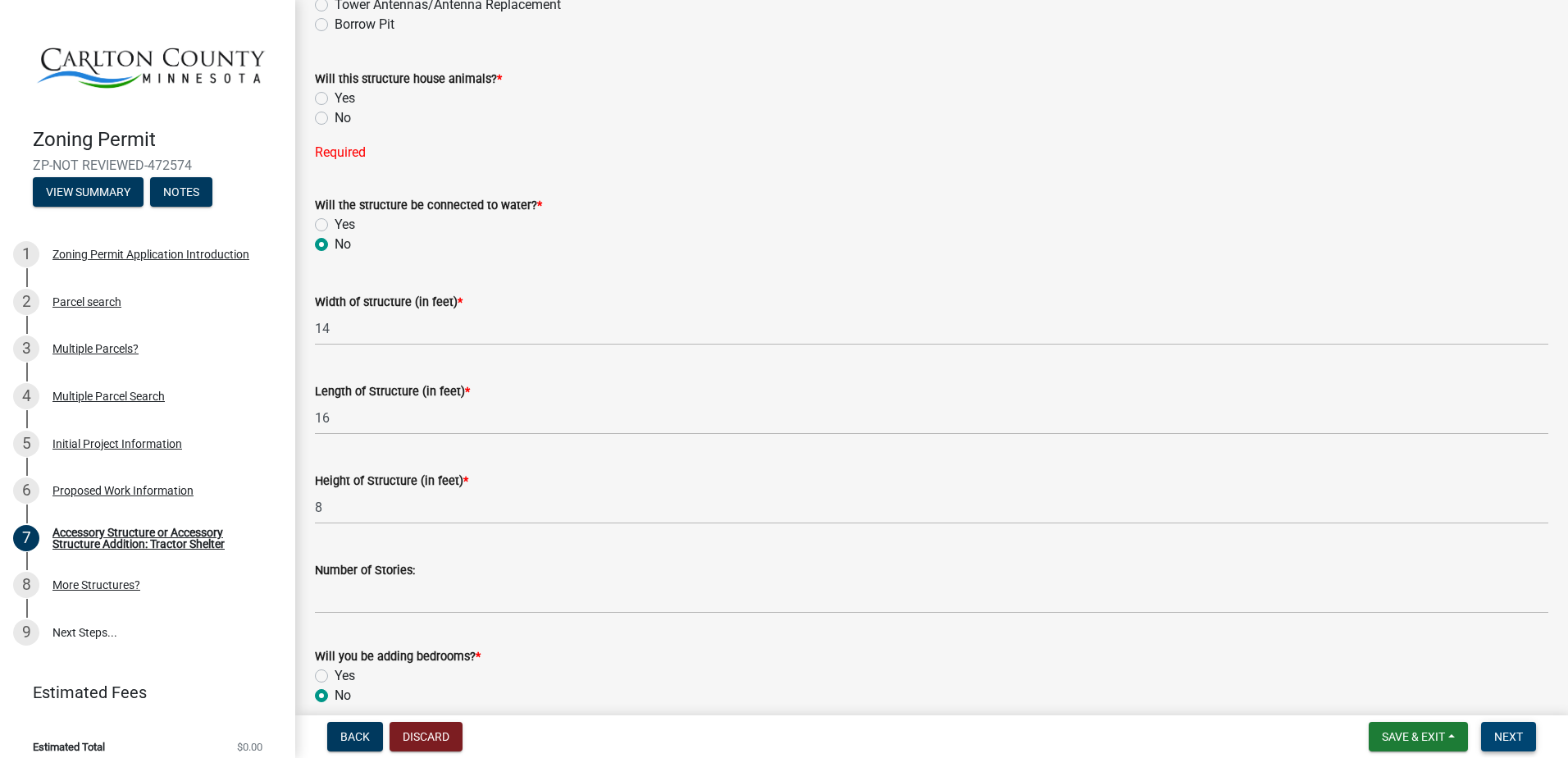
scroll to position [376, 0]
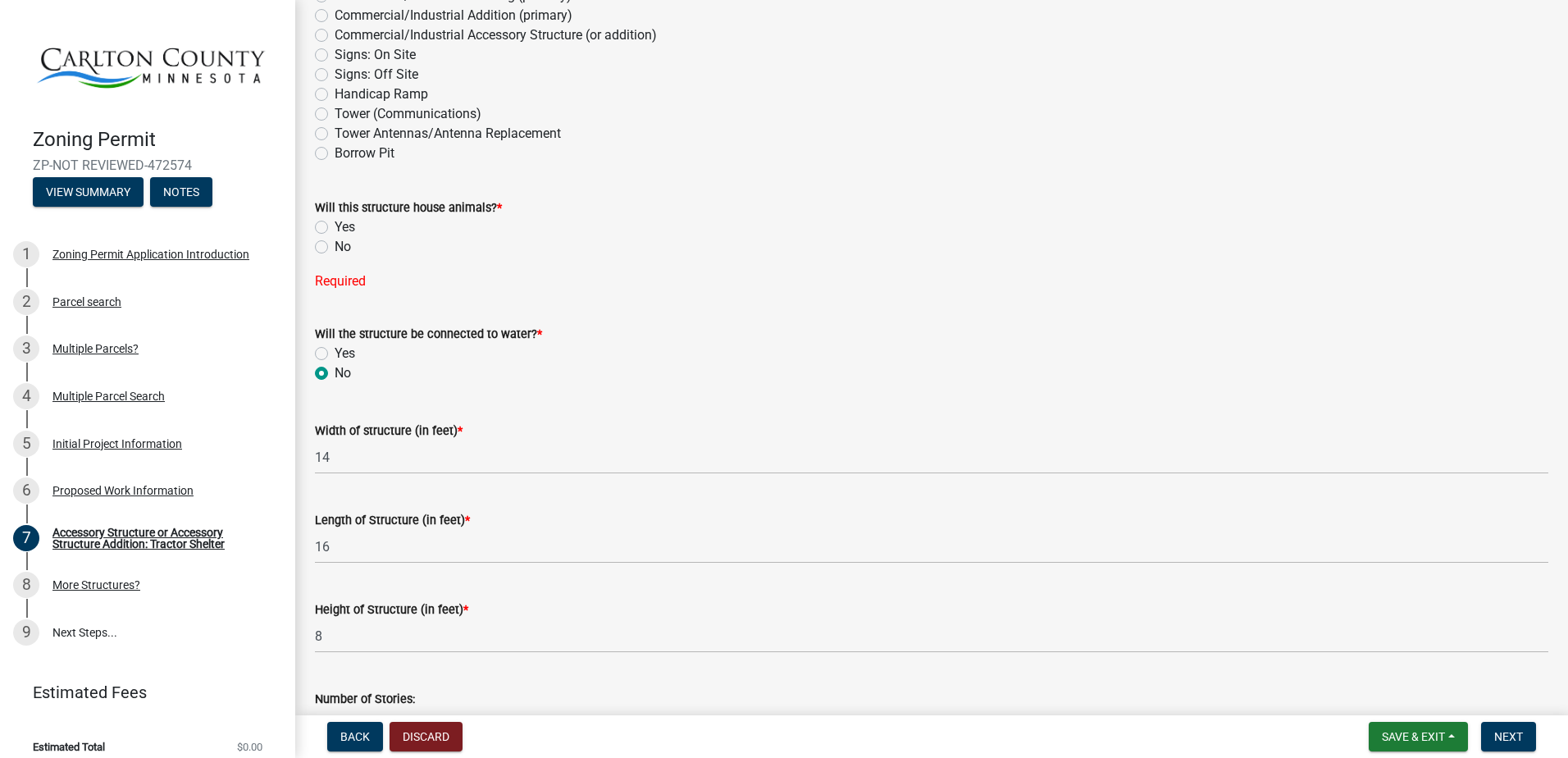
click at [335, 248] on label "No" at bounding box center [343, 247] width 17 height 20
click at [335, 248] on input "No" at bounding box center [340, 242] width 11 height 11
radio input "true"
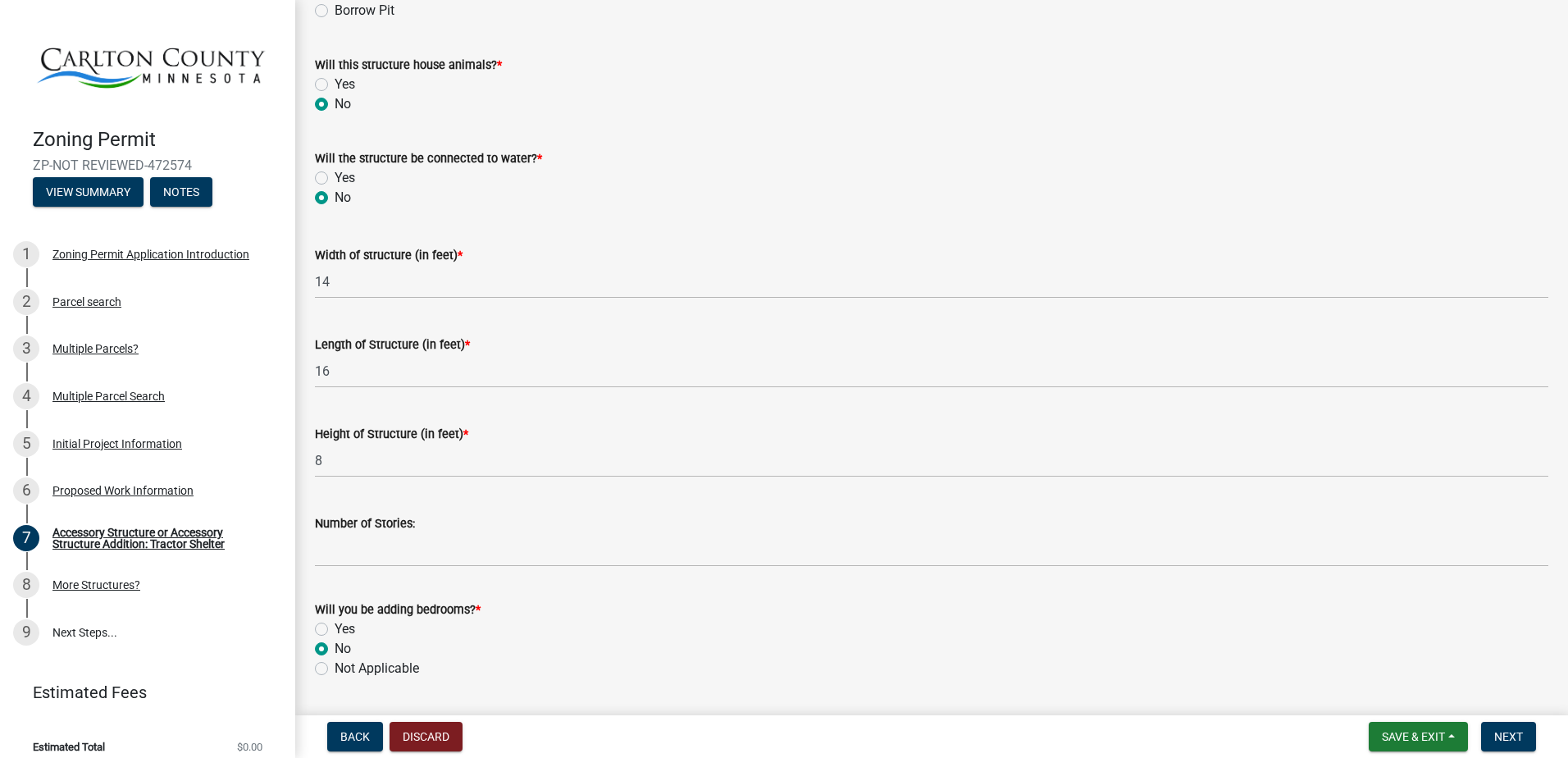
scroll to position [540, 0]
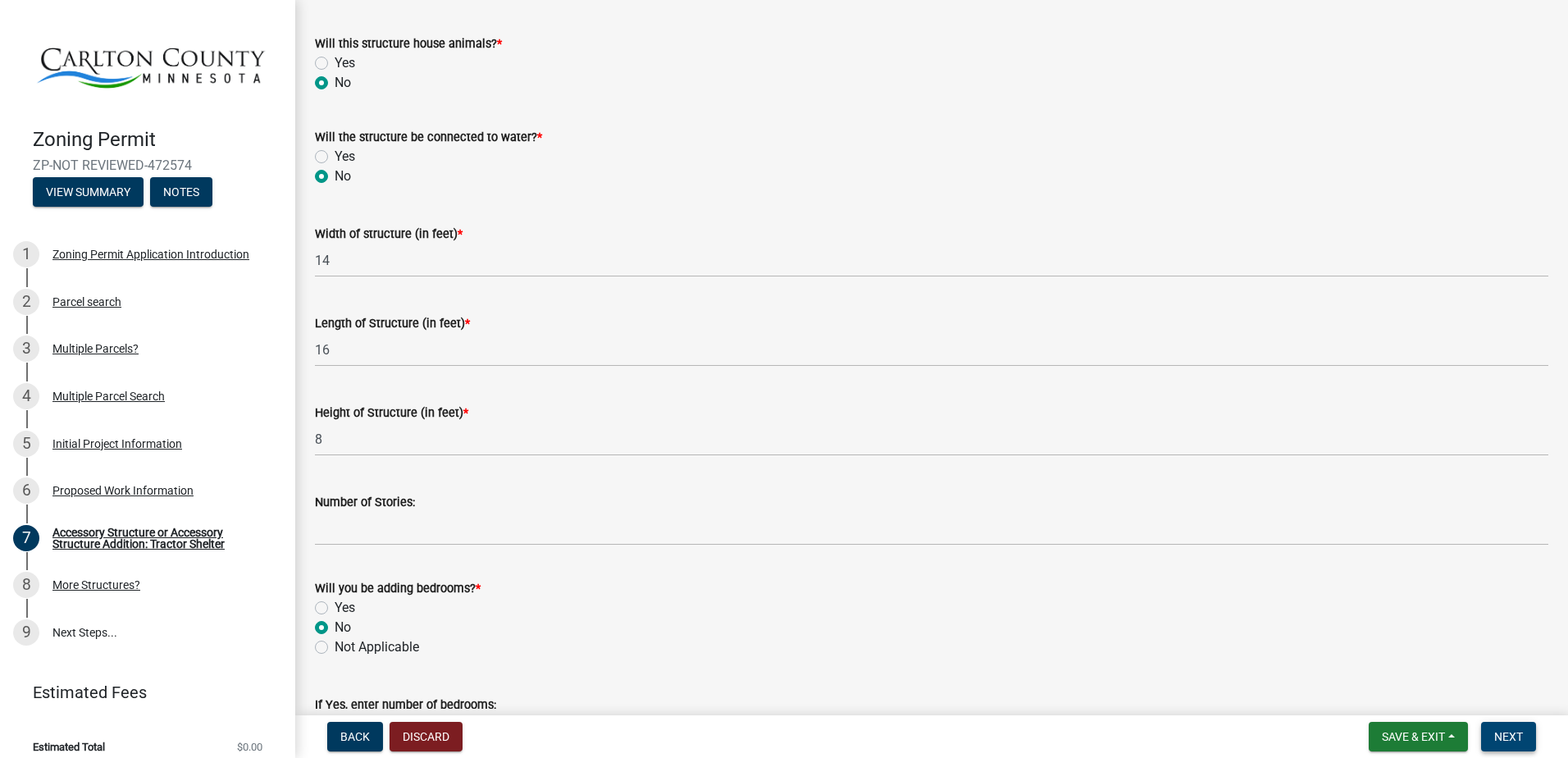
click at [1518, 737] on span "Next" at bounding box center [1509, 736] width 28 height 13
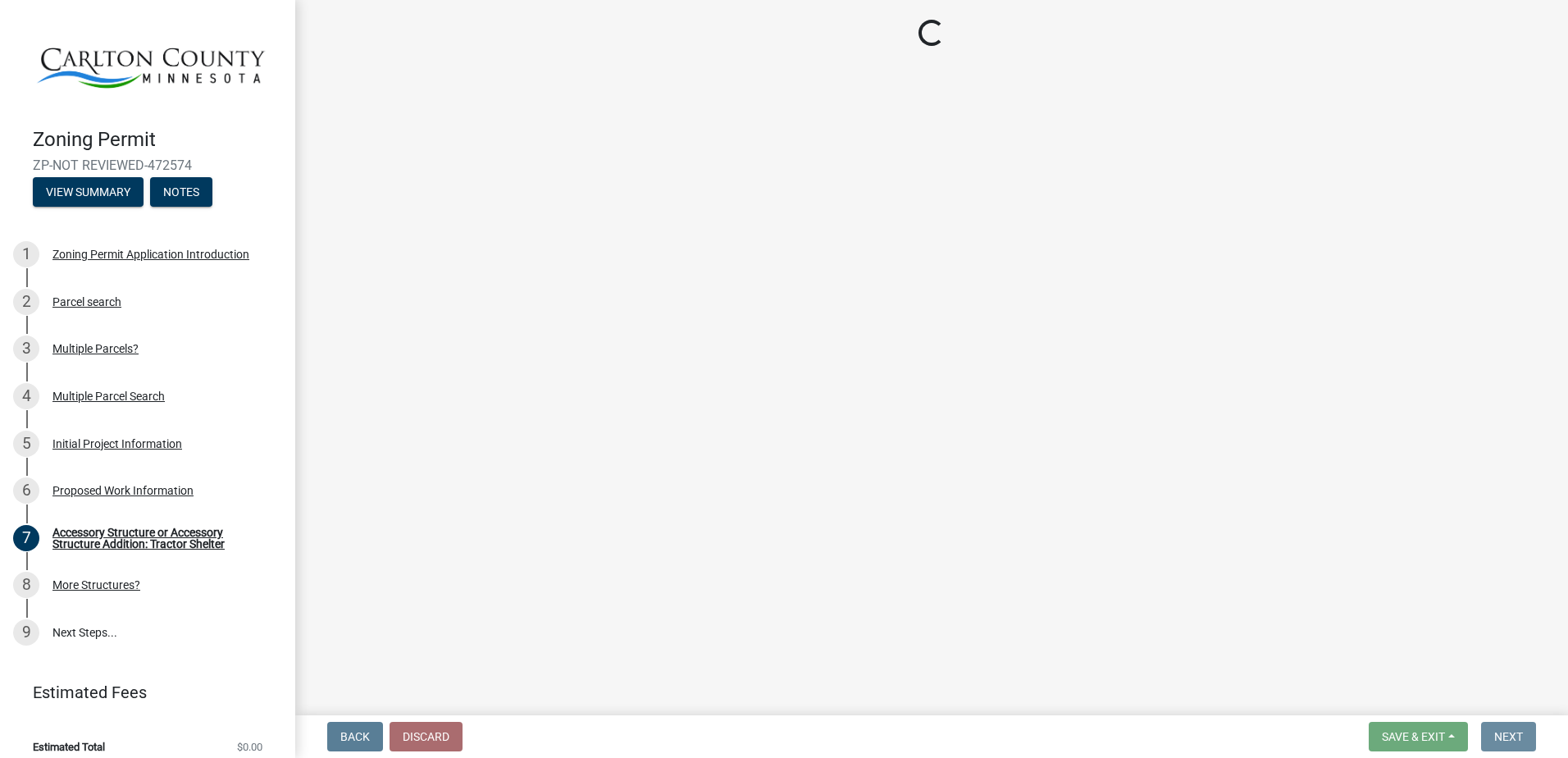
scroll to position [0, 0]
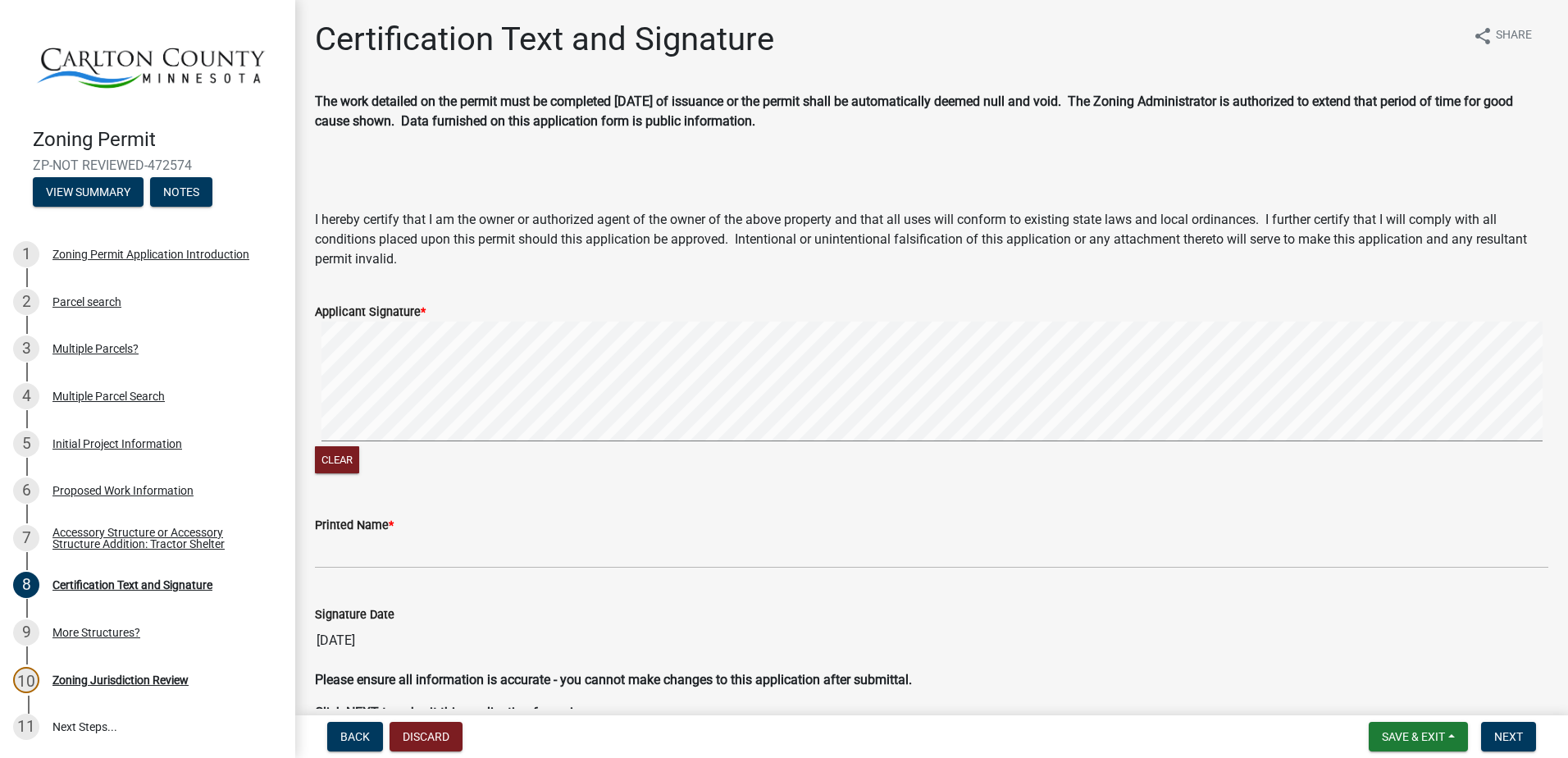
drag, startPoint x: 759, startPoint y: 320, endPoint x: 866, endPoint y: 269, distance: 118.5
click at [866, 269] on wm-data-entity-input-list "The work detailed on the permit must be completed [DATE] of issuance or the per…" at bounding box center [931, 413] width 1233 height 643
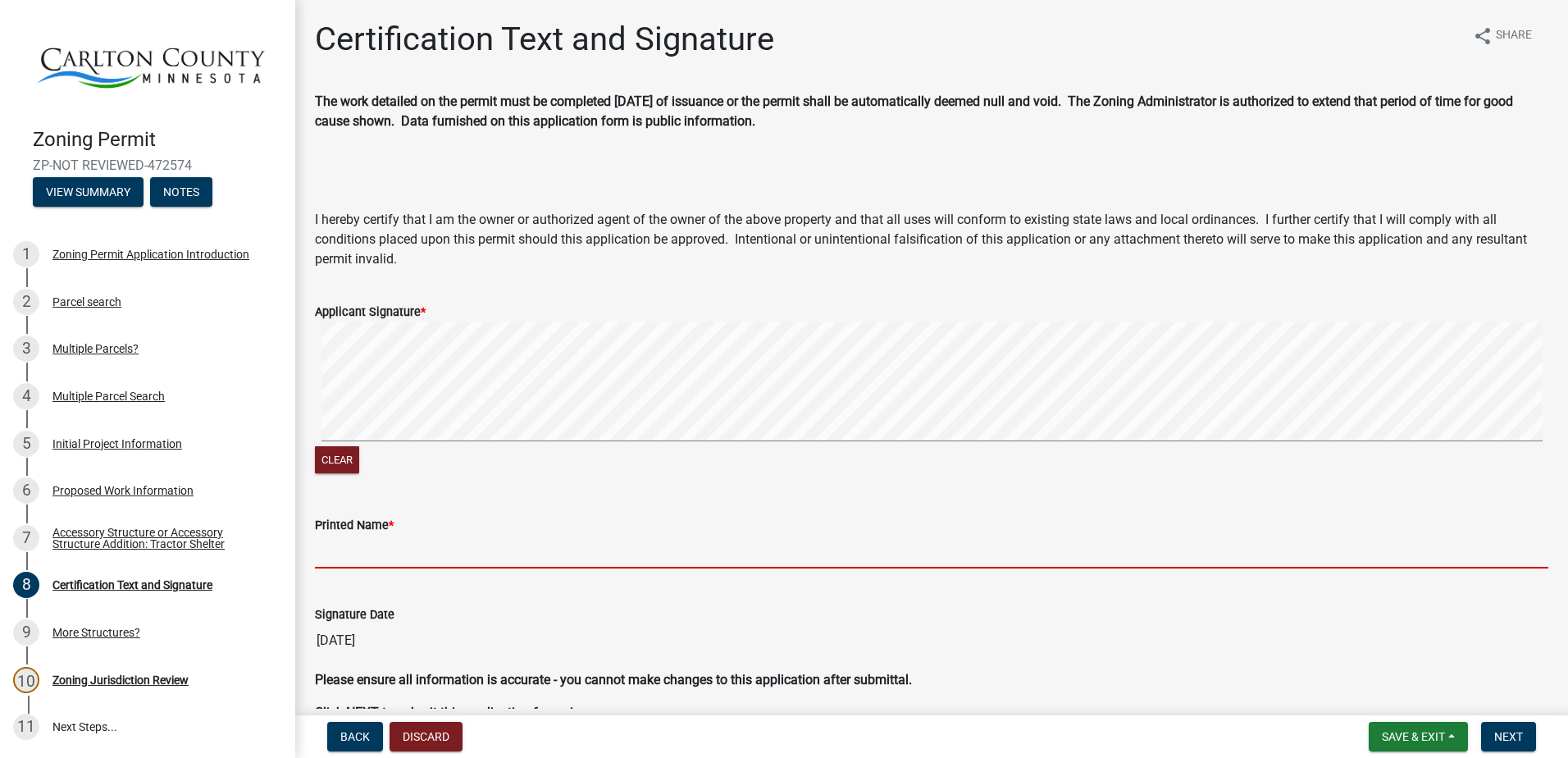
click at [376, 562] on input "Printed Name *" at bounding box center [931, 551] width 1233 height 33
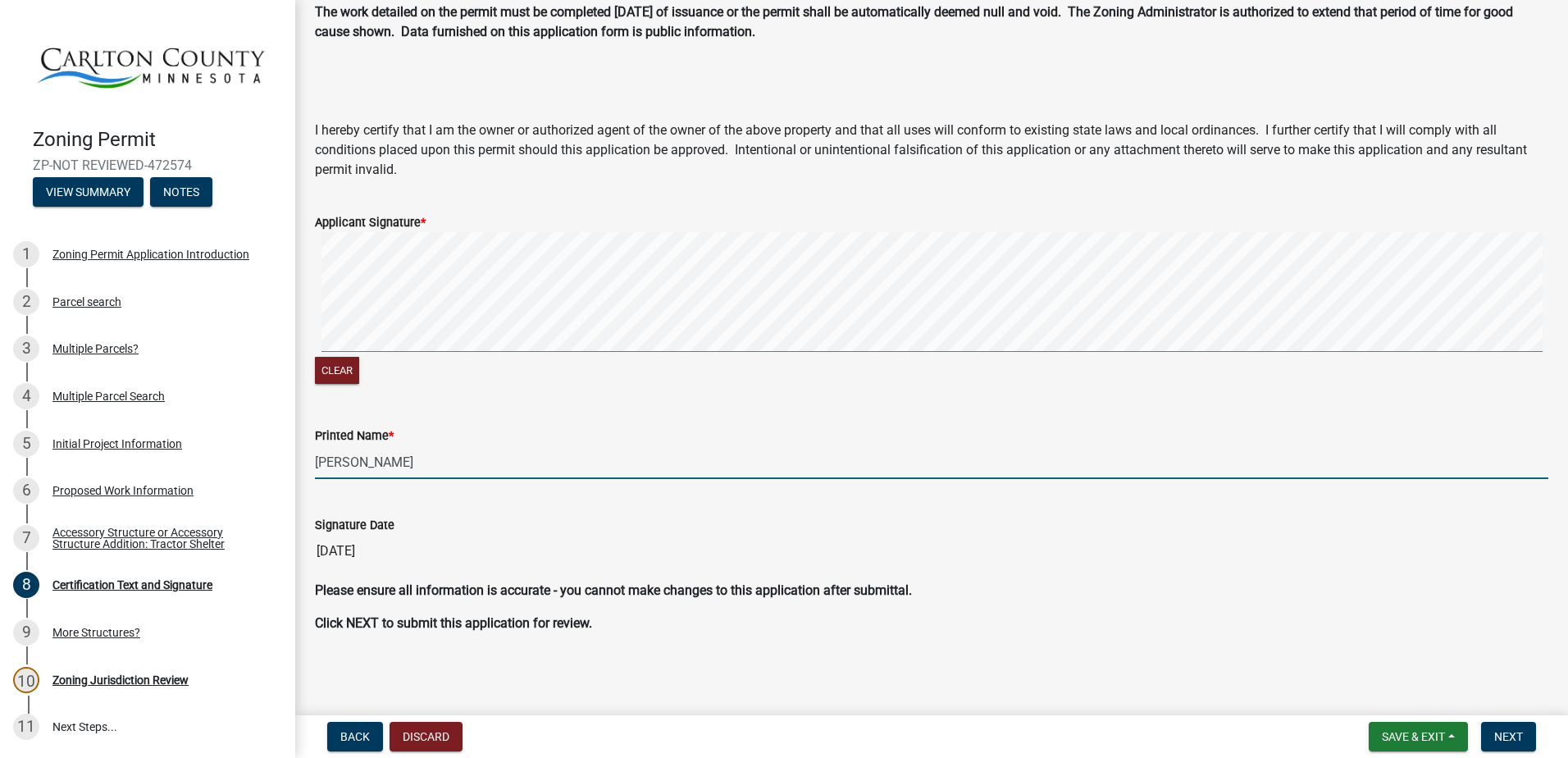
scroll to position [91, 0]
type input "[PERSON_NAME]"
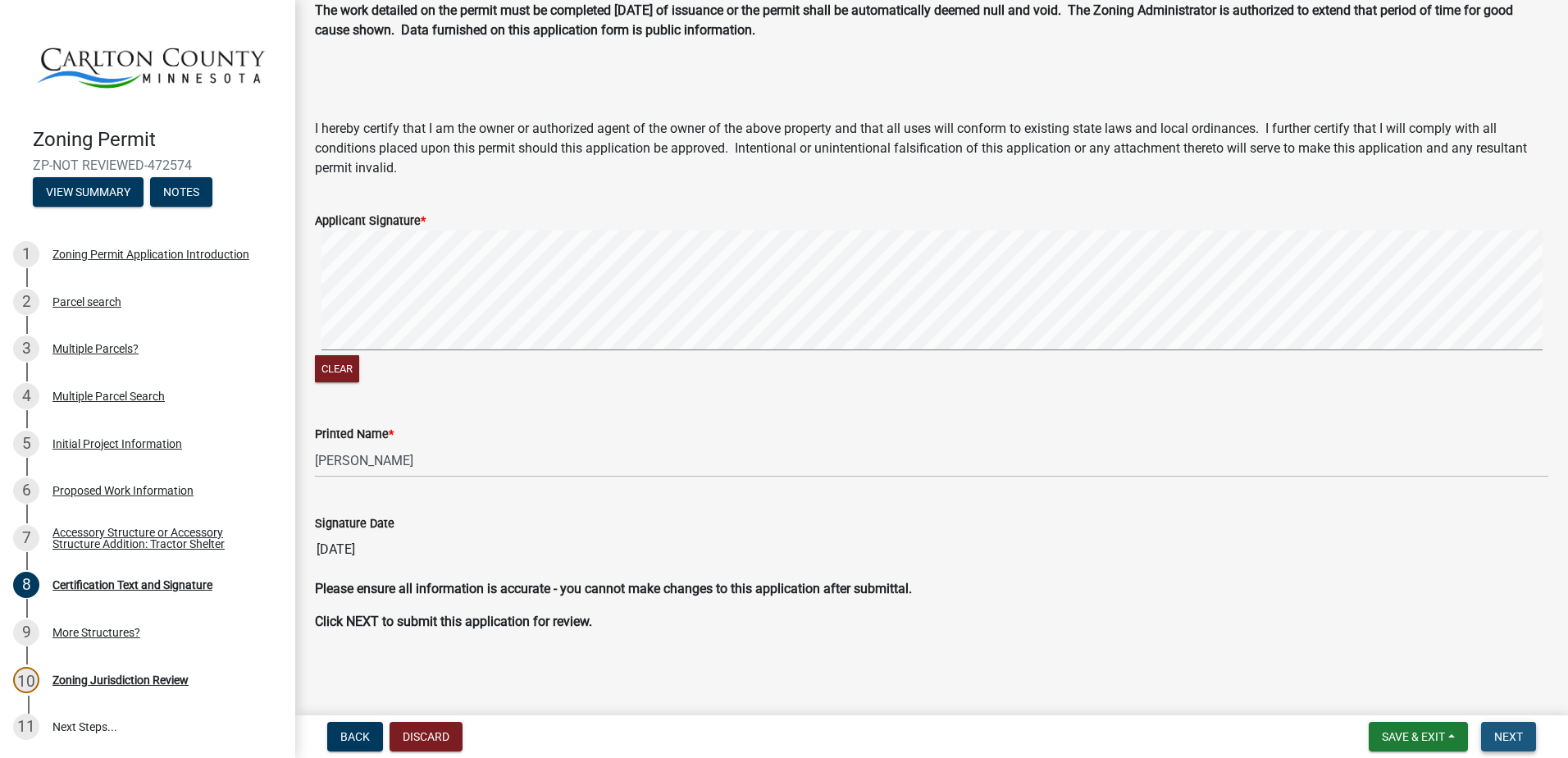
click at [1513, 724] on button "Next" at bounding box center [1509, 735] width 55 height 29
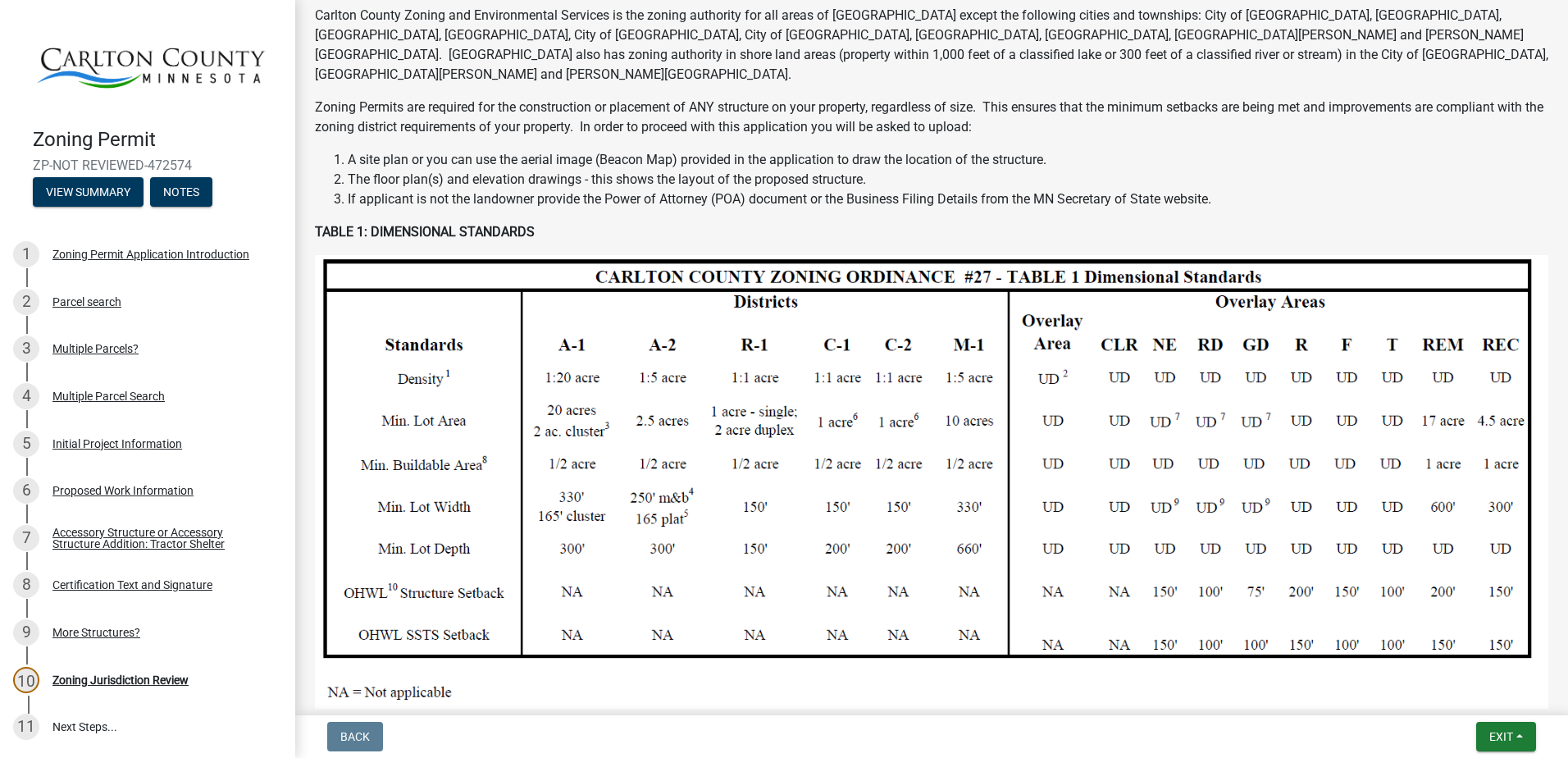
scroll to position [492, 0]
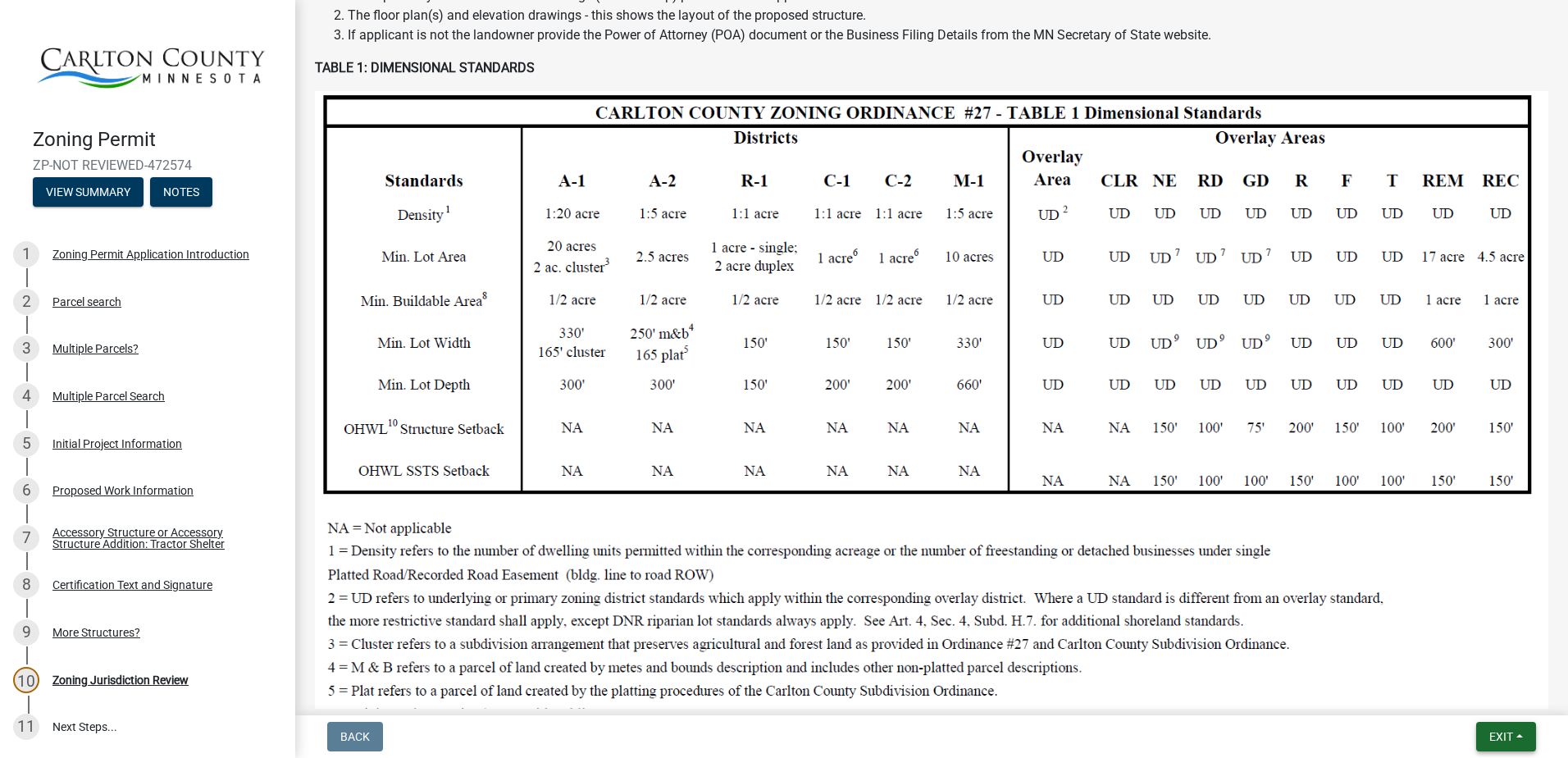
click at [1496, 733] on span "Exit" at bounding box center [1501, 736] width 23 height 13
click at [1458, 695] on button "Save & Exit" at bounding box center [1470, 694] width 131 height 39
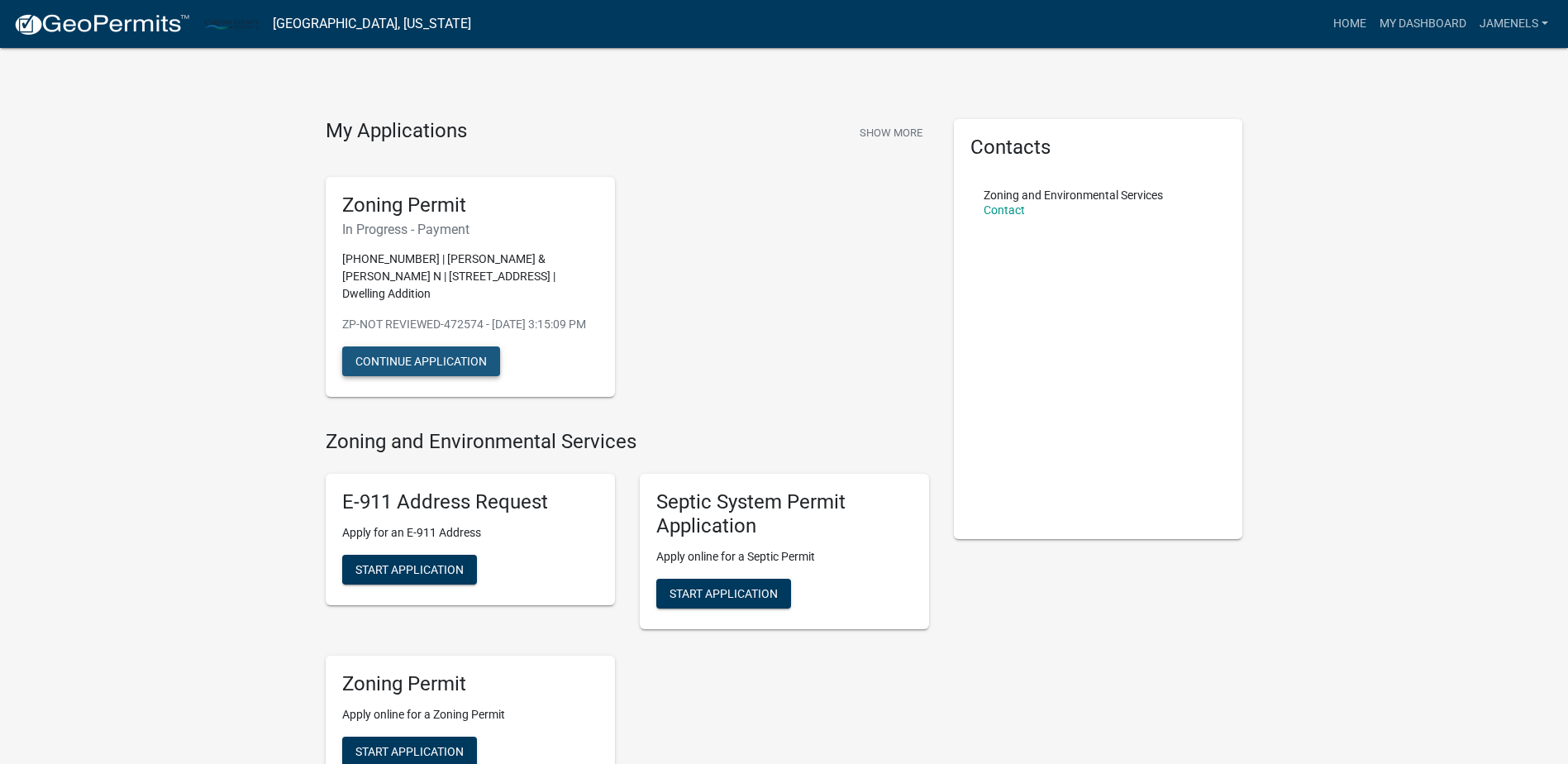
click at [391, 358] on button "Continue Application" at bounding box center [421, 361] width 158 height 30
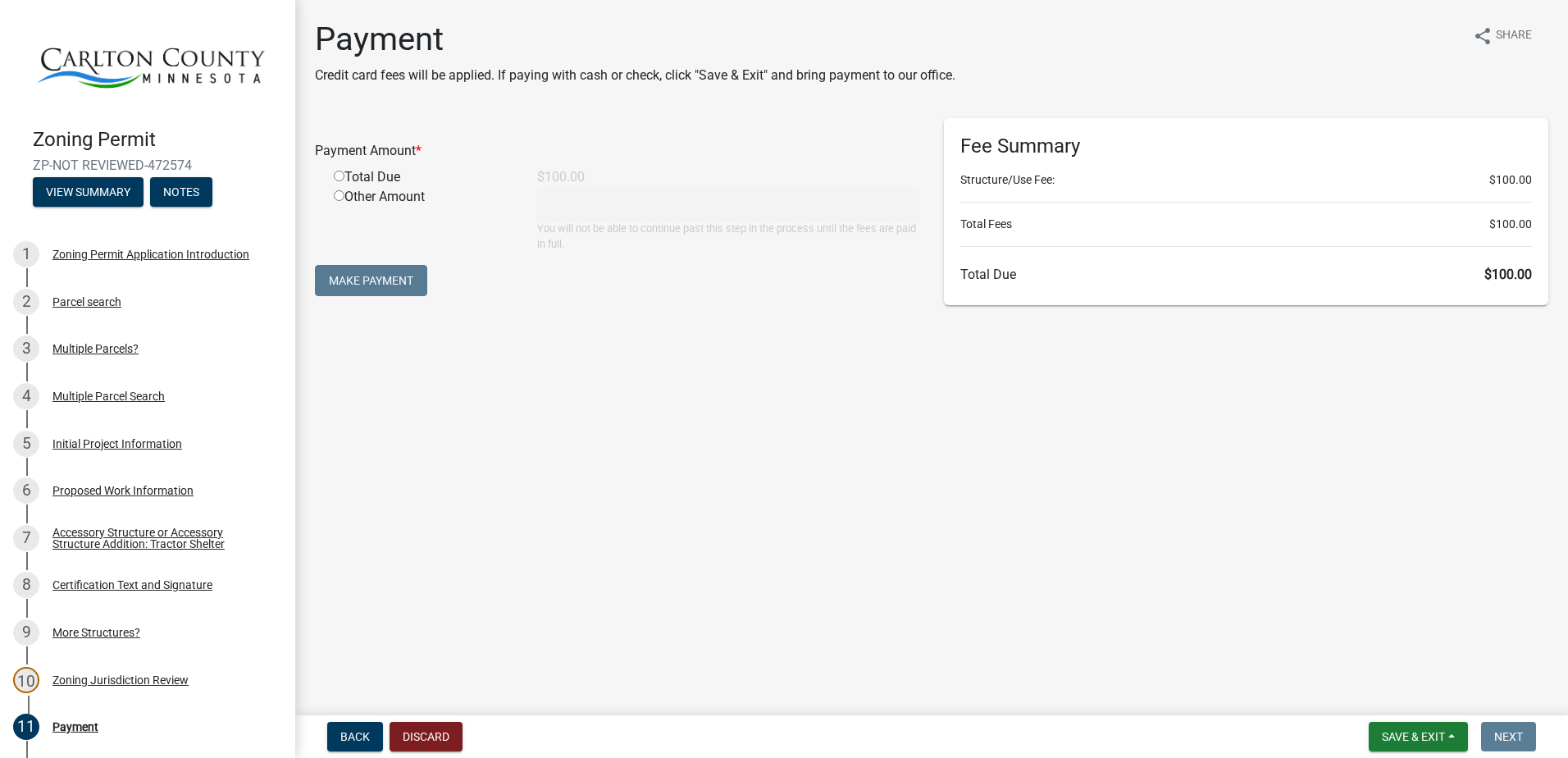
click at [340, 175] on input "radio" at bounding box center [339, 176] width 11 height 11
radio input "true"
type input "100"
click at [361, 280] on button "Make Payment" at bounding box center [371, 280] width 112 height 31
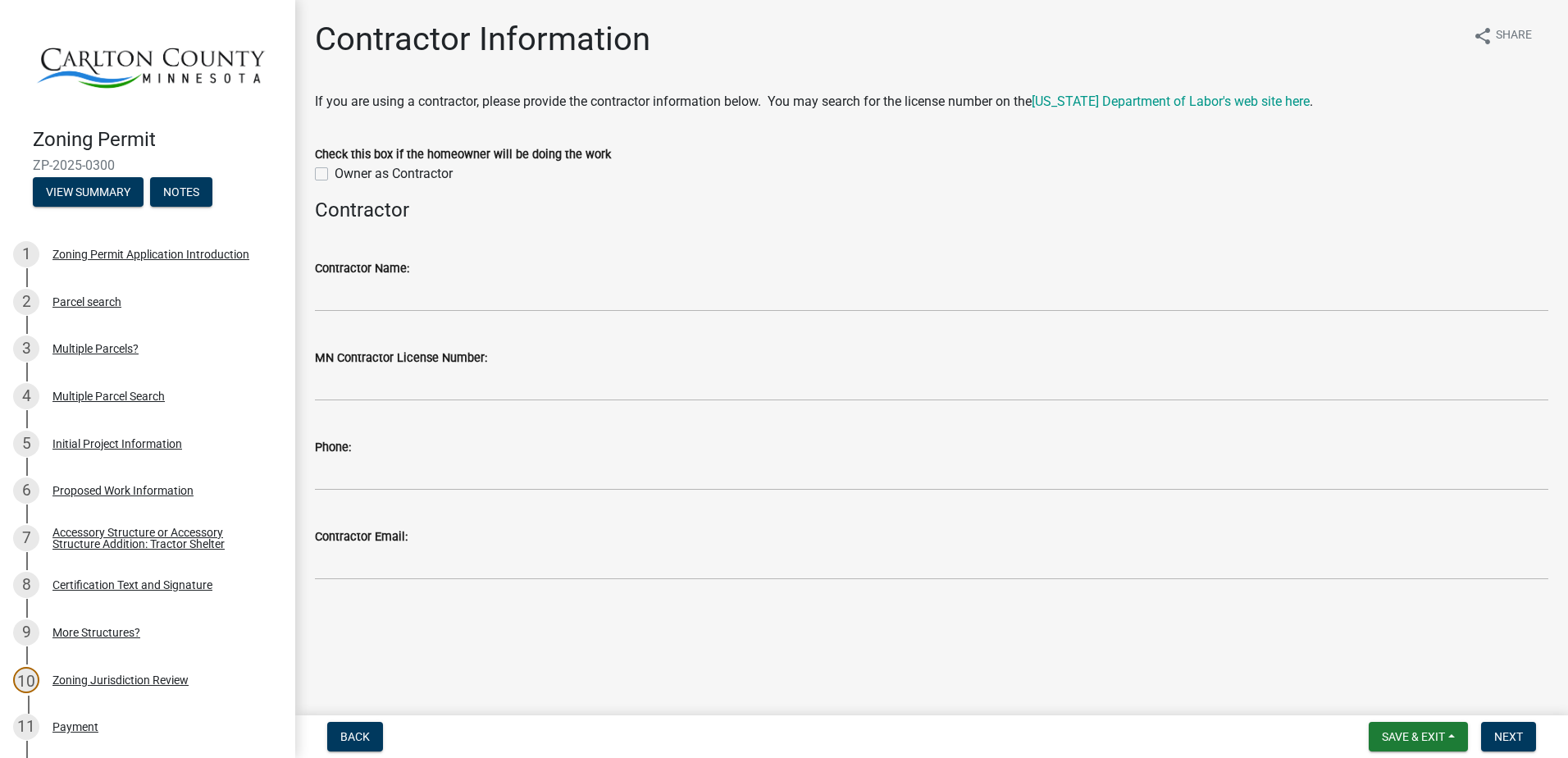
click at [335, 174] on label "Owner as Contractor" at bounding box center [393, 174] width 118 height 20
click at [335, 174] on input "Owner as Contractor" at bounding box center [340, 169] width 11 height 11
checkbox input "true"
click at [1505, 736] on span "Next" at bounding box center [1509, 736] width 28 height 13
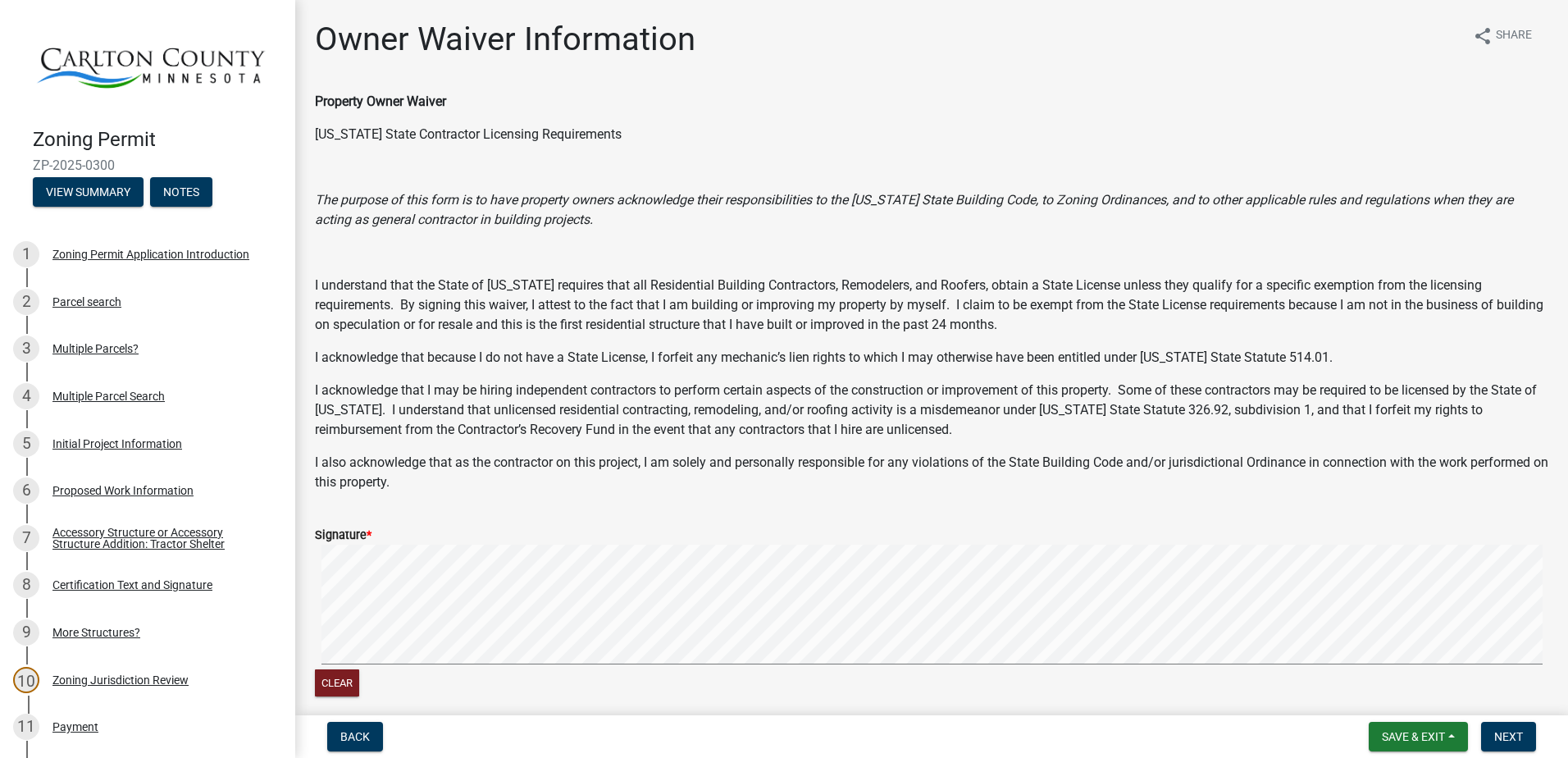
click at [971, 598] on form "Signature * Clear" at bounding box center [931, 602] width 1233 height 195
click at [1442, 540] on form "Signature * Clear" at bounding box center [931, 602] width 1233 height 195
click at [1504, 734] on span "Next" at bounding box center [1509, 736] width 28 height 13
click at [1504, 740] on span "Next" at bounding box center [1509, 736] width 28 height 13
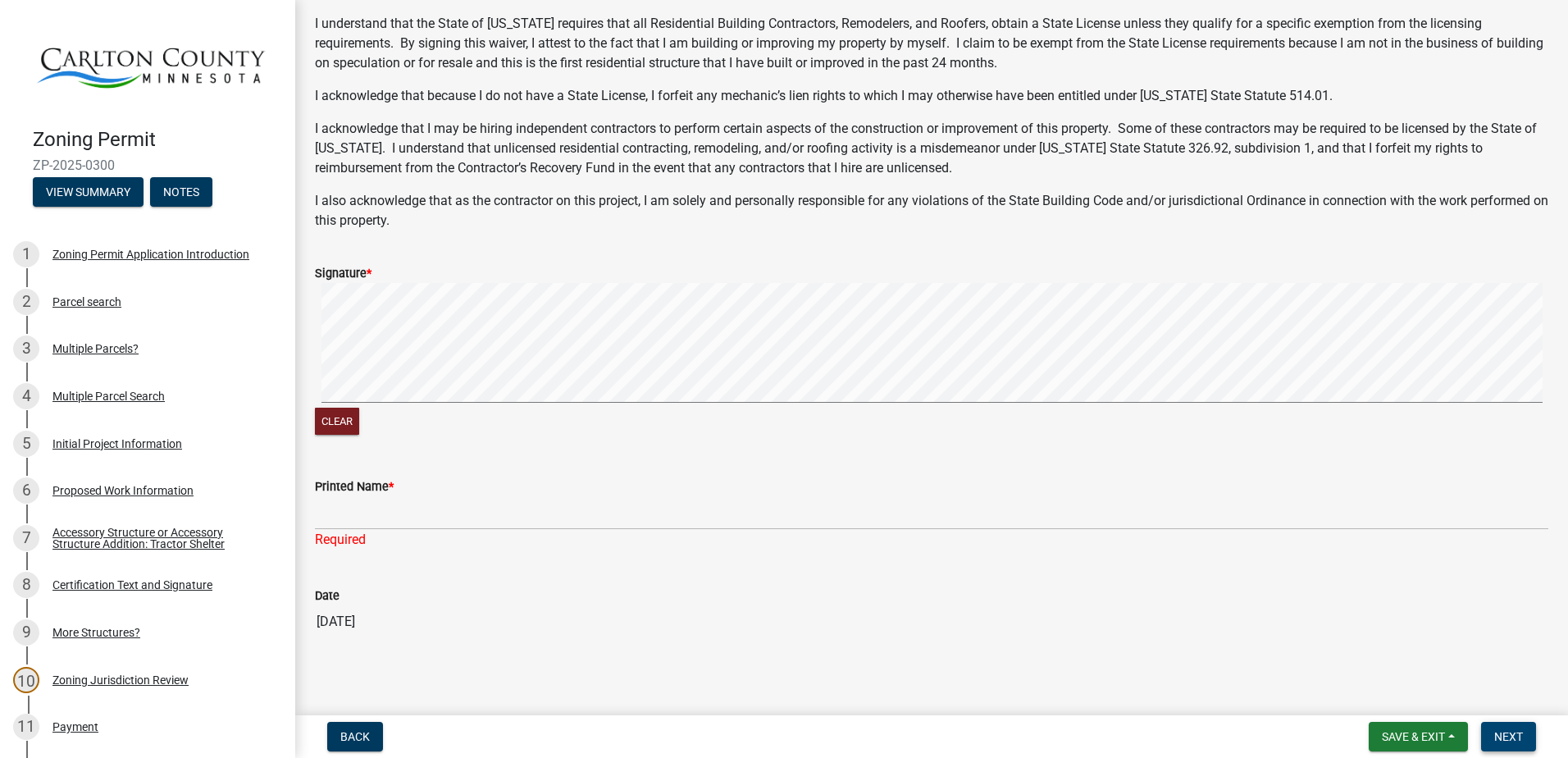
scroll to position [268, 0]
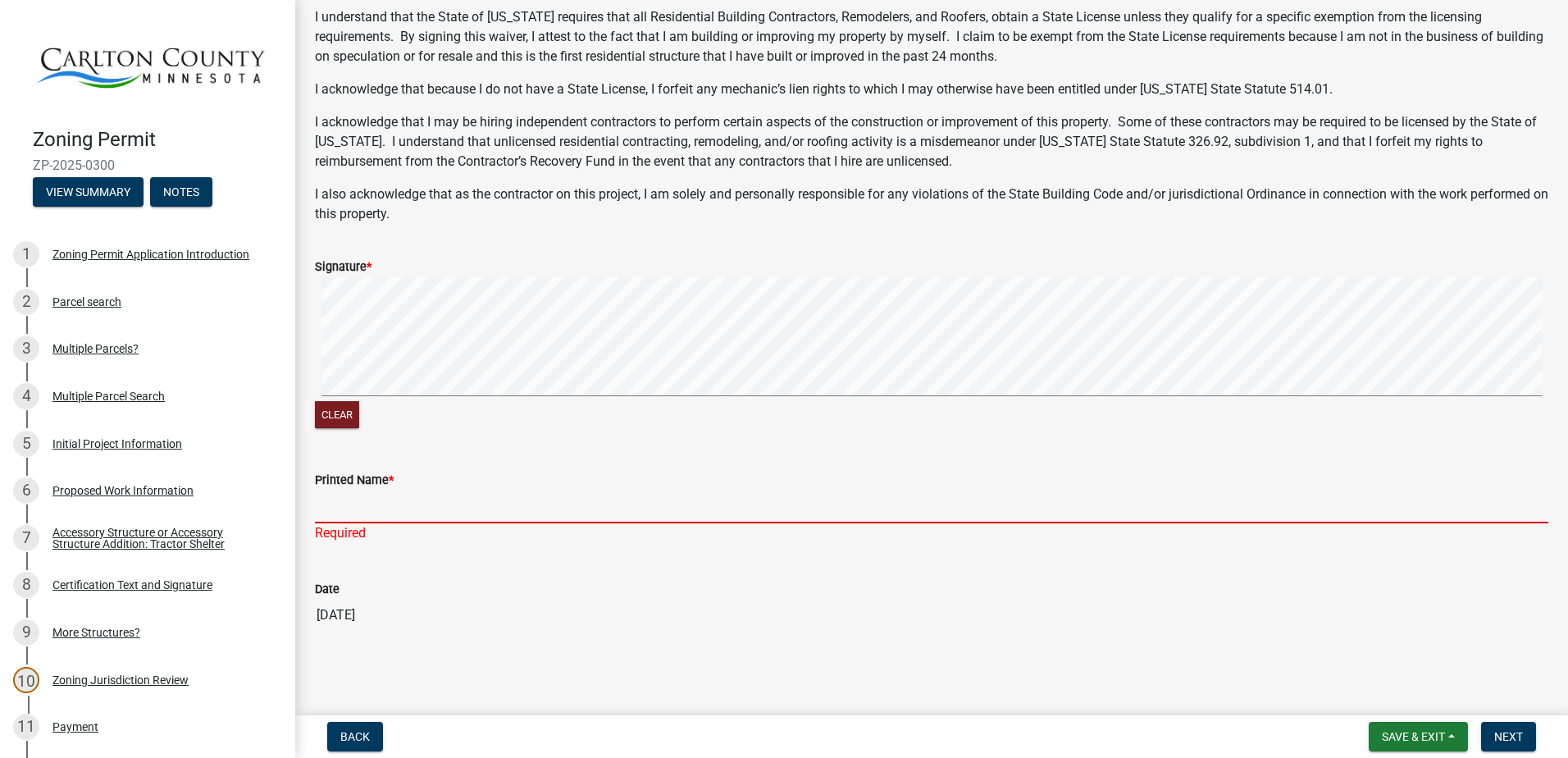
click at [505, 519] on input "Printed Name *" at bounding box center [931, 506] width 1233 height 33
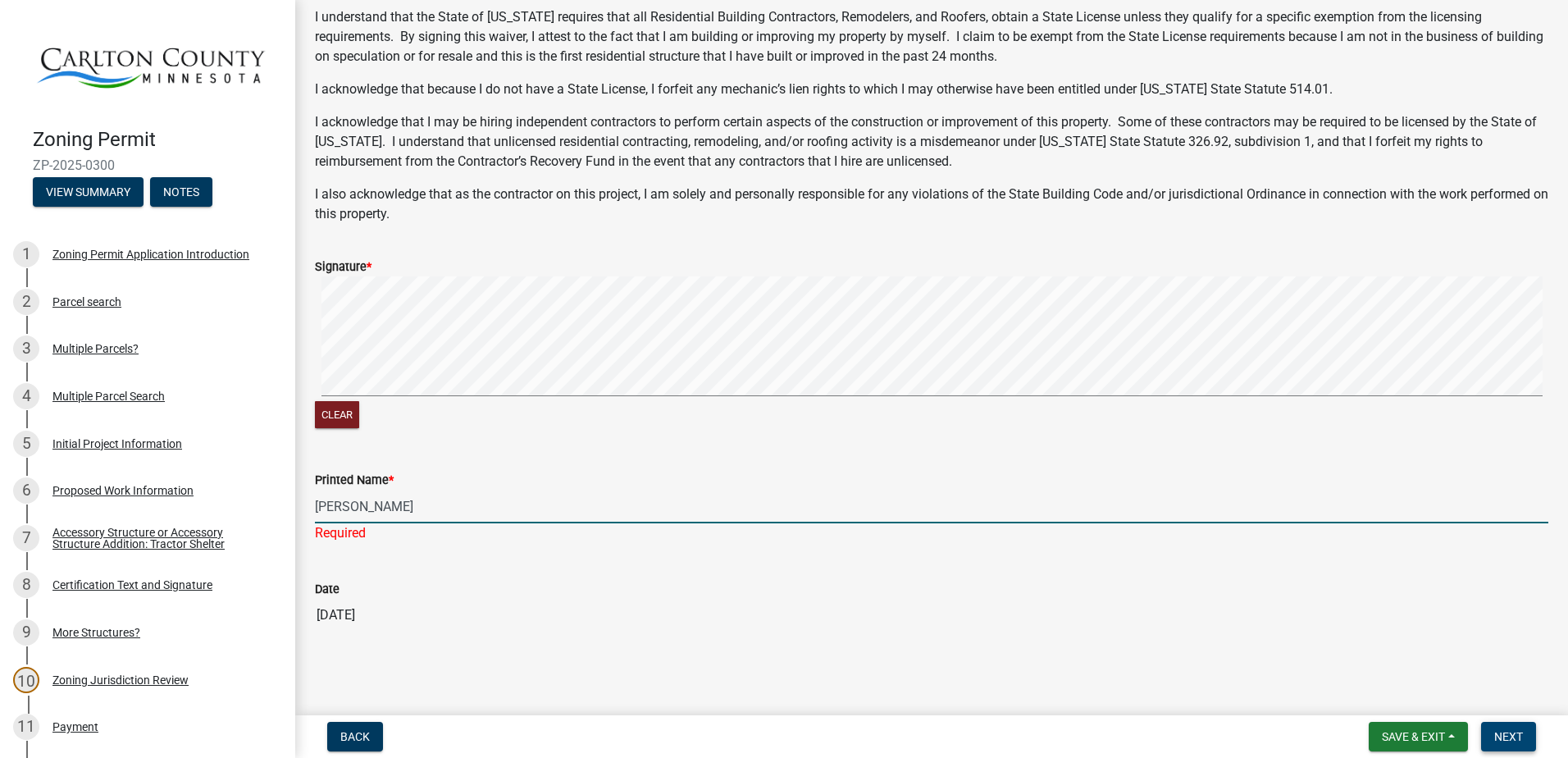
type input "[PERSON_NAME]"
click at [1506, 739] on span "Next" at bounding box center [1509, 736] width 28 height 13
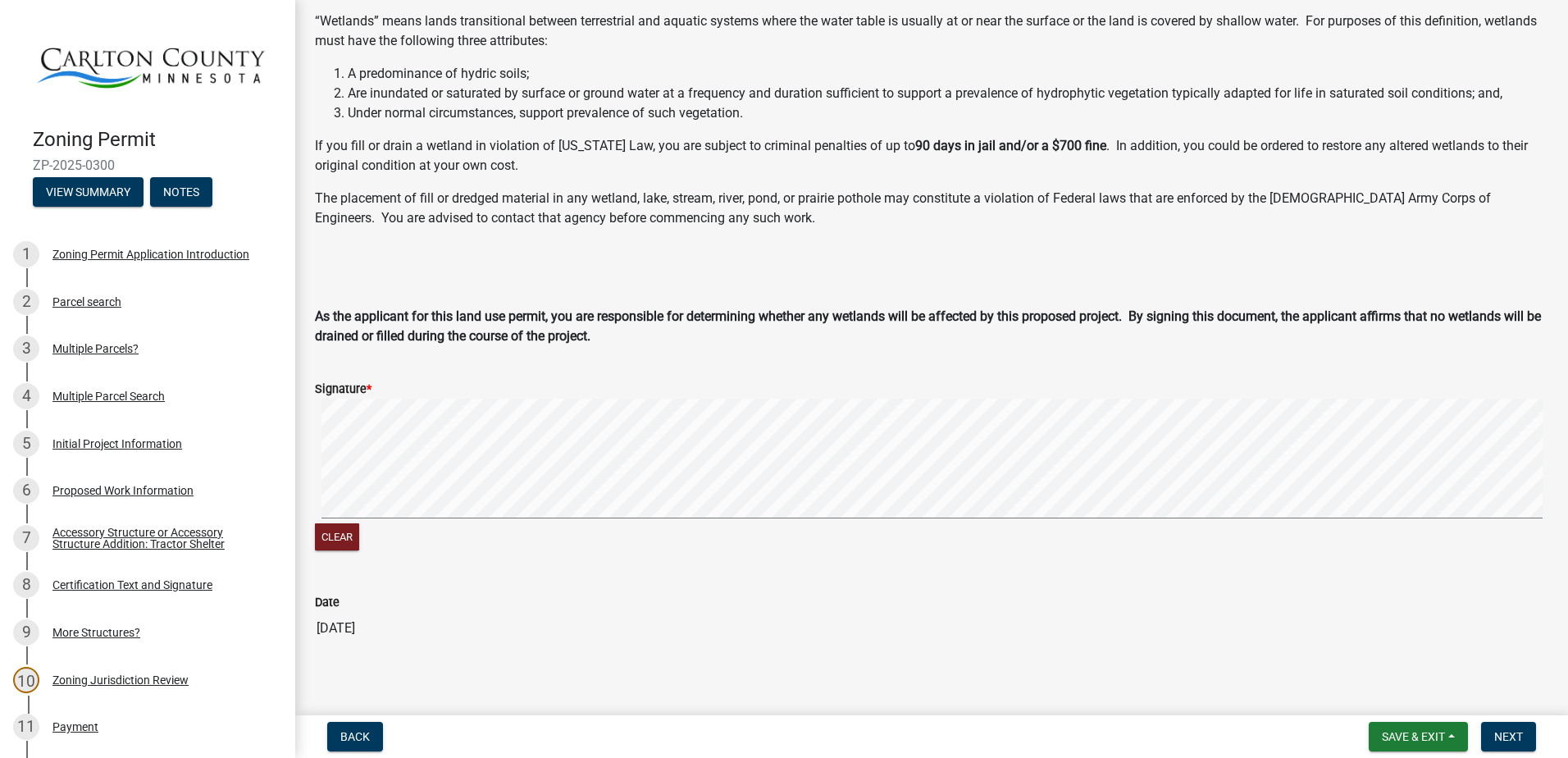
scroll to position [159, 0]
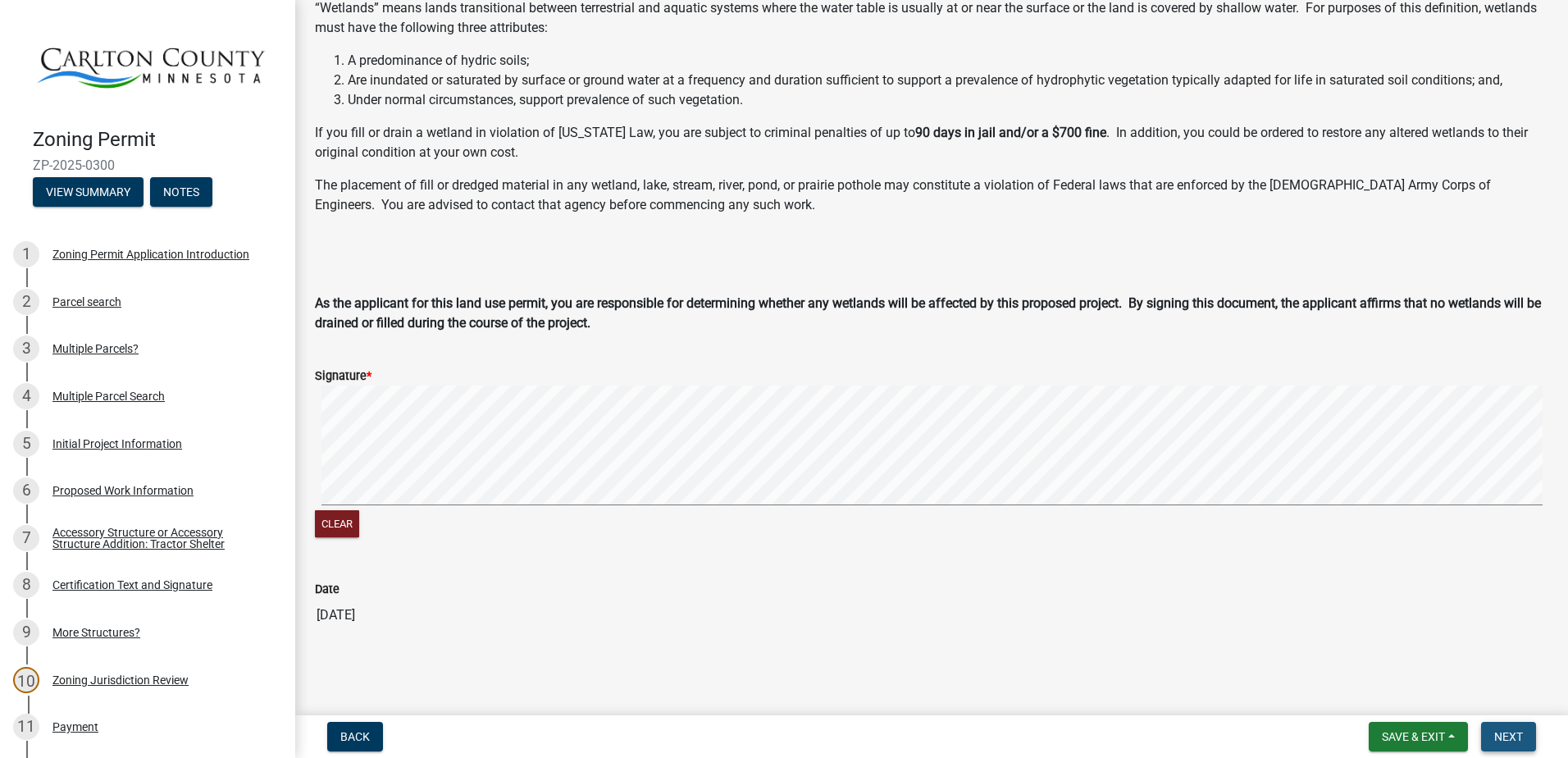
click at [1503, 735] on span "Next" at bounding box center [1509, 736] width 28 height 13
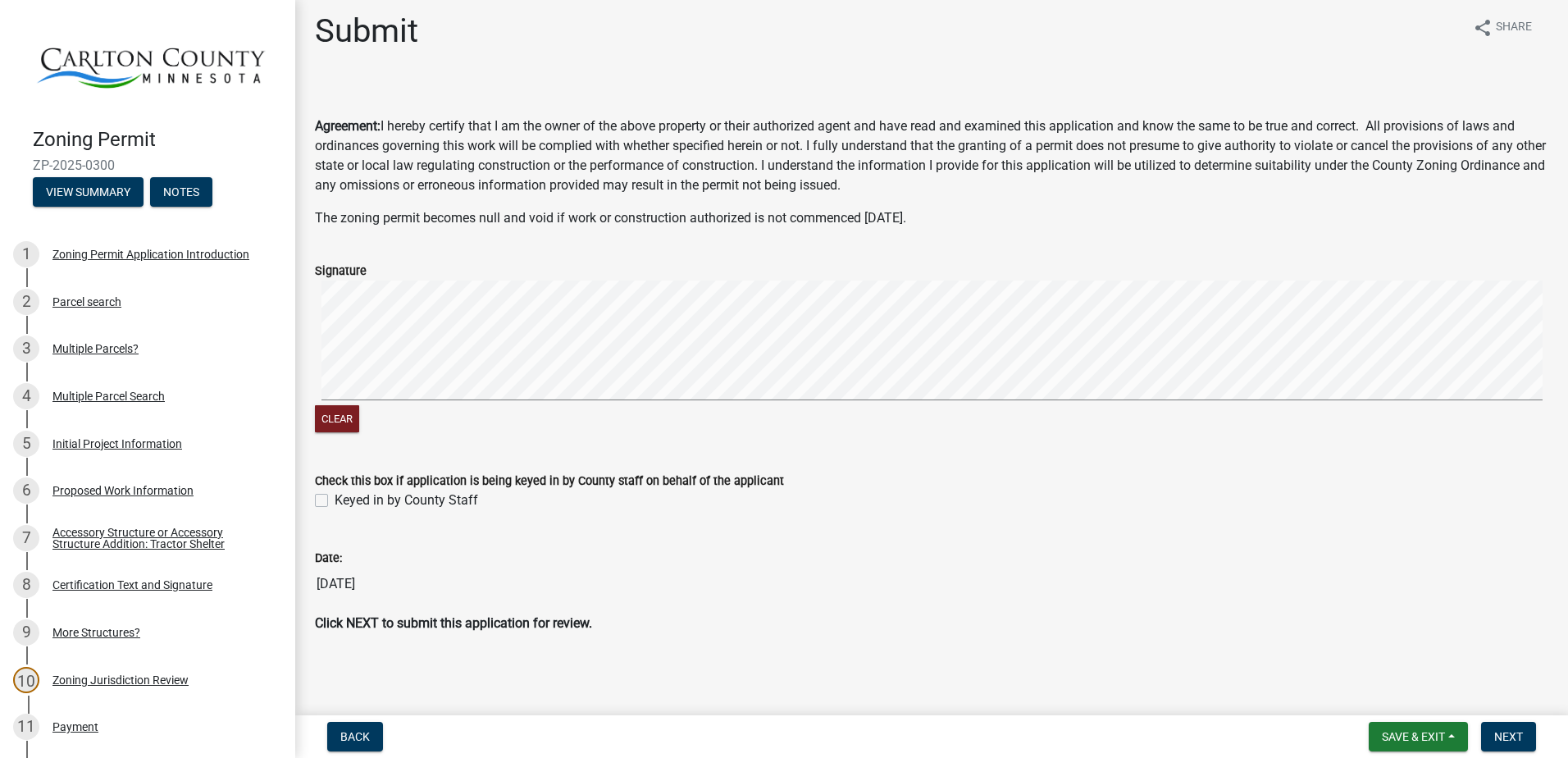
scroll to position [10, 0]
click at [1505, 734] on span "Next" at bounding box center [1509, 736] width 28 height 13
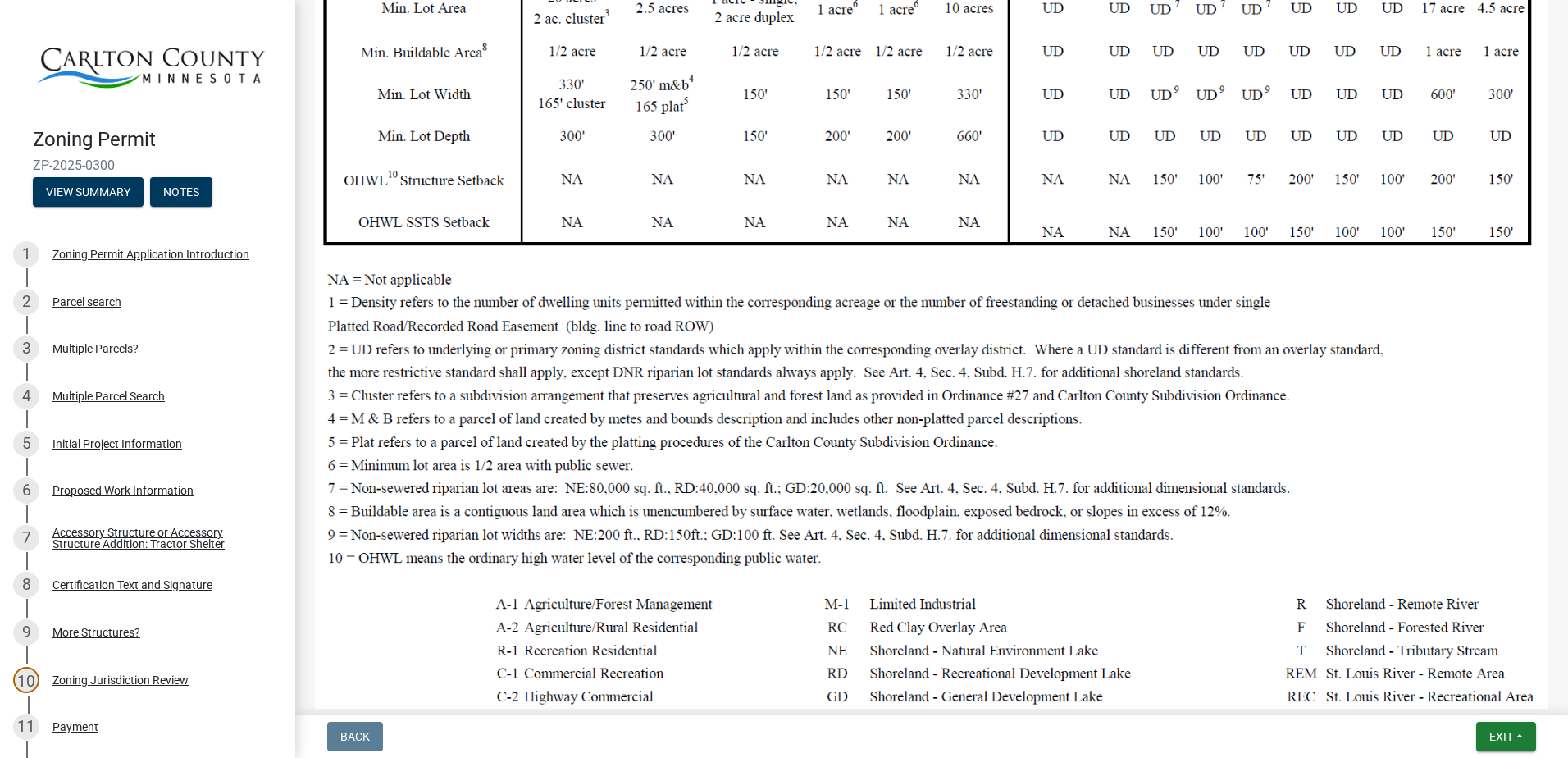
scroll to position [820, 0]
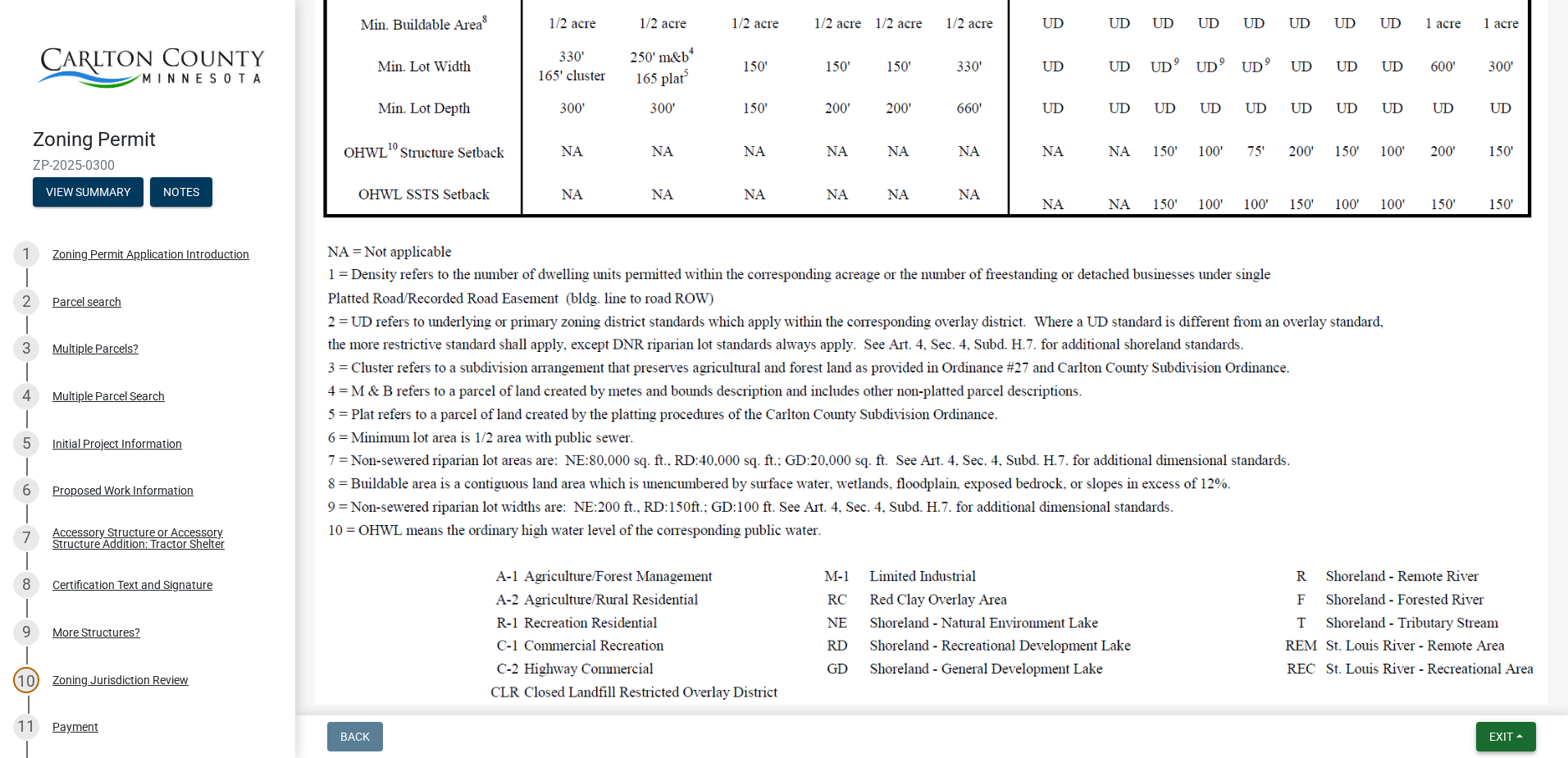
click at [1505, 741] on span "Exit" at bounding box center [1501, 736] width 23 height 13
click at [1501, 694] on button "Save & Exit" at bounding box center [1470, 694] width 131 height 39
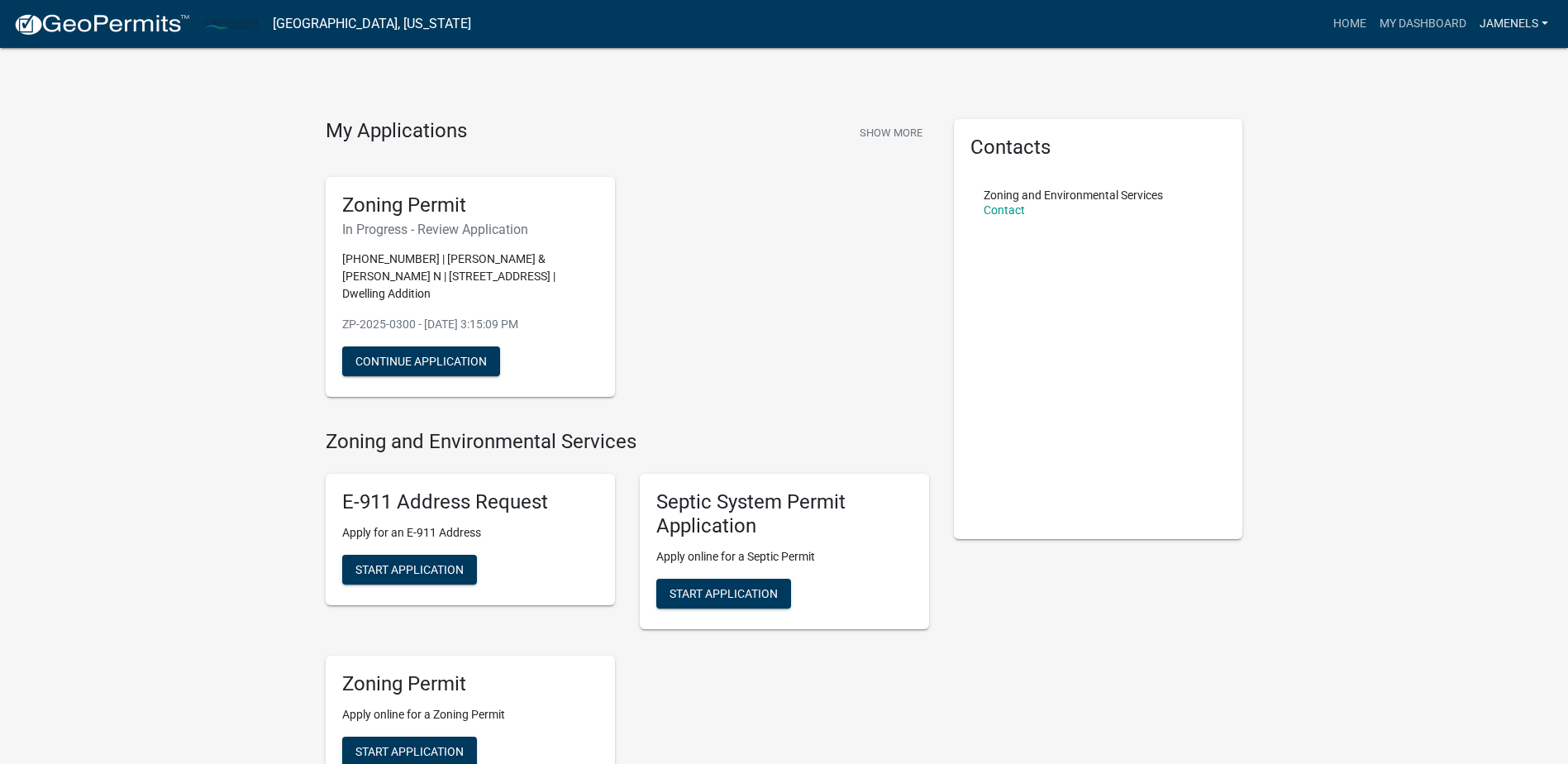
click at [1508, 28] on link "jamenels" at bounding box center [1513, 24] width 82 height 31
click at [1474, 124] on link "Logout" at bounding box center [1489, 121] width 132 height 40
